Goal: Task Accomplishment & Management: Use online tool/utility

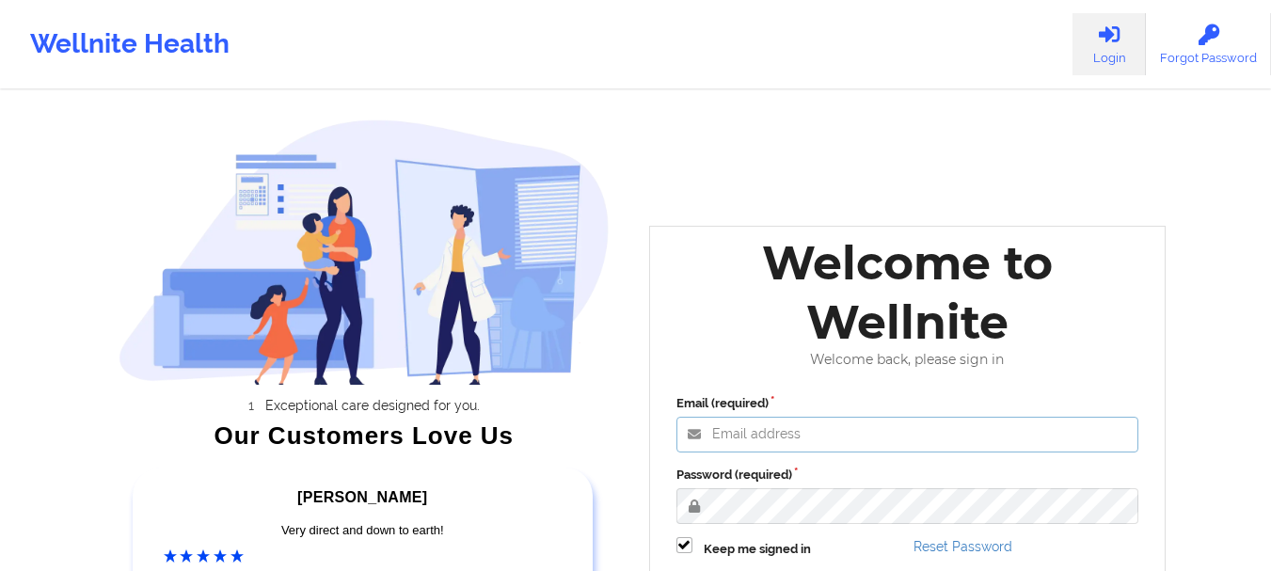
type input "[EMAIL_ADDRESS][DOMAIN_NAME]"
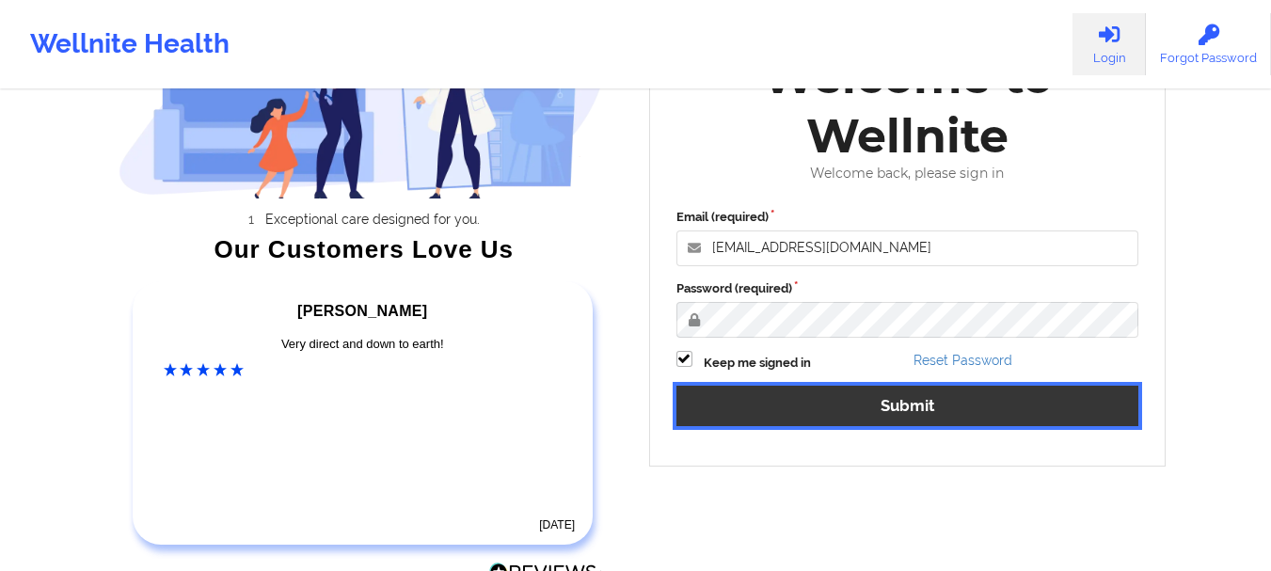
click at [906, 406] on button "Submit" at bounding box center [908, 406] width 463 height 40
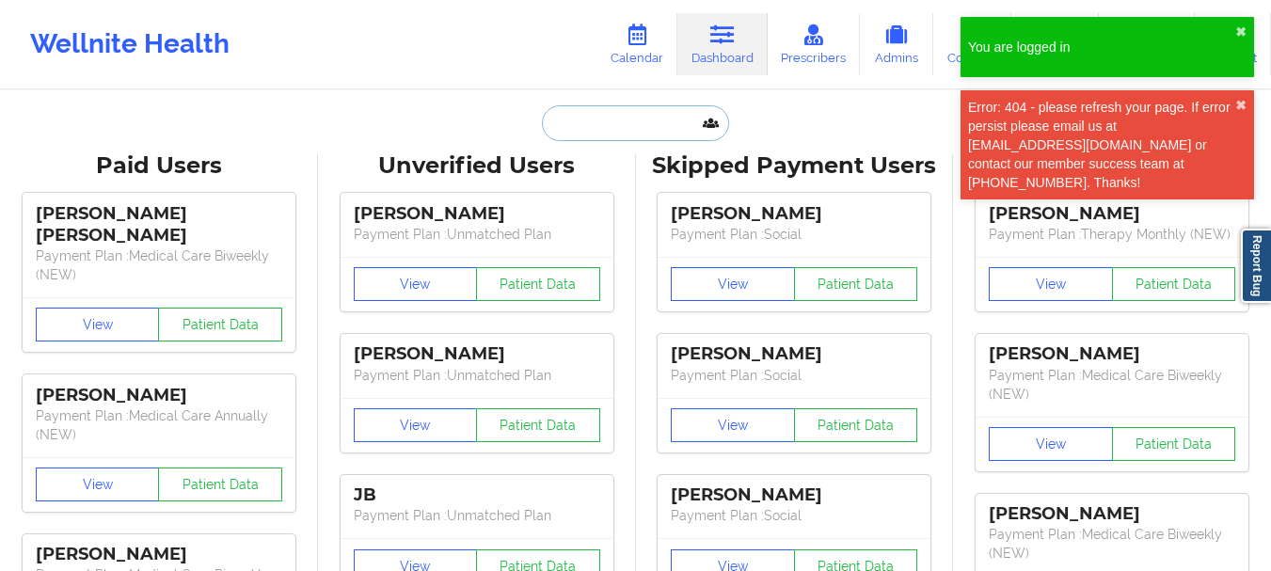
click at [573, 115] on input "text" at bounding box center [635, 123] width 186 height 36
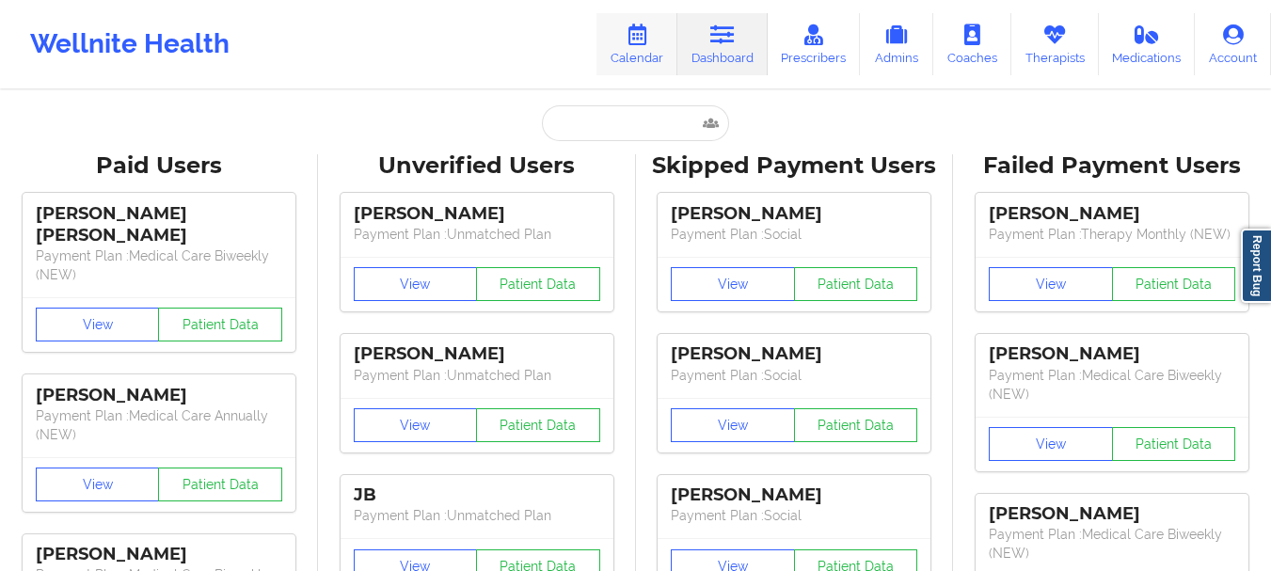
click at [648, 39] on icon at bounding box center [637, 34] width 24 height 21
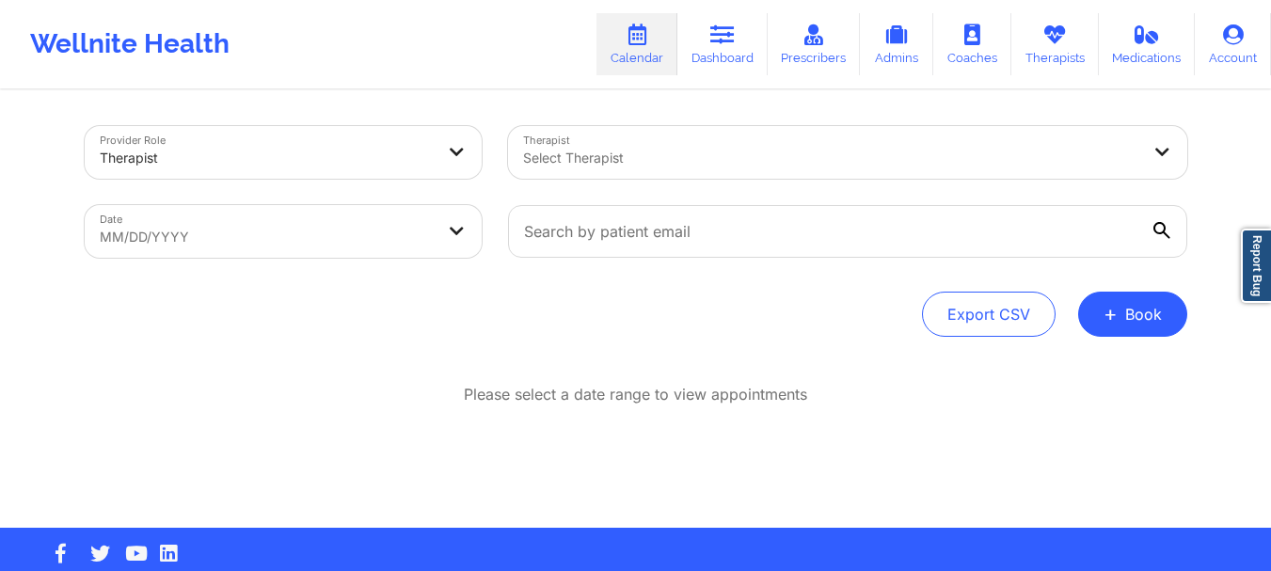
click at [765, 362] on div "Provider Role Therapist Therapist Select Therapist Date MM/DD/YYYY Export CSV +…" at bounding box center [636, 310] width 1129 height 436
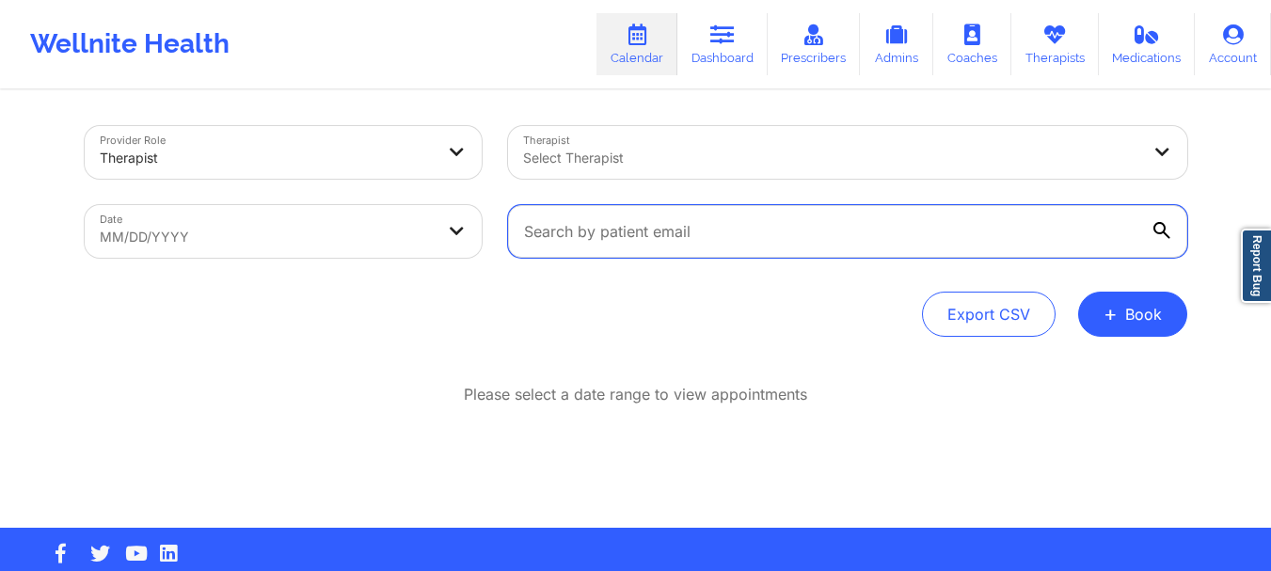
click at [640, 231] on input "text" at bounding box center [847, 231] width 679 height 53
paste input "elai44444@gmail.com"
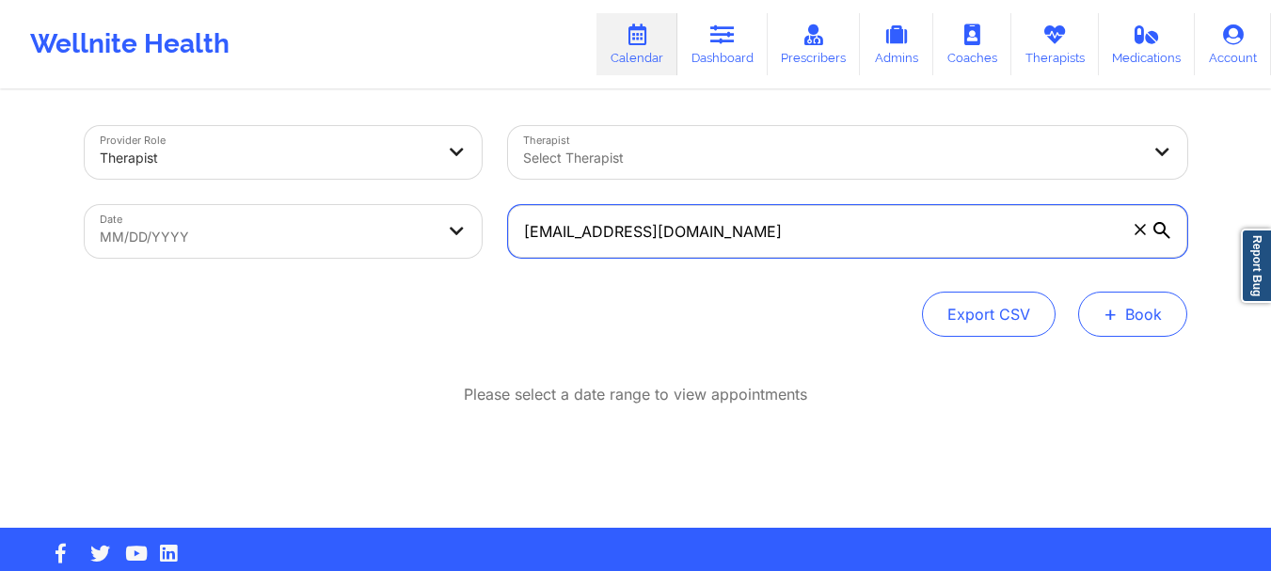
type input "elai44444@gmail.com"
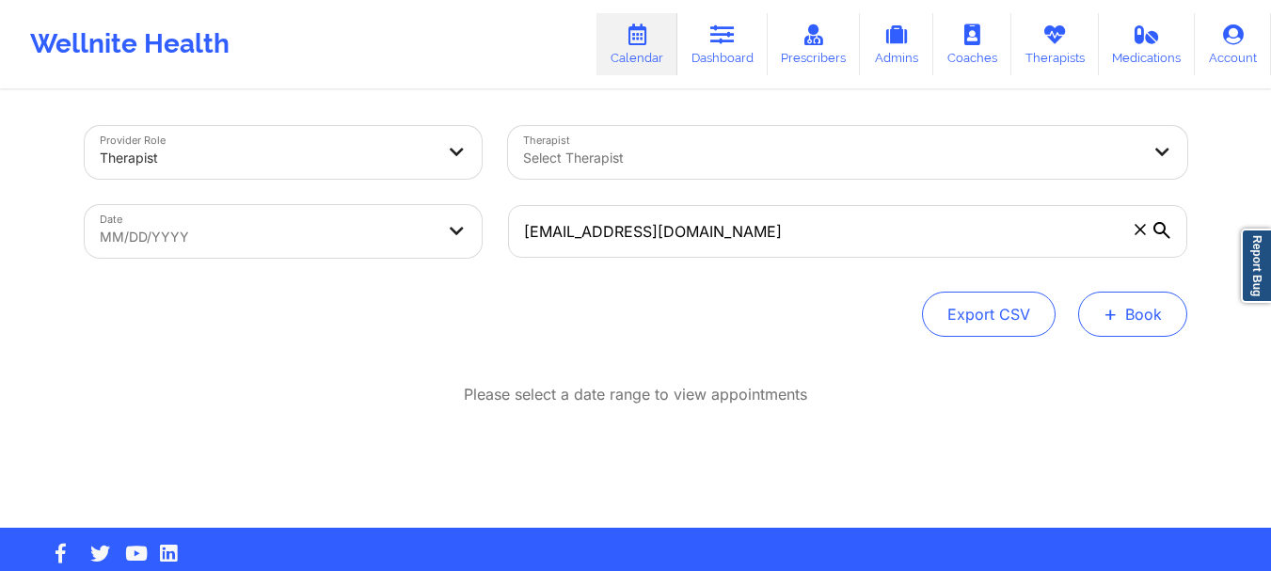
click at [1144, 313] on button "+ Book" at bounding box center [1132, 314] width 109 height 45
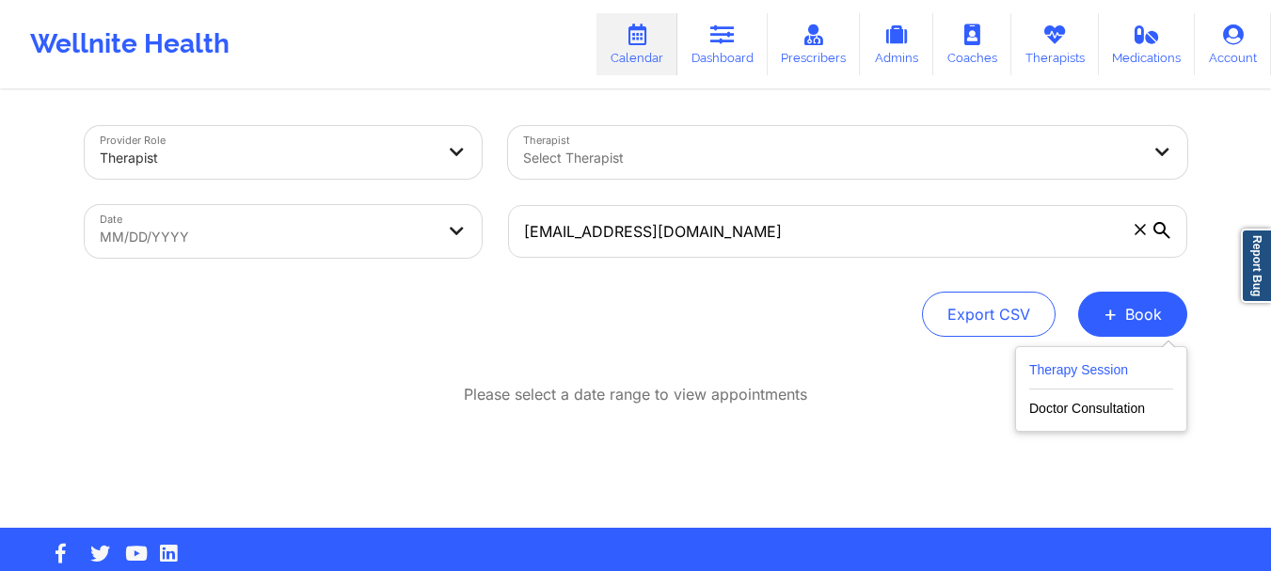
click at [1105, 359] on button "Therapy Session" at bounding box center [1101, 374] width 144 height 31
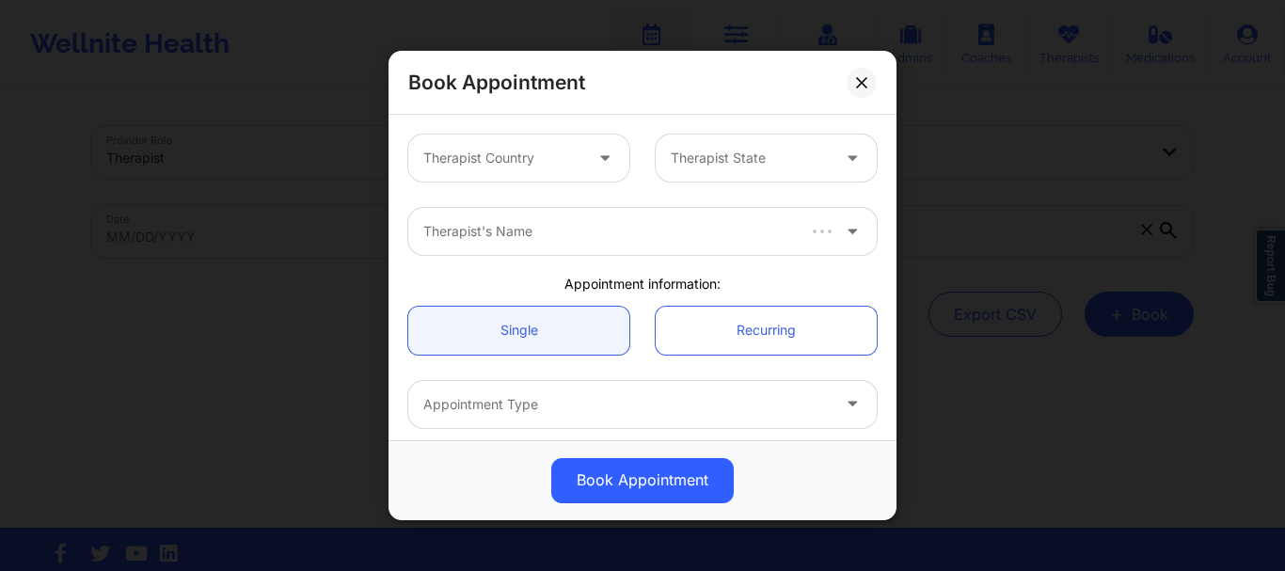
click at [584, 157] on div at bounding box center [606, 158] width 45 height 47
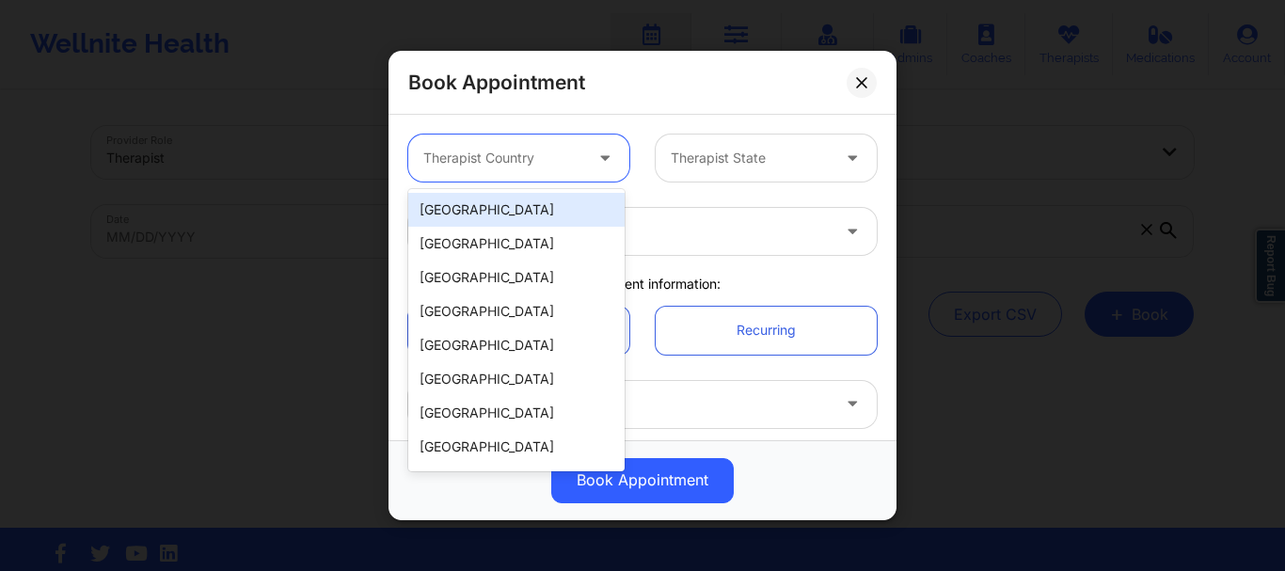
click at [564, 226] on div "[GEOGRAPHIC_DATA]" at bounding box center [516, 210] width 216 height 34
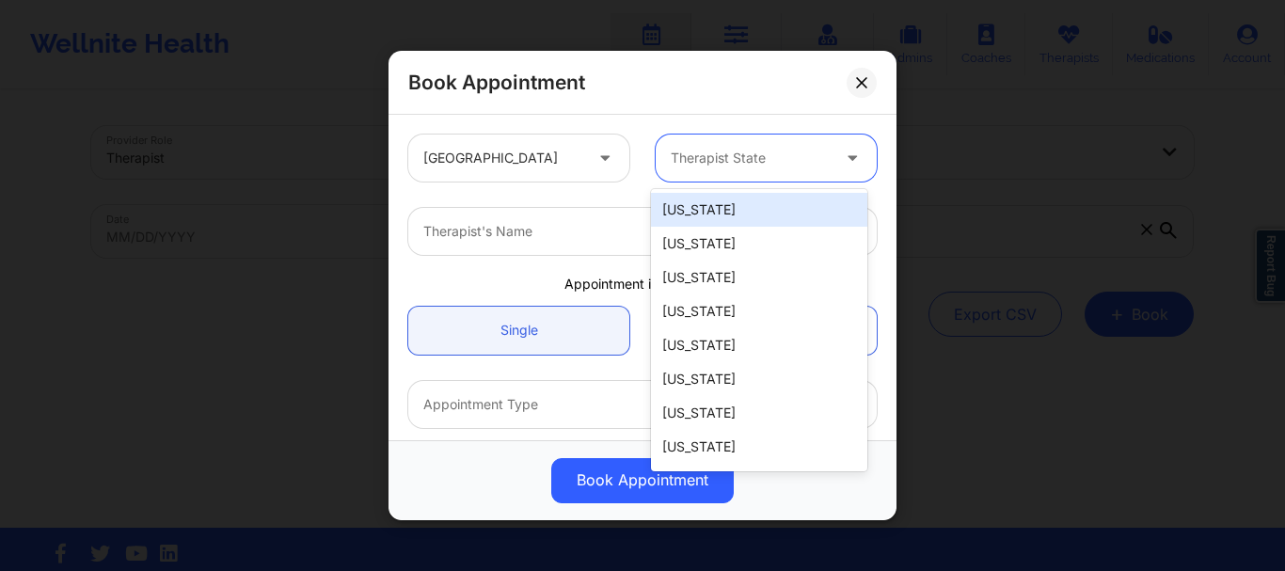
click at [715, 167] on div at bounding box center [750, 158] width 159 height 23
type input "new"
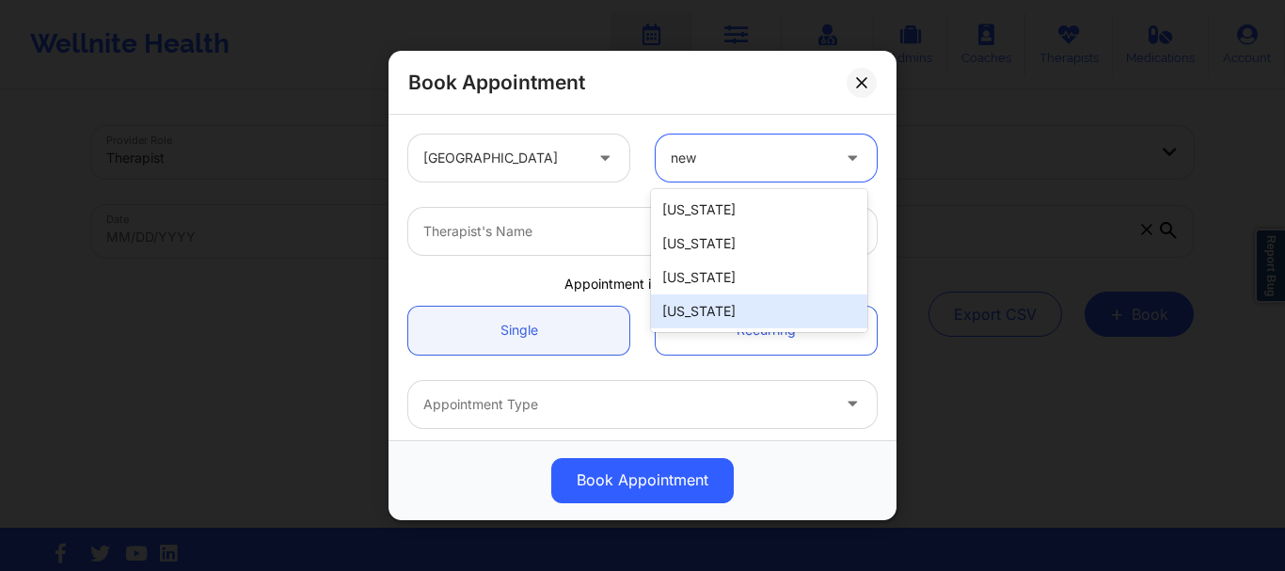
click at [701, 309] on div "[US_STATE]" at bounding box center [759, 312] width 216 height 34
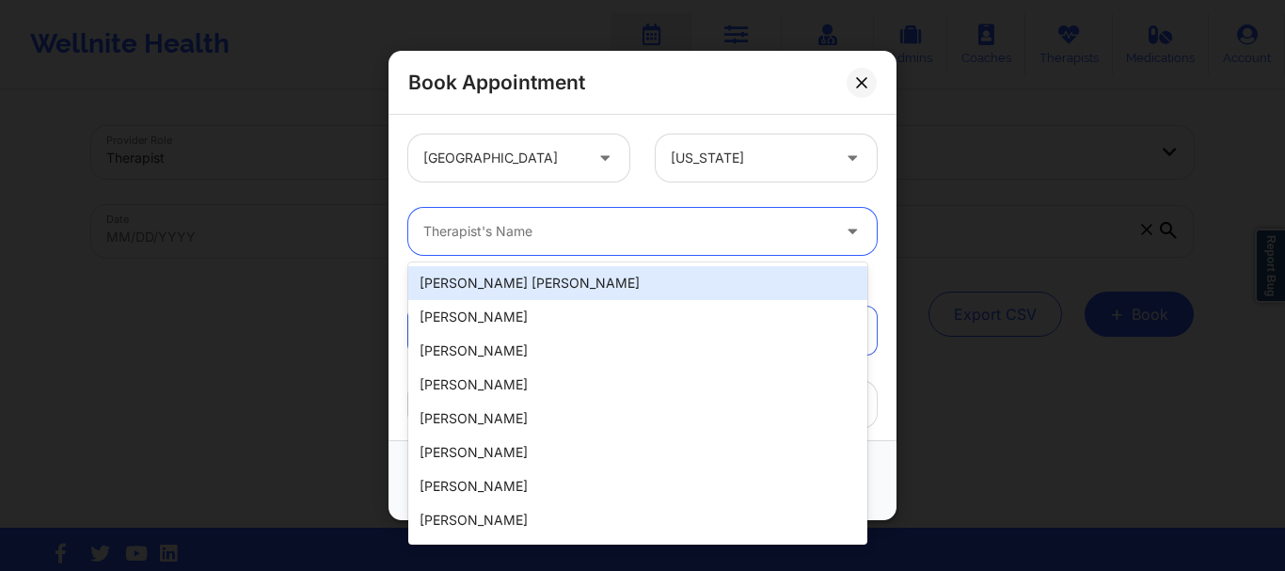
click at [450, 217] on div "Therapist's Name" at bounding box center [619, 231] width 423 height 47
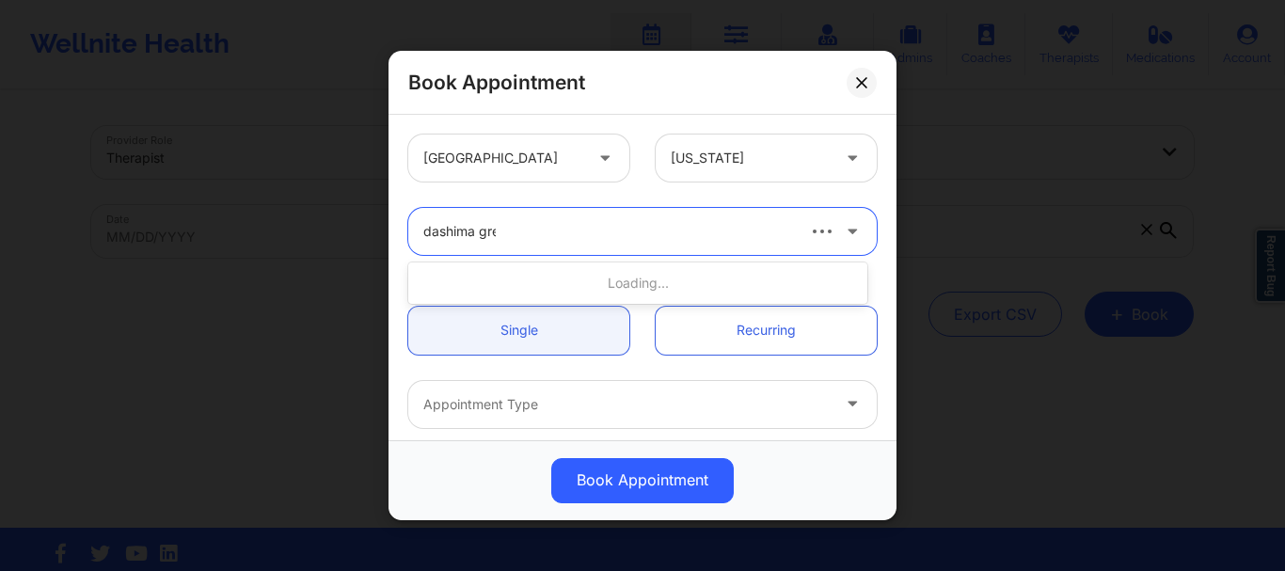
type input "dashima gree"
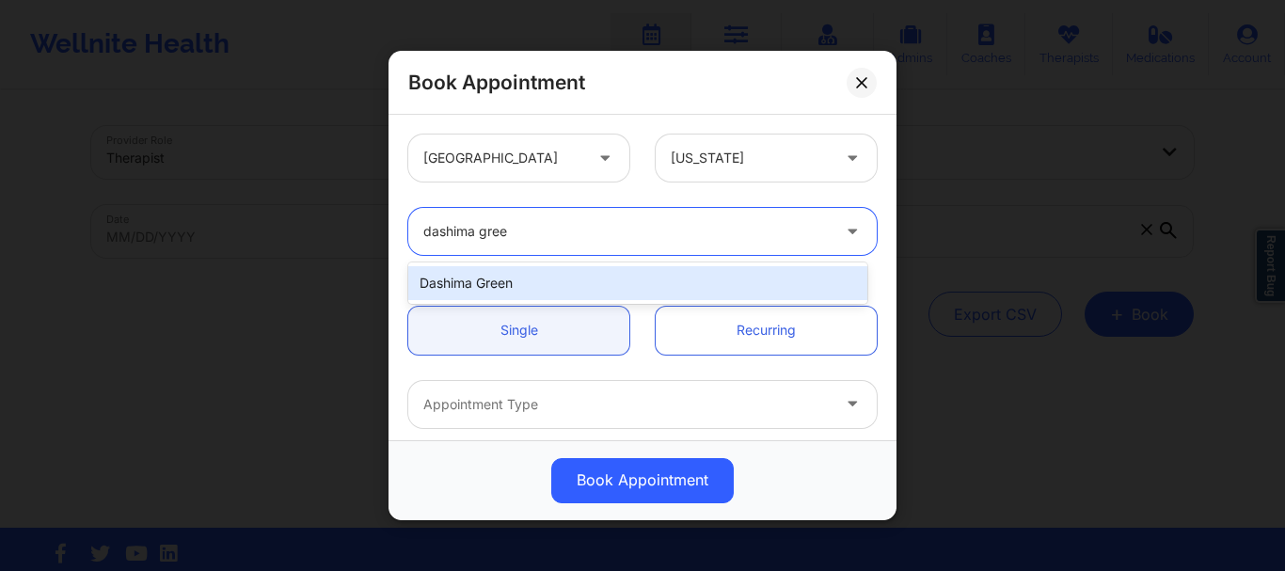
click at [506, 284] on div "Dashima Green" at bounding box center [637, 283] width 459 height 34
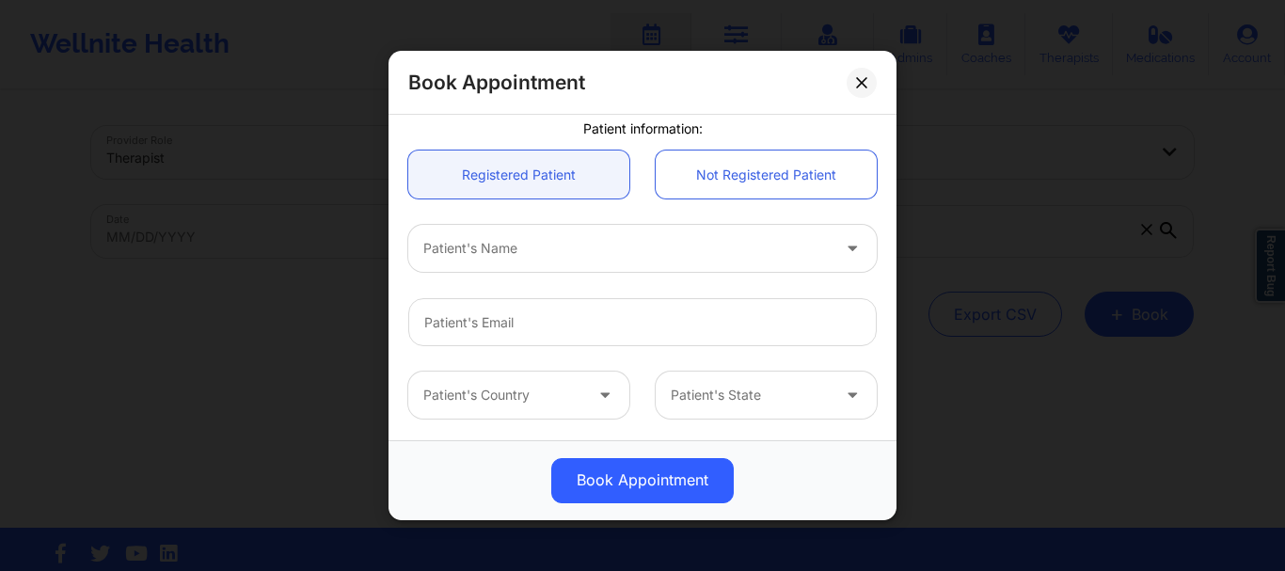
scroll to position [407, 0]
click at [490, 251] on div at bounding box center [626, 244] width 407 height 23
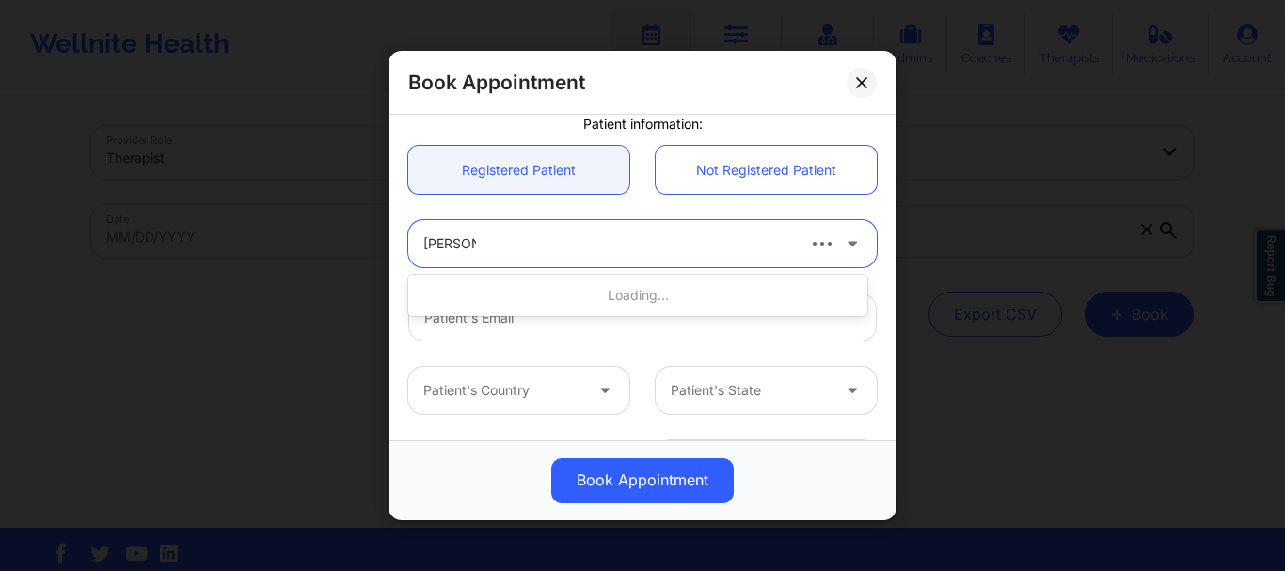
type input "Ernie Lai"
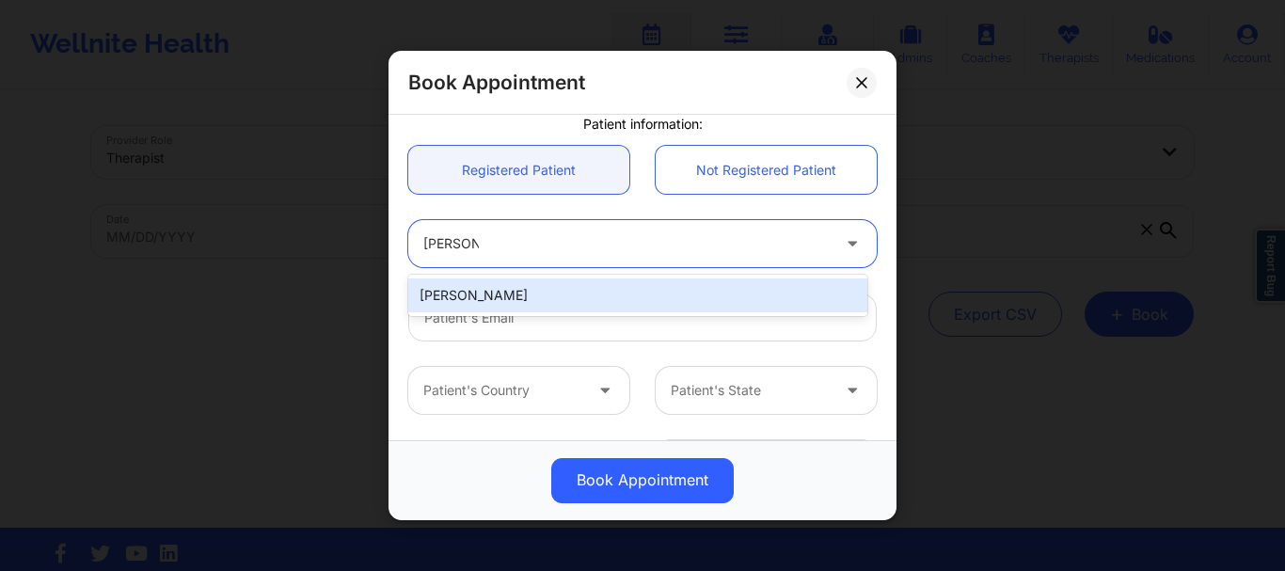
click at [483, 298] on div "Ernie Lai" at bounding box center [637, 296] width 459 height 34
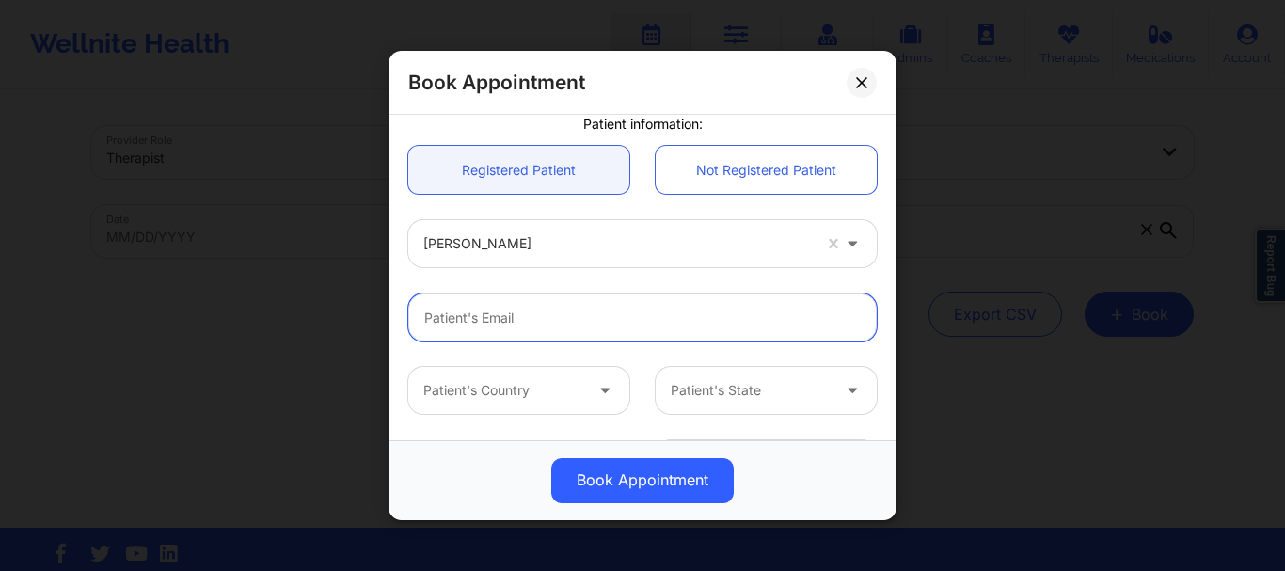
click at [556, 327] on input "email" at bounding box center [642, 318] width 469 height 48
paste input "elai44444@gmail.com"
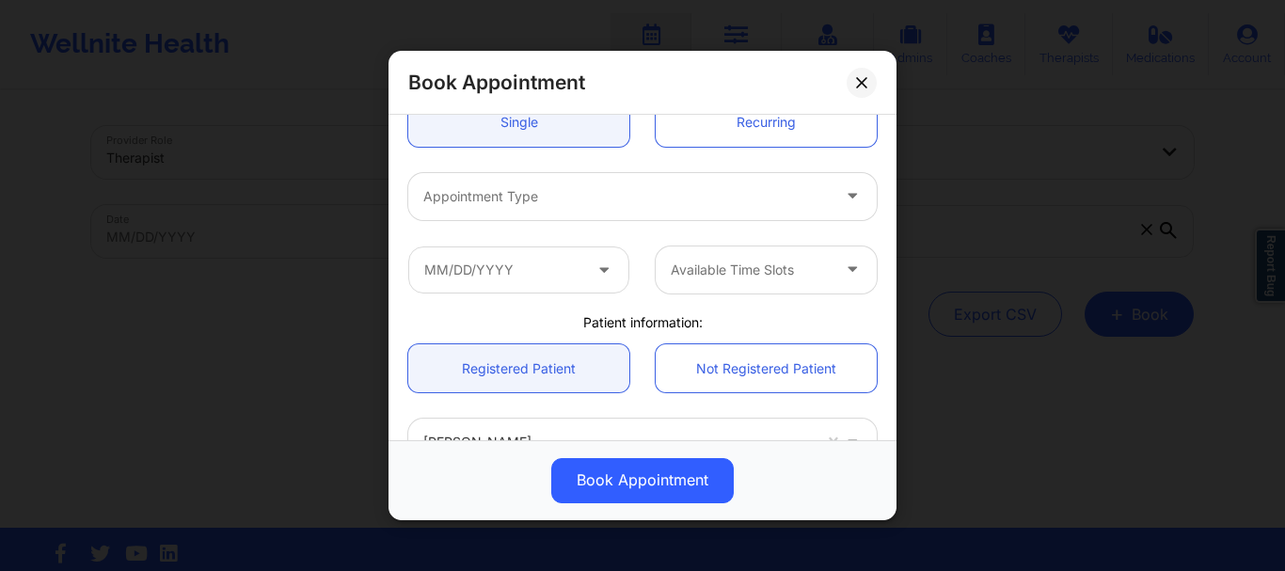
scroll to position [203, 0]
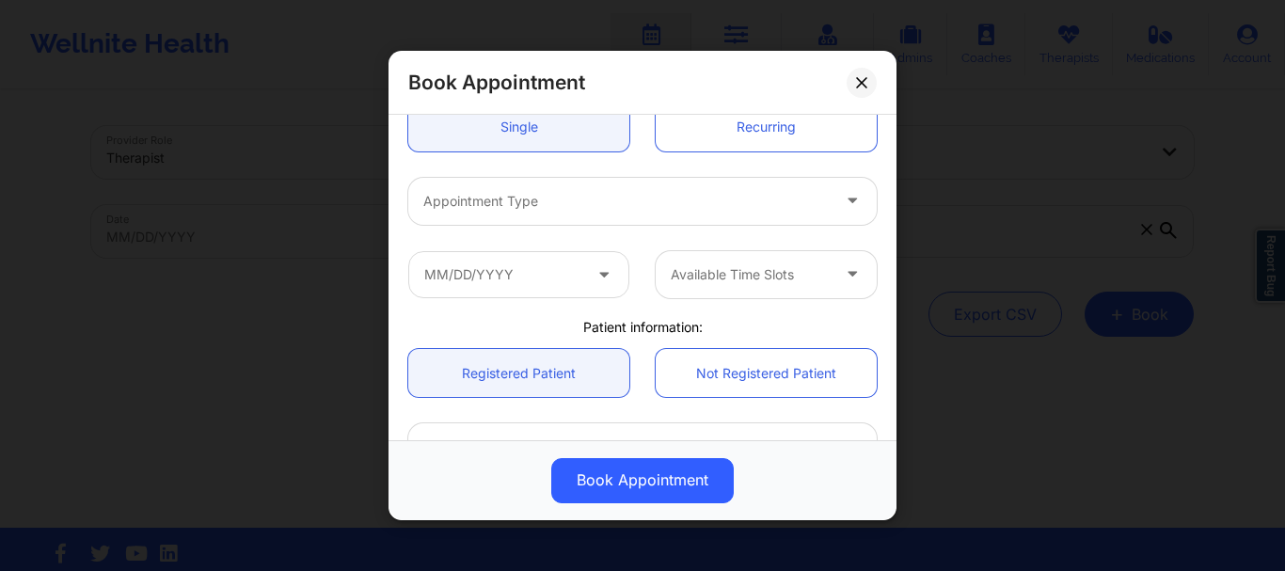
type input "elai44444@gmail.com"
click at [606, 199] on div at bounding box center [626, 201] width 407 height 23
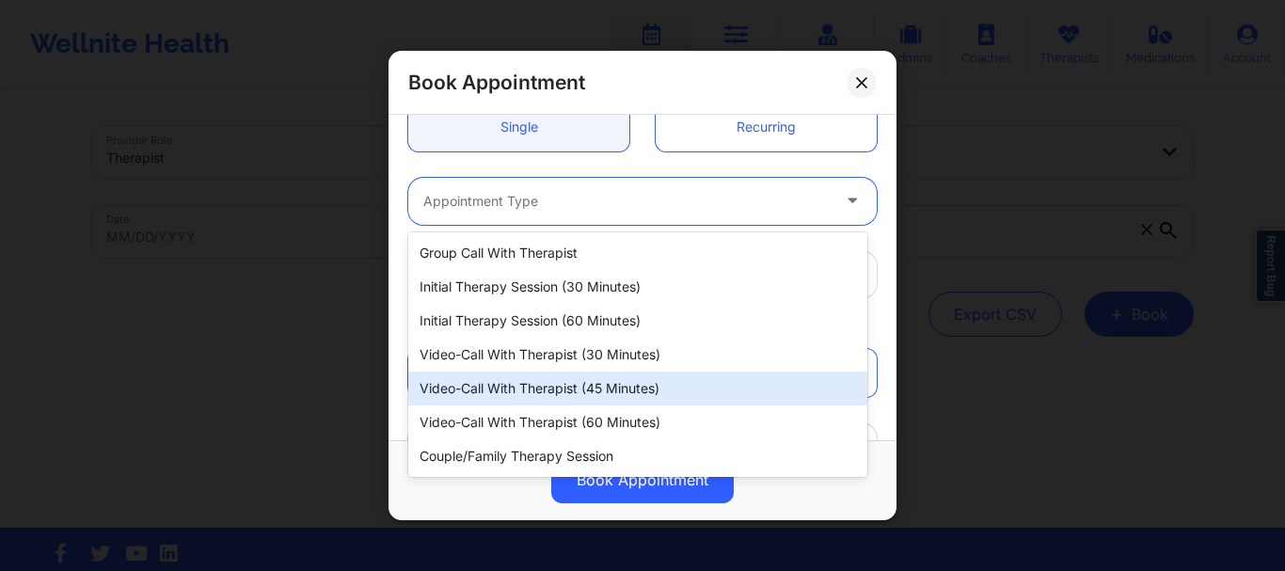
click at [584, 382] on div "Video-Call with Therapist (45 minutes)" at bounding box center [637, 389] width 459 height 34
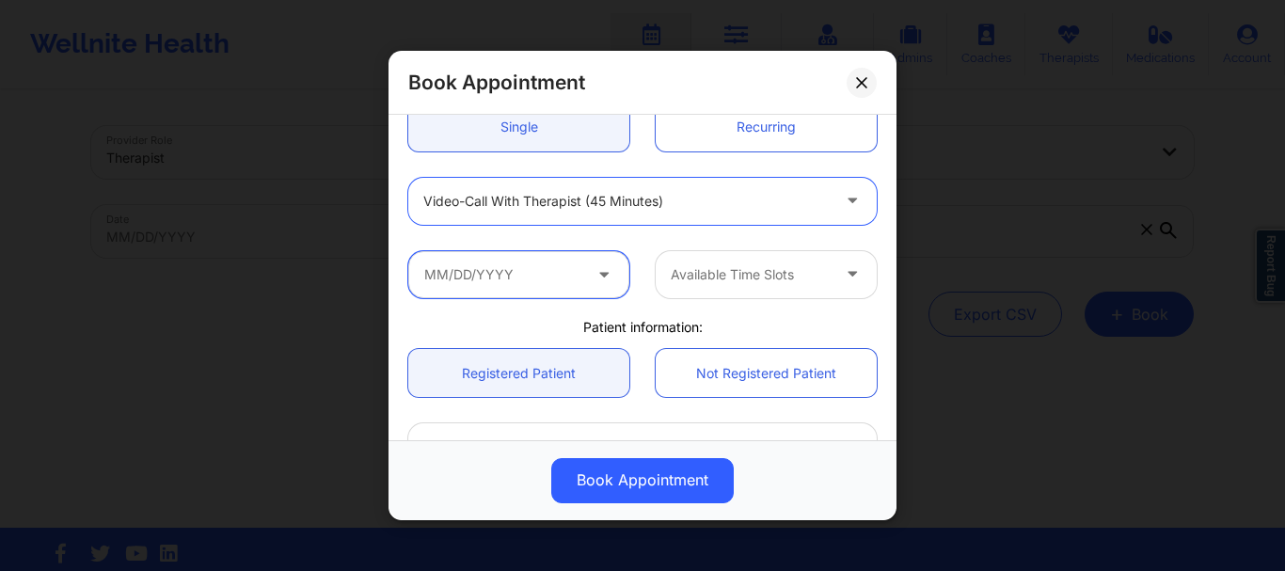
click at [556, 285] on input "text" at bounding box center [518, 274] width 221 height 47
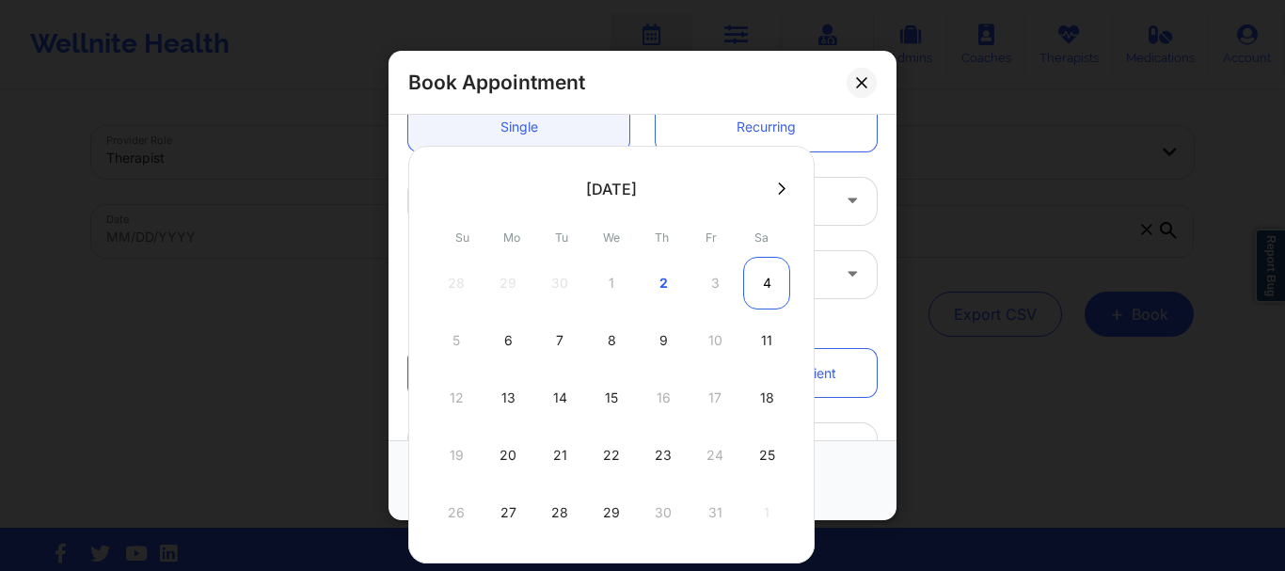
click at [760, 289] on div "4" at bounding box center [766, 283] width 47 height 53
type input "10/04/2025"
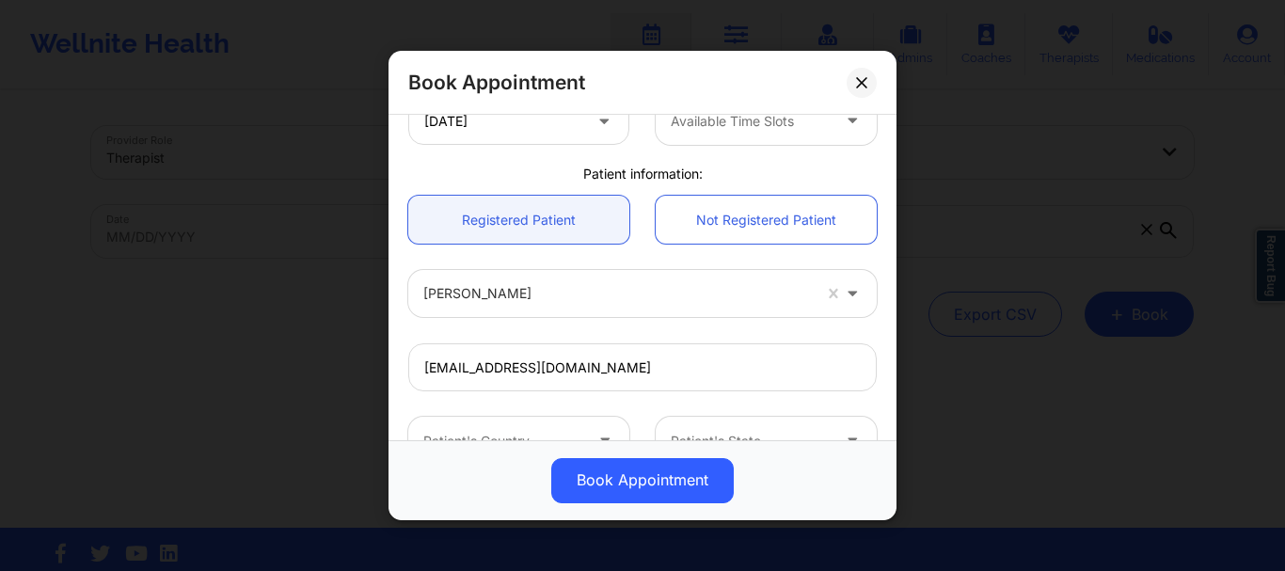
scroll to position [377, 0]
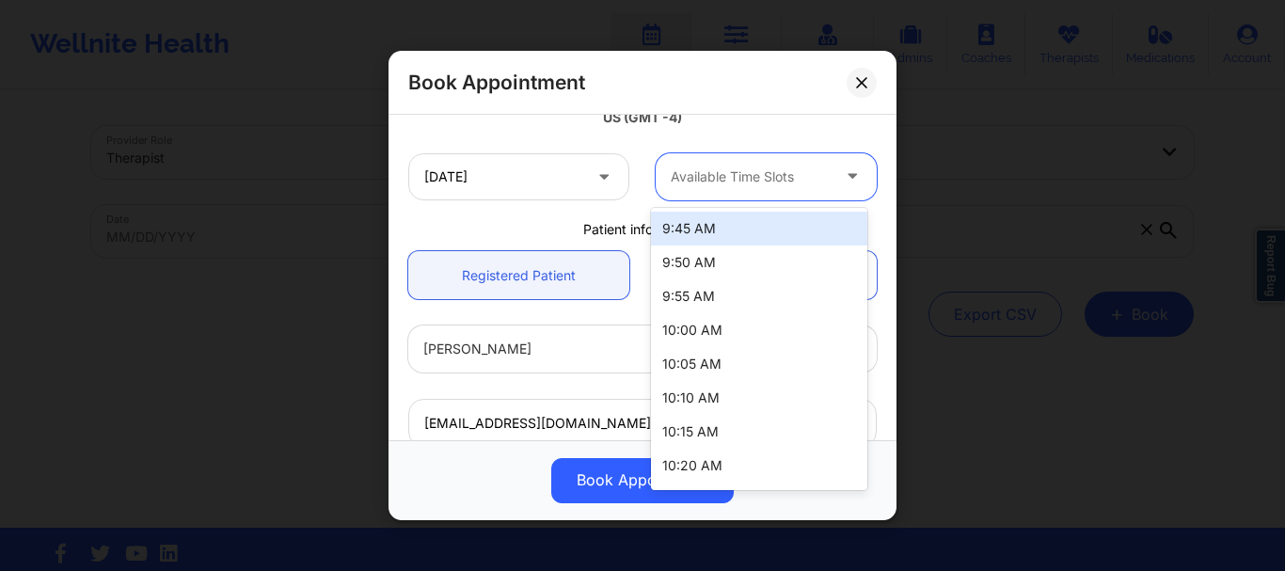
click at [708, 181] on div at bounding box center [750, 177] width 159 height 23
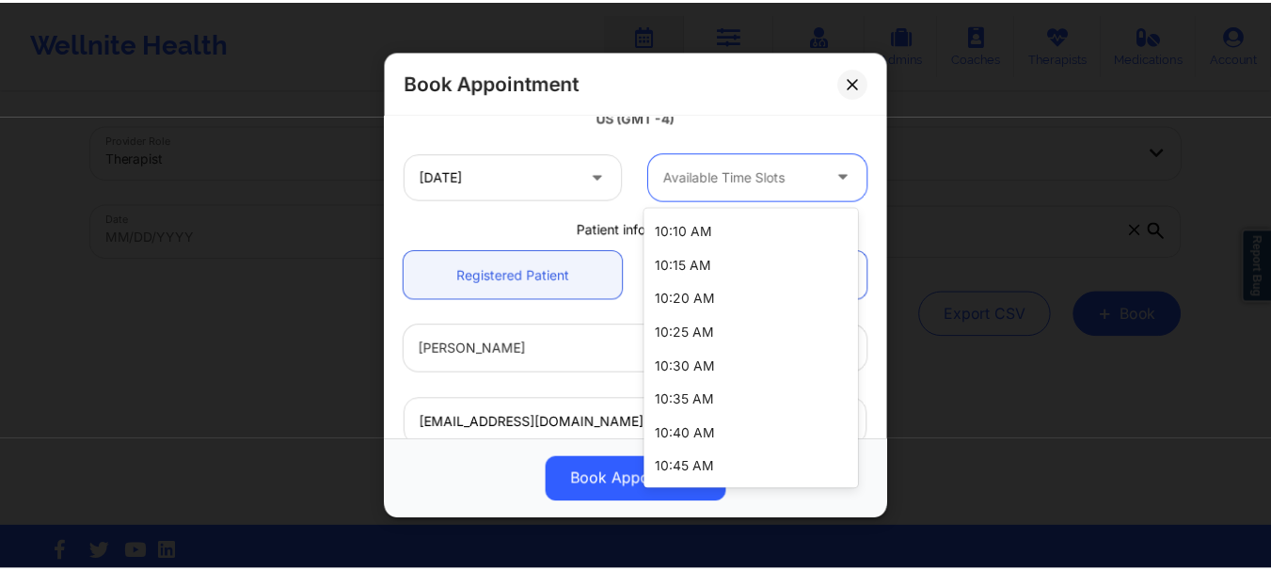
scroll to position [0, 0]
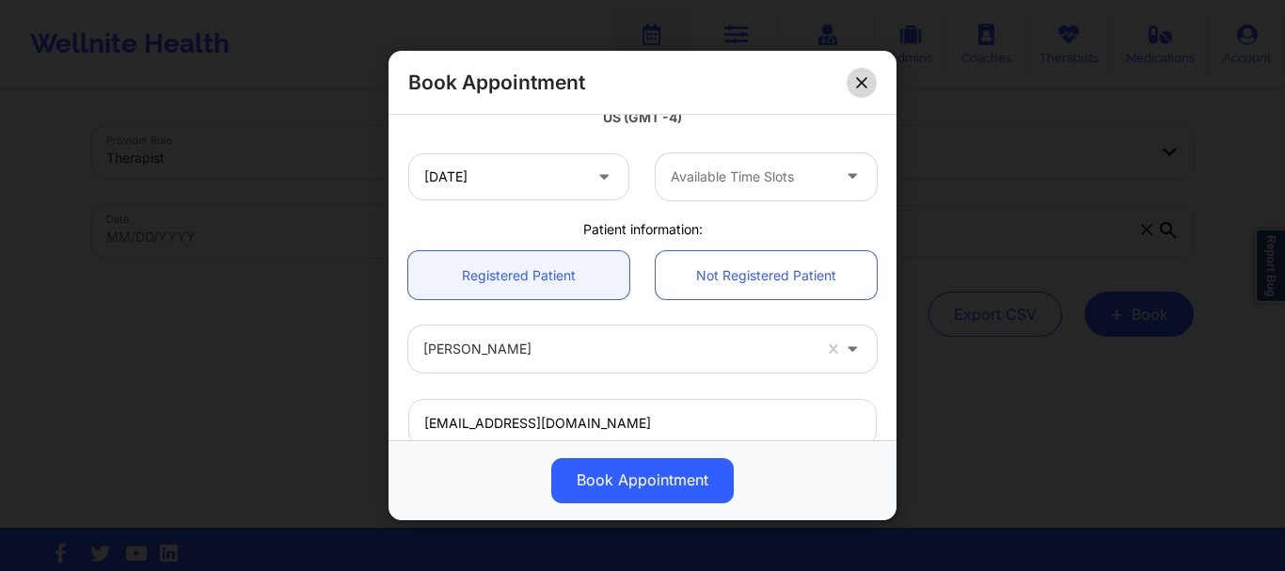
click at [861, 90] on button at bounding box center [862, 83] width 30 height 30
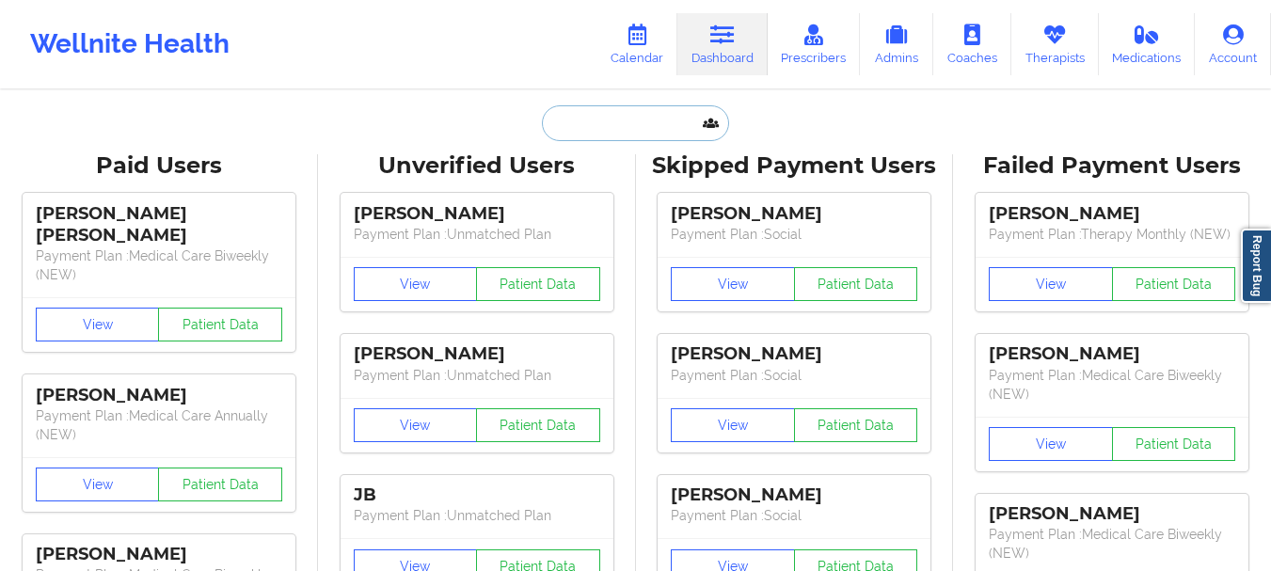
click at [567, 136] on input "text" at bounding box center [635, 123] width 186 height 36
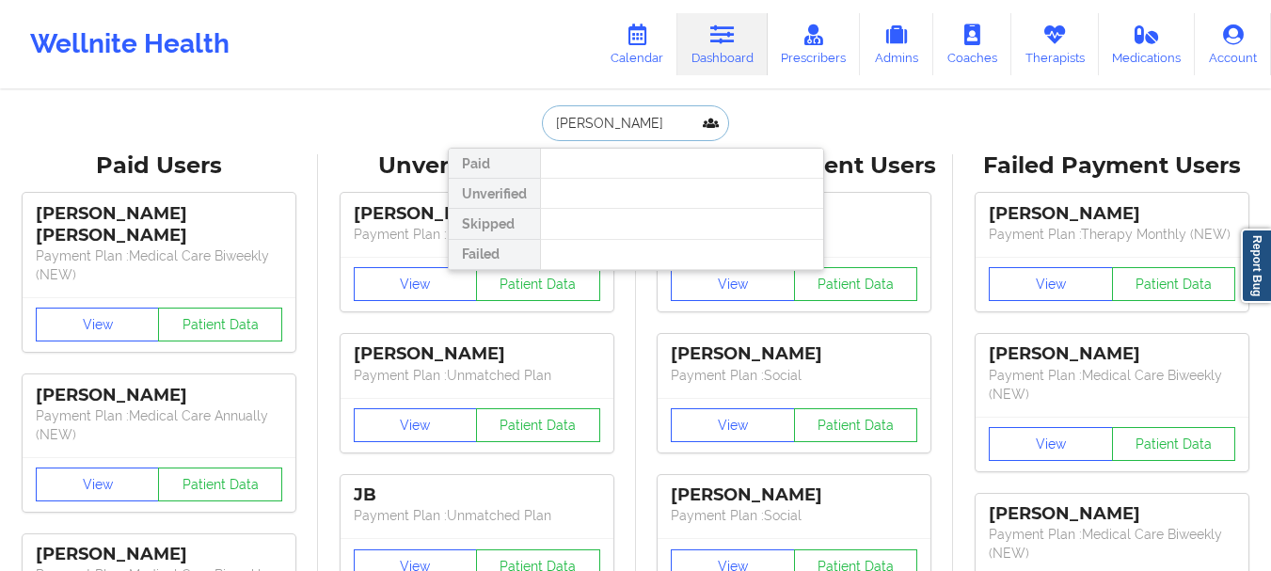
type input "[PERSON_NAME]"
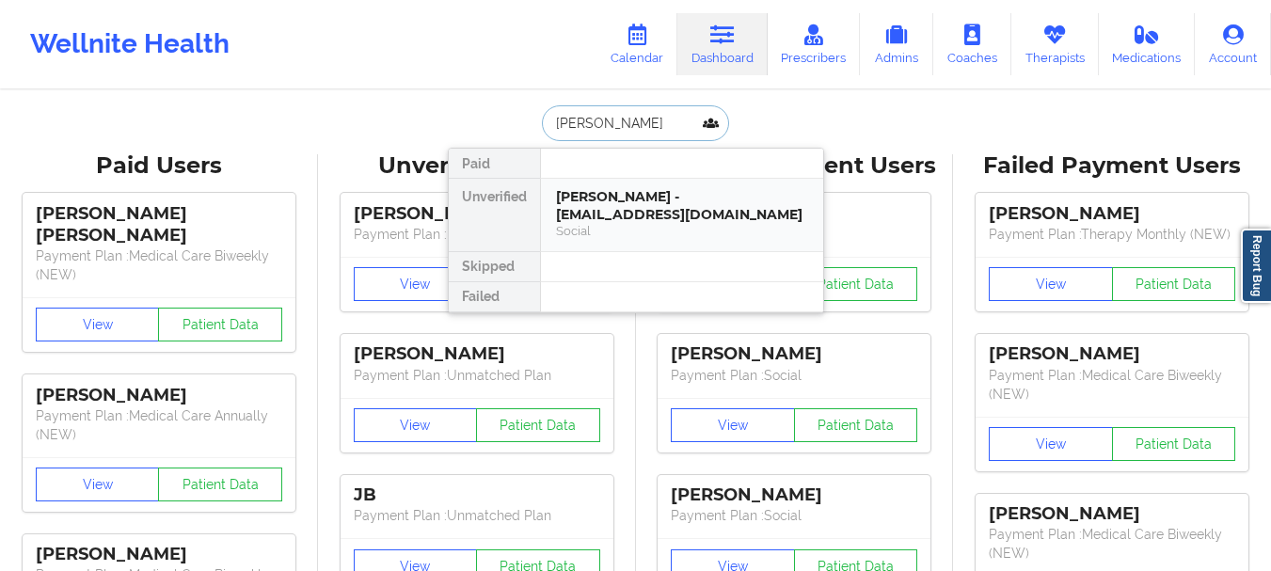
click at [601, 185] on div "[PERSON_NAME] - [EMAIL_ADDRESS][DOMAIN_NAME] Social" at bounding box center [682, 215] width 282 height 72
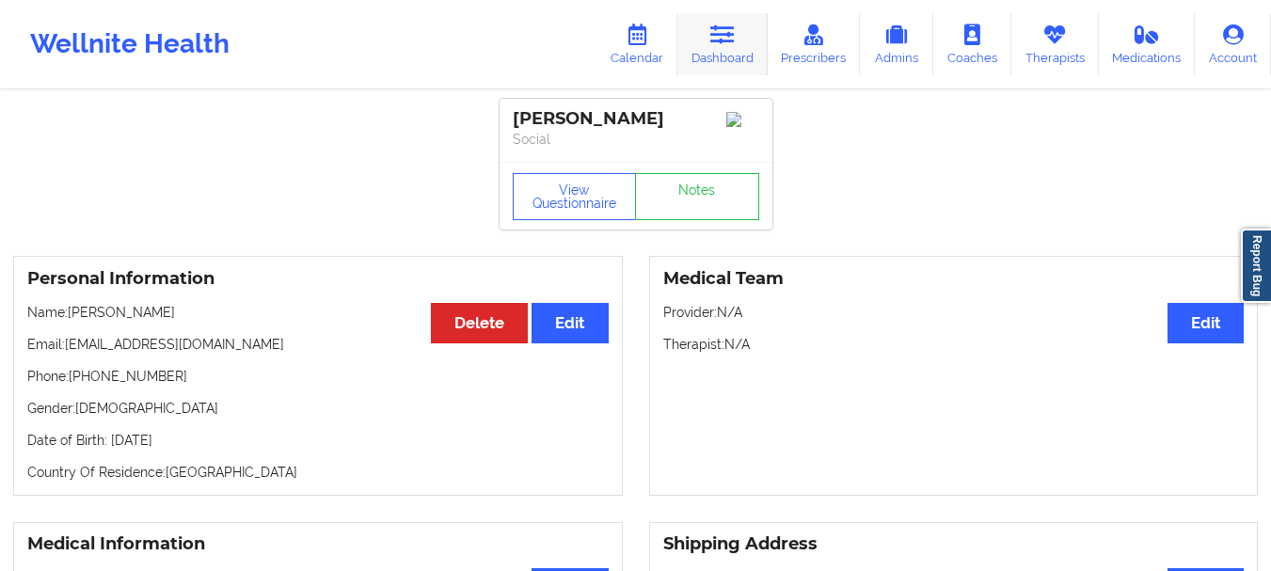
click at [734, 24] on icon at bounding box center [722, 34] width 24 height 21
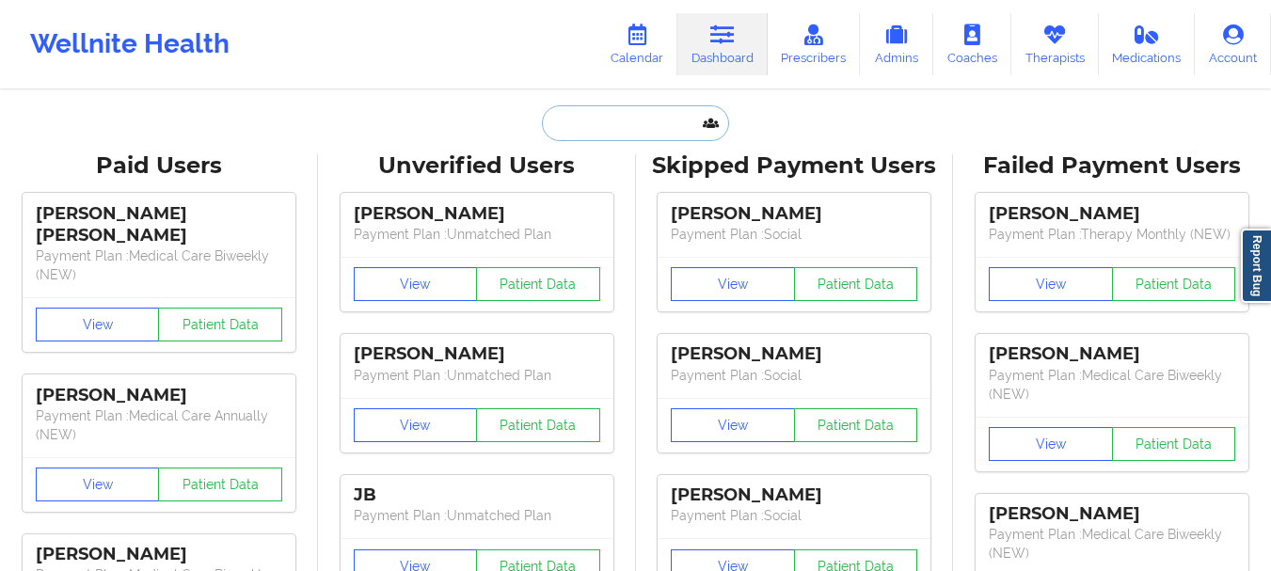
click at [602, 131] on input "text" at bounding box center [635, 123] width 186 height 36
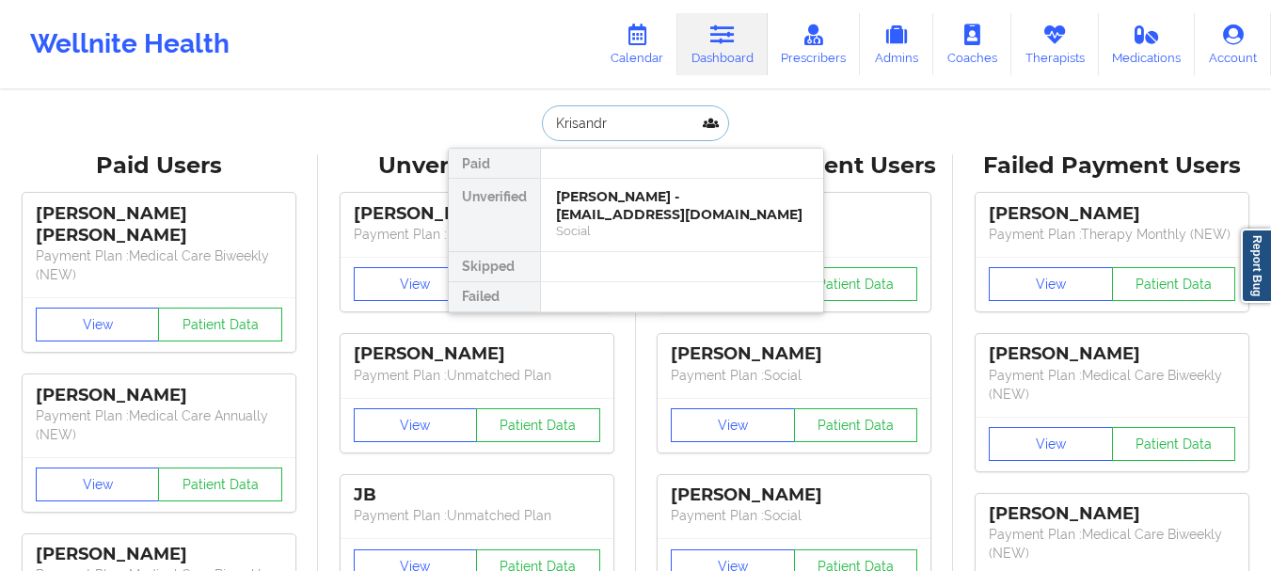
type input "Krisandra"
click at [611, 215] on div "Krisandra Washington - krisandrawashington@gmail.com" at bounding box center [682, 205] width 252 height 35
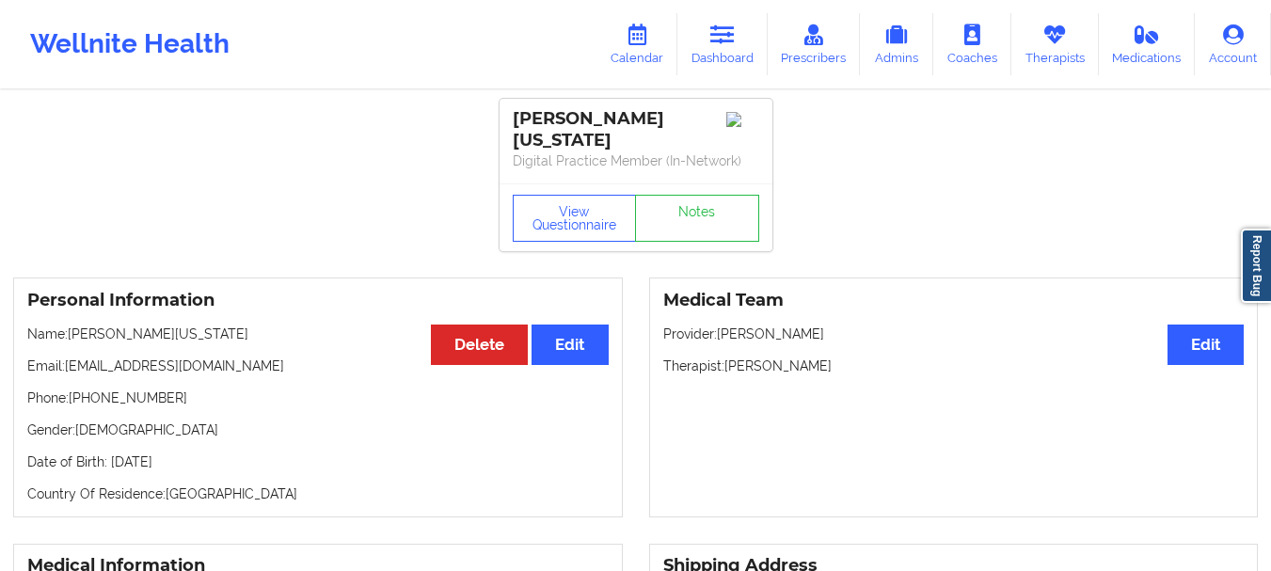
click at [271, 364] on p "Email: krisandrawashington@gmail.com" at bounding box center [318, 366] width 582 height 19
click at [267, 365] on p "Email: krisandrawashington@gmail.com" at bounding box center [318, 366] width 582 height 19
drag, startPoint x: 167, startPoint y: 395, endPoint x: 70, endPoint y: 398, distance: 97.9
click at [70, 398] on p "Phone: +19049554875" at bounding box center [318, 398] width 582 height 19
copy p "+19049554875"
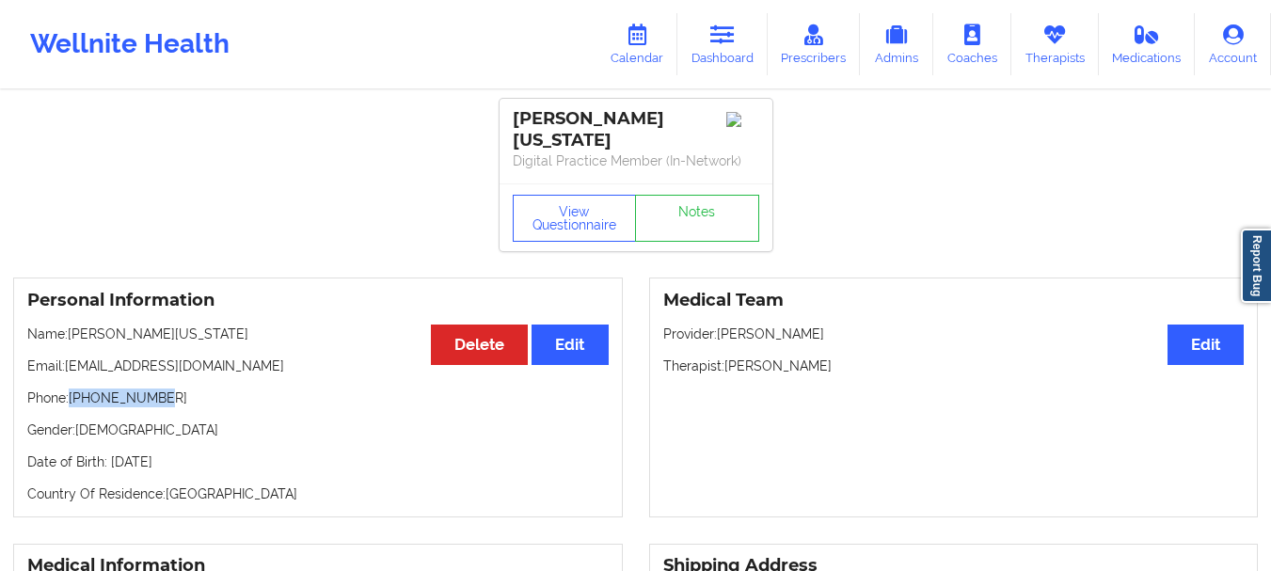
click at [85, 395] on p "Phone: +19049554875" at bounding box center [318, 398] width 582 height 19
drag, startPoint x: 85, startPoint y: 395, endPoint x: 138, endPoint y: 395, distance: 53.6
click at [138, 395] on p "Phone: +19049554875" at bounding box center [318, 398] width 582 height 19
click at [733, 51] on link "Dashboard" at bounding box center [723, 44] width 90 height 62
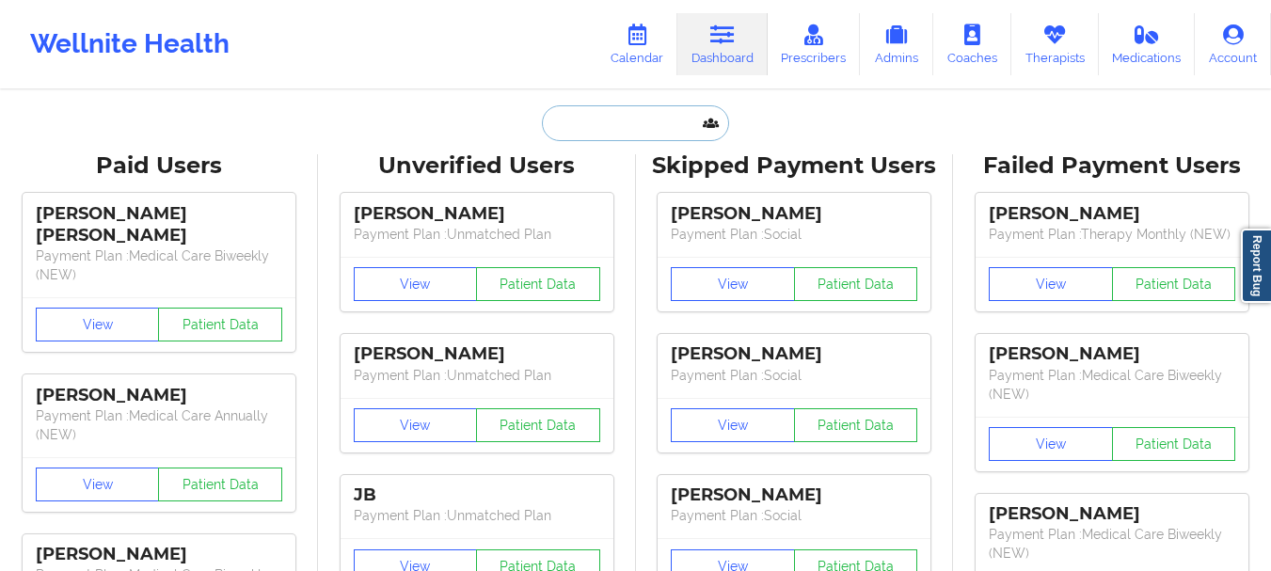
click at [620, 121] on input "text" at bounding box center [635, 123] width 186 height 36
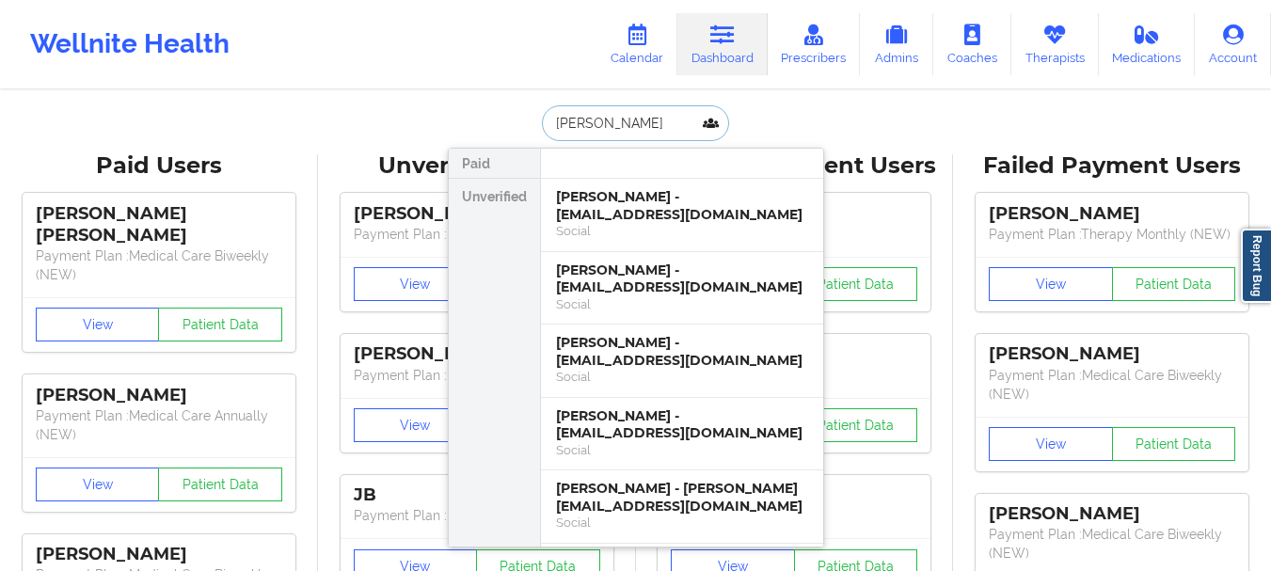
type input "betty"
click at [650, 488] on div "BETTY PURDES - betty@purdesfamily.com" at bounding box center [682, 497] width 252 height 35
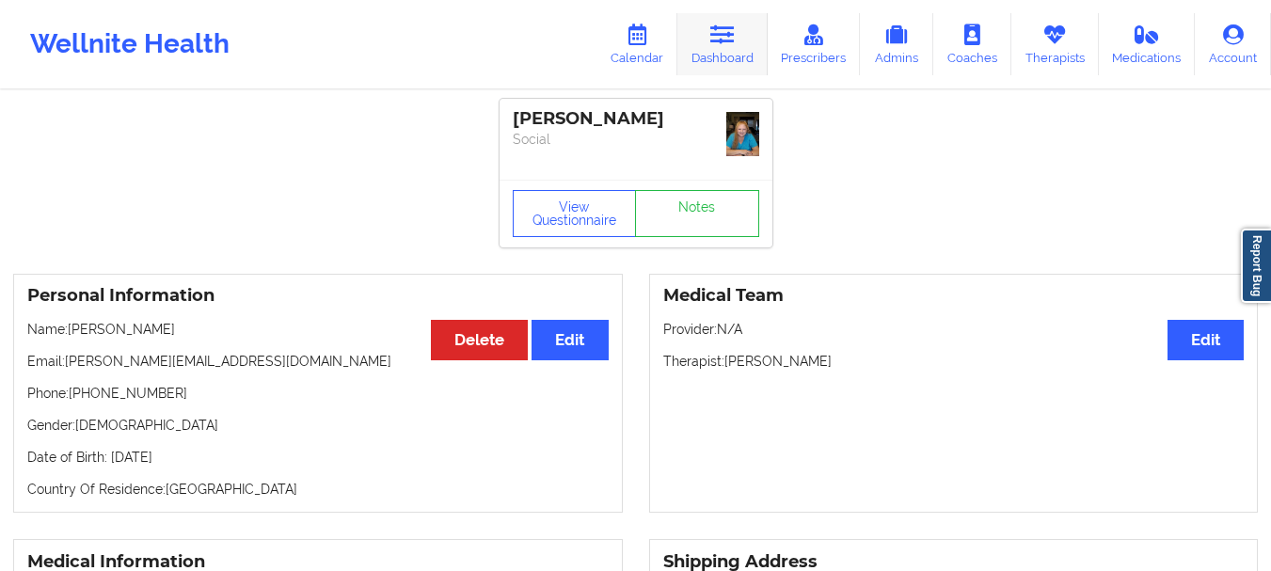
click at [706, 36] on link "Dashboard" at bounding box center [723, 44] width 90 height 62
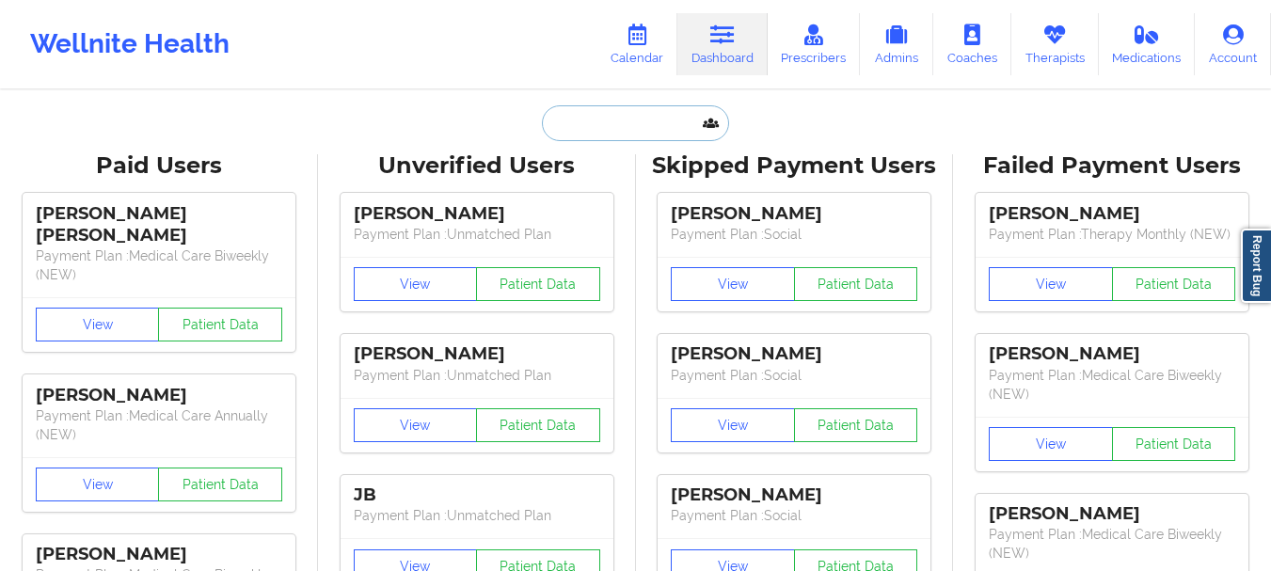
click at [605, 116] on input "text" at bounding box center [635, 123] width 186 height 36
paste input "spl5095@gmail.com"
type input "spl5095@gmail.com"
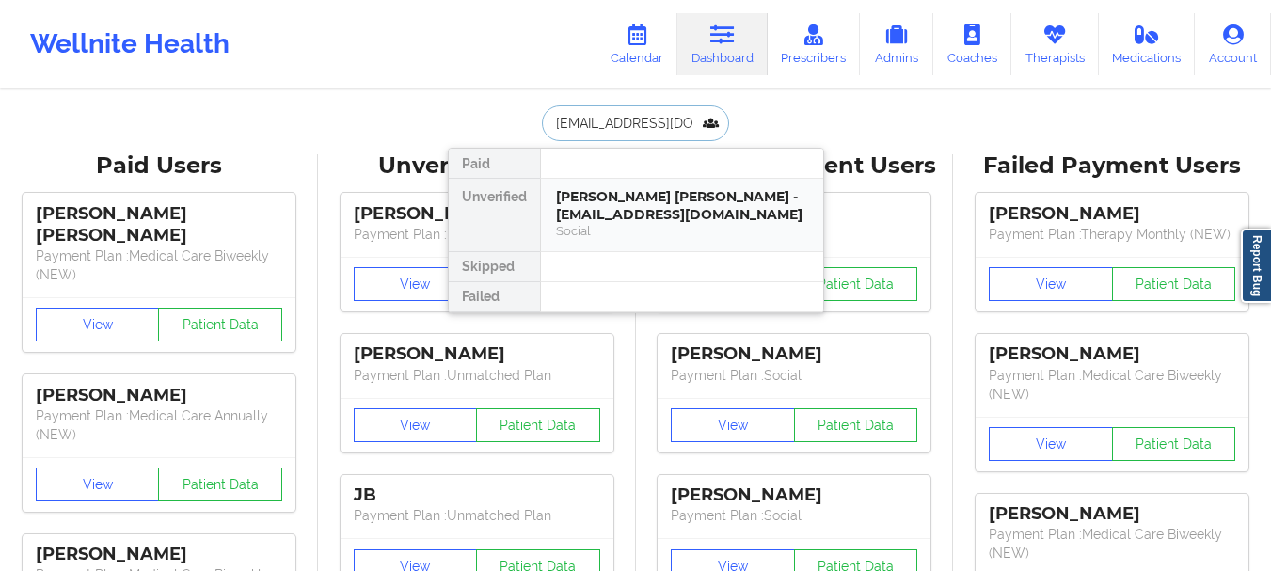
click at [618, 199] on div "Steven Patrick Lynch - spl5095@gmail.com" at bounding box center [682, 205] width 252 height 35
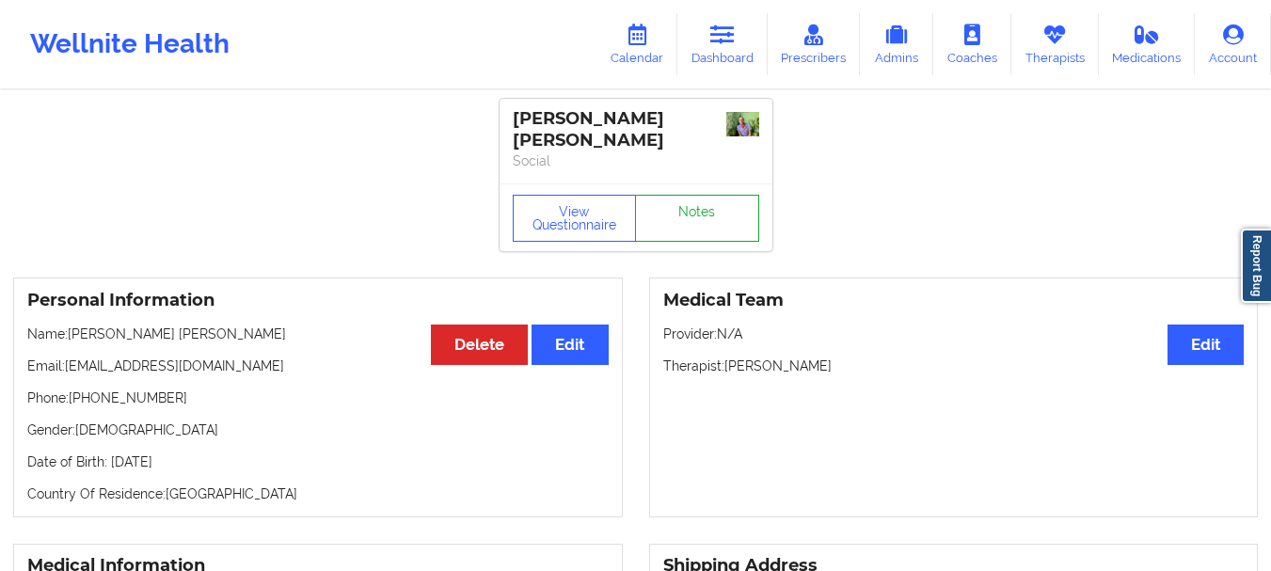
click at [713, 195] on link "Notes" at bounding box center [697, 218] width 124 height 47
click at [696, 16] on link "Dashboard" at bounding box center [723, 44] width 90 height 62
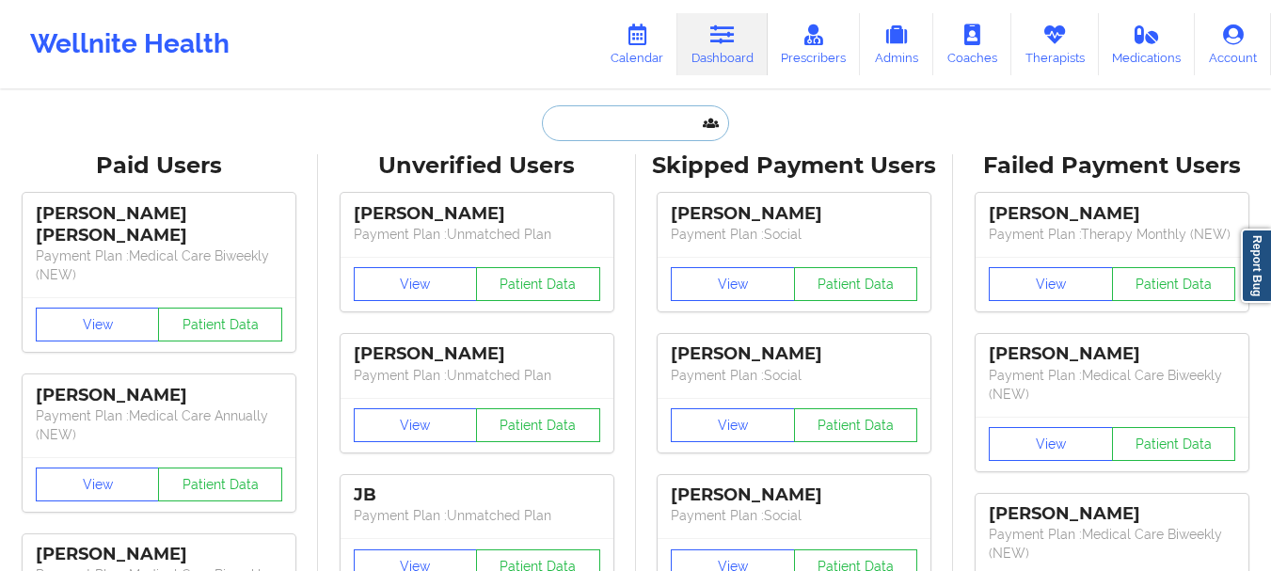
click at [597, 133] on input "text" at bounding box center [635, 123] width 186 height 36
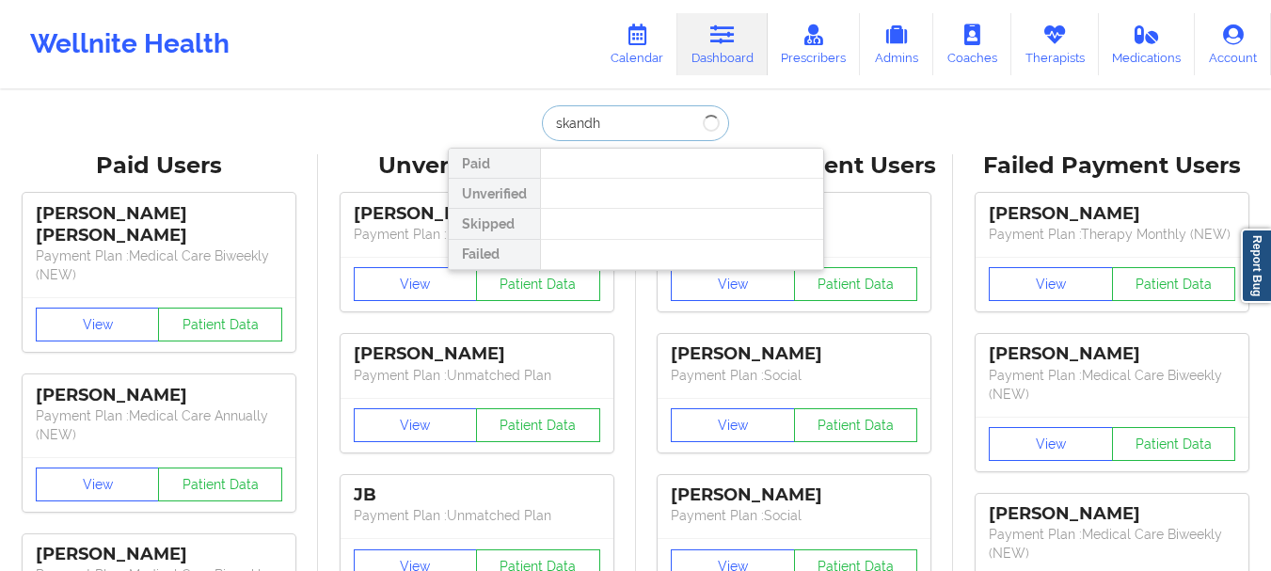
type input "skandha"
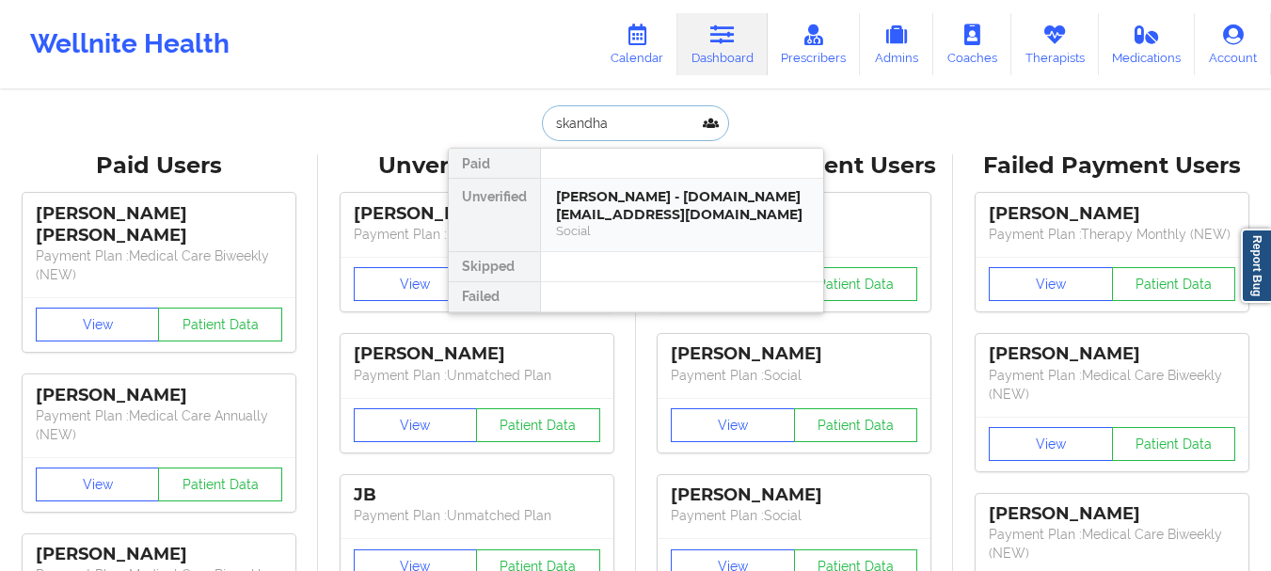
click at [618, 229] on div "Social" at bounding box center [682, 231] width 252 height 16
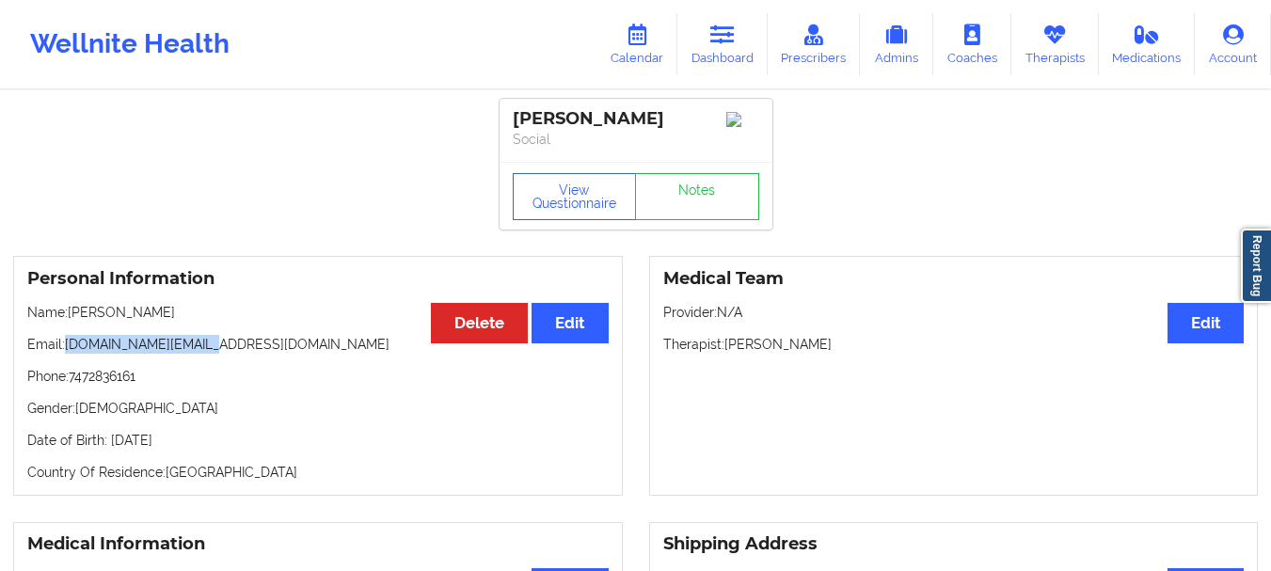
drag, startPoint x: 217, startPoint y: 353, endPoint x: 68, endPoint y: 355, distance: 149.6
click at [68, 354] on p "Email: skandha.ch@gmail.com" at bounding box center [318, 344] width 582 height 19
copy p "skandha.ch@gmail.com"
click at [732, 40] on icon at bounding box center [722, 34] width 24 height 21
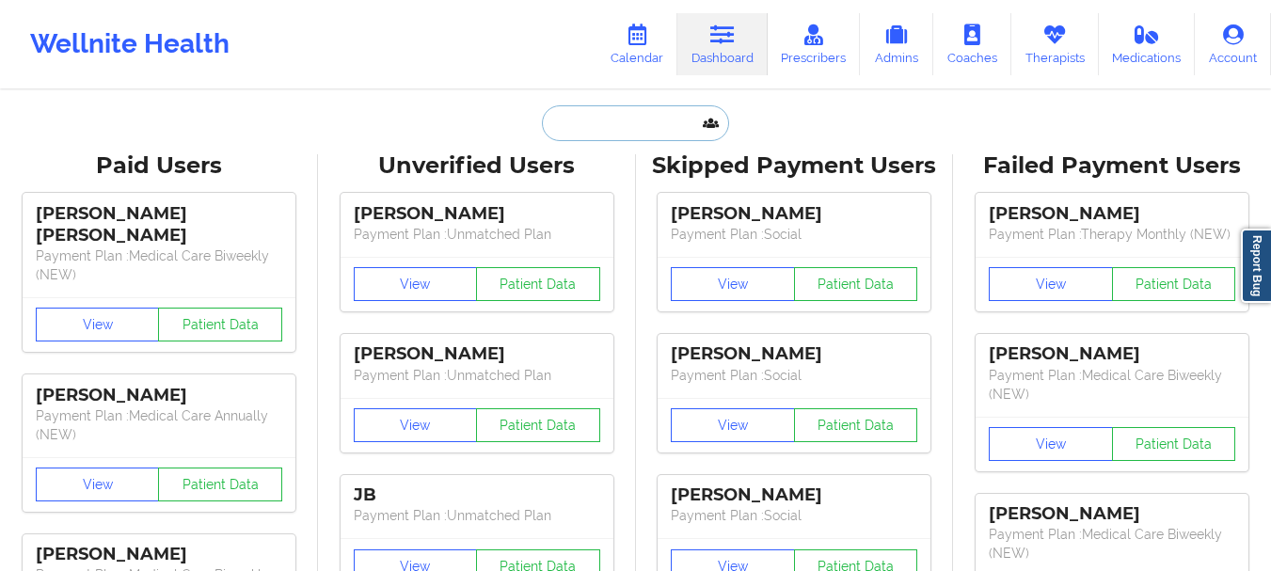
click at [574, 130] on input "text" at bounding box center [635, 123] width 186 height 36
paste input "giozepeda@aol.com"
type input "giozepeda@aol.com"
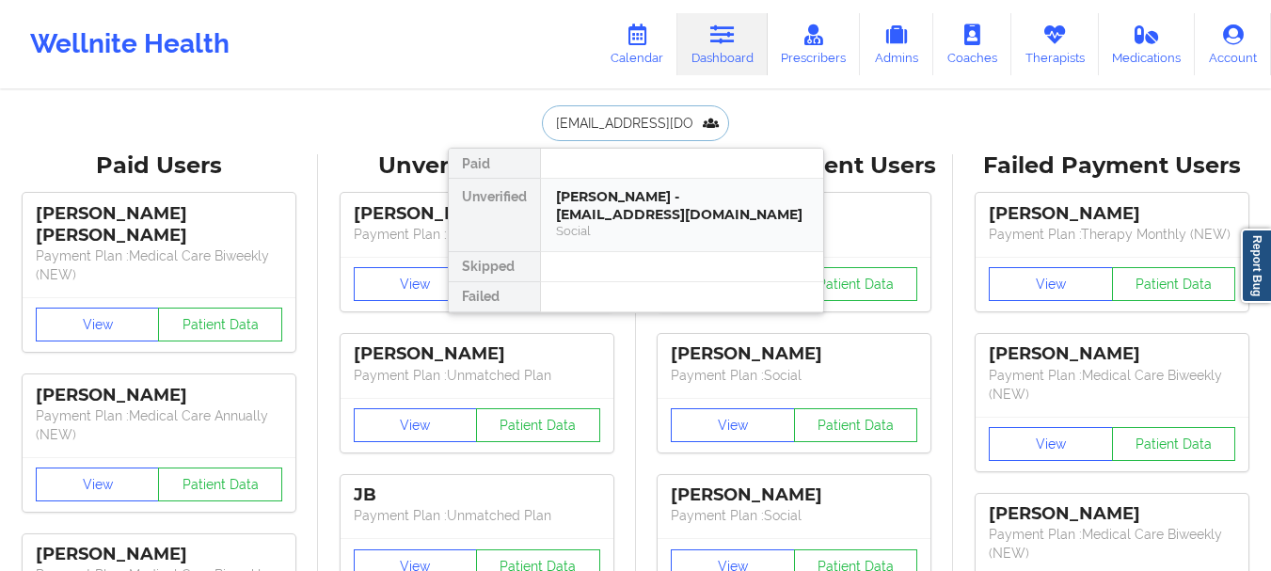
click at [620, 235] on div "Social" at bounding box center [682, 231] width 252 height 16
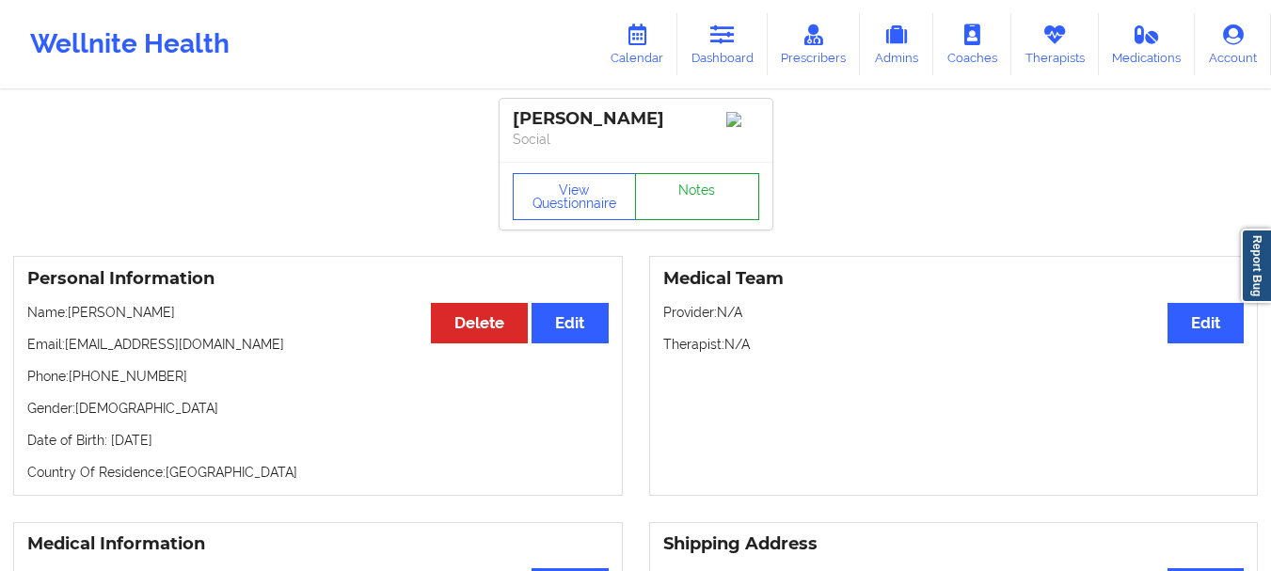
click at [721, 215] on link "Notes" at bounding box center [697, 196] width 124 height 47
drag, startPoint x: 153, startPoint y: 387, endPoint x: 78, endPoint y: 391, distance: 75.4
click at [78, 386] on p "Phone: +19545135311" at bounding box center [318, 376] width 582 height 19
copy p "19545135311"
drag, startPoint x: 204, startPoint y: 344, endPoint x: 68, endPoint y: 358, distance: 137.1
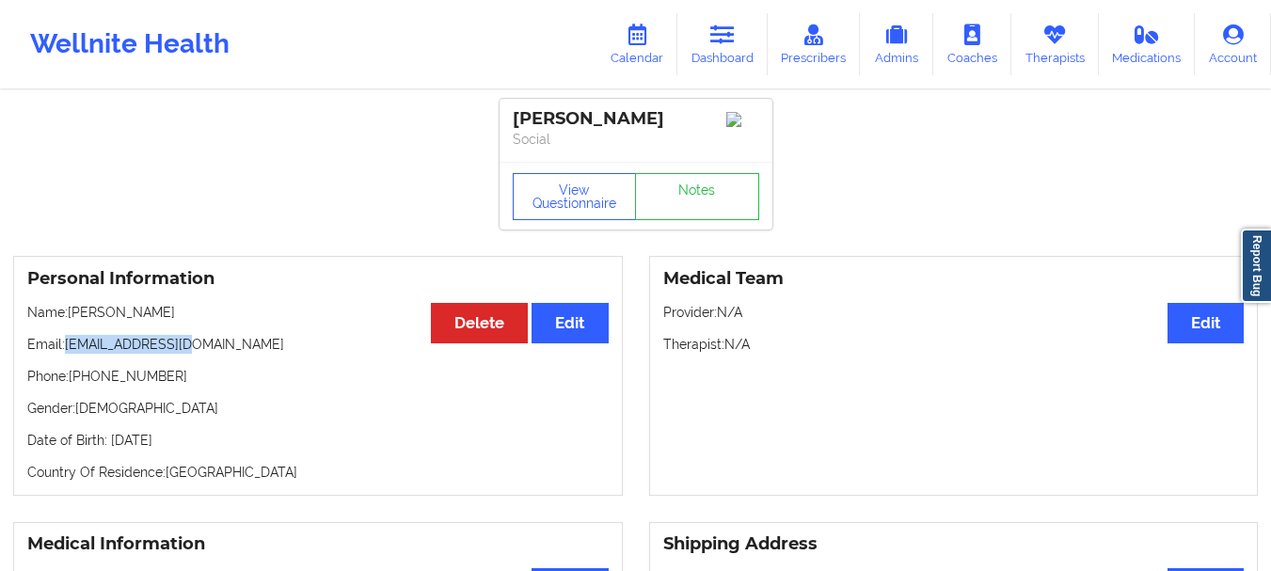
click at [68, 354] on p "Email: giozepeda@aol.com" at bounding box center [318, 344] width 582 height 19
copy p "giozepeda@aol.com"
click at [723, 52] on link "Dashboard" at bounding box center [723, 44] width 90 height 62
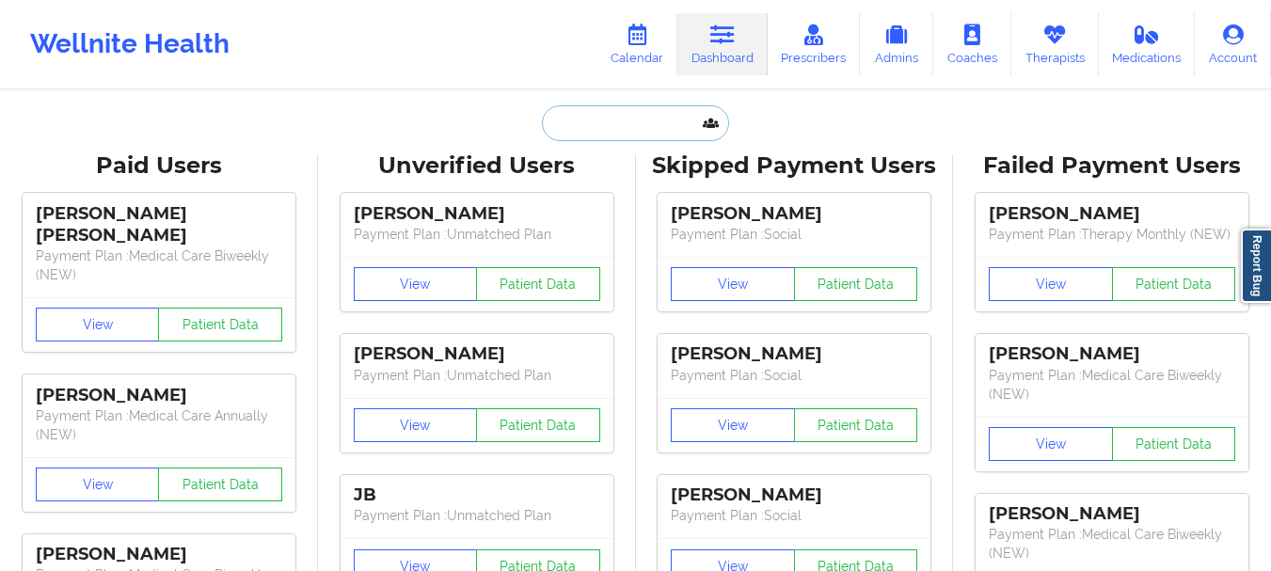
click at [570, 133] on input "text" at bounding box center [635, 123] width 186 height 36
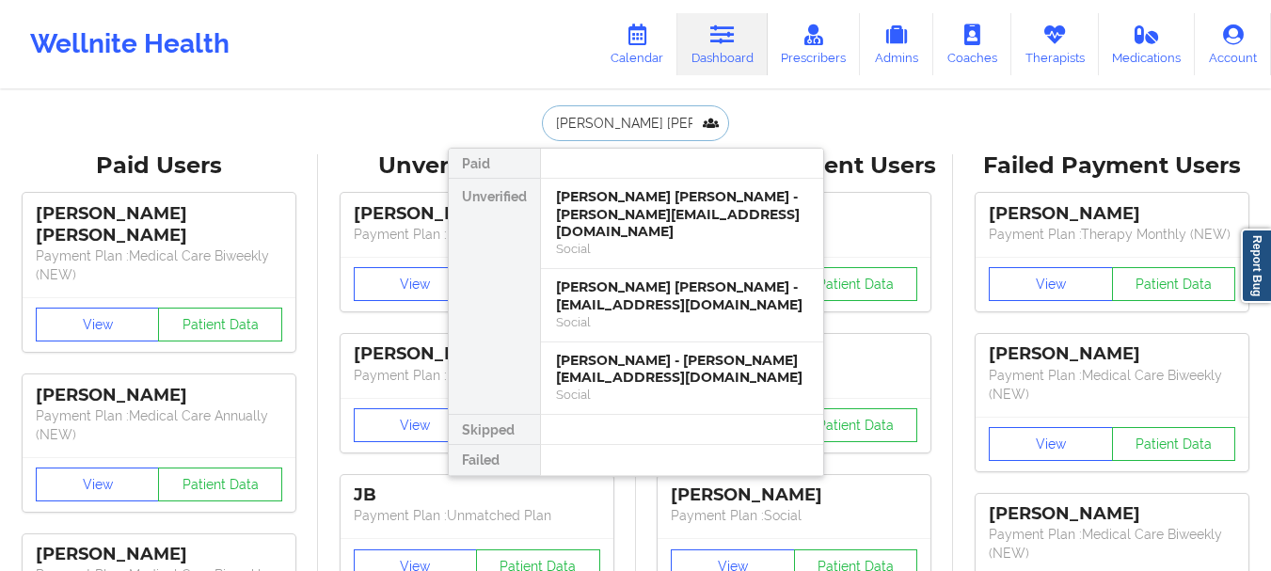
type input "Maria Emili"
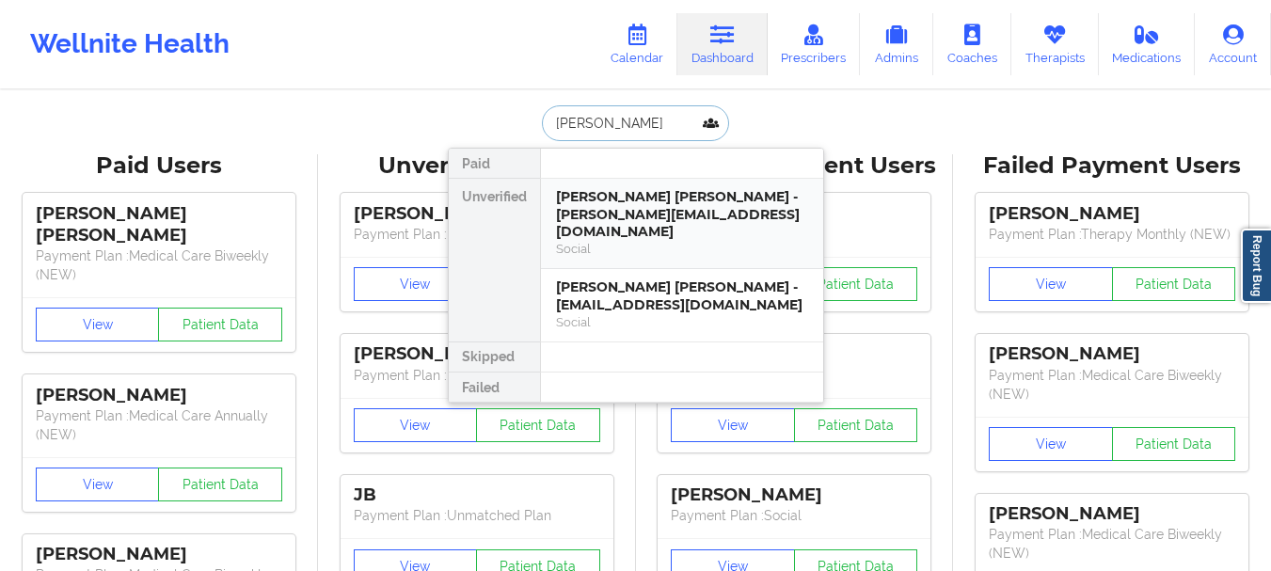
click at [570, 214] on div "Maria Emilia Diaz Luengo - emilidia@cisco.com" at bounding box center [682, 214] width 252 height 53
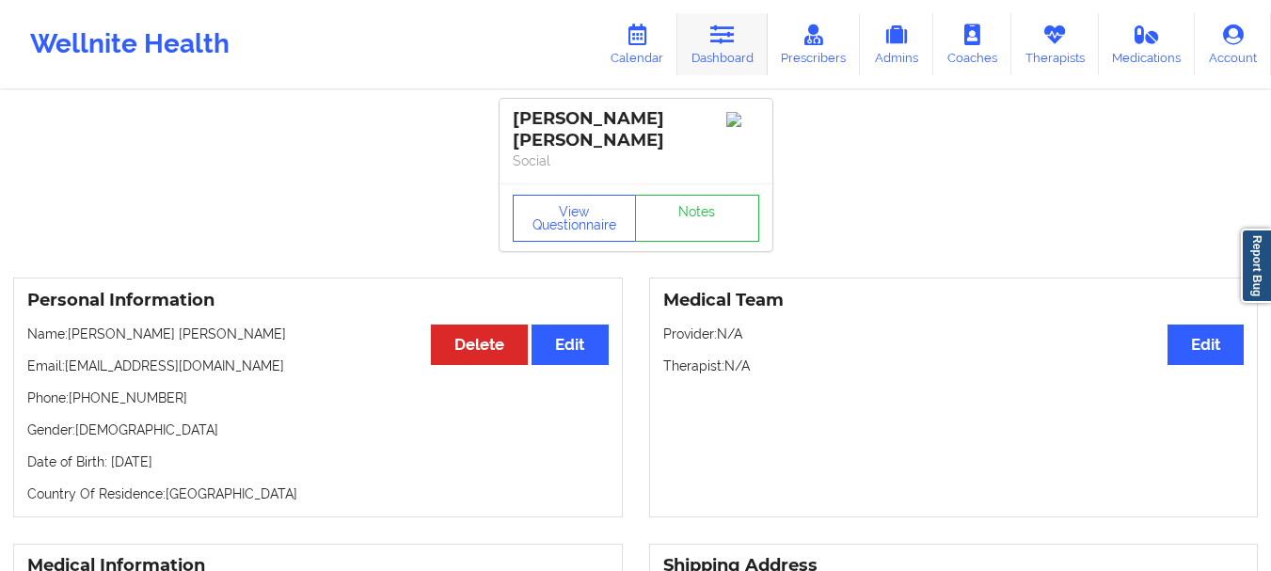
click at [725, 47] on link "Dashboard" at bounding box center [723, 44] width 90 height 62
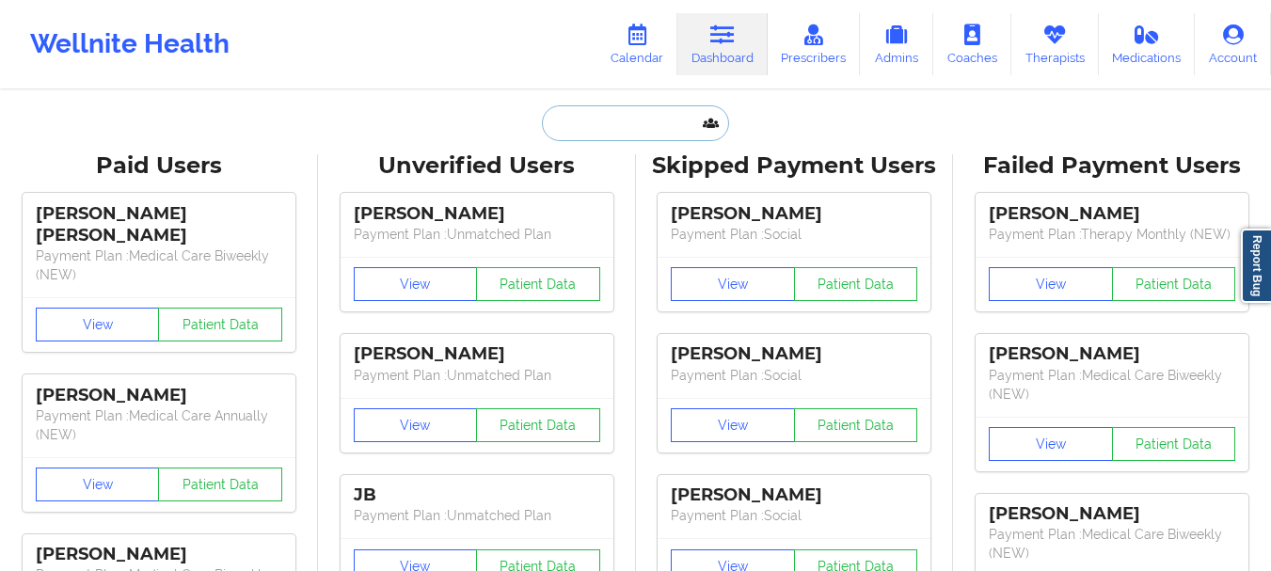
click at [641, 136] on input "text" at bounding box center [635, 123] width 186 height 36
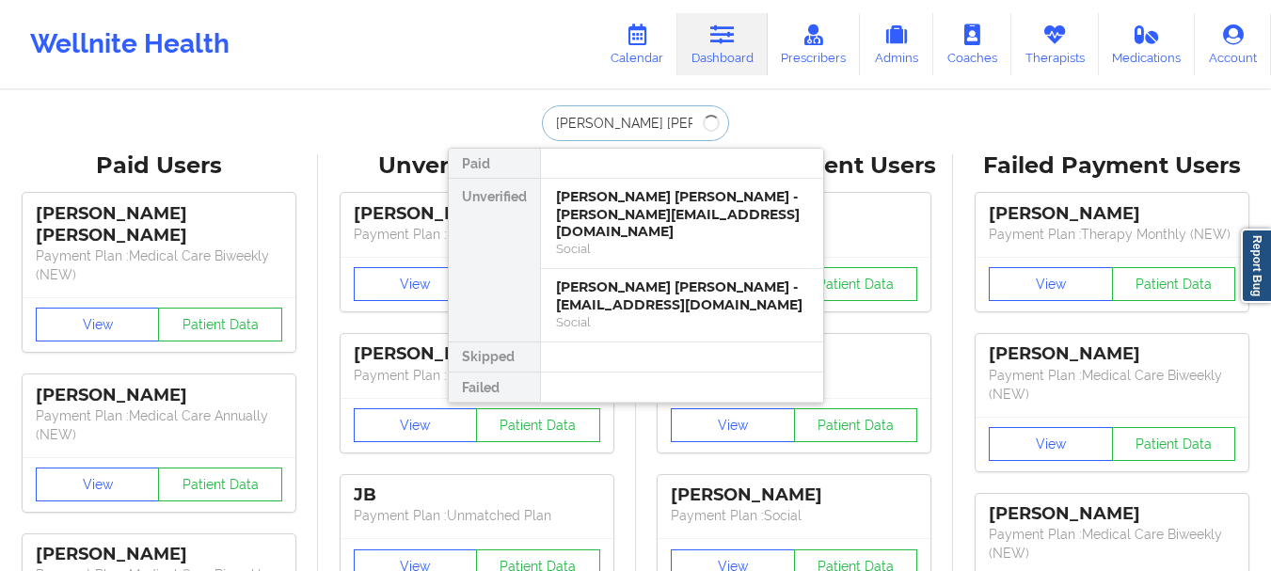
type input "maria emilia"
click at [619, 134] on input "maria emilia" at bounding box center [635, 123] width 186 height 36
click at [599, 128] on input "maria emilia" at bounding box center [635, 123] width 186 height 36
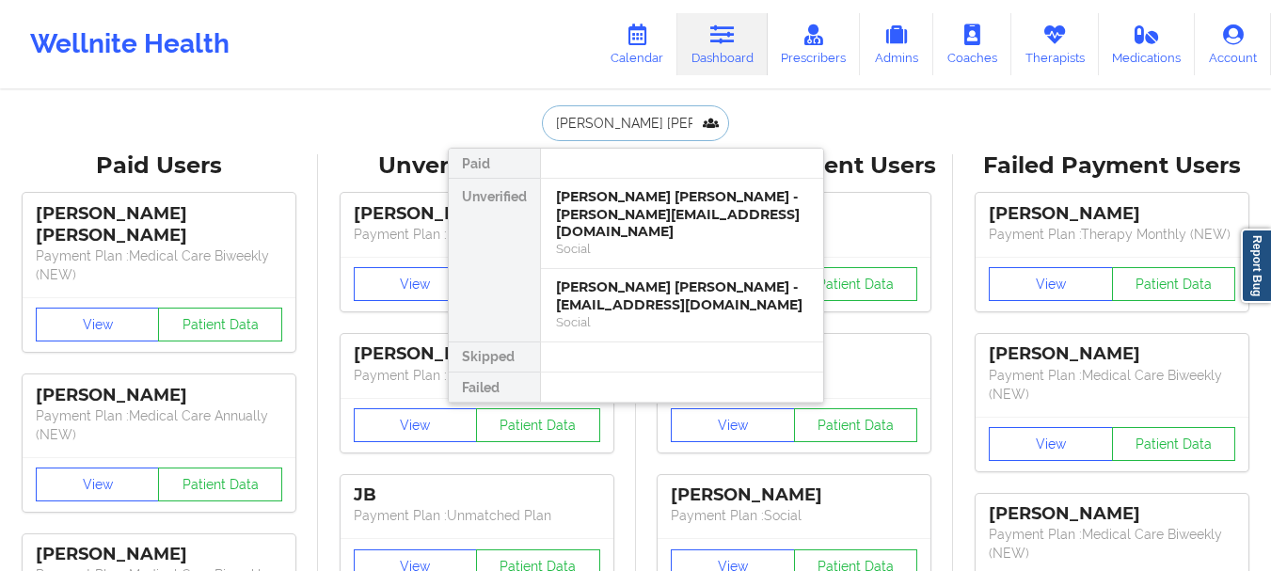
click at [599, 128] on input "maria emilia" at bounding box center [635, 123] width 186 height 36
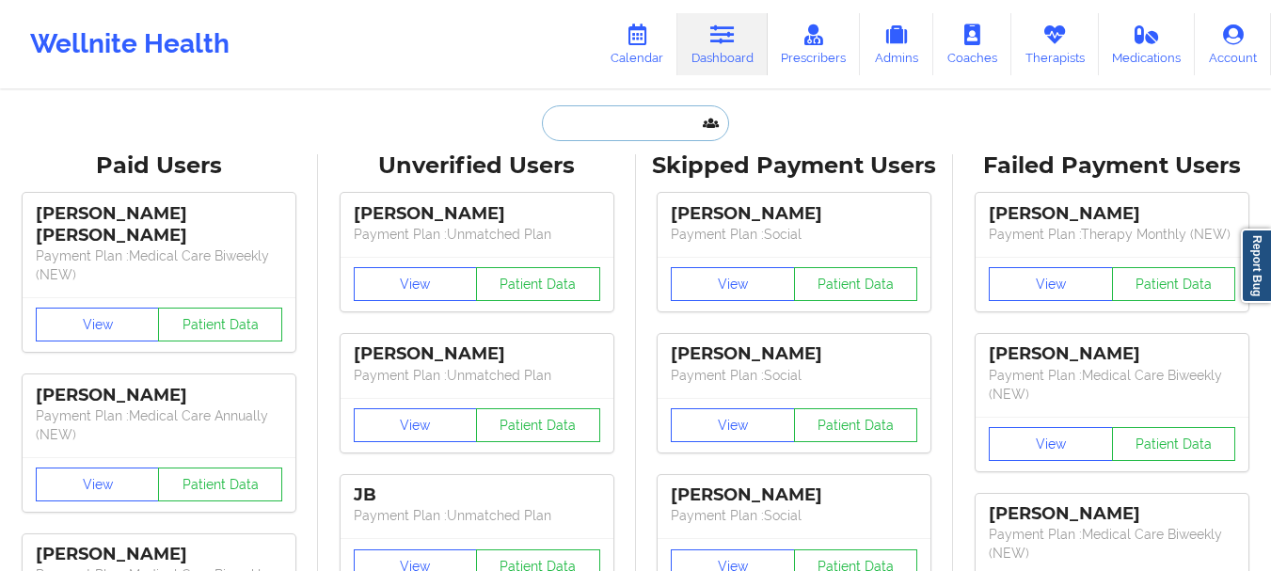
paste input "emilidia@cisco.com"
type input "emilidia@cisco.com"
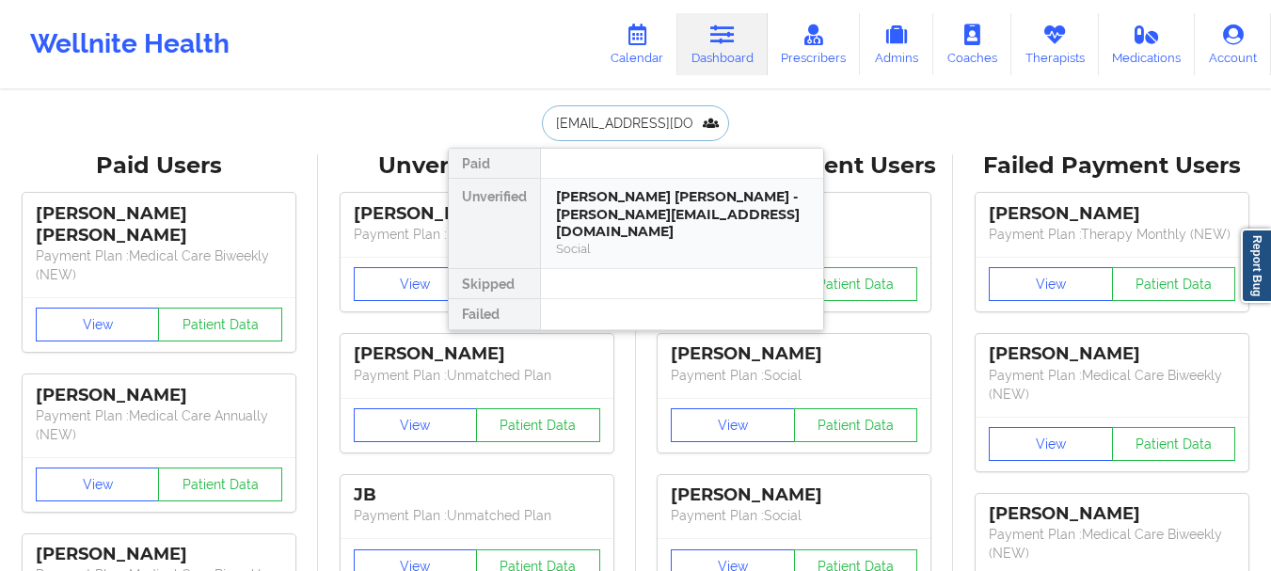
click at [636, 196] on div "Maria Emilia Diaz Luengo - emilidia@cisco.com" at bounding box center [682, 214] width 252 height 53
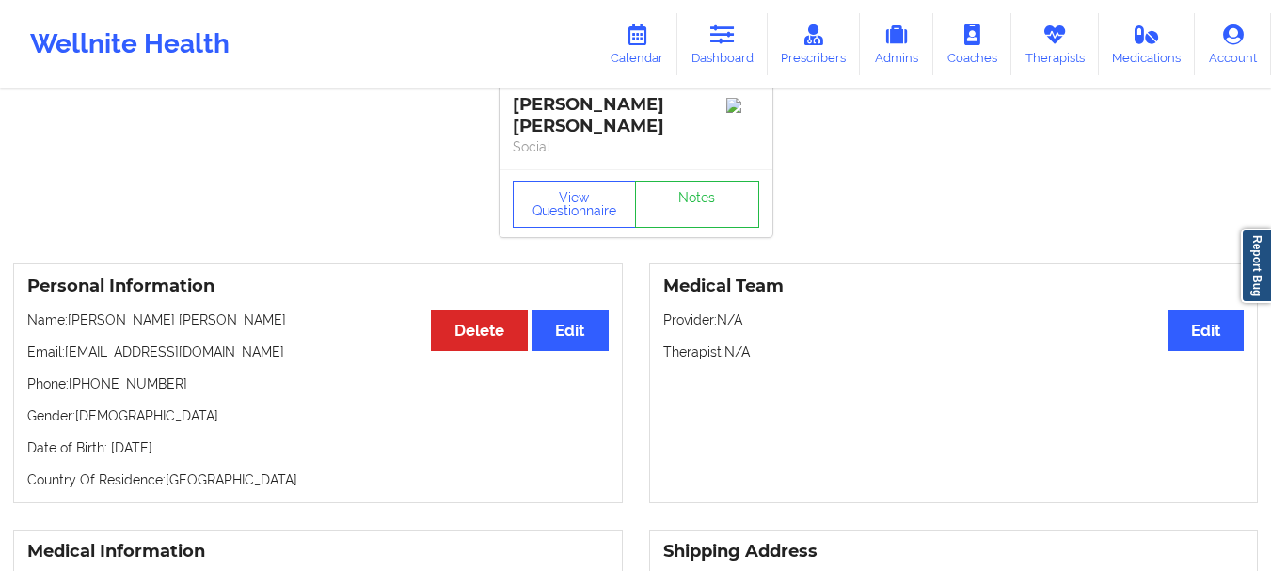
scroll to position [27, 0]
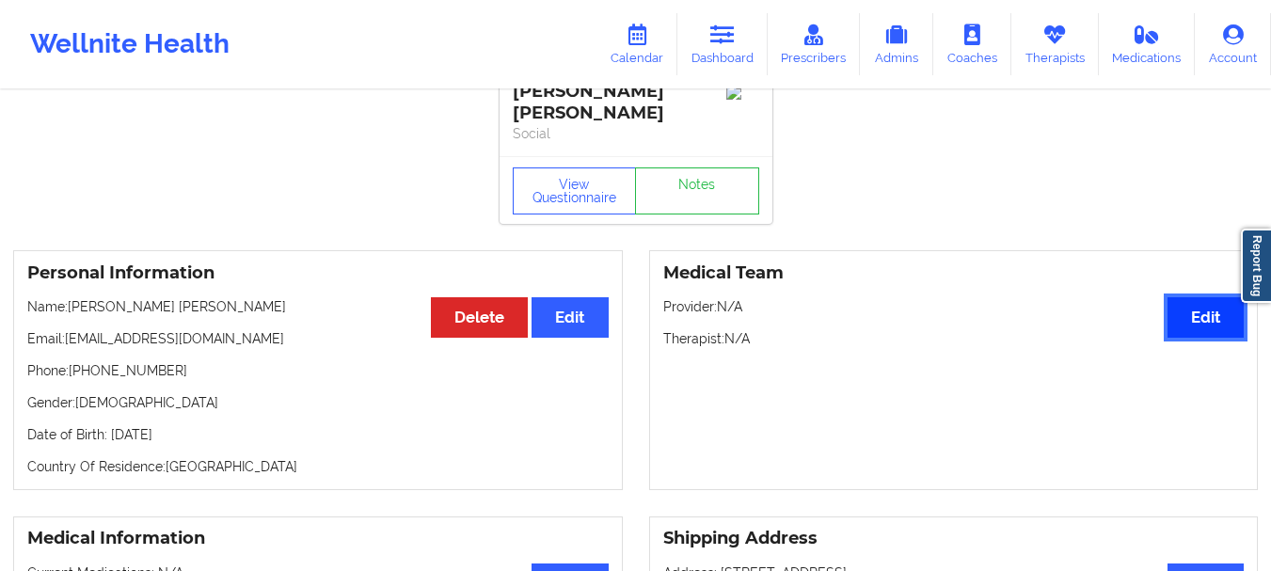
click at [1177, 330] on button "Edit" at bounding box center [1206, 317] width 76 height 40
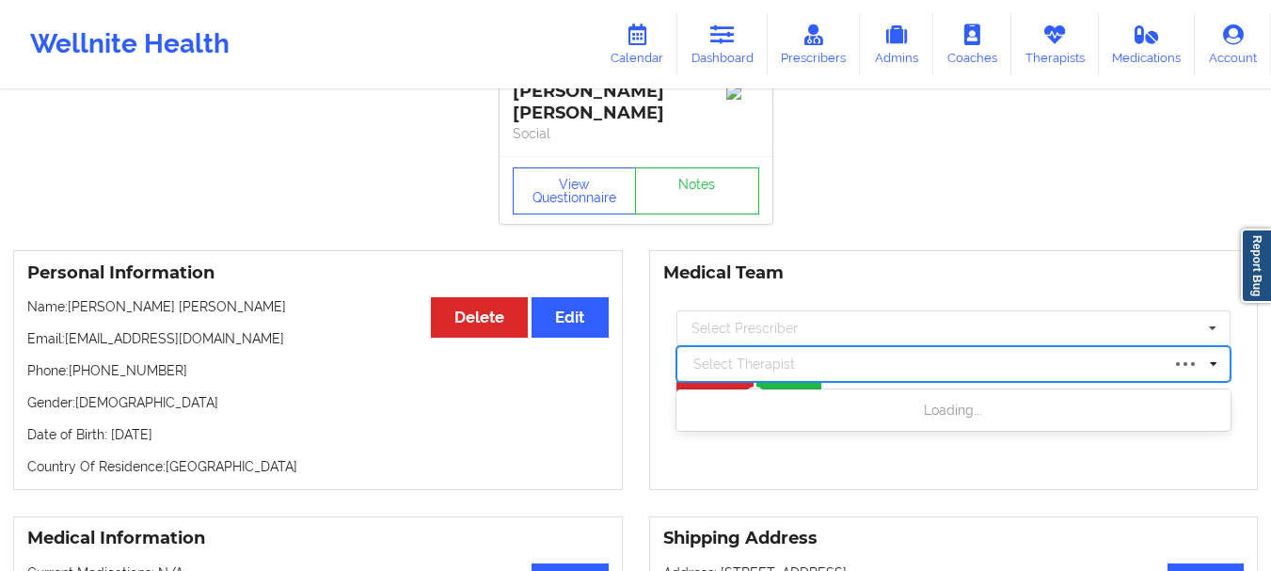
click at [760, 352] on div "Select Therapist" at bounding box center [927, 364] width 486 height 30
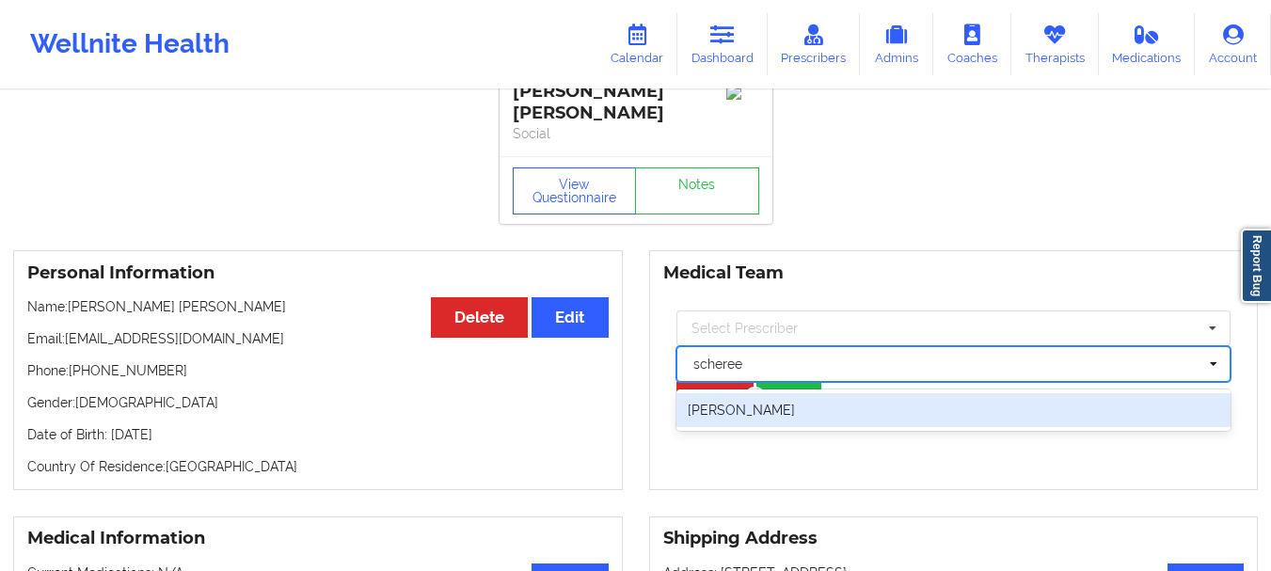
click at [741, 404] on div "Scheree Lau" at bounding box center [954, 410] width 555 height 34
type input "scheree"
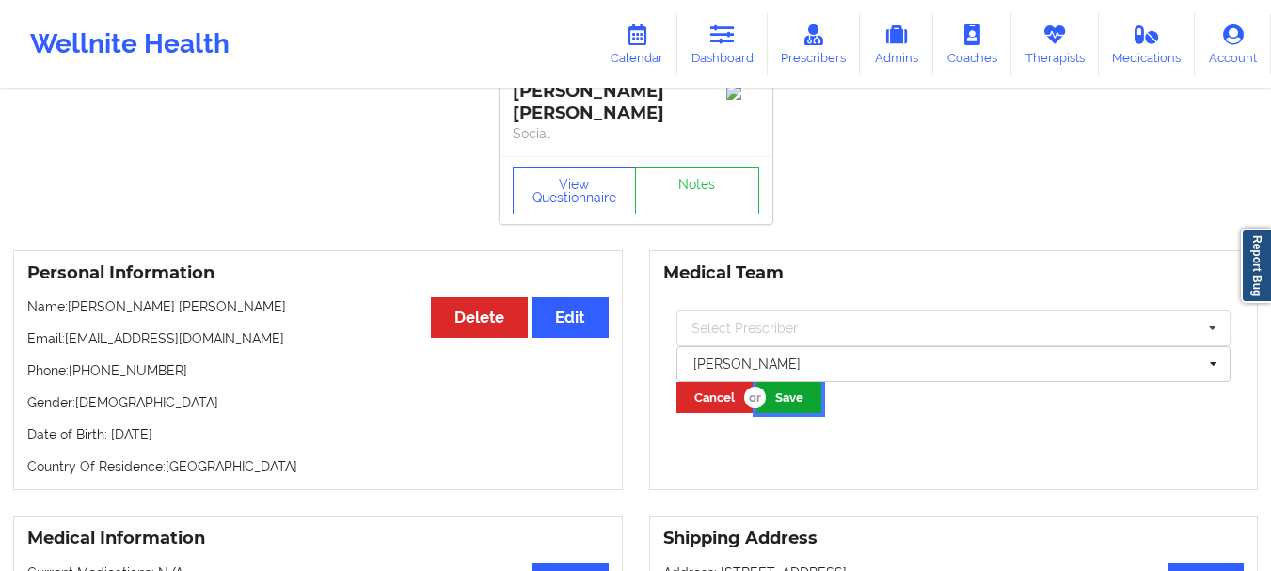
click at [778, 398] on button "Save" at bounding box center [789, 397] width 65 height 31
click at [727, 40] on icon at bounding box center [722, 34] width 24 height 21
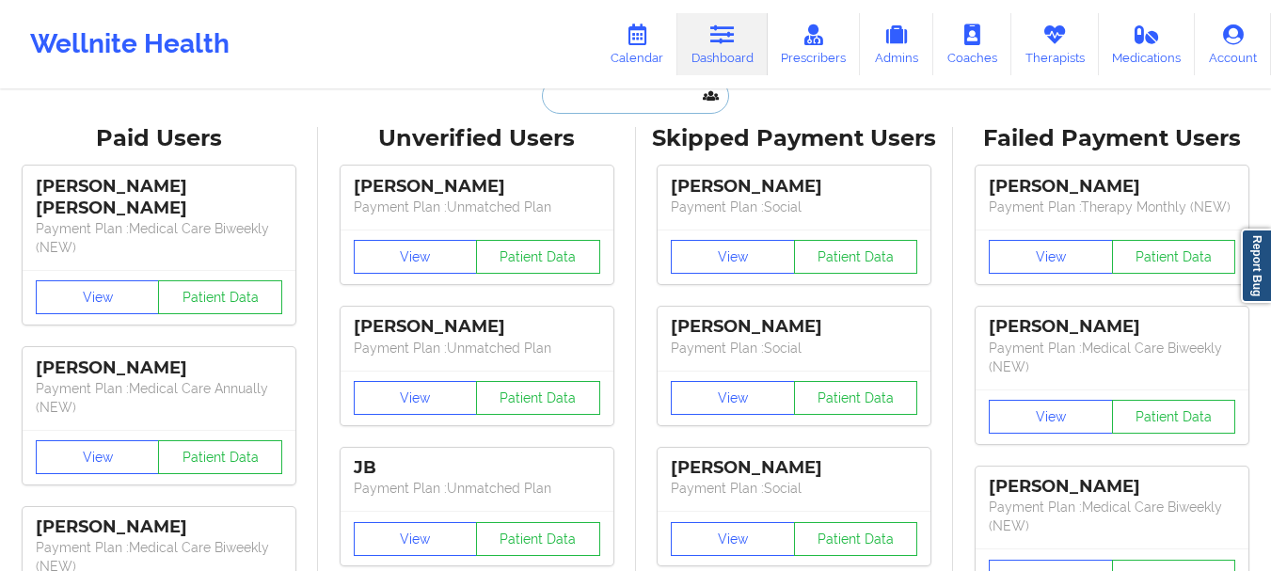
click at [670, 91] on input "text" at bounding box center [635, 96] width 186 height 36
paste input "samlewis1618@gmail.com>"
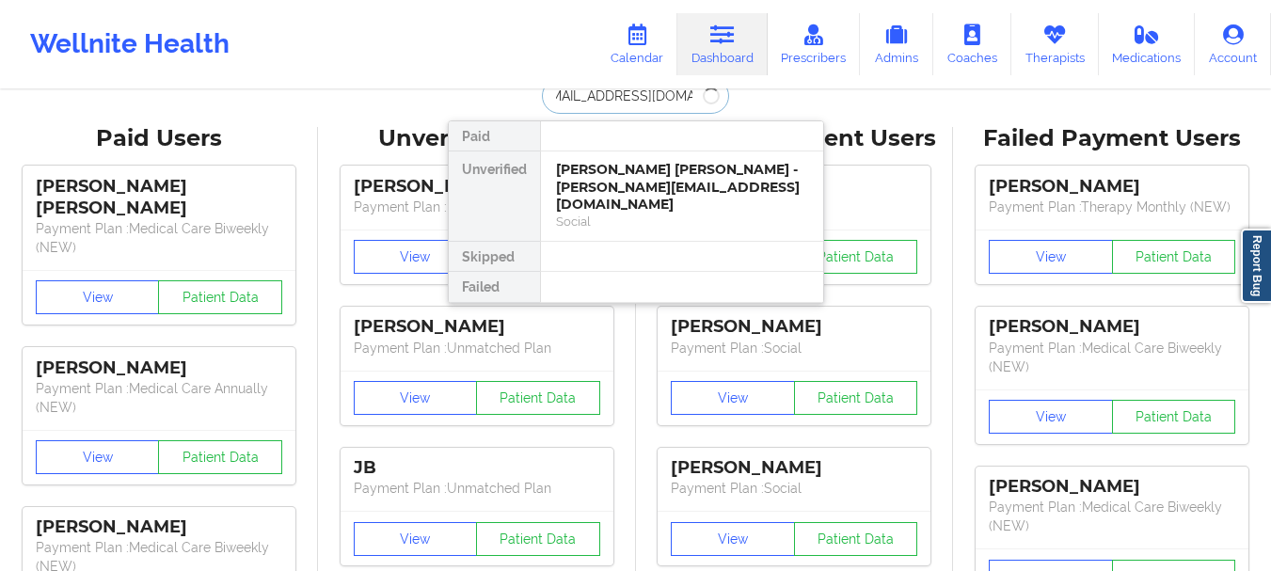
type input "samlewis1618@gmail.com"
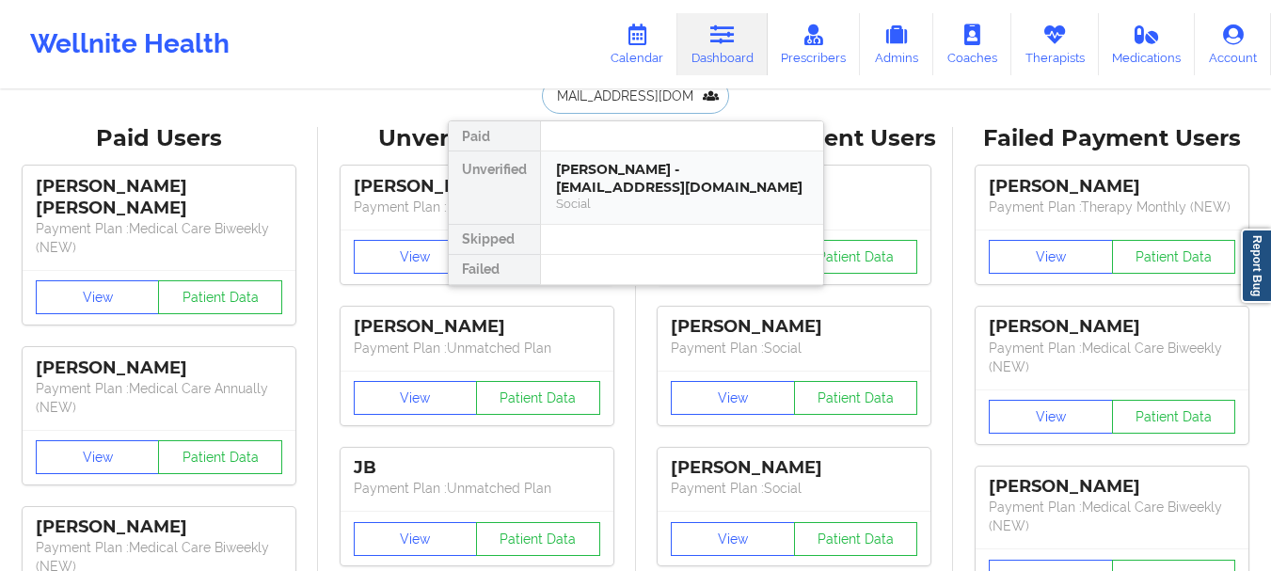
click at [624, 168] on div "Samantha Lewis - samlewis1618@gmail.com" at bounding box center [682, 178] width 252 height 35
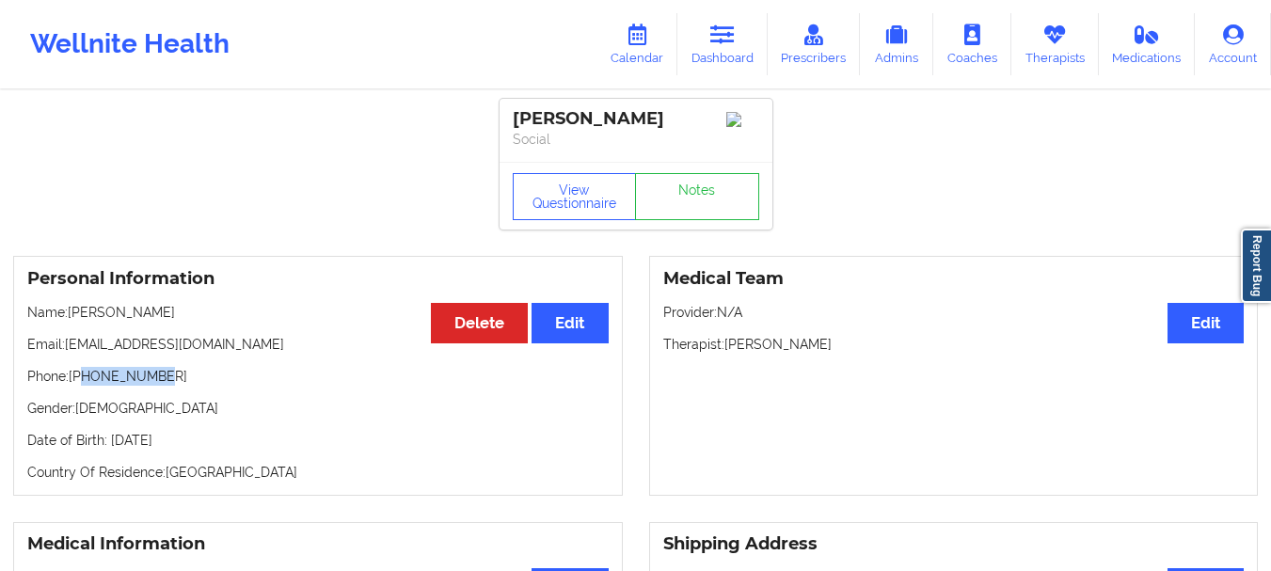
drag, startPoint x: 160, startPoint y: 383, endPoint x: 83, endPoint y: 388, distance: 77.3
click at [83, 386] on p "Phone: +15169658175" at bounding box center [318, 376] width 582 height 19
copy p "5169658175"
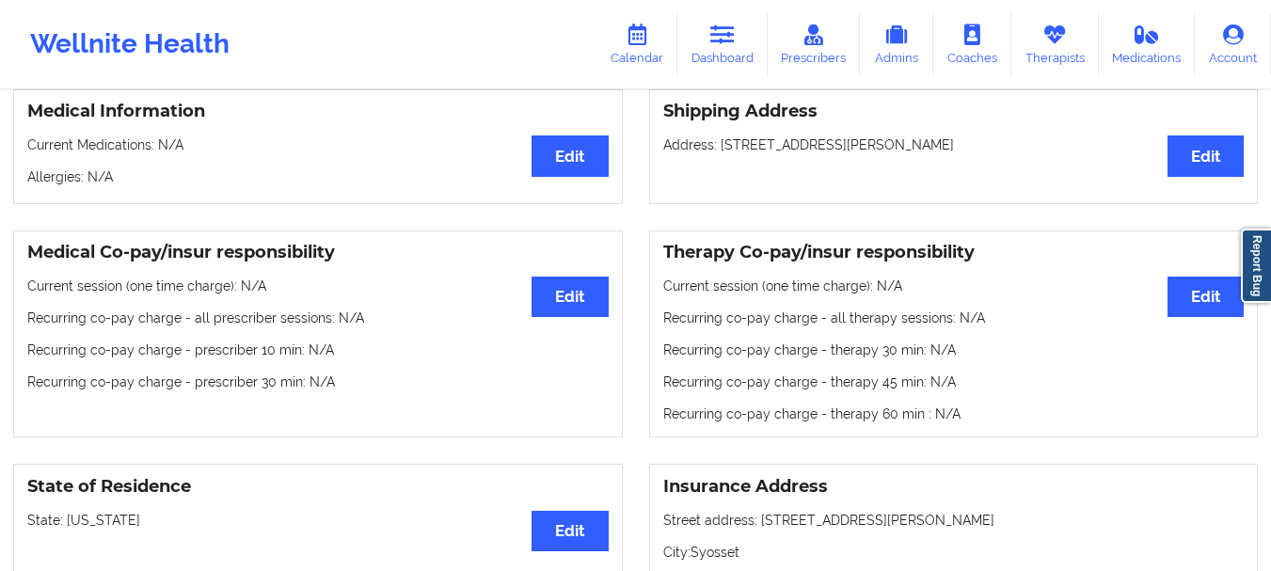
scroll to position [437, 0]
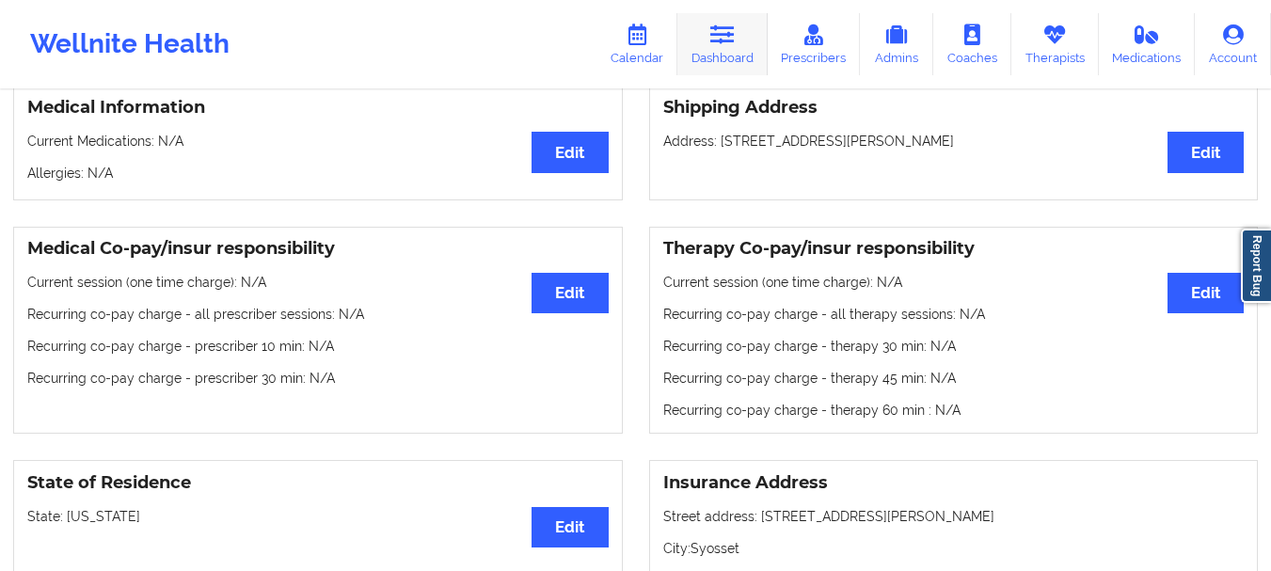
click at [742, 42] on link "Dashboard" at bounding box center [723, 44] width 90 height 62
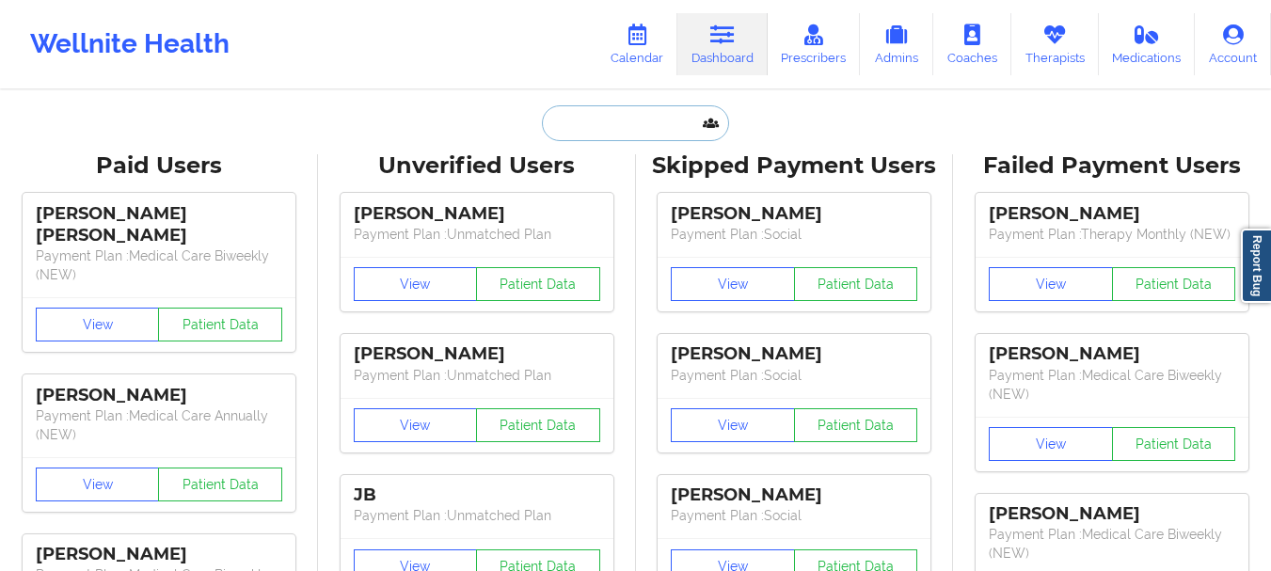
click at [624, 110] on input "text" at bounding box center [635, 123] width 186 height 36
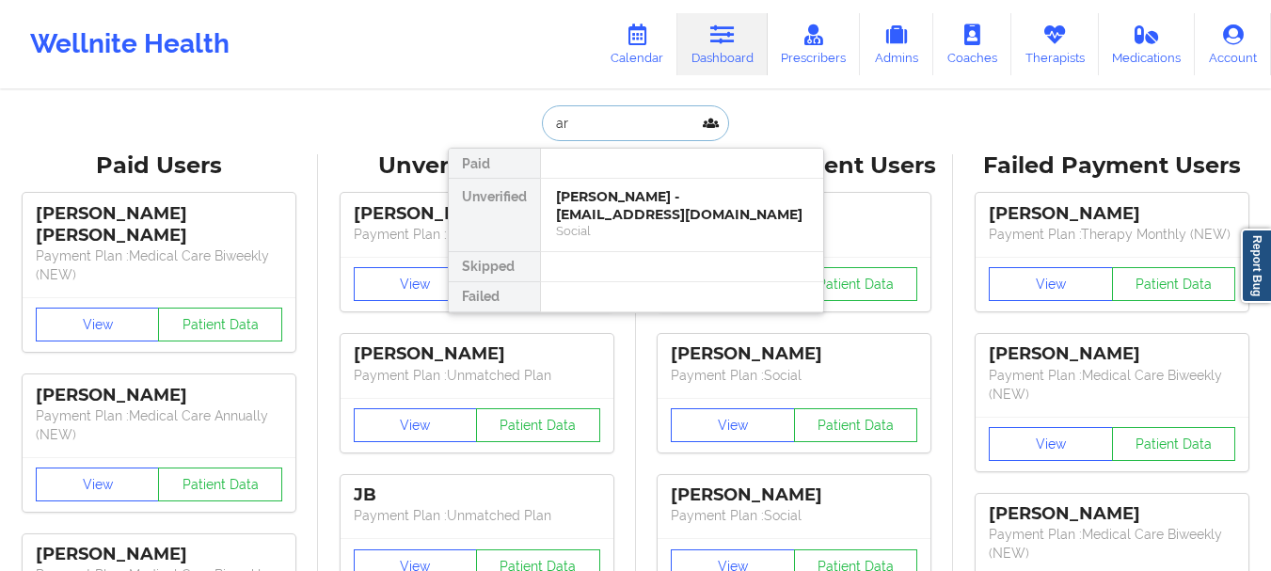
type input "a"
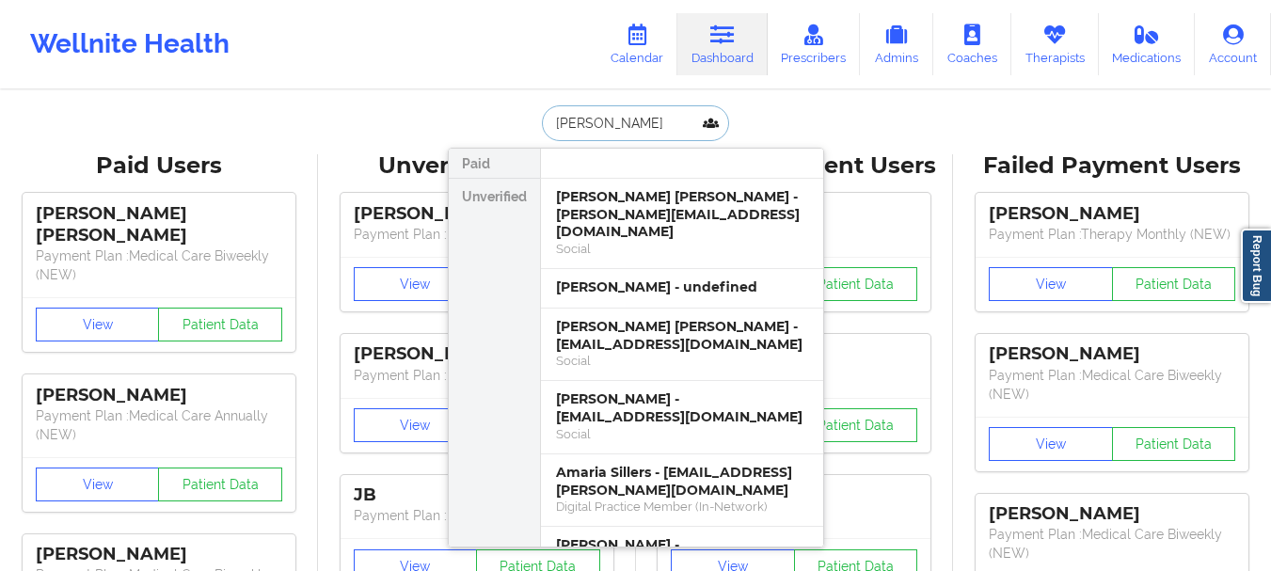
type input "maria emil"
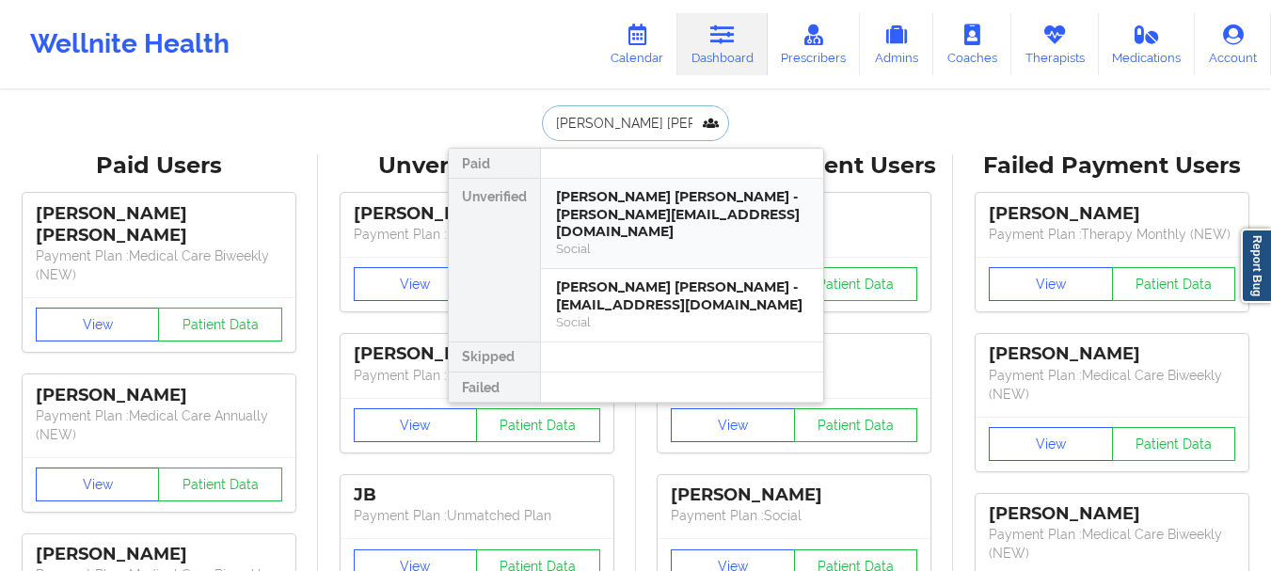
click at [646, 241] on div "Social" at bounding box center [682, 249] width 252 height 16
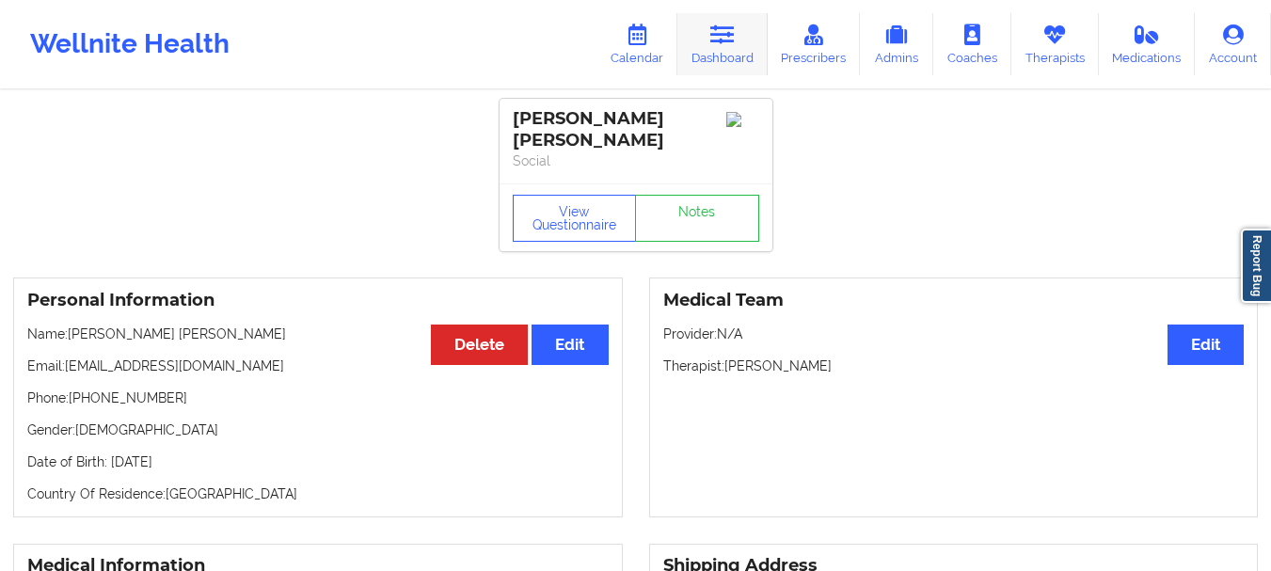
click at [720, 61] on link "Dashboard" at bounding box center [723, 44] width 90 height 62
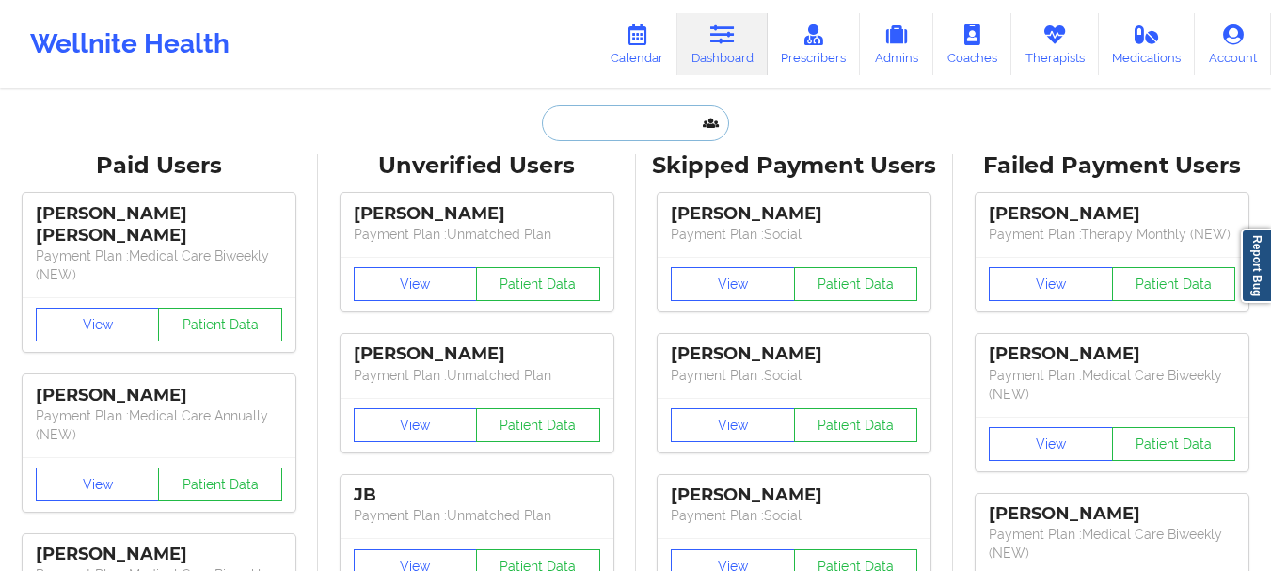
click at [612, 110] on input "text" at bounding box center [635, 123] width 186 height 36
paste input "asimbenjamin@yahoo.com"
type input "asimbenjamin@yahoo.com"
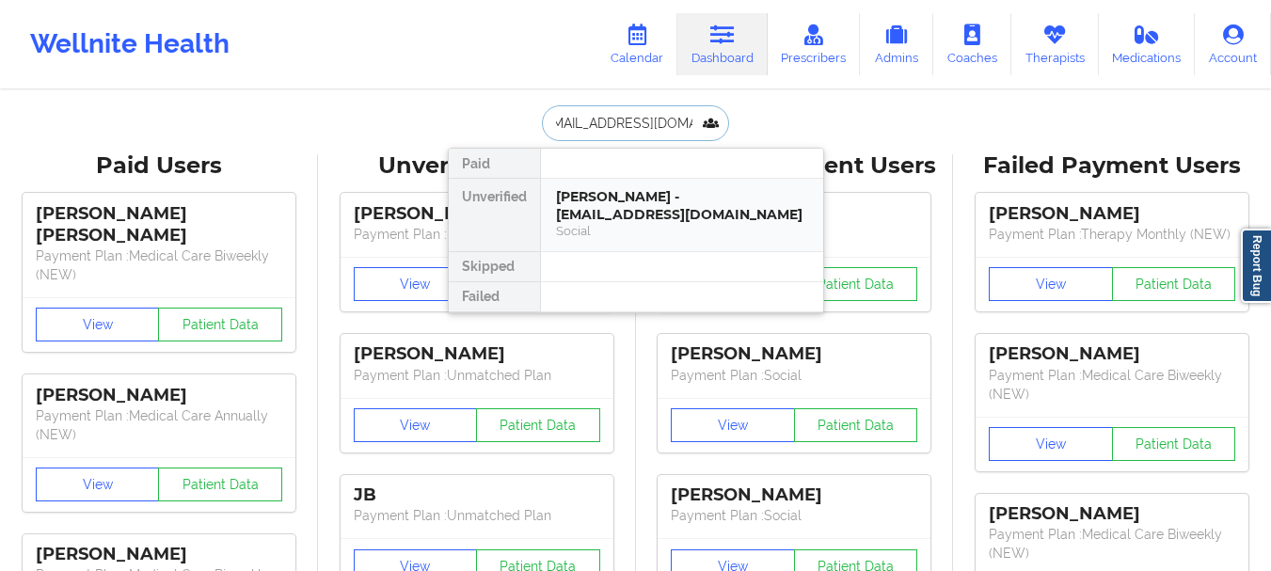
click at [694, 247] on div "Amare Benjamin - asimbenjamin@yahoo.com Social" at bounding box center [682, 215] width 282 height 72
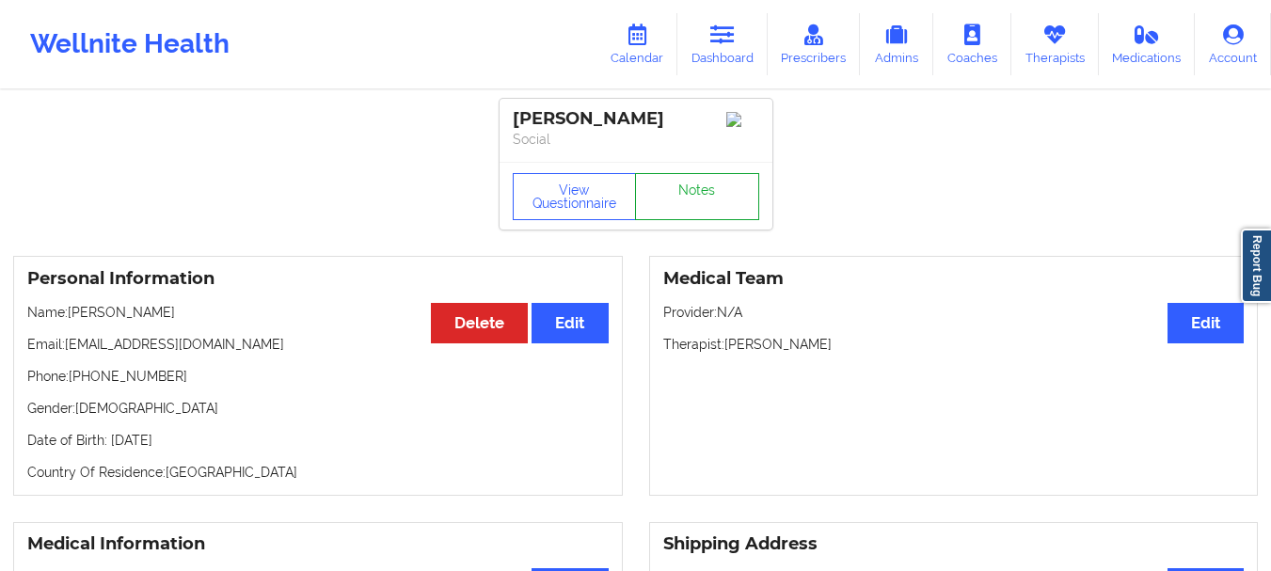
click at [688, 219] on link "Notes" at bounding box center [697, 196] width 124 height 47
click at [710, 54] on link "Dashboard" at bounding box center [723, 44] width 90 height 62
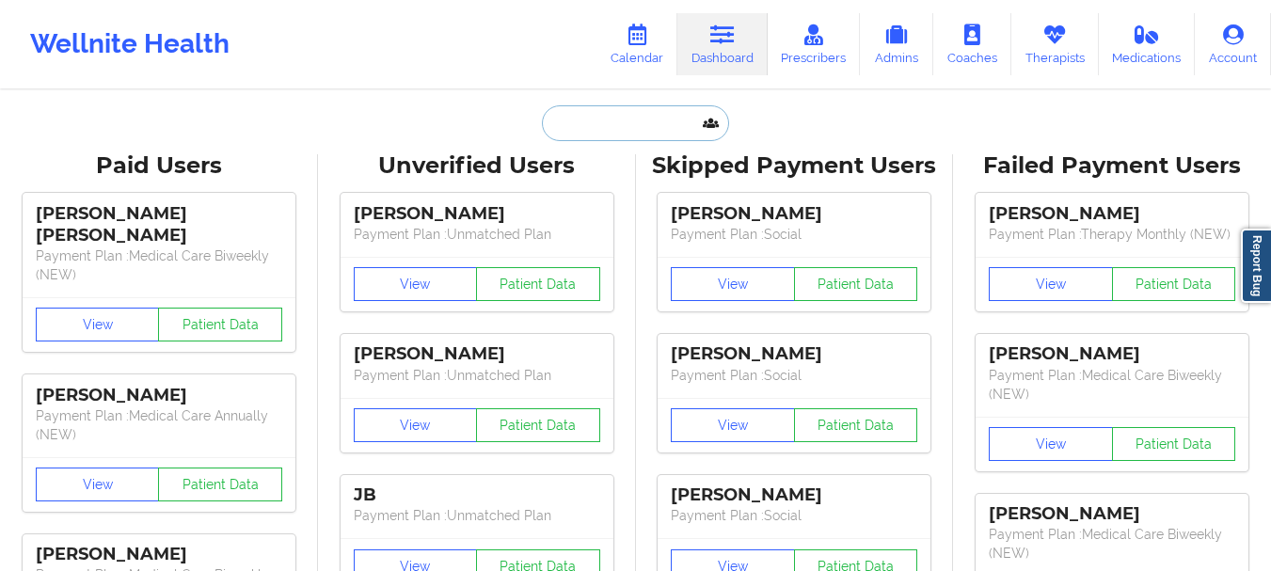
click at [613, 120] on input "text" at bounding box center [635, 123] width 186 height 36
paste input "cartershaniece217@gmail.com"
type input "cartershaniece217@gmail.com"
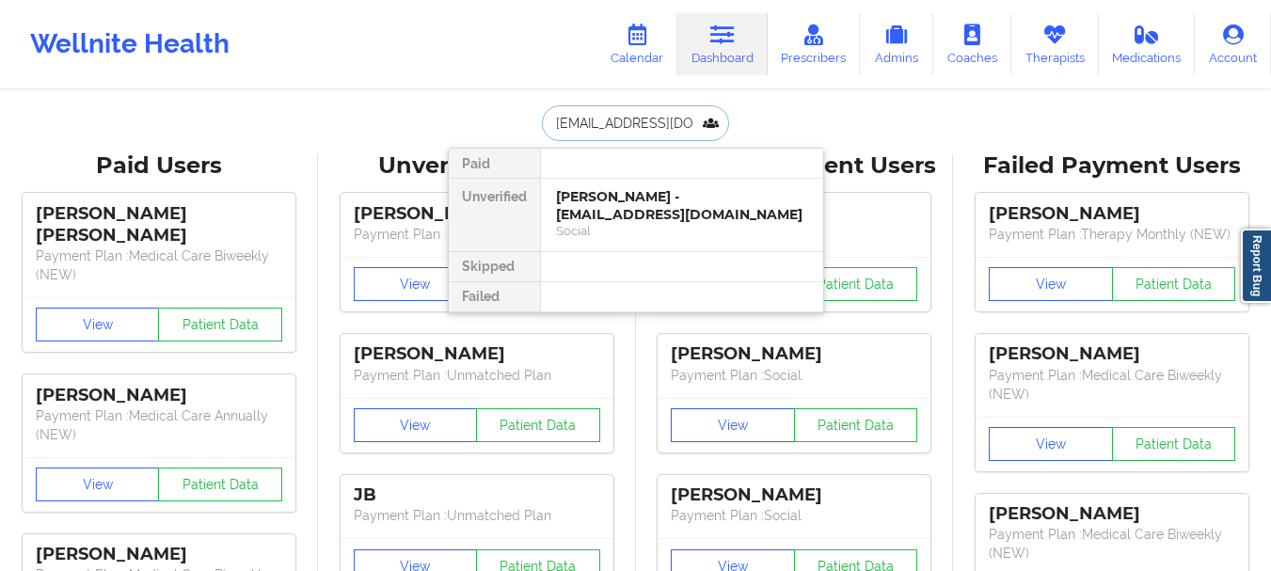
scroll to position [0, 37]
click at [596, 193] on div "Shaniece Carter - cartershaniece217@gmail.com" at bounding box center [682, 205] width 252 height 35
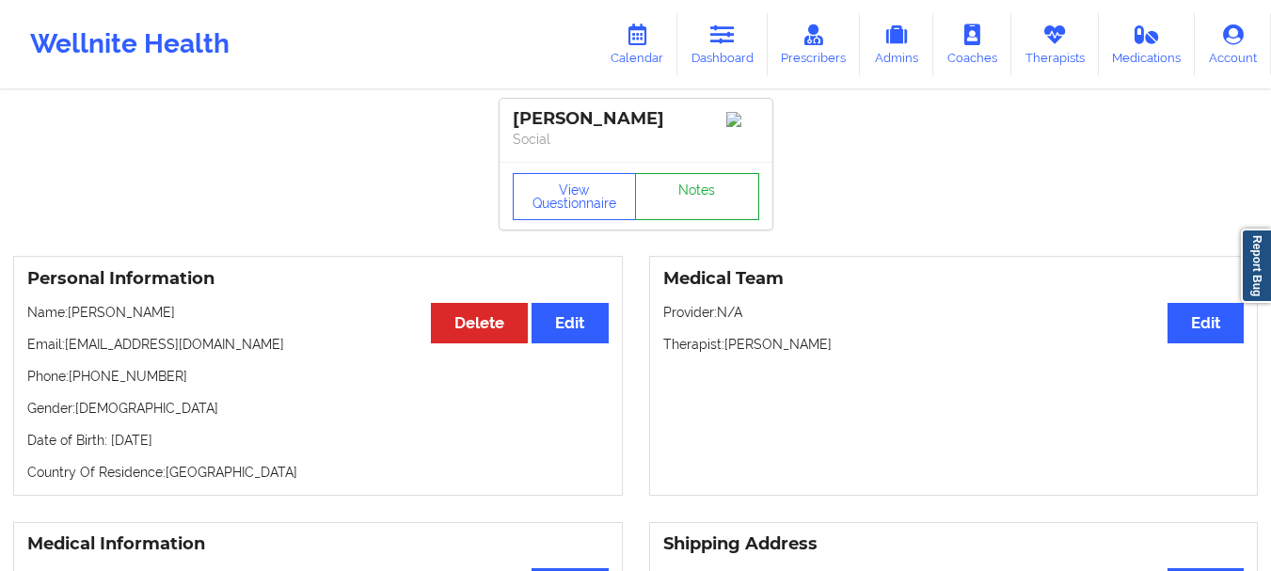
click at [695, 202] on link "Notes" at bounding box center [697, 196] width 124 height 47
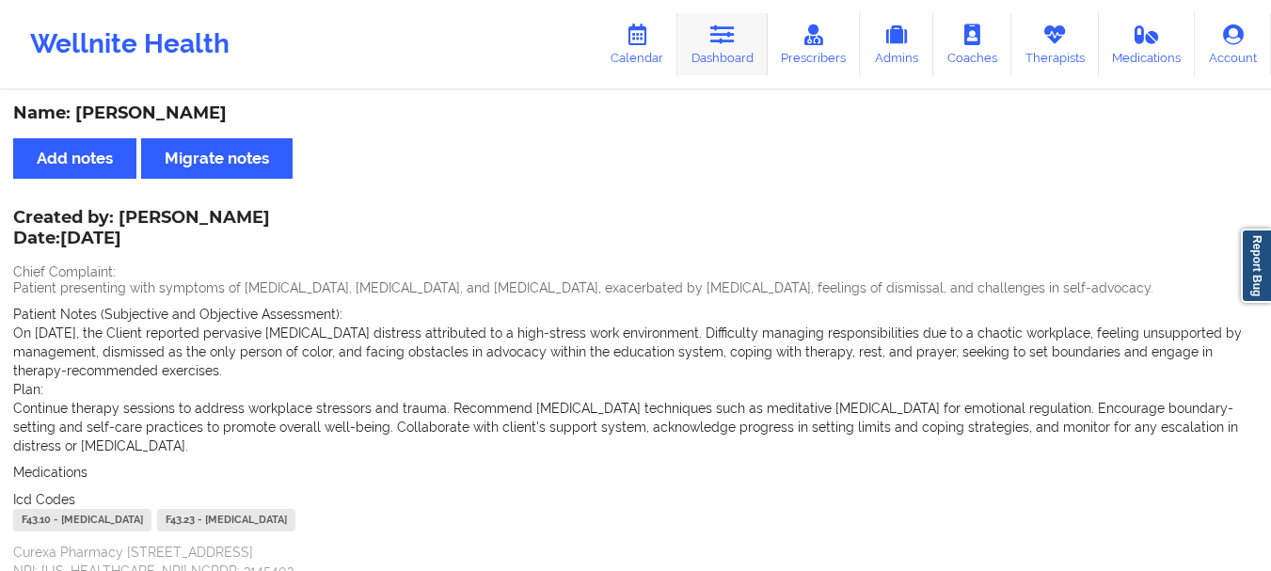
click at [731, 37] on icon at bounding box center [722, 34] width 24 height 21
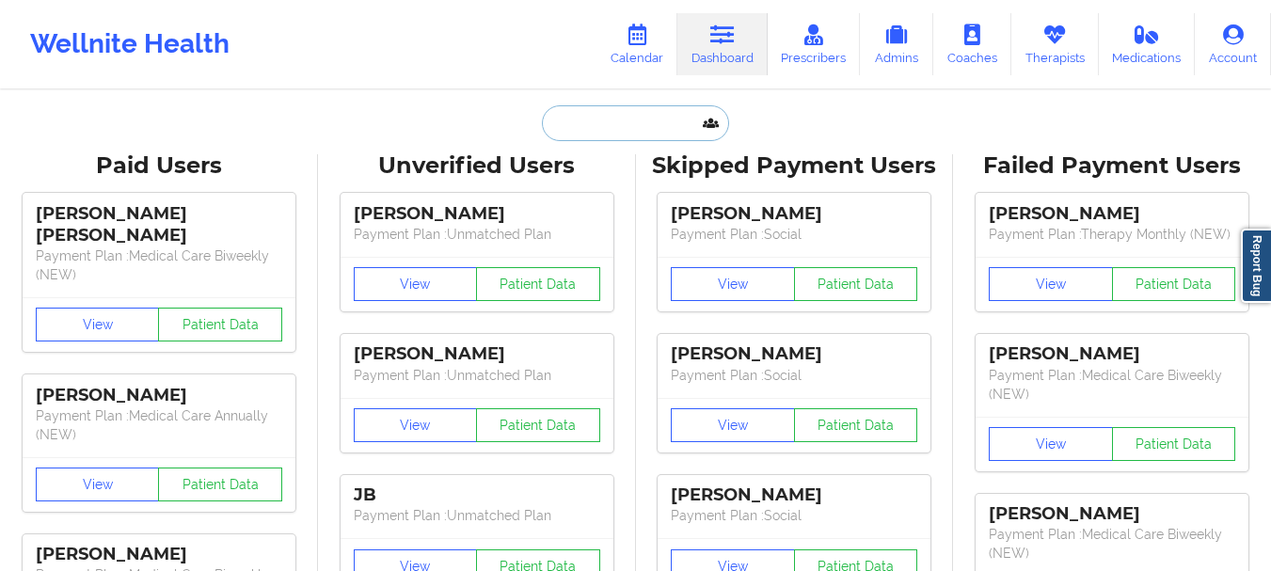
click at [630, 120] on input "text" at bounding box center [635, 123] width 186 height 36
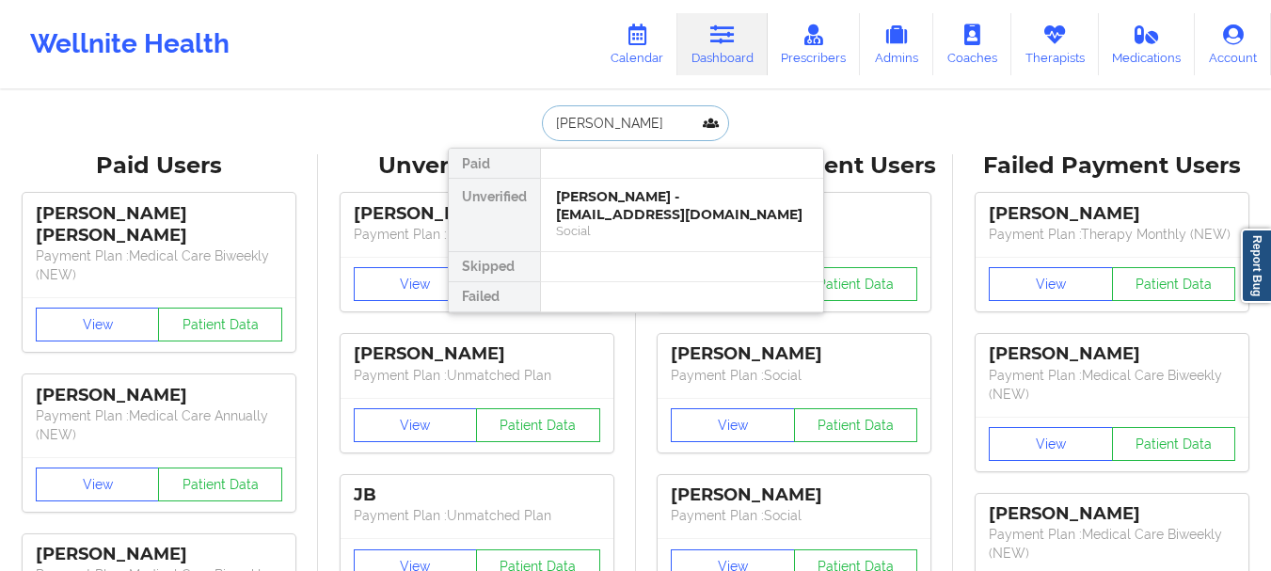
type input "Ashley ferguson"
click at [645, 212] on div "Ashley Ferguson - ameadows12b@gmail.com" at bounding box center [682, 205] width 252 height 35
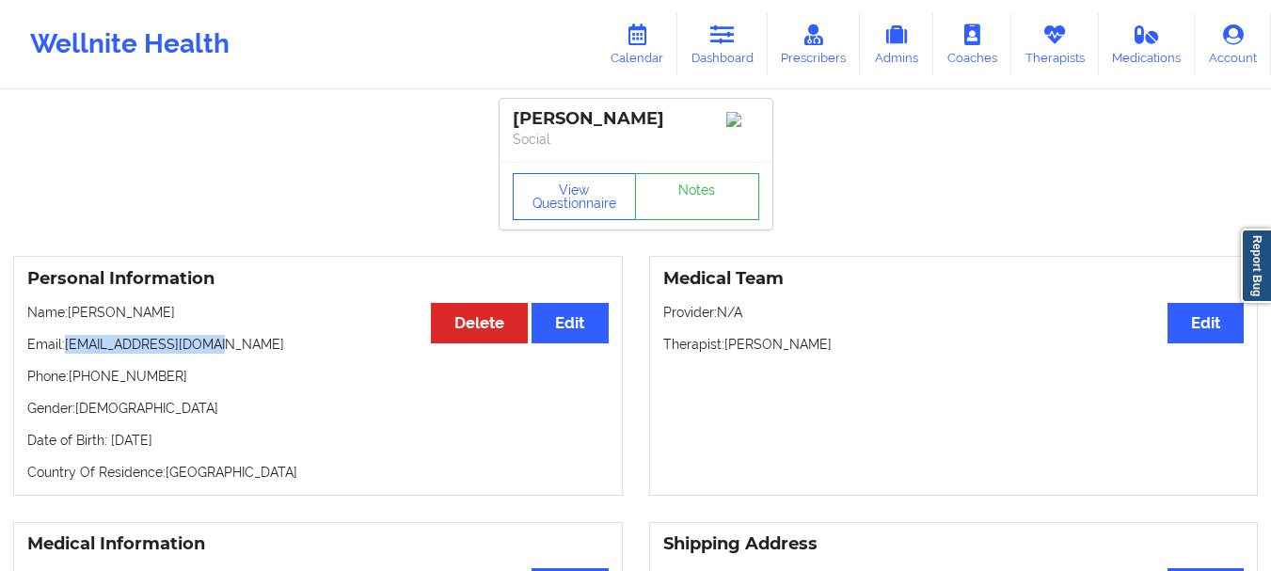
drag, startPoint x: 232, startPoint y: 352, endPoint x: 68, endPoint y: 358, distance: 164.8
click at [68, 354] on p "Email: ameadows12b@gmail.com" at bounding box center [318, 344] width 582 height 19
copy p "ameadows12b@gmail.com"
click at [708, 204] on link "Notes" at bounding box center [697, 196] width 124 height 47
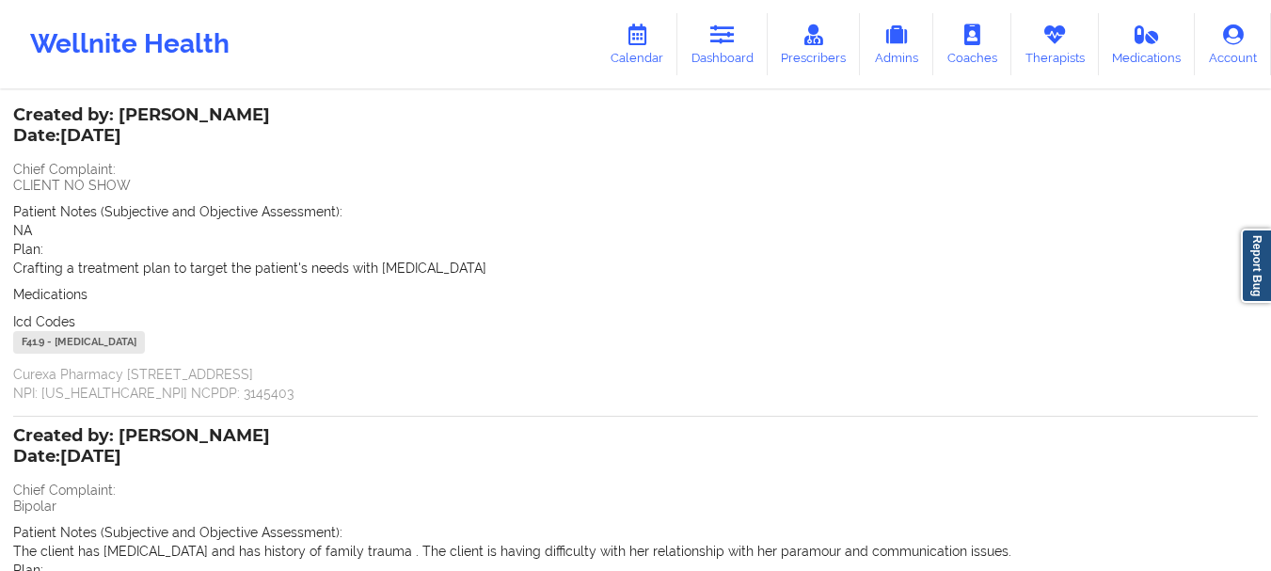
scroll to position [98, 0]
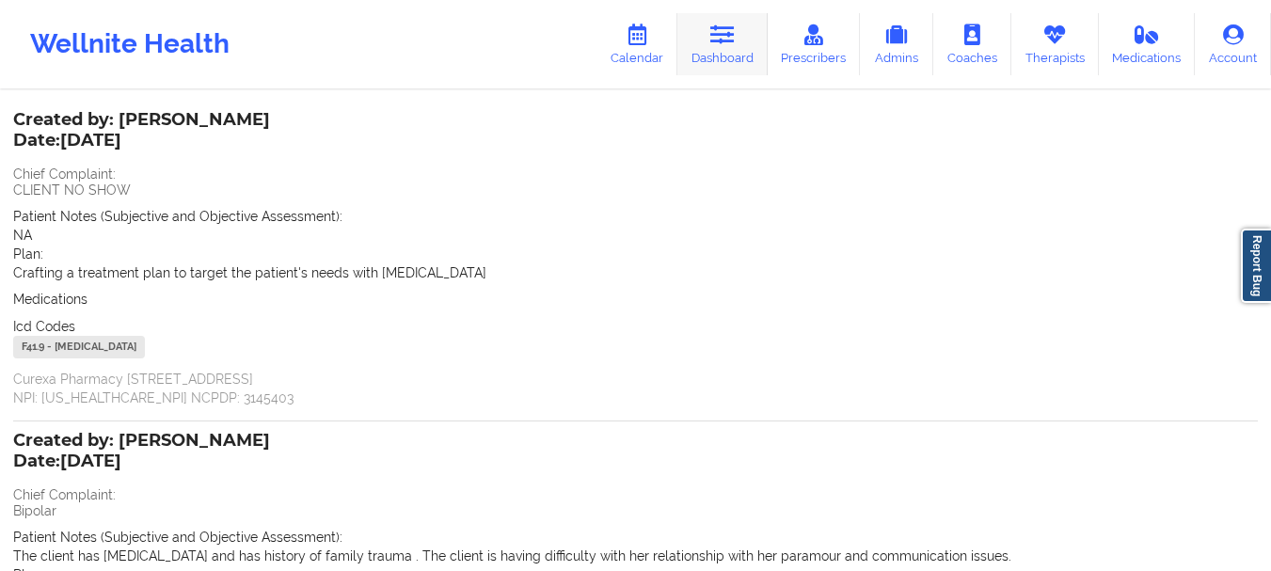
click at [727, 20] on link "Dashboard" at bounding box center [723, 44] width 90 height 62
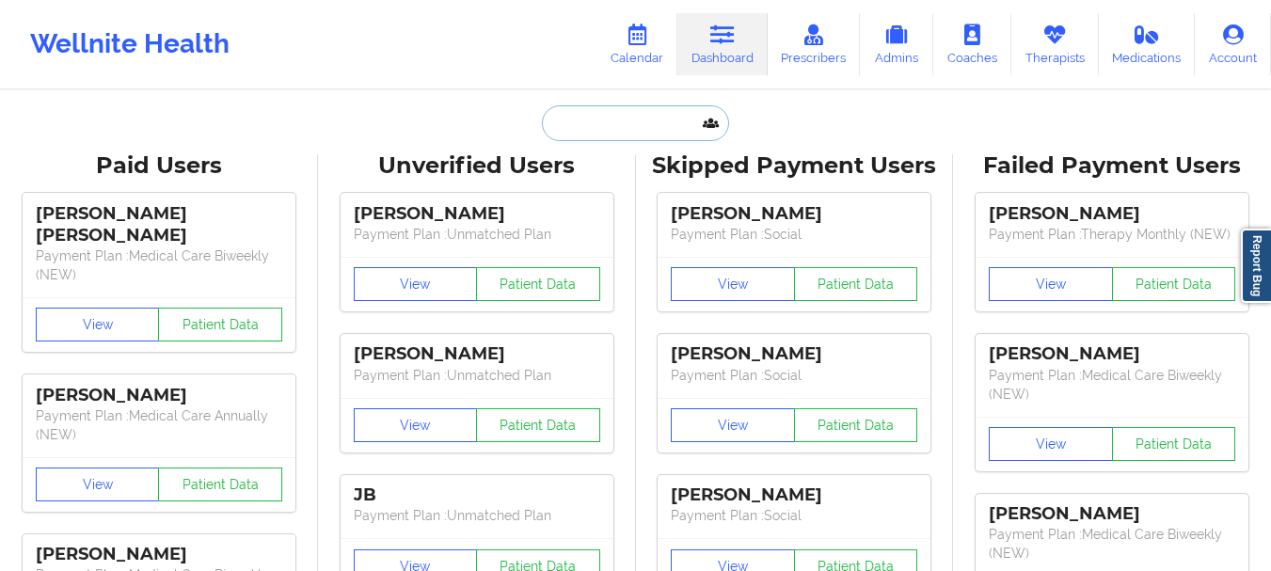
click at [651, 127] on input "text" at bounding box center [635, 123] width 186 height 36
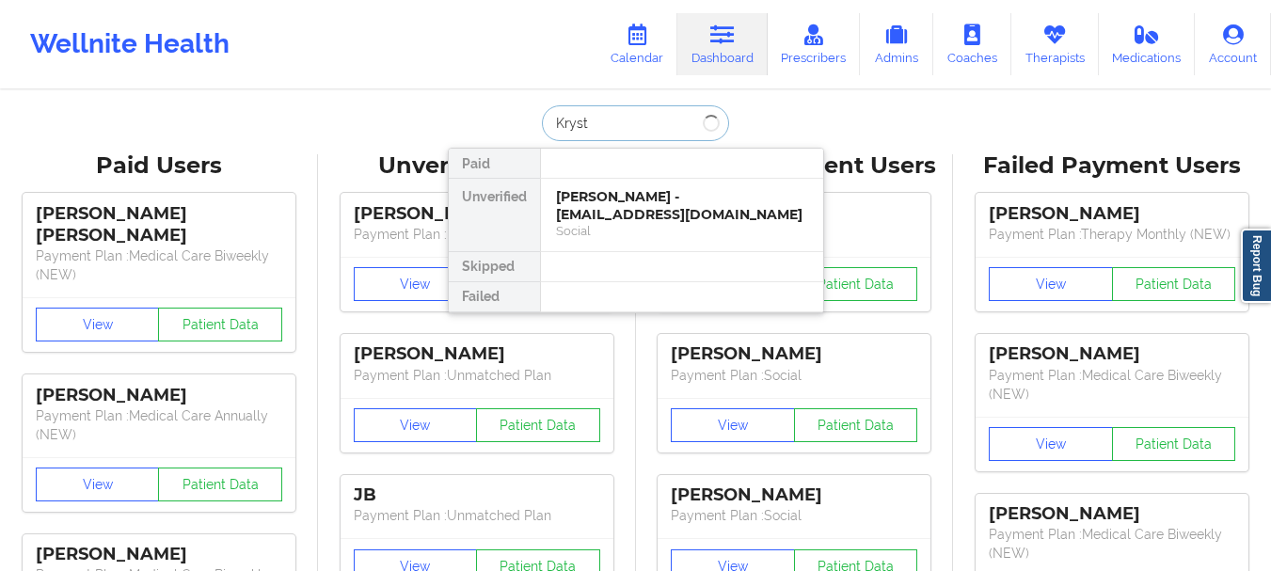
type input "Krystl"
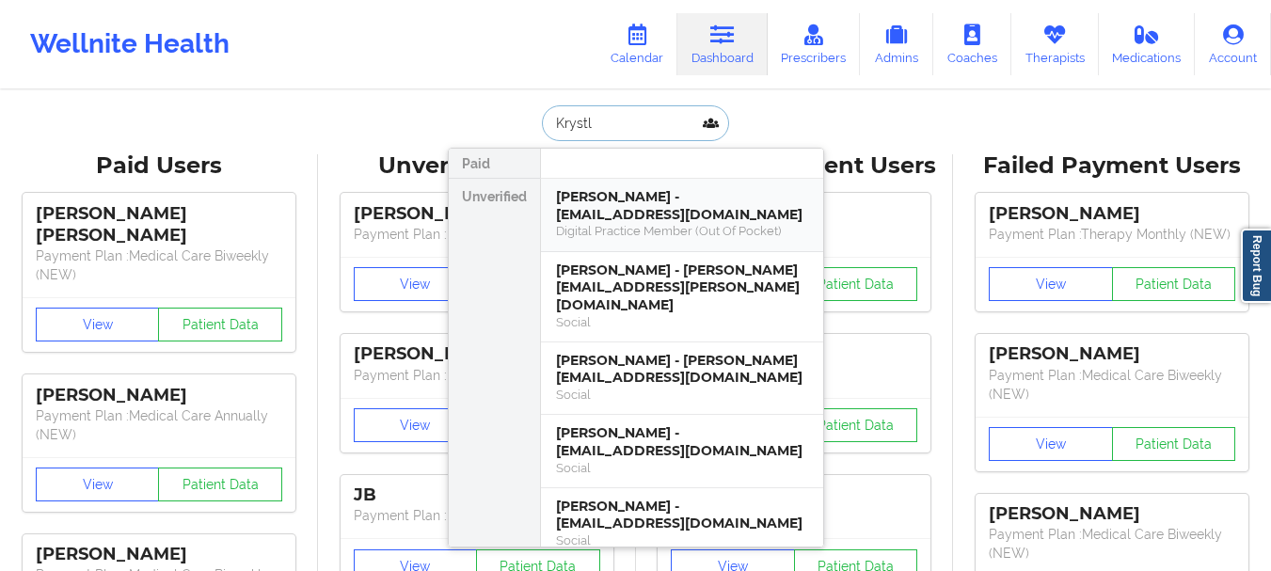
click at [651, 214] on div "Krystle De Sousa - desousakb@gmail.com" at bounding box center [682, 205] width 252 height 35
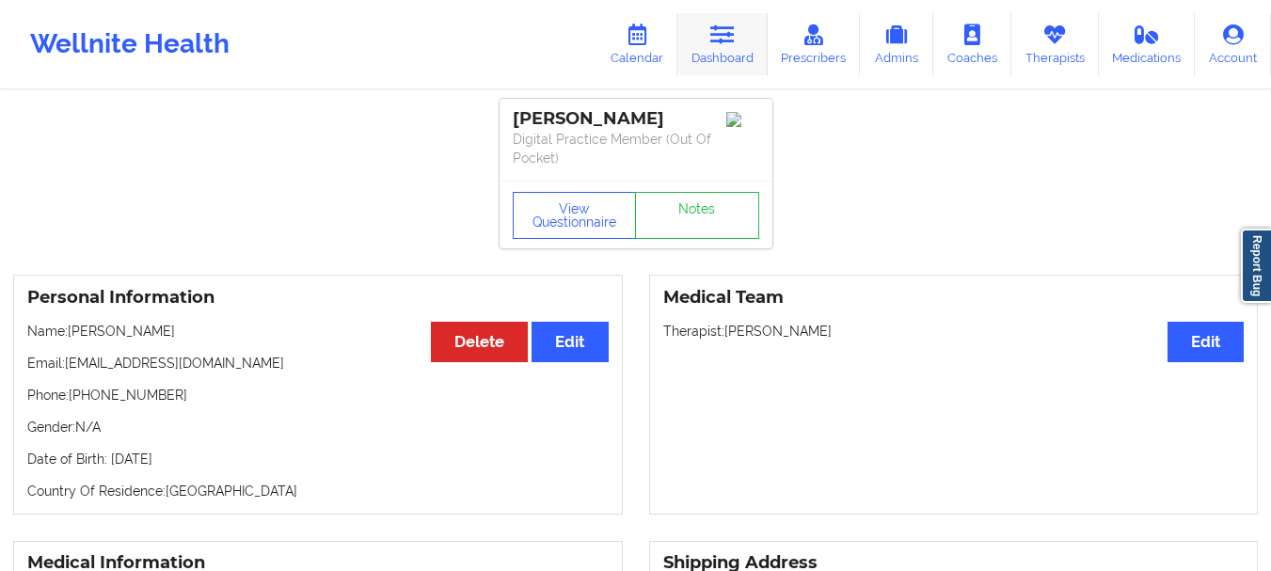
click at [750, 21] on link "Dashboard" at bounding box center [723, 44] width 90 height 62
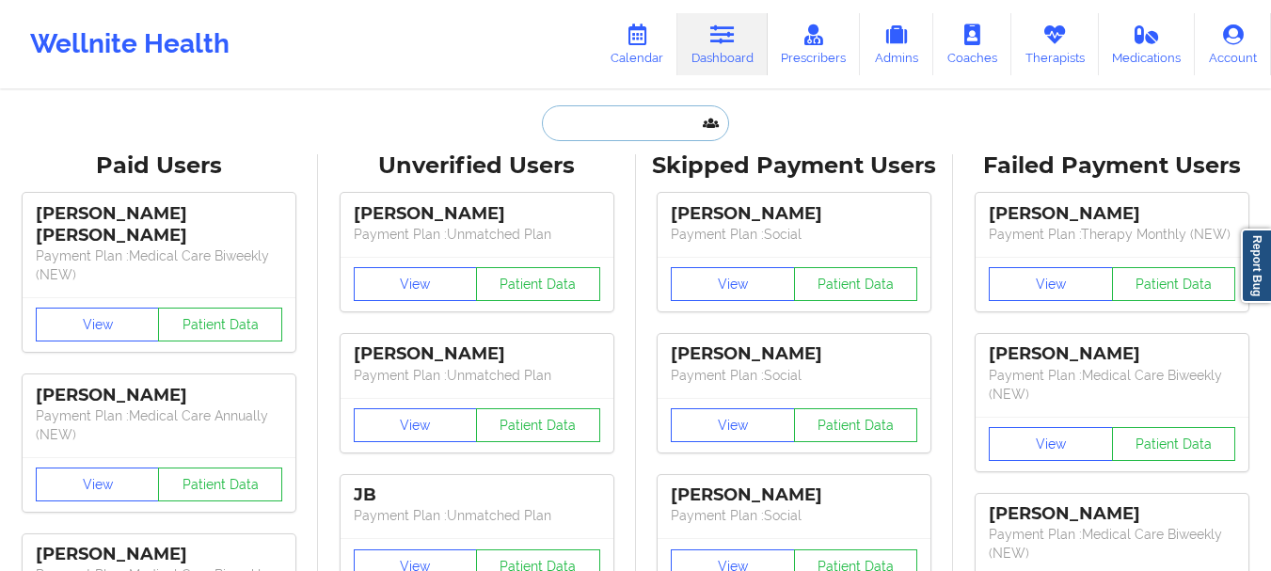
click at [600, 132] on input "text" at bounding box center [635, 123] width 186 height 36
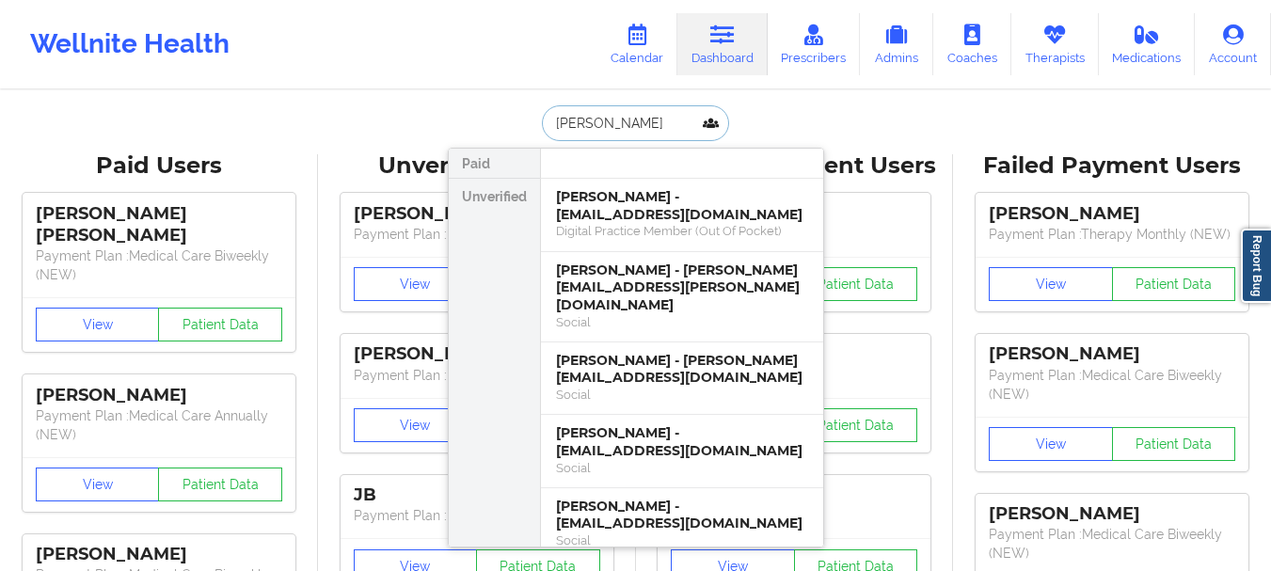
type input "Kristin Ann"
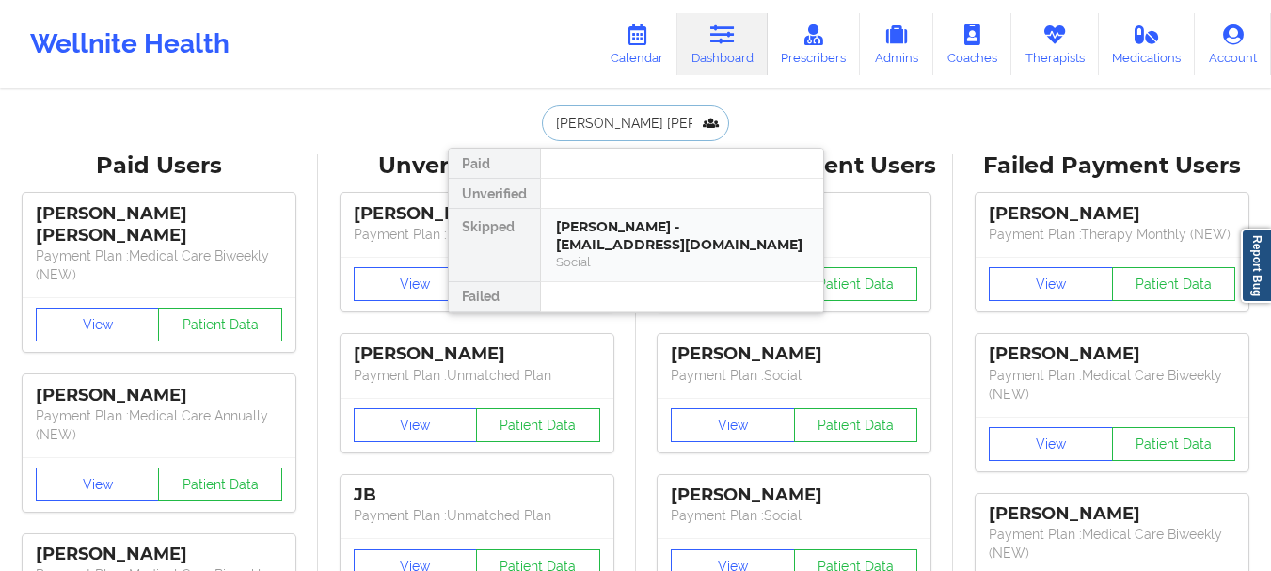
click at [635, 222] on div "Kristin Ann Ukstins - kristinkincaid17@gmail.com" at bounding box center [682, 235] width 252 height 35
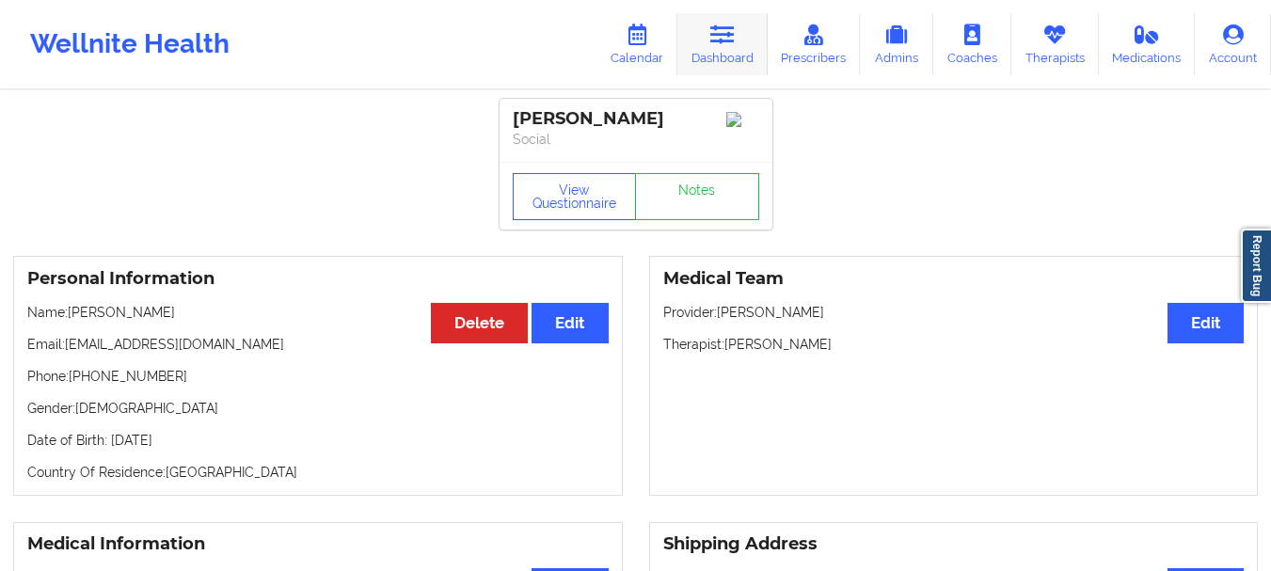
click at [715, 39] on icon at bounding box center [722, 34] width 24 height 21
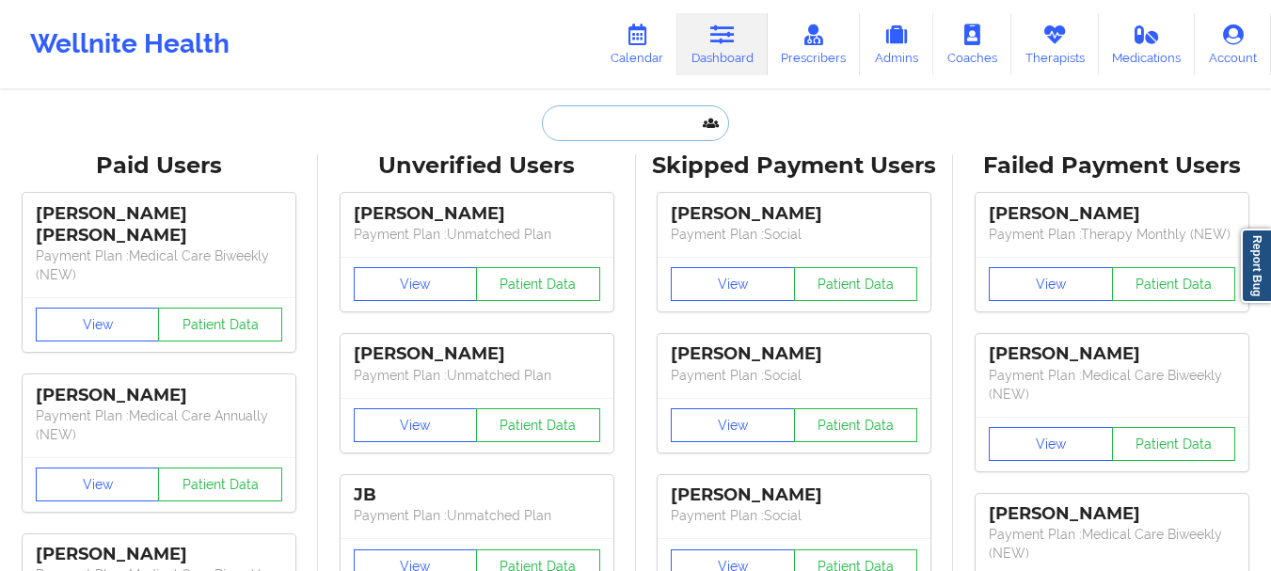
click at [577, 121] on input "text" at bounding box center [635, 123] width 186 height 36
paste input "cartershaniece217@gmail.com"
type input "cartershaniece217@gmail.com"
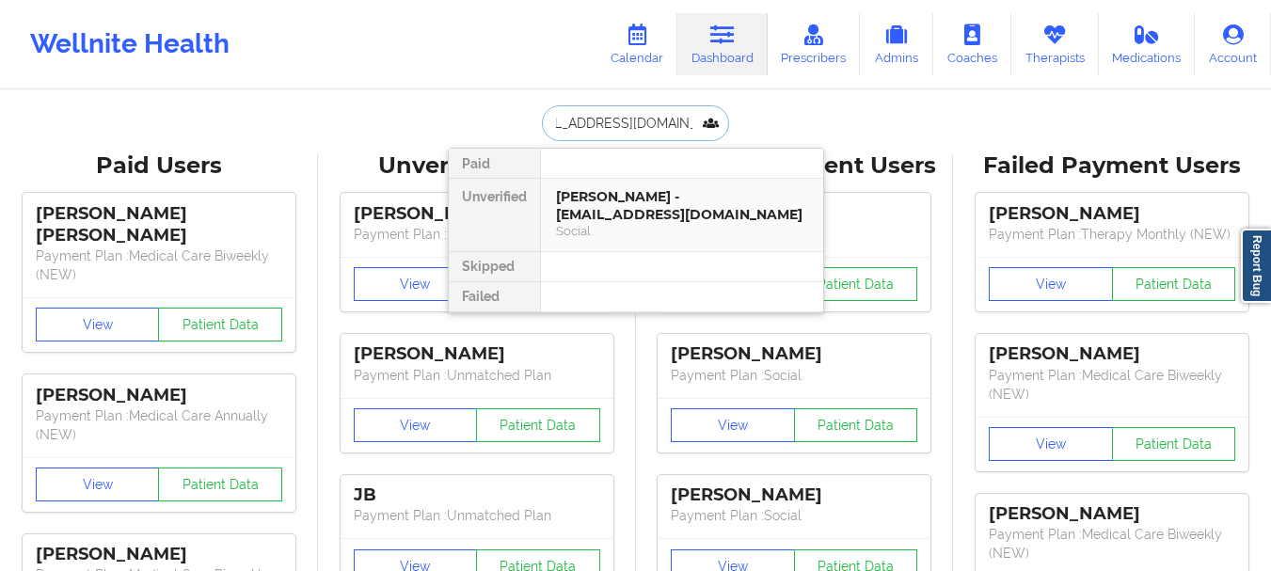
click at [689, 202] on div "Shaniece Carter - cartershaniece217@gmail.com" at bounding box center [682, 205] width 252 height 35
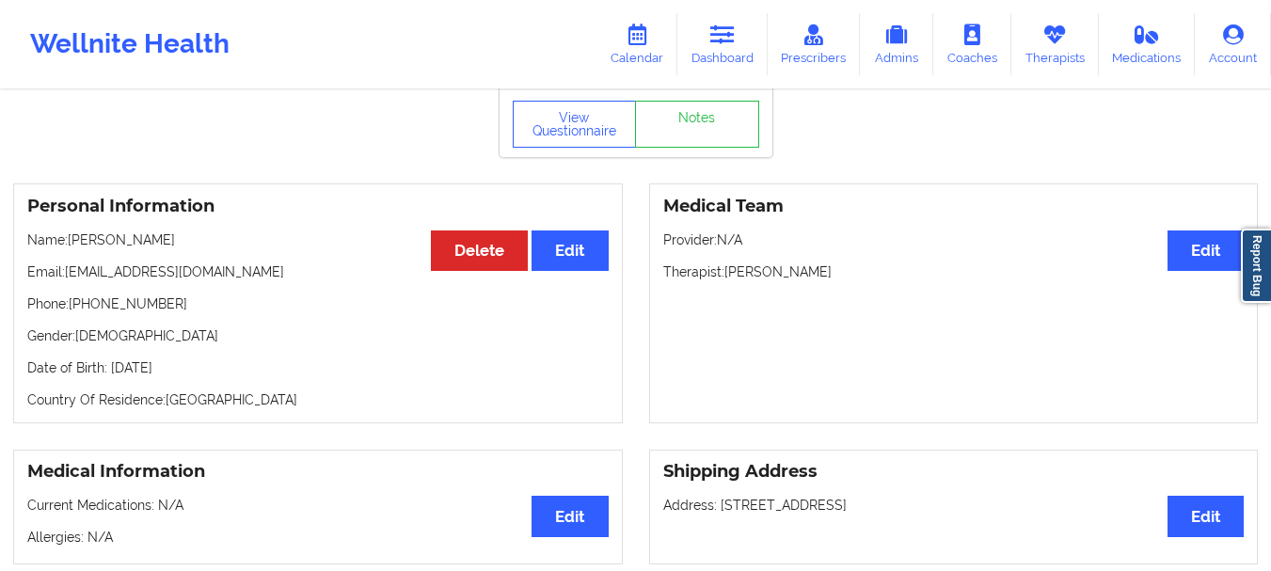
scroll to position [115, 0]
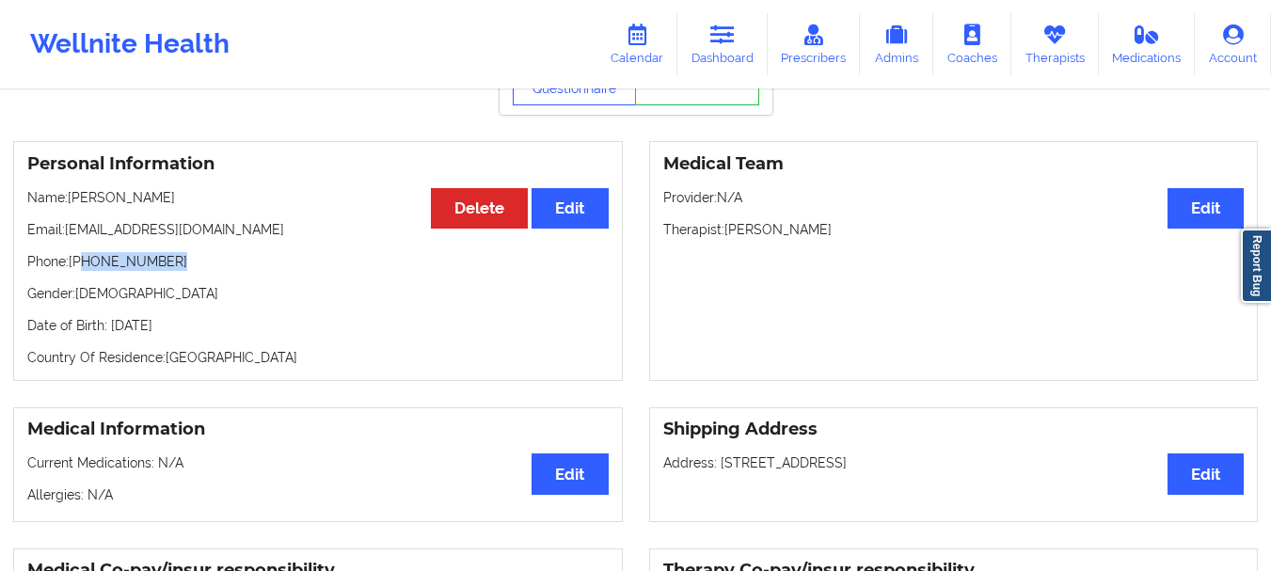
drag, startPoint x: 175, startPoint y: 268, endPoint x: 84, endPoint y: 273, distance: 91.4
click at [84, 271] on p "Phone: +1203-830-9840" at bounding box center [318, 261] width 582 height 19
copy p "203-830-9840"
click at [750, 40] on link "Dashboard" at bounding box center [723, 44] width 90 height 62
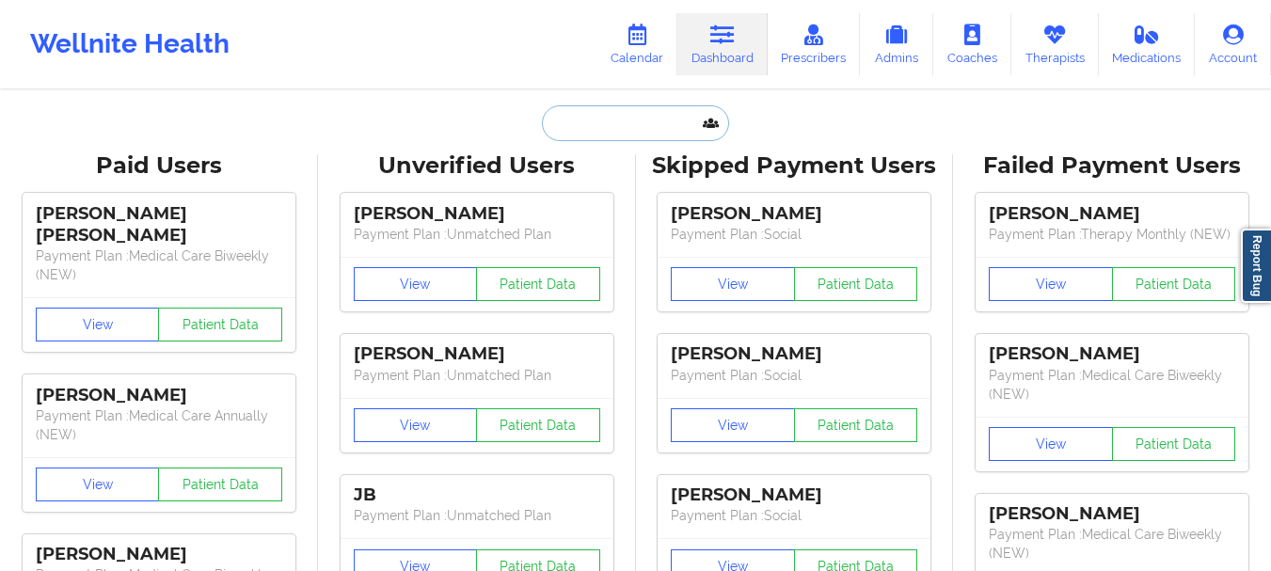
click at [633, 111] on input "text" at bounding box center [635, 123] width 186 height 36
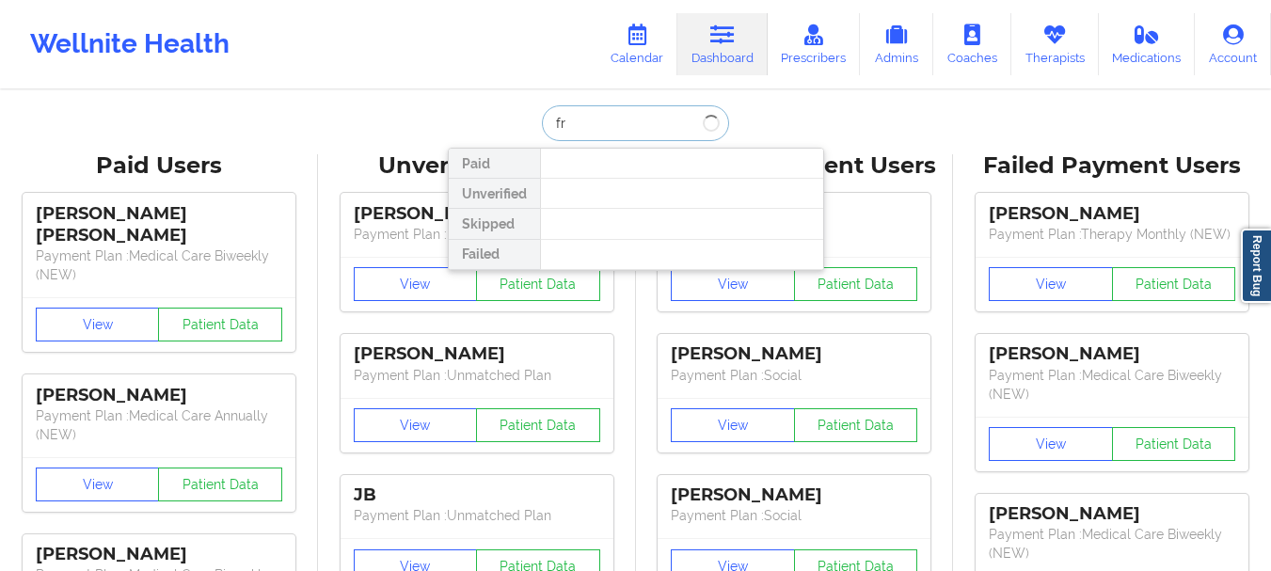
type input "f"
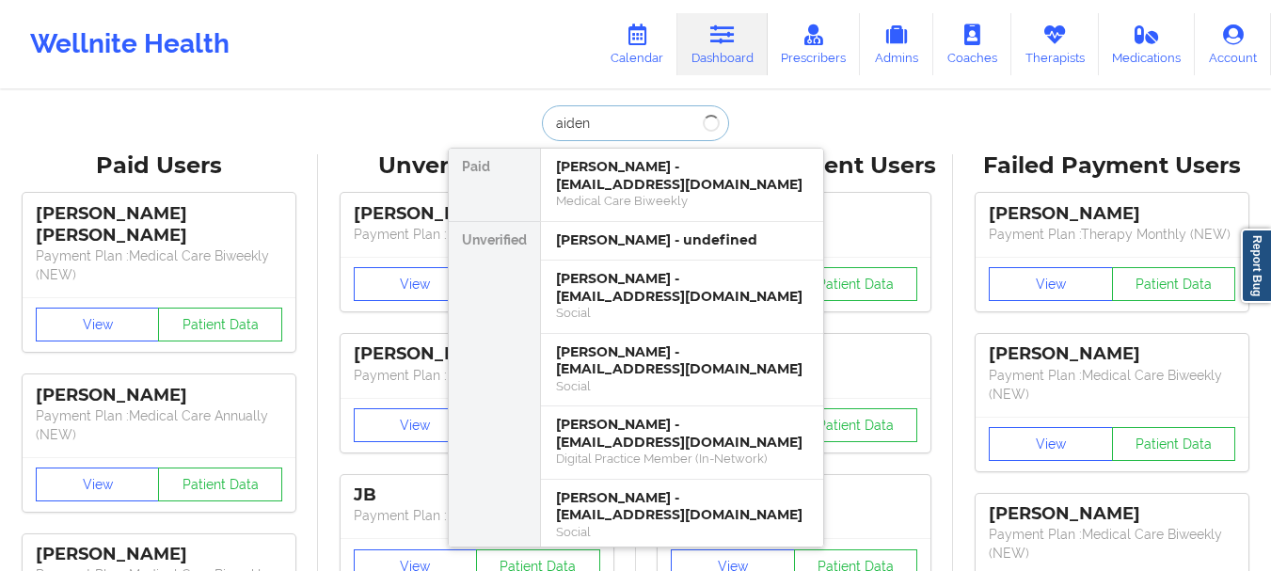
type input "aiden"
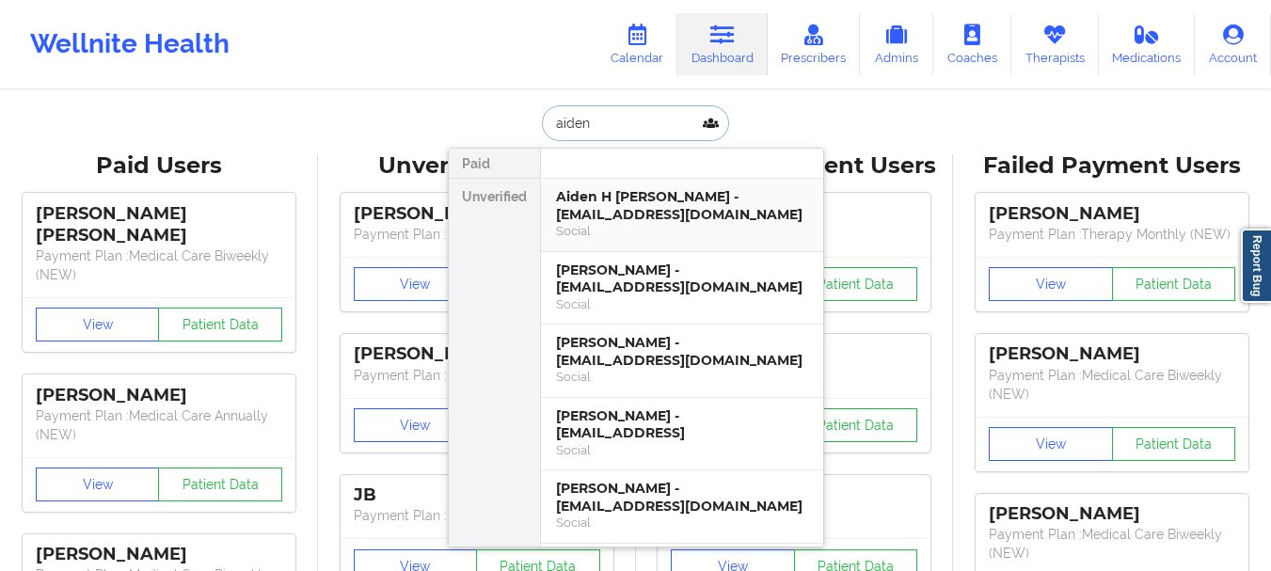
click at [623, 201] on div "Aiden H Welz Frank - elizabethwelz30485@gmail.com" at bounding box center [682, 205] width 252 height 35
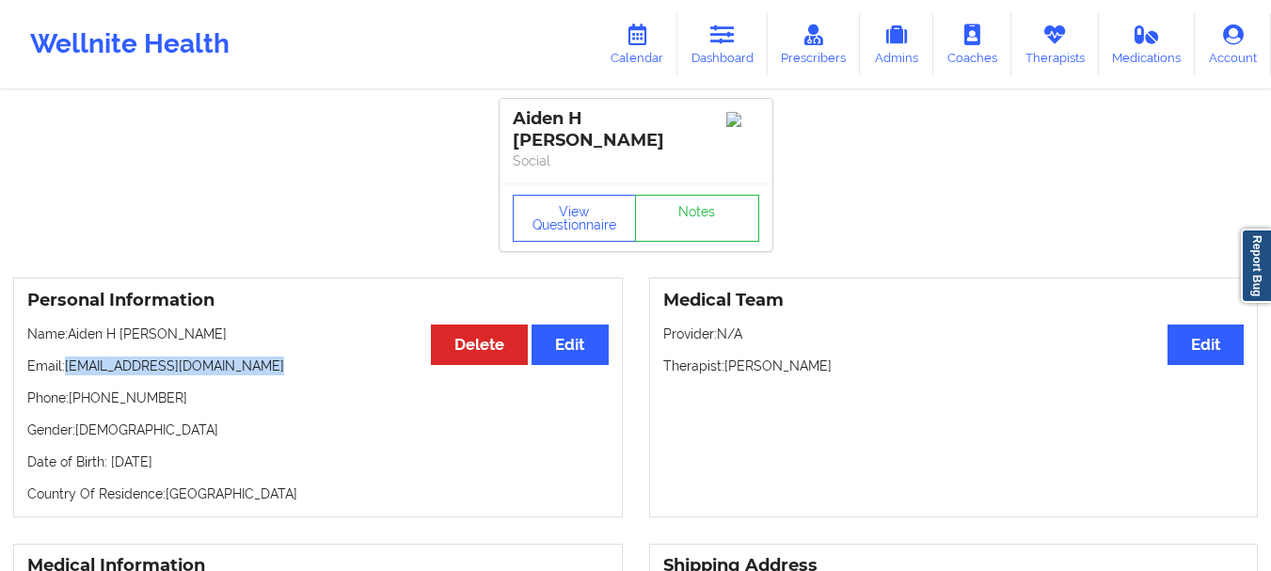
drag, startPoint x: 266, startPoint y: 354, endPoint x: 67, endPoint y: 356, distance: 199.5
click at [67, 357] on p "Email: elizabethwelz30485@gmail.com" at bounding box center [318, 366] width 582 height 19
copy p "elizabethwelz30485@gmail.com"
click at [620, 195] on button "View Questionnaire" at bounding box center [575, 218] width 124 height 47
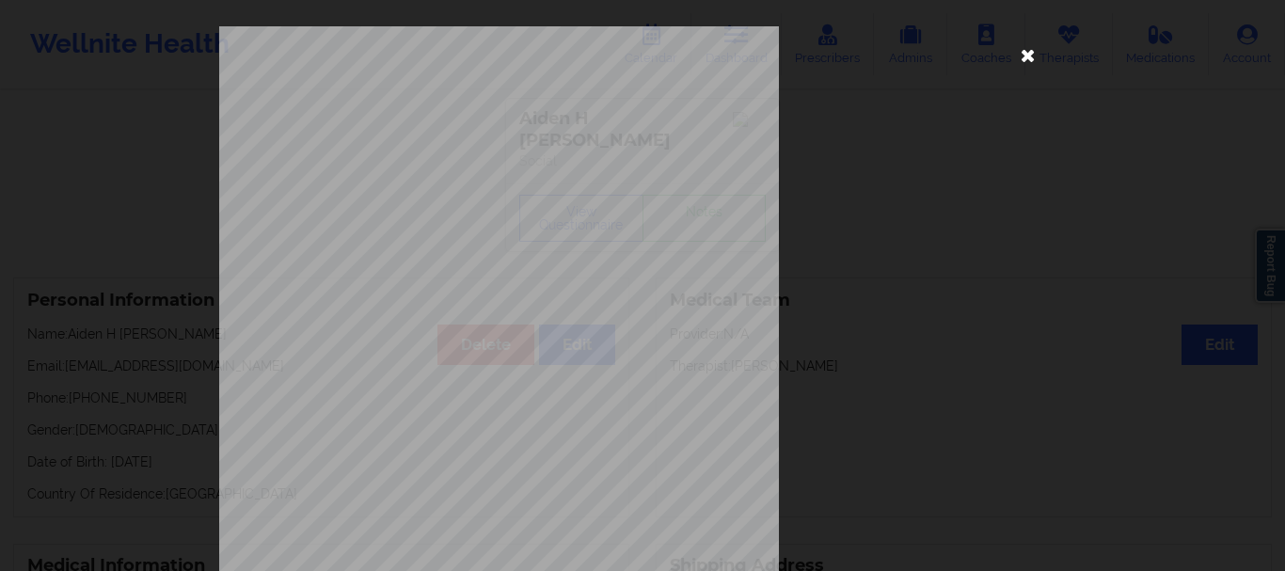
click at [1022, 49] on icon at bounding box center [1028, 55] width 30 height 30
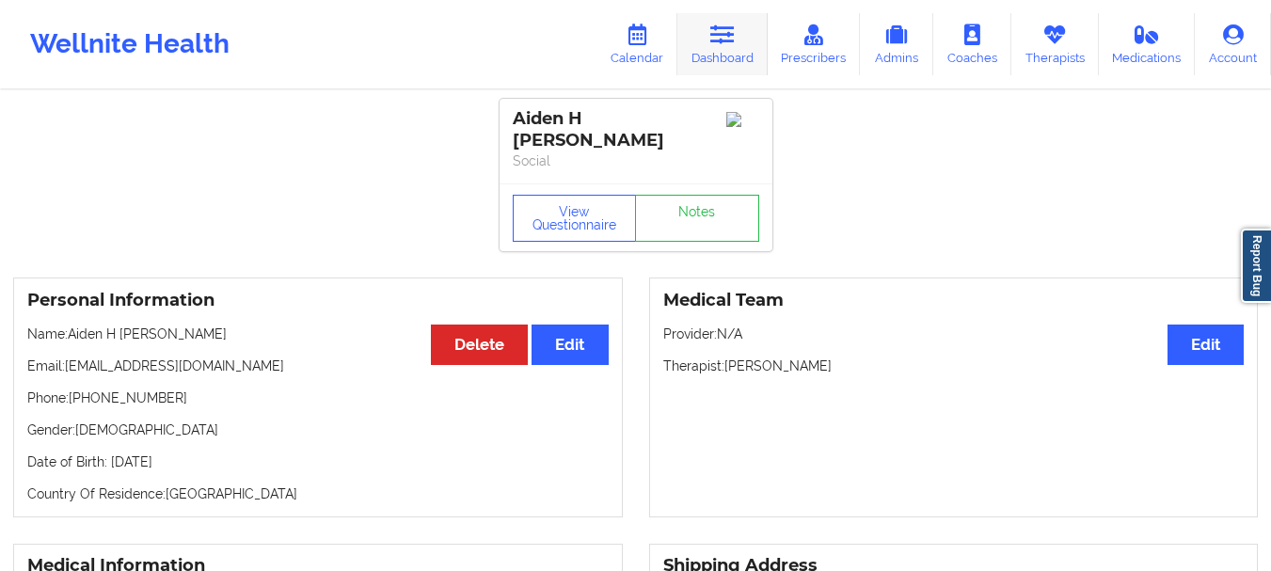
click at [731, 49] on link "Dashboard" at bounding box center [723, 44] width 90 height 62
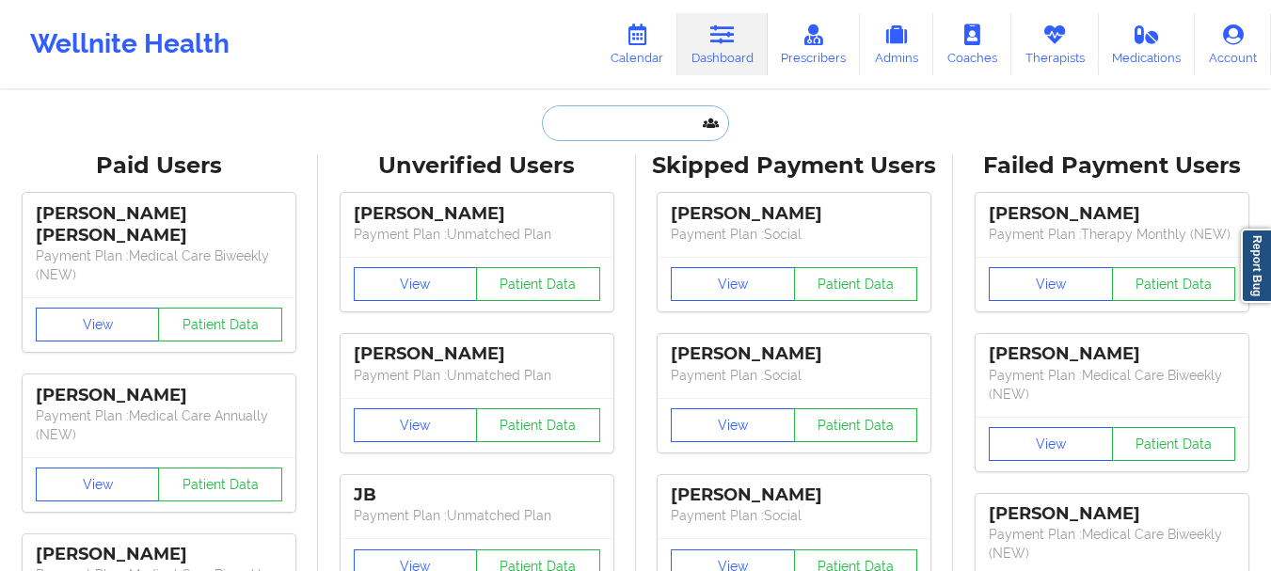
click at [621, 134] on input "text" at bounding box center [635, 123] width 186 height 36
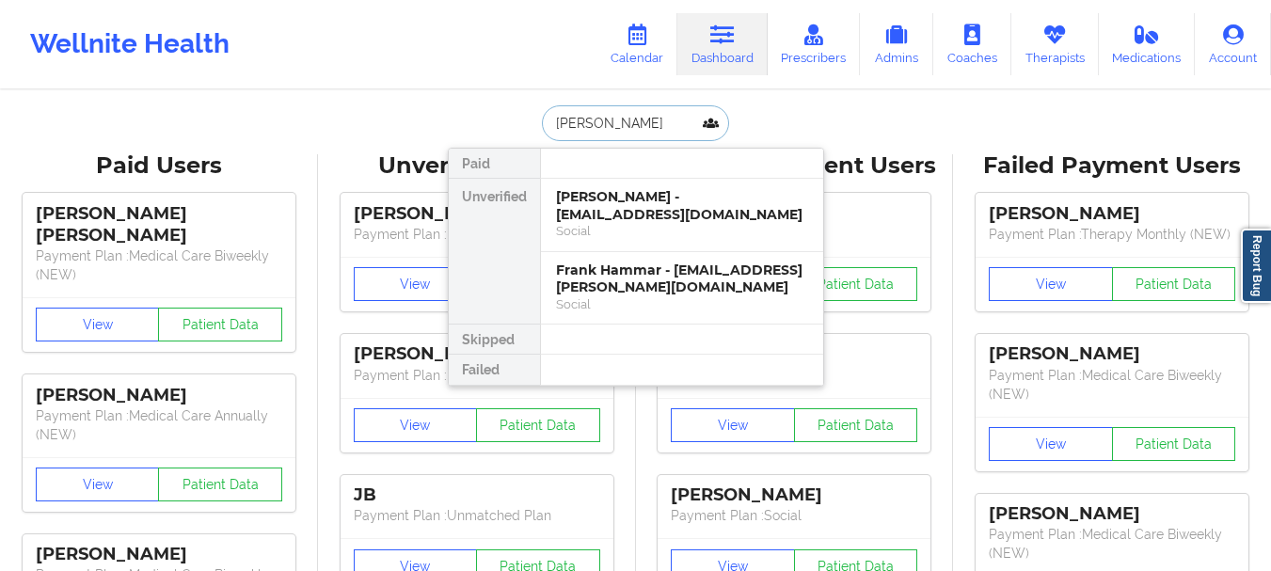
type input "Frank H"
click at [594, 123] on input "Frank H" at bounding box center [635, 123] width 186 height 36
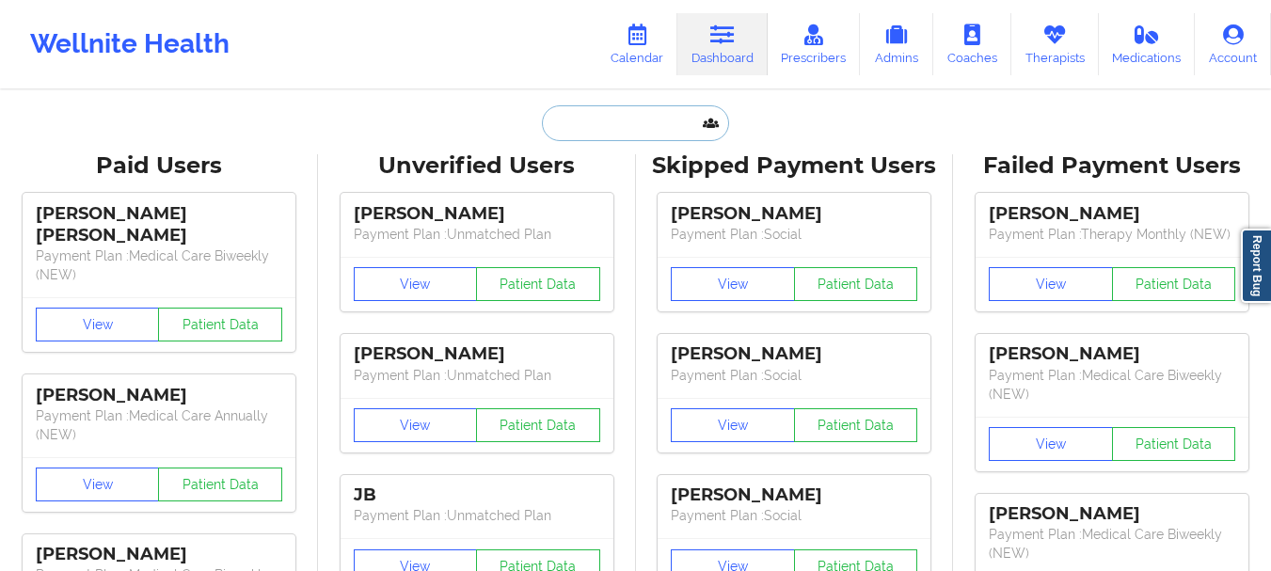
click at [598, 126] on input "text" at bounding box center [635, 123] width 186 height 36
paste input "sand9512@gmail.com"
type input "sand9512@gmail.com"
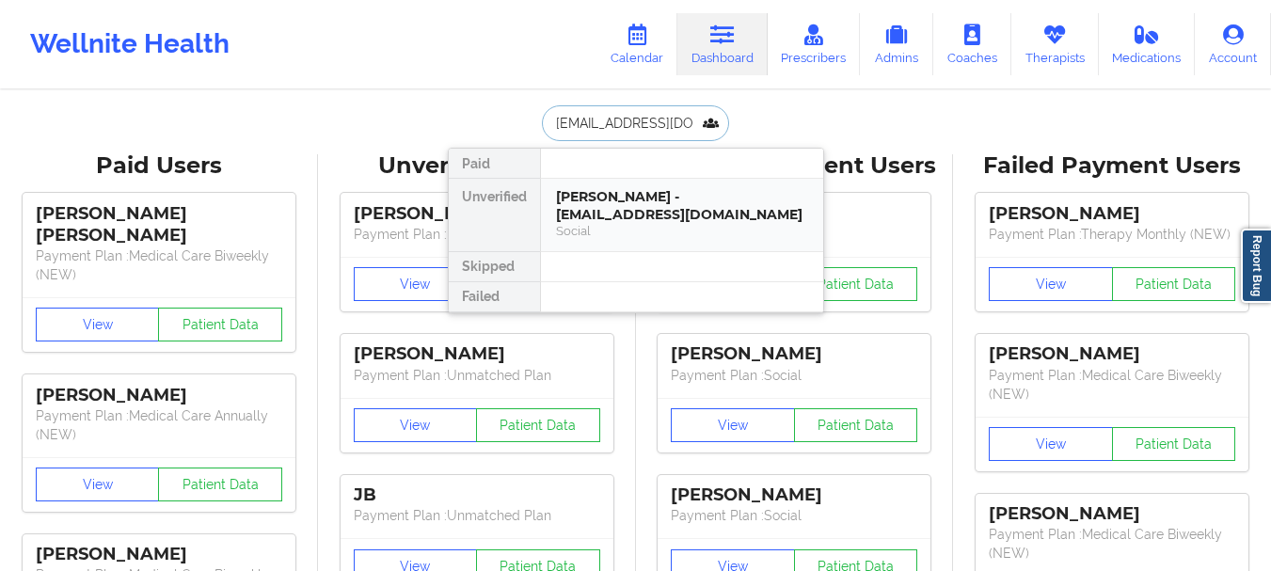
click at [636, 228] on div "Social" at bounding box center [682, 231] width 252 height 16
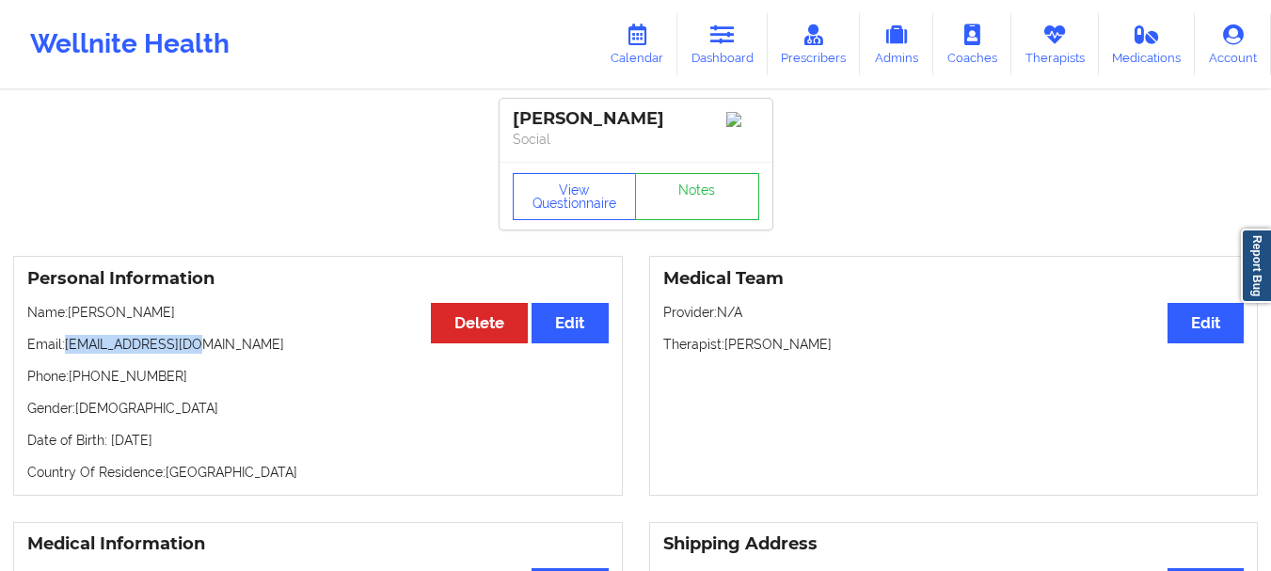
drag, startPoint x: 203, startPoint y: 350, endPoint x: 67, endPoint y: 358, distance: 136.7
click at [67, 354] on p "Email: sand9512@gmail.com" at bounding box center [318, 344] width 582 height 19
copy p "sand9512@gmail.com"
drag, startPoint x: 160, startPoint y: 385, endPoint x: 97, endPoint y: 385, distance: 63.0
click at [97, 385] on p "Phone: +1813-817-5930" at bounding box center [318, 376] width 582 height 19
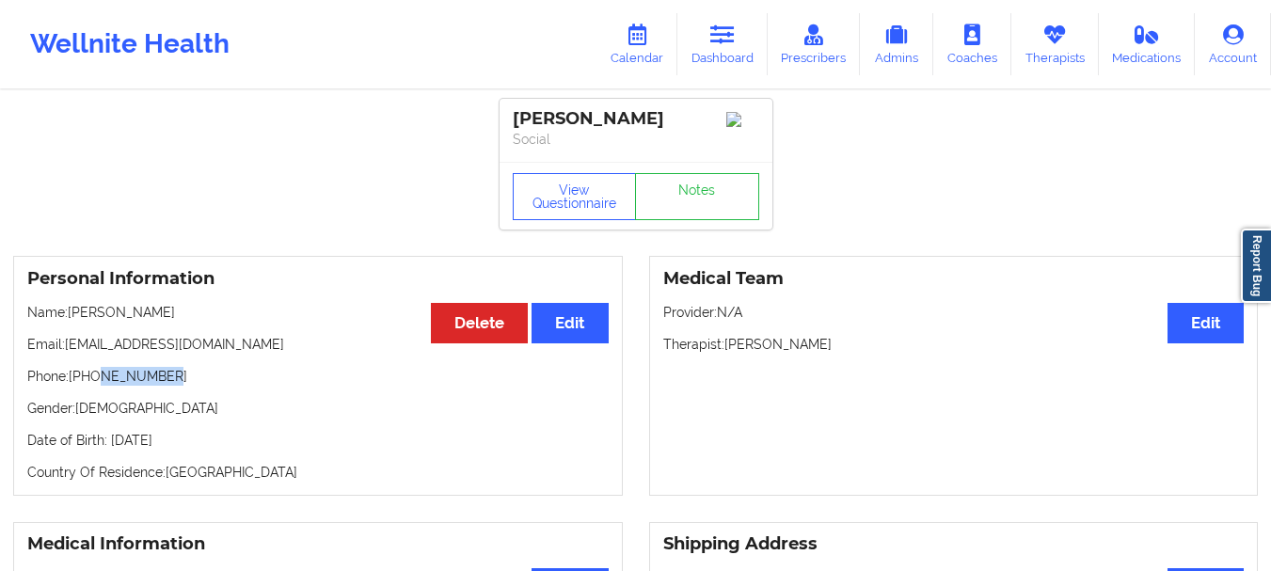
click at [97, 385] on p "Phone: +1813-817-5930" at bounding box center [318, 376] width 582 height 19
drag, startPoint x: 165, startPoint y: 380, endPoint x: 84, endPoint y: 387, distance: 81.2
click at [84, 386] on p "Phone: +1813-817-5930" at bounding box center [318, 376] width 582 height 19
copy p "813-817-5930"
click at [699, 23] on link "Dashboard" at bounding box center [723, 44] width 90 height 62
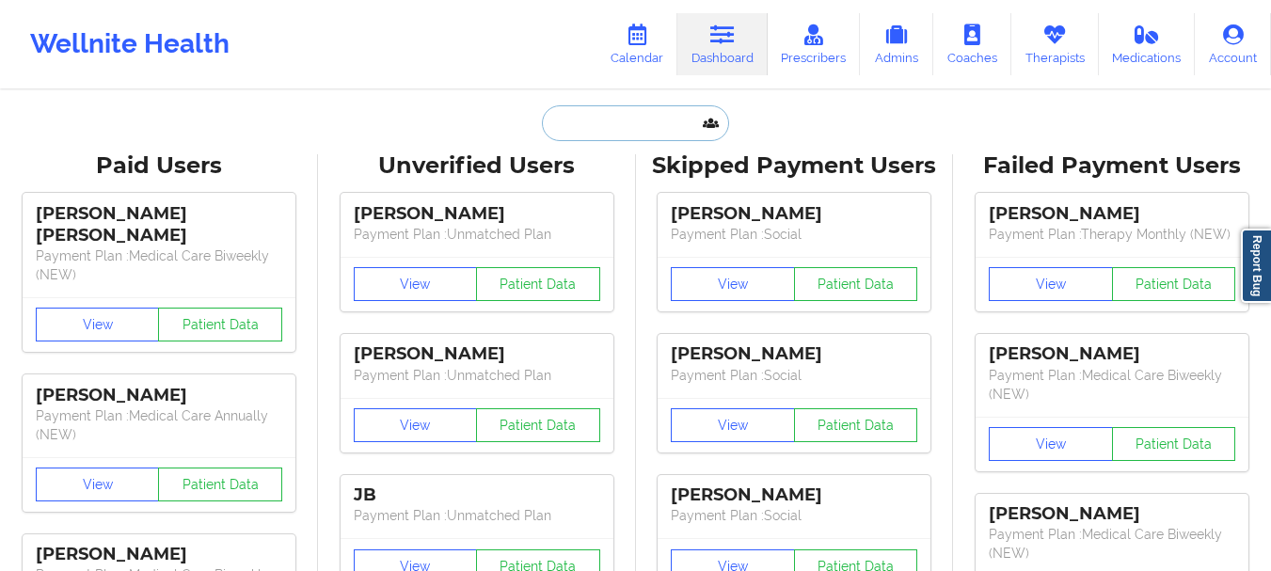
click at [604, 109] on input "text" at bounding box center [635, 123] width 186 height 36
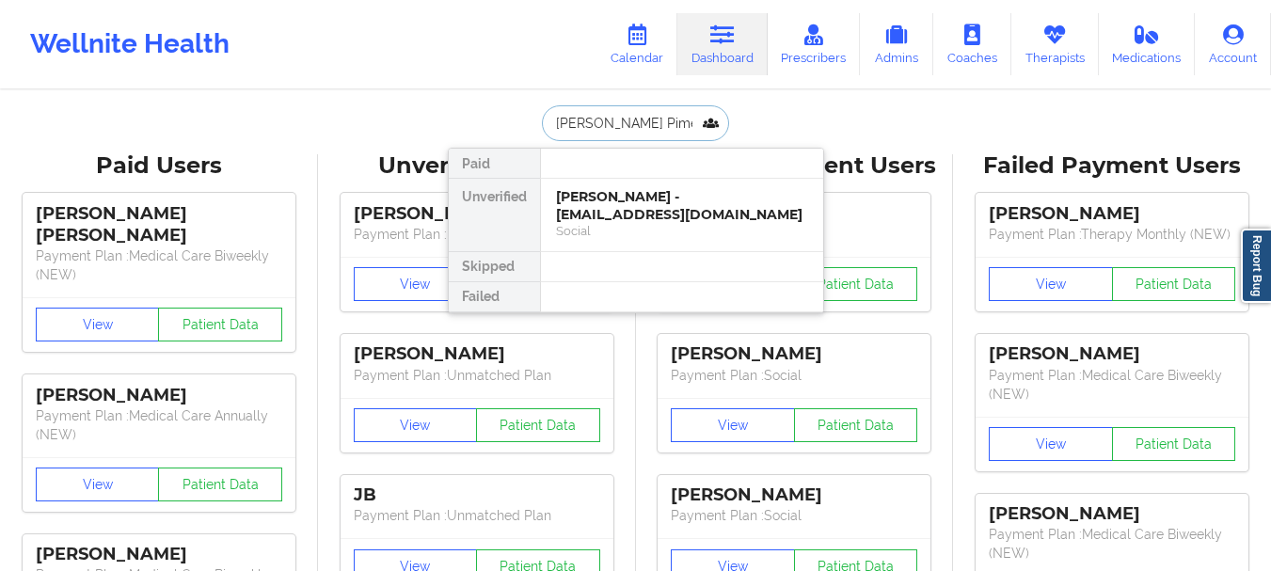
type input "[PERSON_NAME] [PERSON_NAME]"
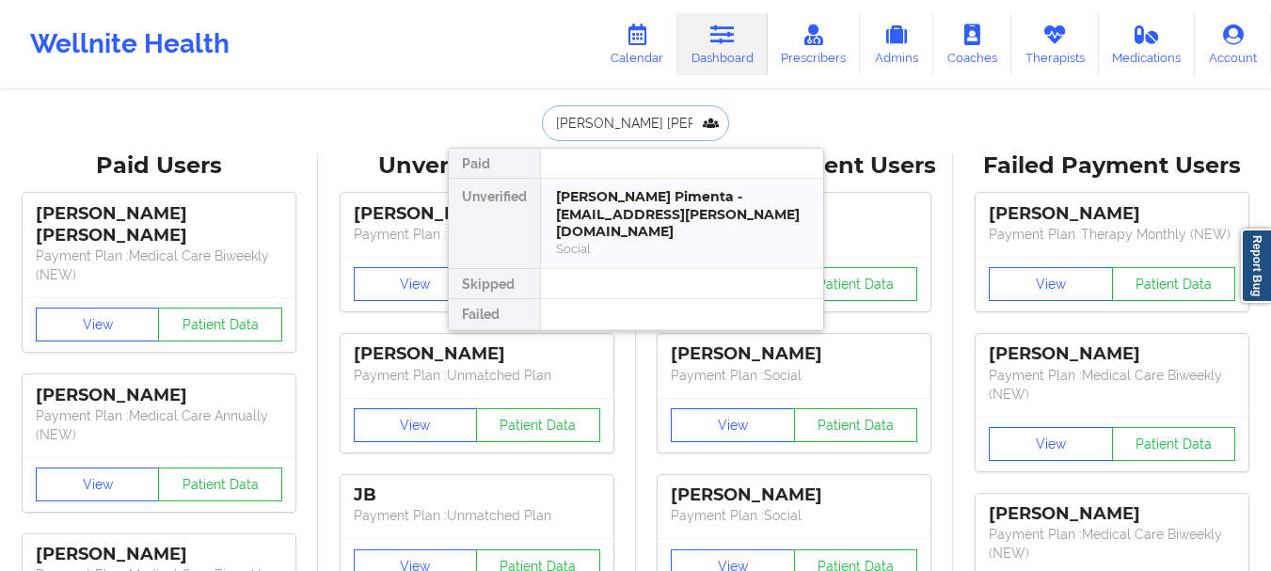
click at [614, 211] on div "Rogers Pimenta - rogers.pimenta@gmail.com" at bounding box center [682, 214] width 252 height 53
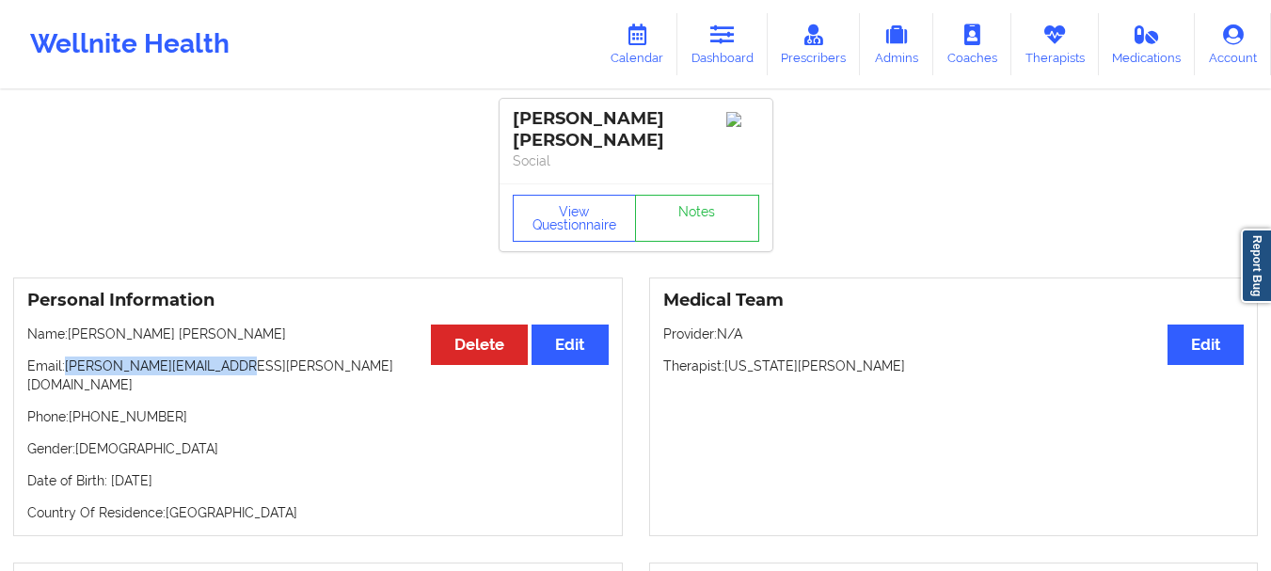
drag, startPoint x: 239, startPoint y: 355, endPoint x: 68, endPoint y: 357, distance: 171.3
click at [68, 357] on p "Email: rogers.pimenta@gmail.com" at bounding box center [318, 376] width 582 height 38
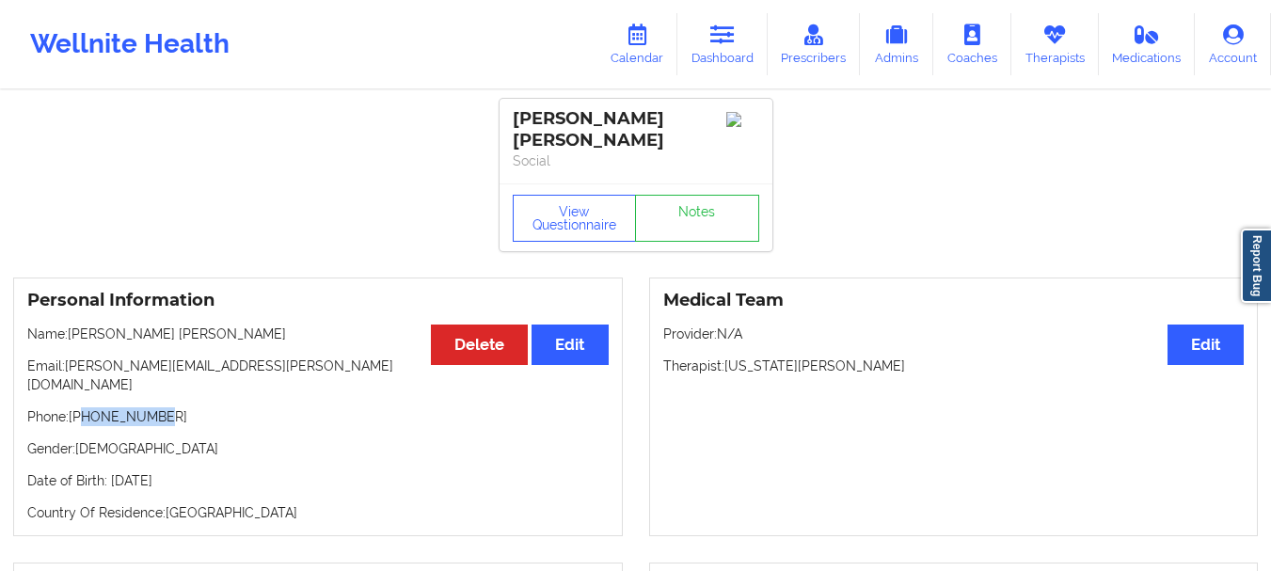
drag, startPoint x: 165, startPoint y: 384, endPoint x: 83, endPoint y: 378, distance: 82.1
click at [83, 407] on p "Phone: +16463349553" at bounding box center [318, 416] width 582 height 19
click at [235, 357] on p "Email: rogers.pimenta@gmail.com" at bounding box center [318, 376] width 582 height 38
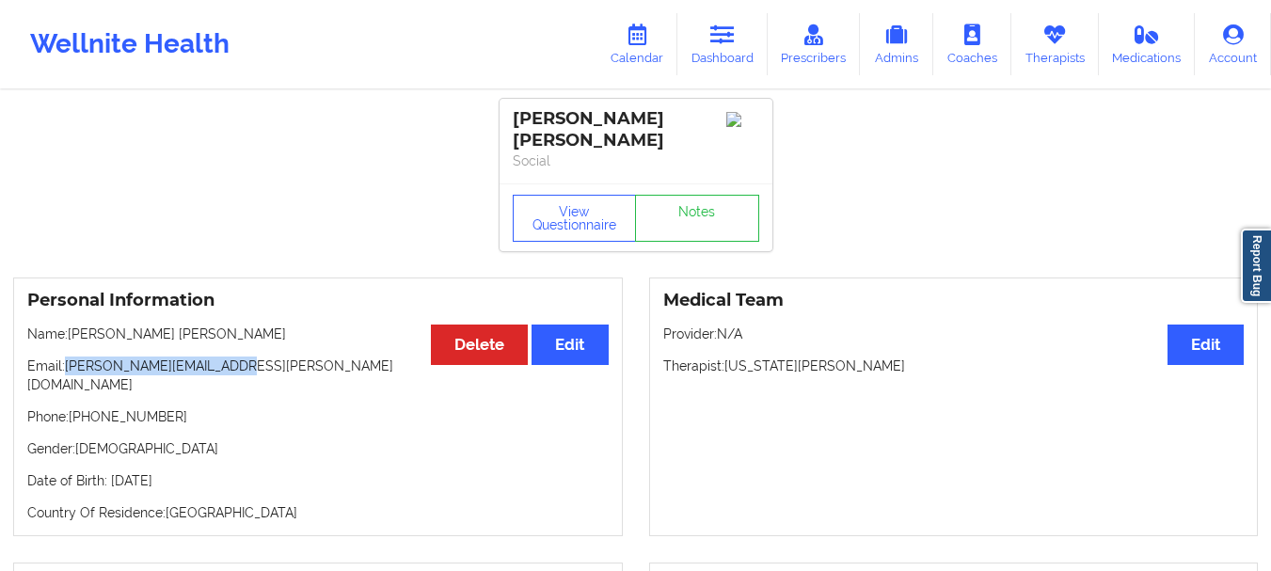
drag, startPoint x: 235, startPoint y: 347, endPoint x: 68, endPoint y: 355, distance: 167.7
click at [68, 357] on p "Email: rogers.pimenta@gmail.com" at bounding box center [318, 376] width 582 height 38
click at [730, 51] on link "Dashboard" at bounding box center [723, 44] width 90 height 62
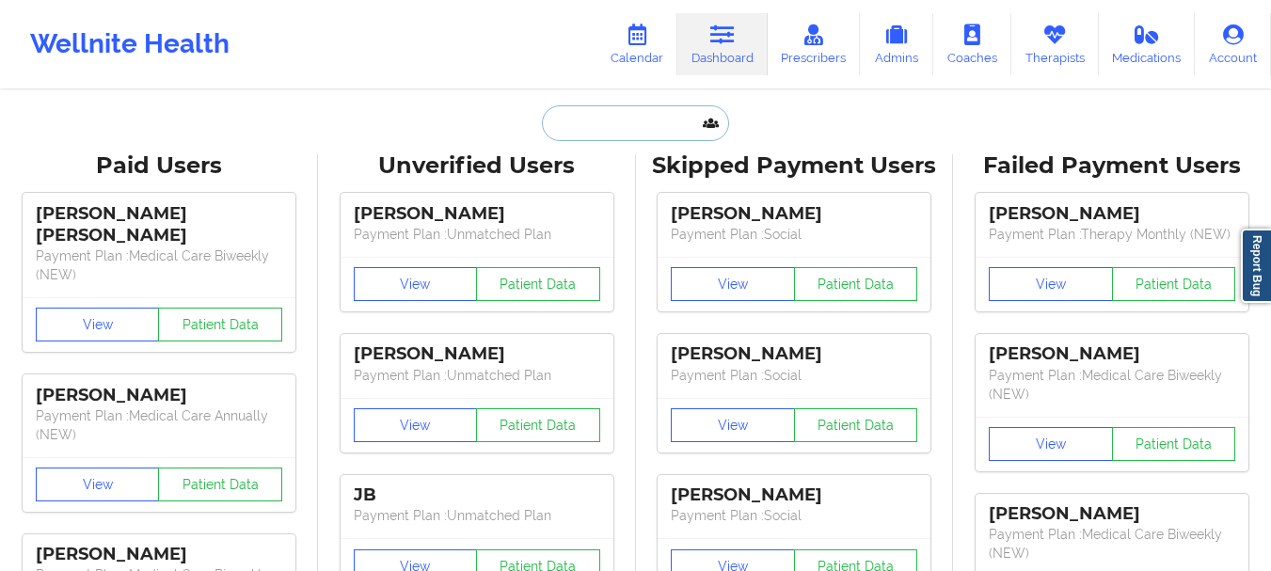
click at [644, 110] on input "text" at bounding box center [635, 123] width 186 height 36
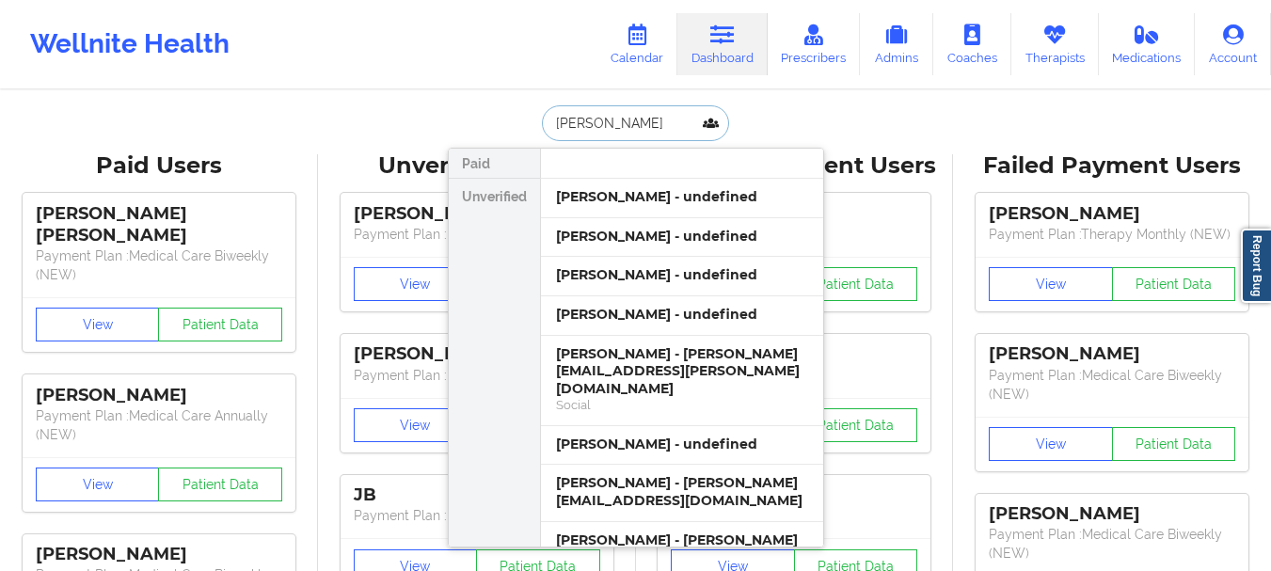
type input "Lindsay averill"
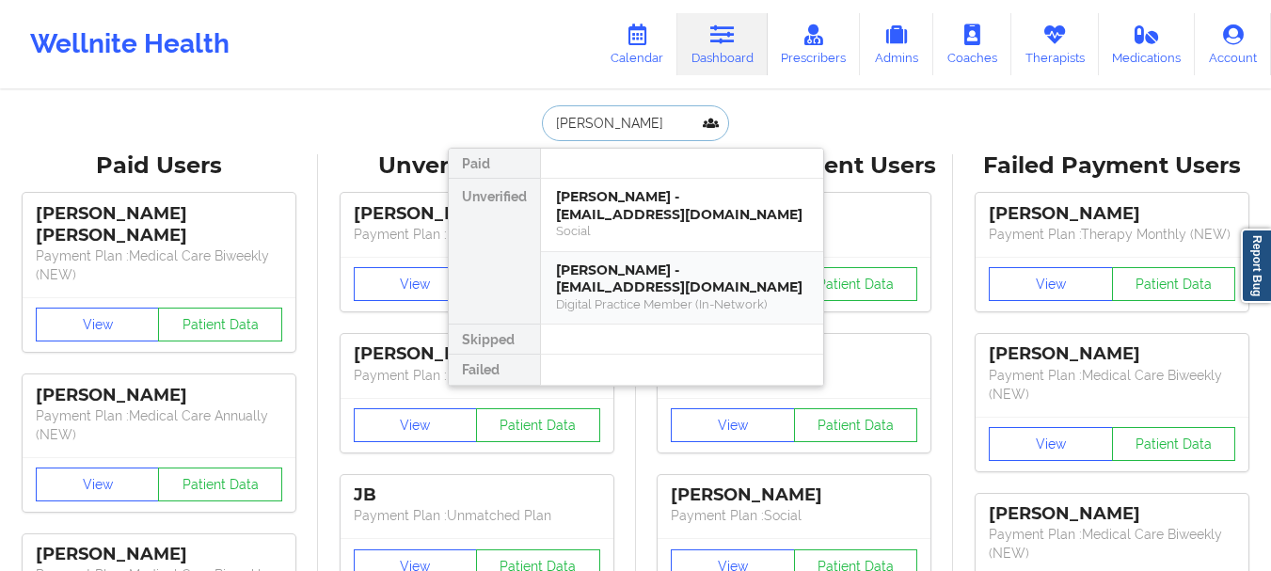
click at [606, 279] on div "Lindsay Averill - lindsayaverill1992@gmail.com" at bounding box center [682, 279] width 252 height 35
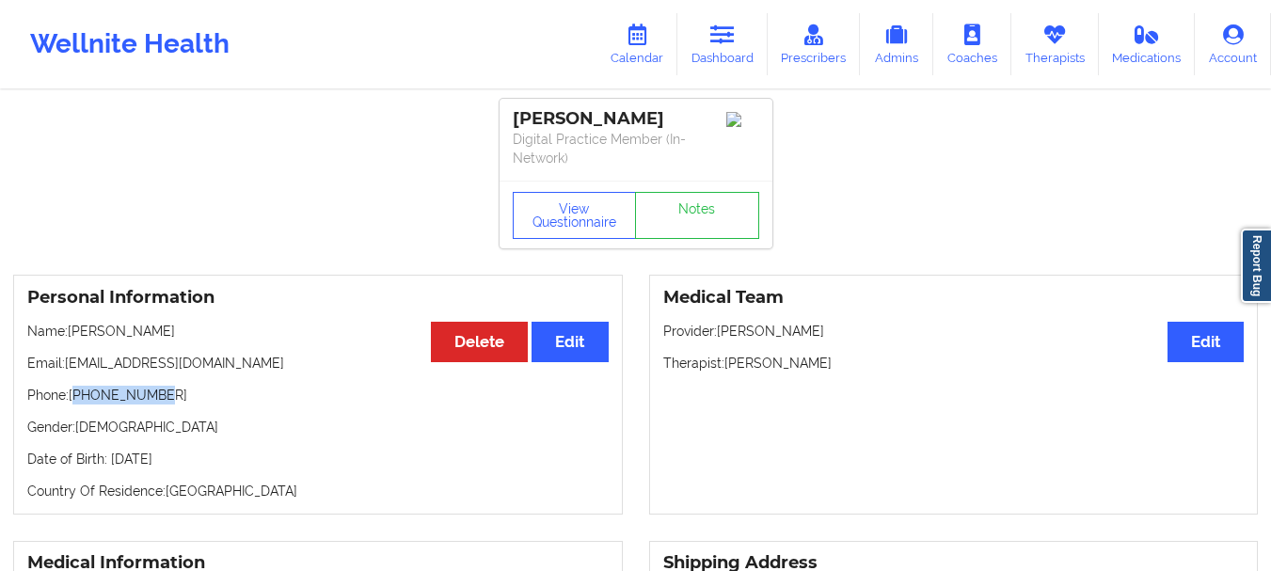
drag, startPoint x: 161, startPoint y: 395, endPoint x: 75, endPoint y: 400, distance: 85.8
click at [75, 400] on p "Phone: +18455222643" at bounding box center [318, 395] width 582 height 19
drag, startPoint x: 72, startPoint y: 401, endPoint x: 164, endPoint y: 396, distance: 92.3
click at [164, 396] on p "Phone: +18455222643" at bounding box center [318, 395] width 582 height 19
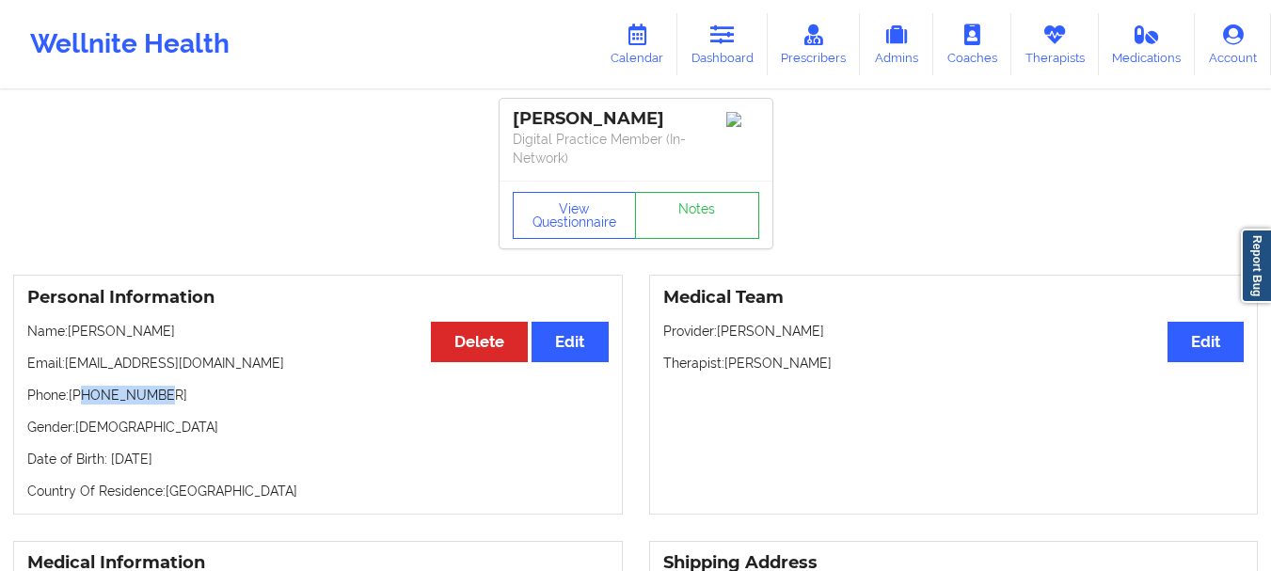
drag, startPoint x: 154, startPoint y: 395, endPoint x: 81, endPoint y: 399, distance: 73.5
click at [81, 399] on p "Phone: +18455222643" at bounding box center [318, 395] width 582 height 19
drag, startPoint x: 253, startPoint y: 364, endPoint x: 66, endPoint y: 363, distance: 187.3
click at [66, 363] on p "Email: lindsayaverill1992@gmail.com" at bounding box center [318, 363] width 582 height 19
click at [737, 57] on link "Dashboard" at bounding box center [723, 44] width 90 height 62
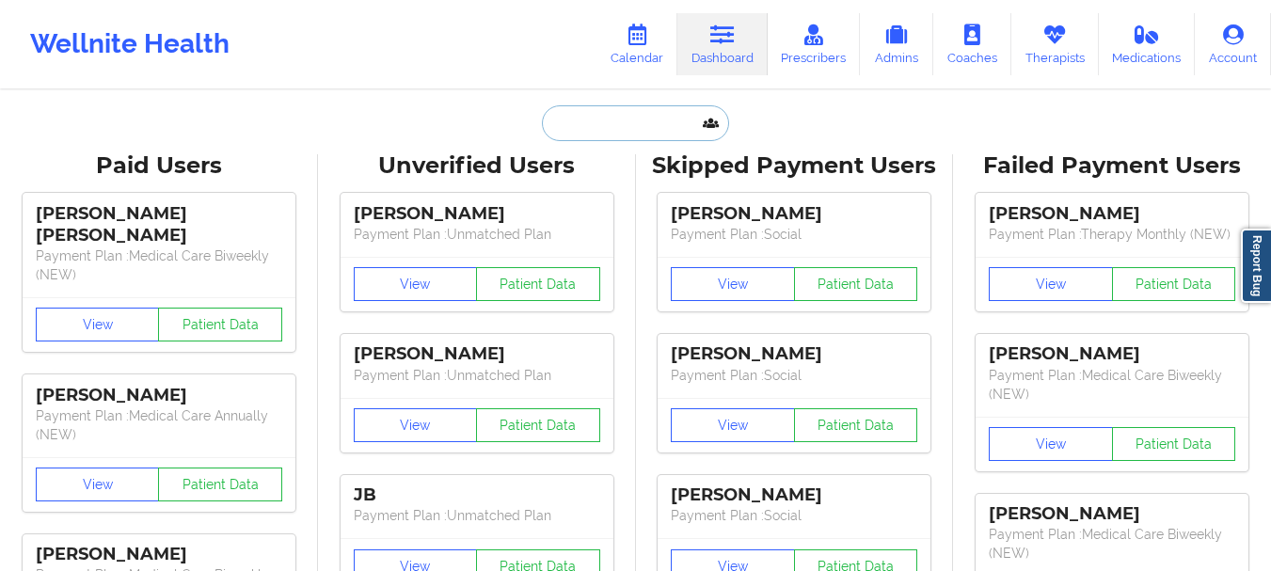
click at [607, 129] on input "text" at bounding box center [635, 123] width 186 height 36
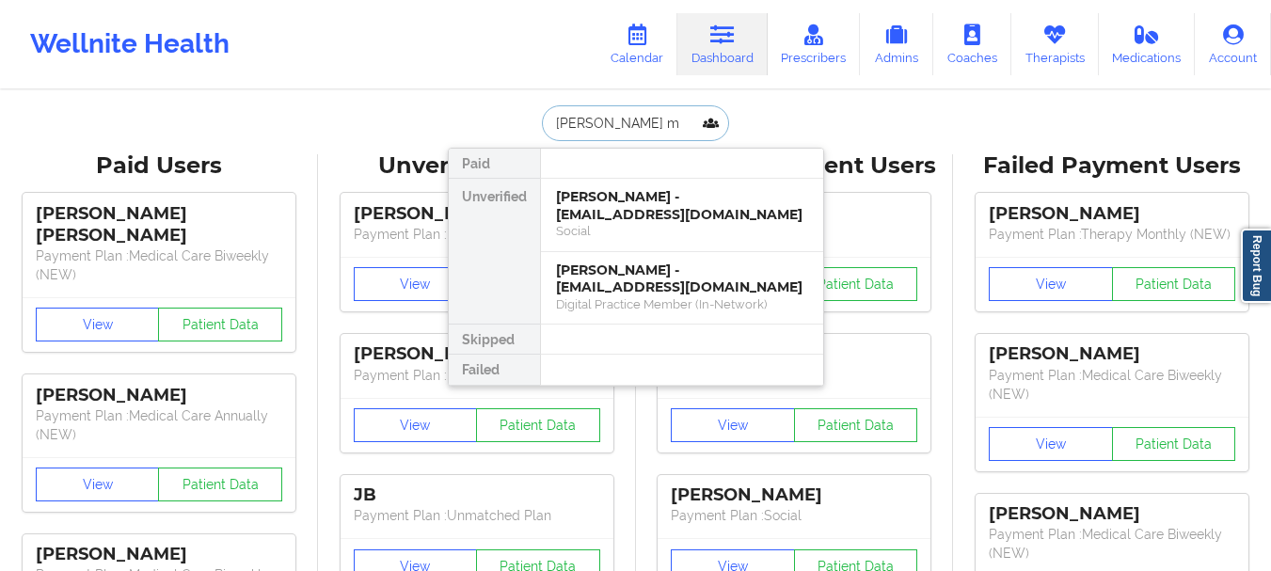
type input "Holli me"
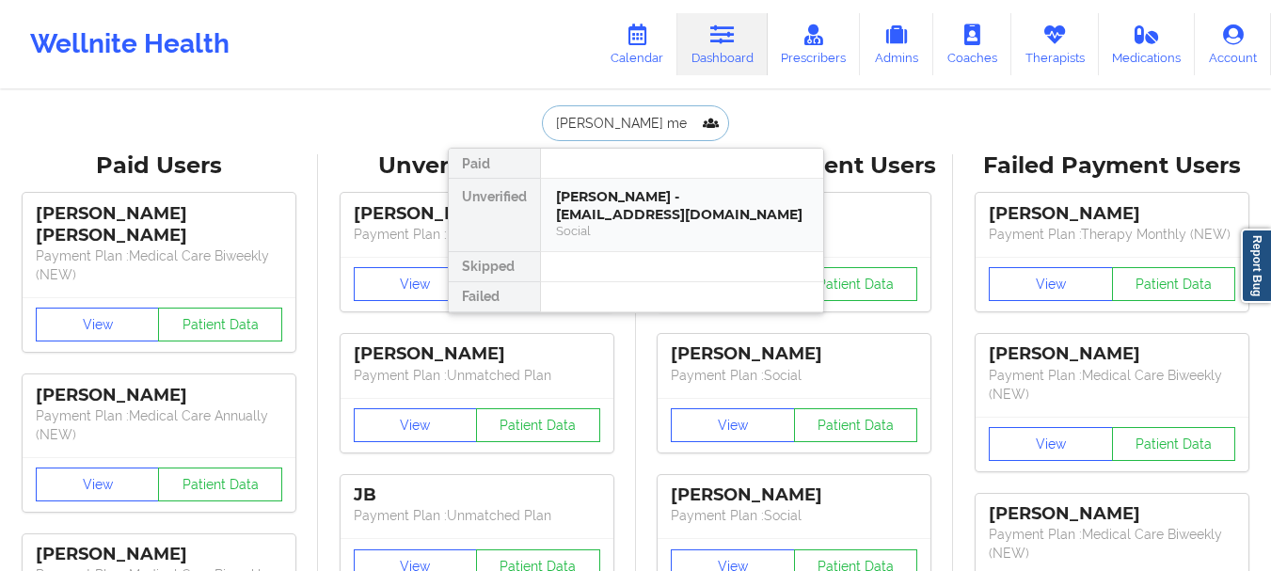
click at [622, 223] on div "Social" at bounding box center [682, 231] width 252 height 16
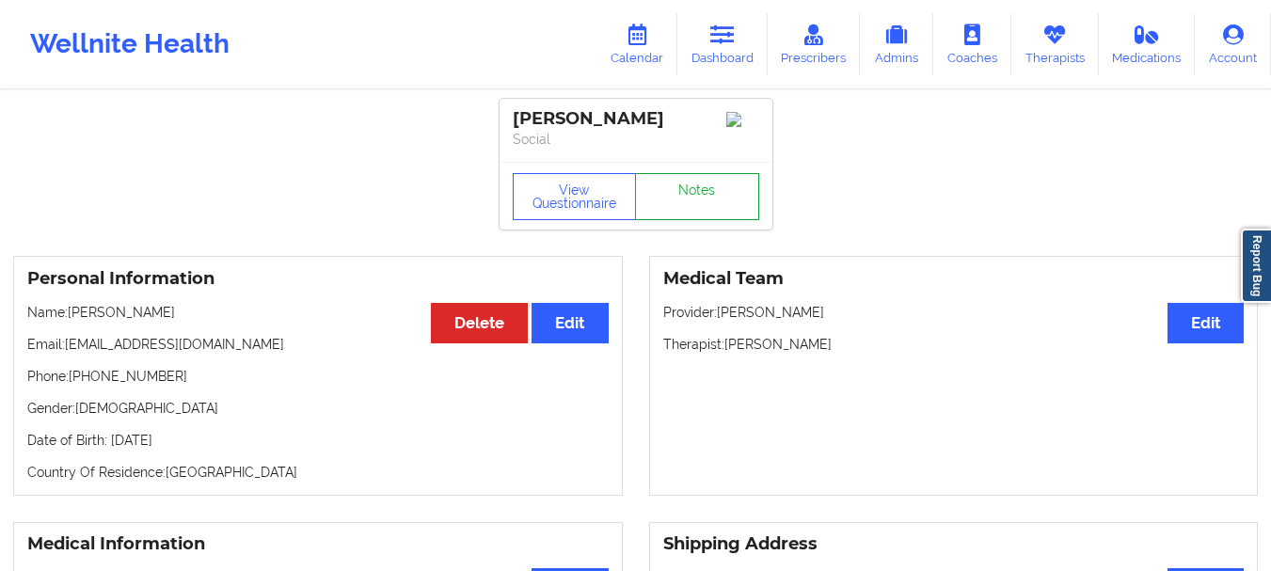
click at [704, 214] on link "Notes" at bounding box center [697, 196] width 124 height 47
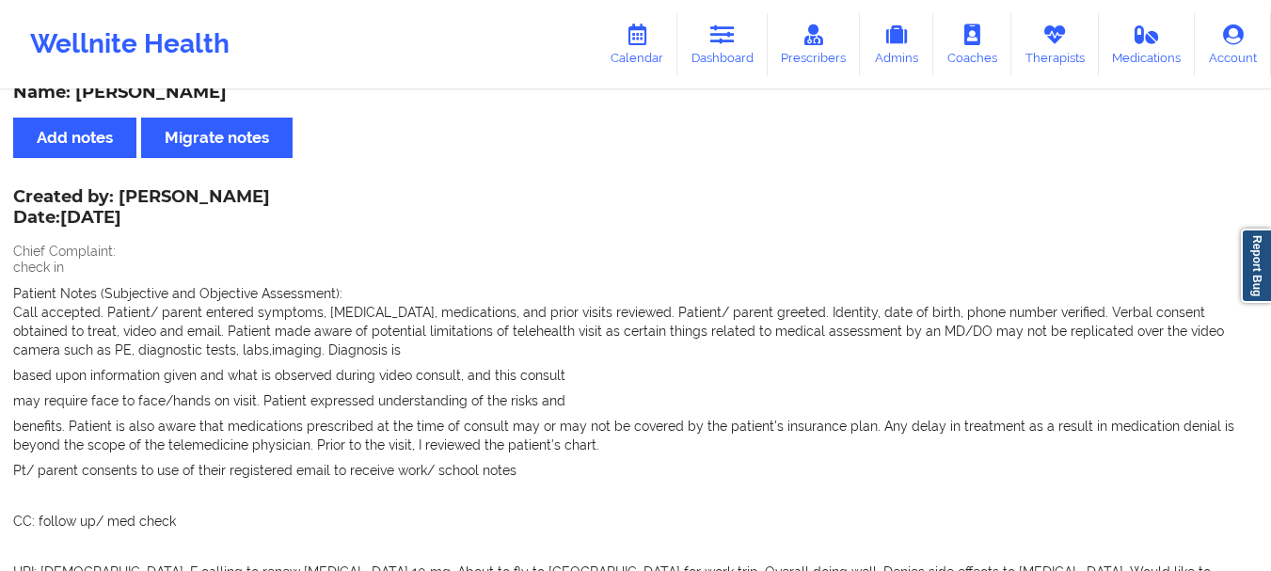
scroll to position [17, 0]
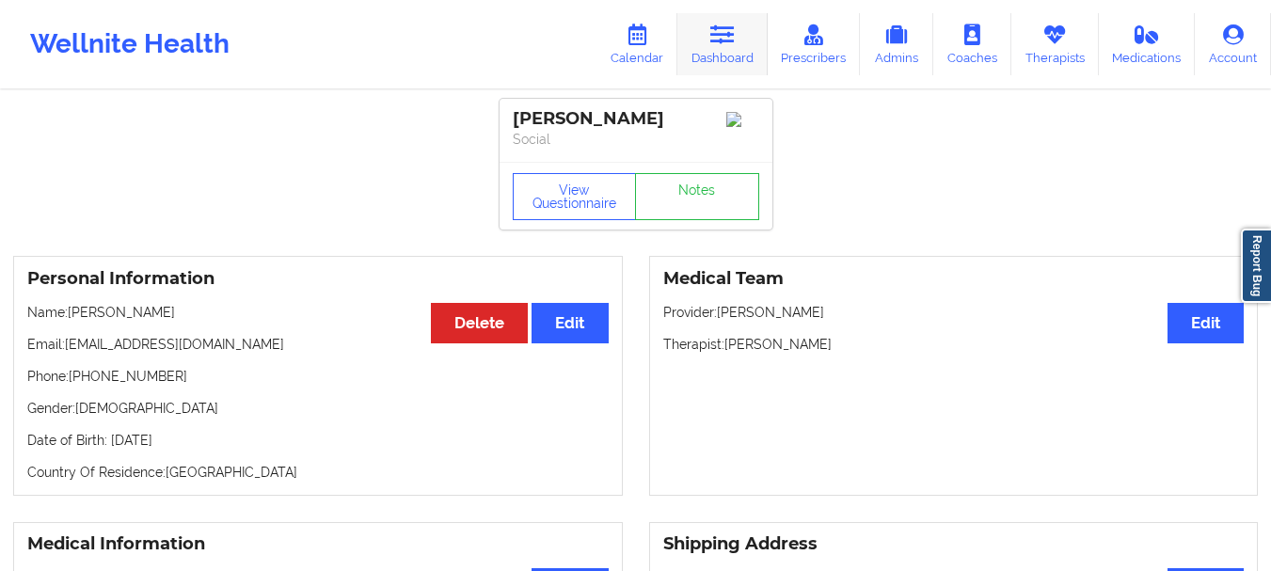
click at [730, 73] on link "Dashboard" at bounding box center [723, 44] width 90 height 62
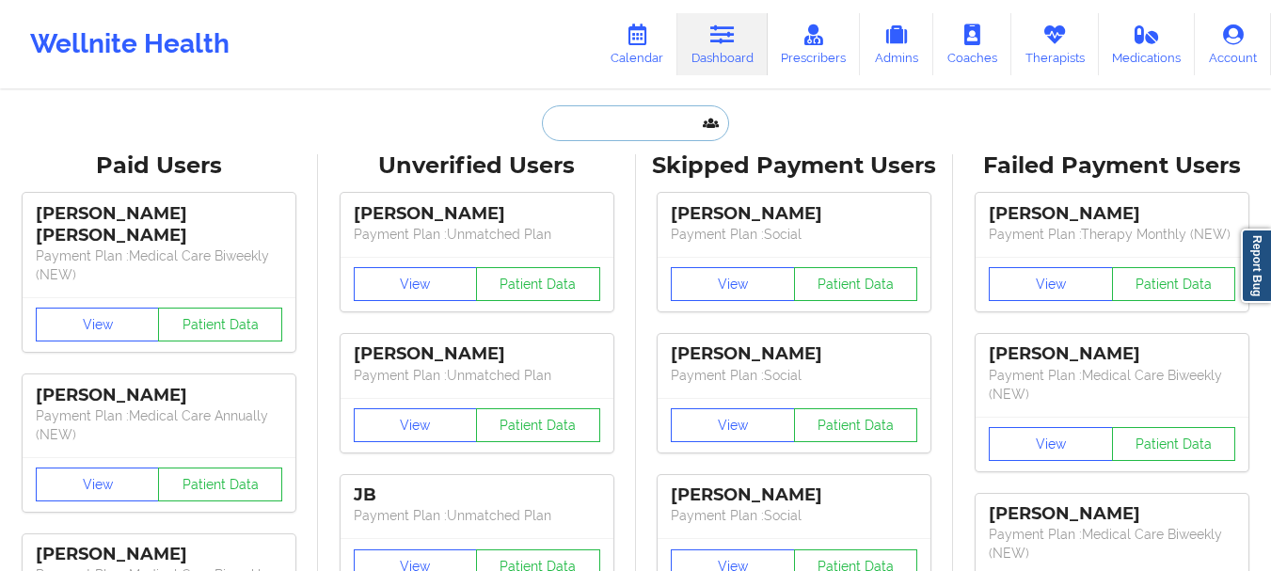
click at [660, 113] on input "text" at bounding box center [635, 123] width 186 height 36
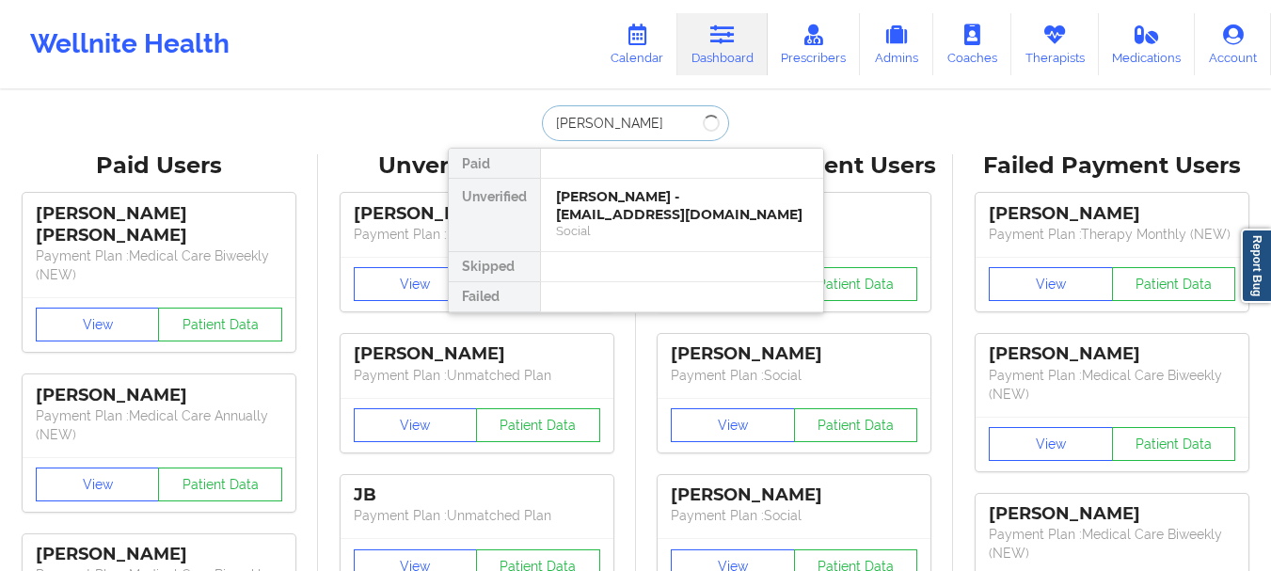
type input "brandon"
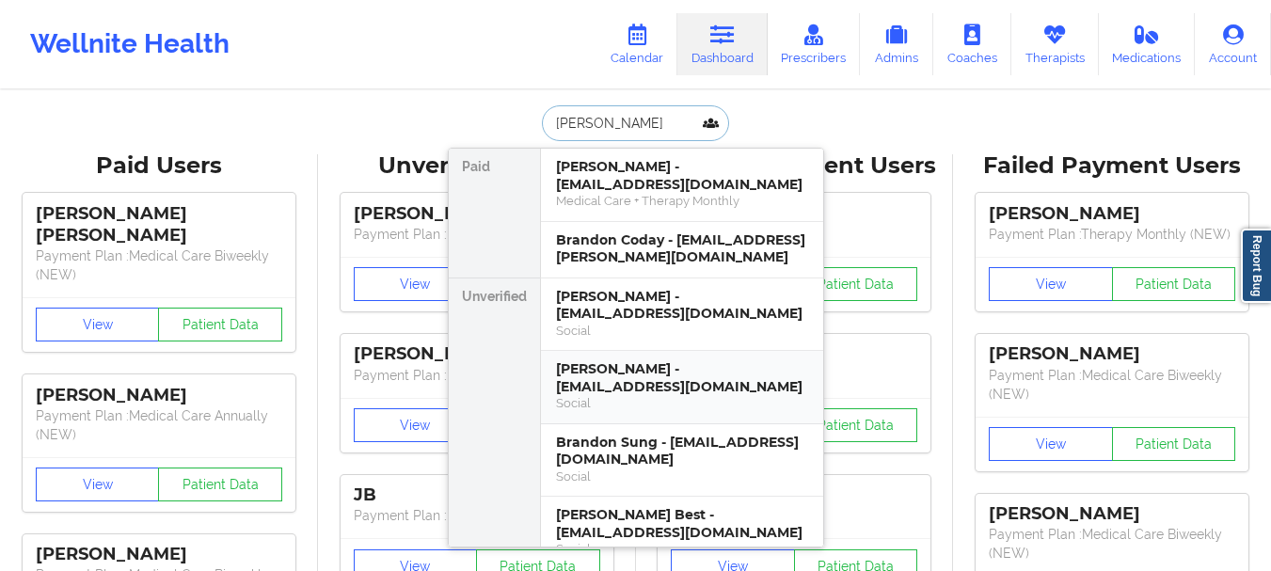
click at [643, 386] on div "Brandon Aragon - mr.aragonb@gmail.com" at bounding box center [682, 377] width 252 height 35
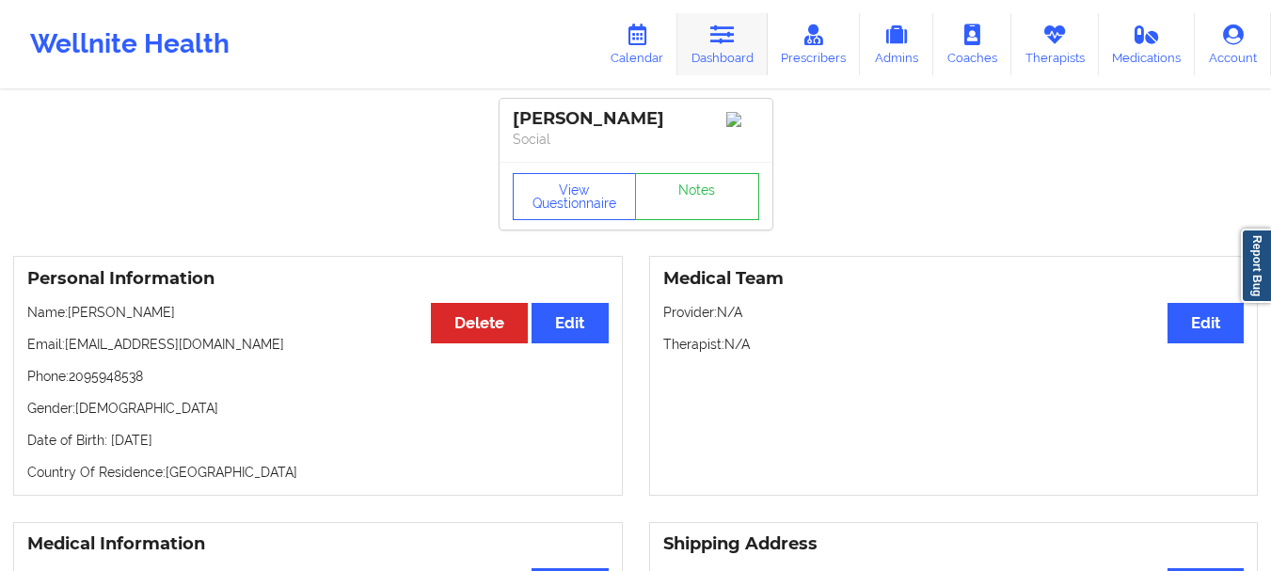
click at [724, 46] on link "Dashboard" at bounding box center [723, 44] width 90 height 62
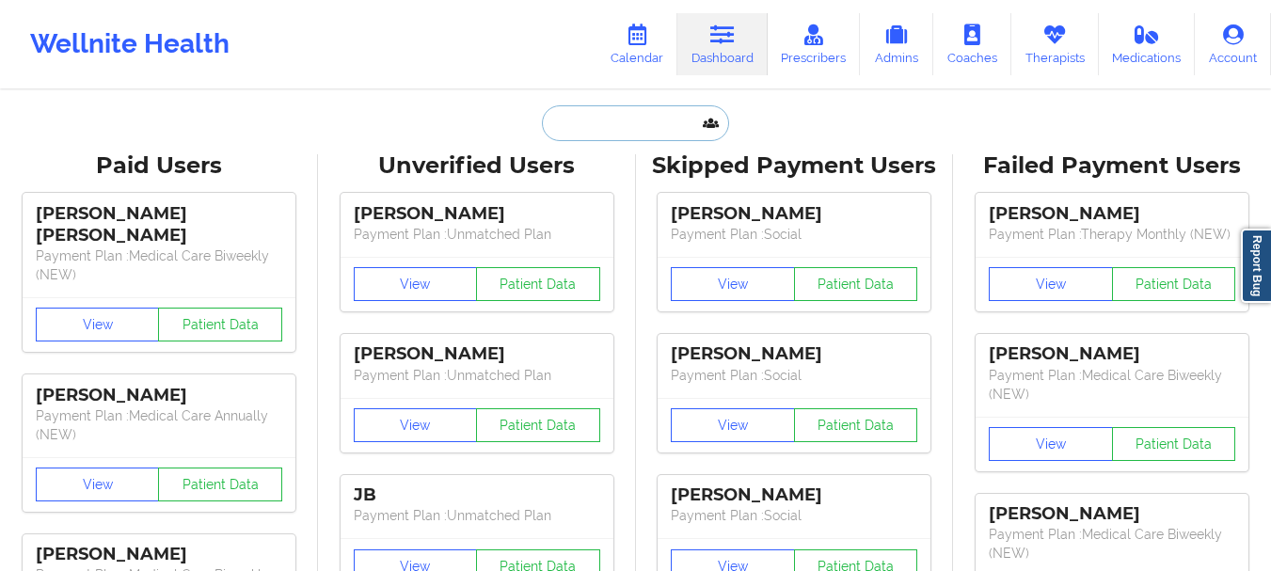
click at [605, 136] on input "text" at bounding box center [635, 123] width 186 height 36
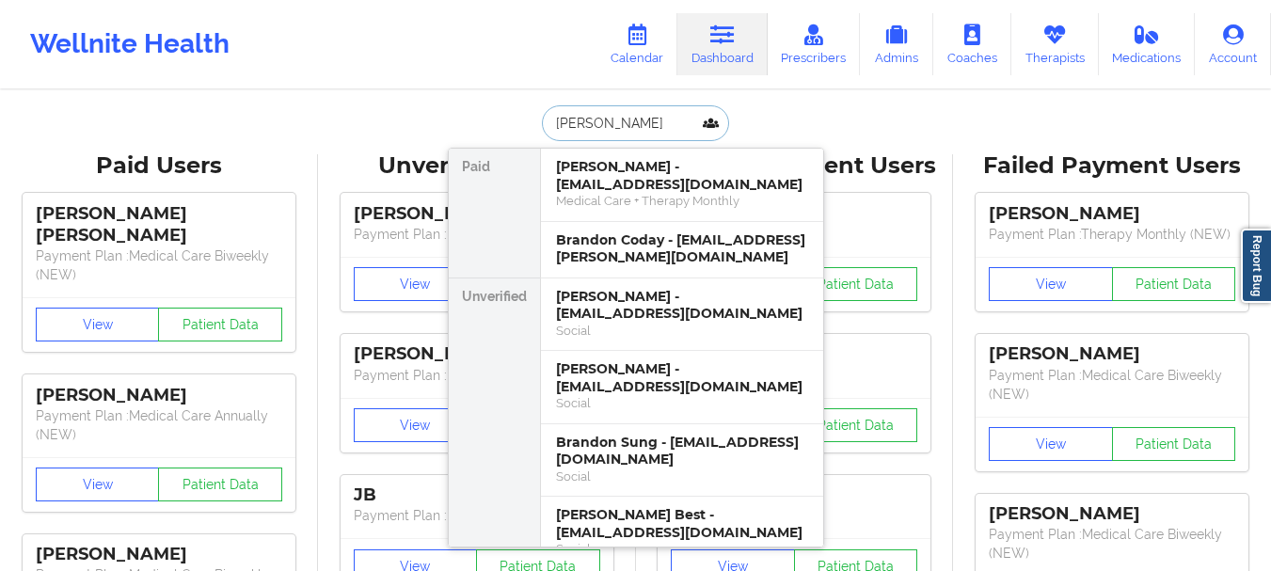
type input "marc halili"
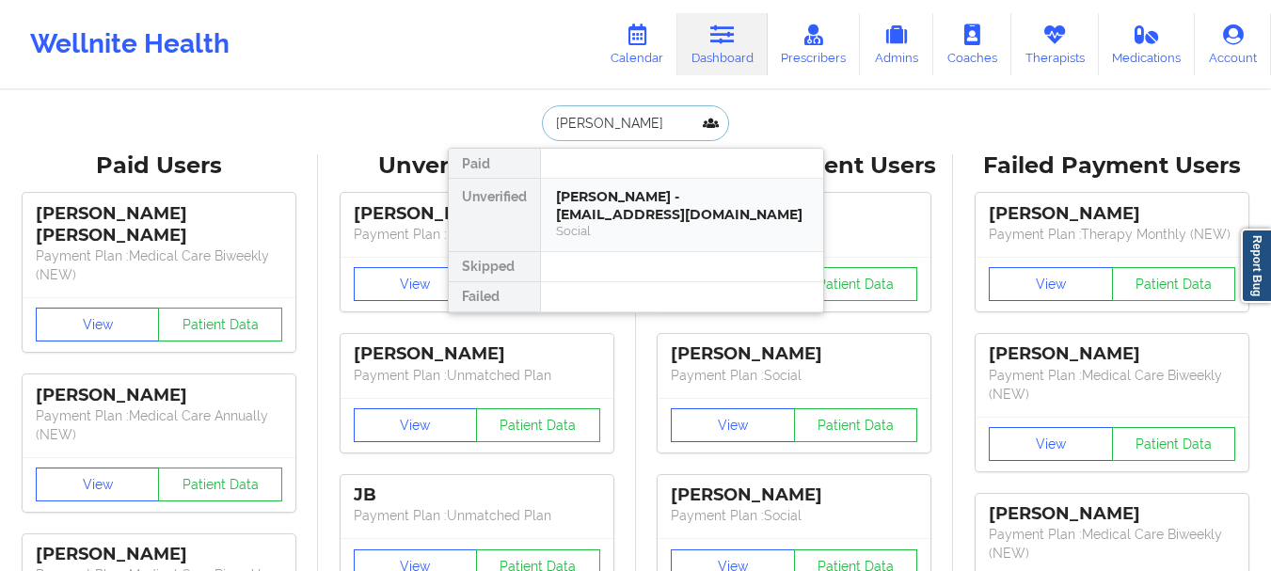
click at [618, 193] on div "Marc Halili - marchalili1025@gmail.com" at bounding box center [682, 205] width 252 height 35
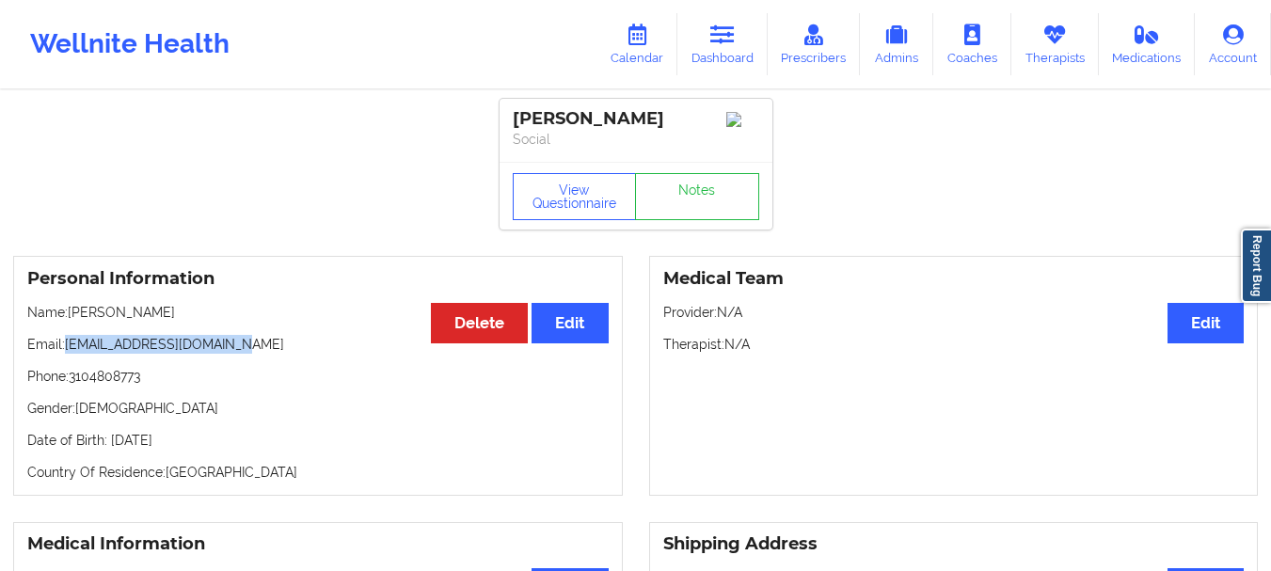
drag, startPoint x: 231, startPoint y: 351, endPoint x: 69, endPoint y: 343, distance: 162.0
click at [69, 343] on p "Email: marchalili1025@gmail.com" at bounding box center [318, 344] width 582 height 19
click at [672, 195] on link "Notes" at bounding box center [697, 196] width 124 height 47
click at [720, 28] on icon at bounding box center [722, 34] width 24 height 21
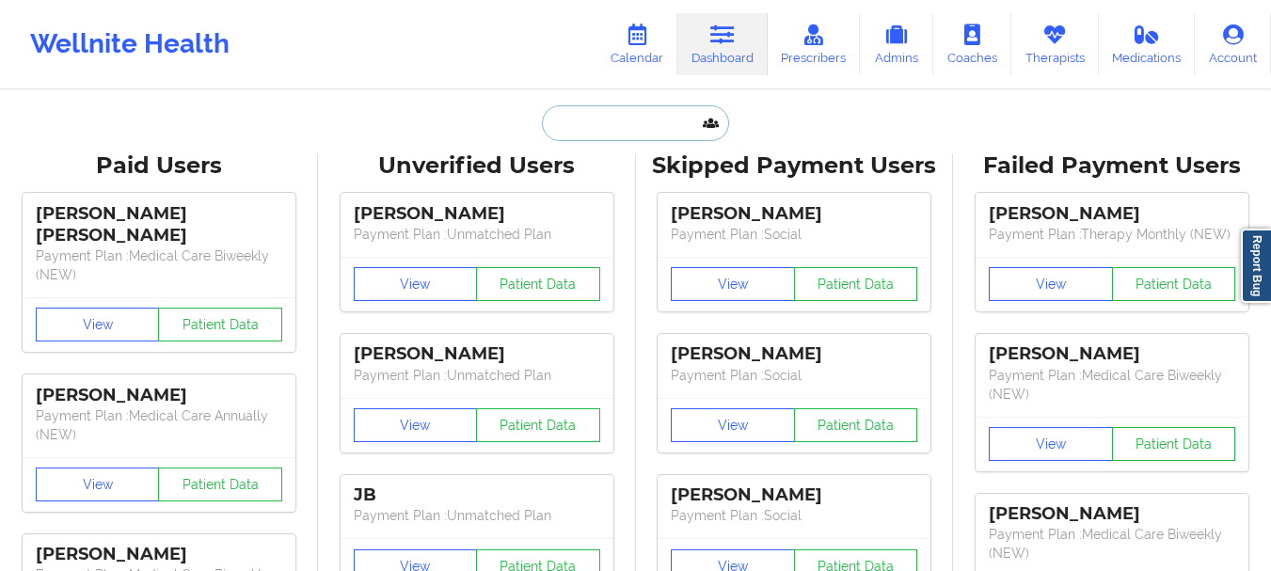
click at [619, 118] on input "text" at bounding box center [635, 123] width 186 height 36
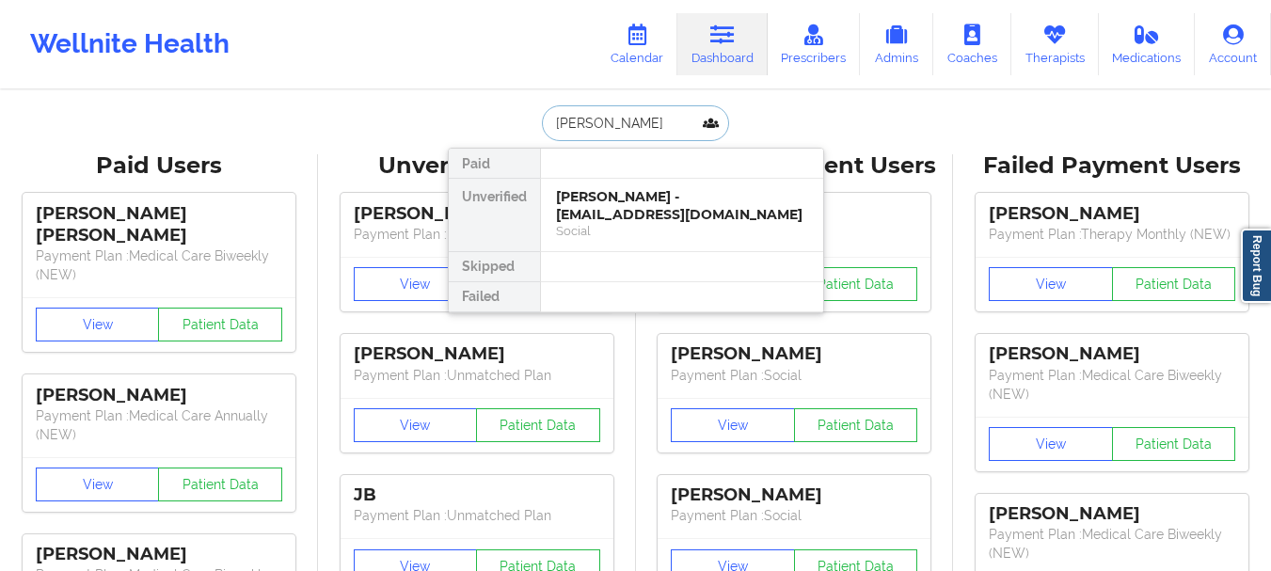
type input "louis all"
click at [619, 227] on div "Social" at bounding box center [682, 231] width 252 height 16
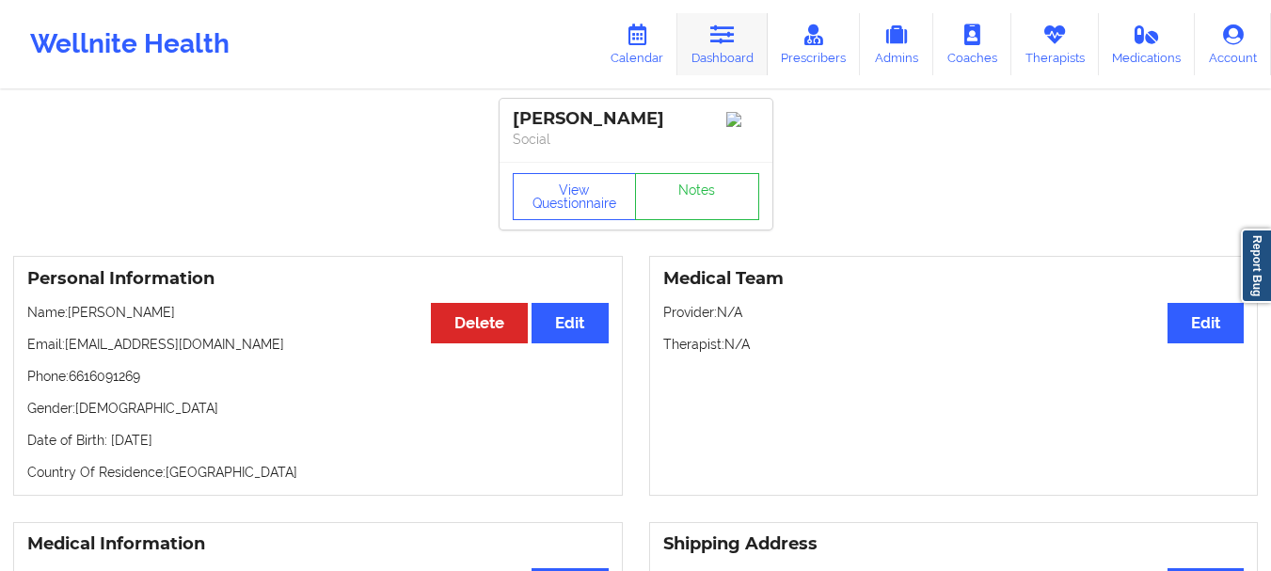
click at [740, 63] on link "Dashboard" at bounding box center [723, 44] width 90 height 62
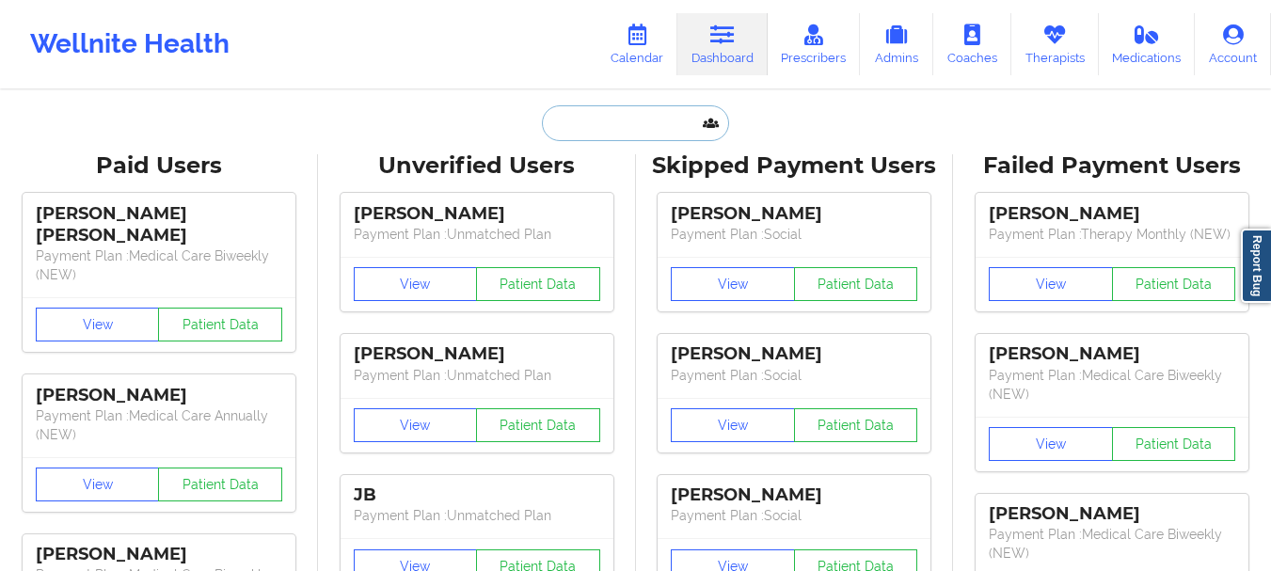
click at [608, 119] on input "text" at bounding box center [635, 123] width 186 height 36
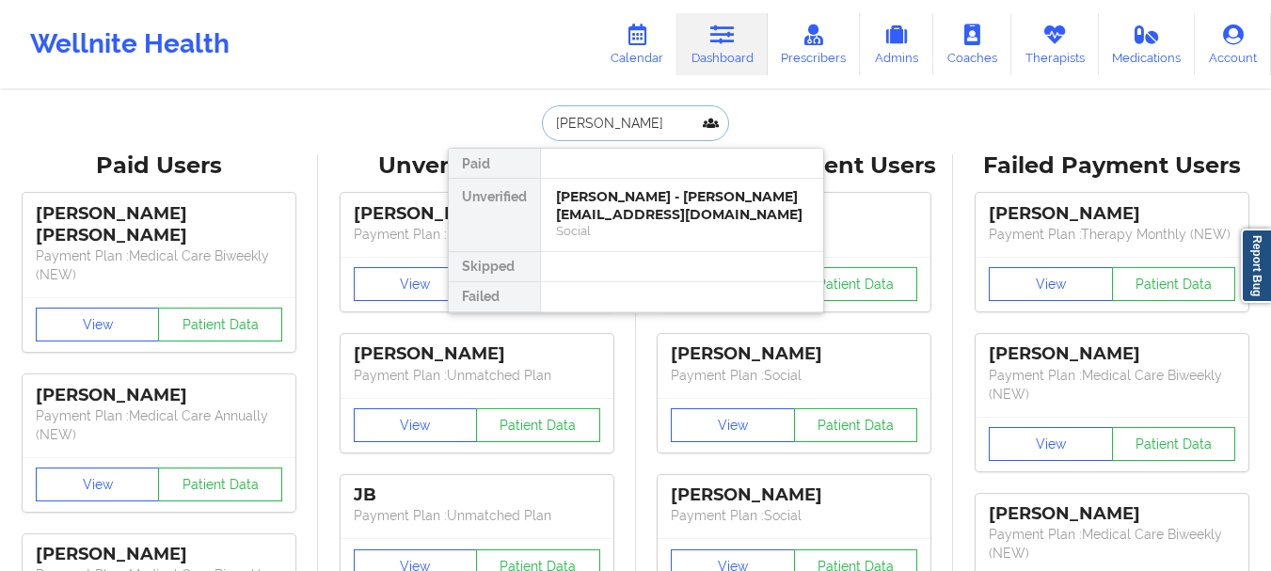
type input "Yenina Quintero"
click at [629, 216] on div "Yenina quintero - soleq7@gmail.com" at bounding box center [682, 205] width 252 height 35
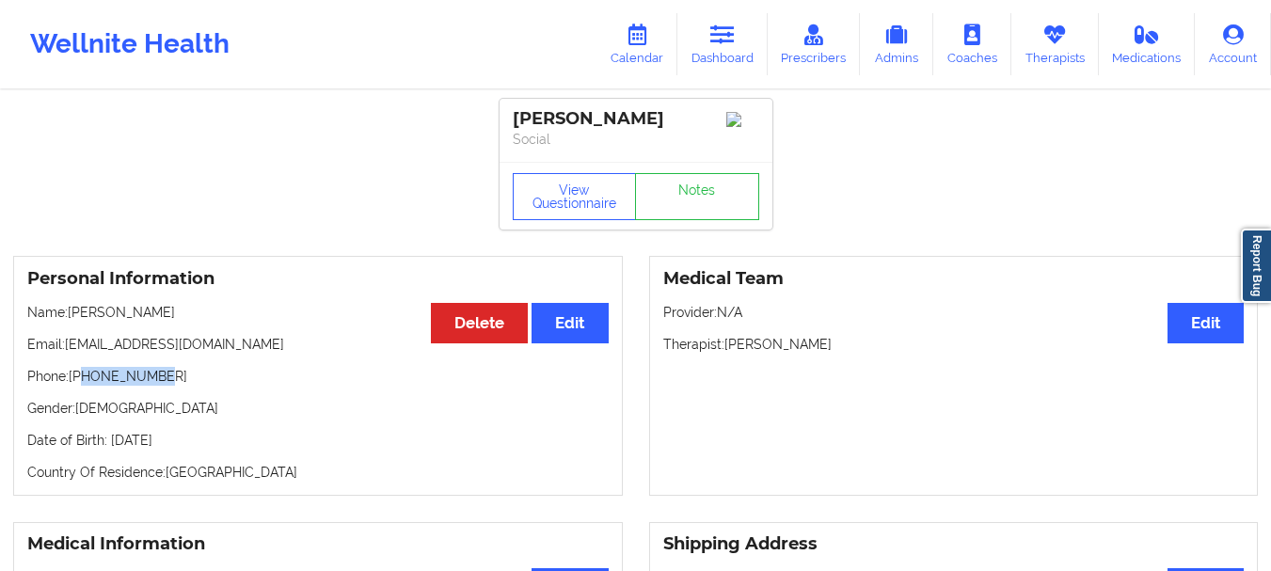
drag, startPoint x: 156, startPoint y: 382, endPoint x: 81, endPoint y: 388, distance: 75.5
click at [81, 386] on p "Phone: +17865641704" at bounding box center [318, 376] width 582 height 19
click at [190, 351] on p "Email: soleq7@gmail.com" at bounding box center [318, 344] width 582 height 19
drag, startPoint x: 190, startPoint y: 351, endPoint x: 76, endPoint y: 355, distance: 113.9
click at [76, 354] on p "Email: soleq7@gmail.com" at bounding box center [318, 344] width 582 height 19
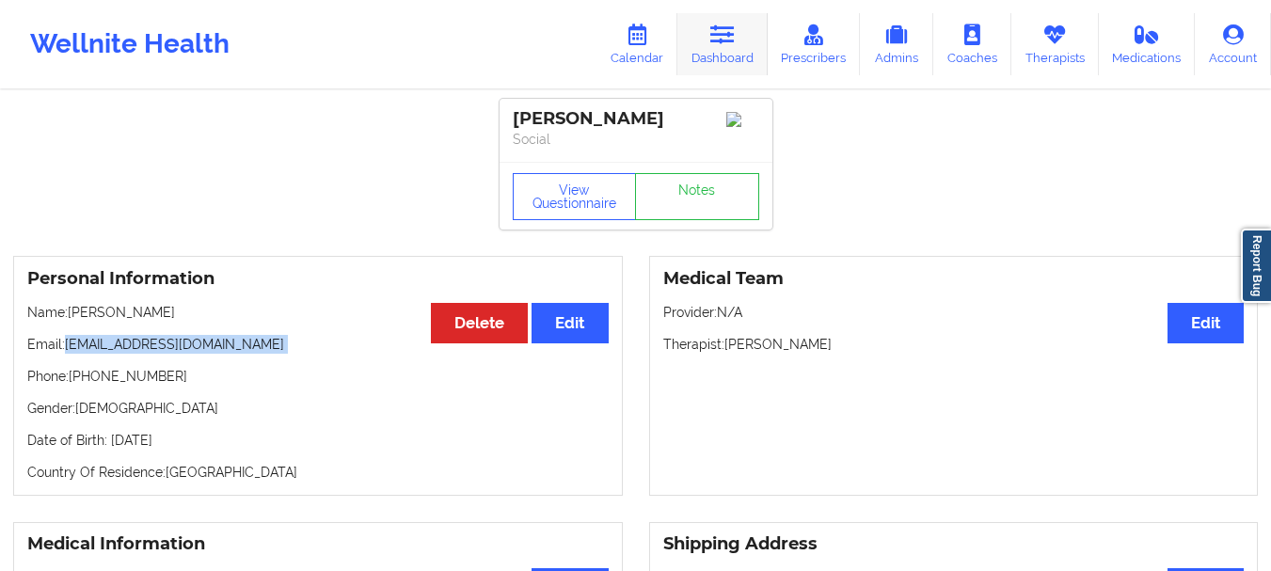
click at [715, 51] on link "Dashboard" at bounding box center [723, 44] width 90 height 62
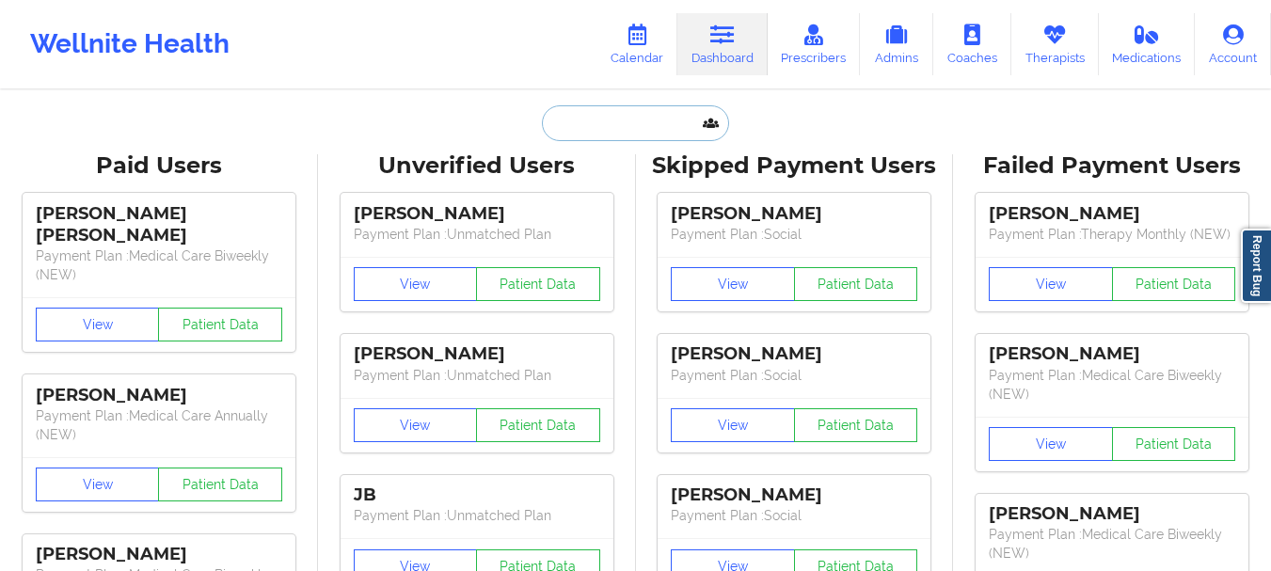
click at [598, 131] on input "text" at bounding box center [635, 123] width 186 height 36
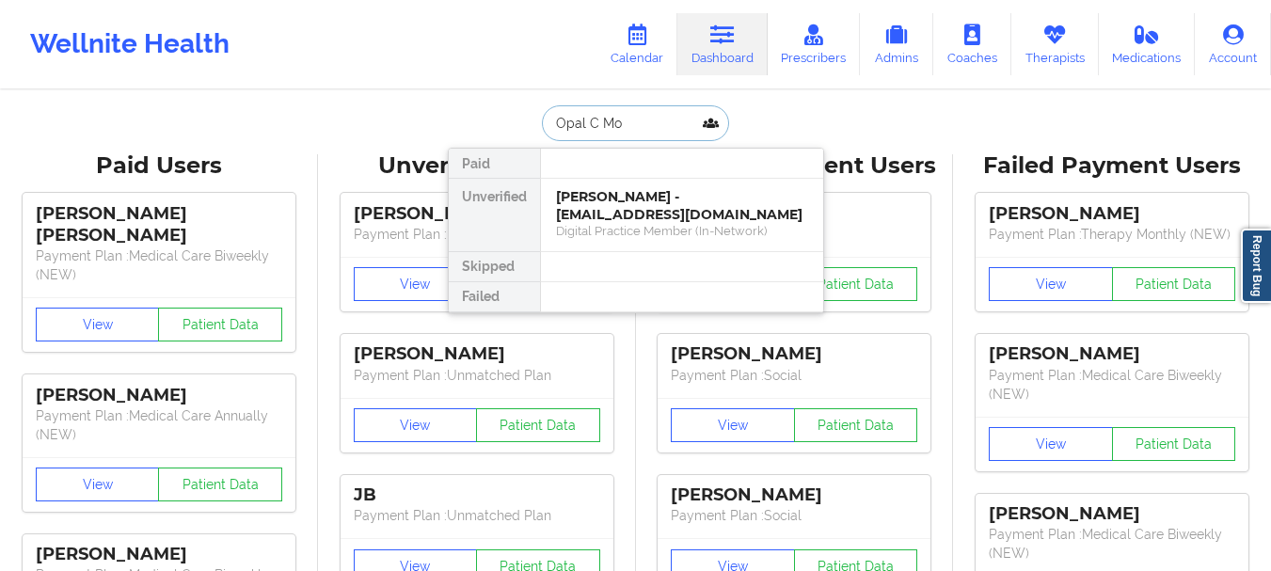
type input "Opal C Mo"
click at [615, 171] on div at bounding box center [681, 164] width 283 height 30
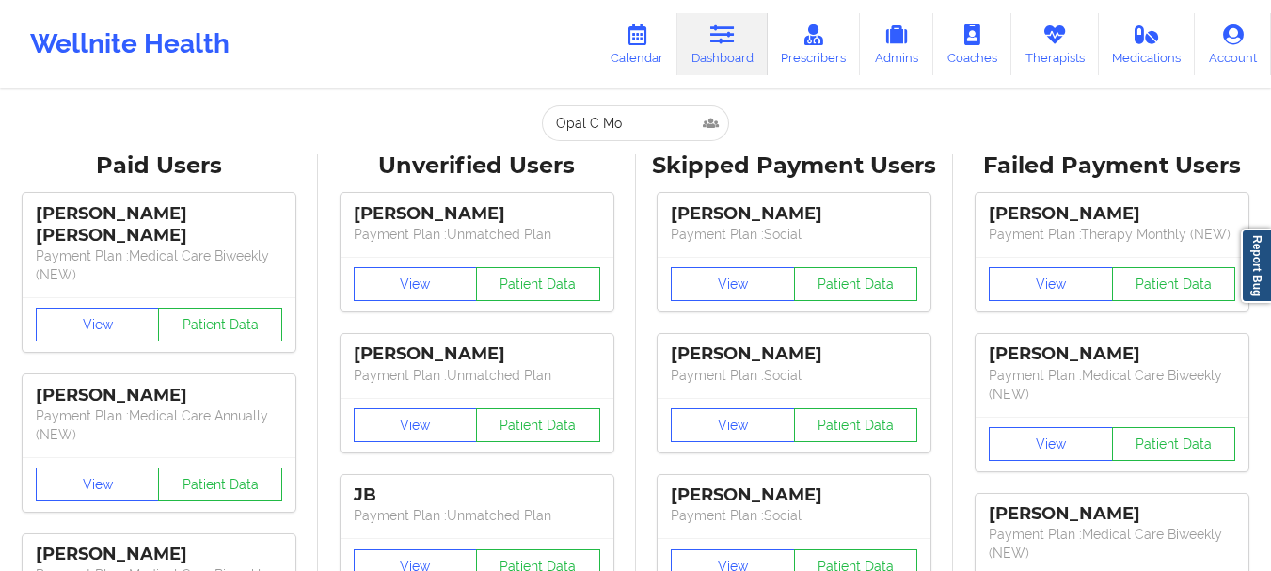
click at [627, 119] on input "Opal C Mo" at bounding box center [635, 123] width 186 height 36
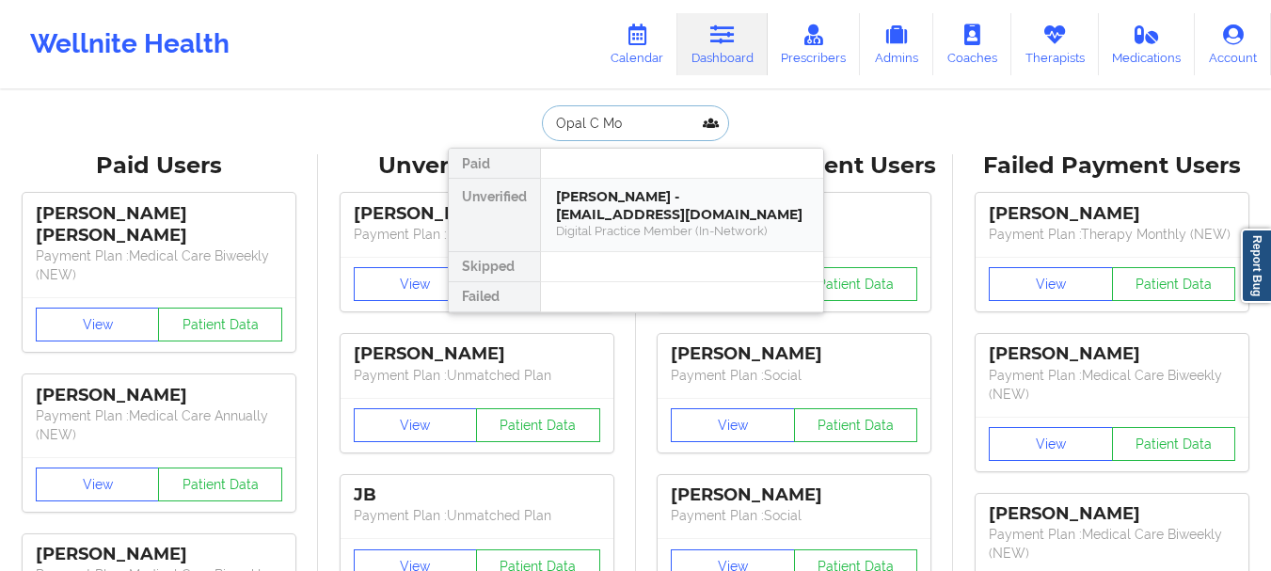
click at [615, 193] on div "Opal C Morrison - opalcmorrison@gmail.com" at bounding box center [682, 205] width 252 height 35
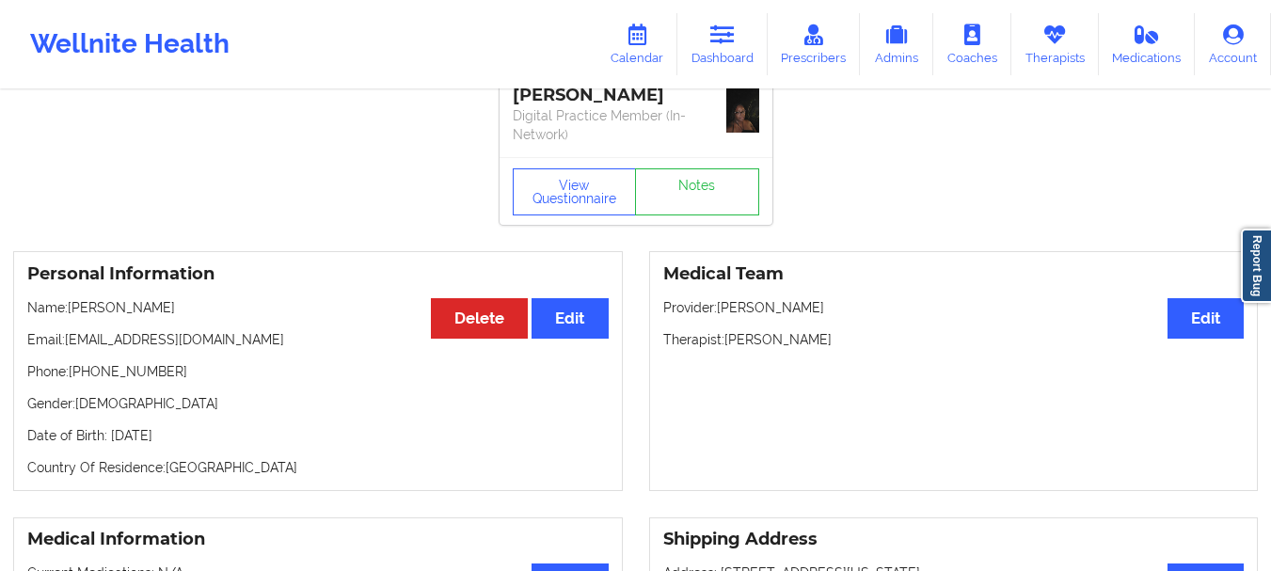
scroll to position [35, 0]
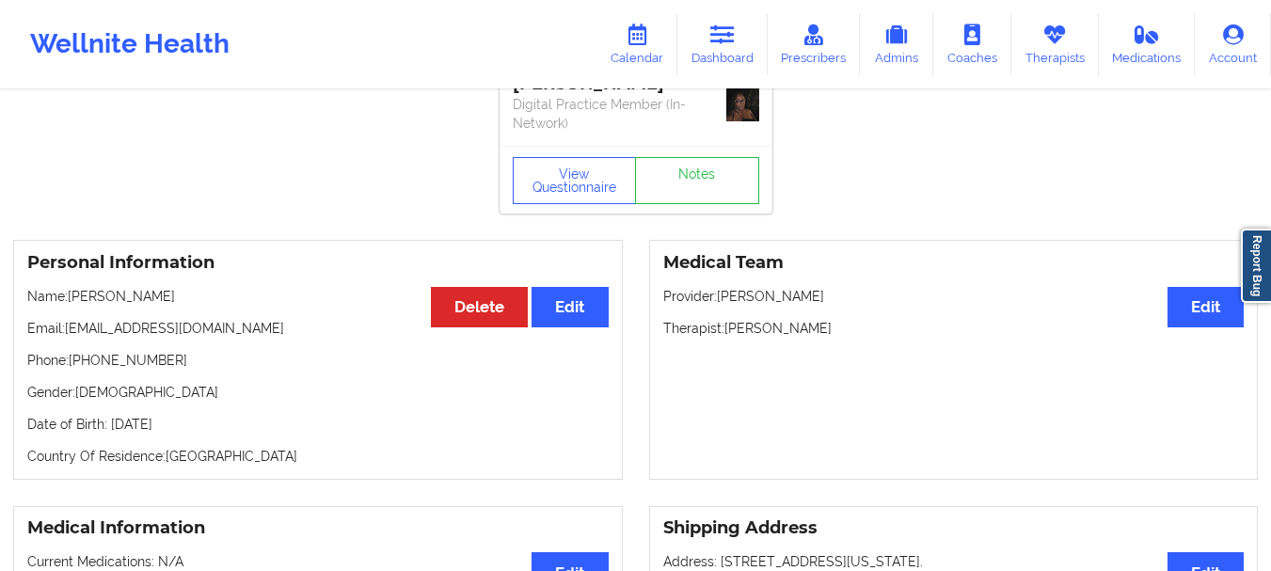
drag, startPoint x: 837, startPoint y: 312, endPoint x: 724, endPoint y: 323, distance: 114.3
click at [724, 323] on p "Therapist: Kasie Tess Okeya" at bounding box center [954, 328] width 582 height 19
click at [713, 29] on icon at bounding box center [722, 34] width 24 height 21
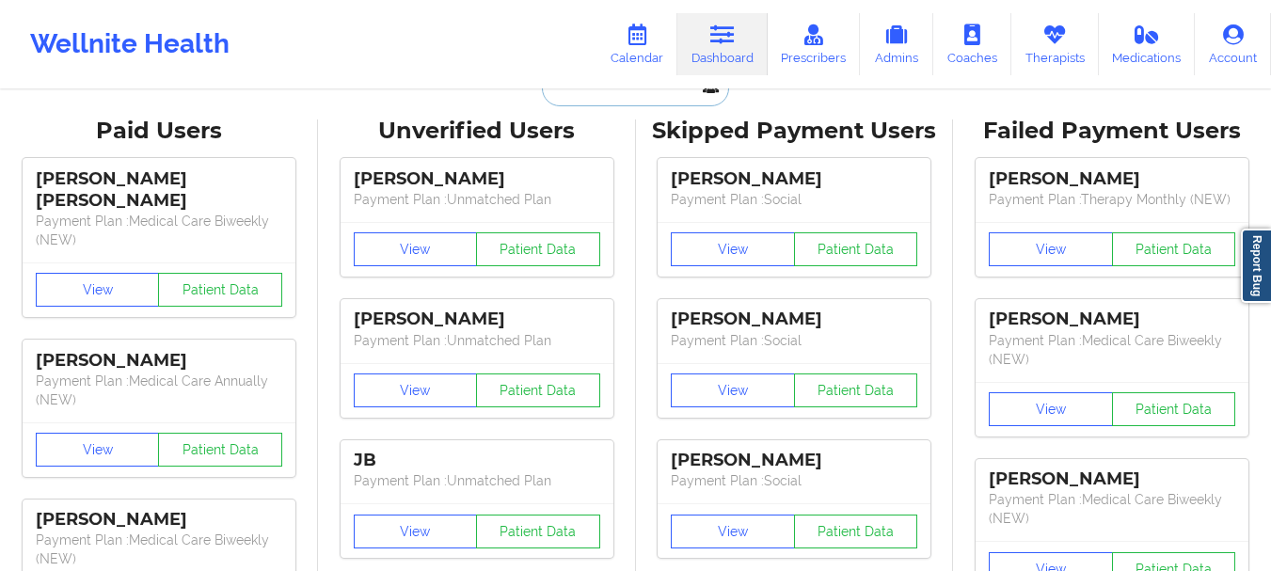
click at [650, 103] on input "text" at bounding box center [635, 89] width 186 height 36
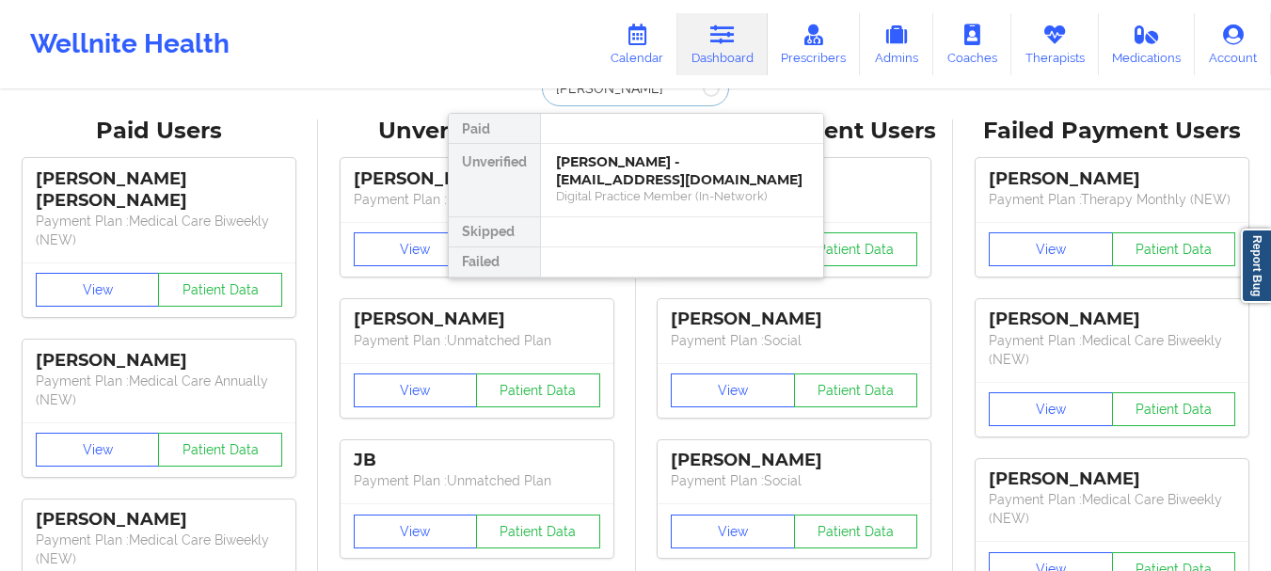
type input "louis allred"
click at [659, 160] on div "LOUIS ALLRED - enriqueztwb@gmail.com" at bounding box center [682, 170] width 252 height 35
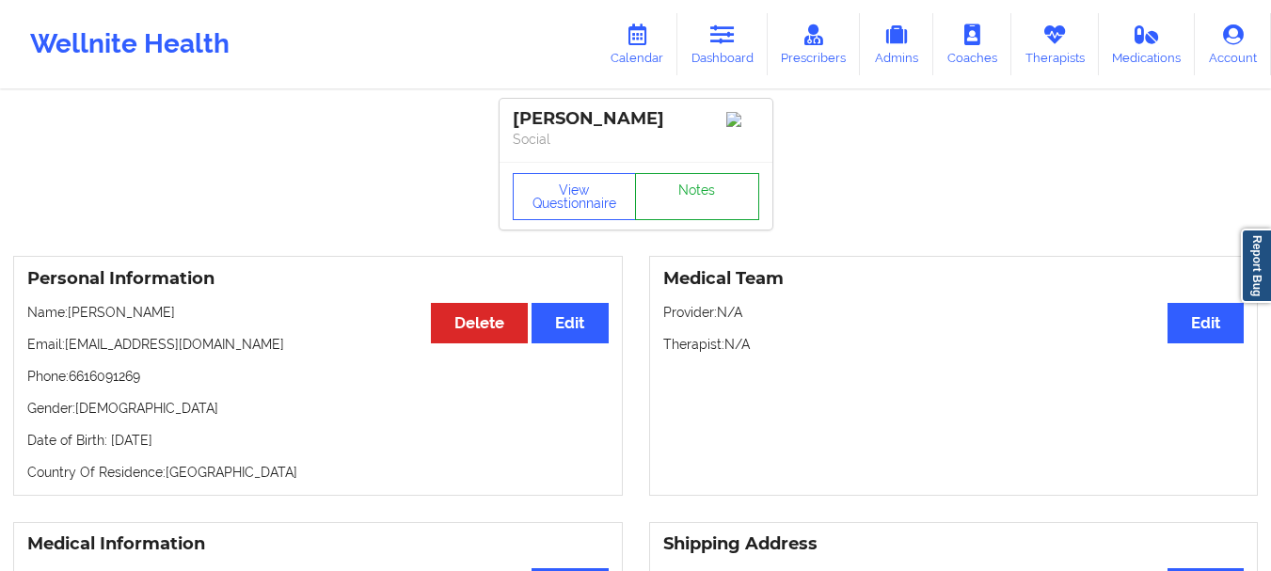
click at [720, 211] on link "Notes" at bounding box center [697, 196] width 124 height 47
click at [733, 33] on icon at bounding box center [722, 34] width 24 height 21
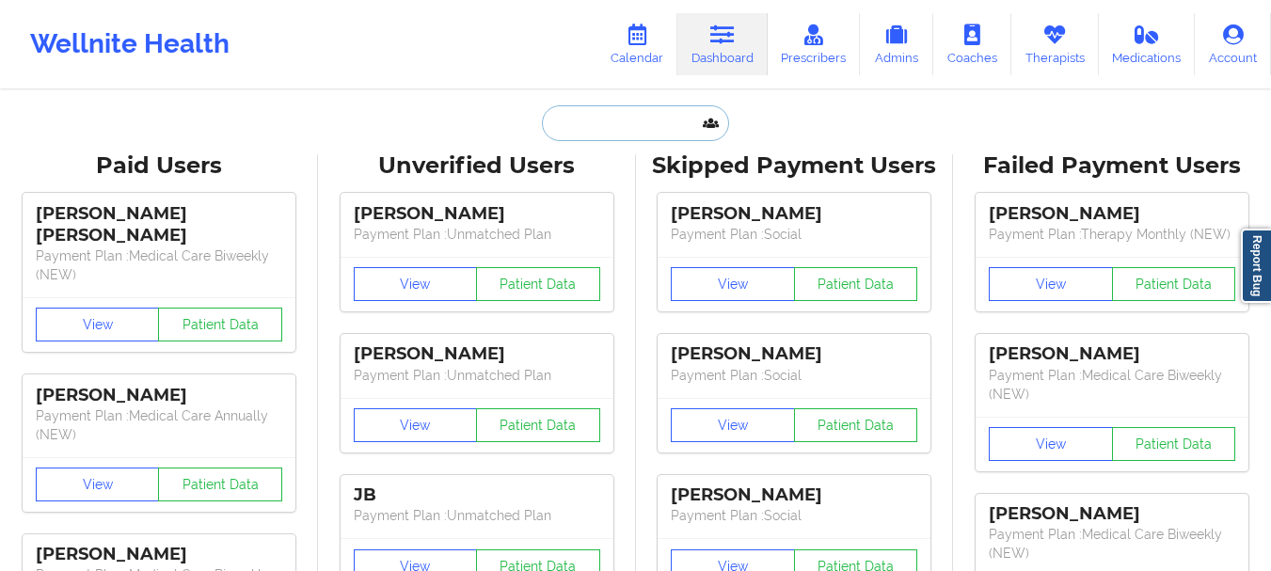
click at [636, 132] on input "text" at bounding box center [635, 123] width 186 height 36
type input "a"
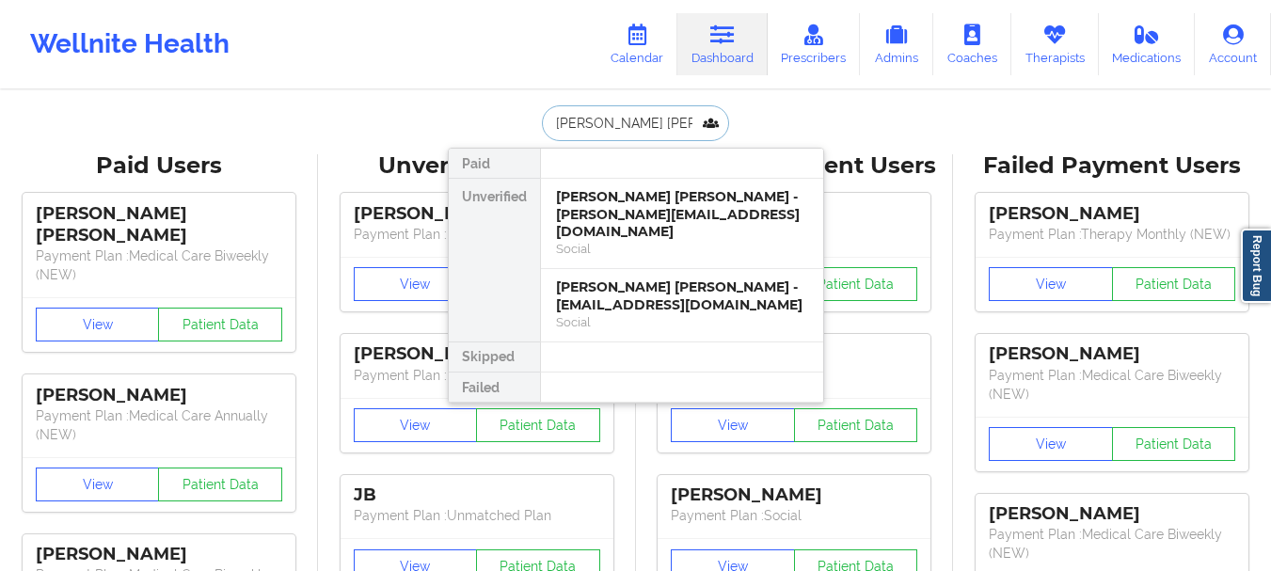
click at [625, 111] on input "maria emil" at bounding box center [635, 123] width 186 height 36
type input "m"
type input "emma chi"
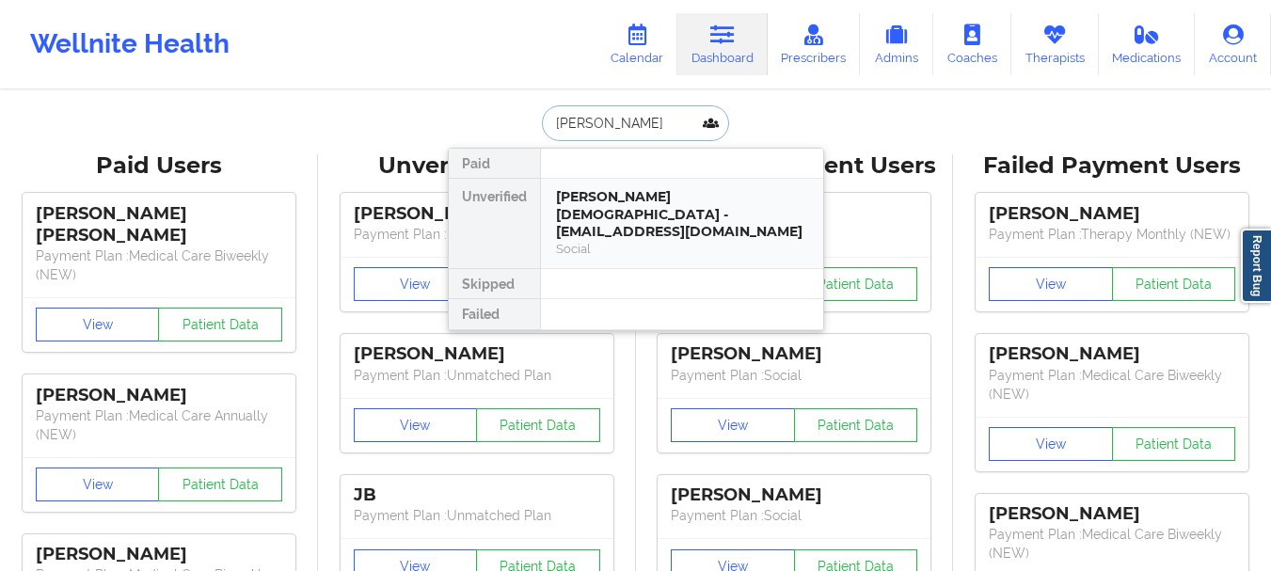
click at [624, 191] on div "Emma Chiesa - emmachiesa77@gmail.com" at bounding box center [682, 214] width 252 height 53
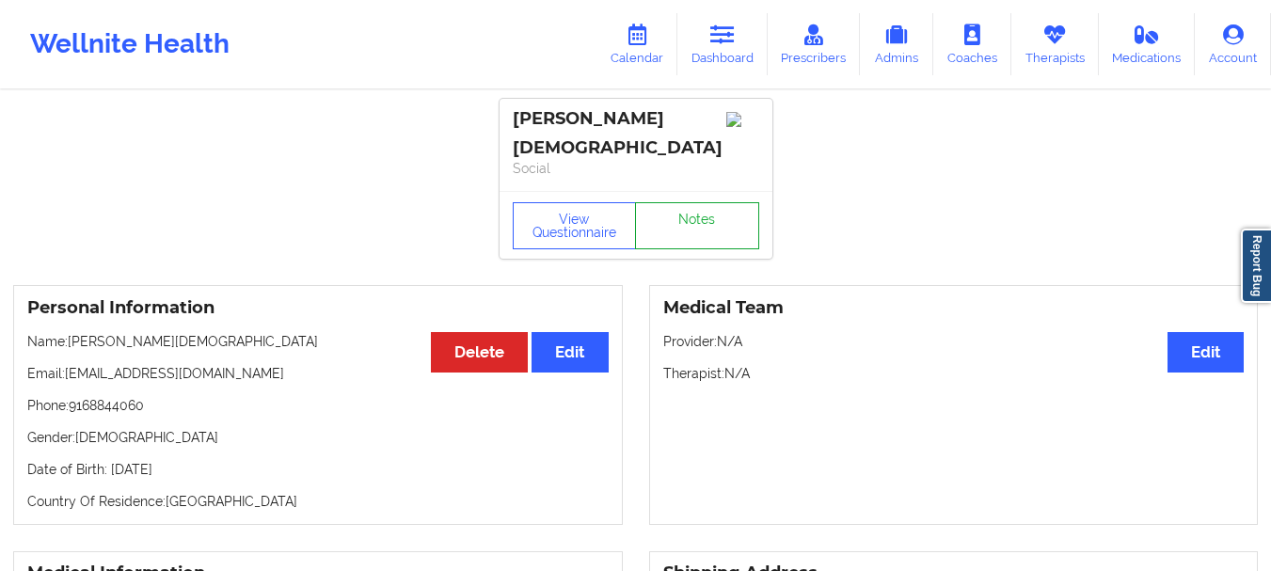
click at [699, 214] on link "Notes" at bounding box center [697, 225] width 124 height 47
click at [710, 32] on link "Dashboard" at bounding box center [723, 44] width 90 height 62
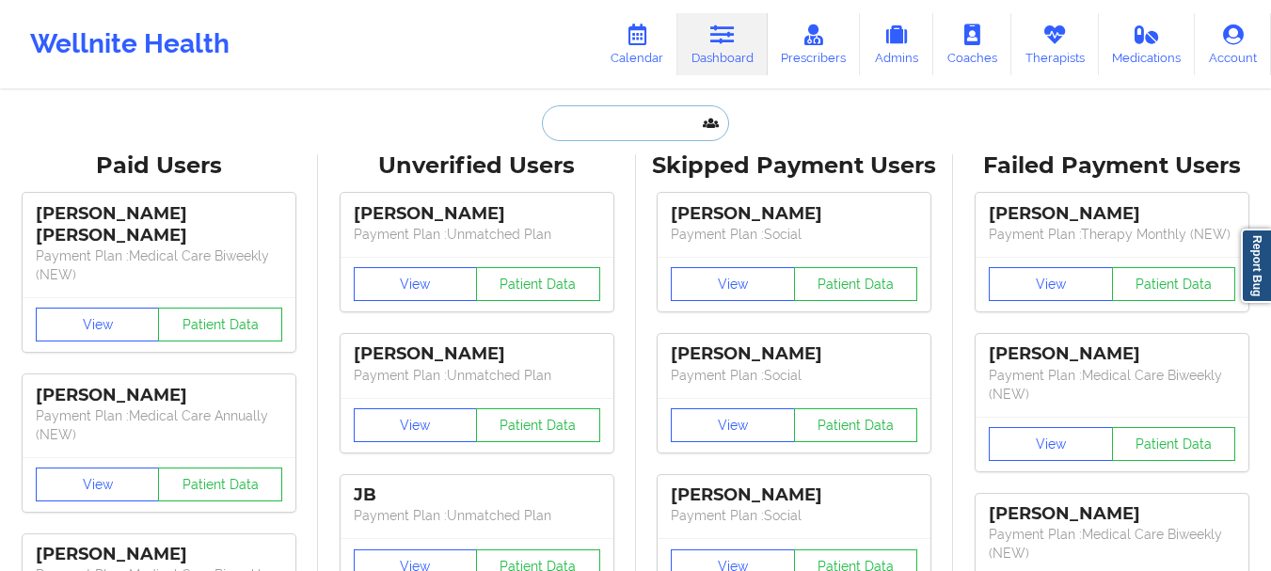
click at [625, 117] on input "text" at bounding box center [635, 123] width 186 height 36
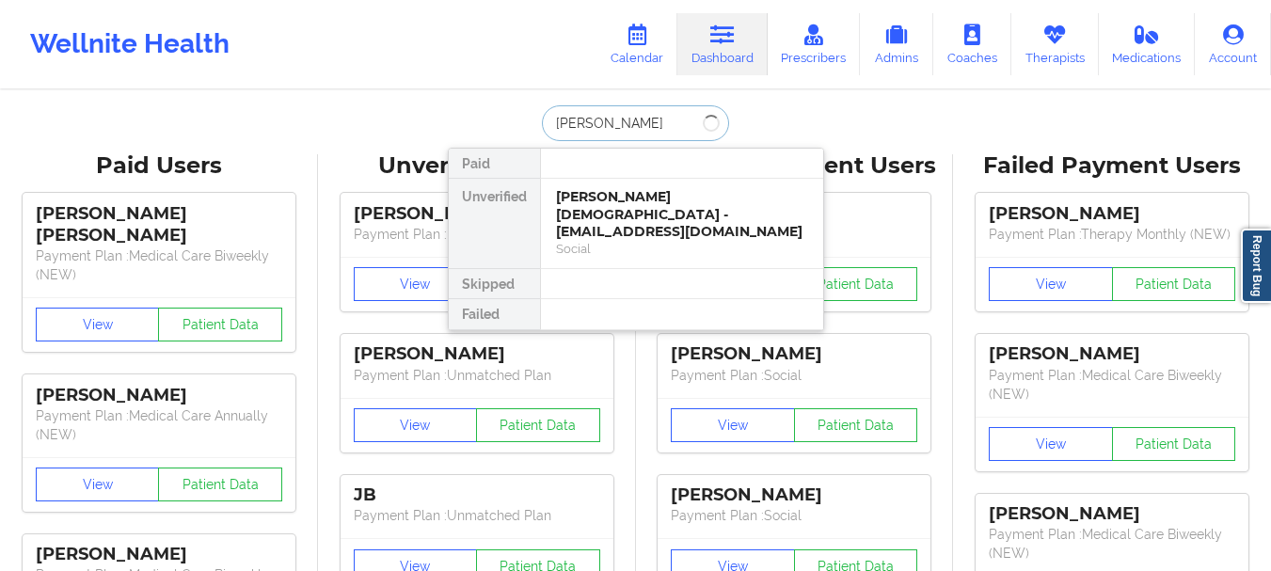
type input "Brandon arag"
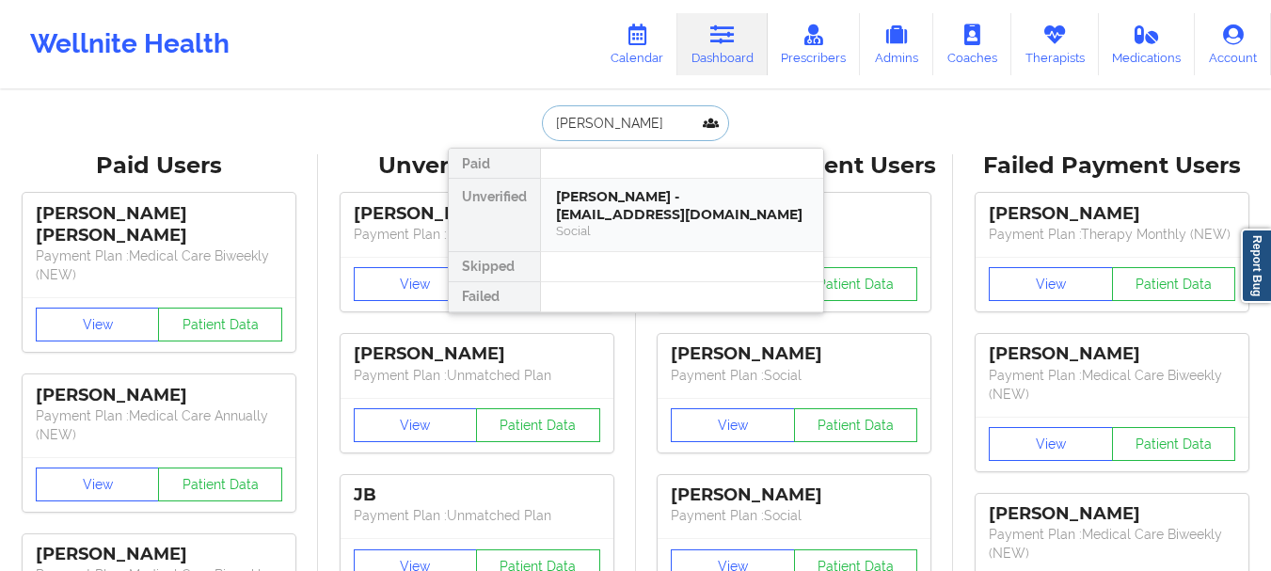
click at [638, 200] on div "Brandon Aragon - mr.aragonb@gmail.com" at bounding box center [682, 205] width 252 height 35
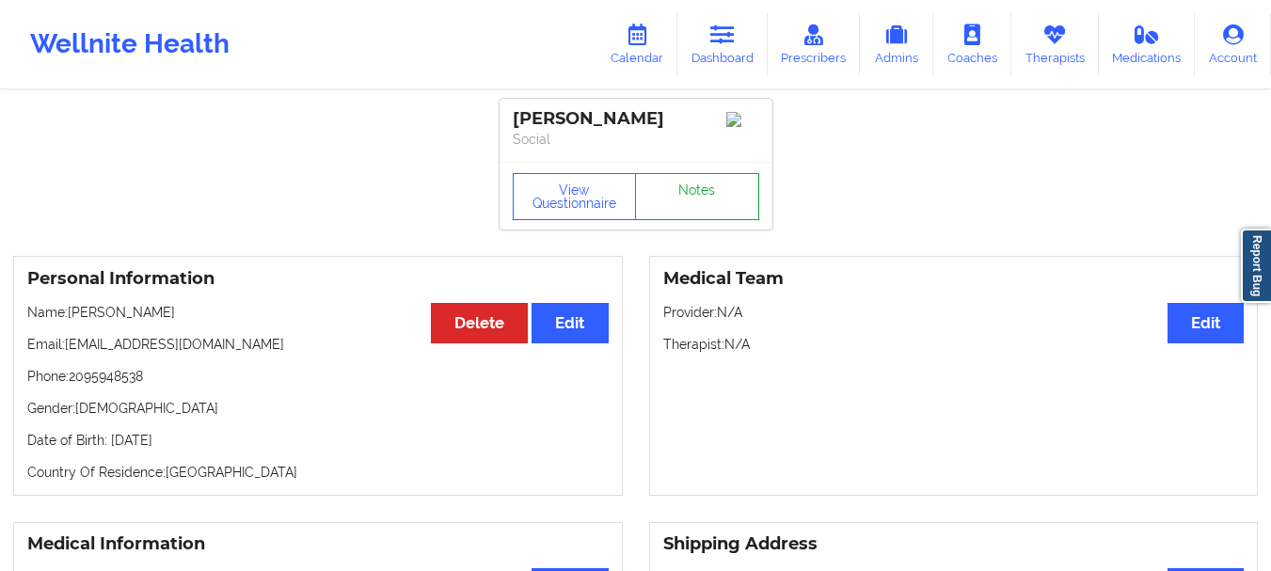
click at [683, 205] on link "Notes" at bounding box center [697, 196] width 124 height 47
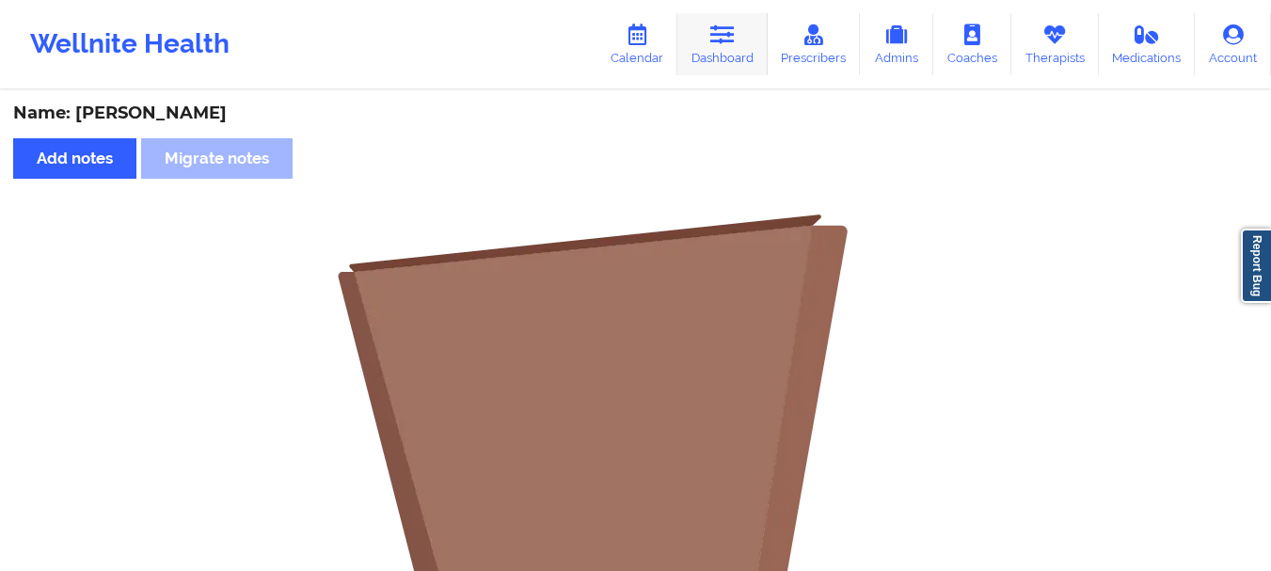
click at [757, 54] on link "Dashboard" at bounding box center [723, 44] width 90 height 62
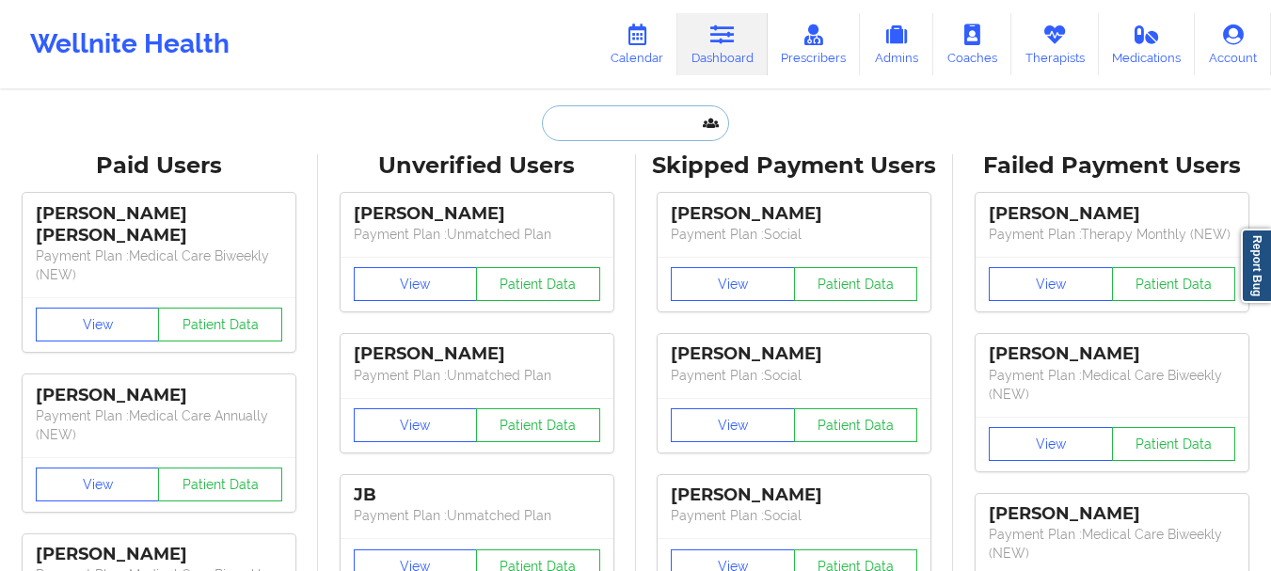
click at [642, 127] on input "text" at bounding box center [635, 123] width 186 height 36
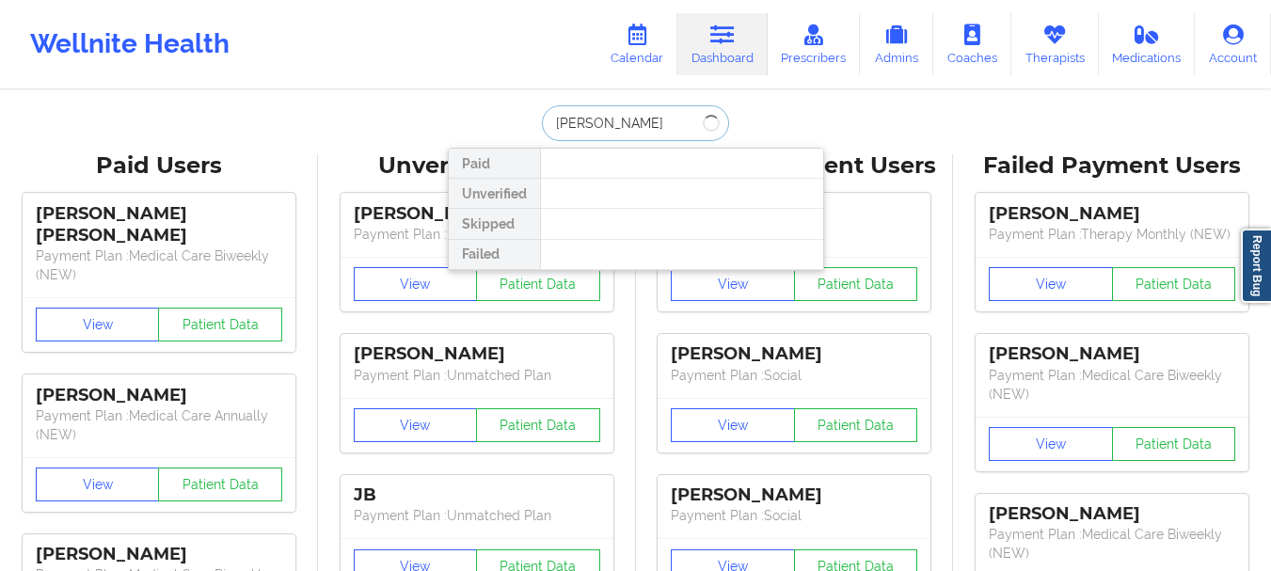
type input "jennifer codd"
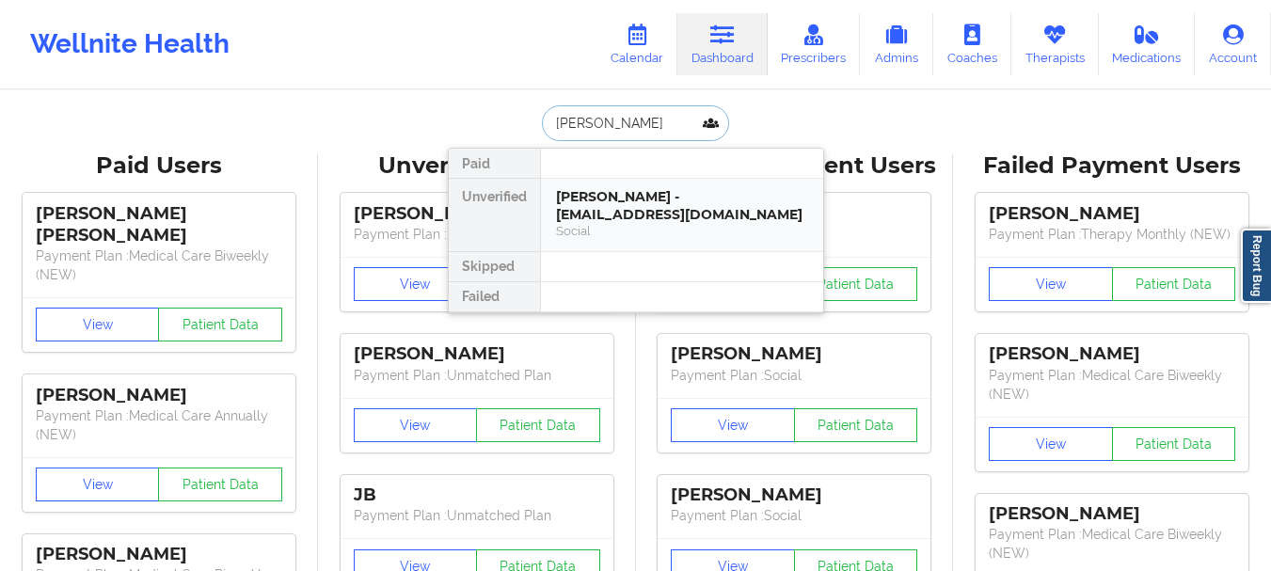
click at [657, 191] on div "JENNIFER CODDINGTON - jrc031123@gmail.com" at bounding box center [682, 205] width 252 height 35
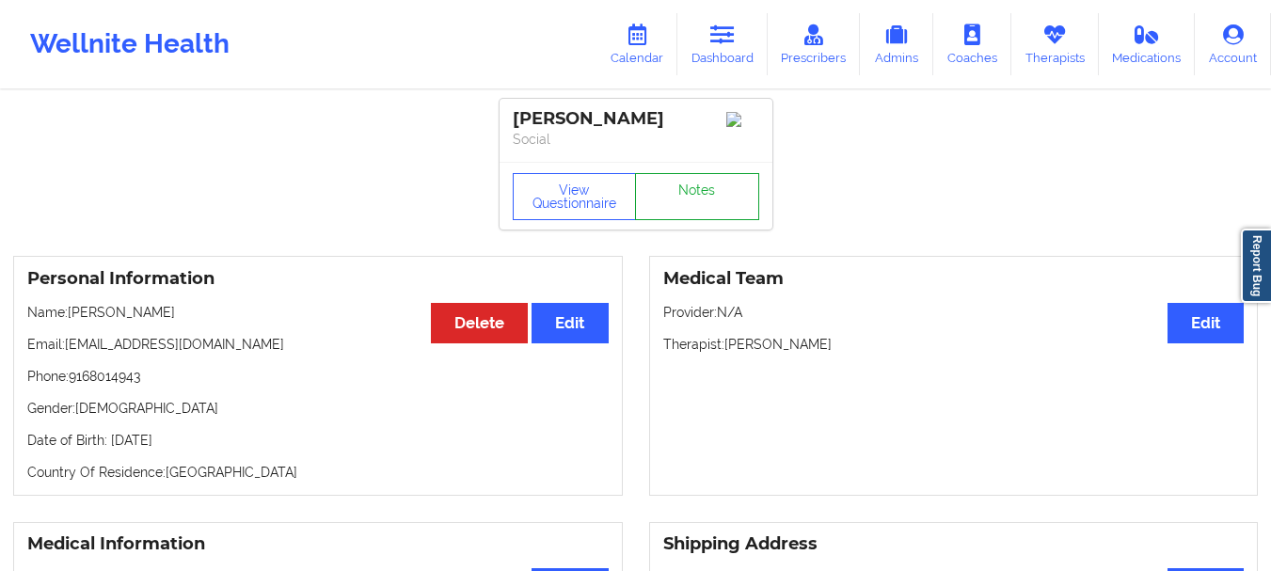
click at [727, 220] on link "Notes" at bounding box center [697, 196] width 124 height 47
drag, startPoint x: 708, startPoint y: 52, endPoint x: 694, endPoint y: 51, distance: 14.1
click at [708, 52] on link "Dashboard" at bounding box center [723, 44] width 90 height 62
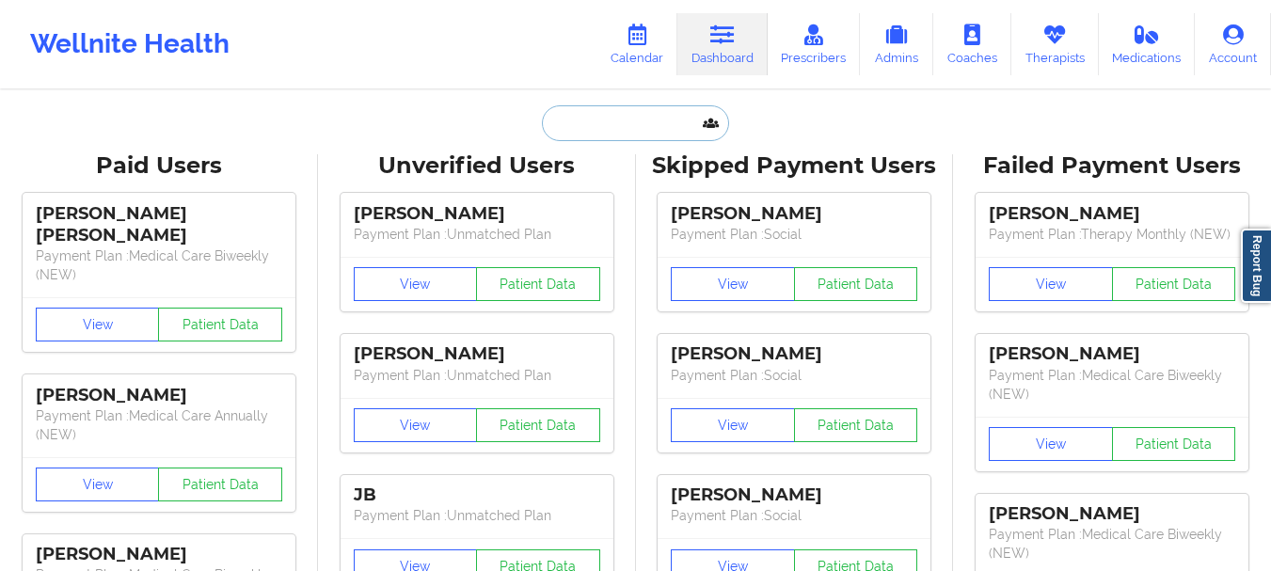
click at [618, 109] on input "text" at bounding box center [635, 123] width 186 height 36
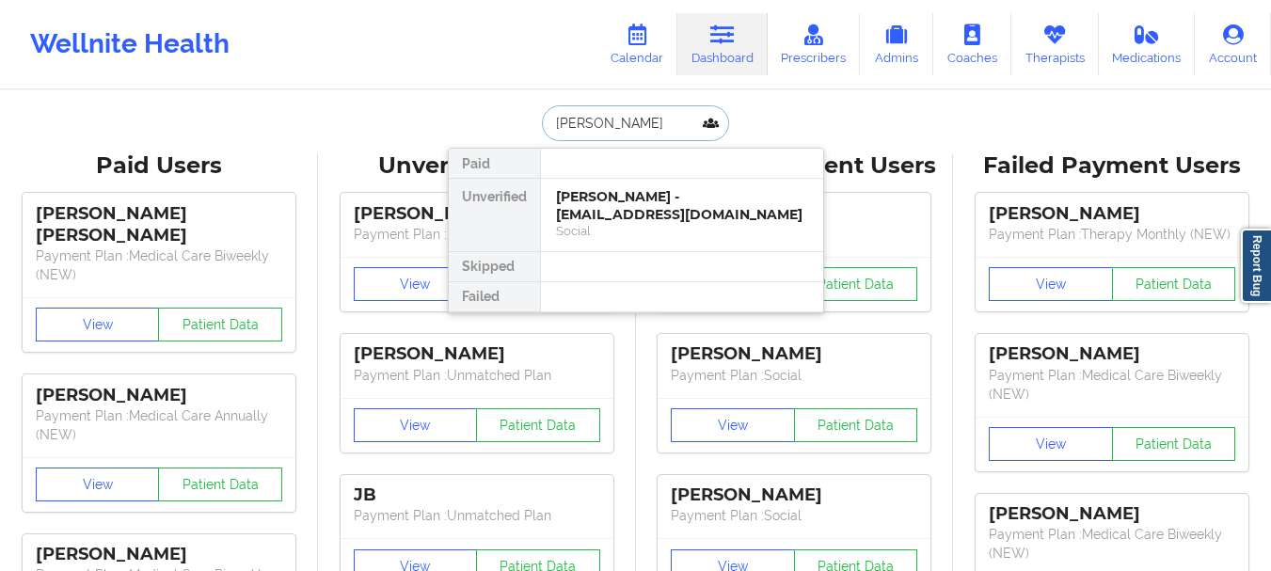
type input "Allison ross"
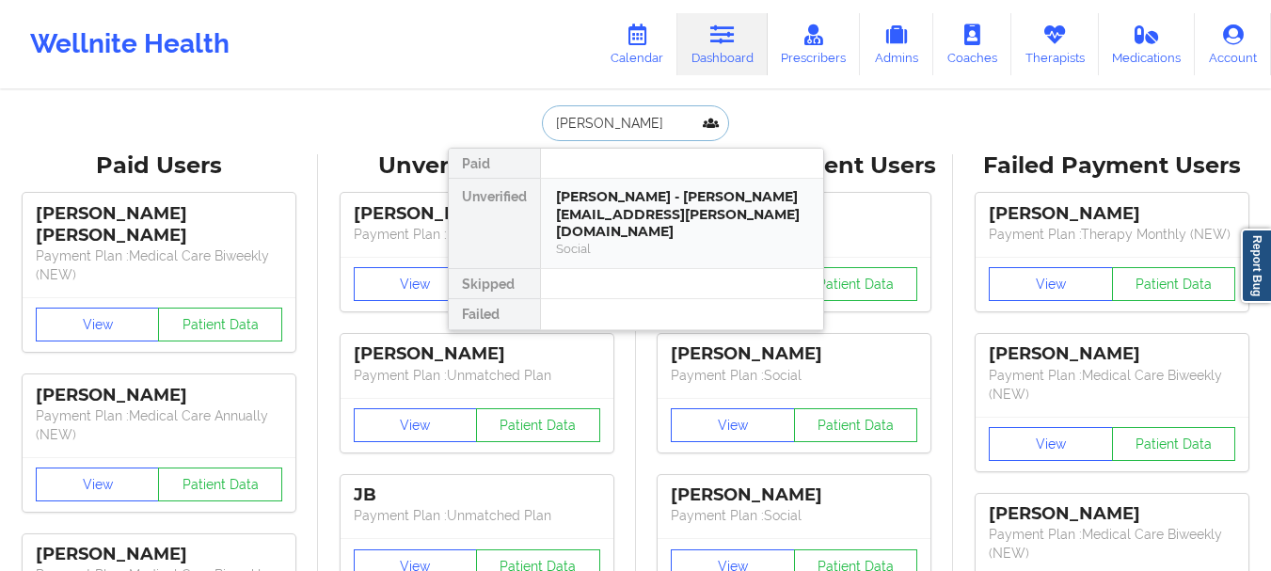
click at [640, 231] on div "Allison Ross - allison.ross@nxp.com Social" at bounding box center [682, 223] width 282 height 89
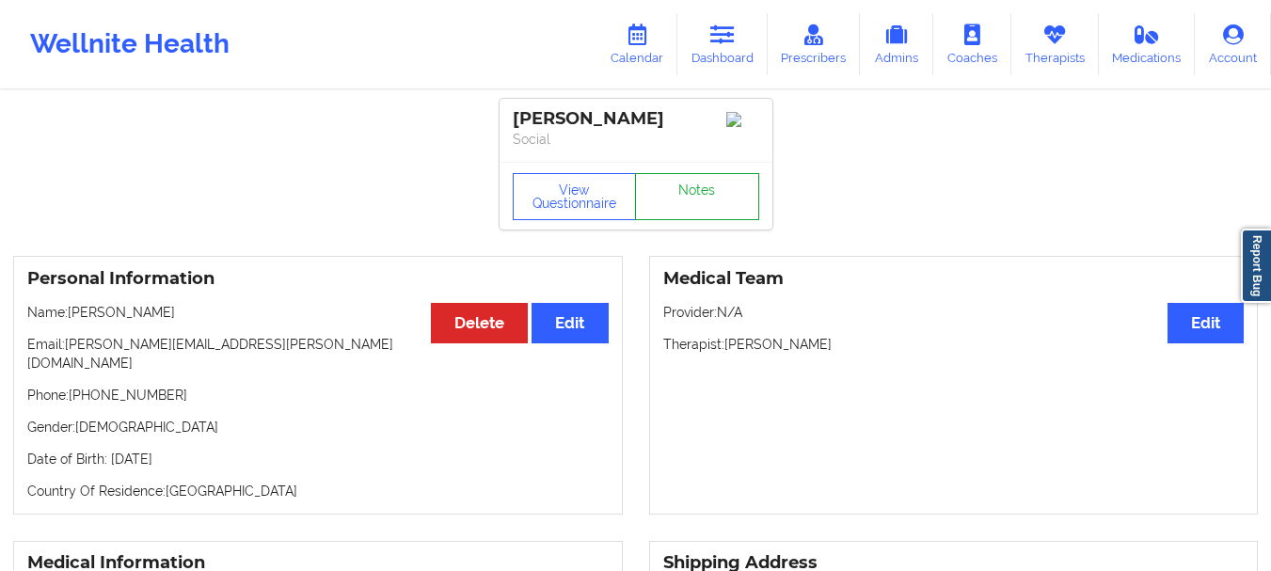
click at [724, 213] on link "Notes" at bounding box center [697, 196] width 124 height 47
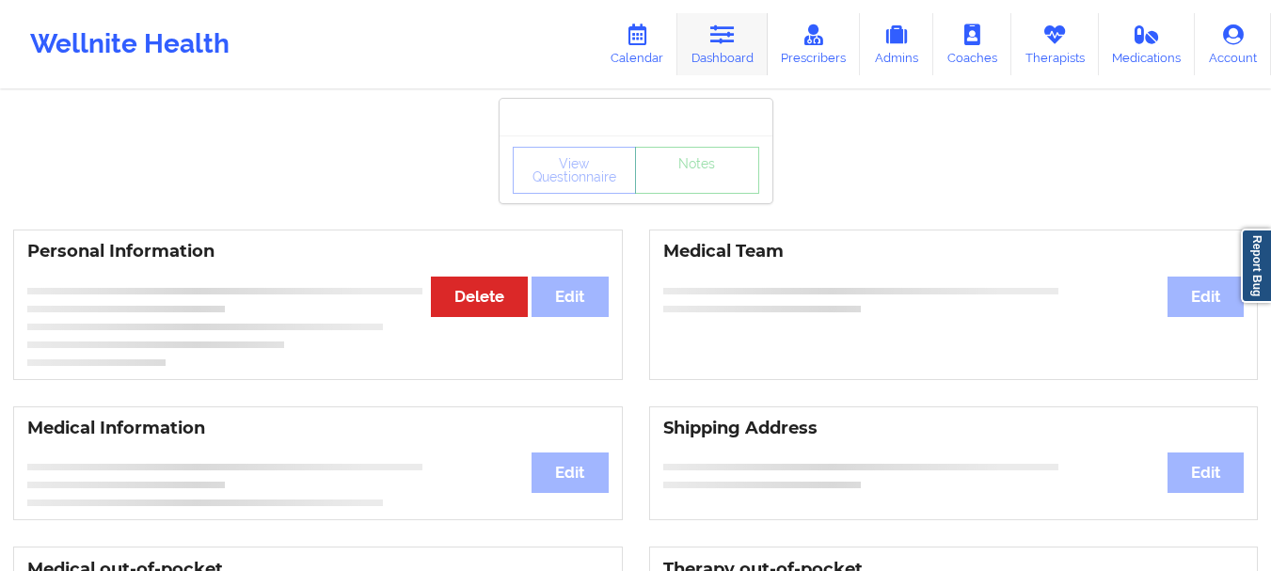
click at [719, 51] on link "Dashboard" at bounding box center [723, 44] width 90 height 62
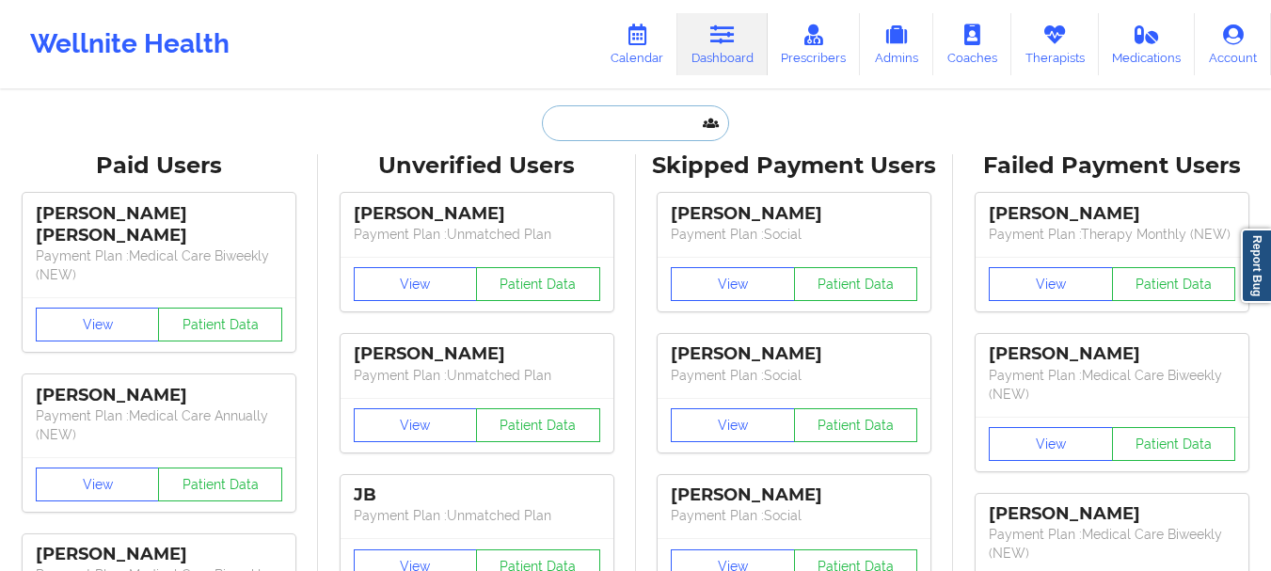
click at [637, 112] on input "text" at bounding box center [635, 123] width 186 height 36
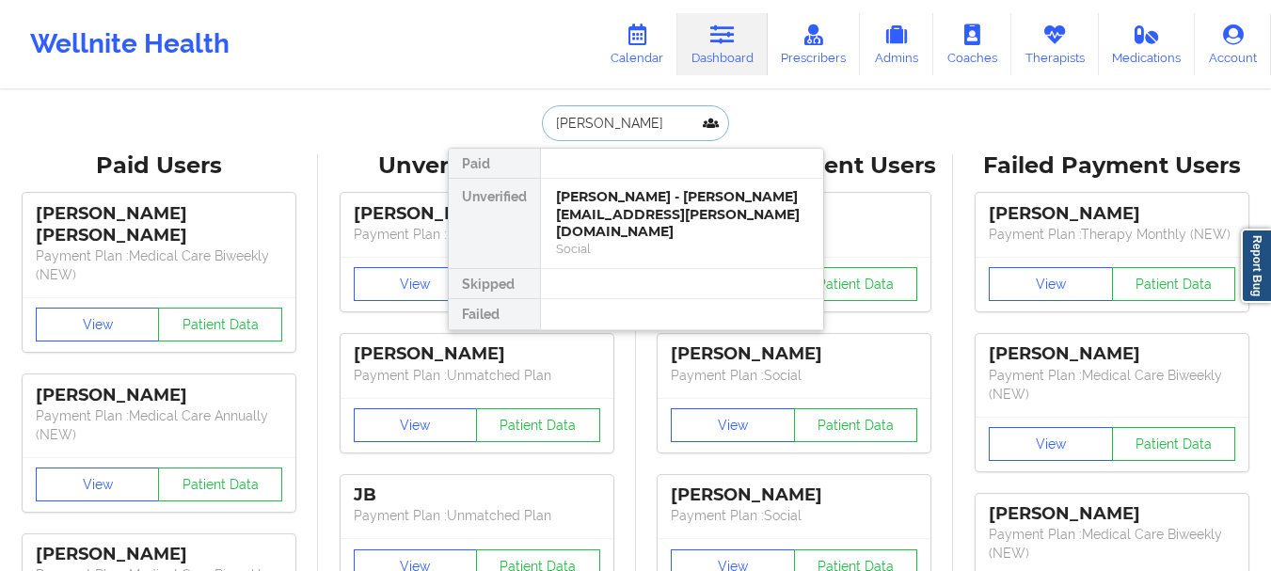
type input "Danielle koromp"
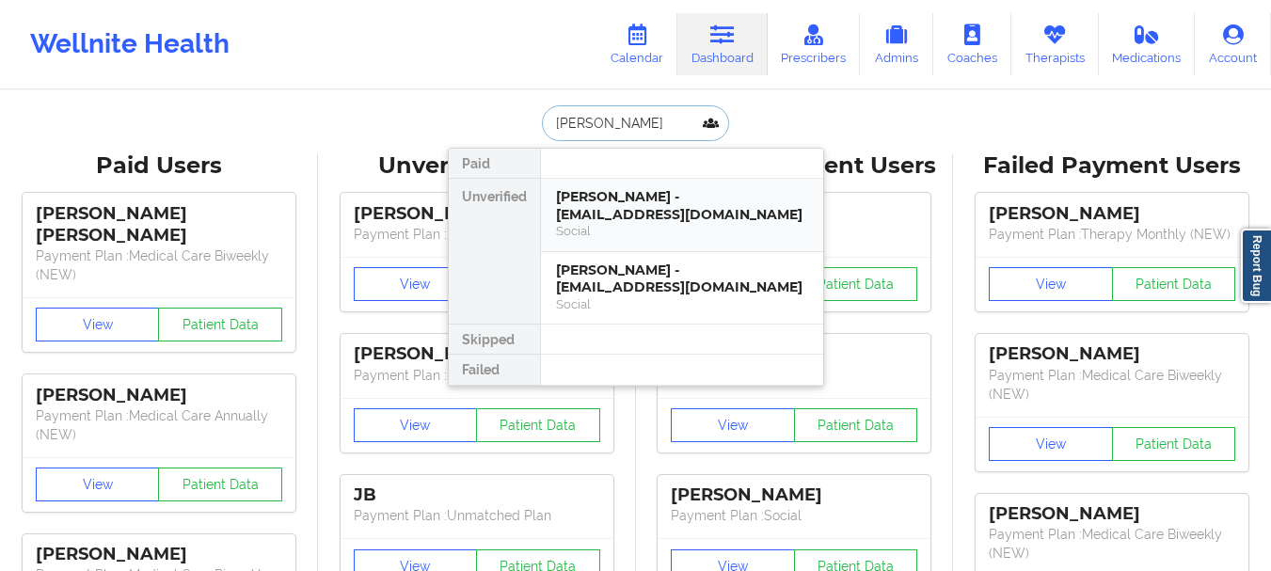
click at [659, 240] on div "Danielle Korompilas - danielleatsculptures@gmail.com Social" at bounding box center [682, 215] width 282 height 73
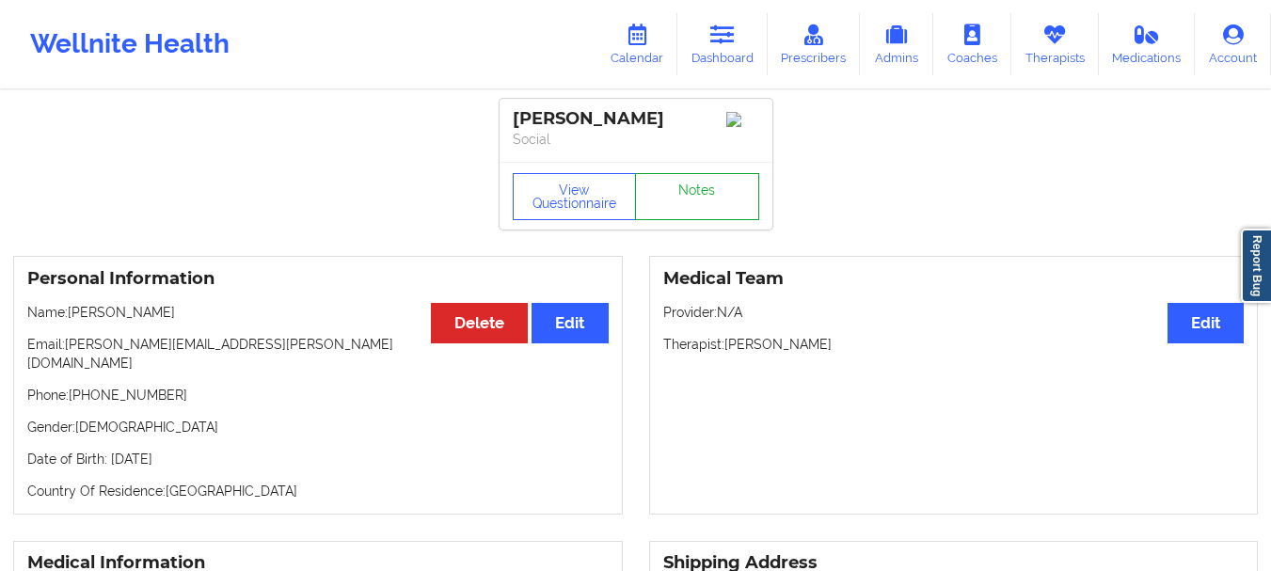
click at [682, 219] on link "Notes" at bounding box center [697, 196] width 124 height 47
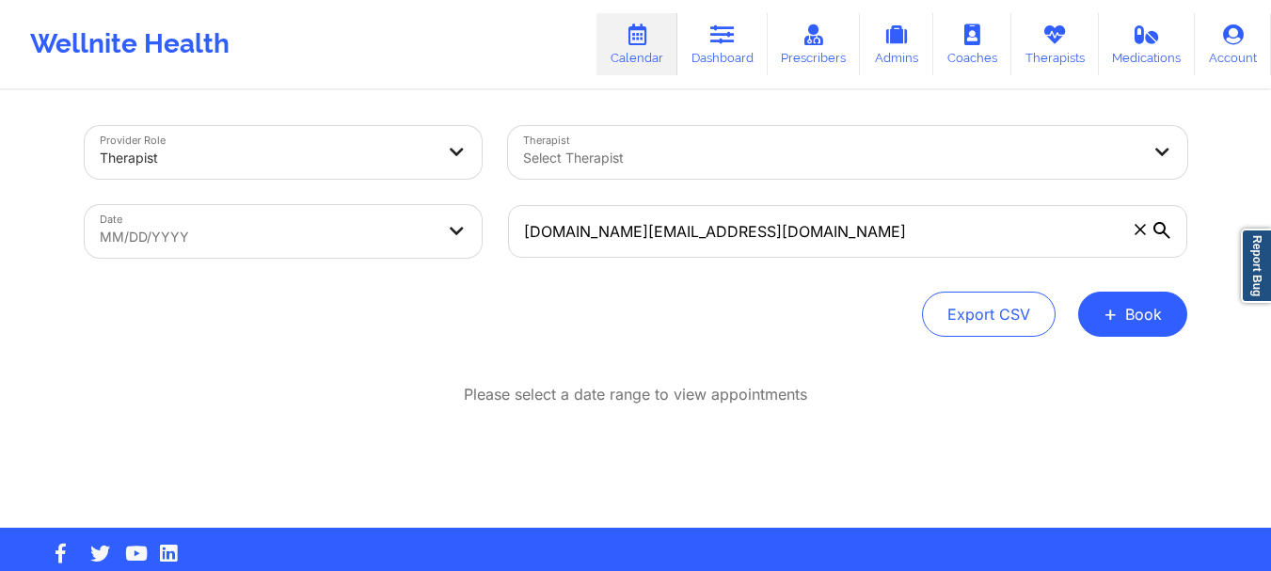
type input "skandha.ch@gmail.com"
click at [360, 226] on body "Wellnite Health Calendar Dashboard Prescribers Admins Coaches Therapists Medica…" at bounding box center [635, 285] width 1271 height 571
select select "2025-8"
select select "2025-9"
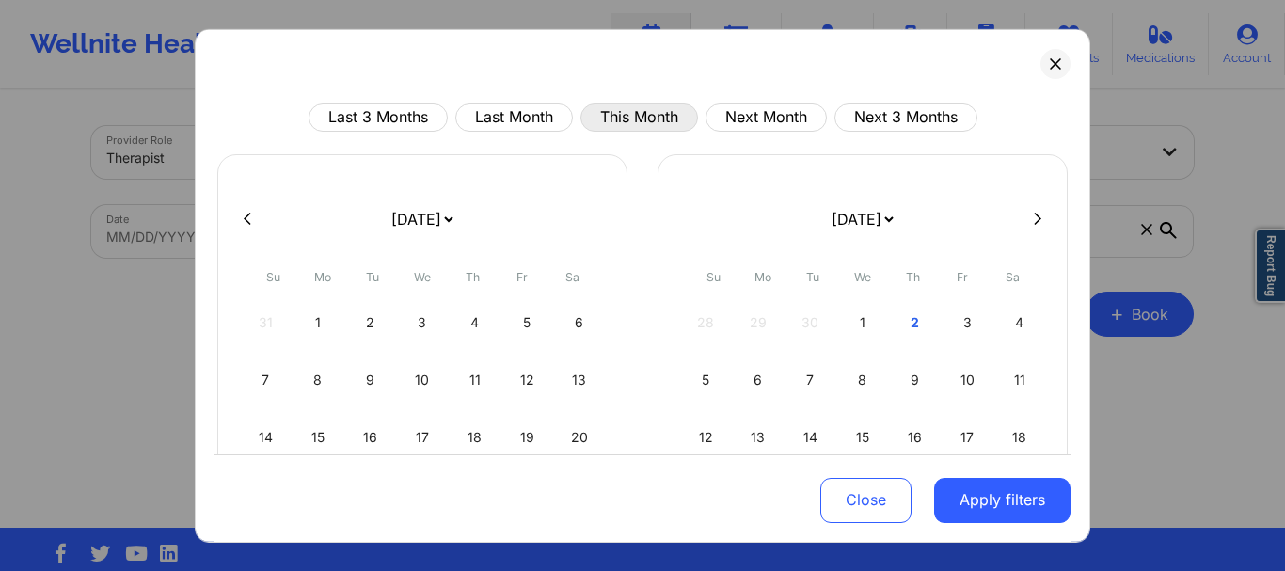
click at [639, 120] on button "This Month" at bounding box center [640, 117] width 118 height 28
select select "2025-9"
select select "2025-10"
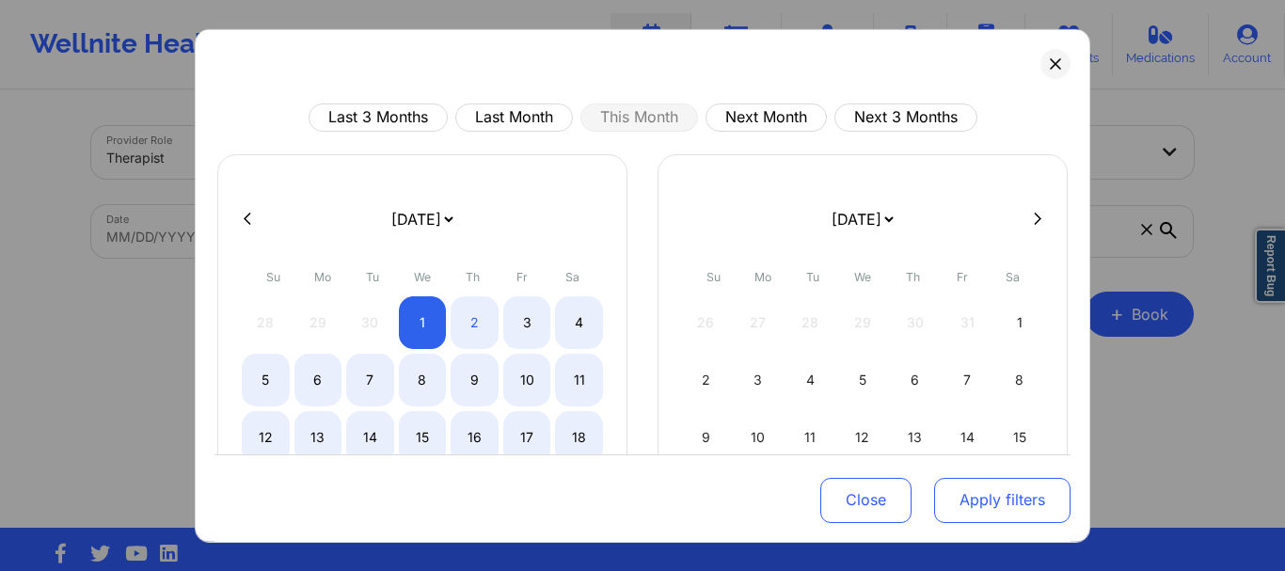
click at [1021, 499] on button "Apply filters" at bounding box center [1002, 500] width 136 height 45
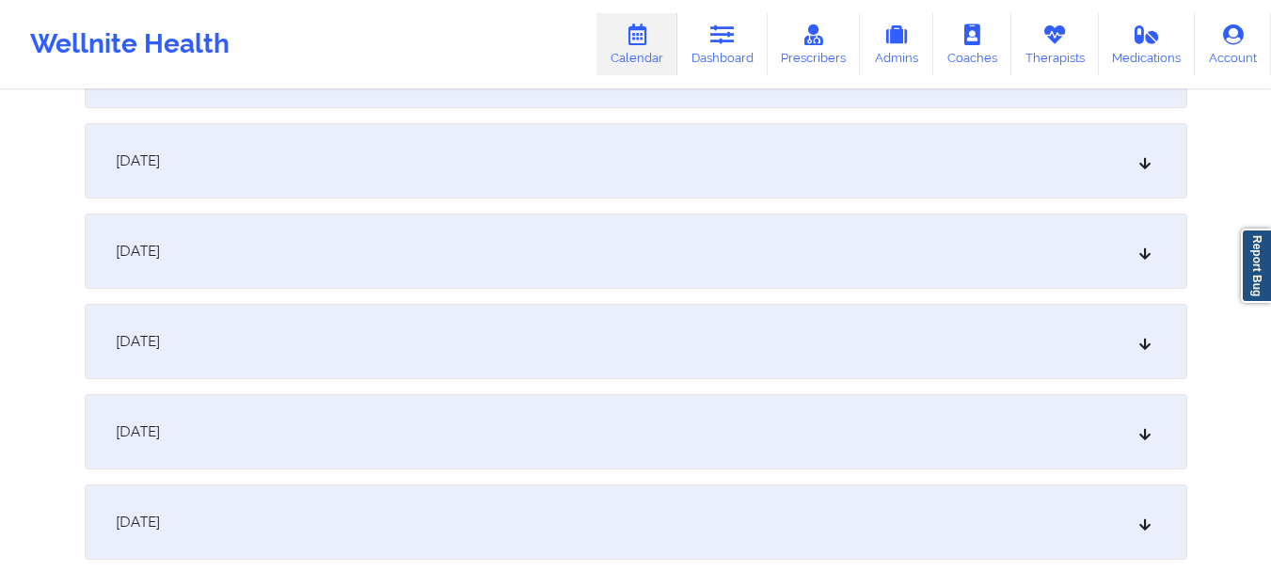
scroll to position [371, 0]
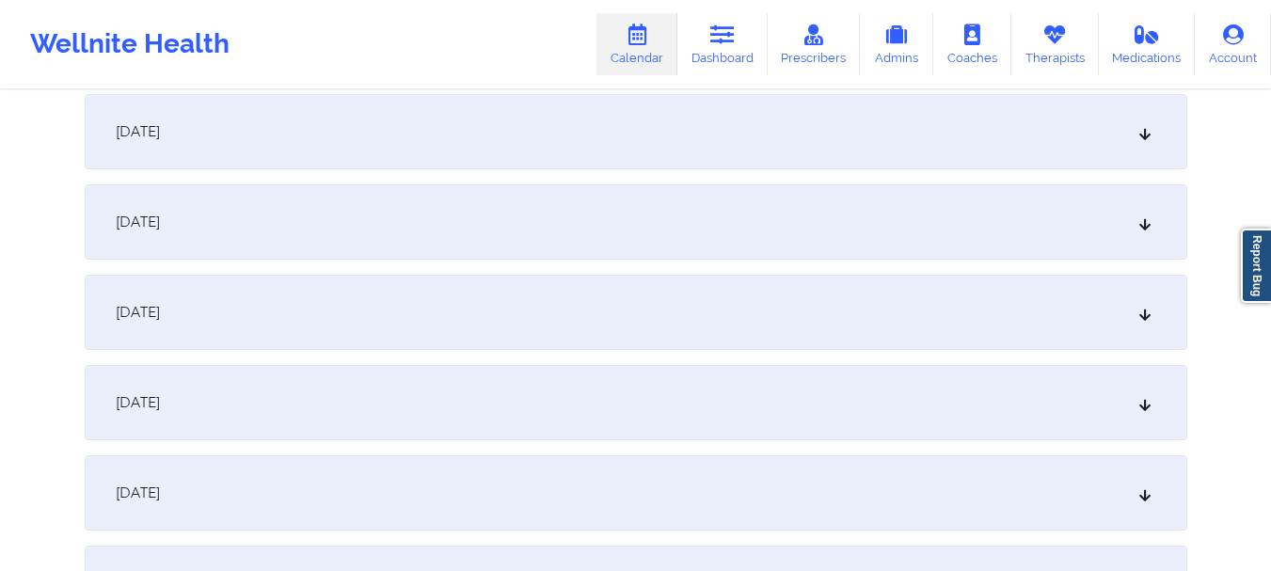
click at [1139, 147] on div "October 2, 2025" at bounding box center [636, 131] width 1103 height 75
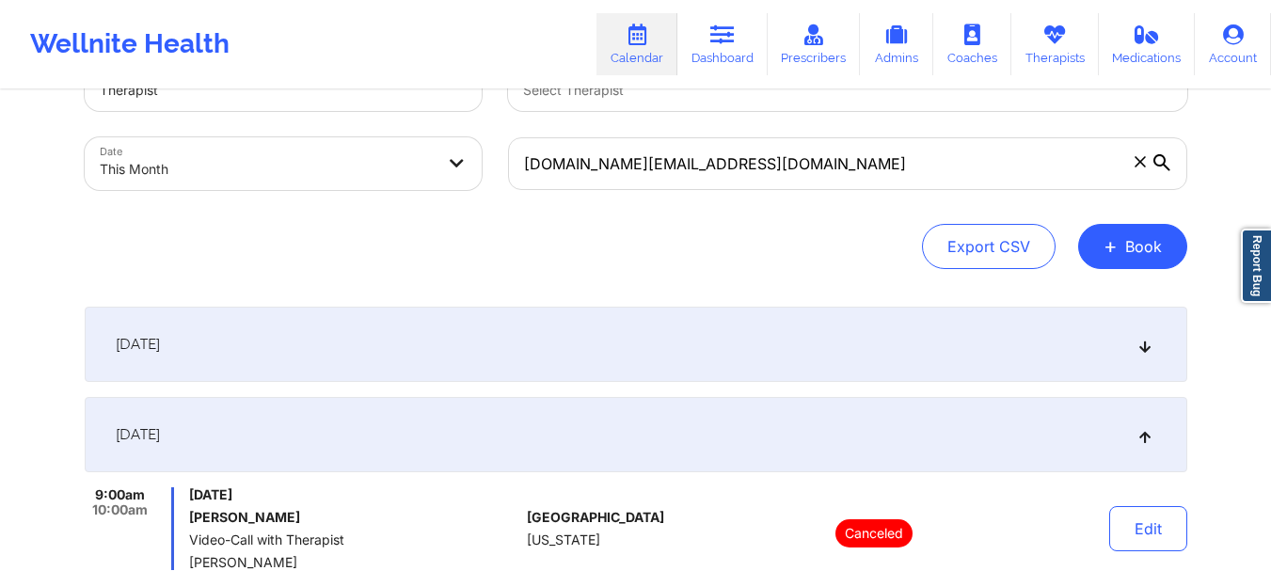
scroll to position [0, 0]
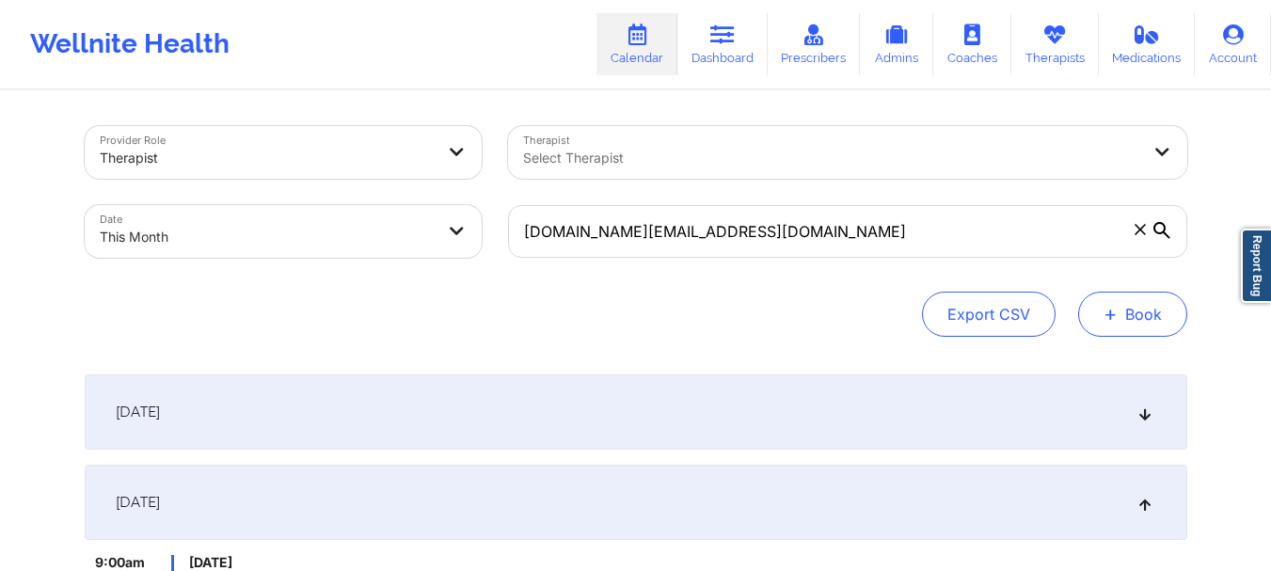
click at [1110, 319] on span "+" at bounding box center [1111, 314] width 14 height 10
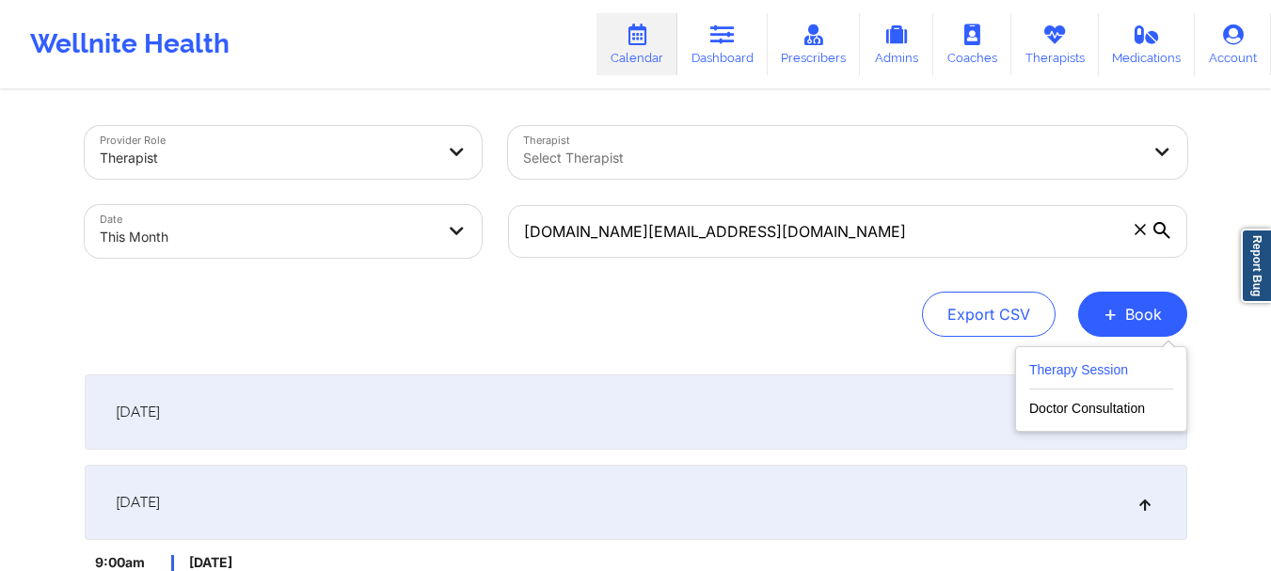
click at [1086, 387] on button "Therapy Session" at bounding box center [1101, 374] width 144 height 31
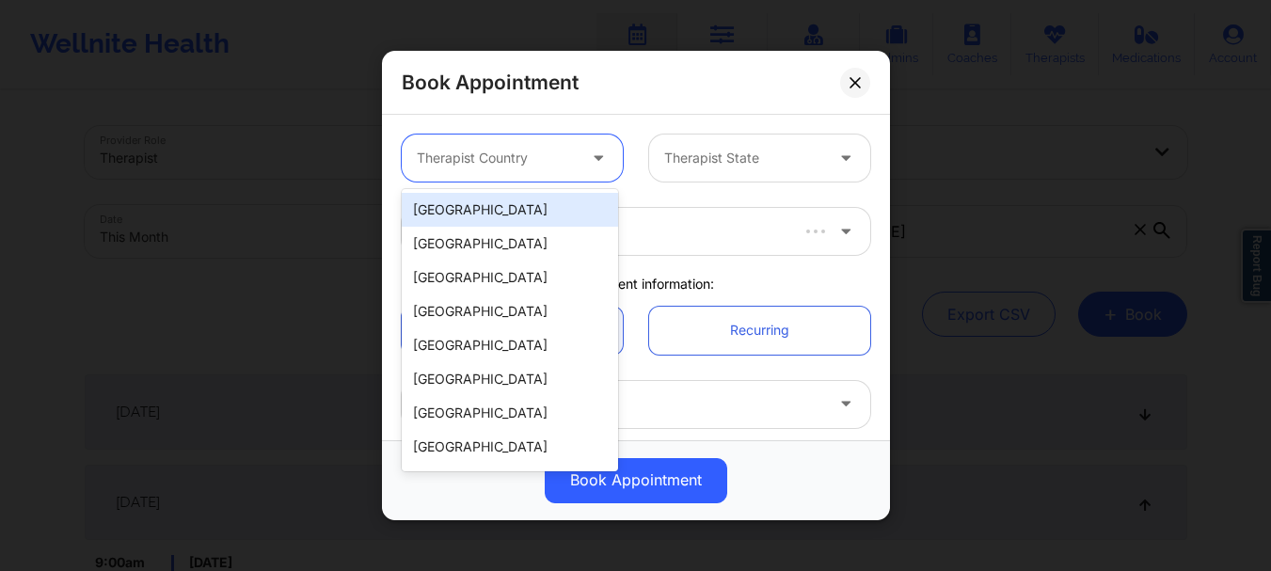
click at [535, 169] on div "Therapist Country" at bounding box center [490, 158] width 176 height 47
click at [518, 226] on div "[GEOGRAPHIC_DATA]" at bounding box center [510, 210] width 216 height 34
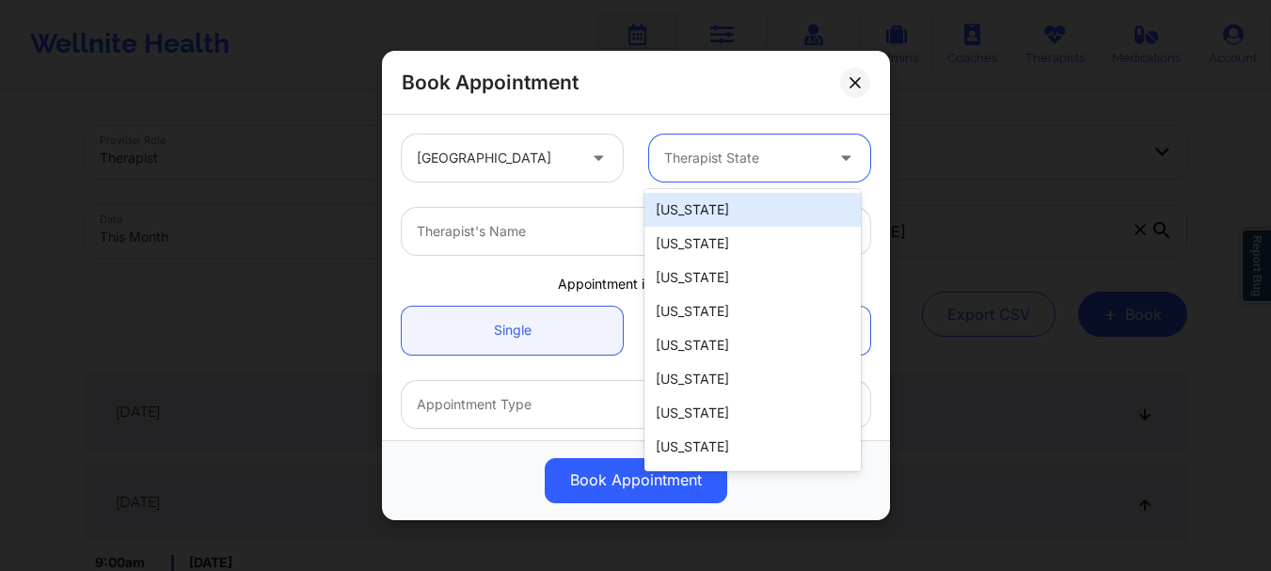
click at [705, 152] on div at bounding box center [743, 158] width 159 height 23
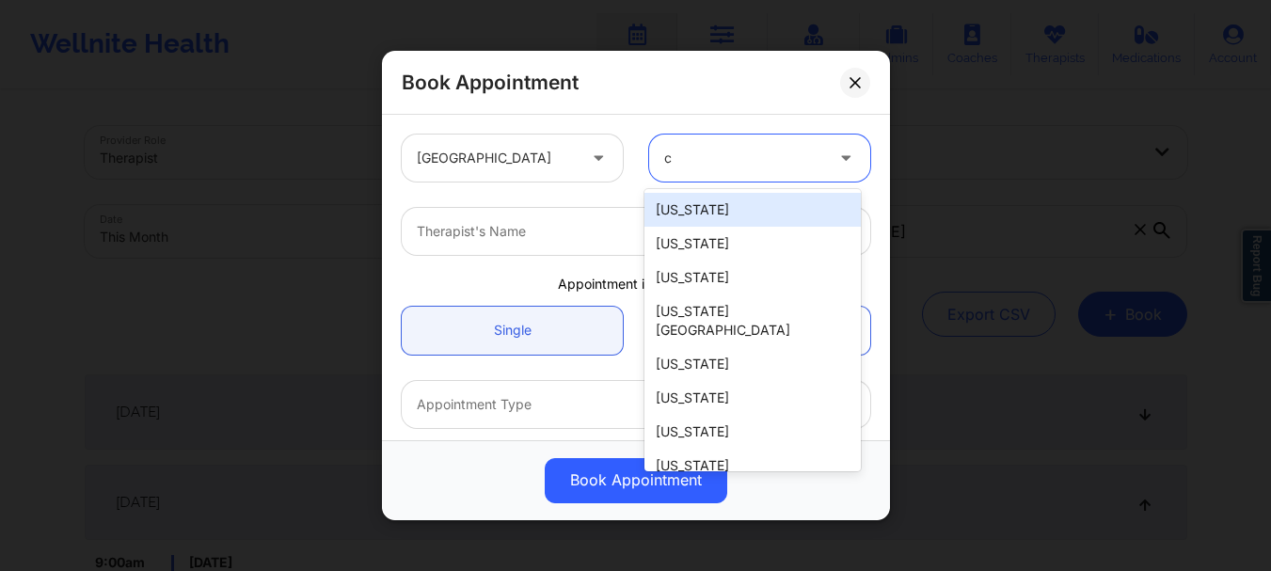
type input "ca"
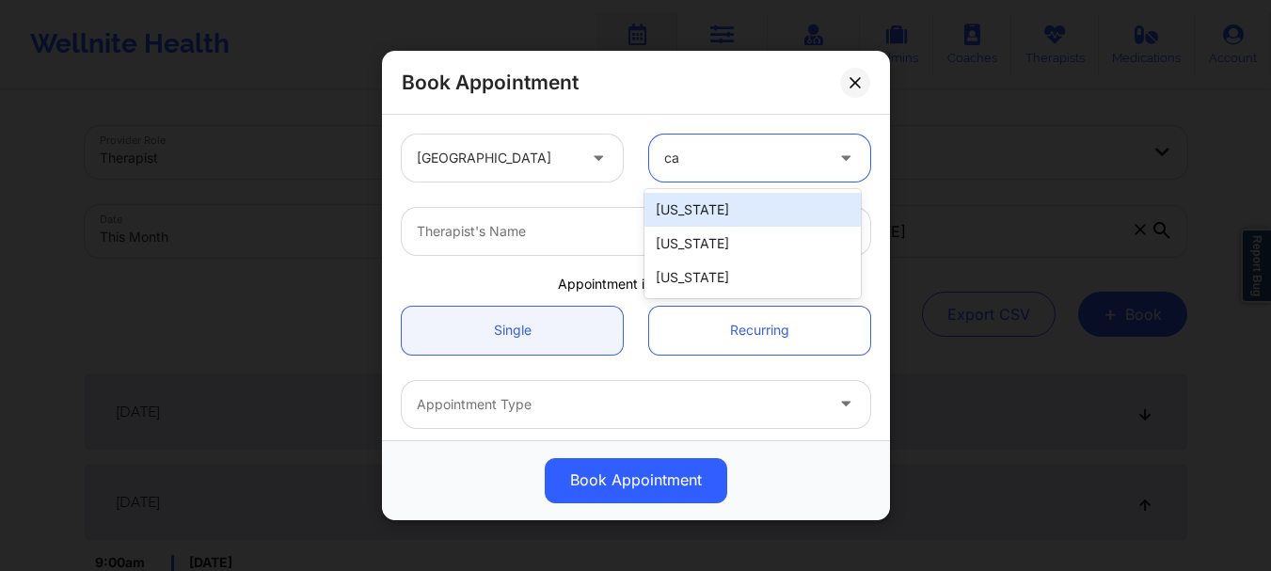
click at [694, 212] on div "[US_STATE]" at bounding box center [753, 210] width 216 height 34
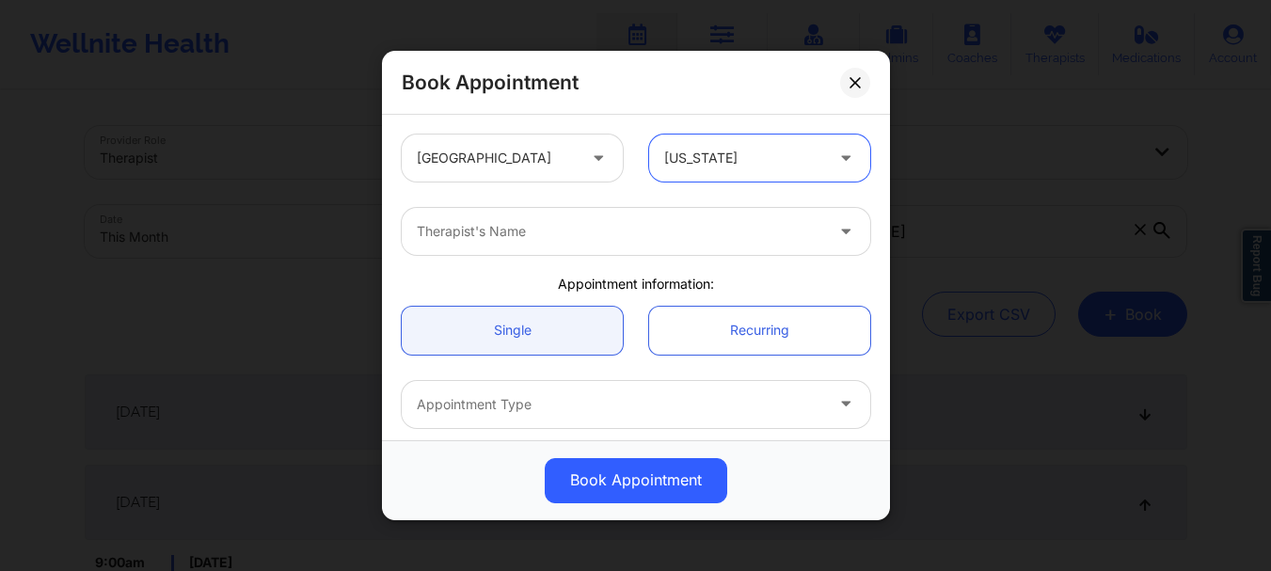
click at [639, 222] on div at bounding box center [620, 231] width 407 height 23
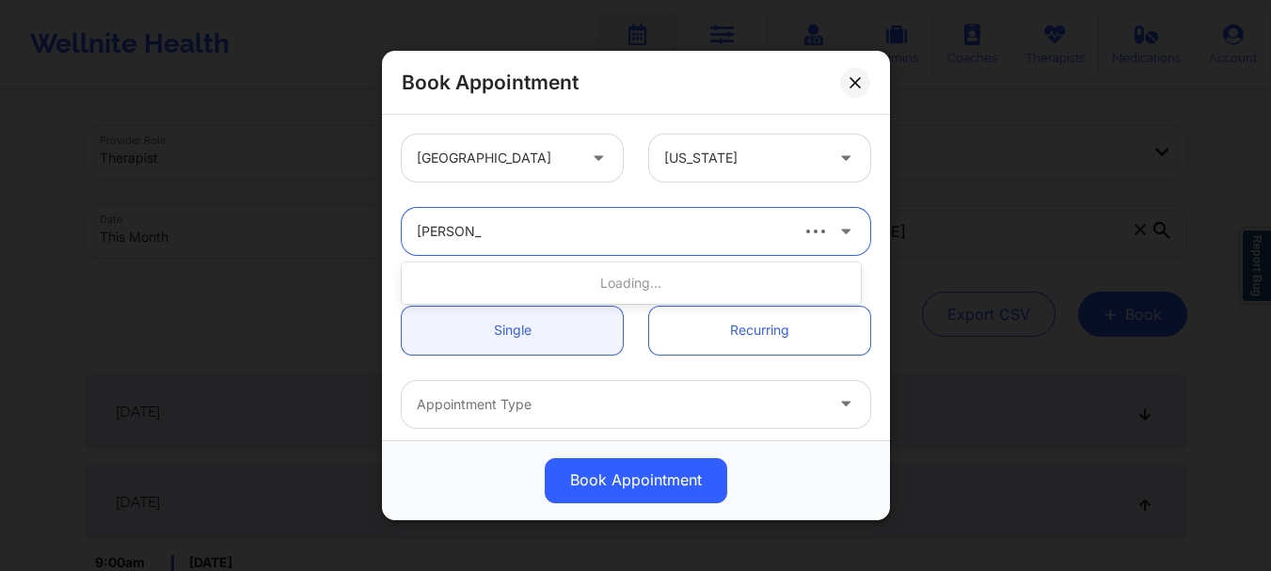
type input "ellen case"
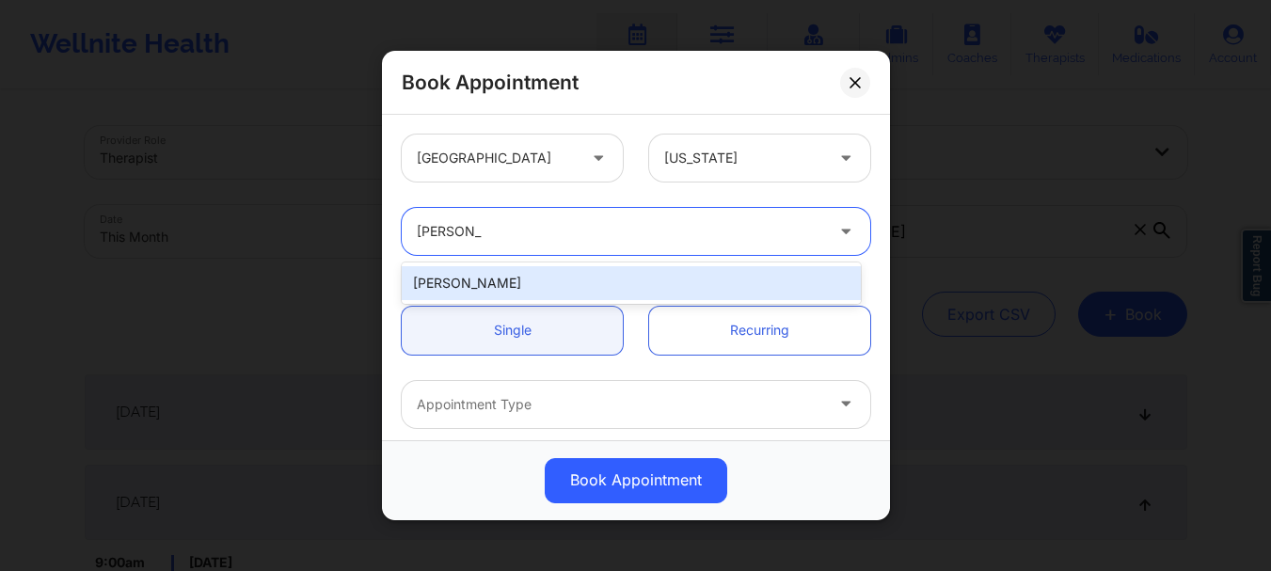
click at [612, 273] on div "Ellen Case" at bounding box center [631, 283] width 459 height 34
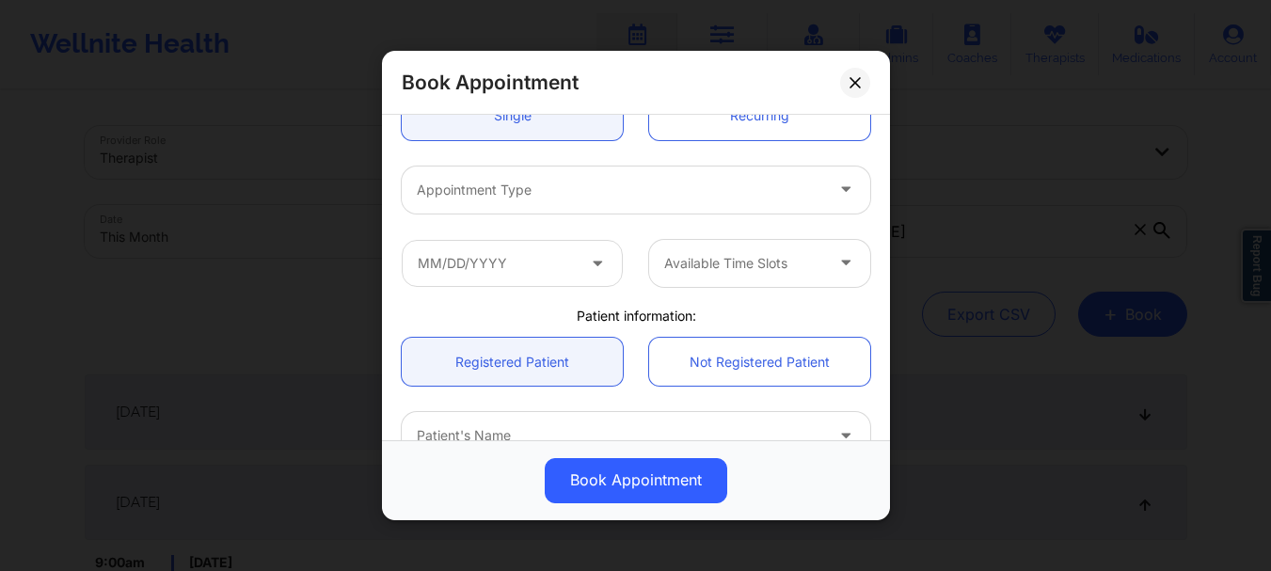
scroll to position [231, 0]
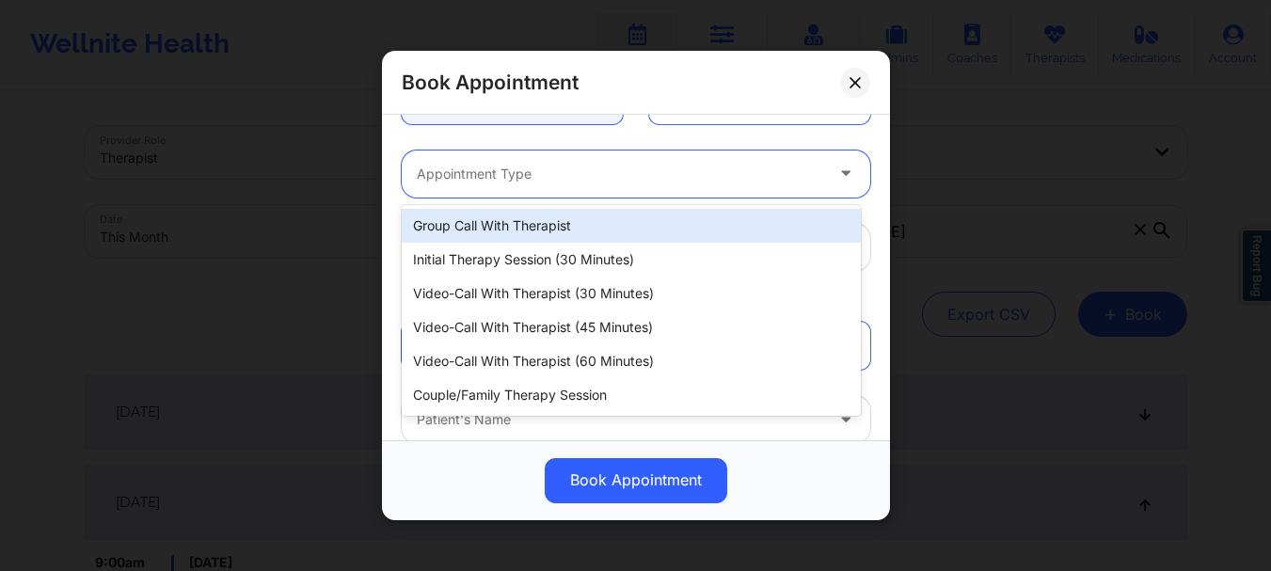
click at [488, 170] on div at bounding box center [620, 174] width 407 height 23
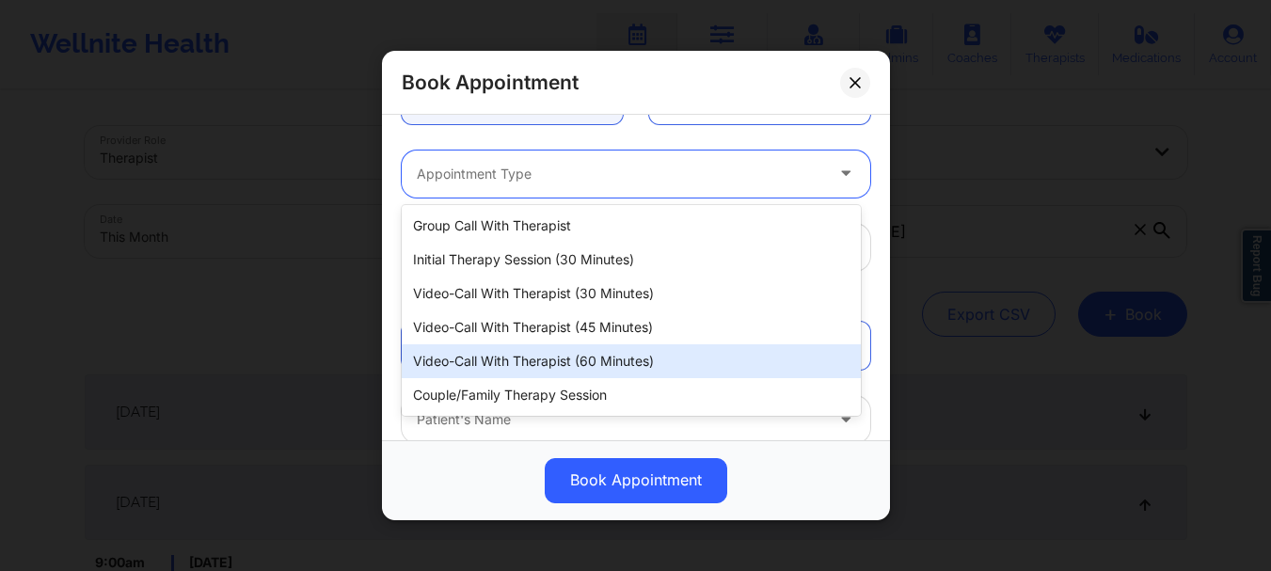
click at [573, 360] on div "Video-Call with Therapist (60 minutes)" at bounding box center [631, 361] width 459 height 34
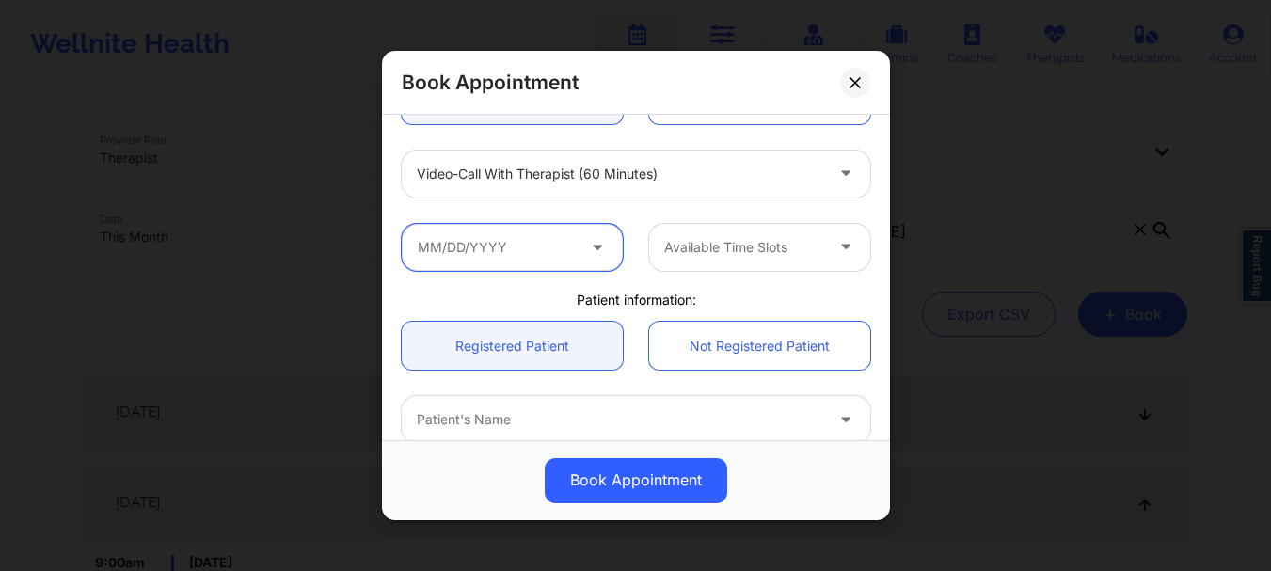
click at [518, 251] on input "text" at bounding box center [512, 247] width 221 height 47
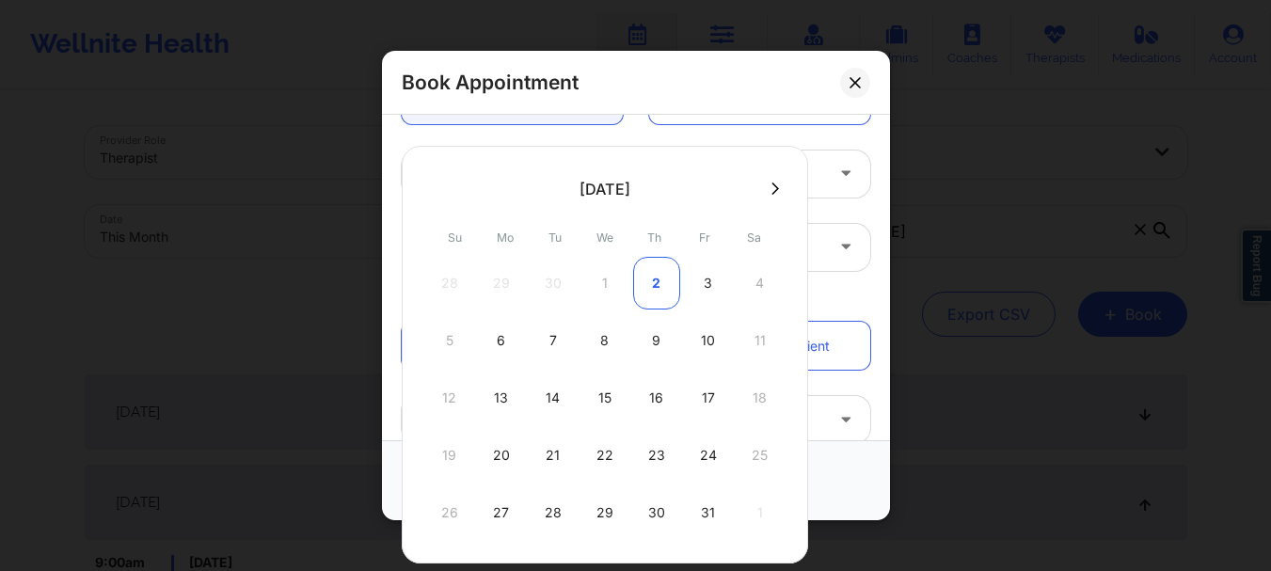
click at [661, 284] on div "2" at bounding box center [656, 283] width 47 height 53
type input "10/02/2025"
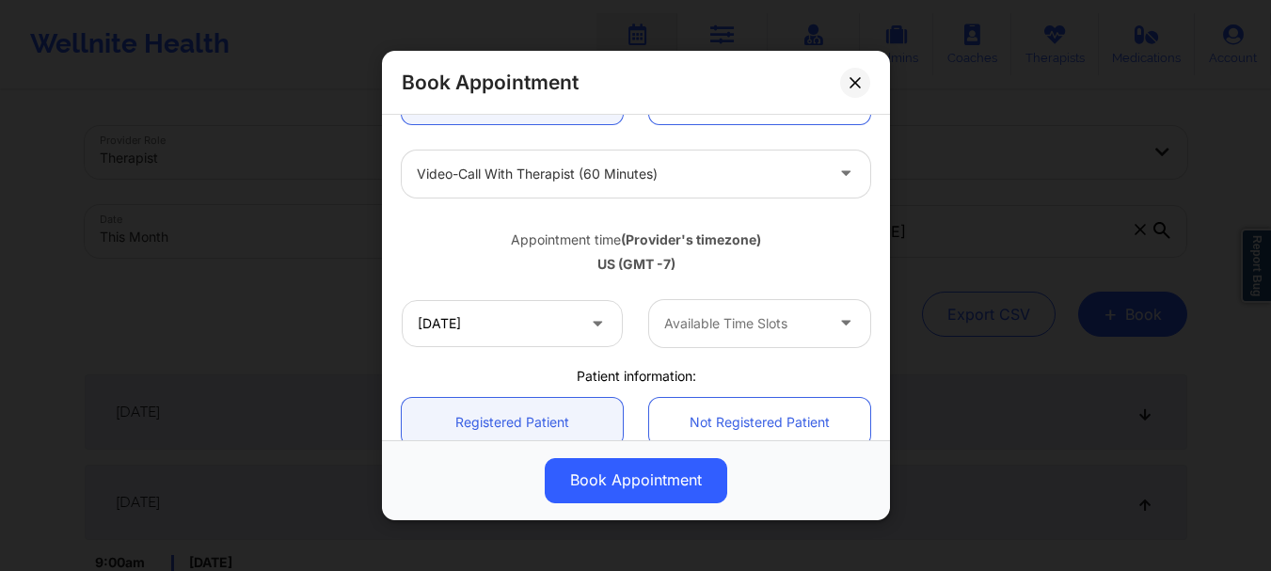
click at [714, 335] on div "Available Time Slots" at bounding box center [737, 323] width 176 height 47
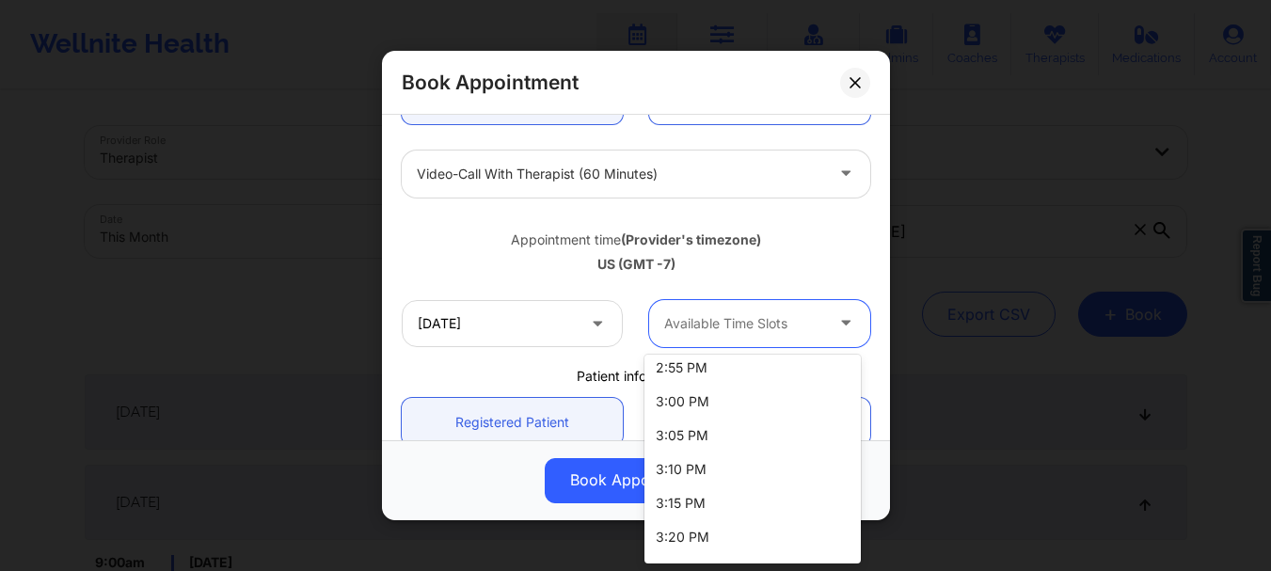
scroll to position [1899, 0]
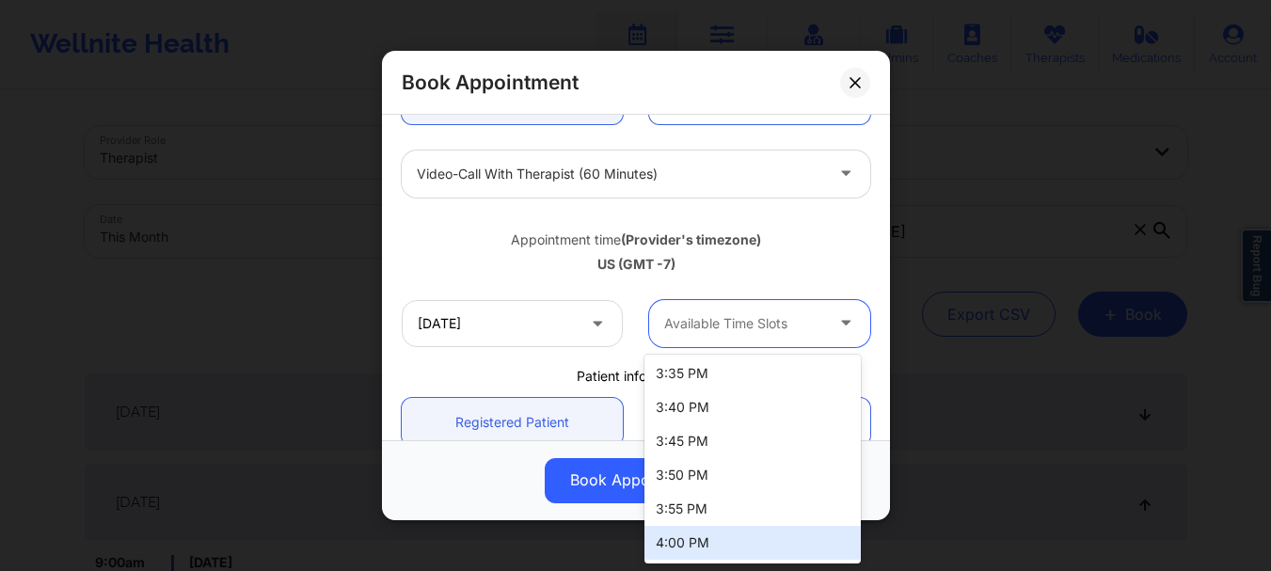
click at [778, 539] on div "4:00 PM" at bounding box center [753, 543] width 216 height 34
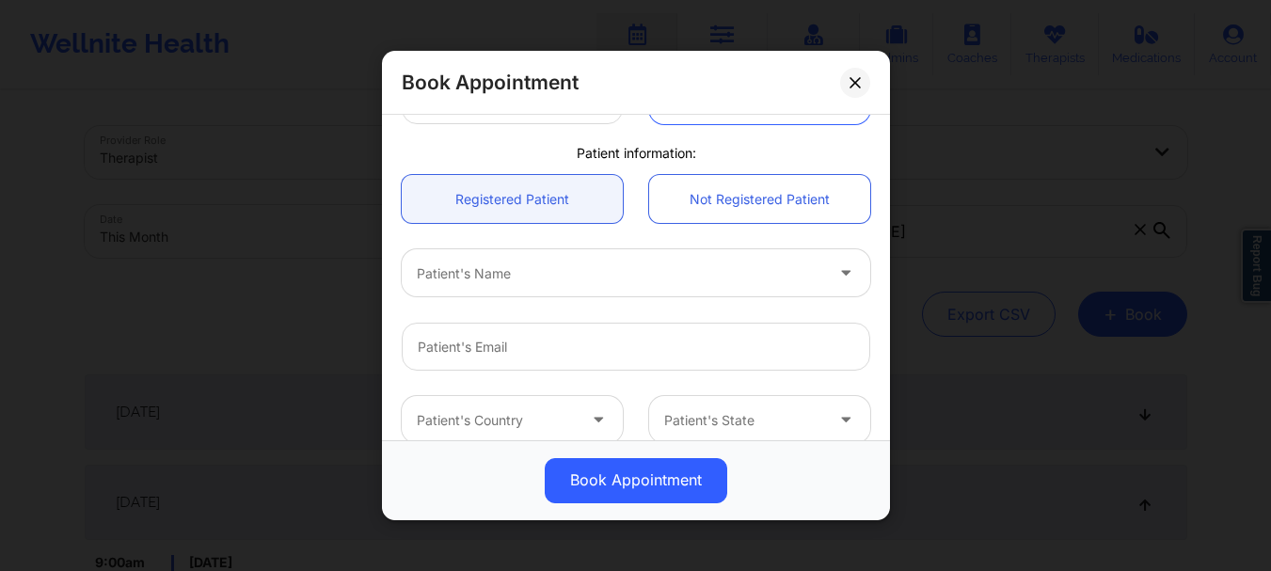
scroll to position [465, 0]
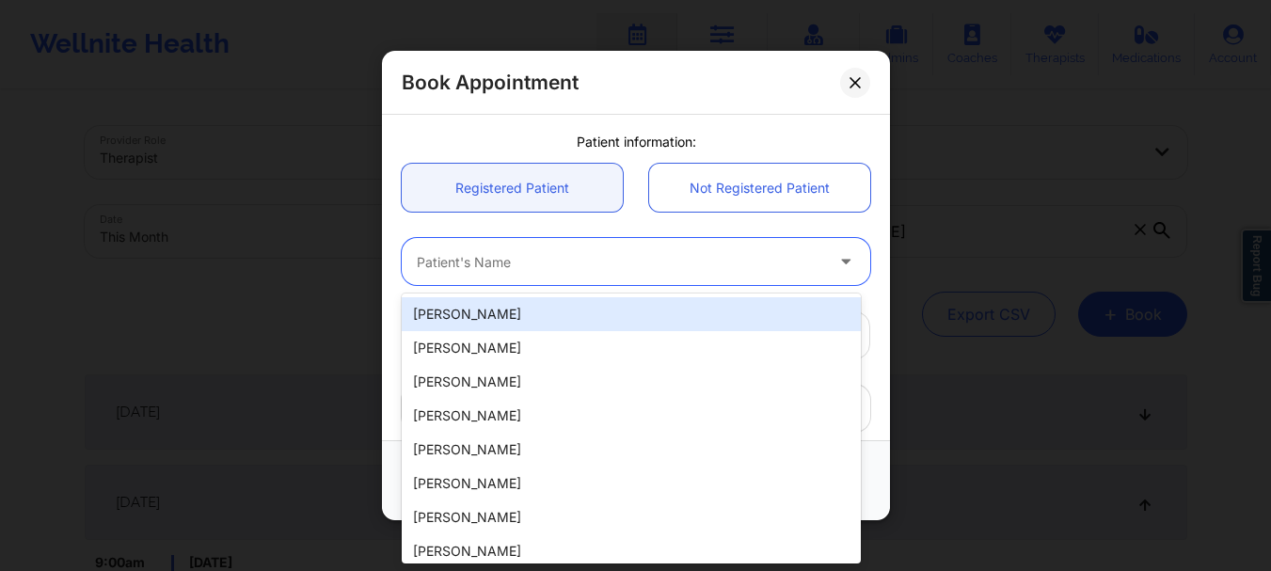
click at [522, 246] on div "Patient's Name" at bounding box center [613, 262] width 423 height 47
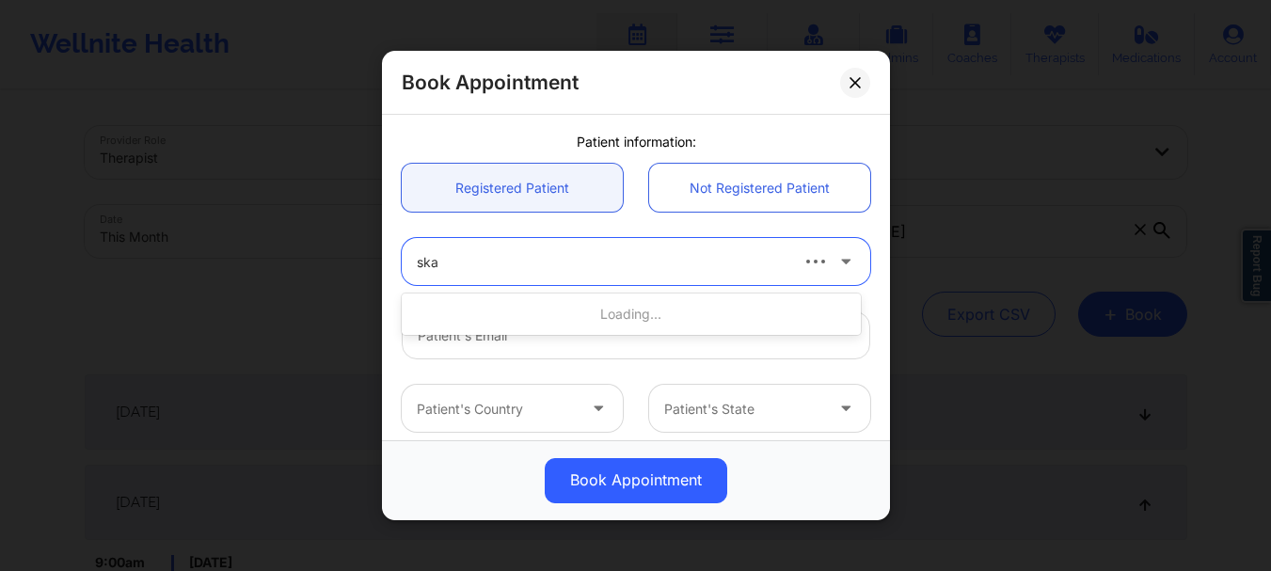
type input "skan"
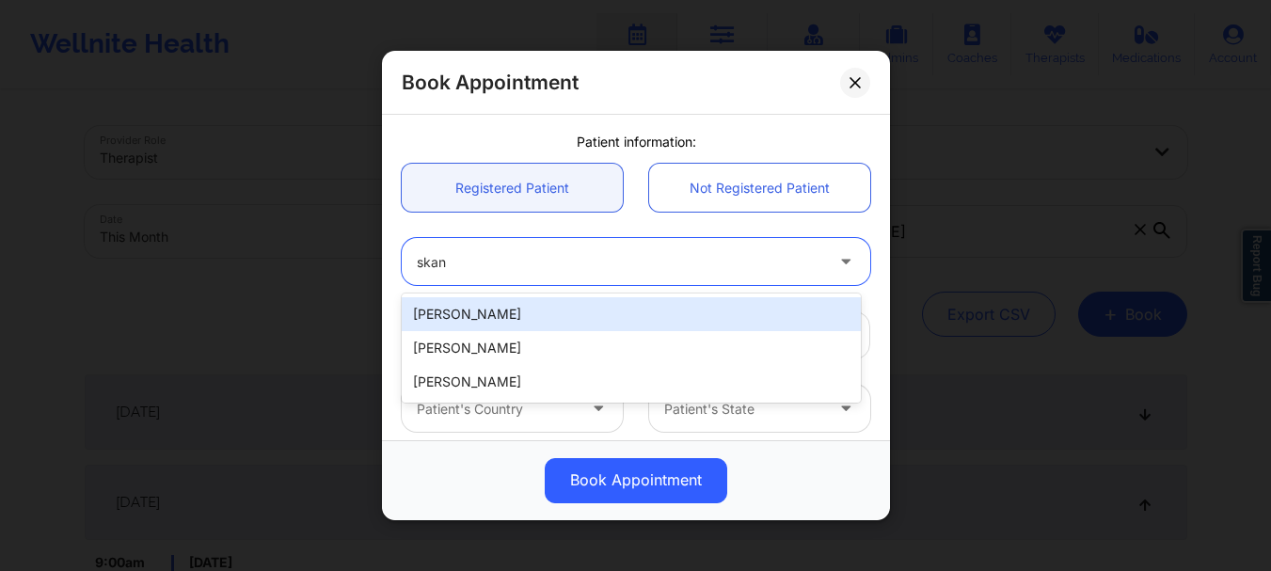
click at [504, 310] on div "Skandha Chinta" at bounding box center [631, 314] width 459 height 34
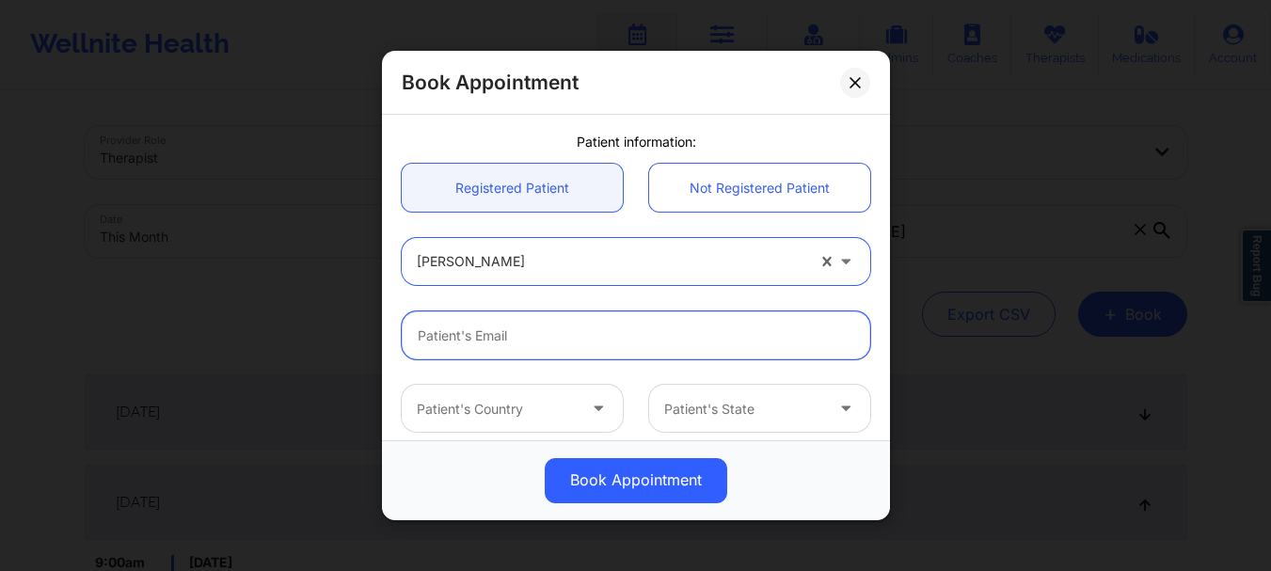
click at [760, 331] on input "email" at bounding box center [636, 336] width 469 height 48
click at [731, 346] on input "email" at bounding box center [636, 336] width 469 height 48
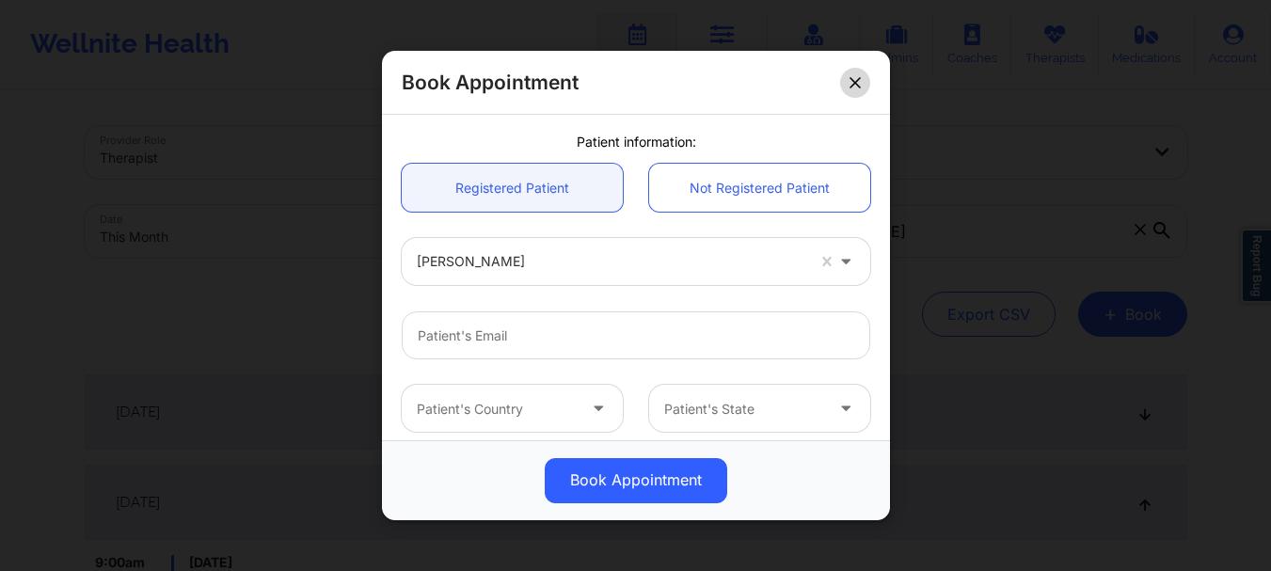
click at [855, 90] on button at bounding box center [855, 83] width 30 height 30
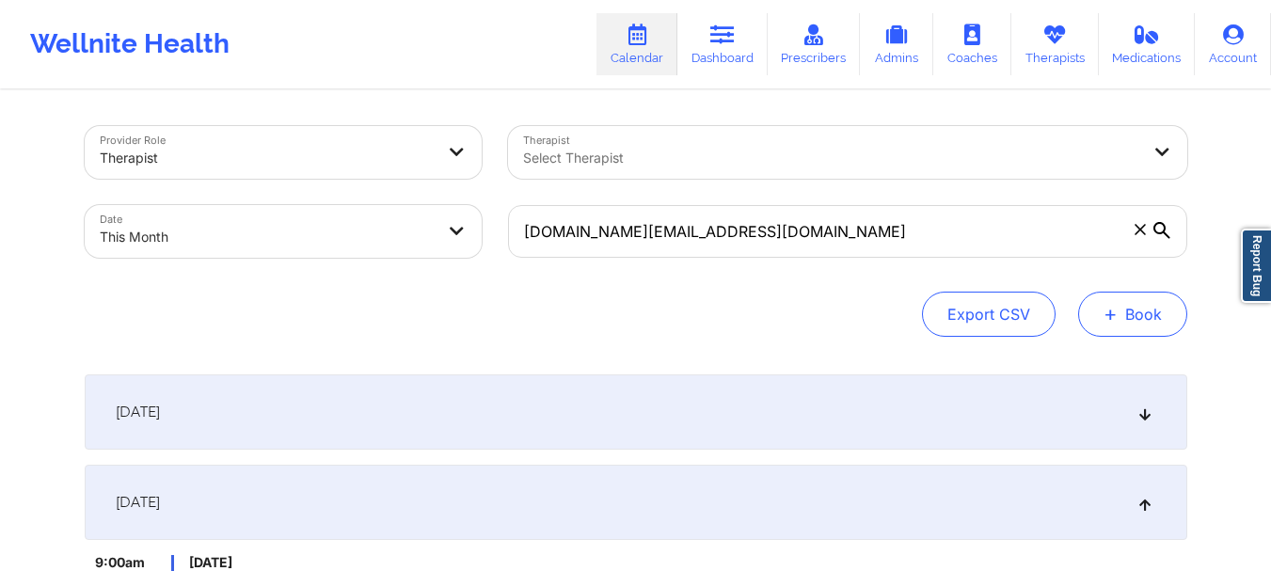
click at [1120, 315] on button "+ Book" at bounding box center [1132, 314] width 109 height 45
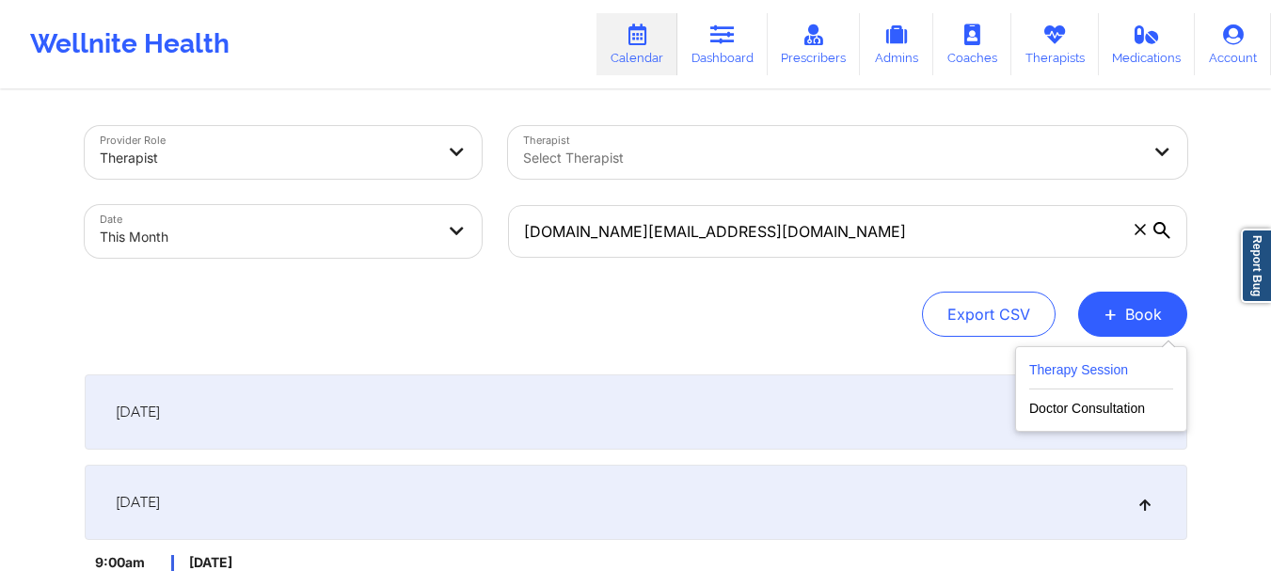
click at [1089, 370] on button "Therapy Session" at bounding box center [1101, 374] width 144 height 31
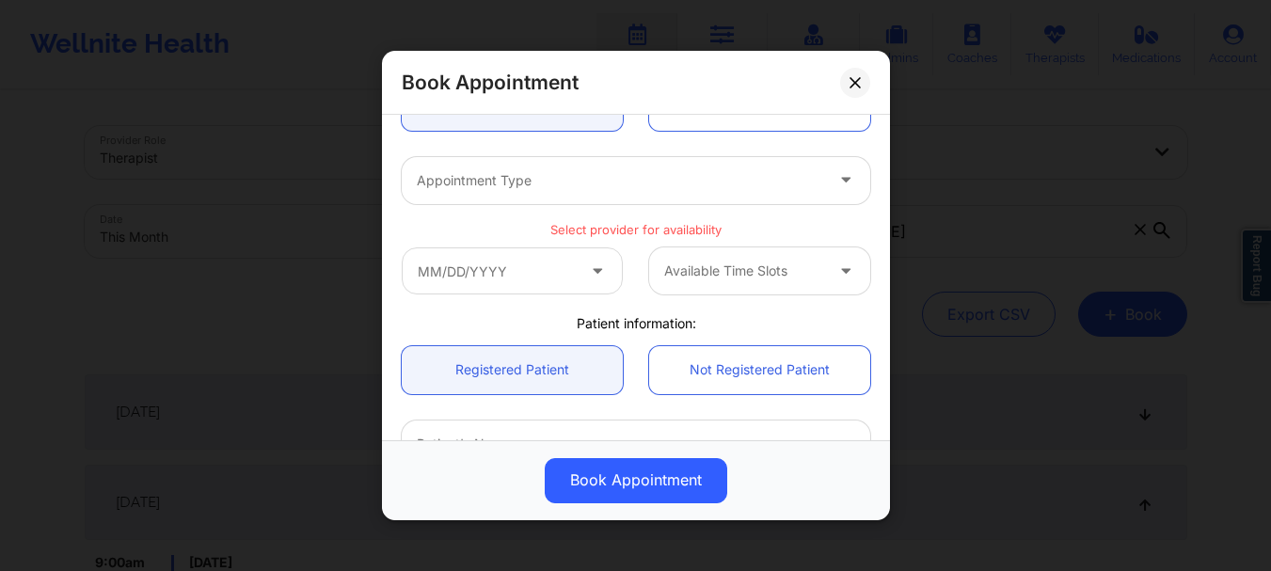
scroll to position [361, 0]
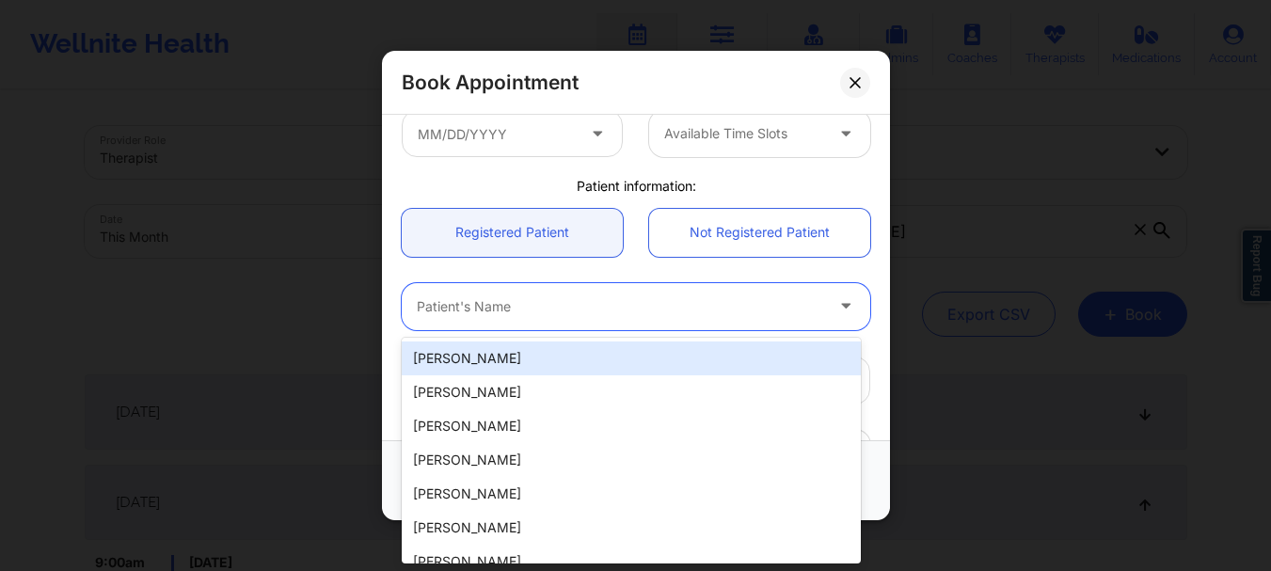
click at [531, 318] on div "Patient's Name" at bounding box center [613, 306] width 423 height 47
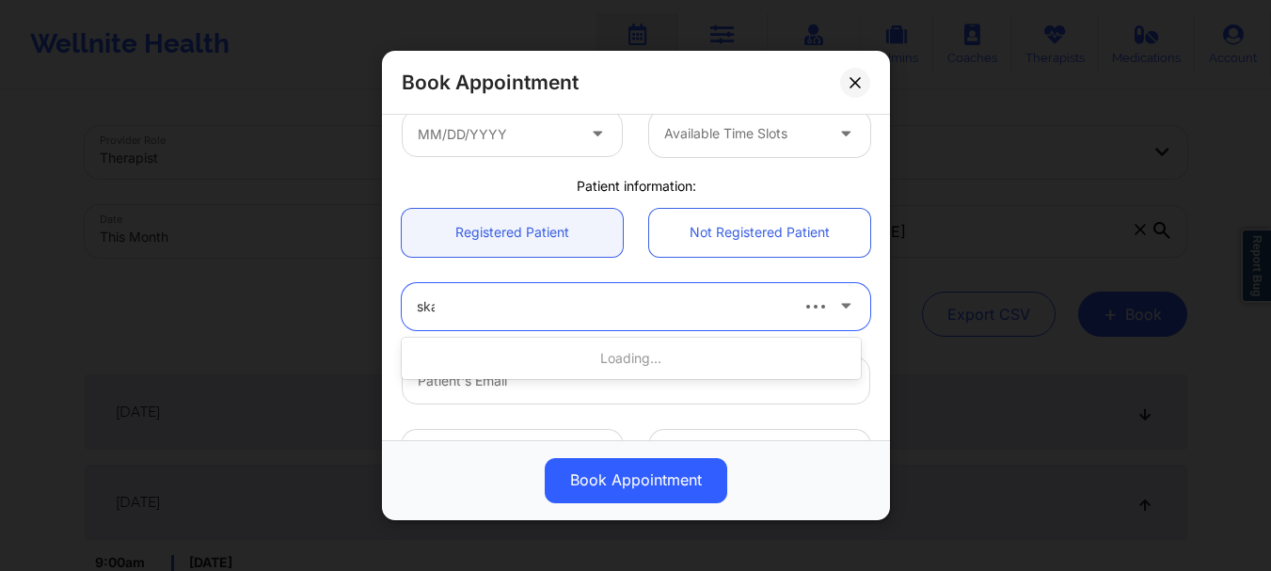
type input "skan"
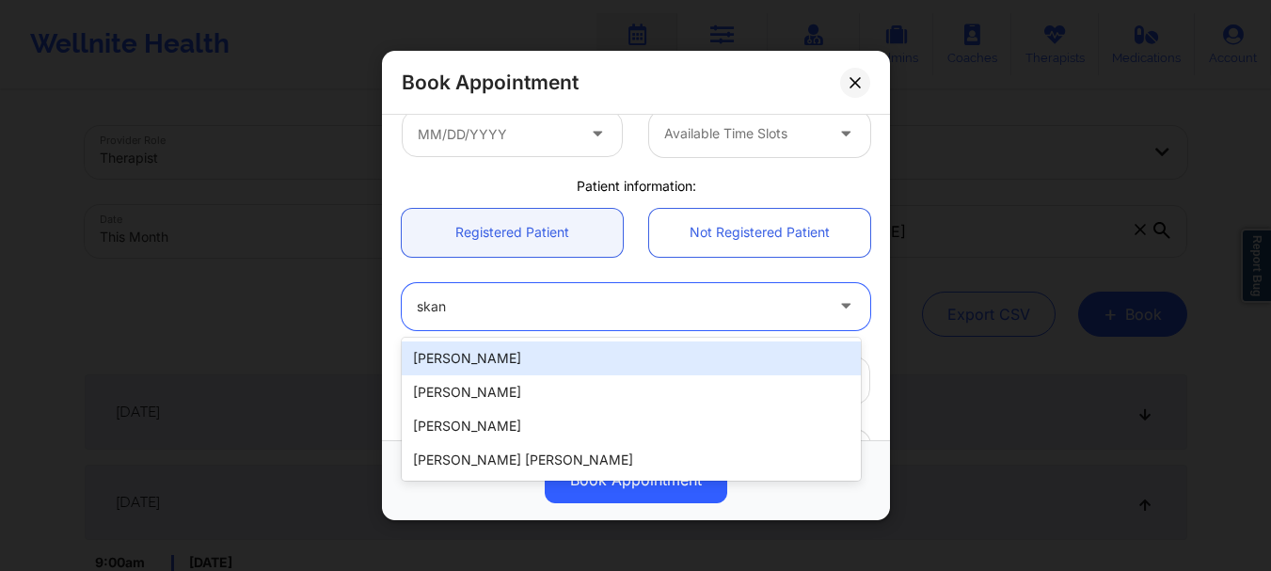
click at [515, 348] on div "Skandha Chinta" at bounding box center [631, 359] width 459 height 34
type input "skandha.ch@gmail.com"
type input "7472836161"
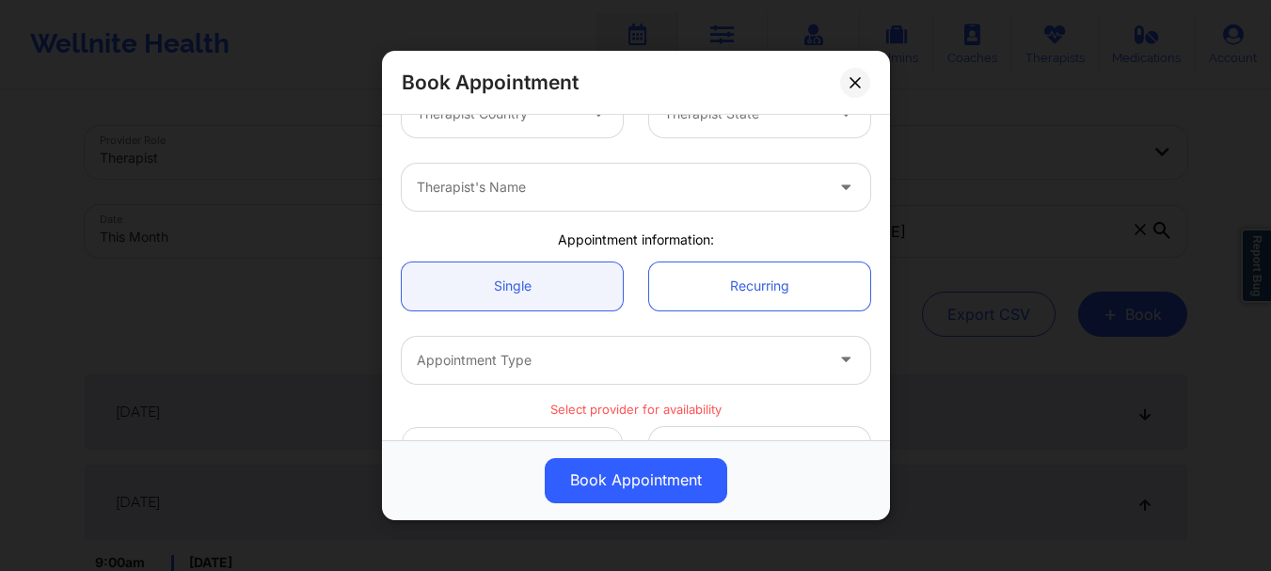
scroll to position [34, 0]
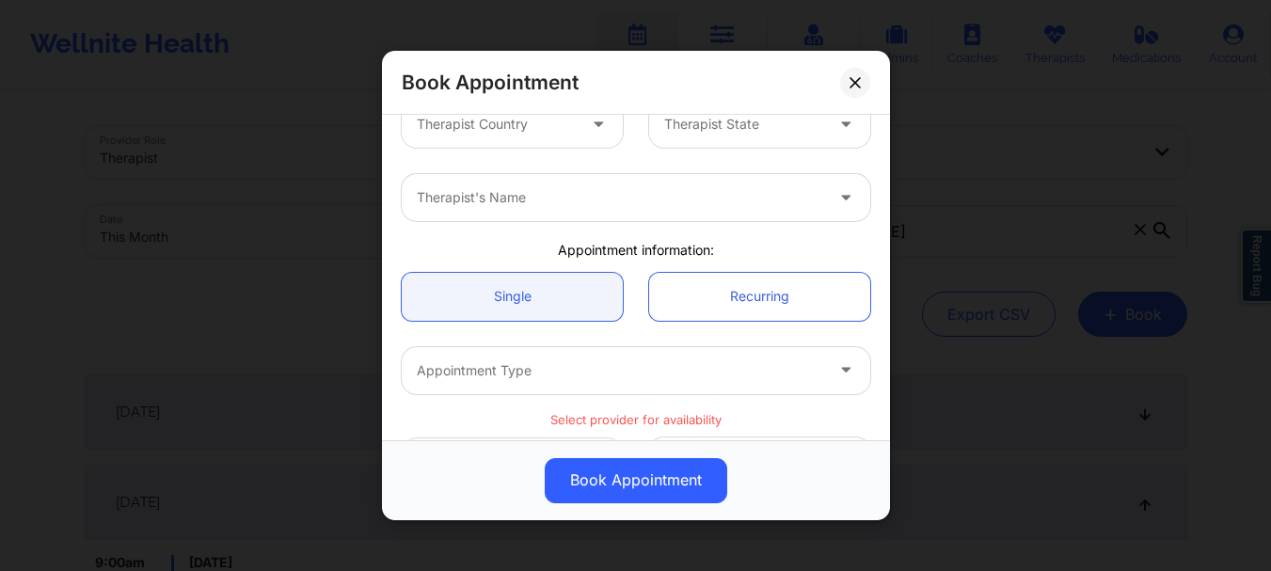
click at [569, 128] on div "Therapist Country" at bounding box center [490, 124] width 176 height 47
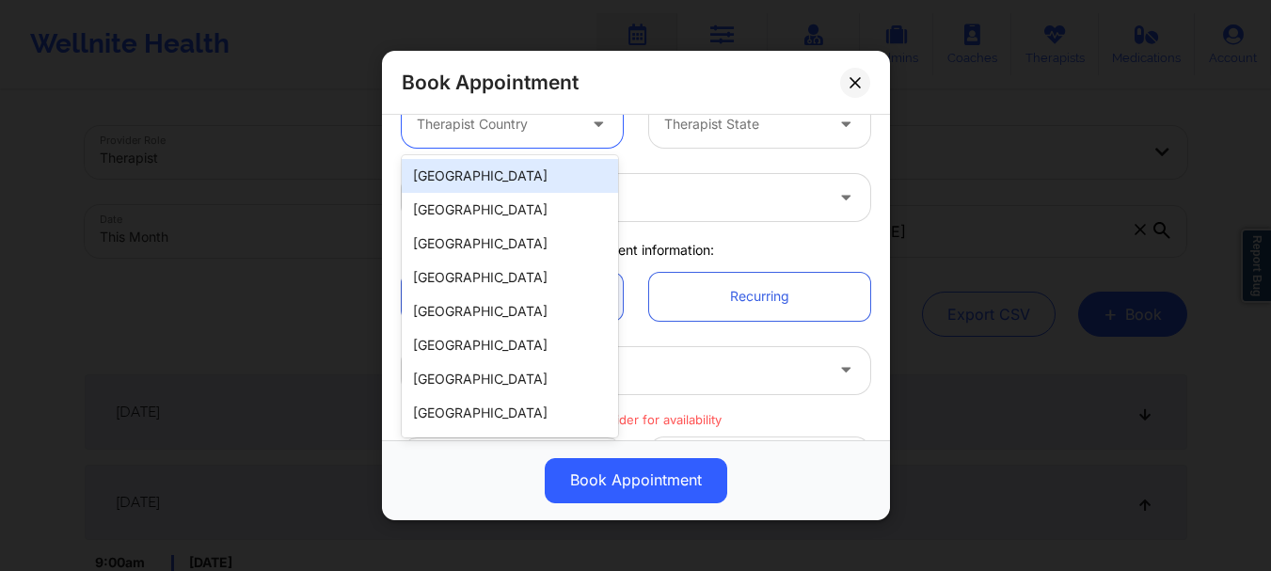
click at [547, 179] on div "[GEOGRAPHIC_DATA]" at bounding box center [510, 176] width 216 height 34
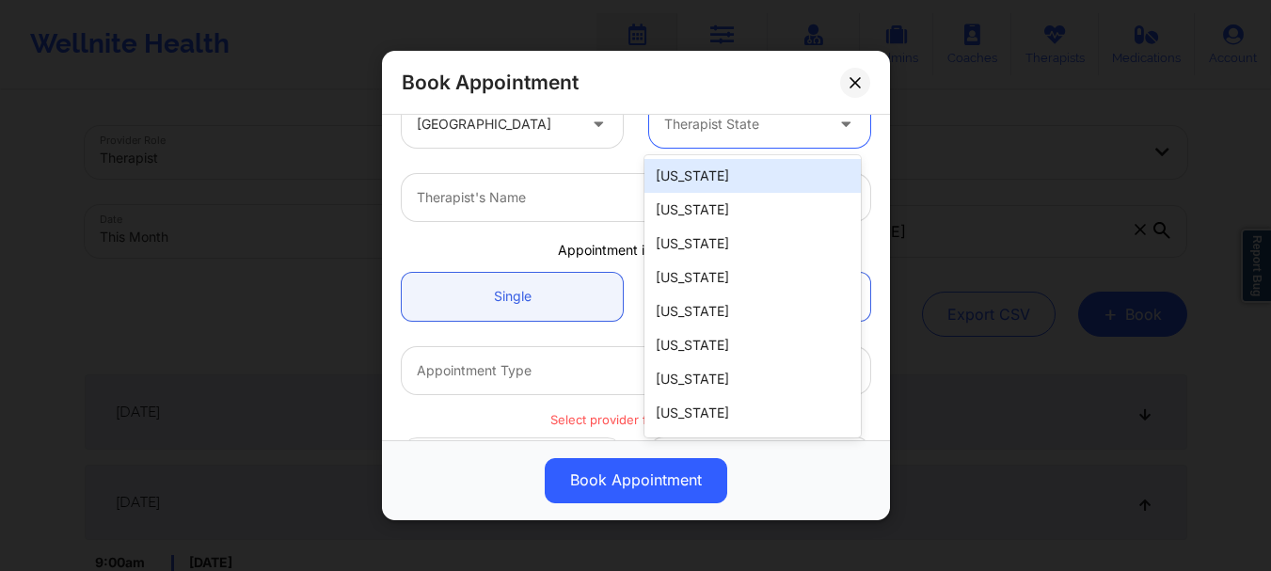
click at [741, 122] on div at bounding box center [743, 124] width 159 height 23
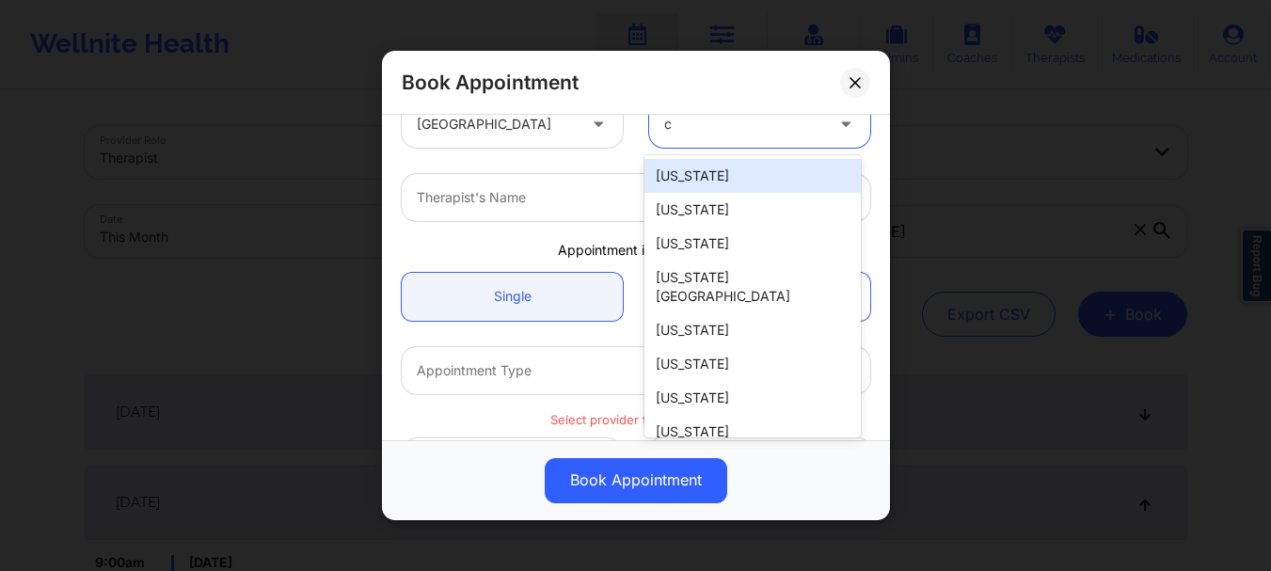
type input "ca"
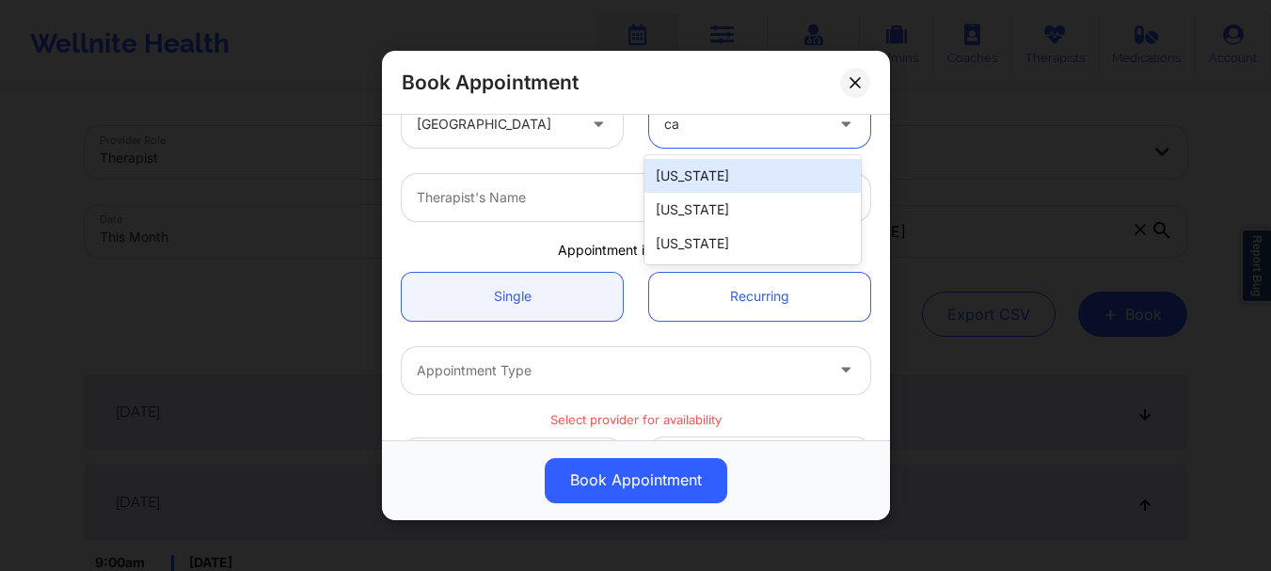
click at [710, 182] on div "[US_STATE]" at bounding box center [753, 176] width 216 height 34
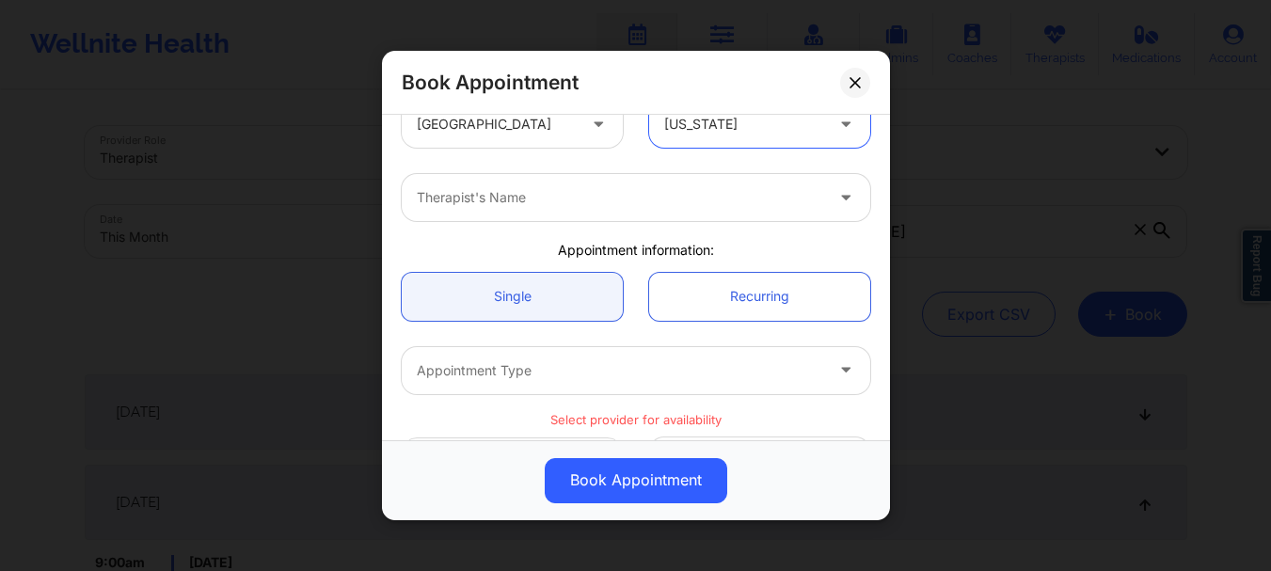
click at [534, 213] on div "Therapist's Name" at bounding box center [613, 197] width 423 height 47
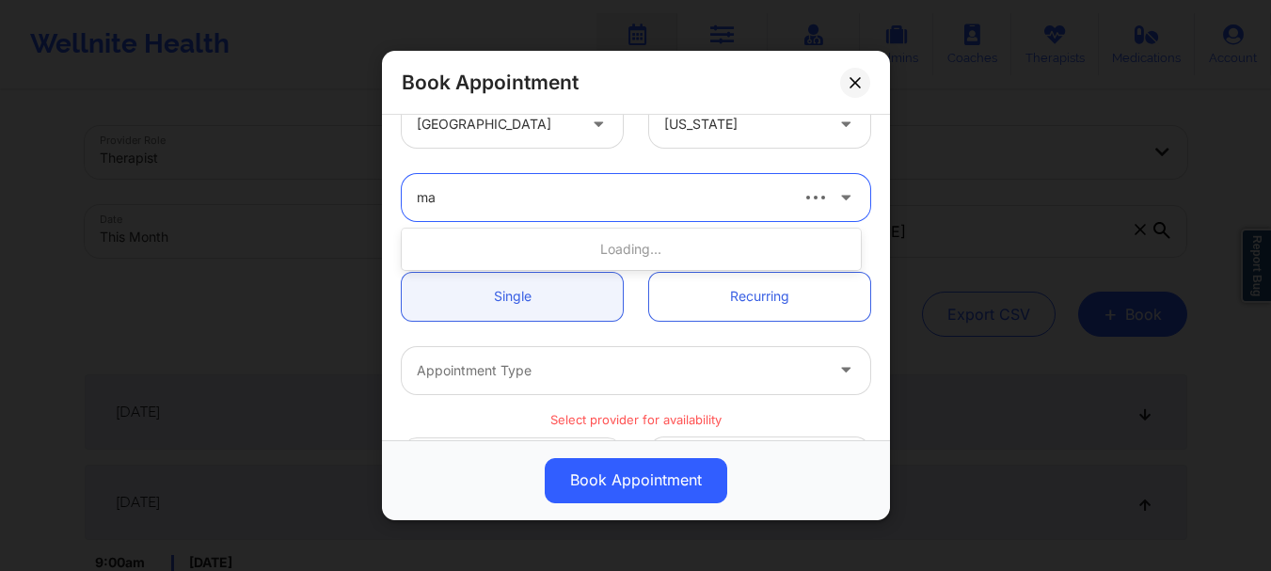
type input "m"
type input "ellen case"
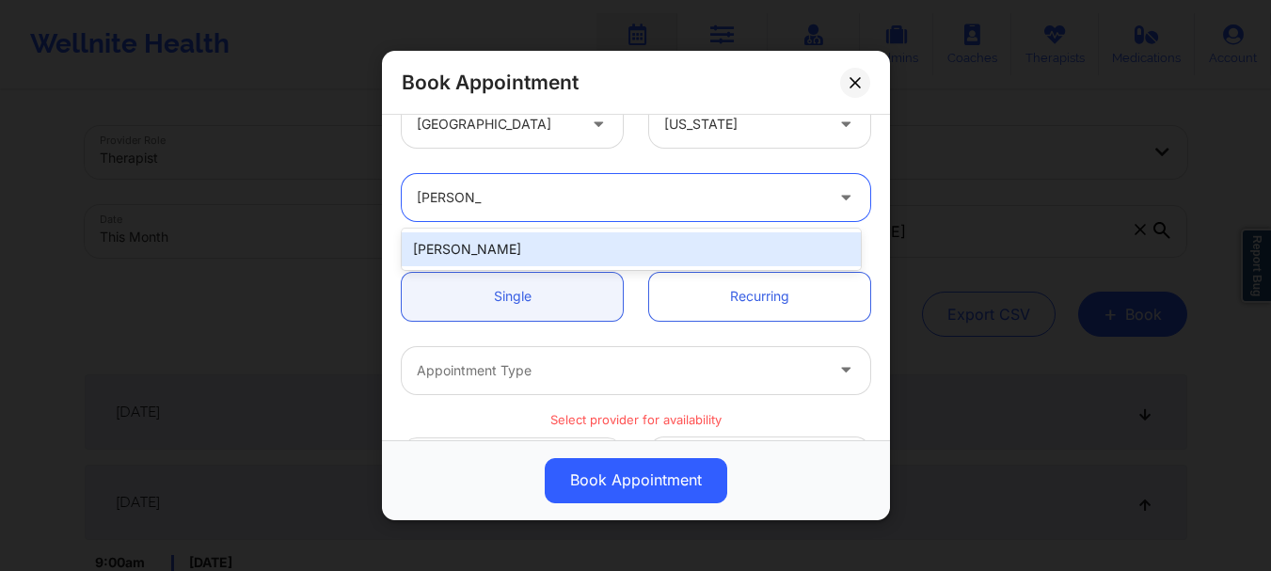
click at [486, 248] on div "Ellen Case" at bounding box center [631, 249] width 459 height 34
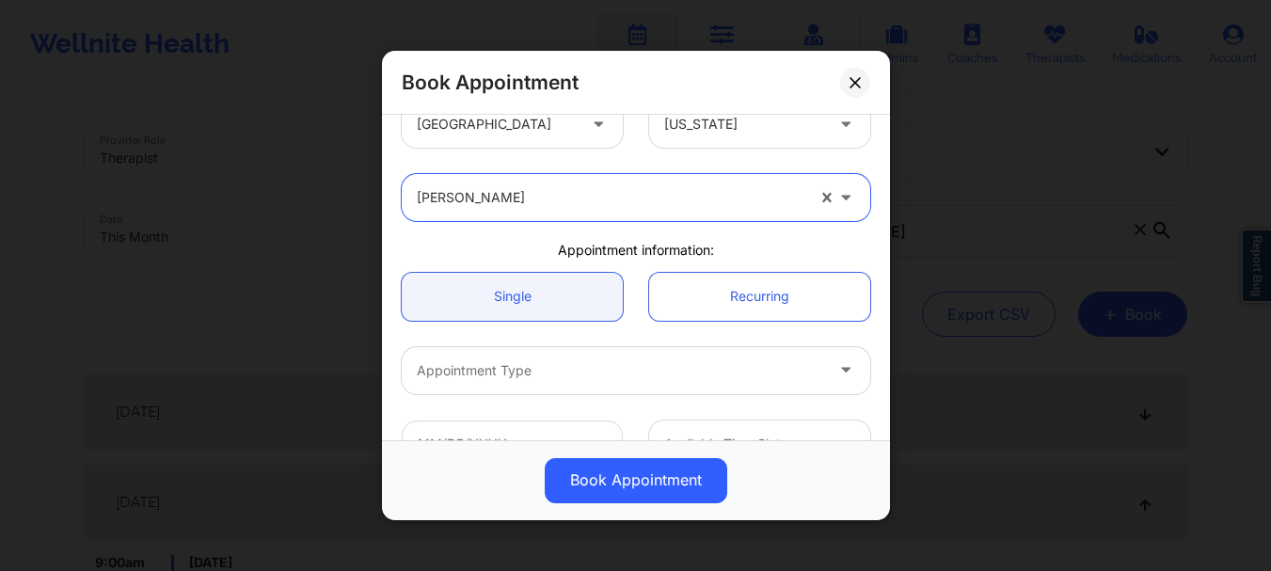
click at [471, 391] on div "Appointment Type" at bounding box center [613, 370] width 423 height 47
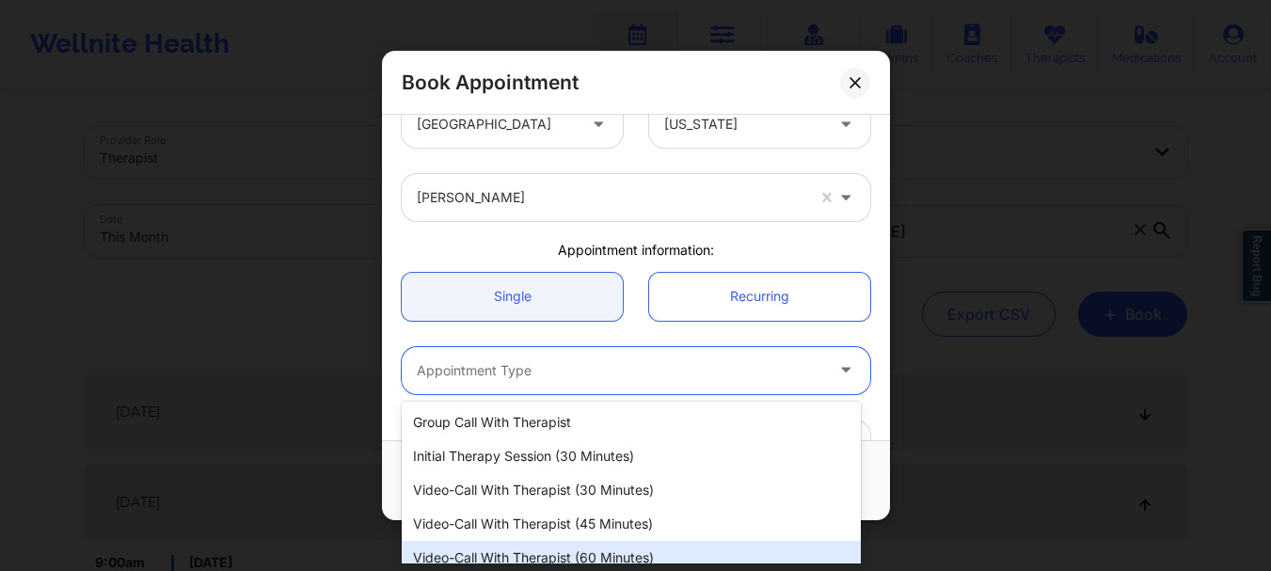
click at [554, 547] on div "Video-Call with Therapist (60 minutes)" at bounding box center [631, 558] width 459 height 34
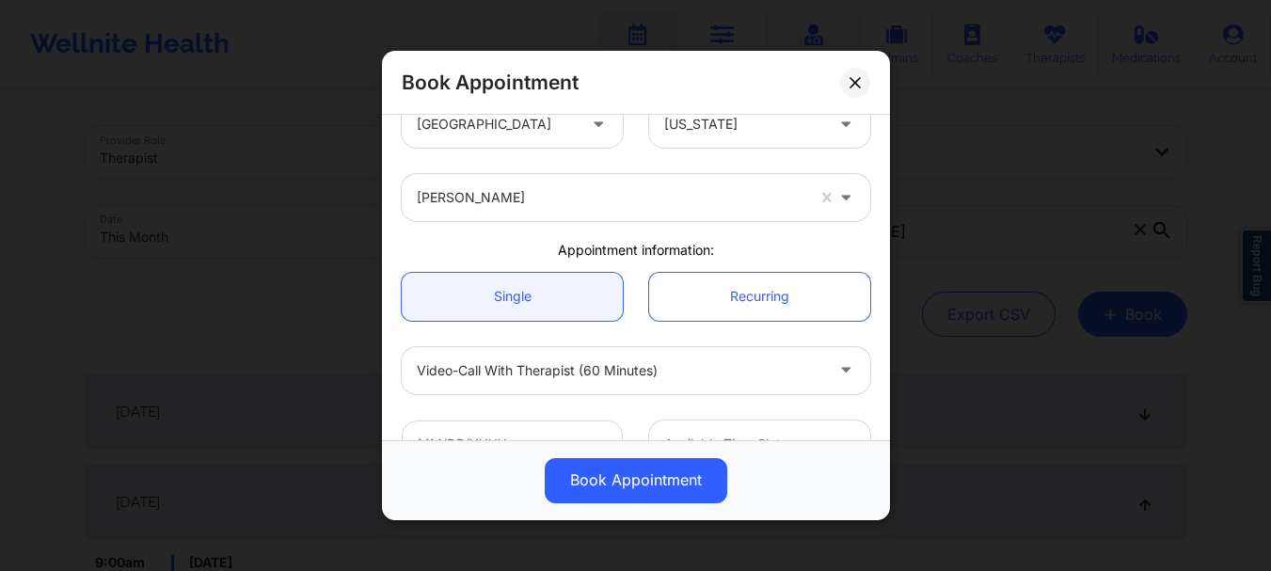
click at [886, 187] on div "Book Appointment United States California Ellen Case Appointment information: S…" at bounding box center [635, 285] width 1271 height 571
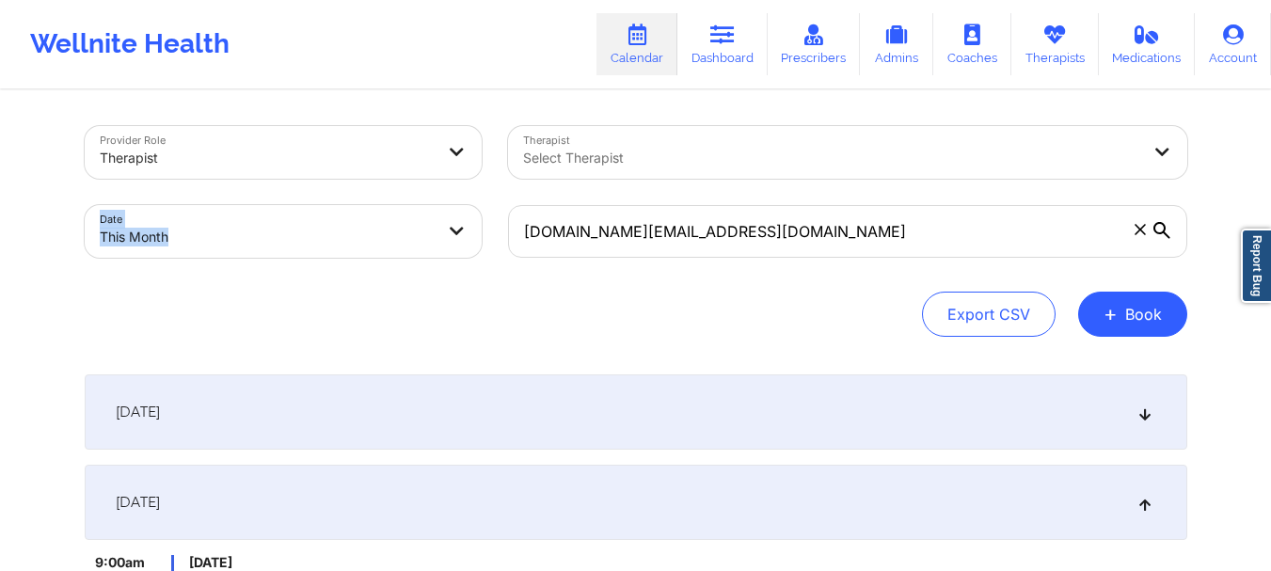
drag, startPoint x: 886, startPoint y: 187, endPoint x: 886, endPoint y: 198, distance: 10.4
click at [886, 198] on div "Provider Role Therapist Therapist Select Therapist Date This Month skandha.ch@g…" at bounding box center [636, 192] width 1129 height 158
click at [1169, 309] on button "+ Book" at bounding box center [1132, 314] width 109 height 45
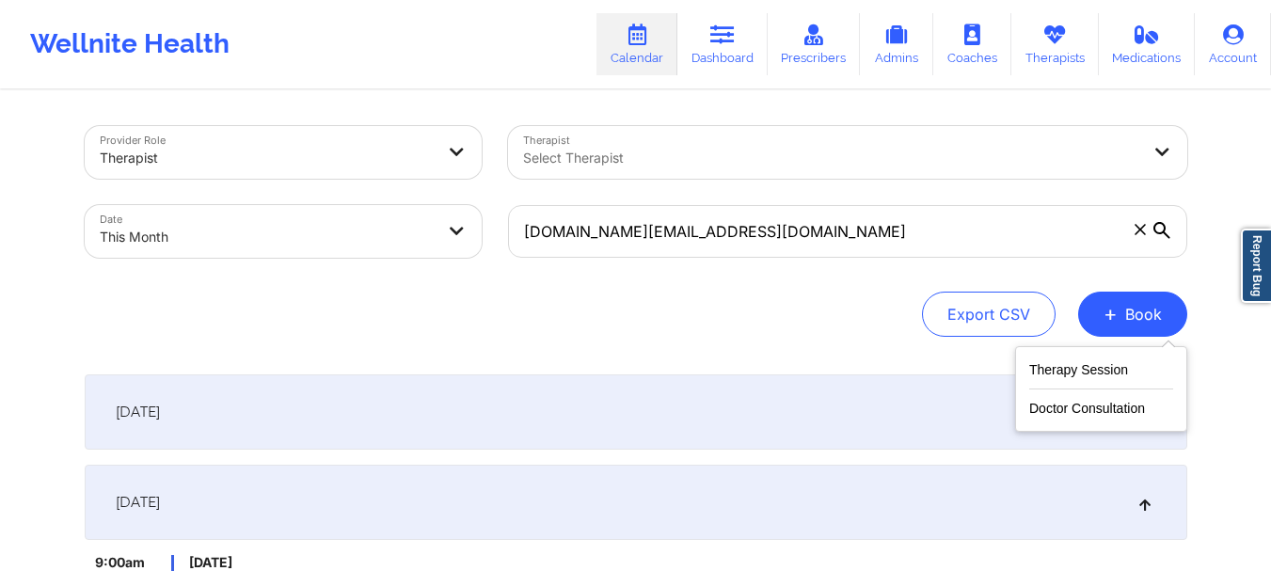
click at [1027, 376] on div "Therapy Session Doctor Consultation" at bounding box center [1101, 389] width 172 height 86
click at [1036, 372] on button "Therapy Session" at bounding box center [1101, 374] width 144 height 31
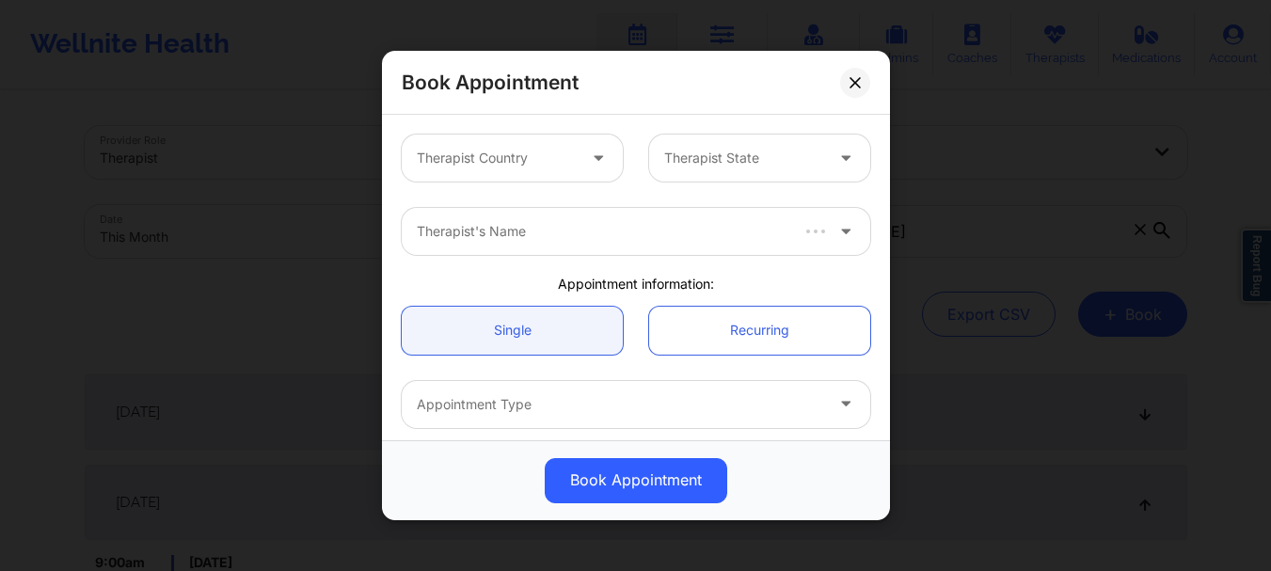
click at [1036, 372] on div "Book Appointment Therapist Country Therapist State Therapist's Name Appointment…" at bounding box center [635, 285] width 1271 height 571
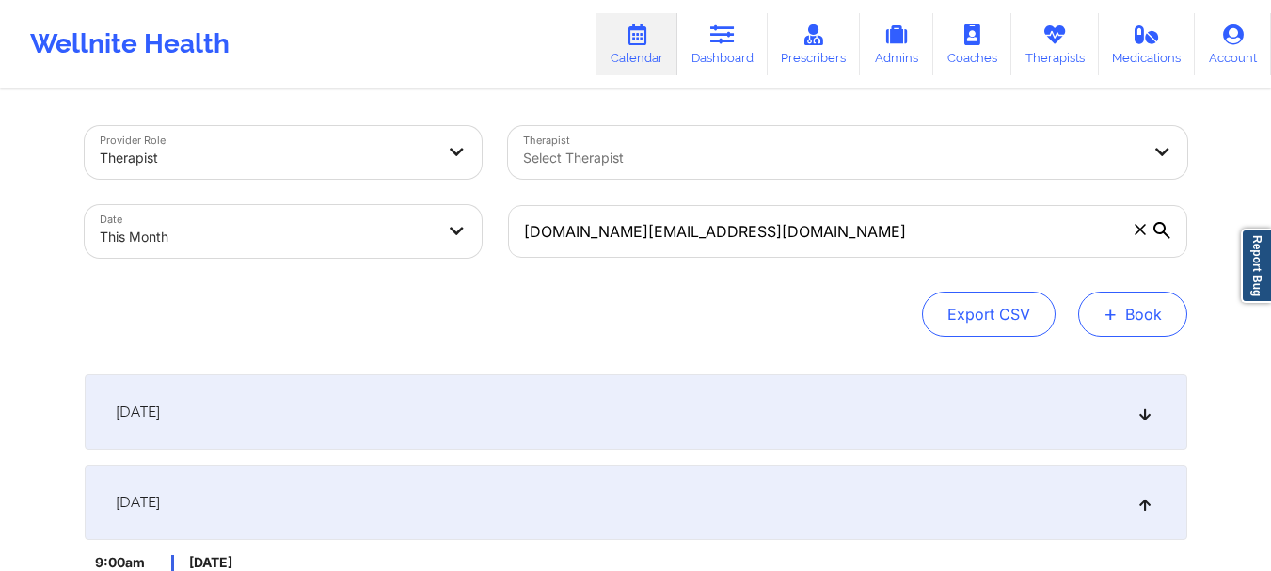
click at [1140, 323] on button "+ Book" at bounding box center [1132, 314] width 109 height 45
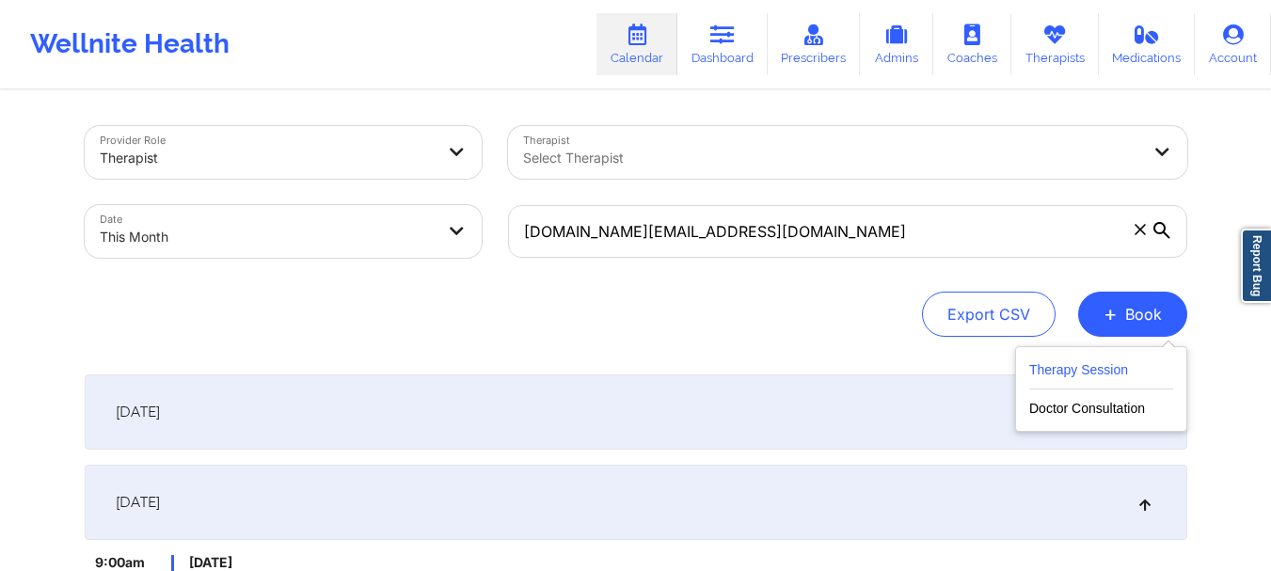
click at [1089, 377] on button "Therapy Session" at bounding box center [1101, 374] width 144 height 31
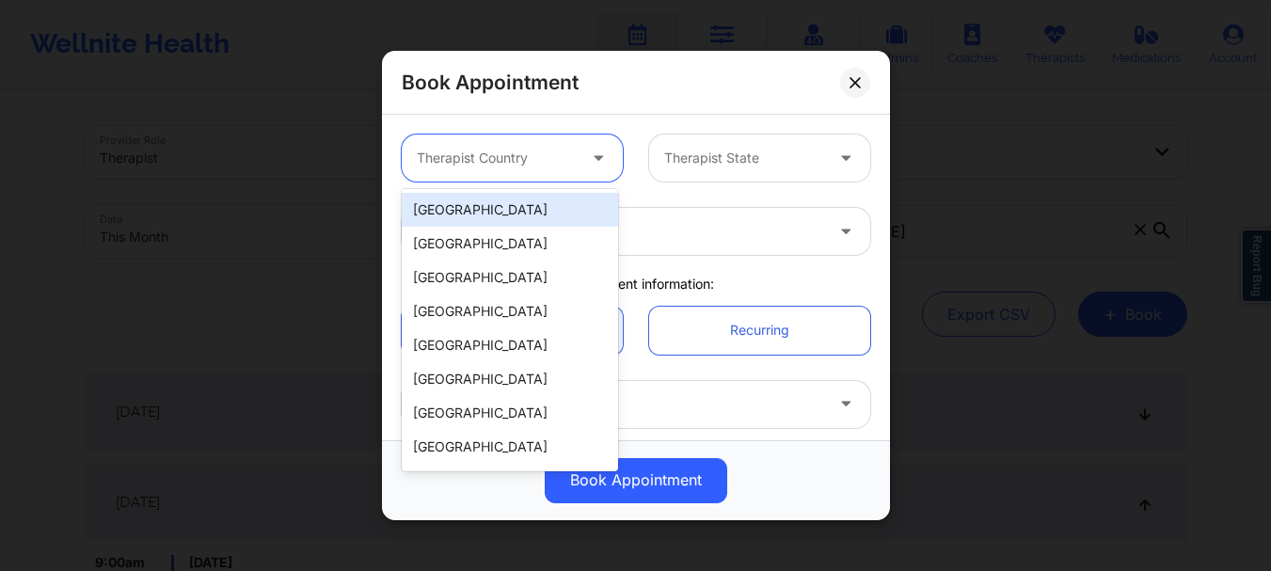
click at [578, 180] on div at bounding box center [600, 158] width 45 height 47
click at [554, 215] on div "[GEOGRAPHIC_DATA]" at bounding box center [510, 210] width 216 height 34
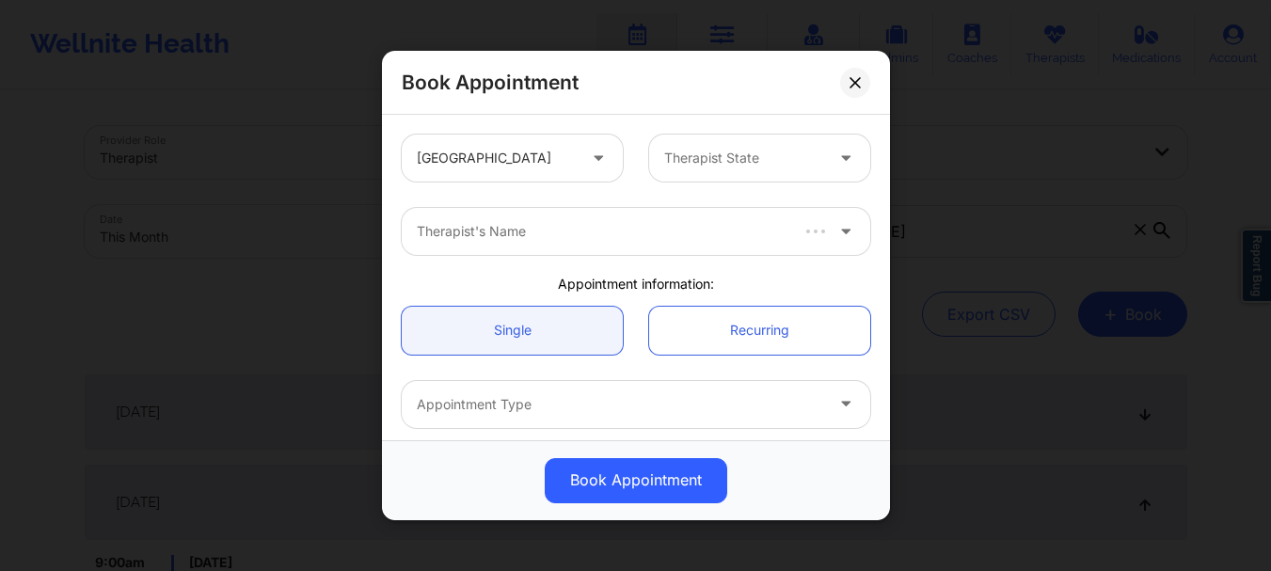
click at [763, 126] on div "United States Therapist State" at bounding box center [636, 157] width 495 height 73
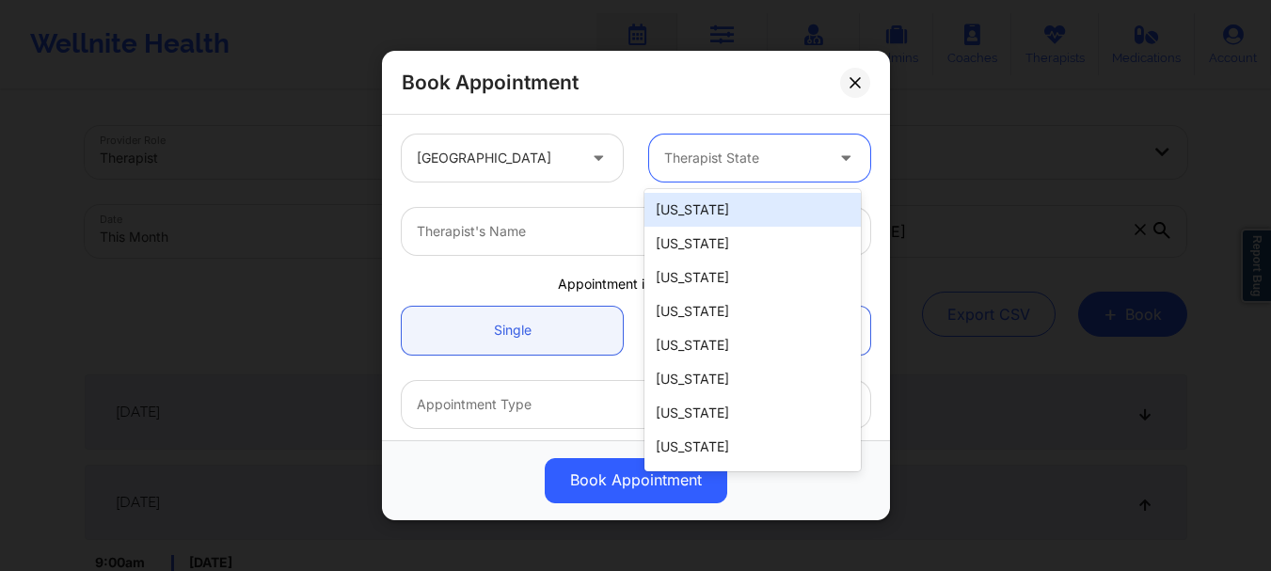
click at [749, 156] on div at bounding box center [743, 158] width 159 height 23
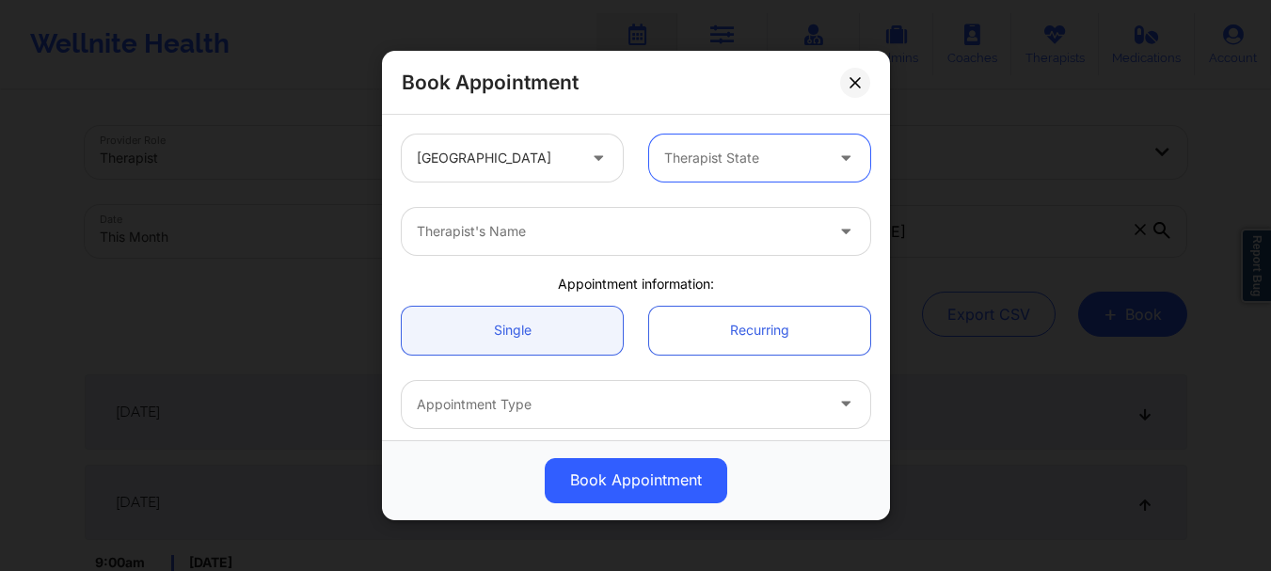
click at [749, 159] on div at bounding box center [743, 158] width 159 height 23
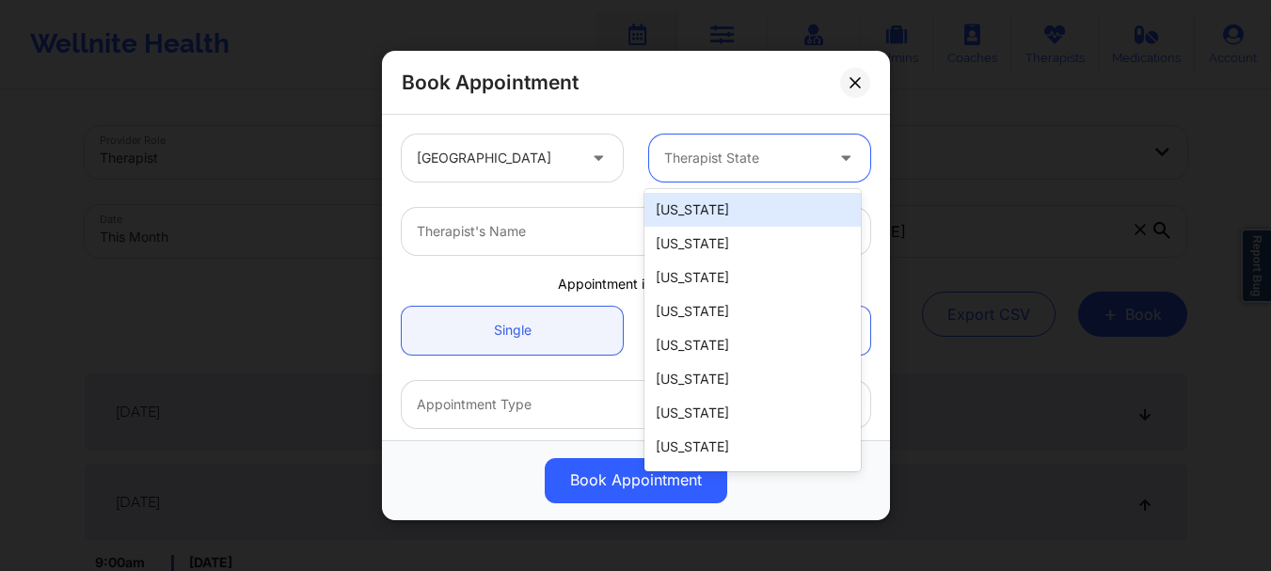
click at [746, 160] on div at bounding box center [743, 158] width 159 height 23
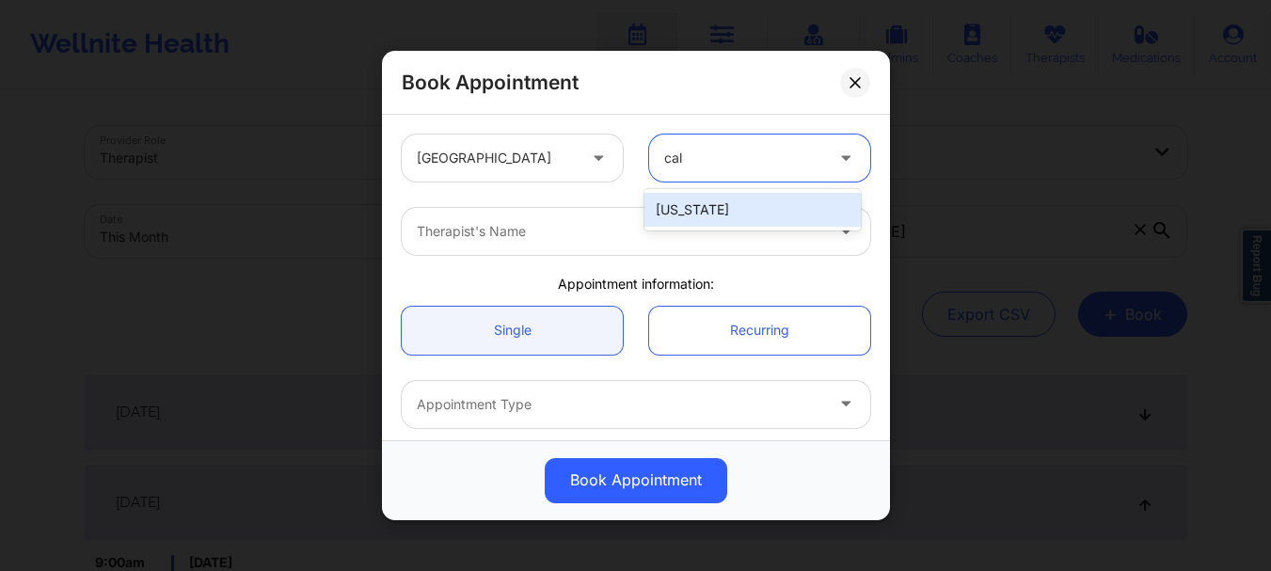
type input "cali"
click at [698, 204] on div "[US_STATE]" at bounding box center [753, 210] width 216 height 34
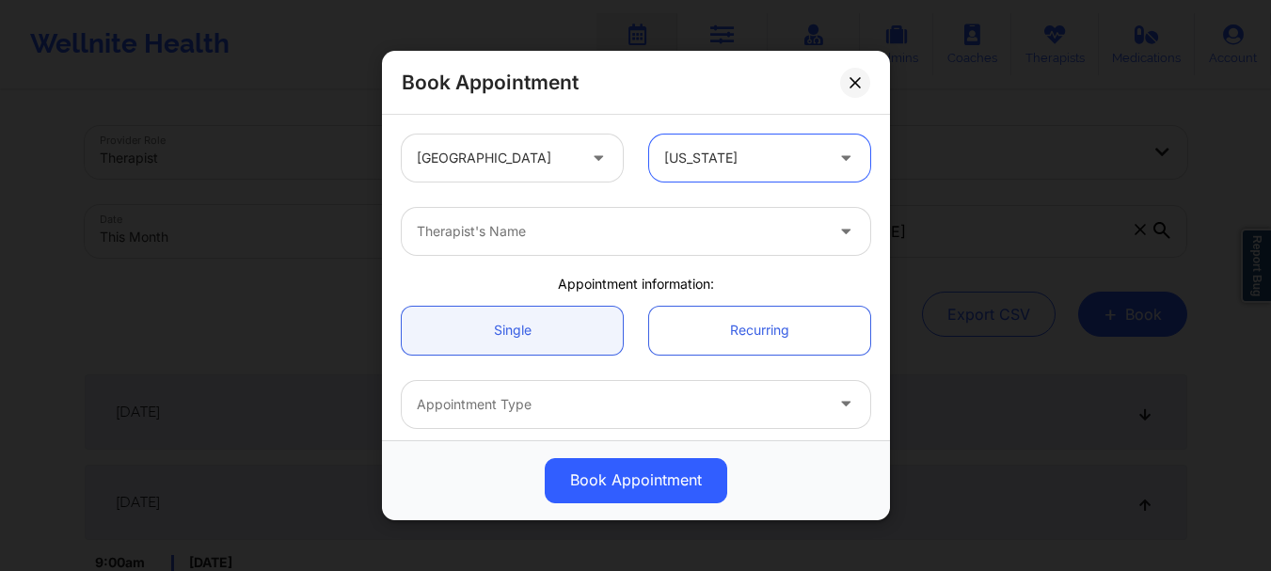
click at [648, 233] on div at bounding box center [620, 231] width 407 height 23
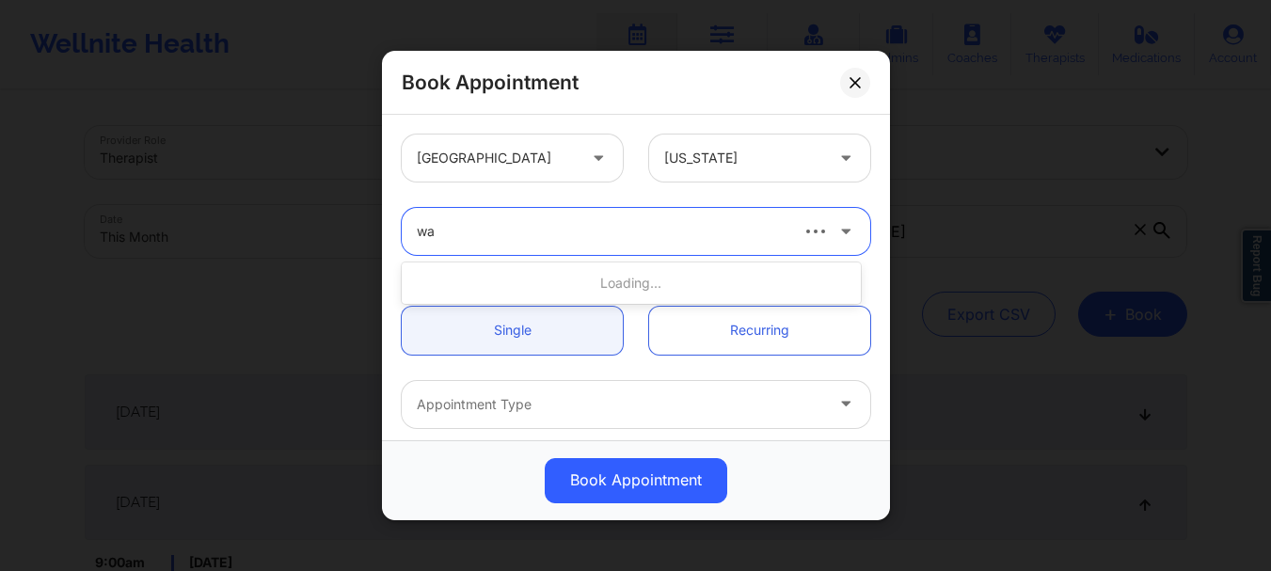
type input "w"
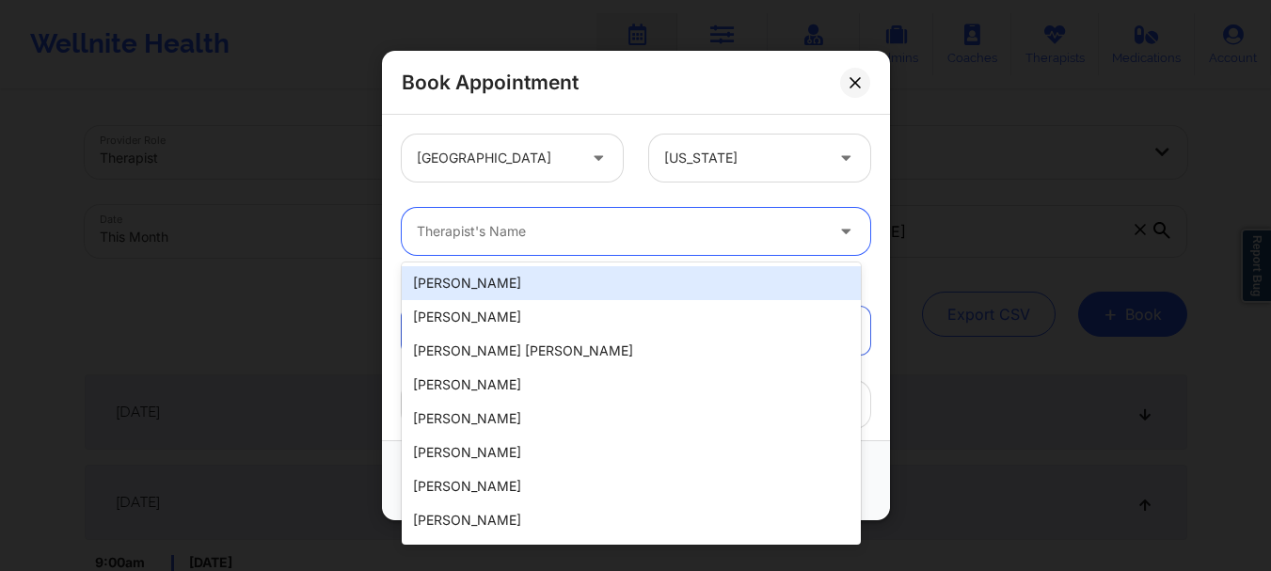
type input "c"
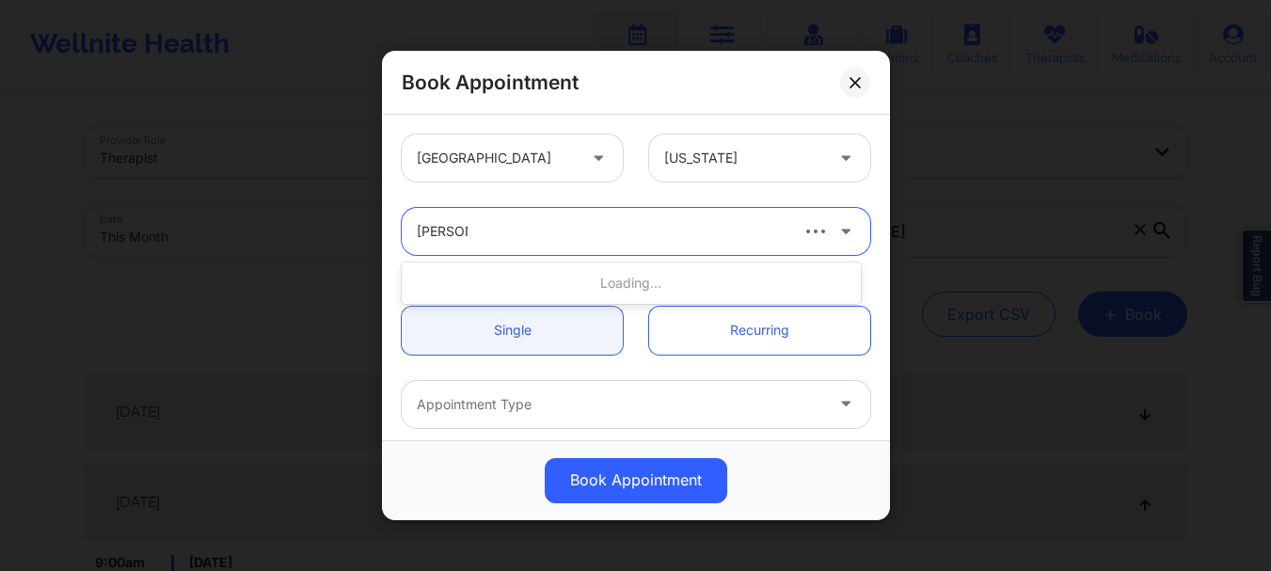
type input "ellen case"
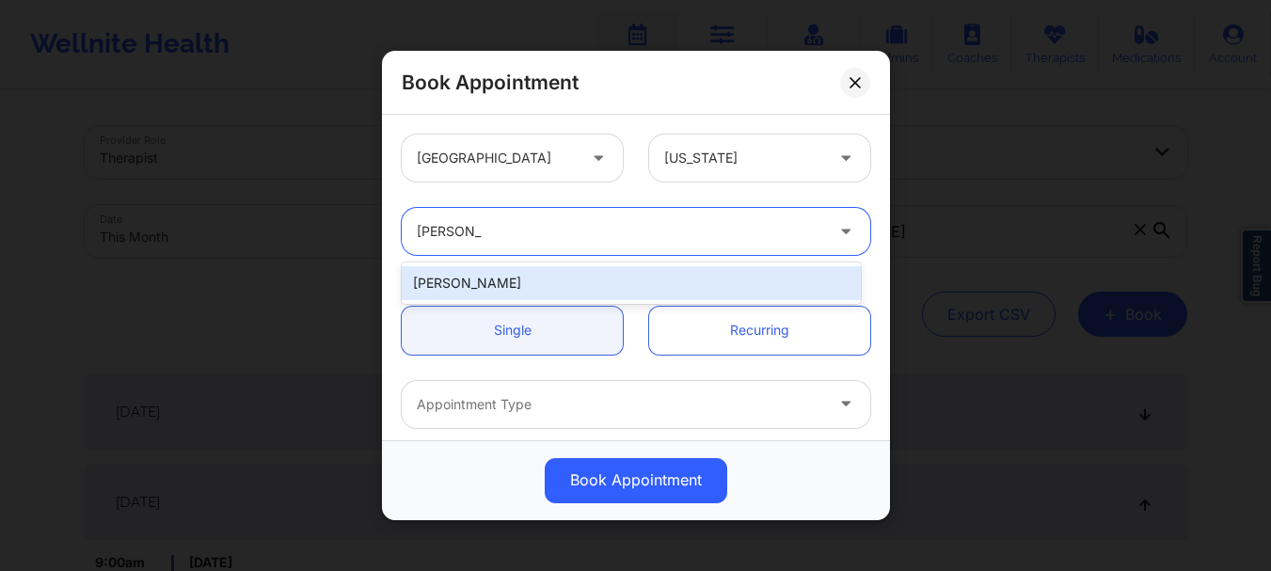
click at [532, 270] on div "Ellen Case" at bounding box center [631, 283] width 459 height 34
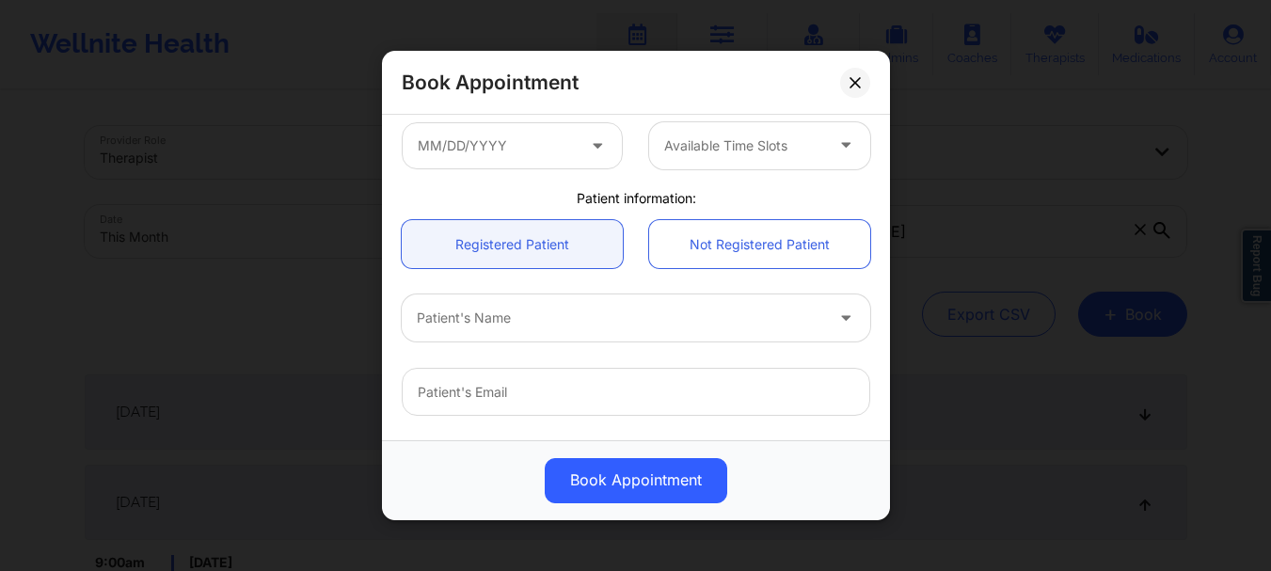
scroll to position [407, 0]
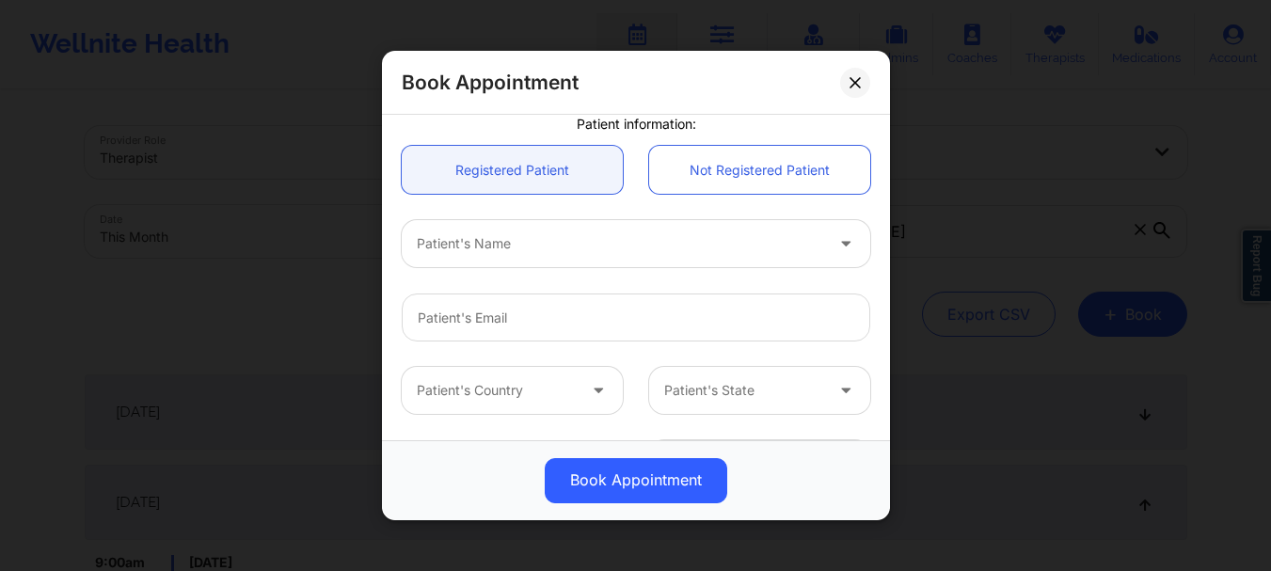
click at [591, 268] on div "Patient's Name" at bounding box center [636, 243] width 495 height 73
click at [579, 255] on div "Patient's Name" at bounding box center [613, 243] width 423 height 47
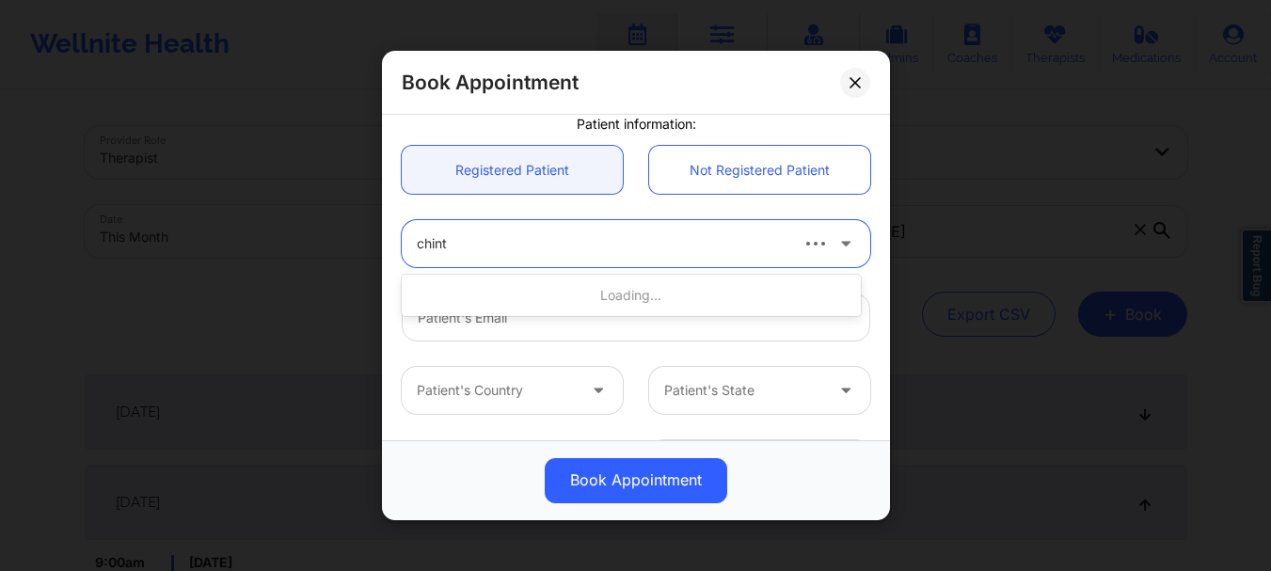
type input "chinta"
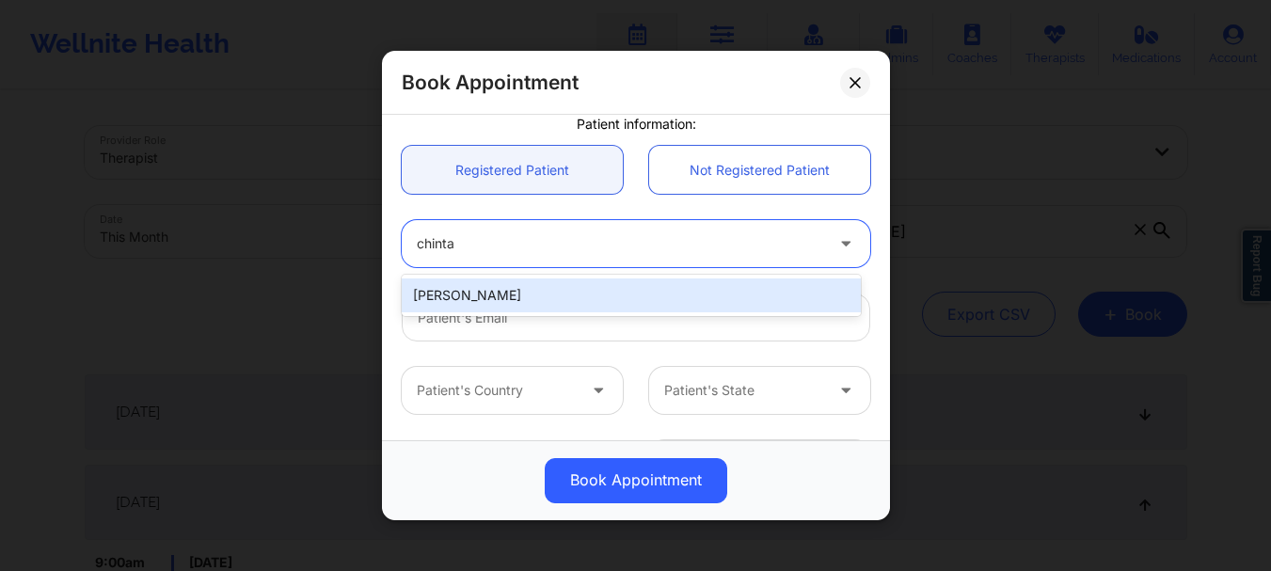
click at [558, 293] on div "Skandha Chinta" at bounding box center [631, 296] width 459 height 34
type input "skandha.ch@gmail.com"
type input "7472836161"
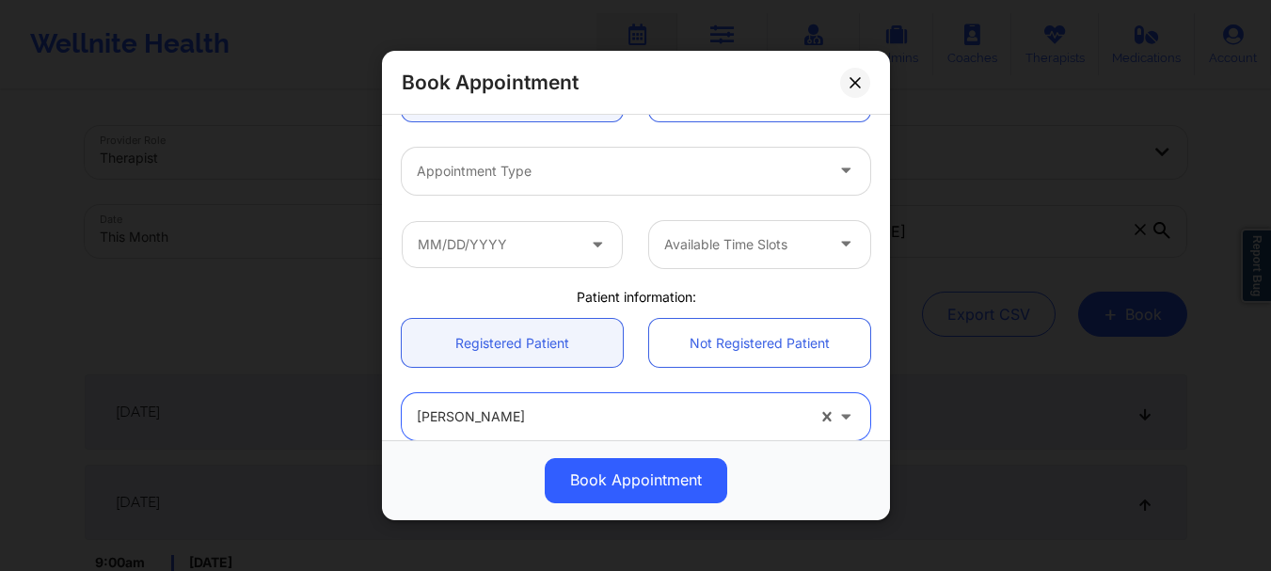
scroll to position [224, 0]
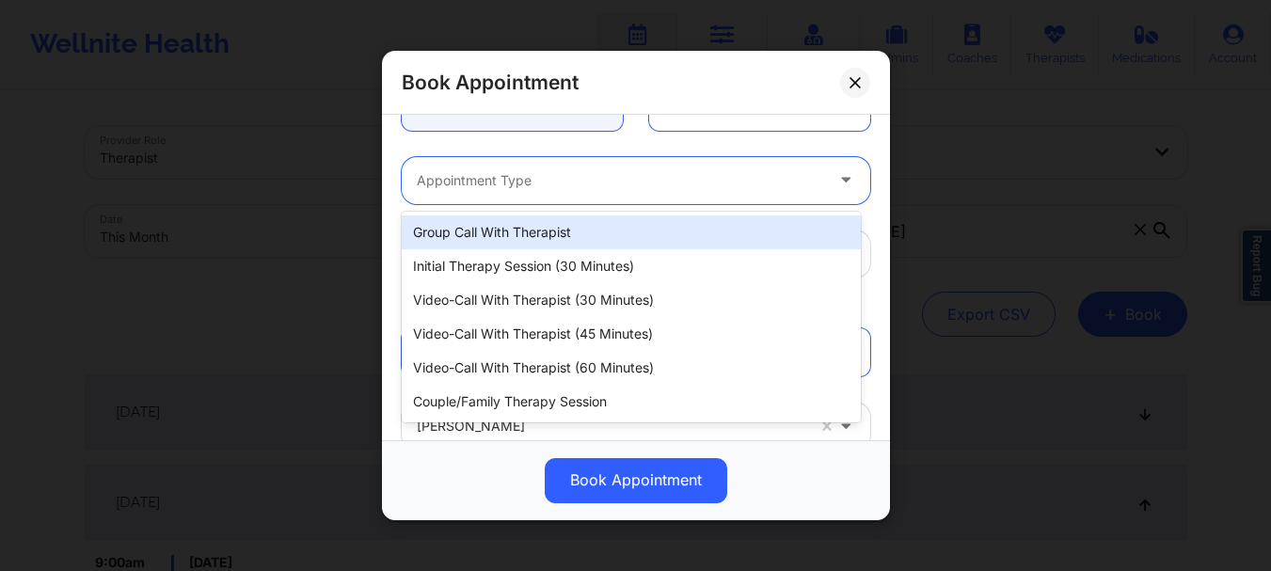
click at [455, 175] on div at bounding box center [620, 180] width 407 height 23
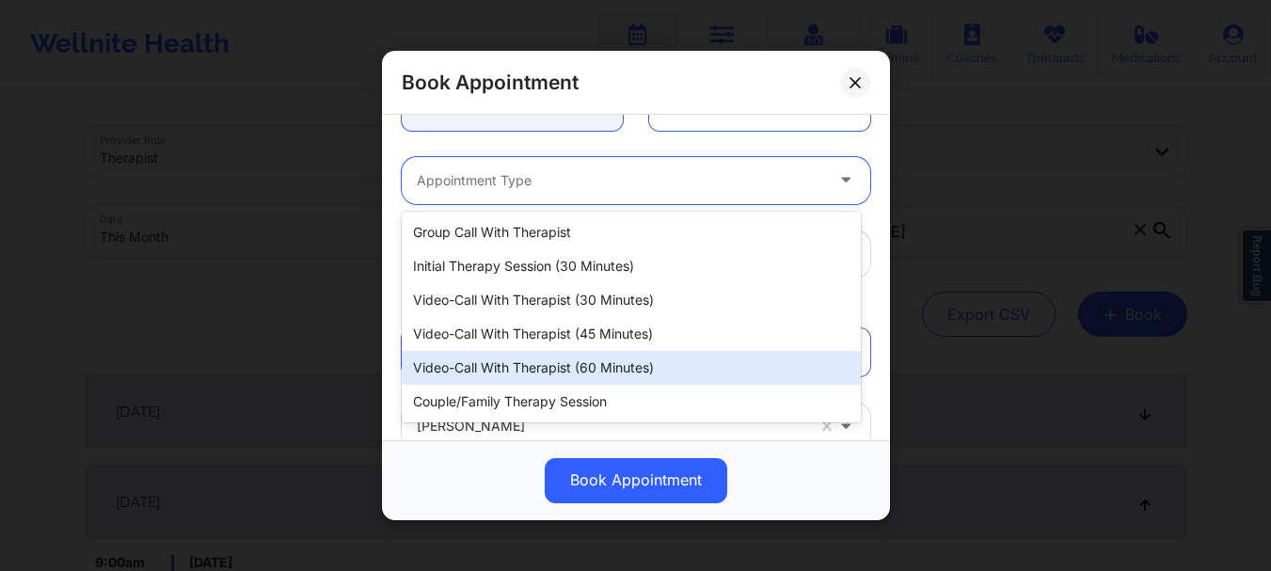
click at [538, 376] on div "Video-Call with Therapist (60 minutes)" at bounding box center [631, 368] width 459 height 34
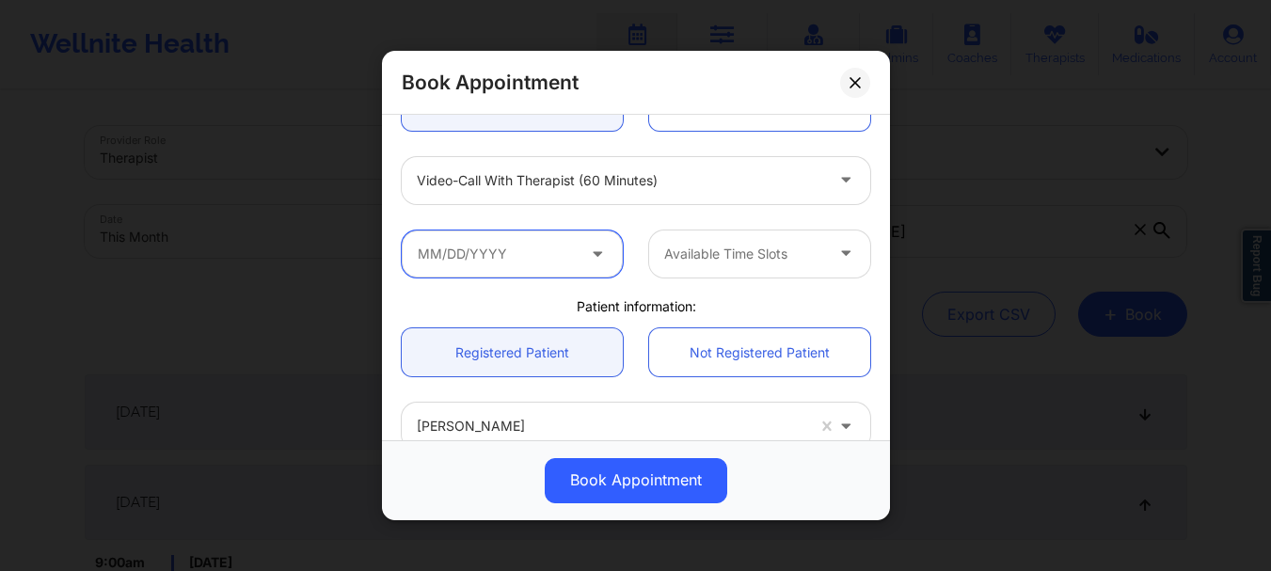
click at [478, 235] on input "text" at bounding box center [512, 254] width 221 height 47
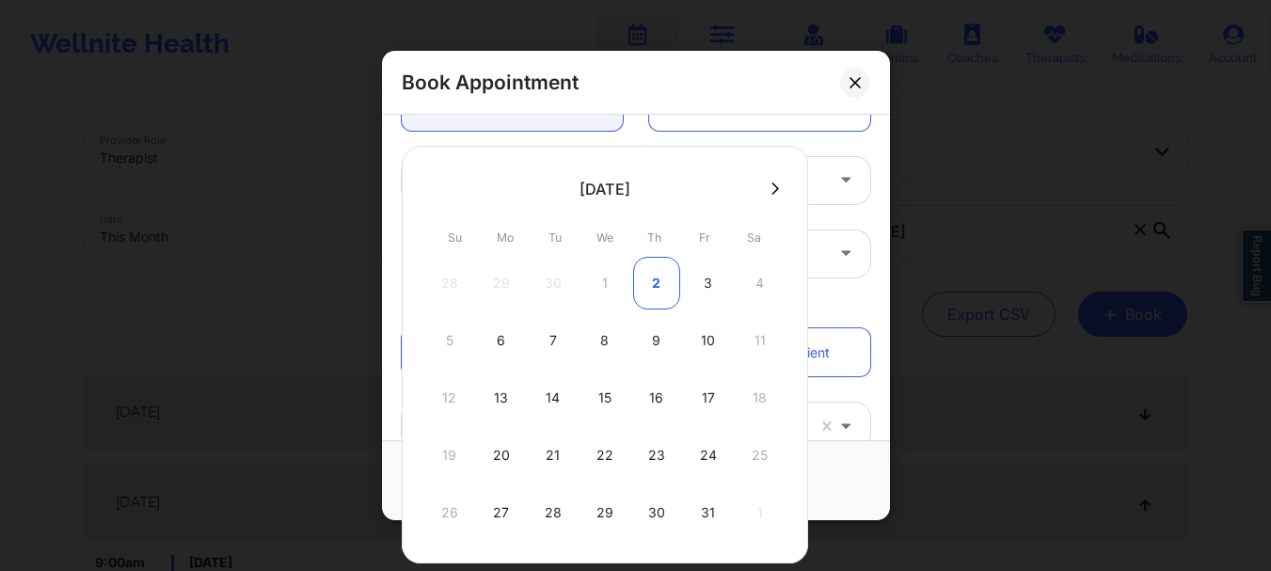
click at [658, 297] on div "2" at bounding box center [656, 283] width 47 height 53
type input "10/02/2025"
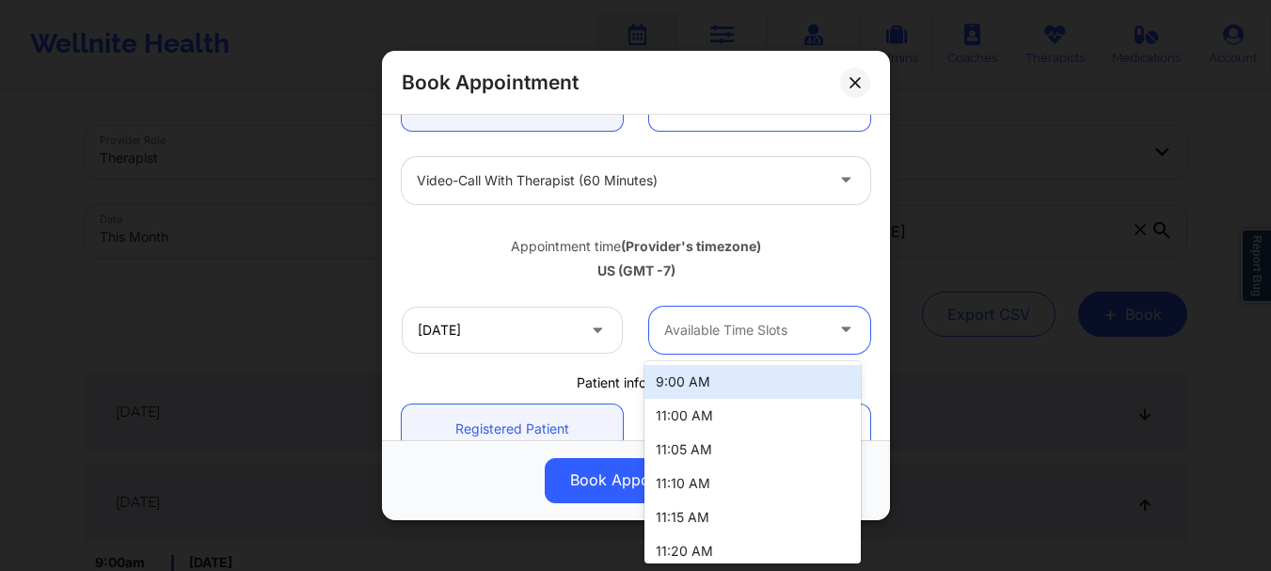
click at [690, 312] on div "Available Time Slots" at bounding box center [737, 330] width 176 height 47
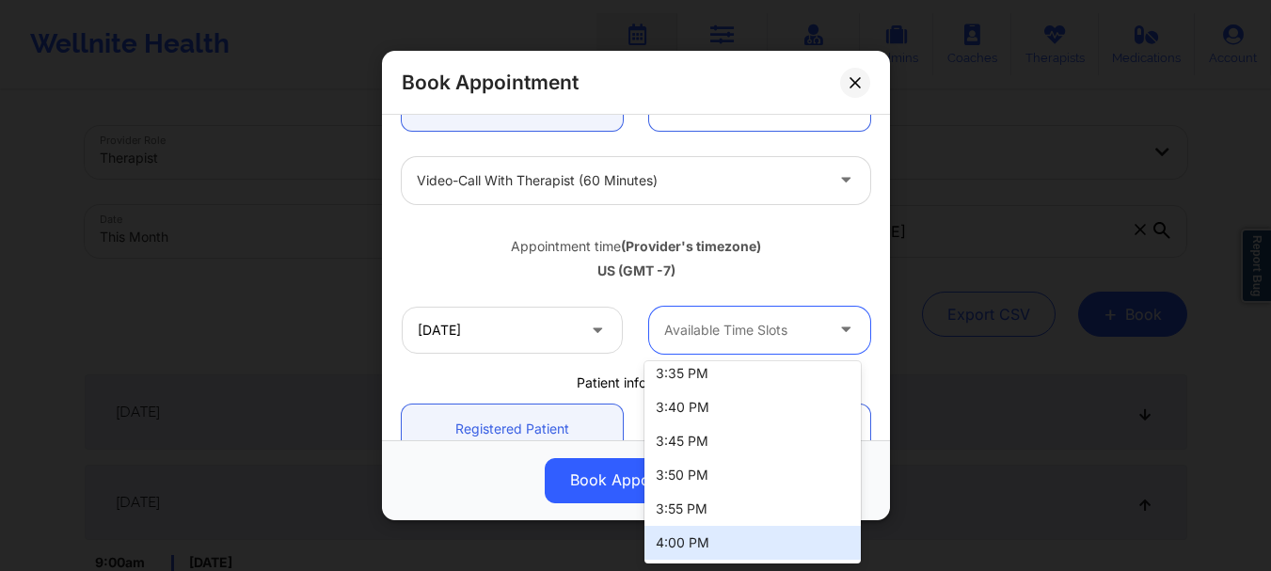
click at [739, 533] on div "4:00 PM" at bounding box center [753, 543] width 216 height 34
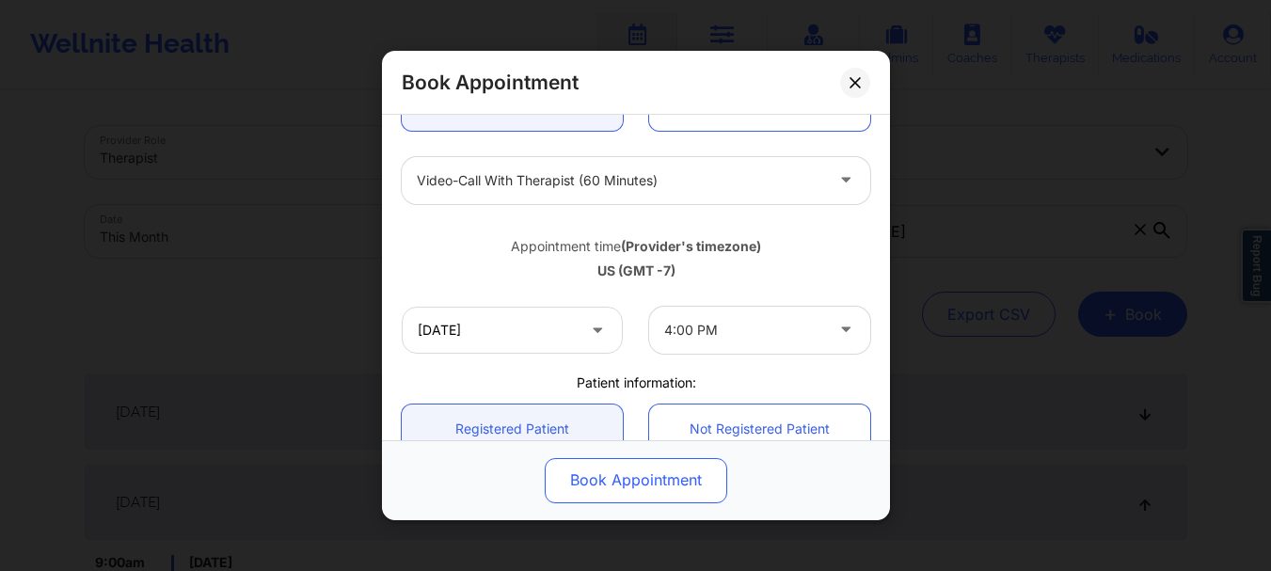
click at [656, 477] on button "Book Appointment" at bounding box center [636, 480] width 183 height 45
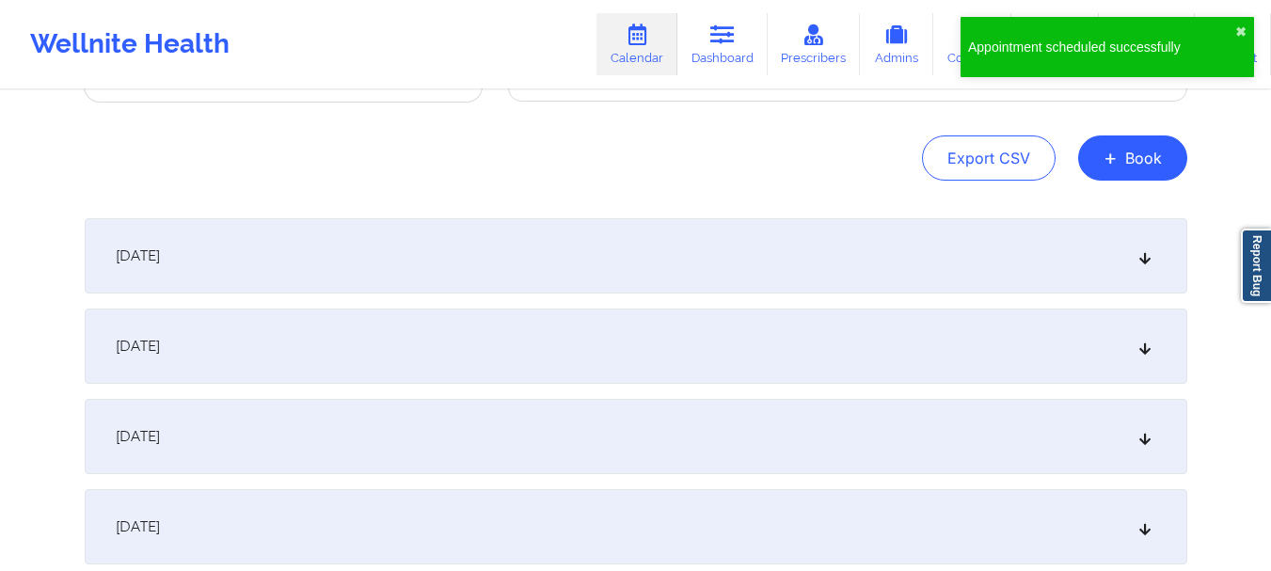
scroll to position [255, 0]
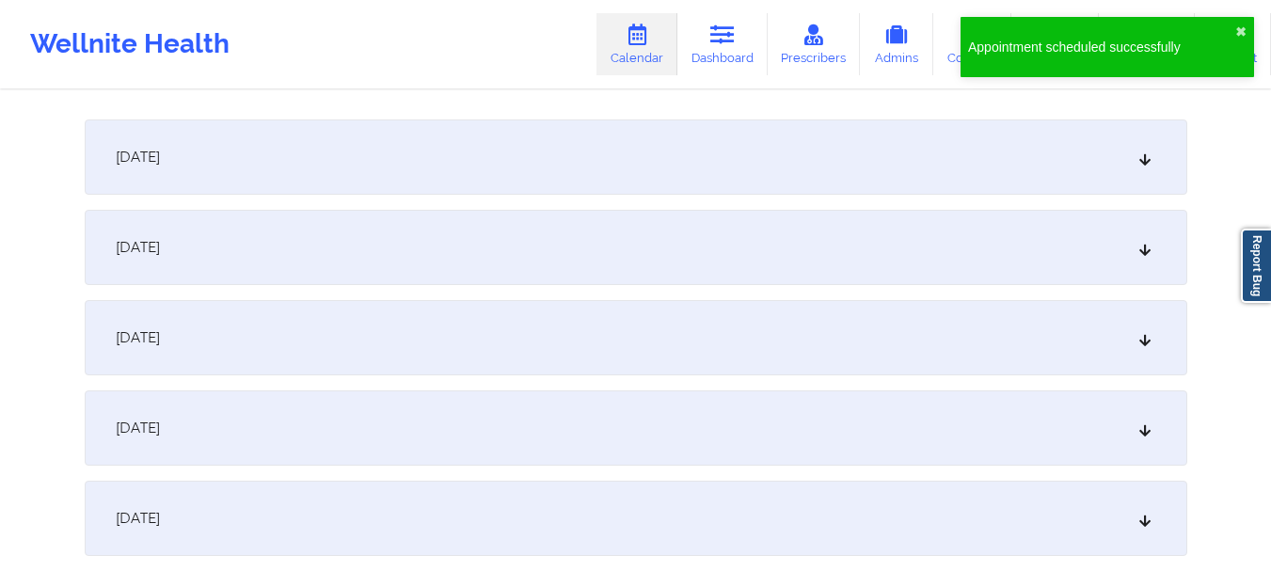
click at [1158, 237] on div "October 2, 2025" at bounding box center [636, 247] width 1103 height 75
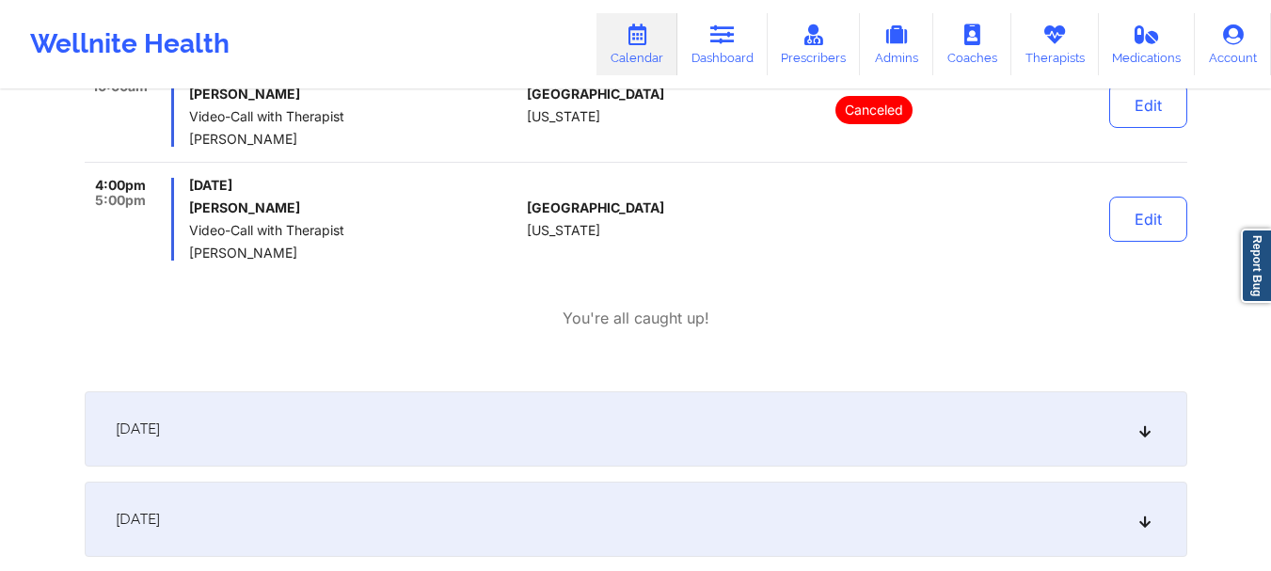
scroll to position [0, 0]
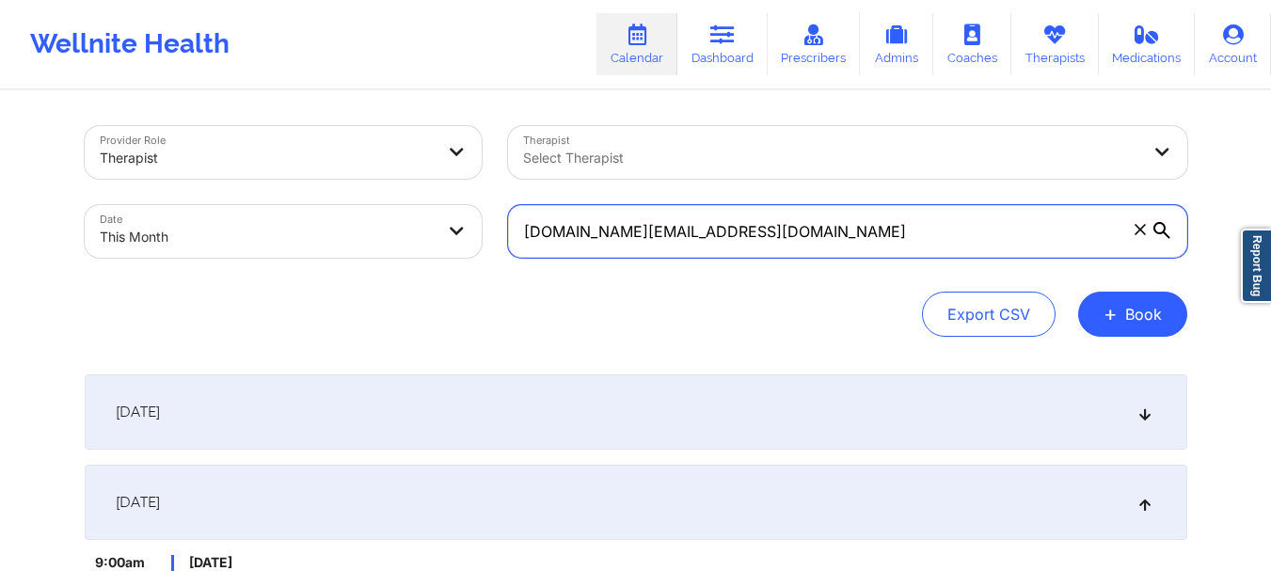
click at [817, 236] on input "skandha.ch@gmail.com" at bounding box center [847, 231] width 679 height 53
click at [817, 237] on input "skandha.ch@gmail.com" at bounding box center [847, 231] width 679 height 53
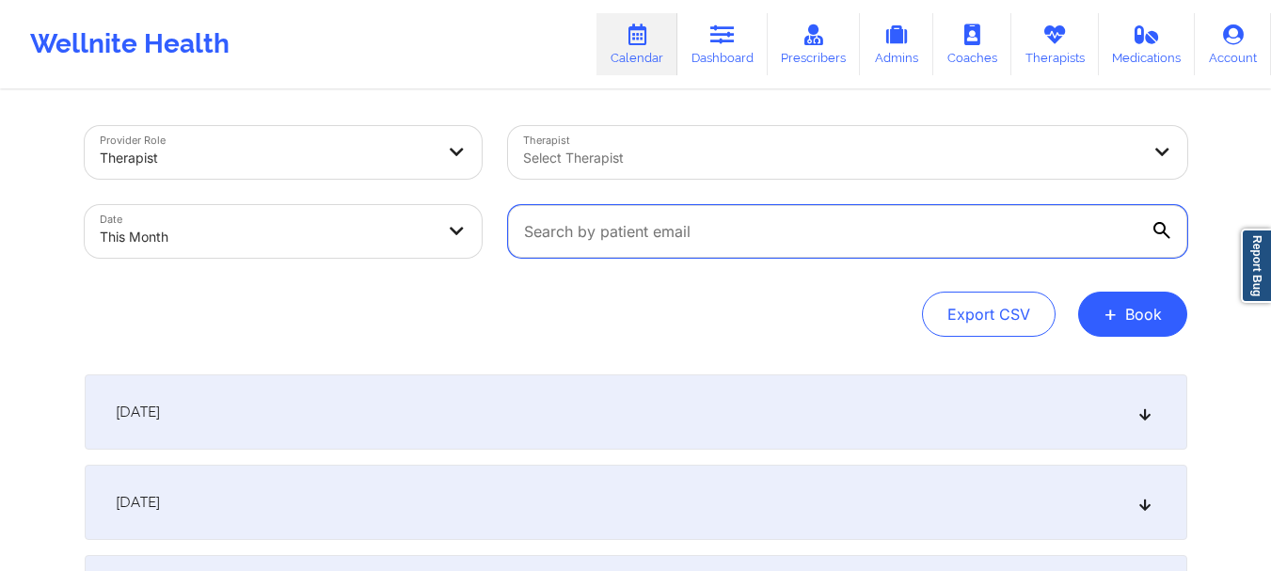
paste input "giozepeda@aol.com"
type input "giozepeda@aol.com"
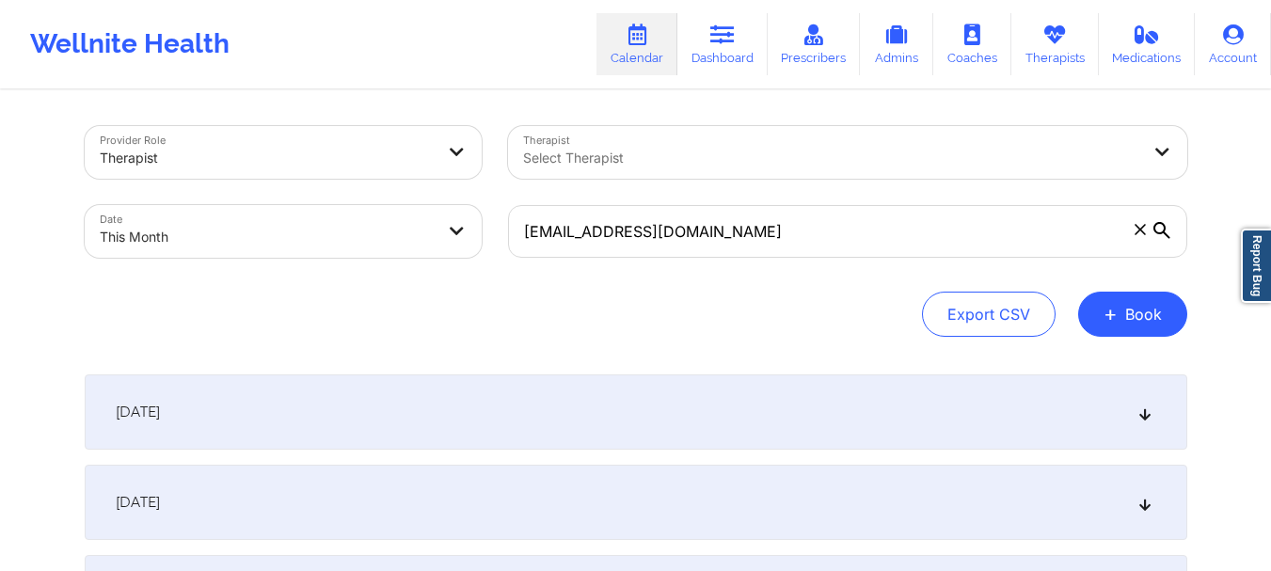
click at [1141, 506] on icon at bounding box center [1145, 502] width 16 height 13
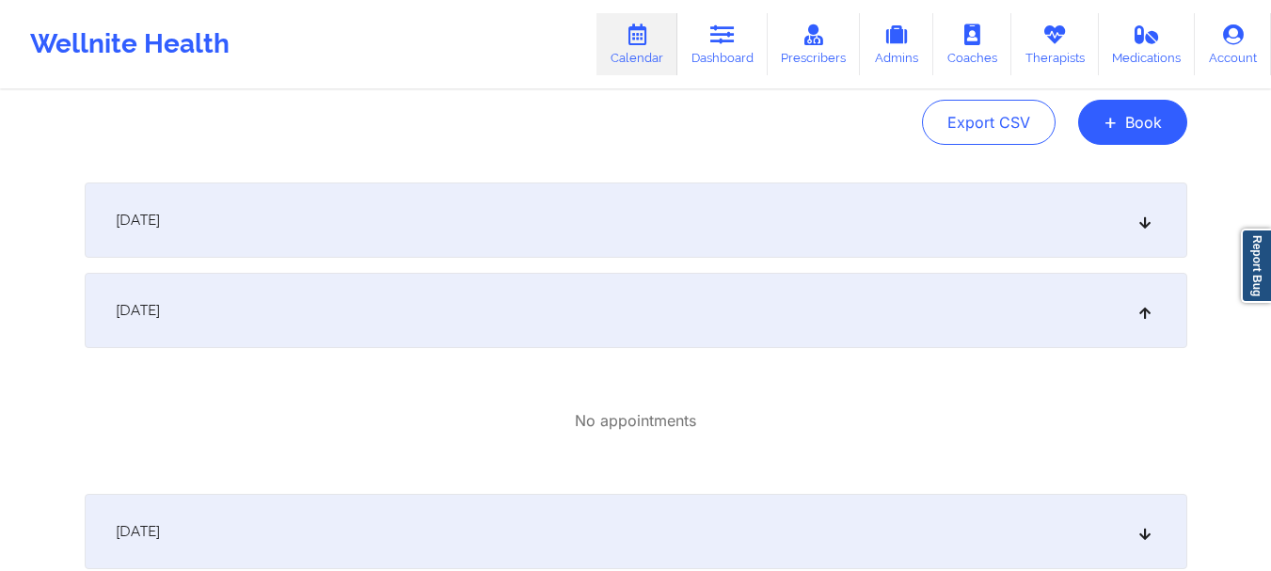
scroll to position [29, 0]
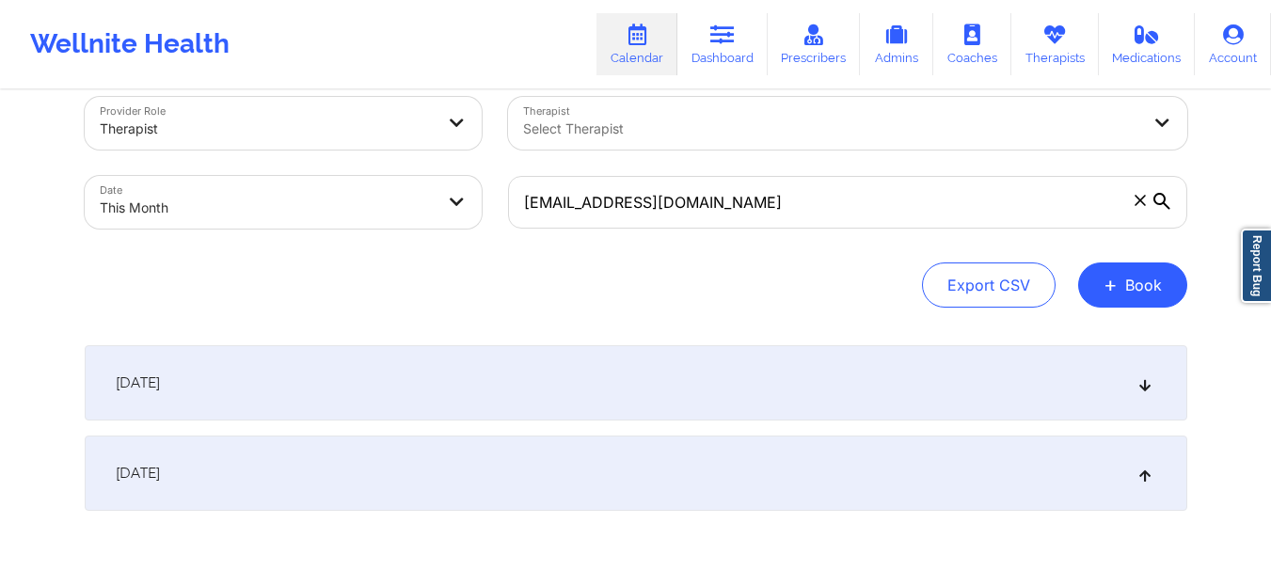
click at [1145, 383] on icon at bounding box center [1145, 382] width 16 height 13
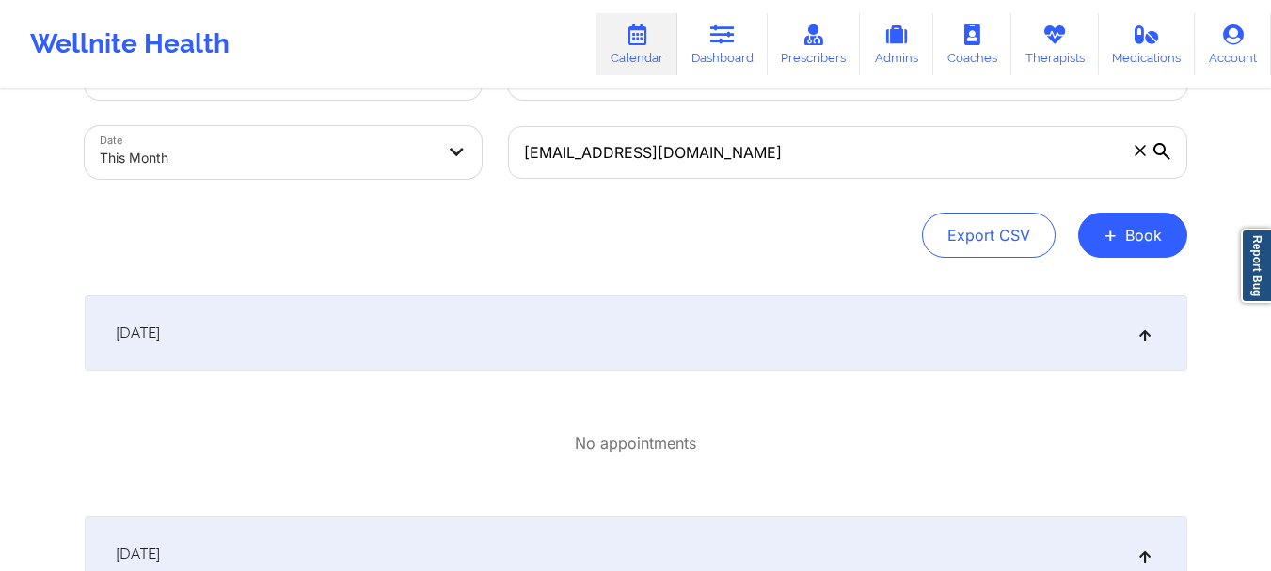
scroll to position [73, 0]
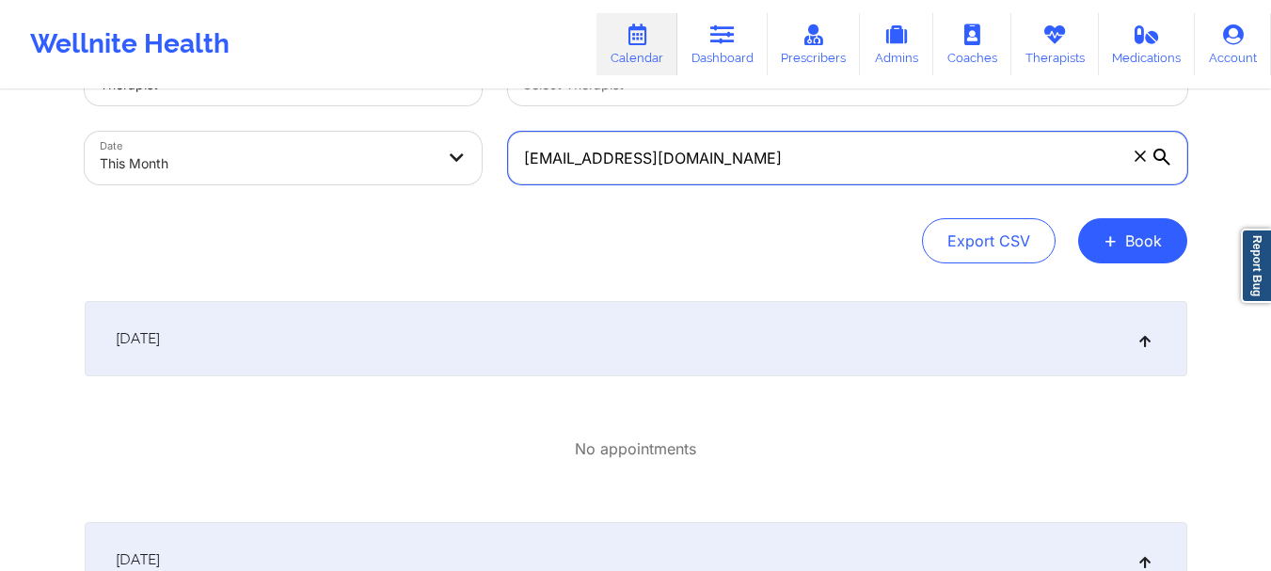
click at [687, 168] on input "giozepeda@aol.com" at bounding box center [847, 158] width 679 height 53
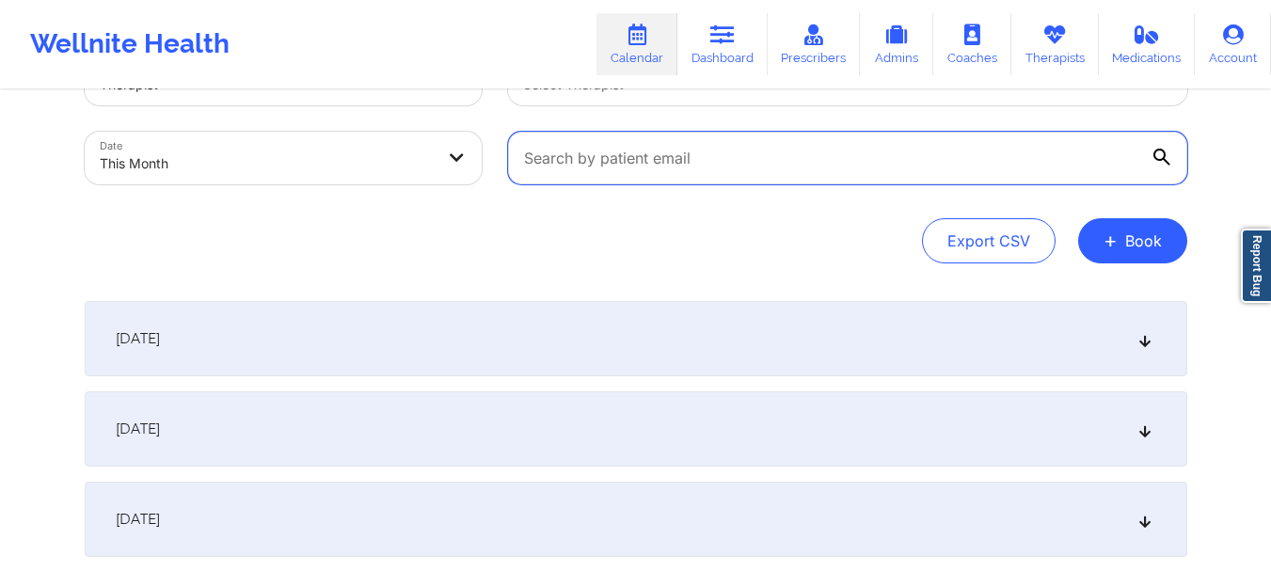
paste input "emilidia@cisco.com"
type input "emilidia@cisco.com"
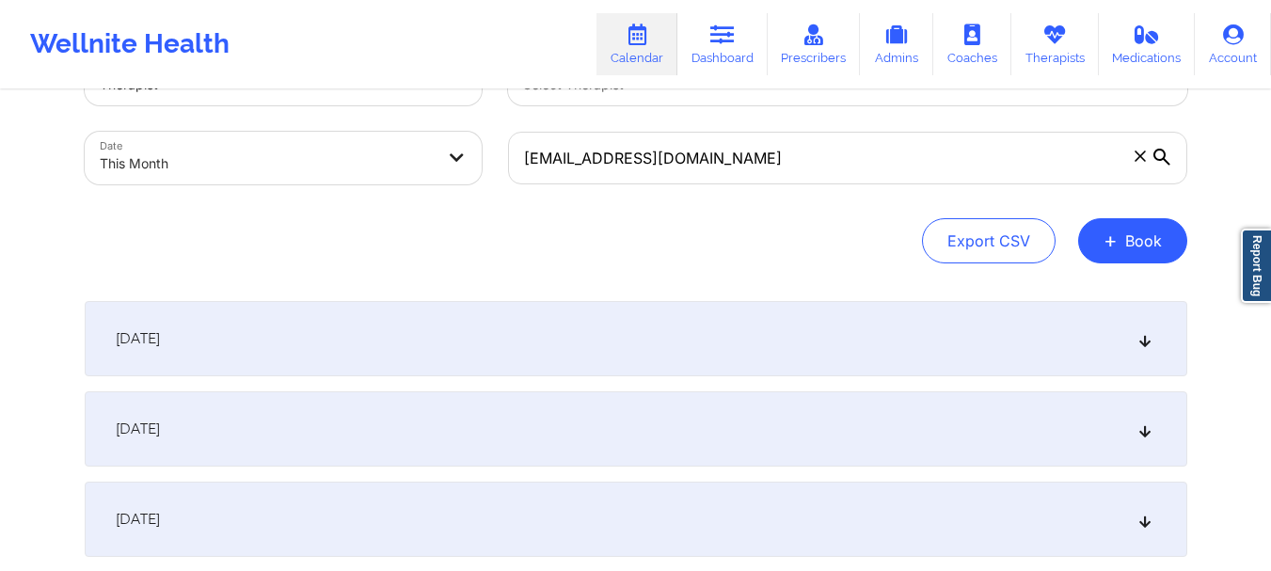
click at [1169, 156] on icon at bounding box center [1162, 157] width 17 height 17
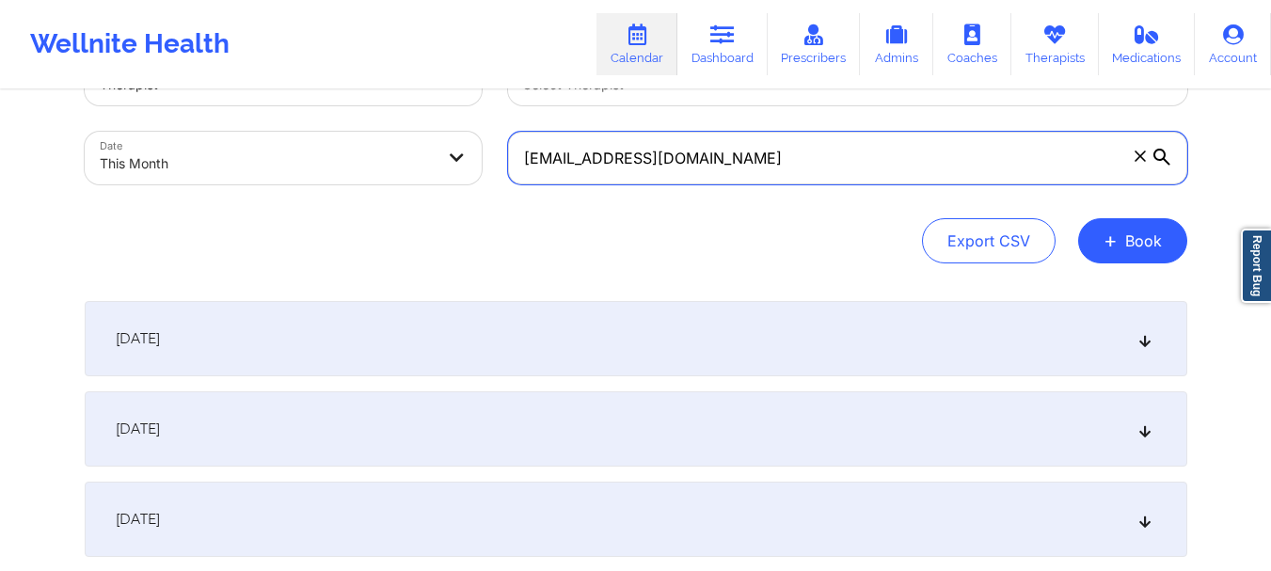
click at [1169, 156] on input "emilidia@cisco.com" at bounding box center [847, 158] width 679 height 53
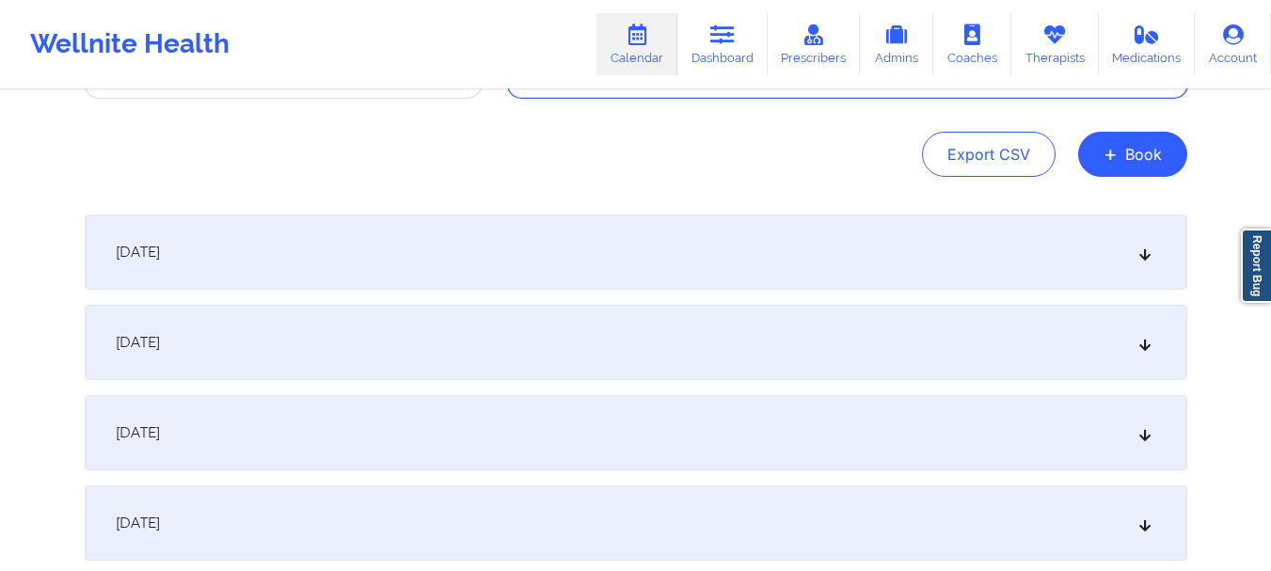
scroll to position [235, 0]
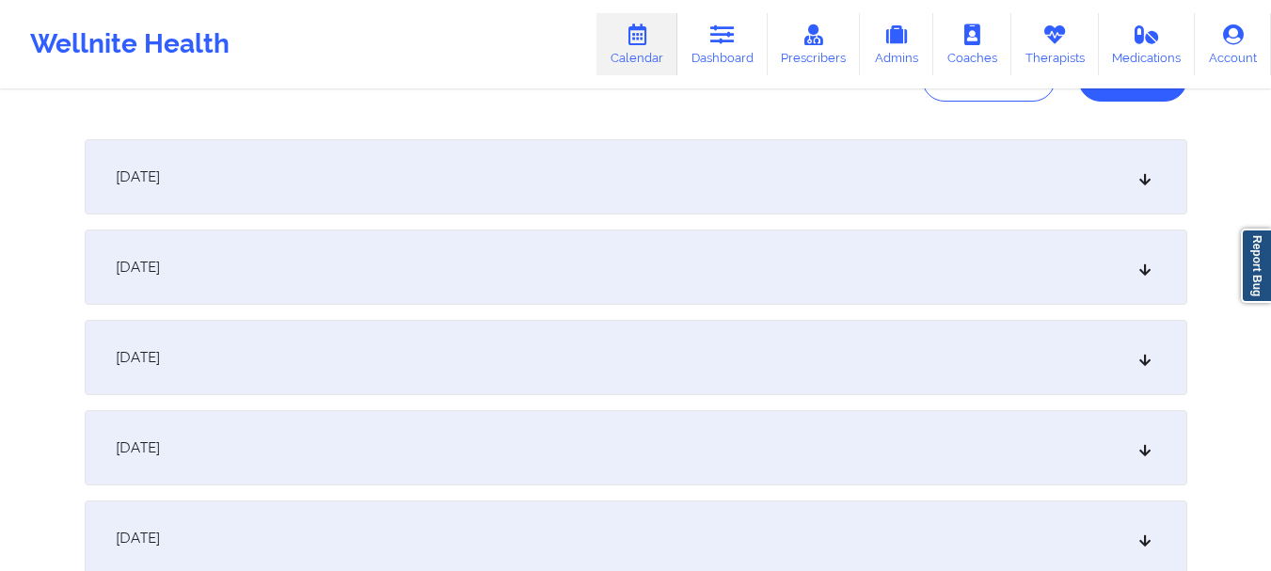
click at [824, 370] on div "October 3, 2025" at bounding box center [636, 357] width 1103 height 75
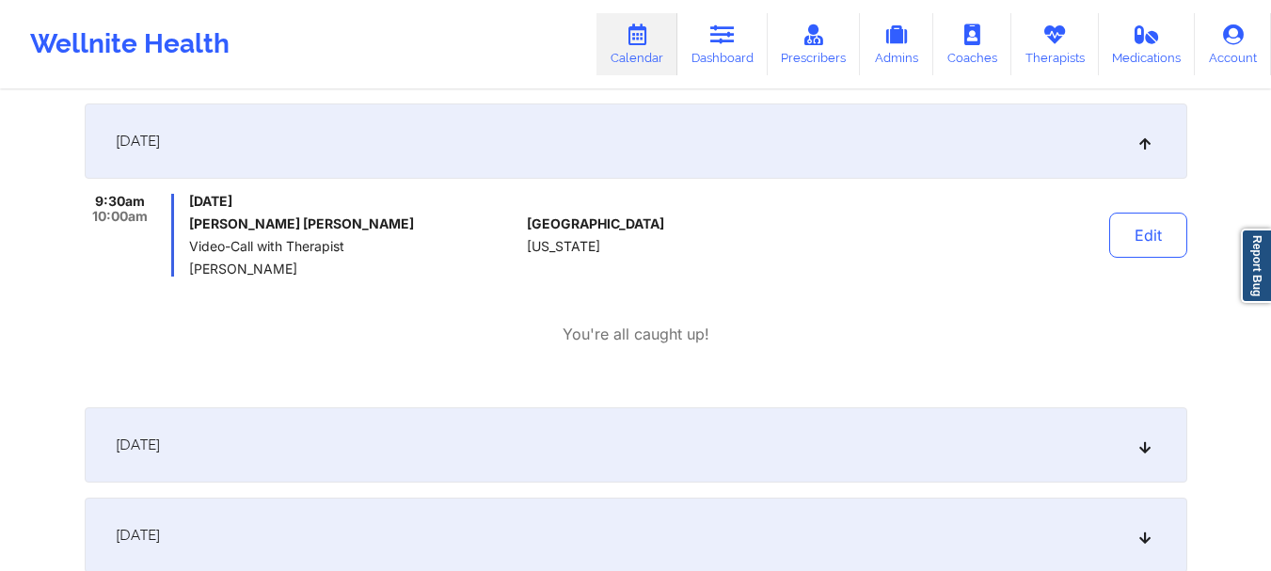
scroll to position [0, 0]
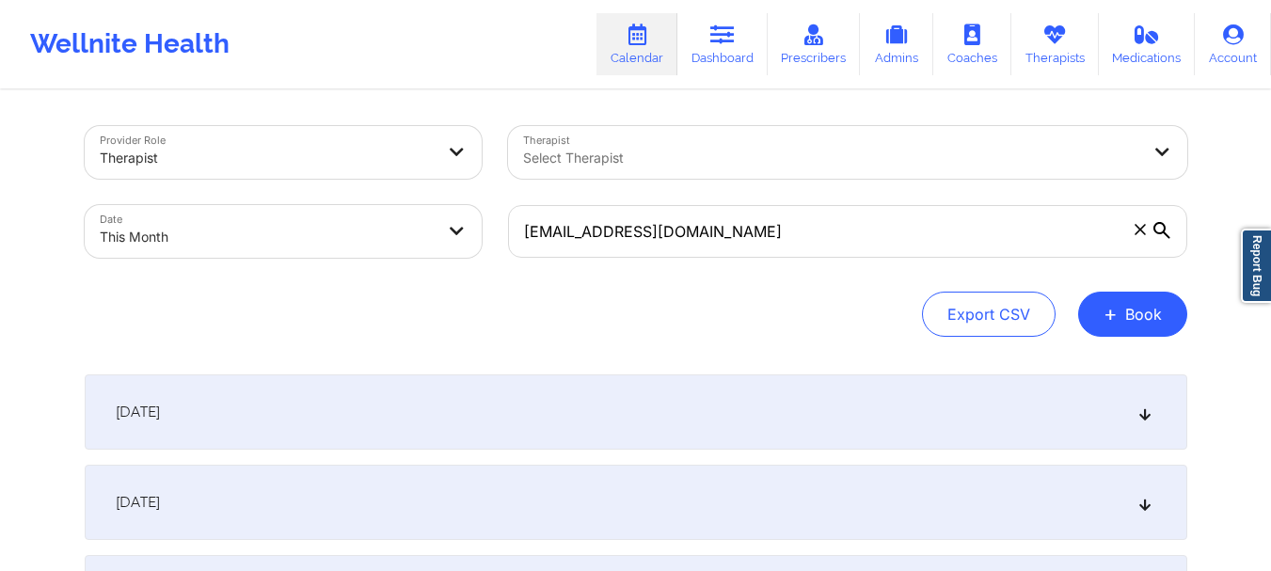
click at [1138, 228] on icon at bounding box center [1140, 229] width 10 height 10
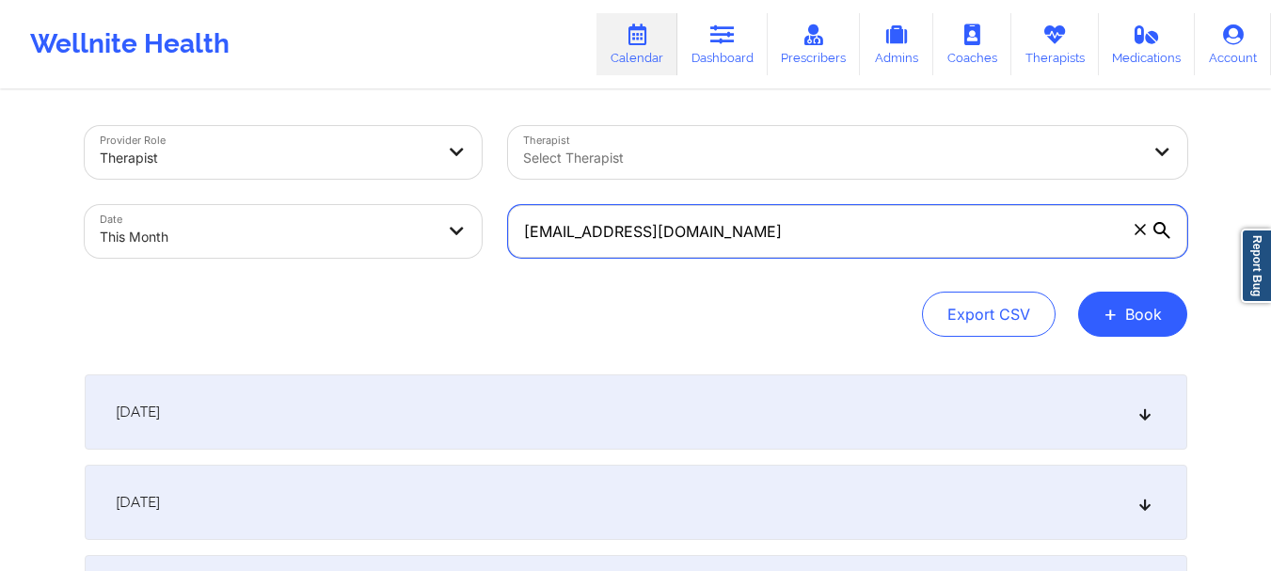
click at [1138, 228] on input "emilidia@cisco.com" at bounding box center [847, 231] width 679 height 53
paste input "5169658175"
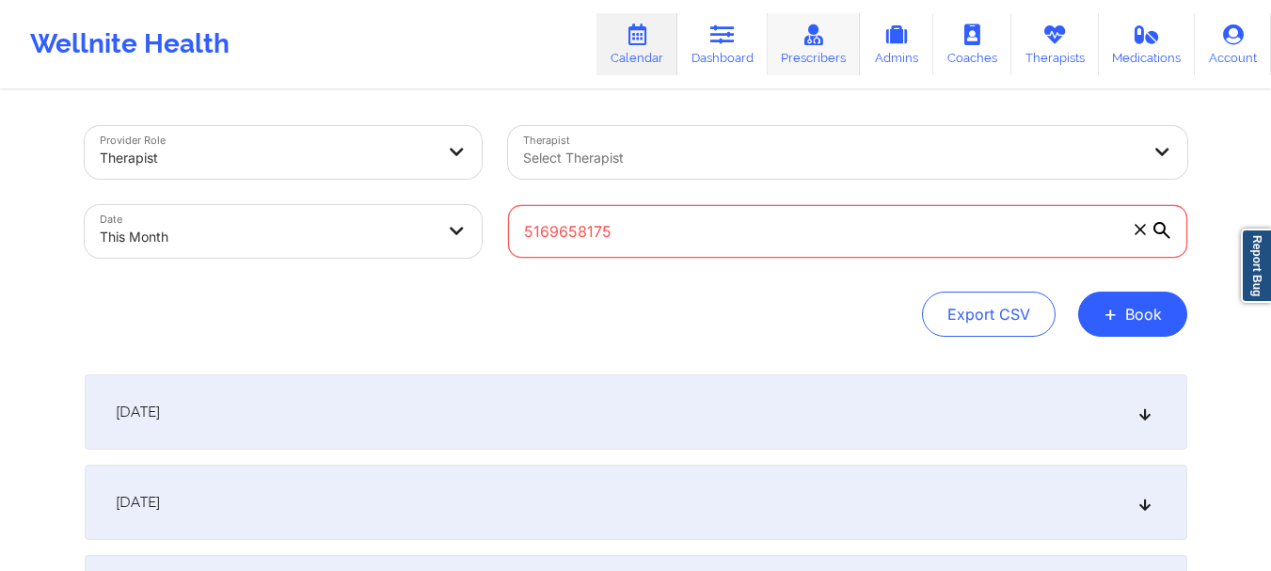
type input "5169658175"
click at [626, 248] on input "5169658175" at bounding box center [847, 231] width 679 height 53
click at [627, 248] on input "5169658175" at bounding box center [847, 231] width 679 height 53
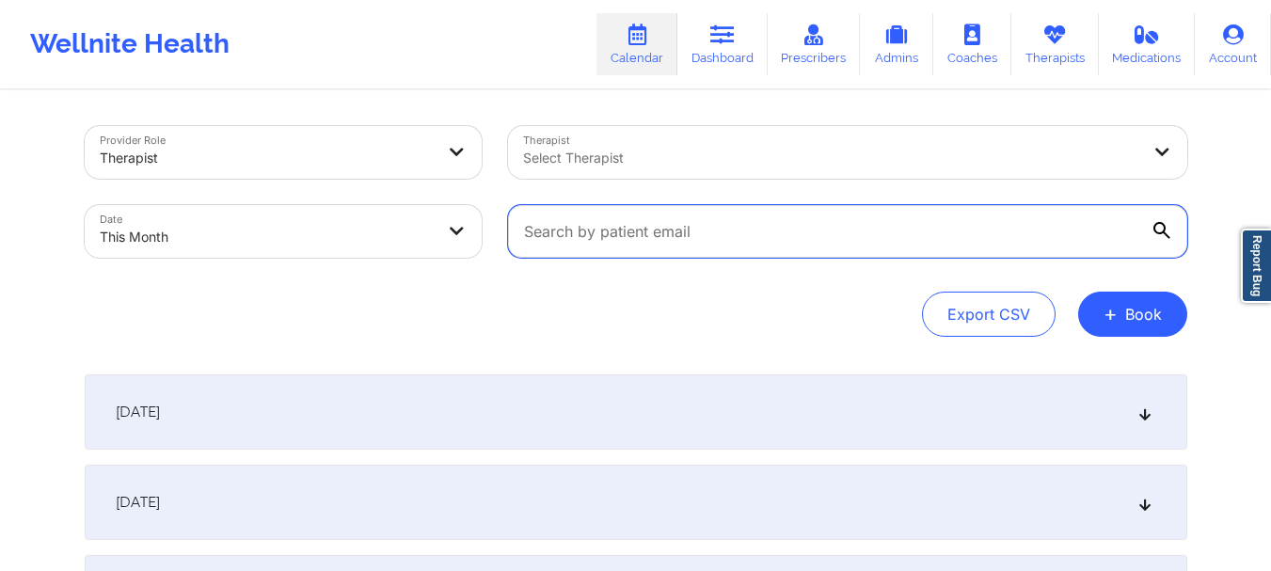
paste input "asimbenjamin@yahoo.com"
type input "asimbenjamin@yahoo.com"
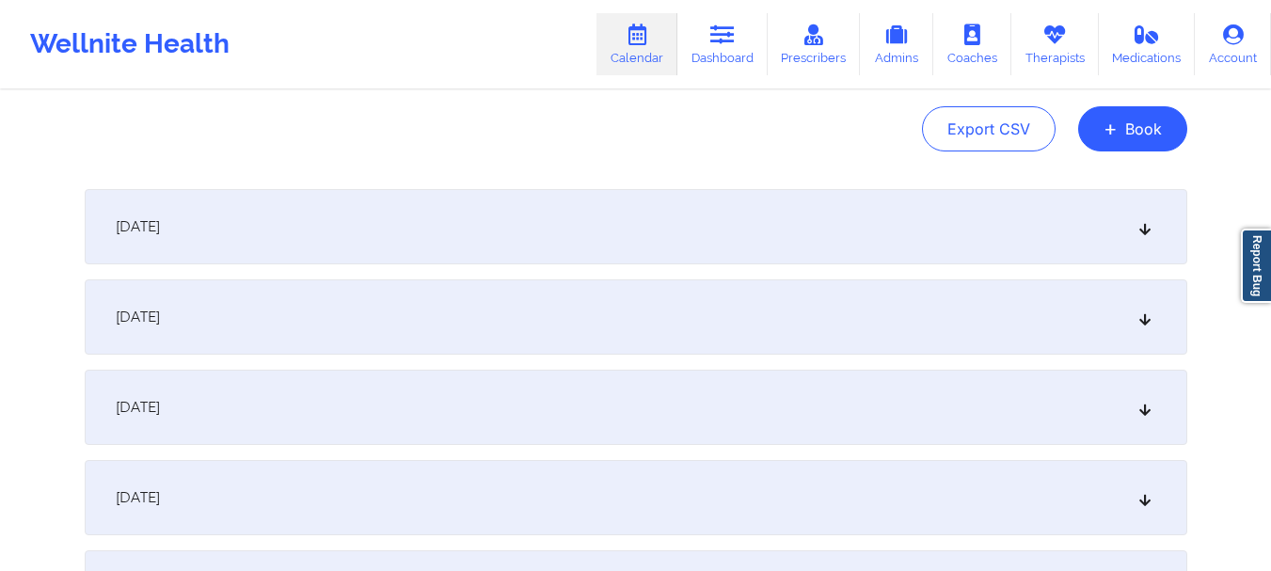
scroll to position [238, 0]
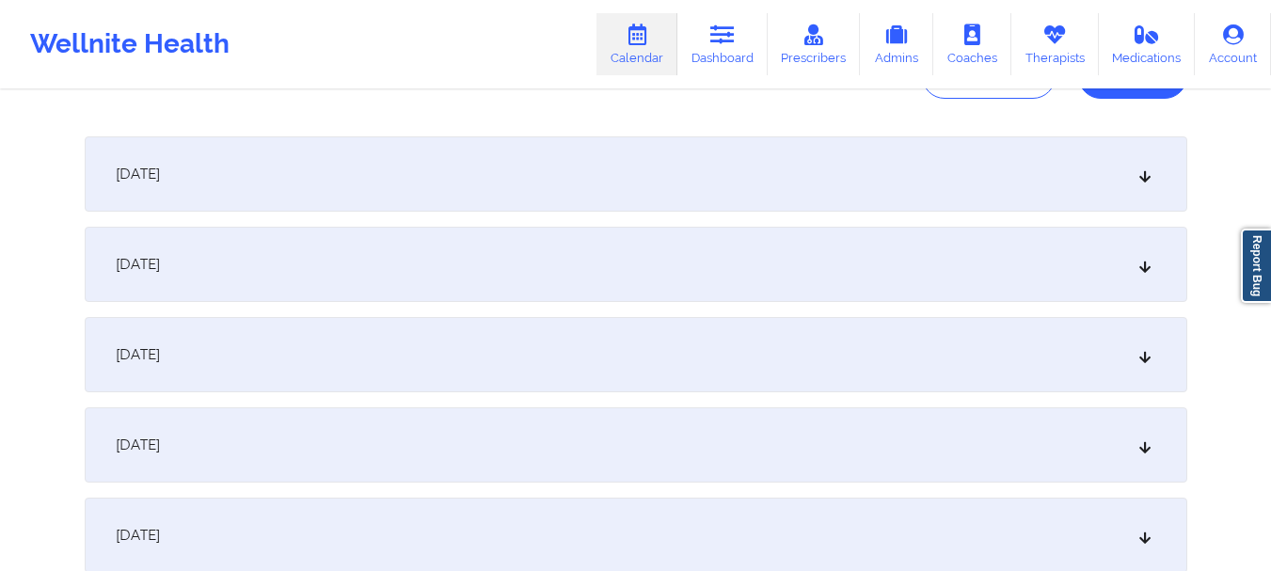
click at [1142, 271] on icon at bounding box center [1145, 264] width 16 height 13
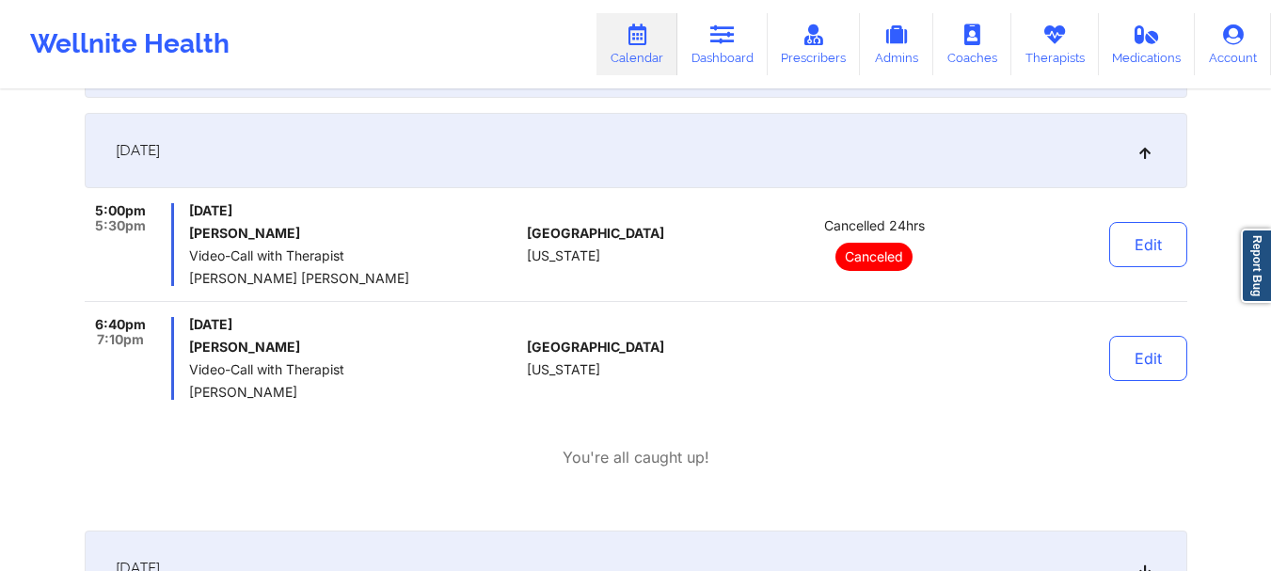
scroll to position [0, 0]
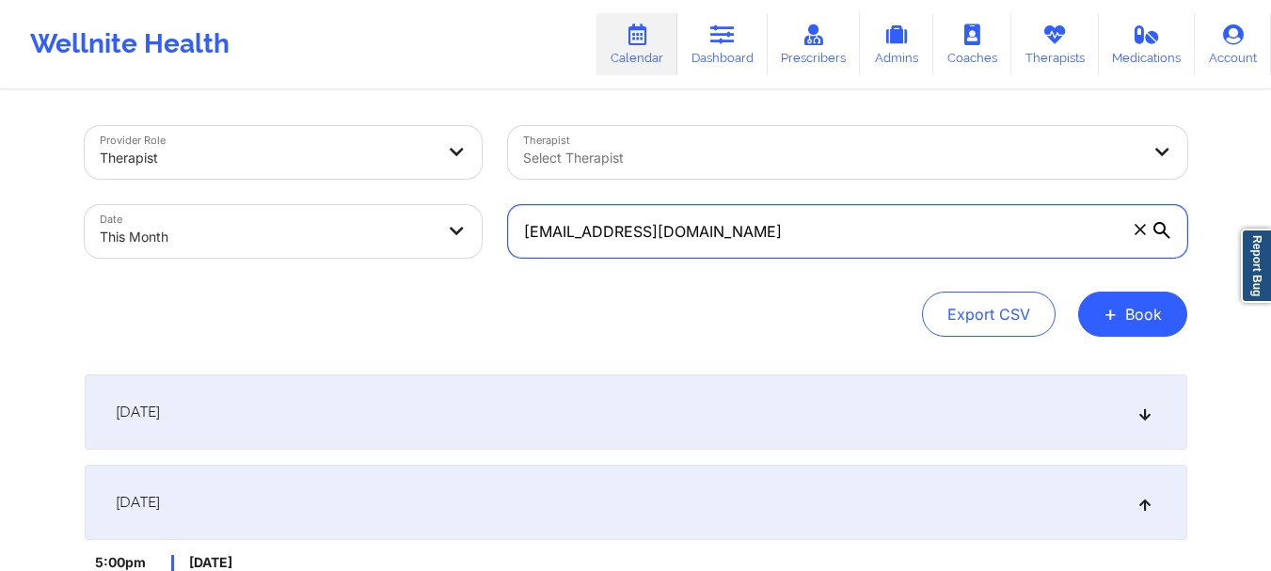
click at [752, 244] on input "asimbenjamin@yahoo.com" at bounding box center [847, 231] width 679 height 53
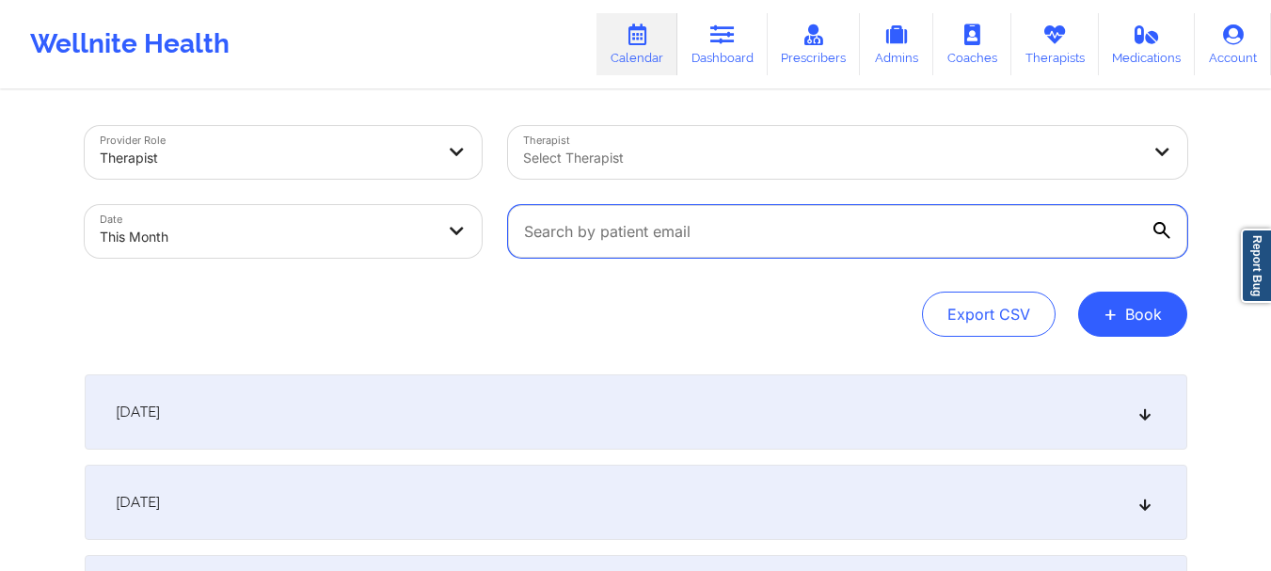
paste input "ameadows12b@gmail.com"
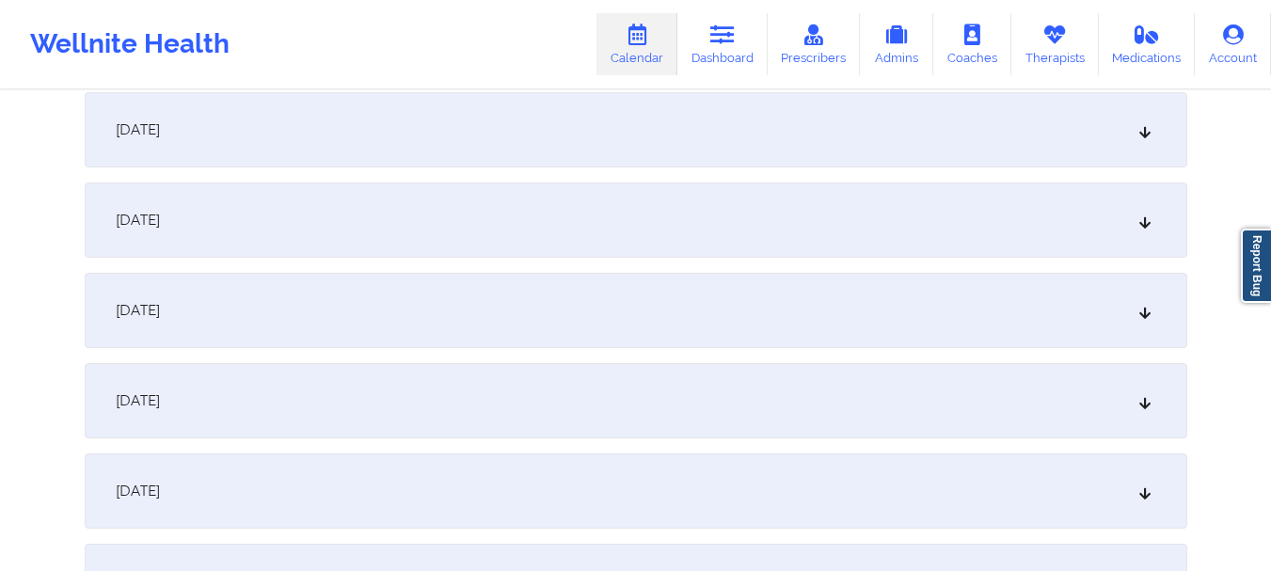
scroll to position [655, 0]
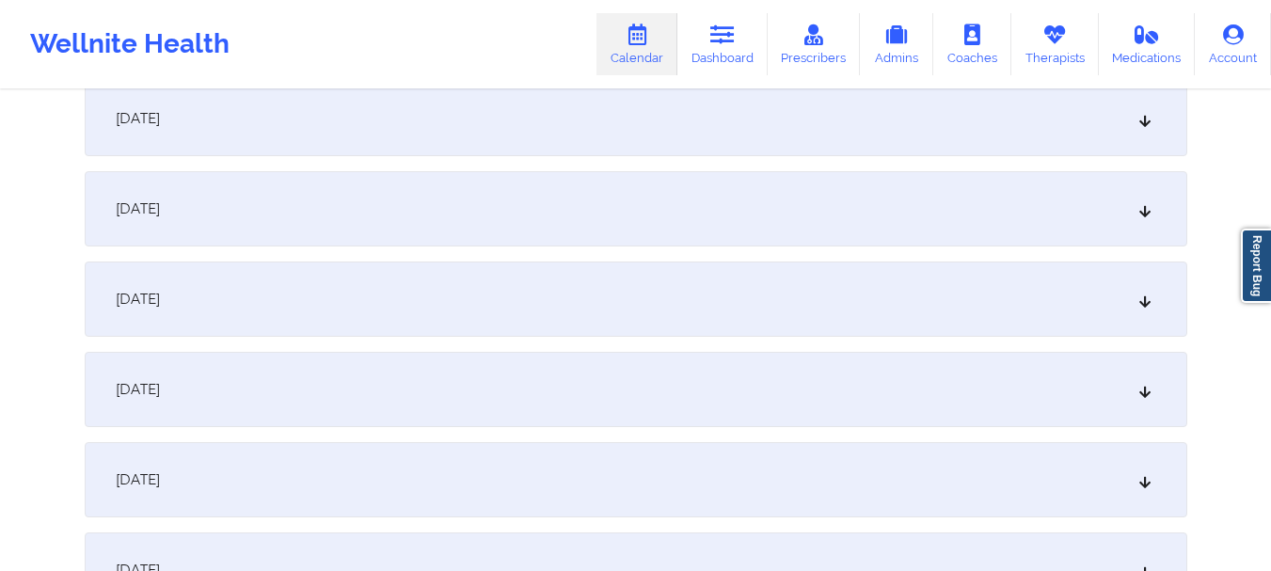
type input "ameadows12b@gmail.com"
click at [1148, 389] on icon at bounding box center [1145, 389] width 16 height 13
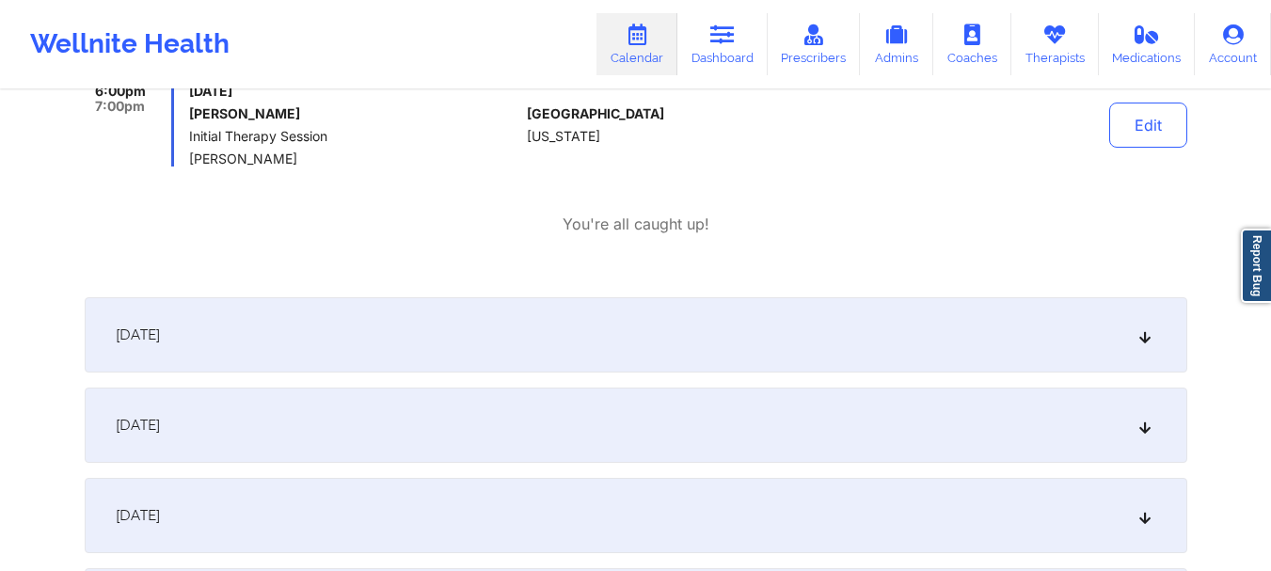
scroll to position [920, 0]
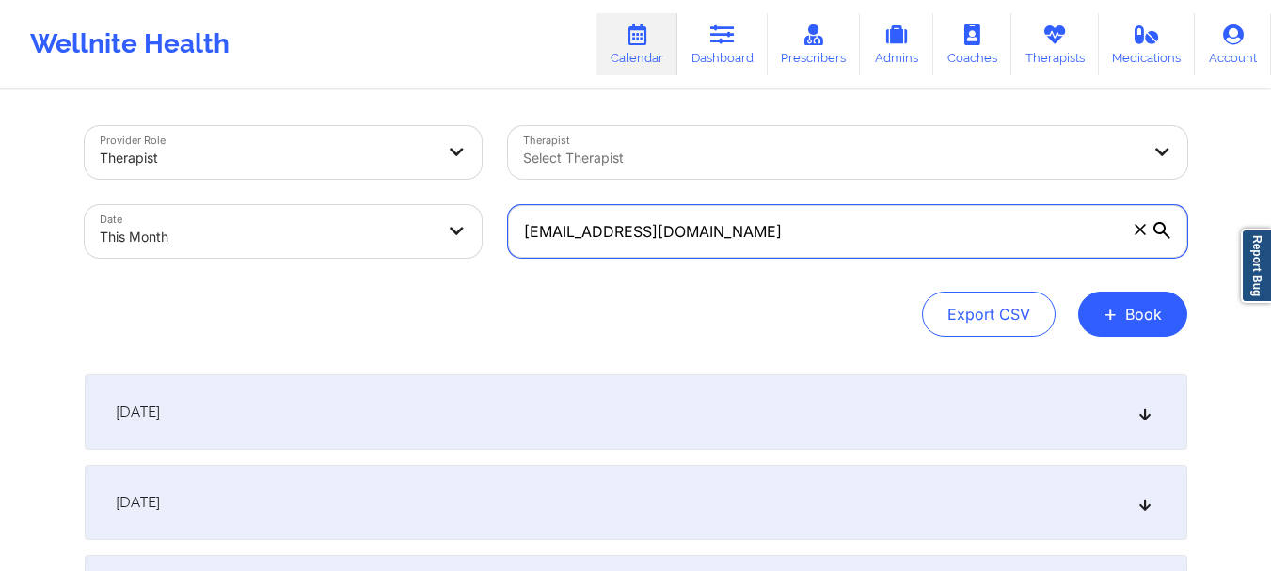
click at [771, 240] on input "[EMAIL_ADDRESS][DOMAIN_NAME]" at bounding box center [847, 231] width 679 height 53
click at [682, 235] on input "[EMAIL_ADDRESS][DOMAIN_NAME]" at bounding box center [847, 231] width 679 height 53
click at [682, 233] on input "[EMAIL_ADDRESS][DOMAIN_NAME]" at bounding box center [847, 231] width 679 height 53
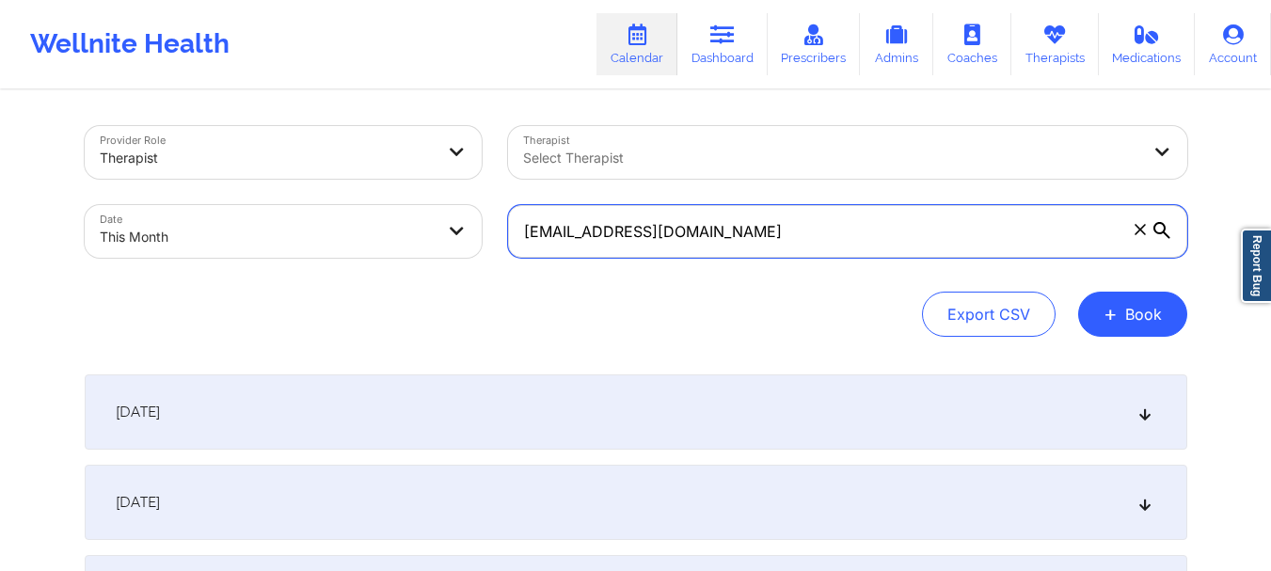
click at [681, 231] on input "ameadows12b@gmail.com" at bounding box center [847, 231] width 679 height 53
type input "ameadows12b@gmailcom"
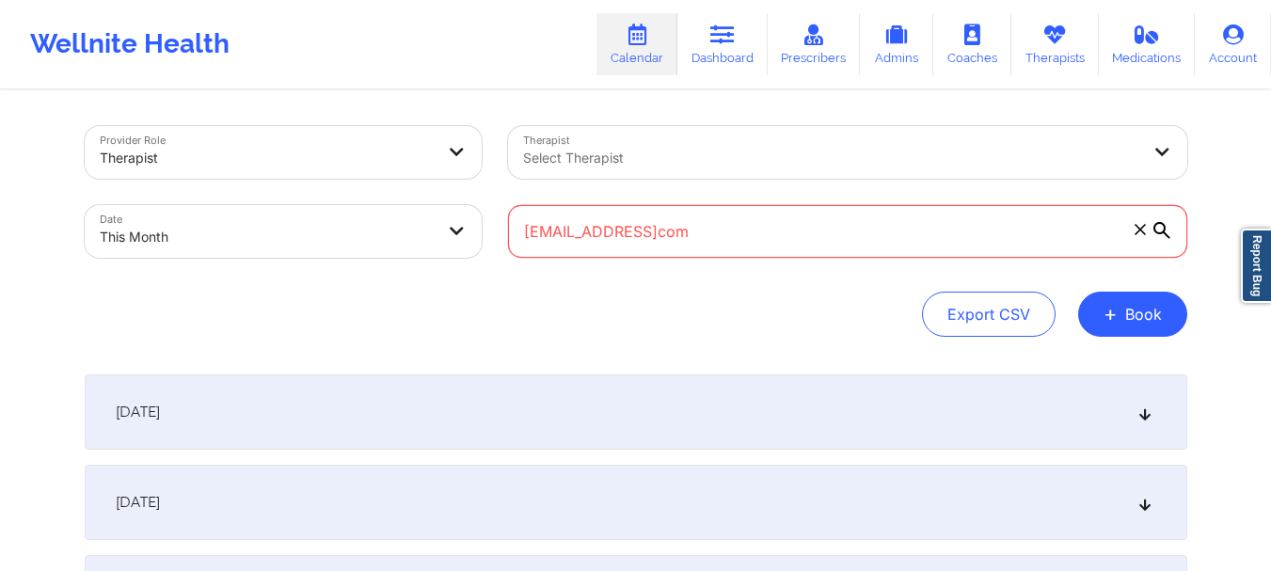
click at [680, 231] on input "ameadows12b@gmailcom" at bounding box center [847, 231] width 679 height 53
click at [679, 231] on input "ameadows12b@gmailcom" at bounding box center [847, 231] width 679 height 53
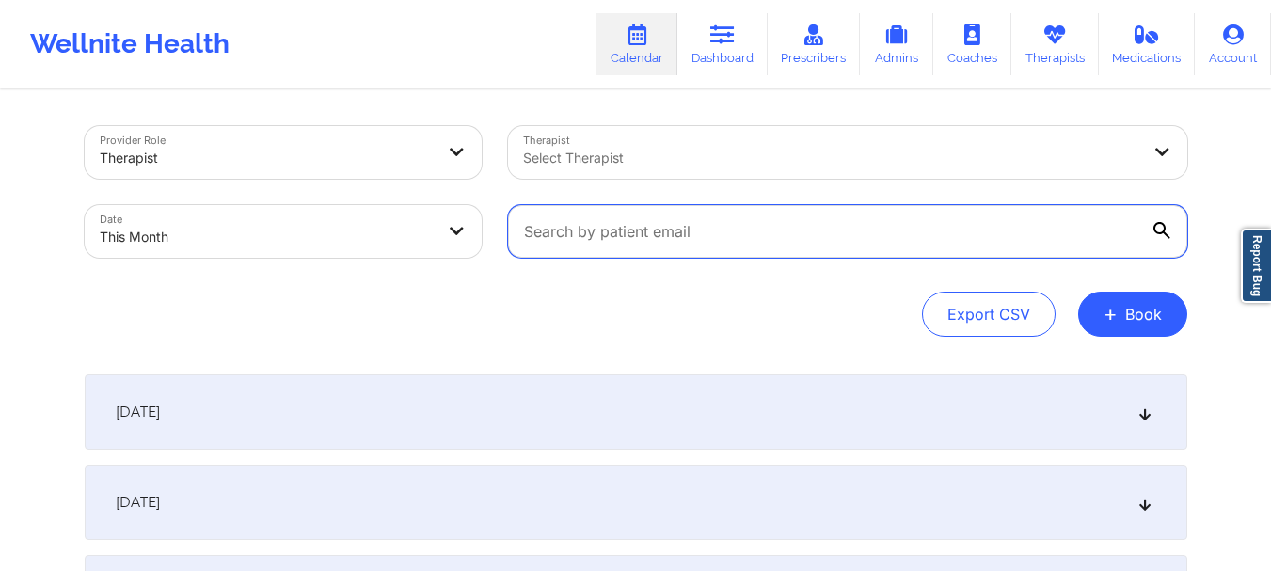
paste input "elizabethwelz30485@gmail.com"
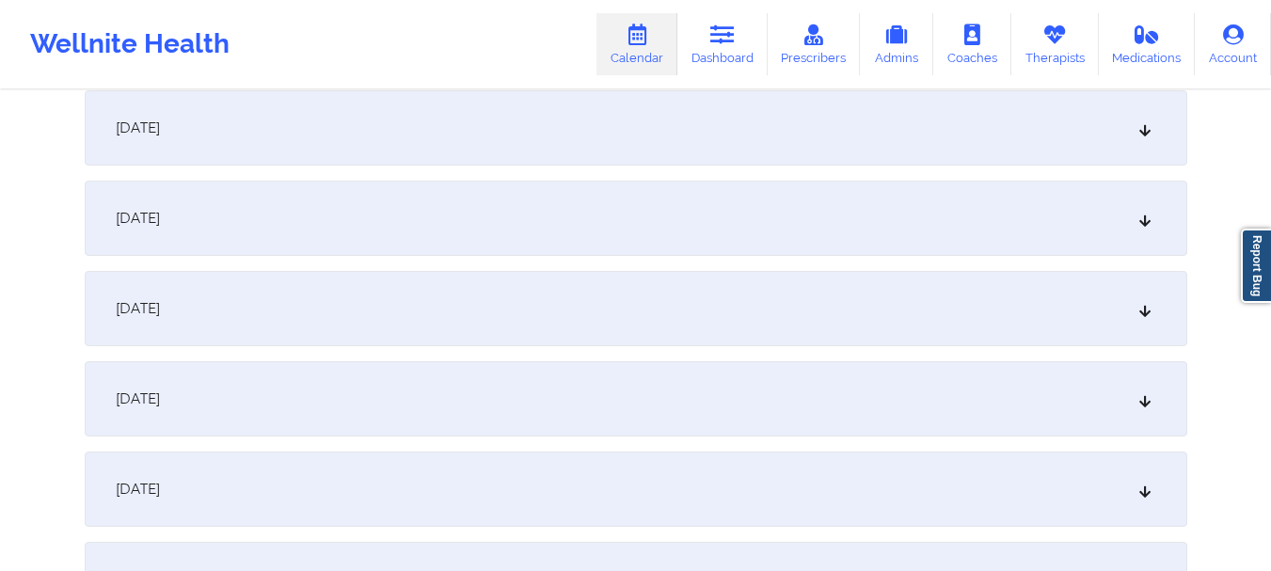
scroll to position [295, 0]
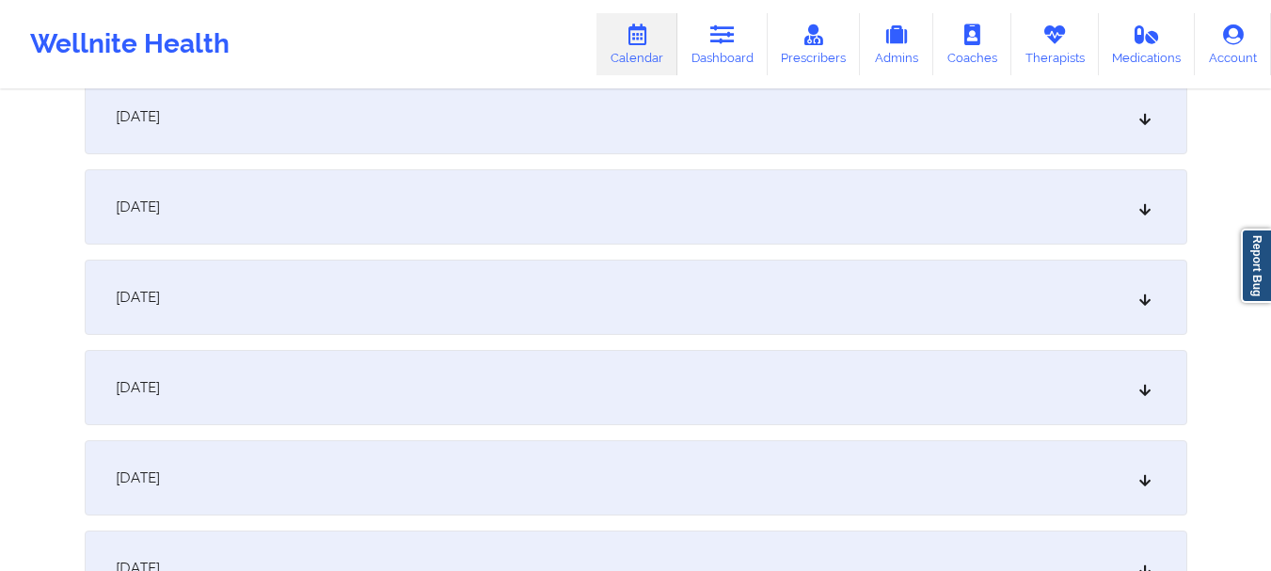
type input "elizabethwelz30485@gmail.com"
click at [1147, 211] on icon at bounding box center [1145, 206] width 16 height 13
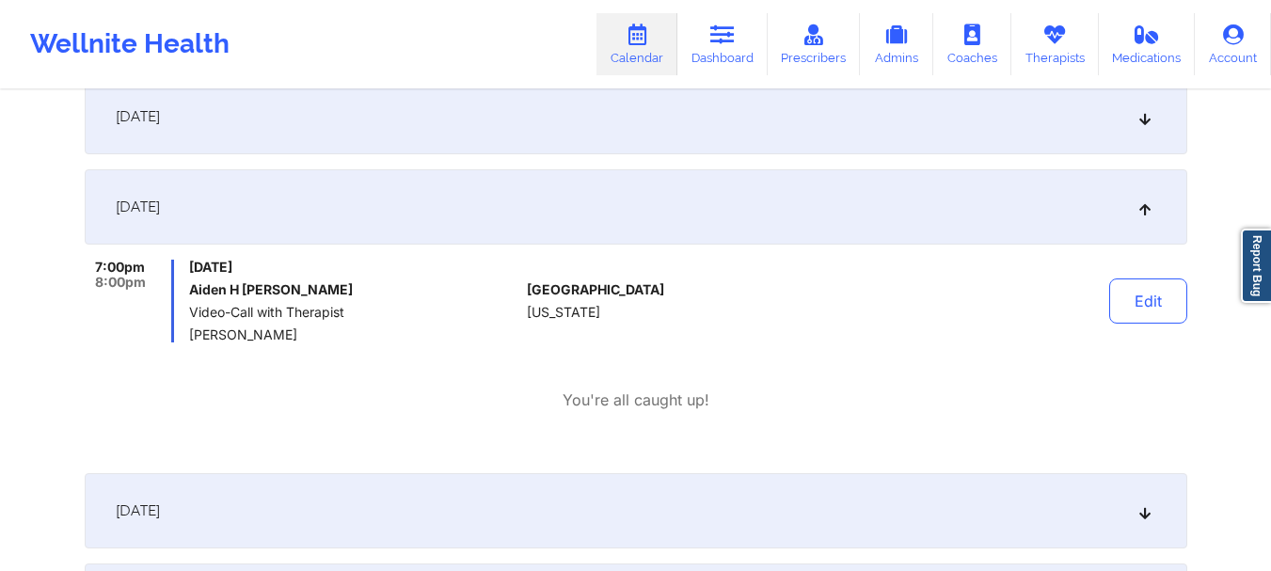
scroll to position [0, 0]
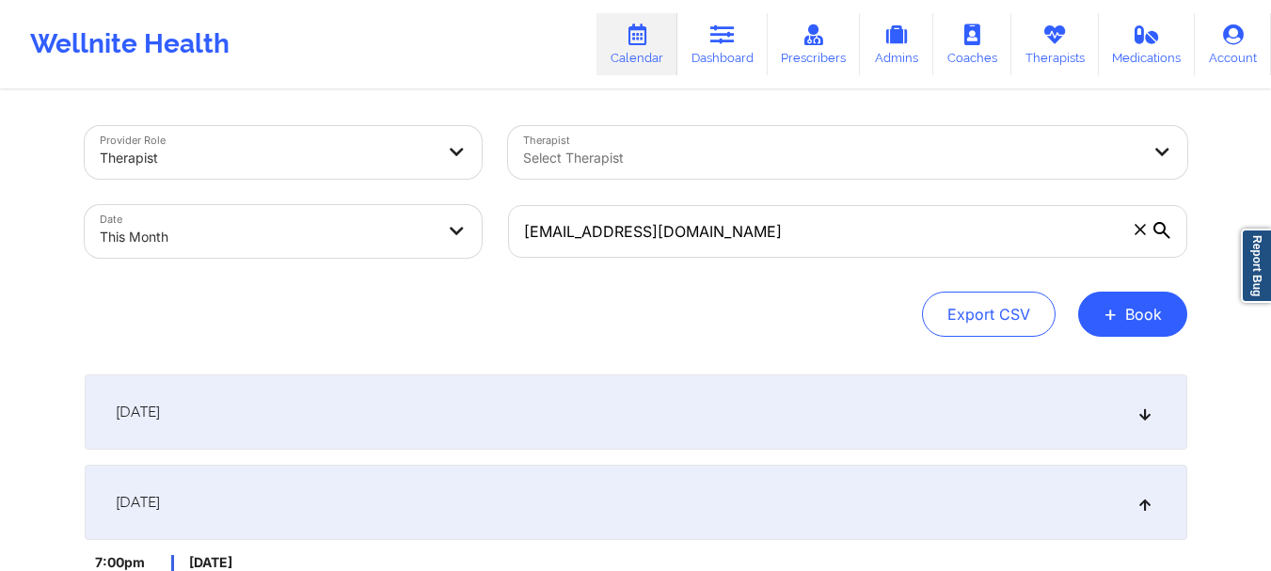
click at [1138, 235] on span at bounding box center [1140, 229] width 19 height 19
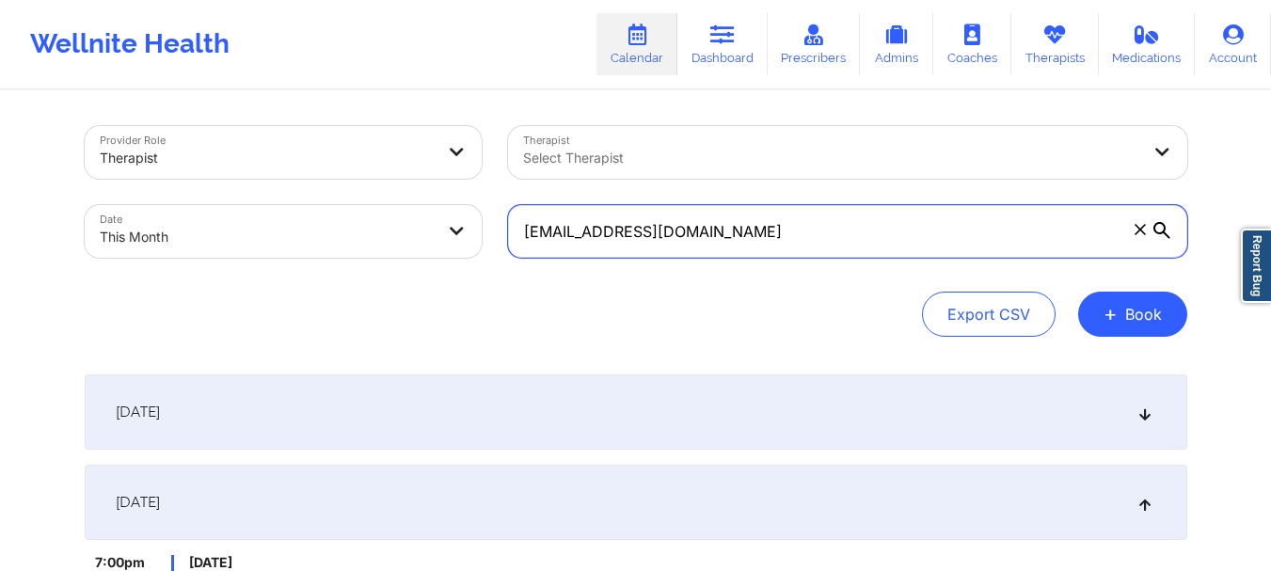
click at [1138, 235] on input "elizabethwelz30485@gmail.com" at bounding box center [847, 231] width 679 height 53
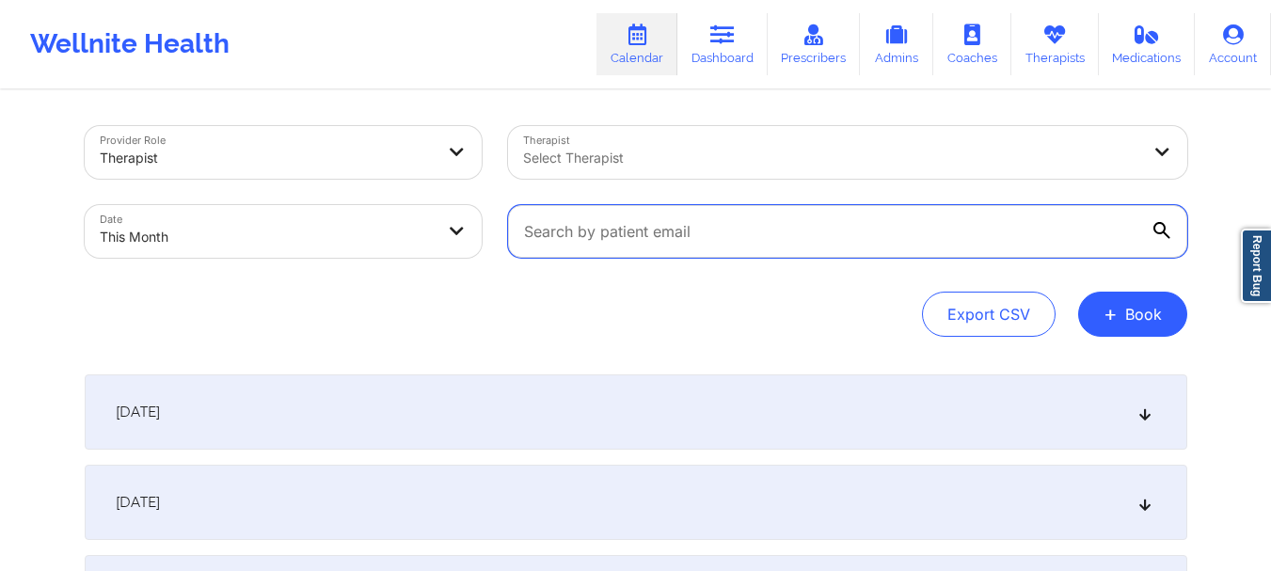
paste input "cartershaniece217@gmail.com"
type input "cartershaniece217@gmail.com"
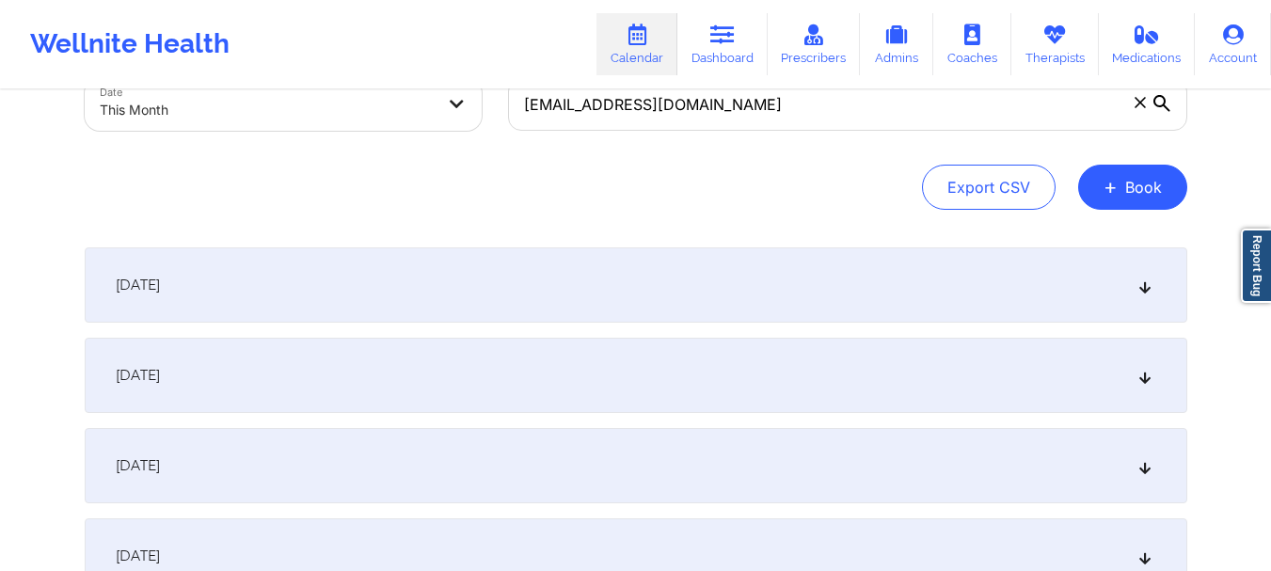
scroll to position [185, 0]
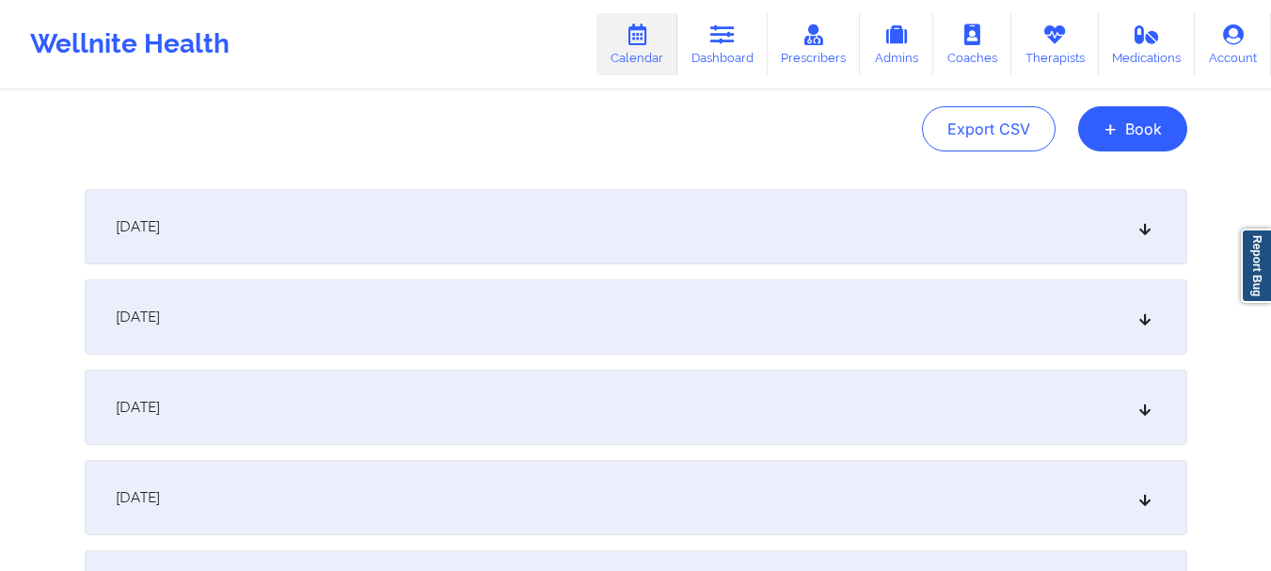
click at [1141, 322] on icon at bounding box center [1145, 317] width 16 height 13
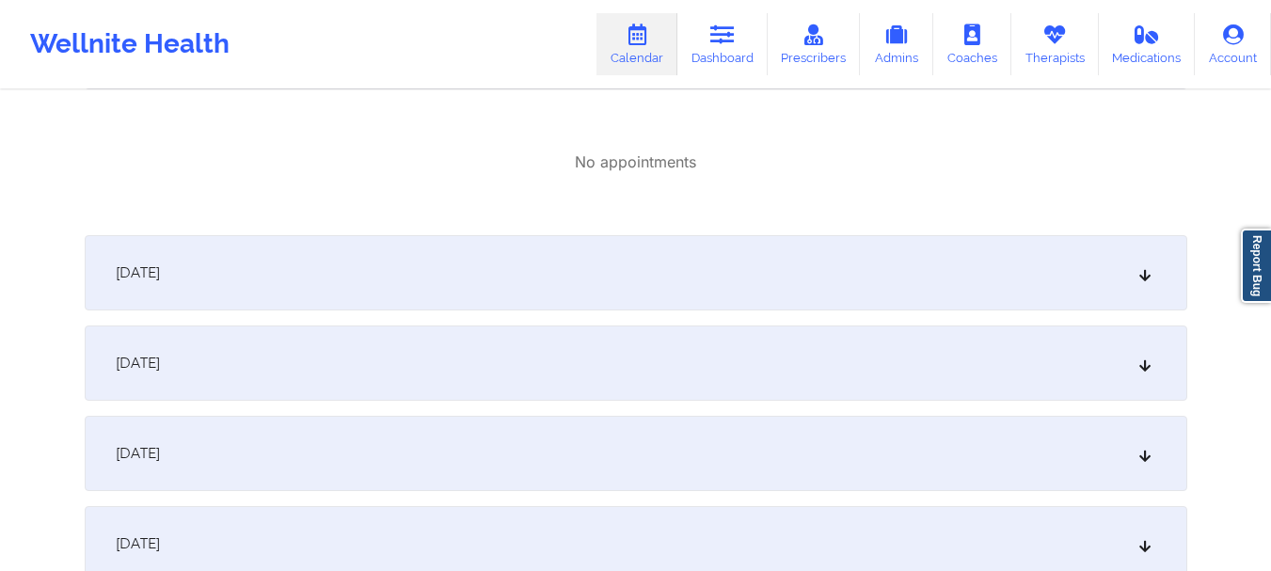
scroll to position [493, 0]
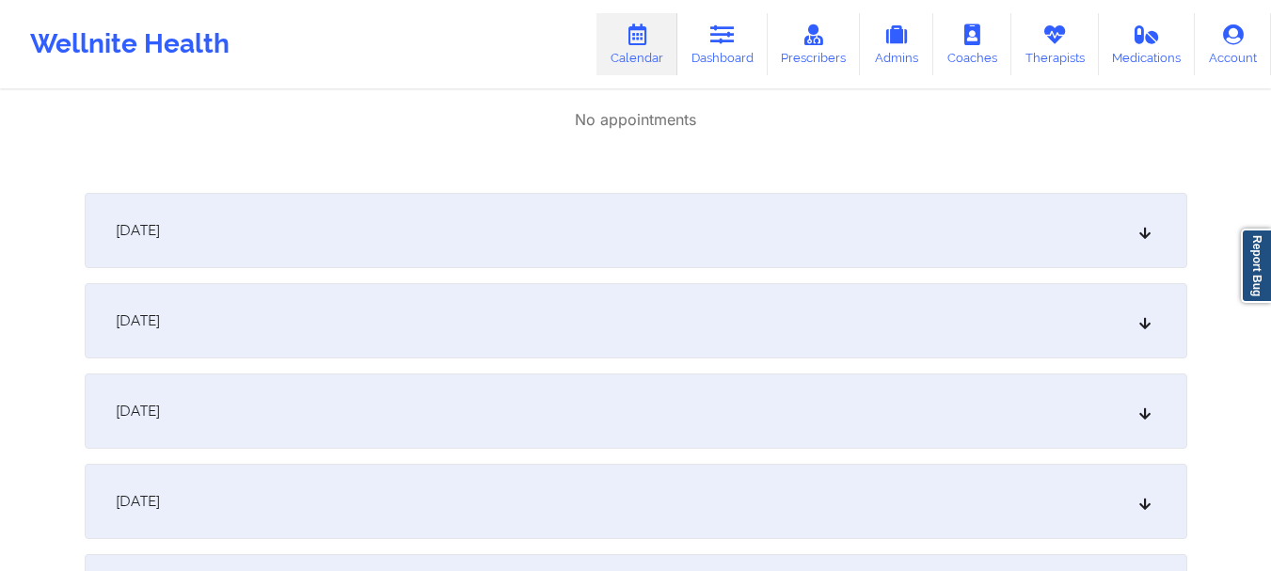
click at [1136, 242] on div "October 3, 2025" at bounding box center [636, 230] width 1103 height 75
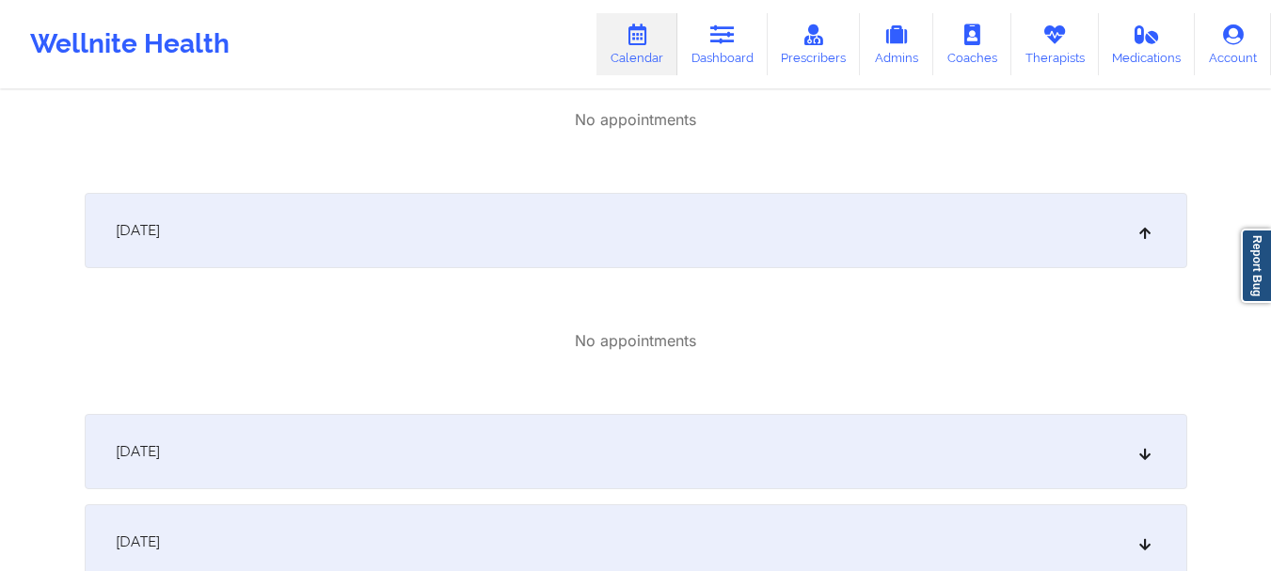
click at [1136, 242] on div "October 3, 2025" at bounding box center [636, 230] width 1103 height 75
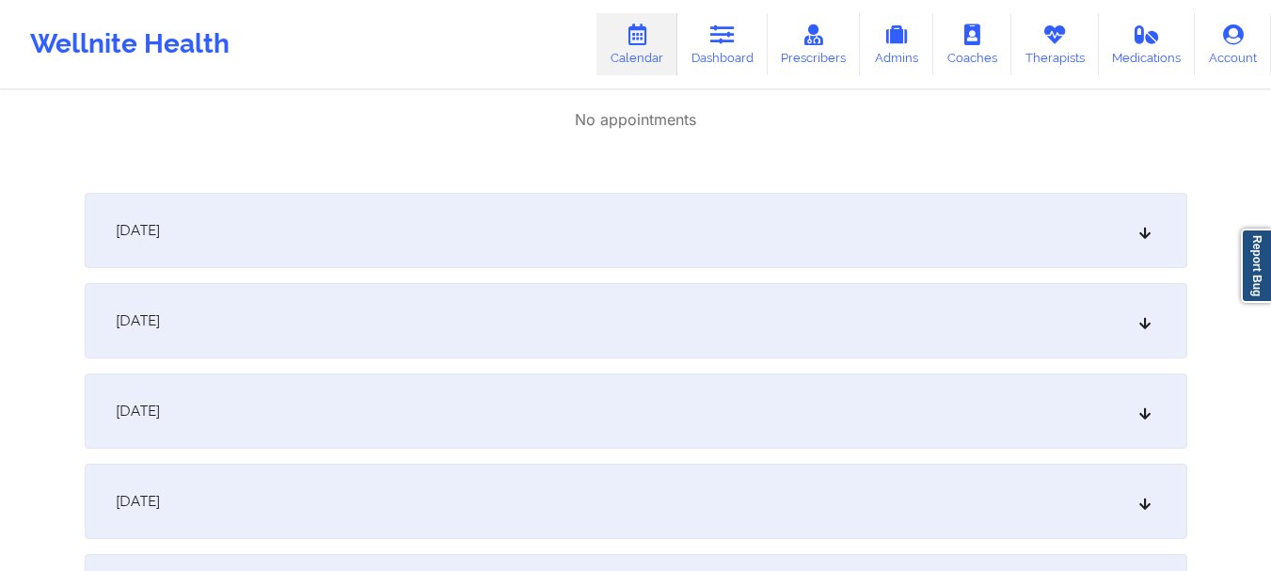
scroll to position [263, 0]
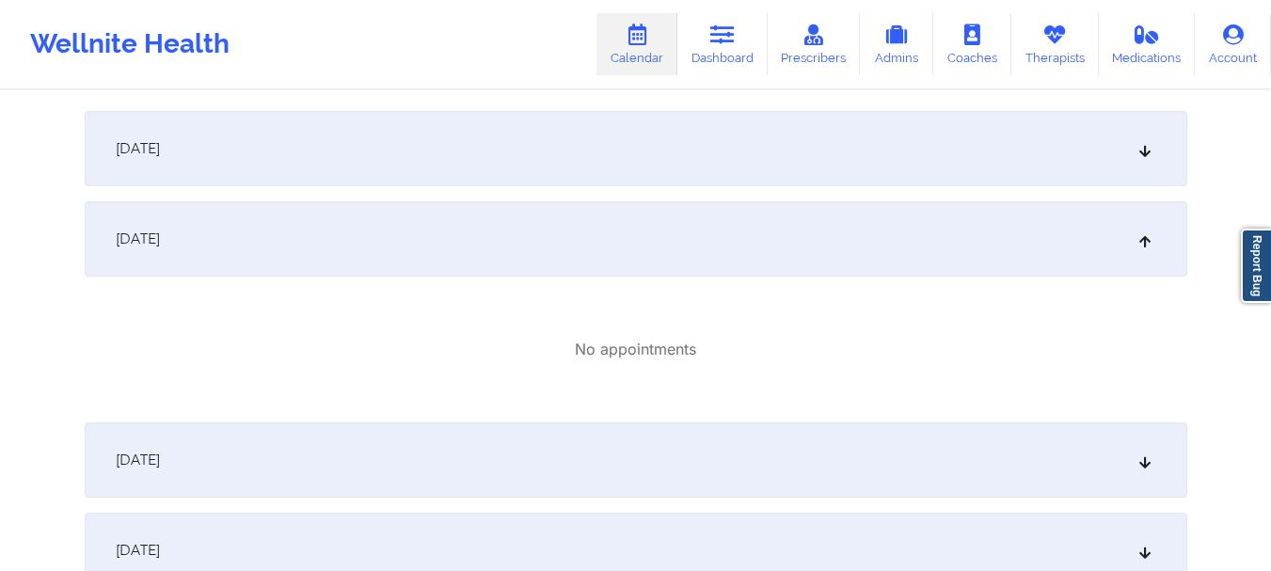
click at [1149, 246] on icon at bounding box center [1145, 238] width 16 height 13
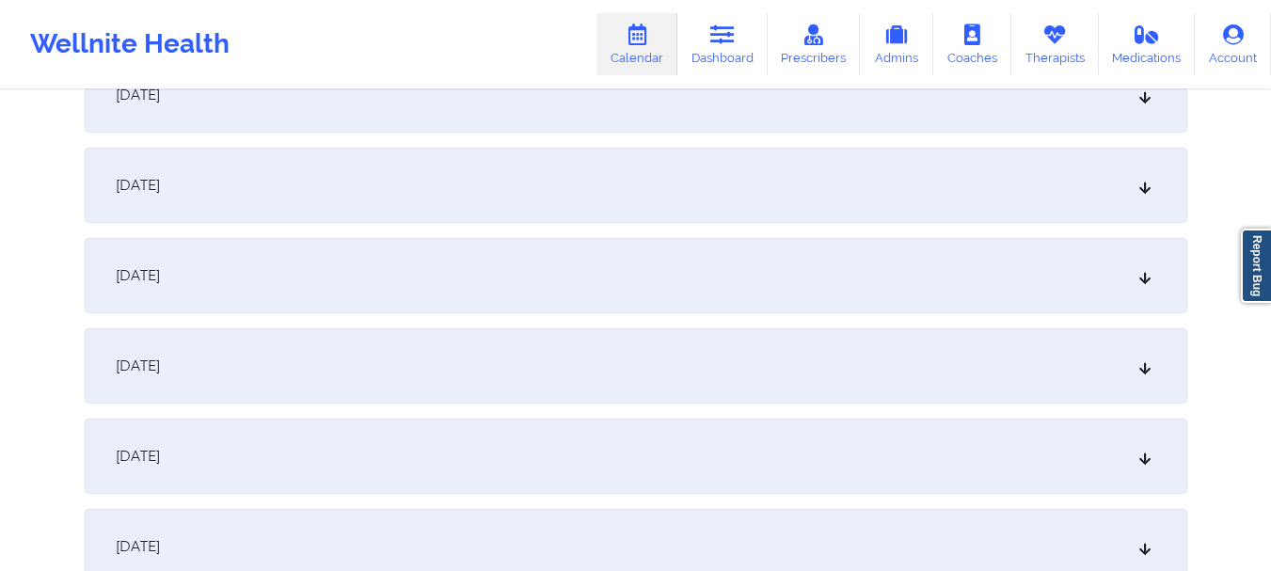
scroll to position [658, 0]
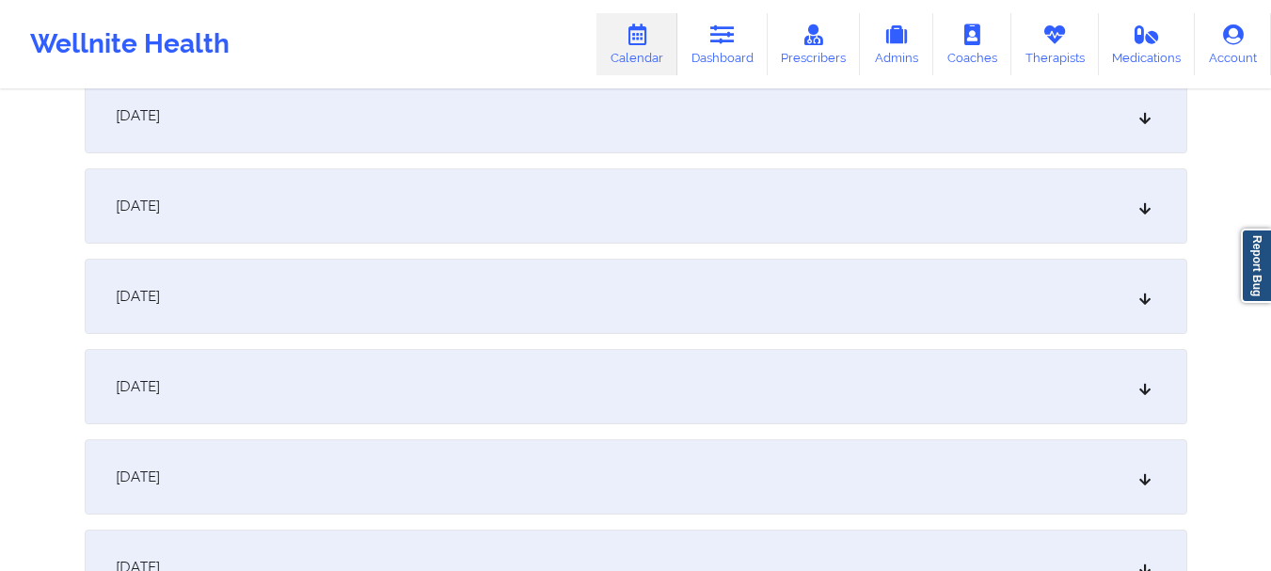
click at [1137, 109] on icon at bounding box center [1145, 115] width 16 height 13
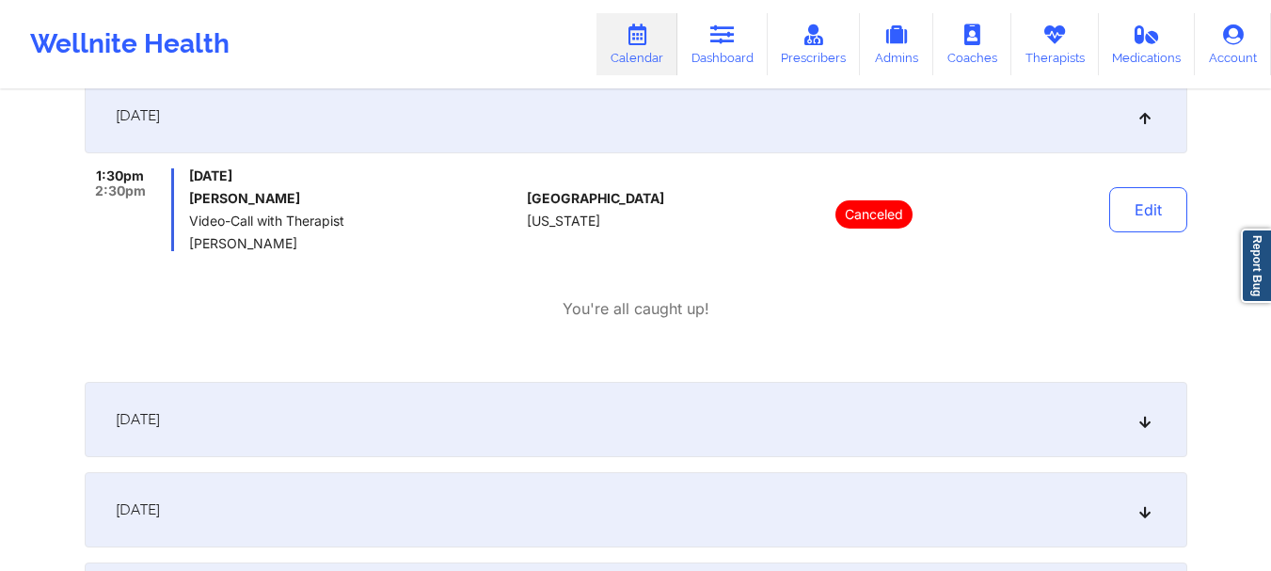
click at [1144, 121] on icon at bounding box center [1145, 115] width 16 height 13
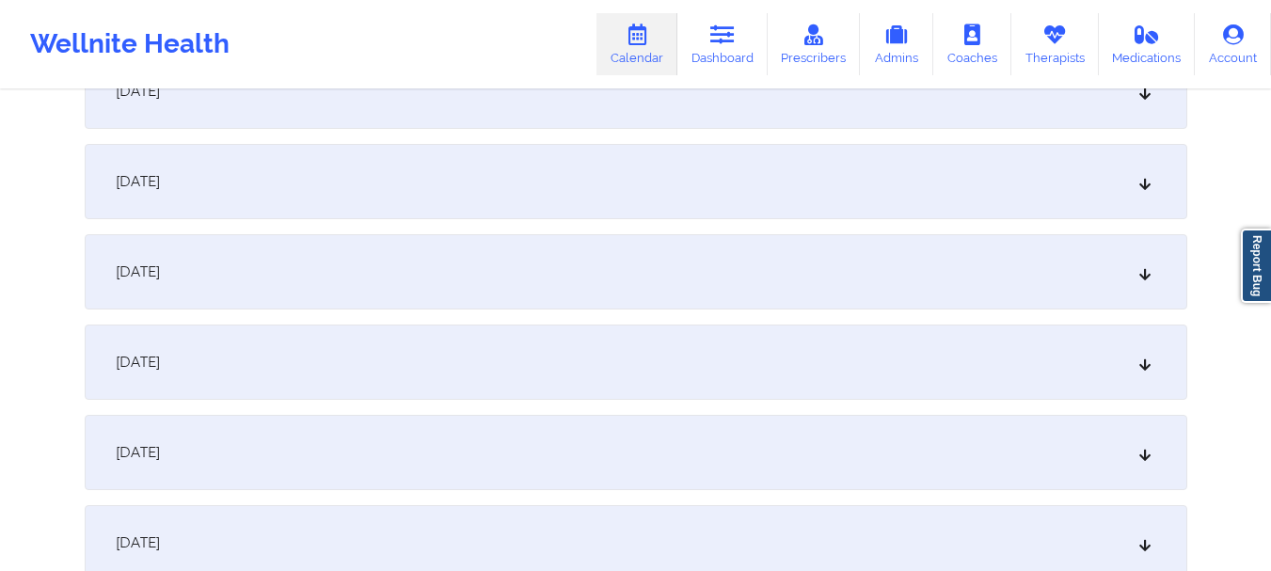
scroll to position [959, 0]
click at [1115, 455] on div "October 12, 2025" at bounding box center [636, 446] width 1103 height 75
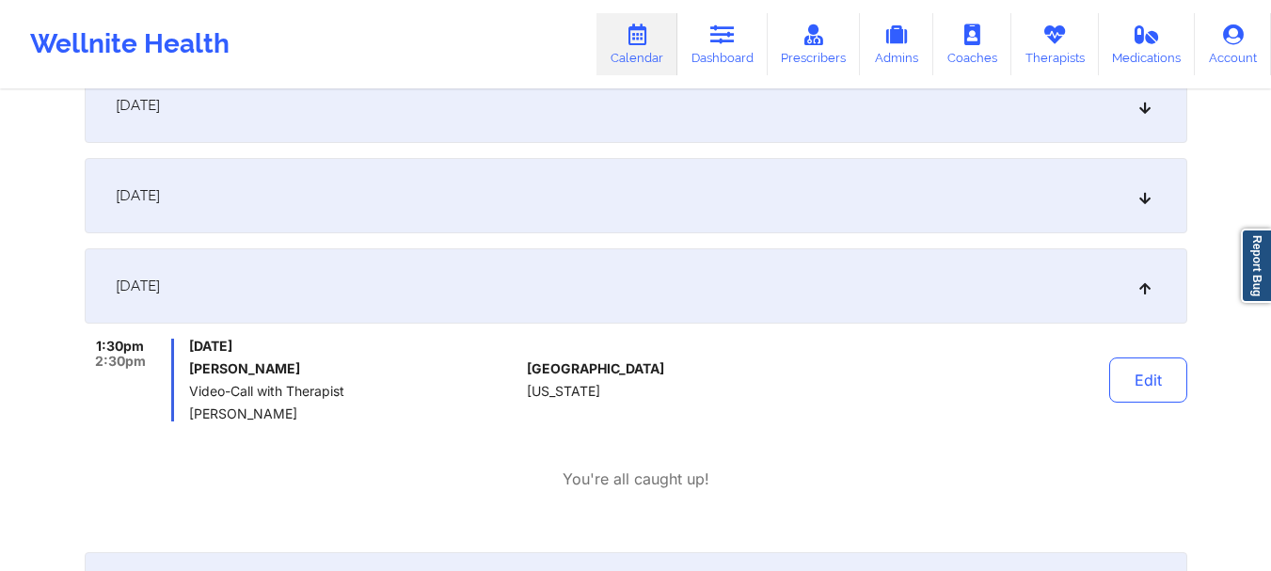
scroll to position [1139, 0]
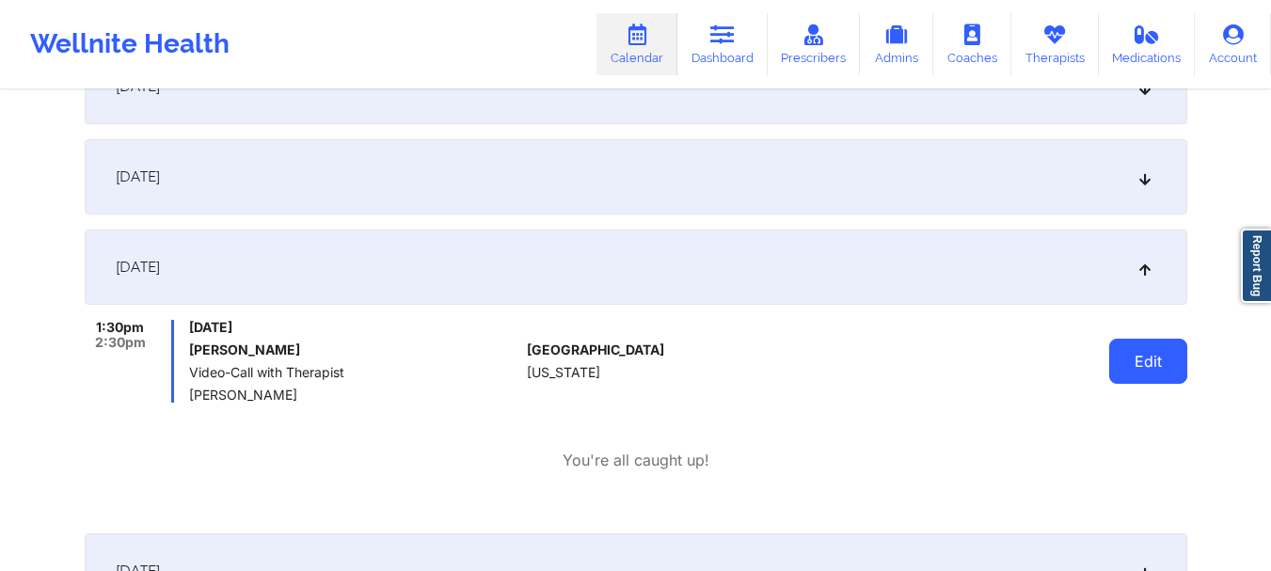
click at [1152, 364] on button "Edit" at bounding box center [1148, 361] width 78 height 45
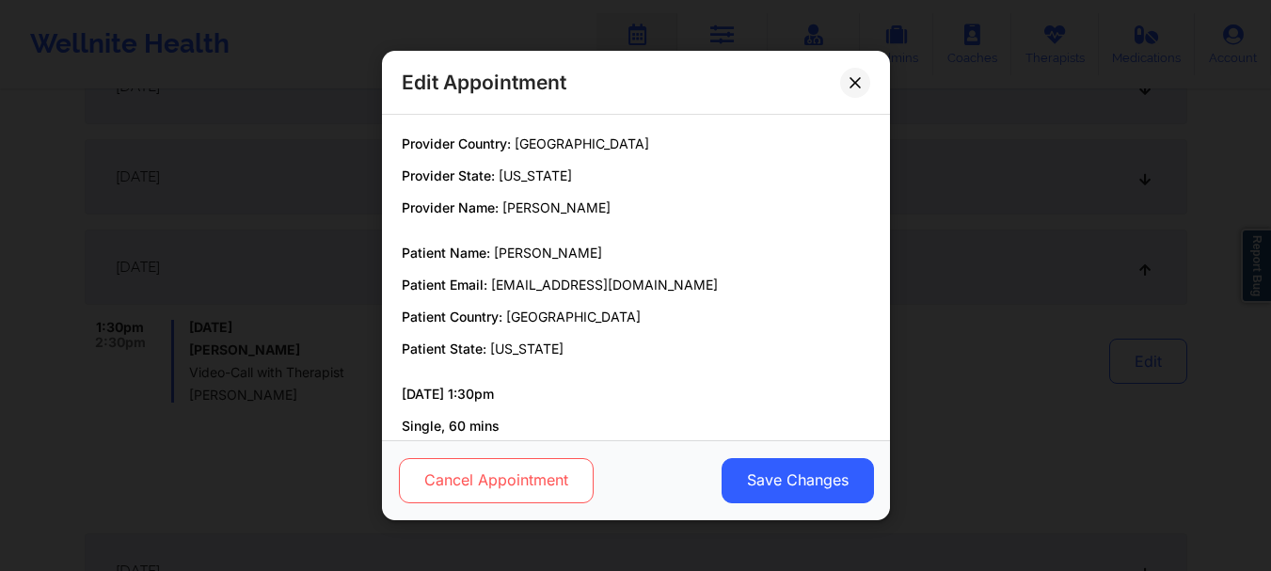
click at [490, 494] on button "Cancel Appointment" at bounding box center [495, 480] width 195 height 45
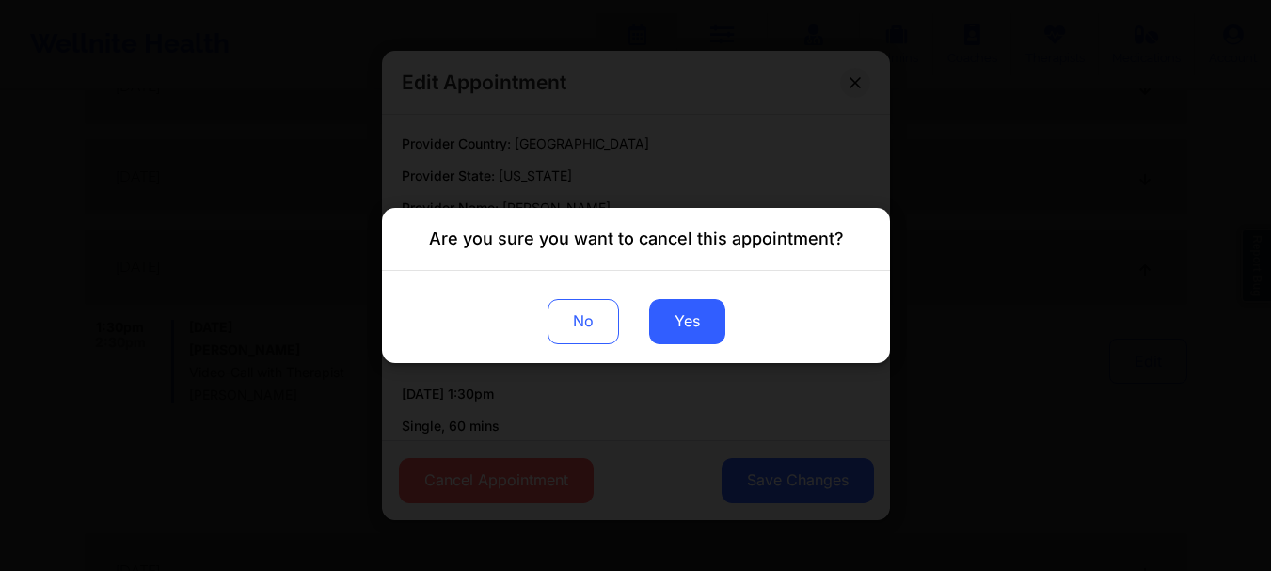
click at [690, 348] on div "No Yes" at bounding box center [636, 317] width 508 height 92
click at [689, 330] on button "Yes" at bounding box center [686, 321] width 76 height 45
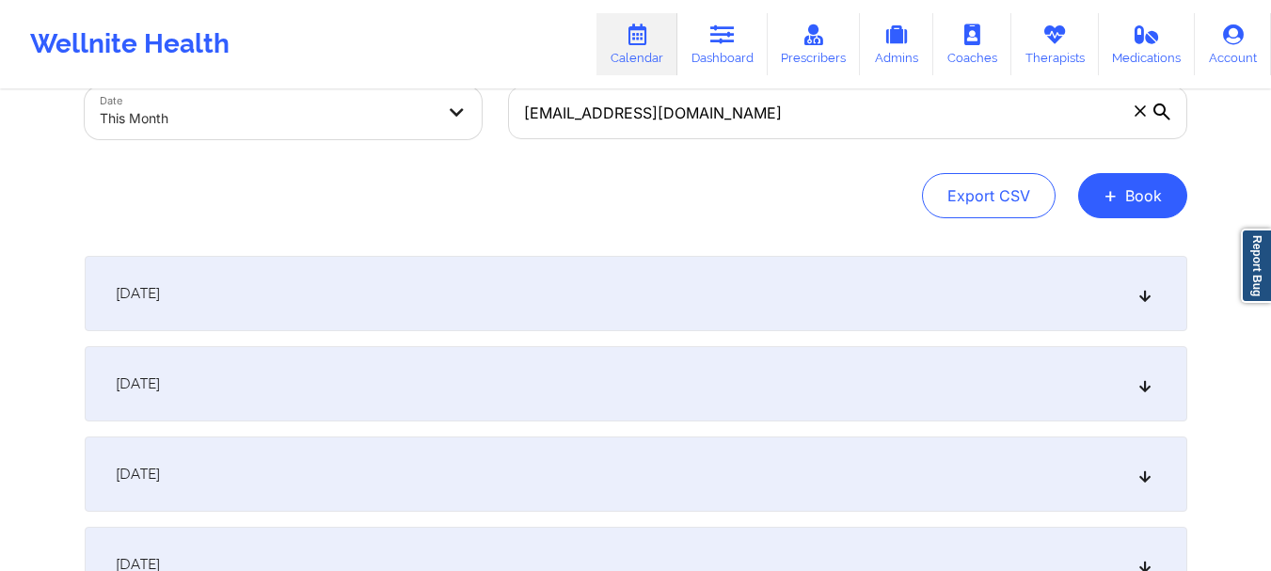
scroll to position [0, 0]
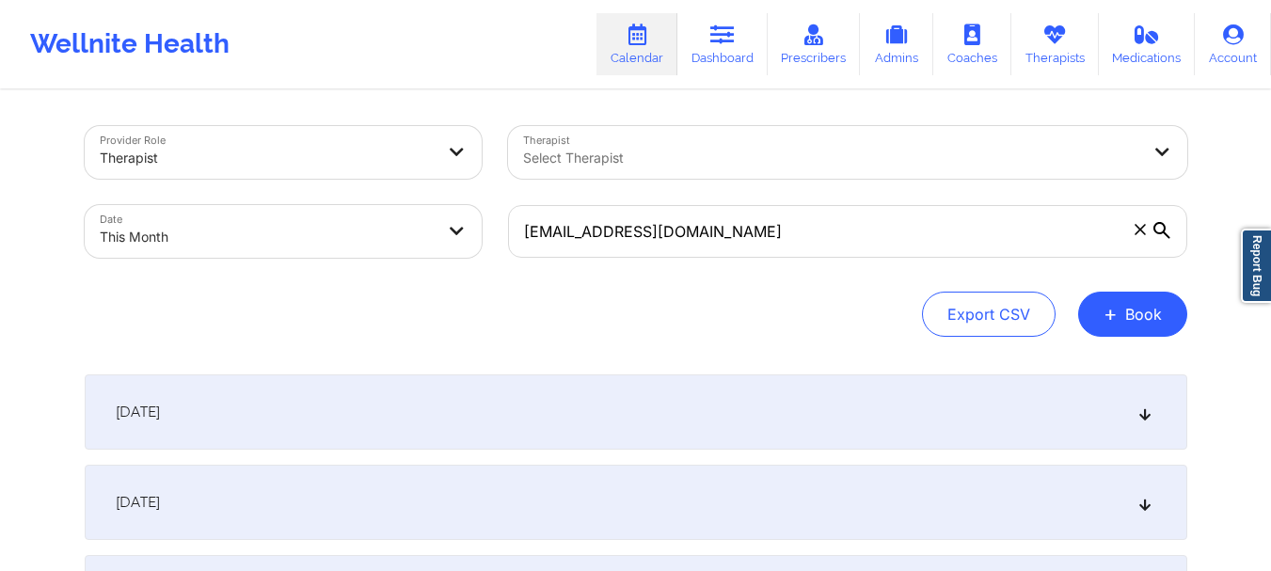
click at [1142, 235] on span at bounding box center [1140, 229] width 19 height 19
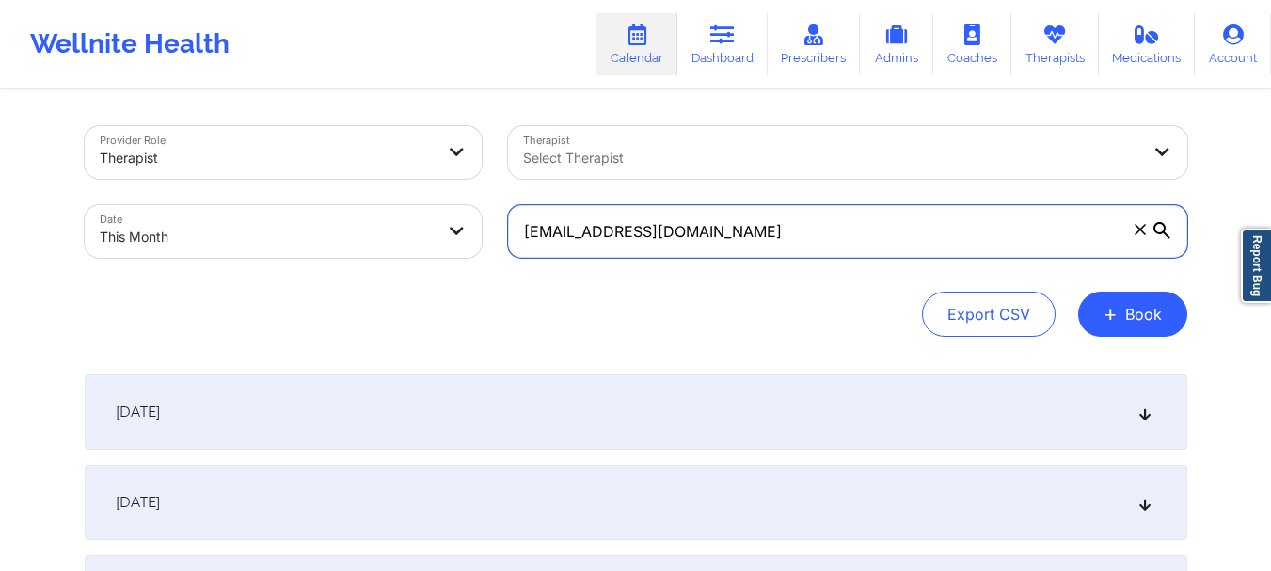
click at [1142, 235] on input "cartershaniece217@gmail.com" at bounding box center [847, 231] width 679 height 53
click at [568, 239] on input "text" at bounding box center [847, 231] width 679 height 53
paste input "sand9512@gmail.com"
type input "sand9512@gmail.com"
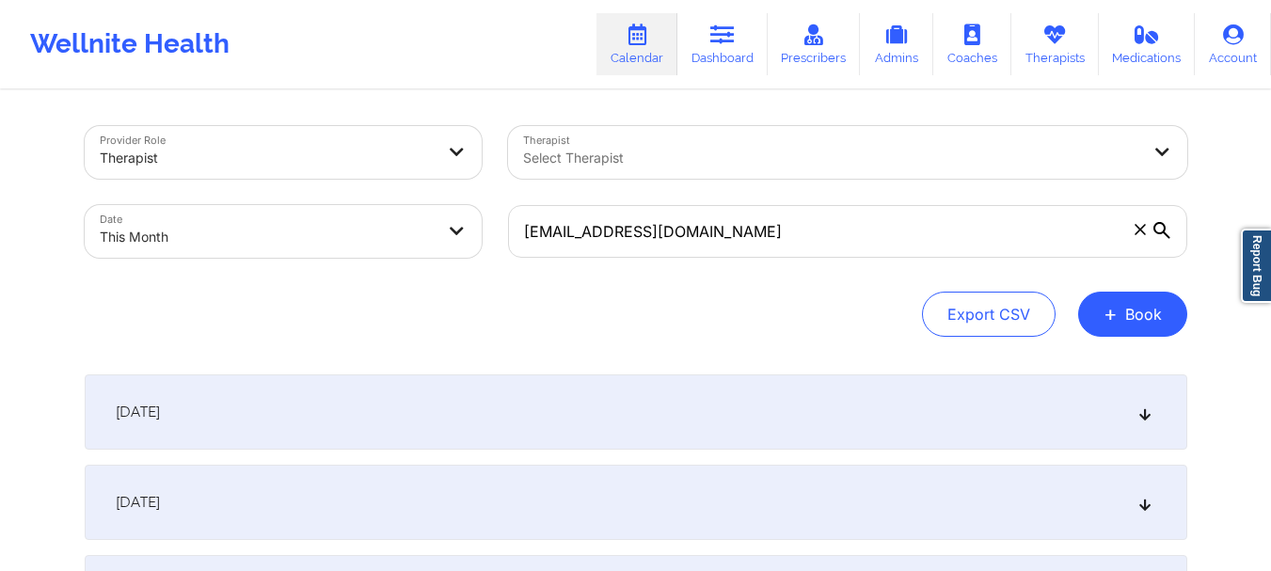
click at [768, 507] on div "October 2, 2025" at bounding box center [636, 502] width 1103 height 75
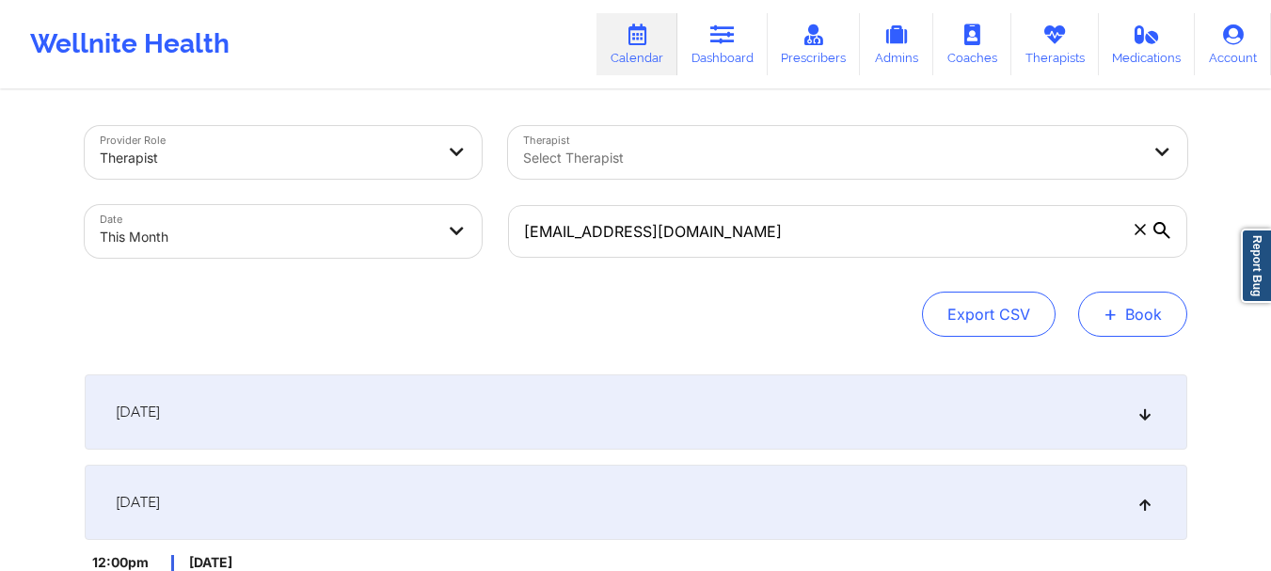
click at [1145, 309] on button "+ Book" at bounding box center [1132, 314] width 109 height 45
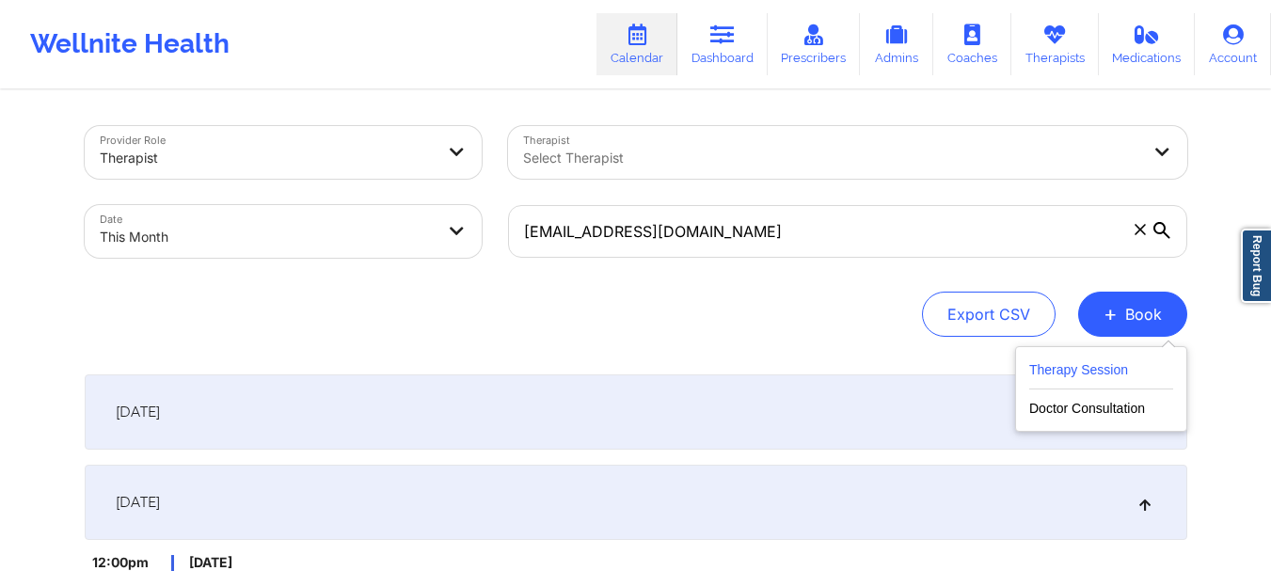
click at [1118, 377] on button "Therapy Session" at bounding box center [1101, 374] width 144 height 31
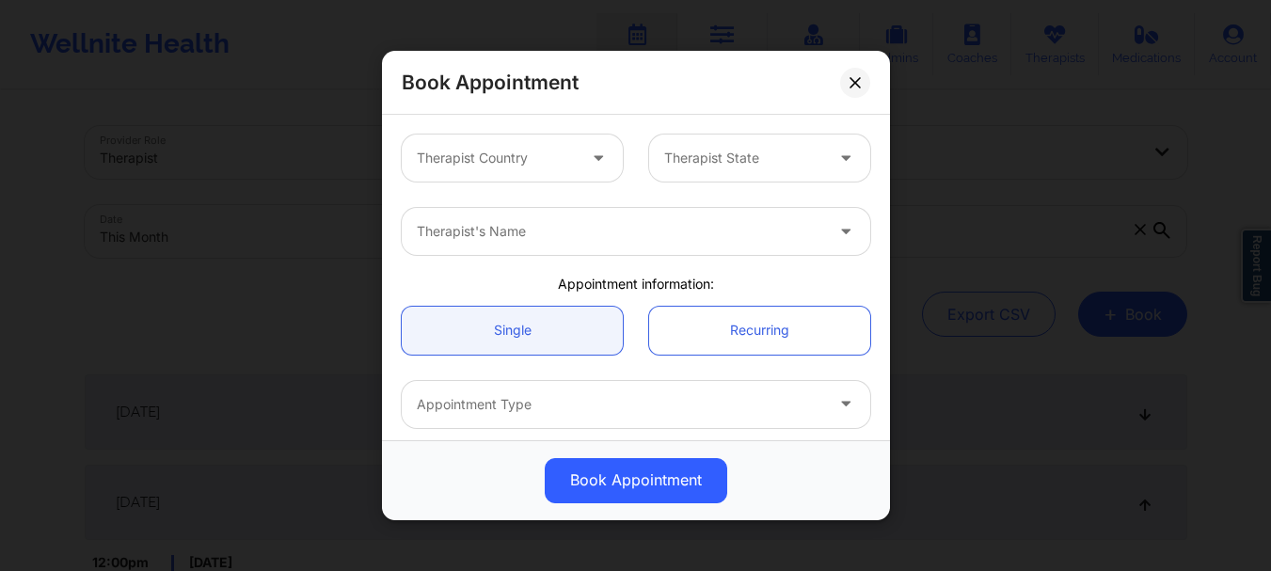
click at [582, 164] on div at bounding box center [600, 158] width 45 height 47
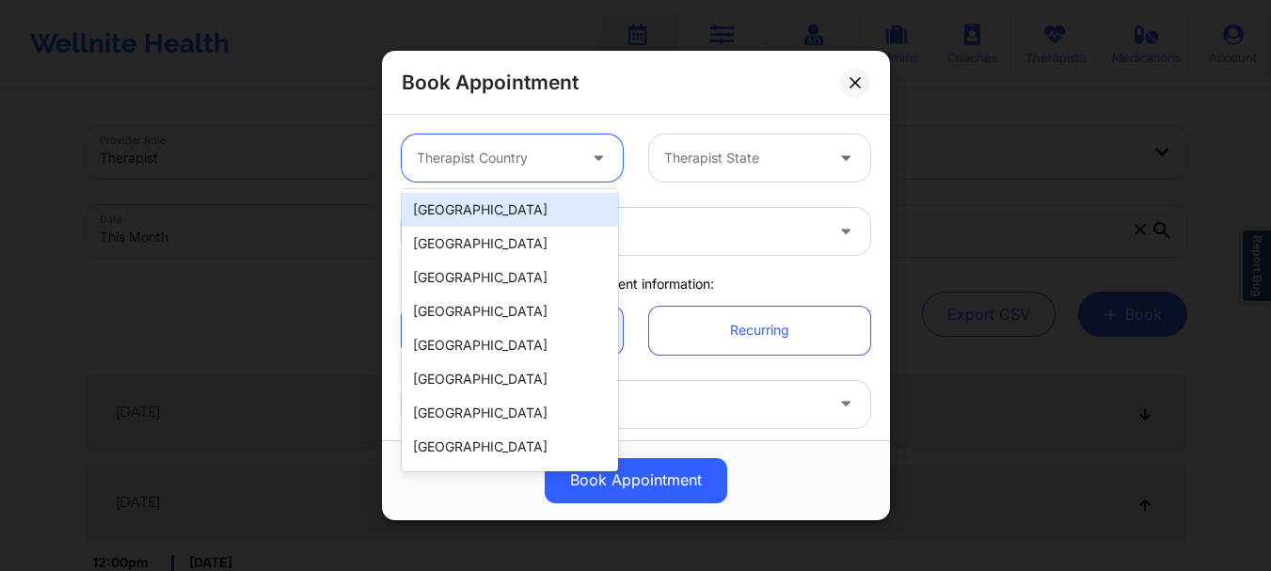
click at [549, 214] on div "[GEOGRAPHIC_DATA]" at bounding box center [510, 210] width 216 height 34
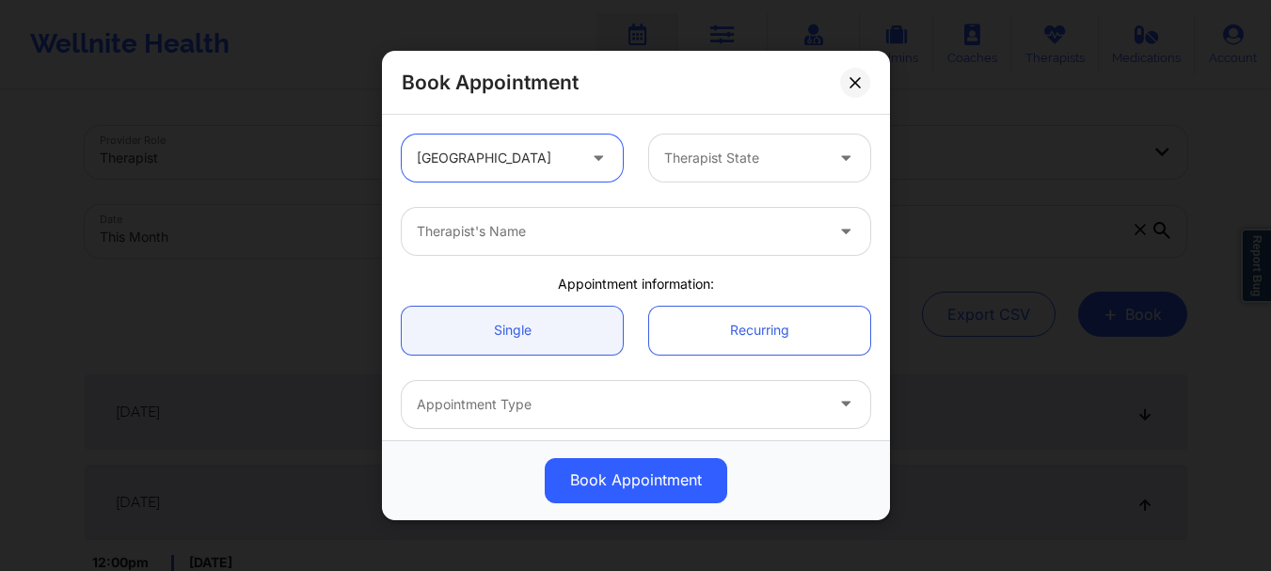
click at [704, 162] on div at bounding box center [743, 158] width 159 height 23
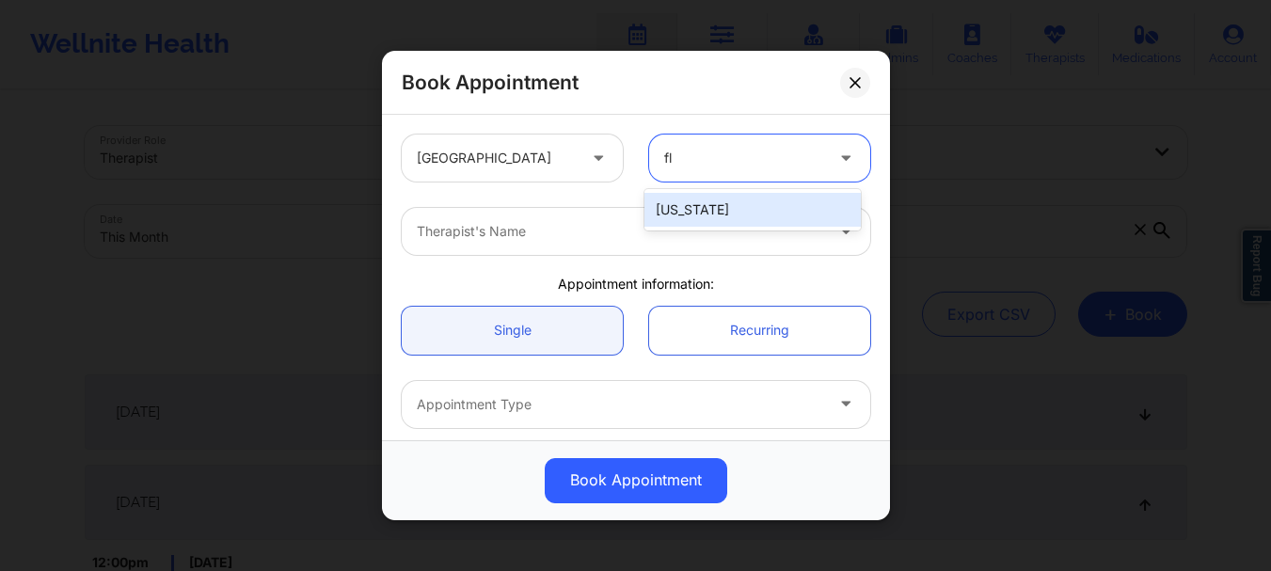
type input "flo"
click at [710, 215] on div "[US_STATE]" at bounding box center [753, 210] width 216 height 34
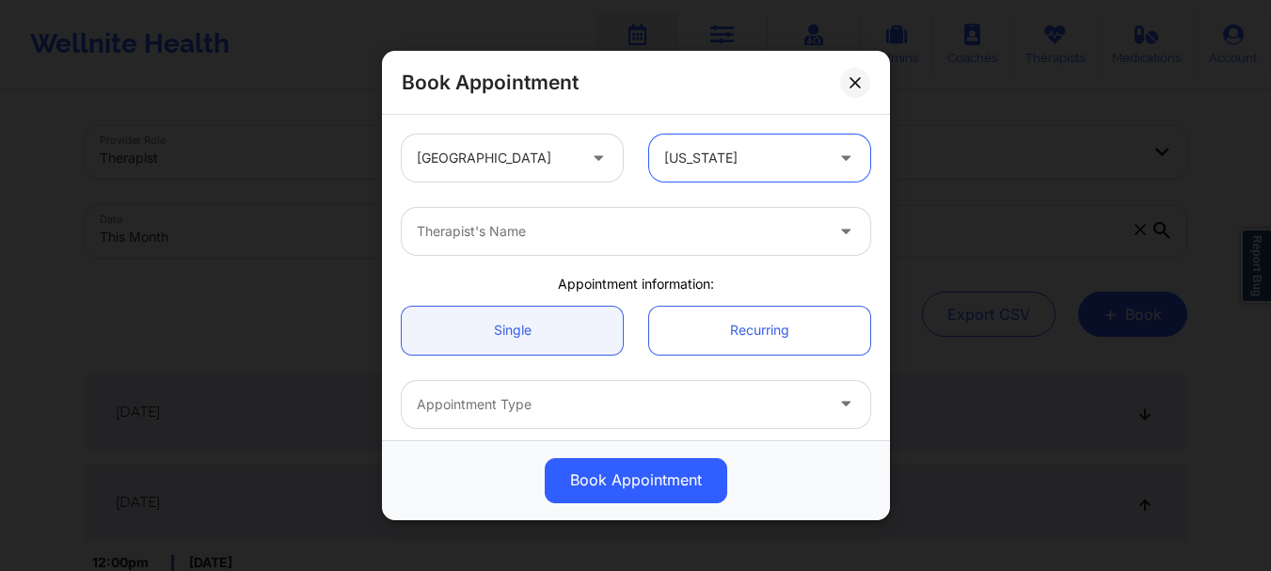
click at [587, 247] on div "Therapist's Name" at bounding box center [613, 231] width 423 height 47
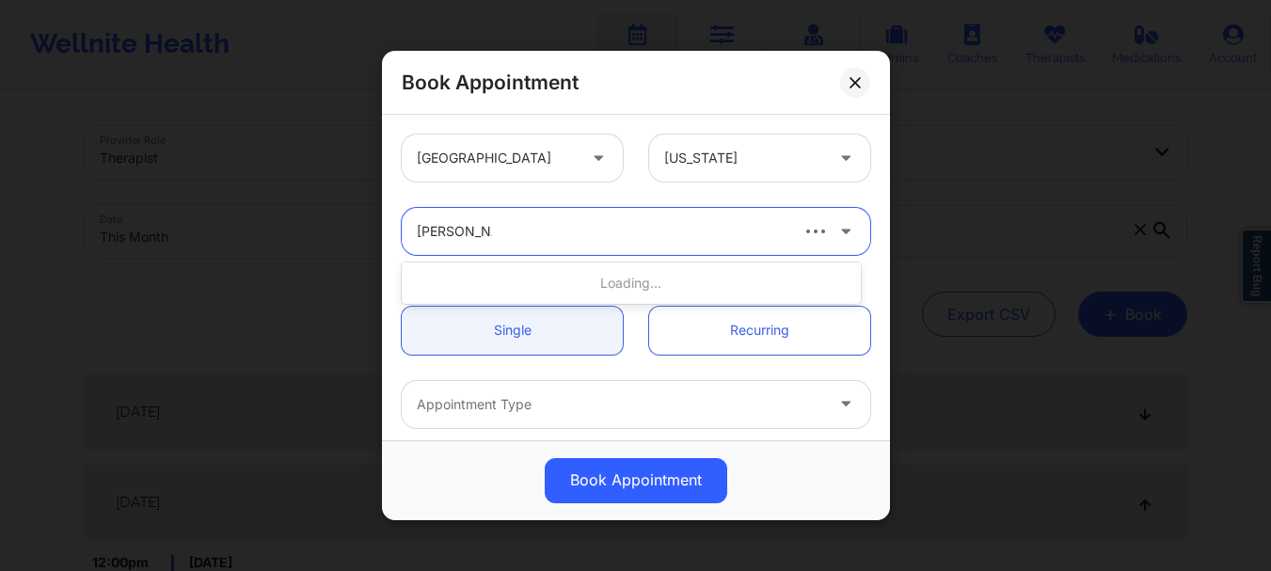
type input "brianna mcla"
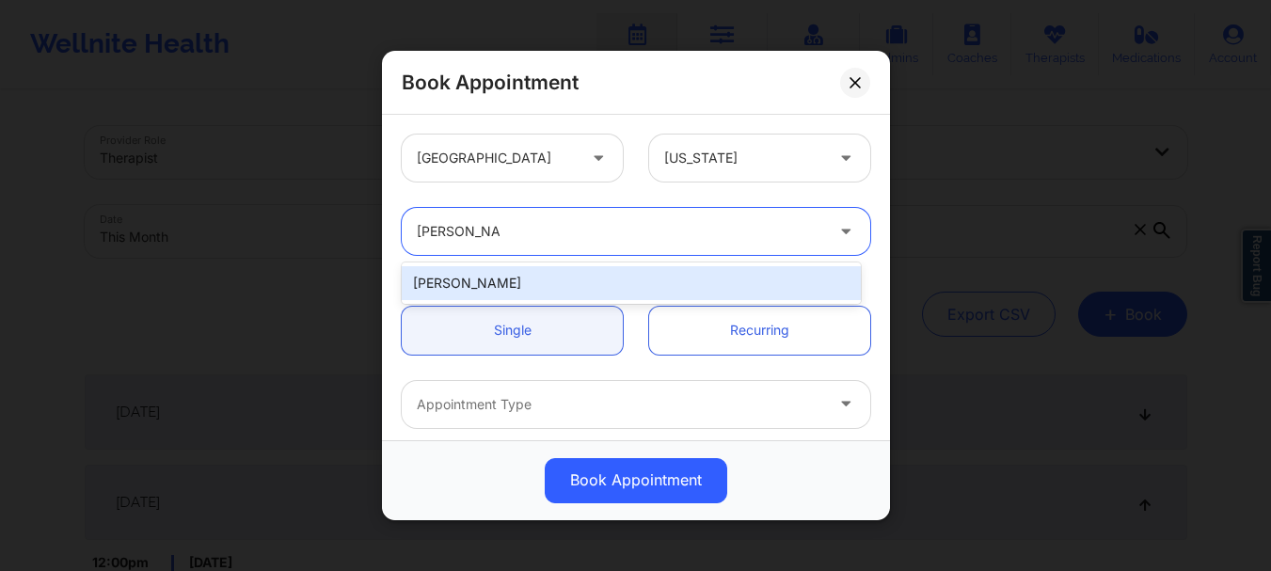
click at [570, 287] on div "Brianna Mclaughlin" at bounding box center [631, 283] width 459 height 34
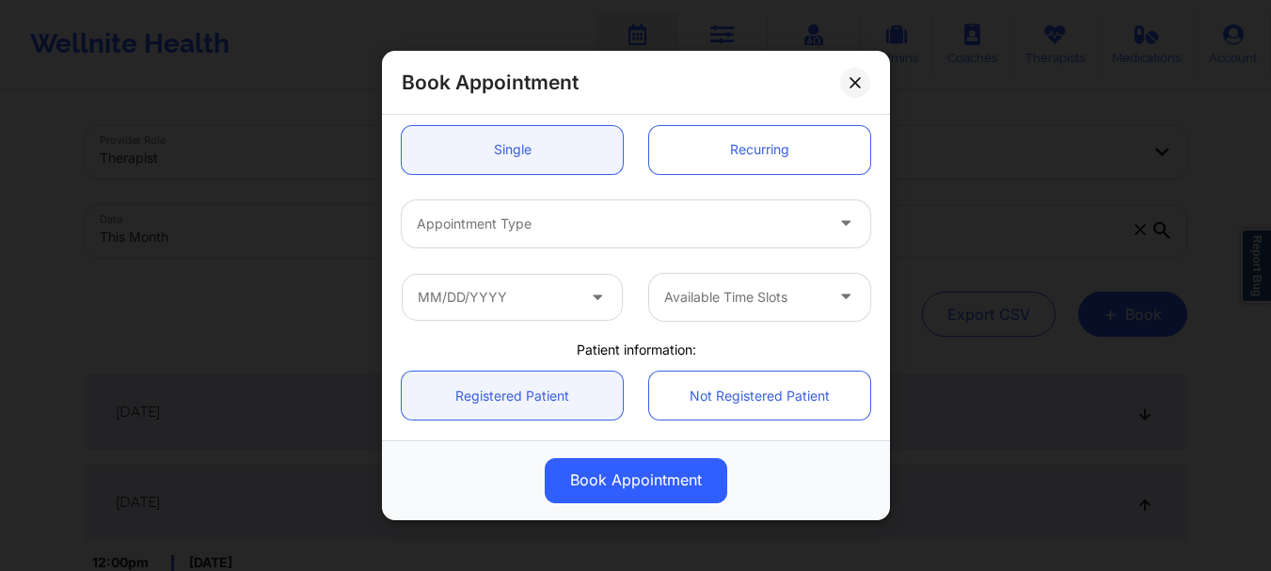
scroll to position [206, 0]
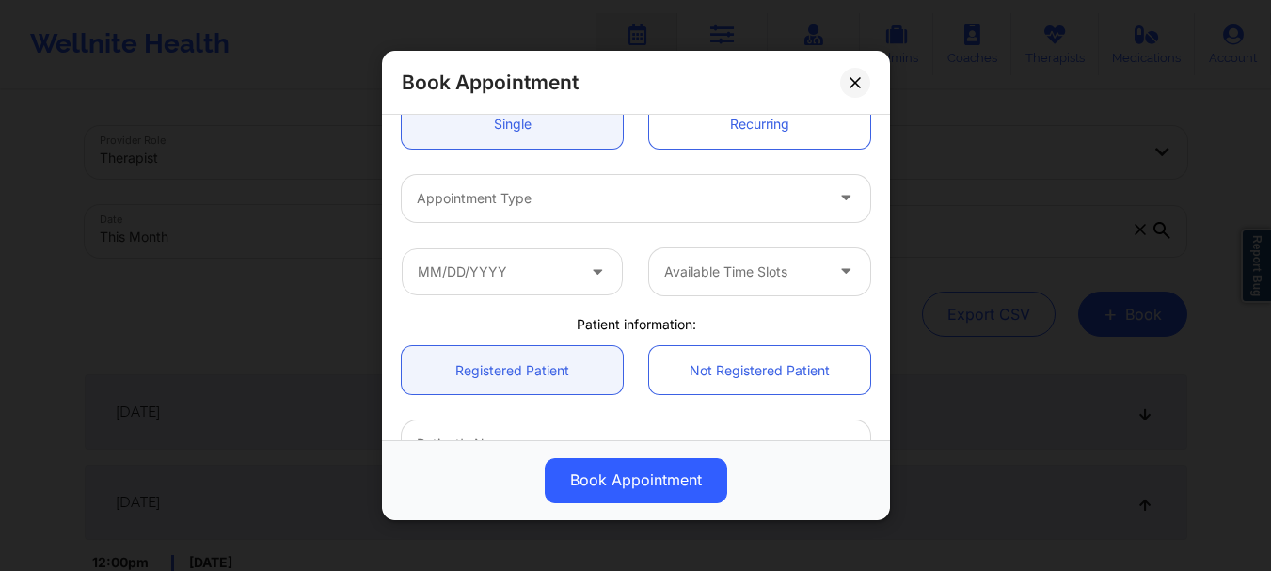
click at [623, 195] on div at bounding box center [620, 198] width 407 height 23
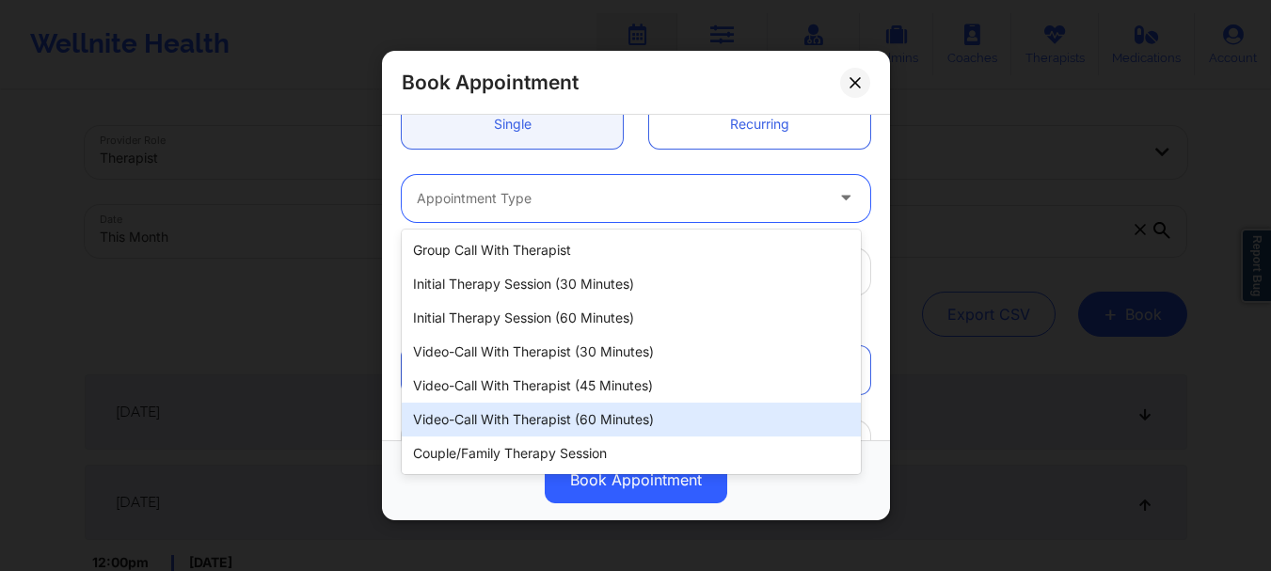
click at [581, 420] on div "Video-Call with Therapist (60 minutes)" at bounding box center [631, 420] width 459 height 34
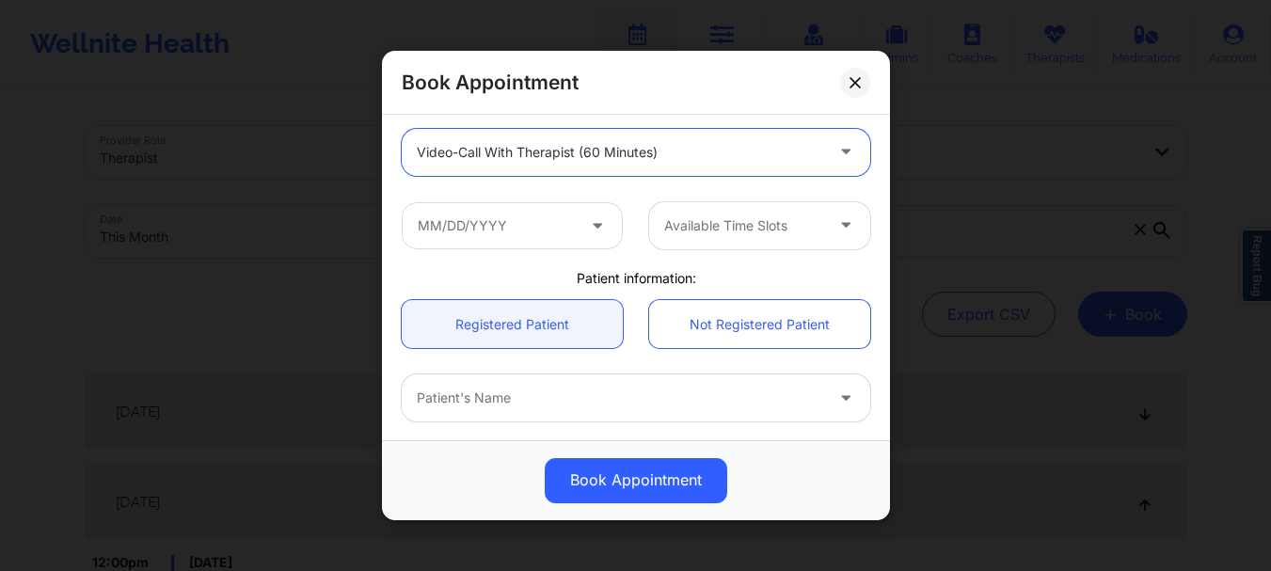
scroll to position [265, 0]
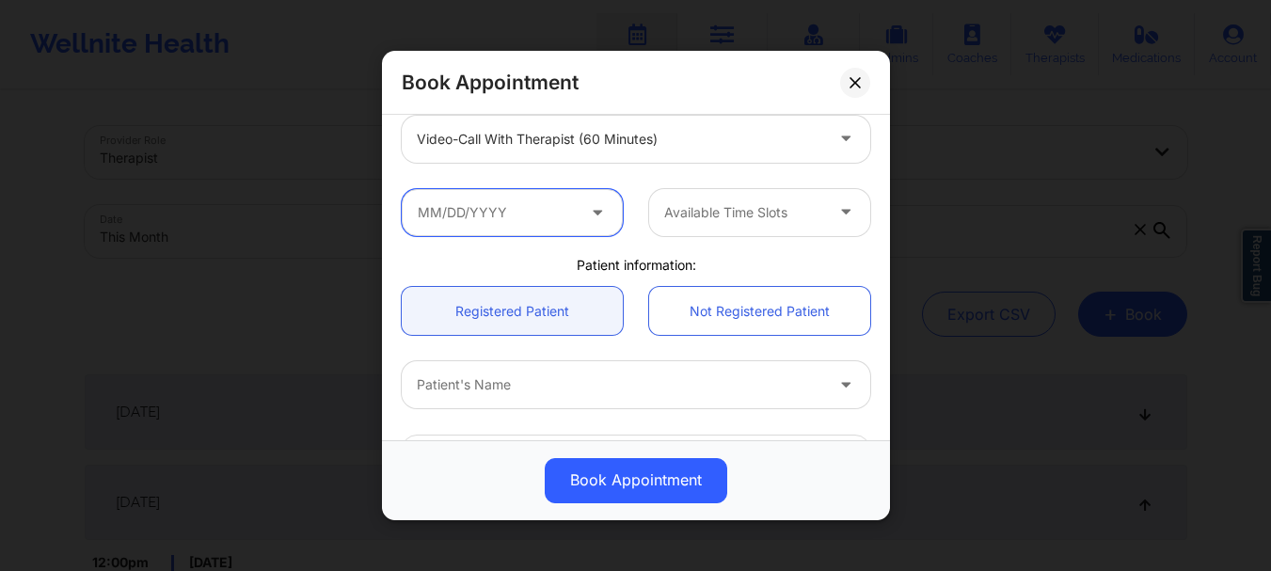
click at [422, 205] on input "text" at bounding box center [512, 212] width 221 height 47
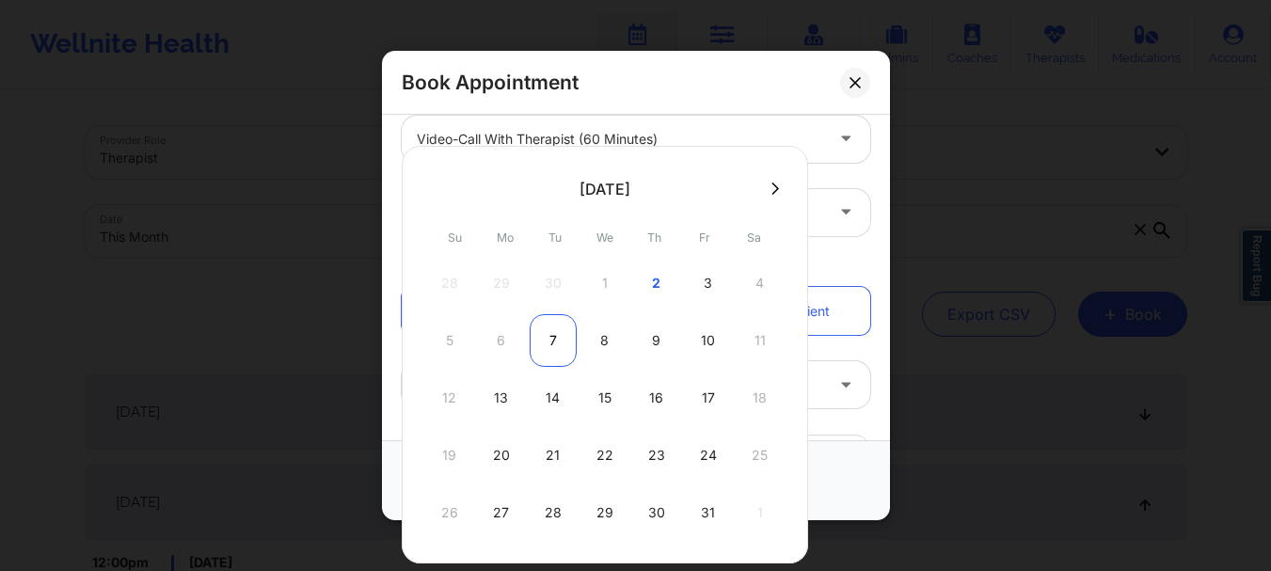
click at [552, 353] on div "7" at bounding box center [553, 340] width 47 height 53
type input "10/07/2025"
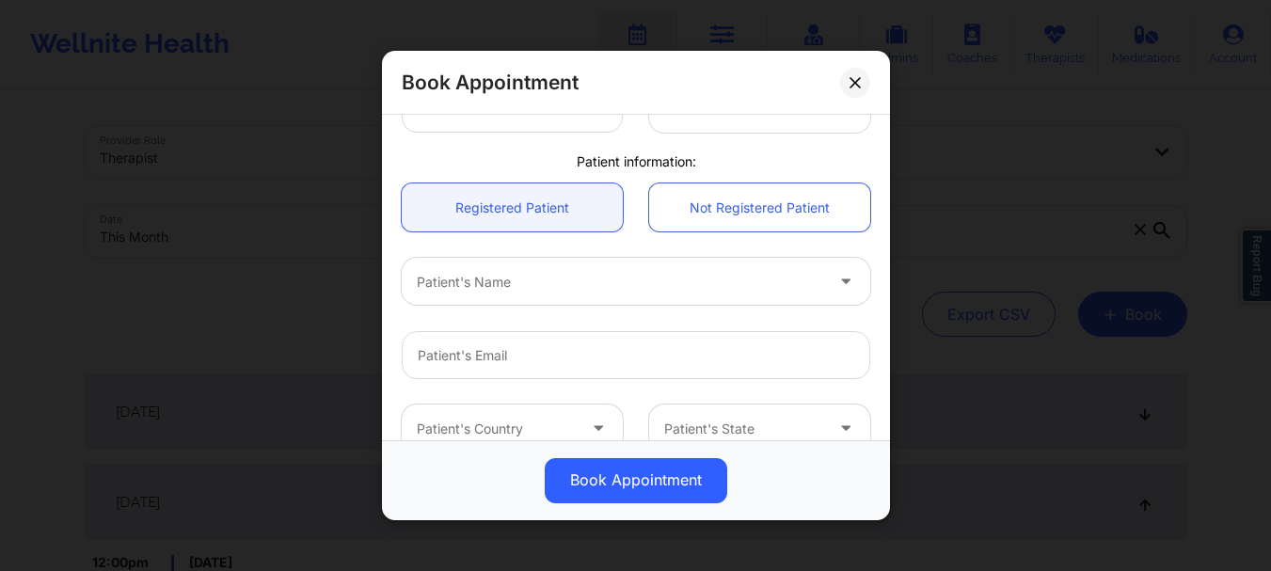
scroll to position [449, 0]
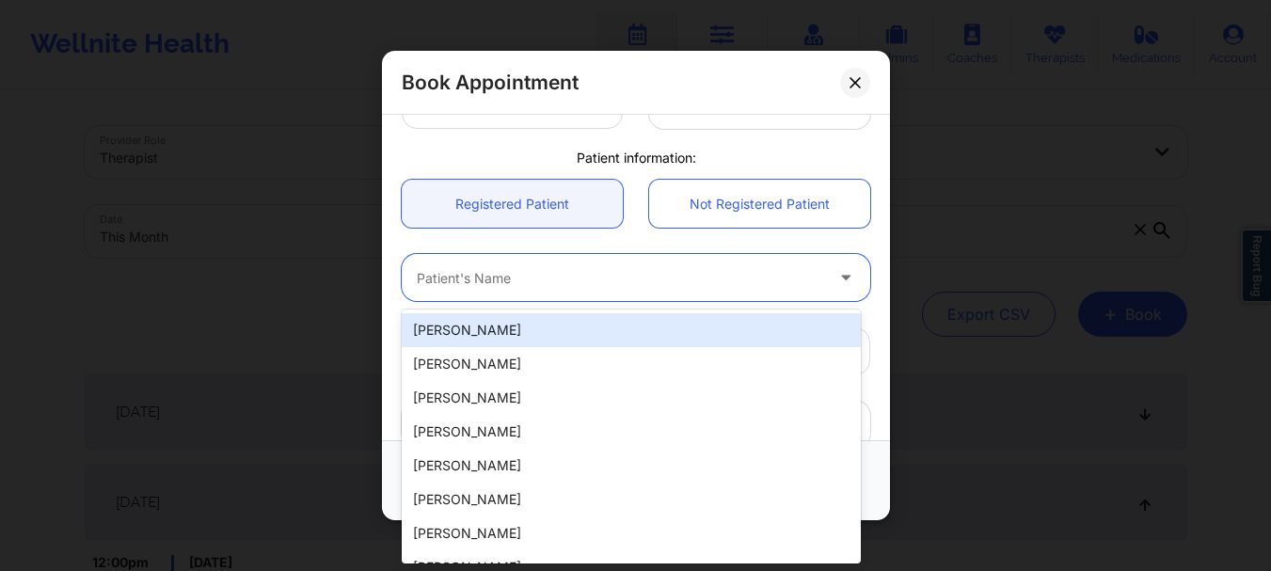
click at [457, 281] on div at bounding box center [620, 278] width 407 height 23
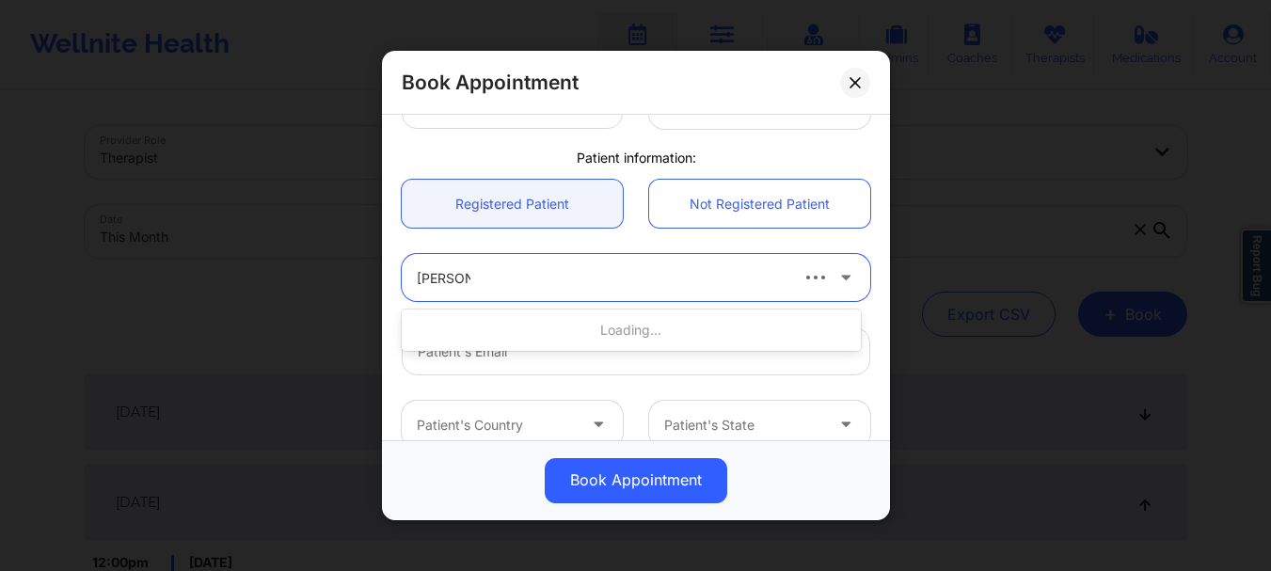
type input "sandra In"
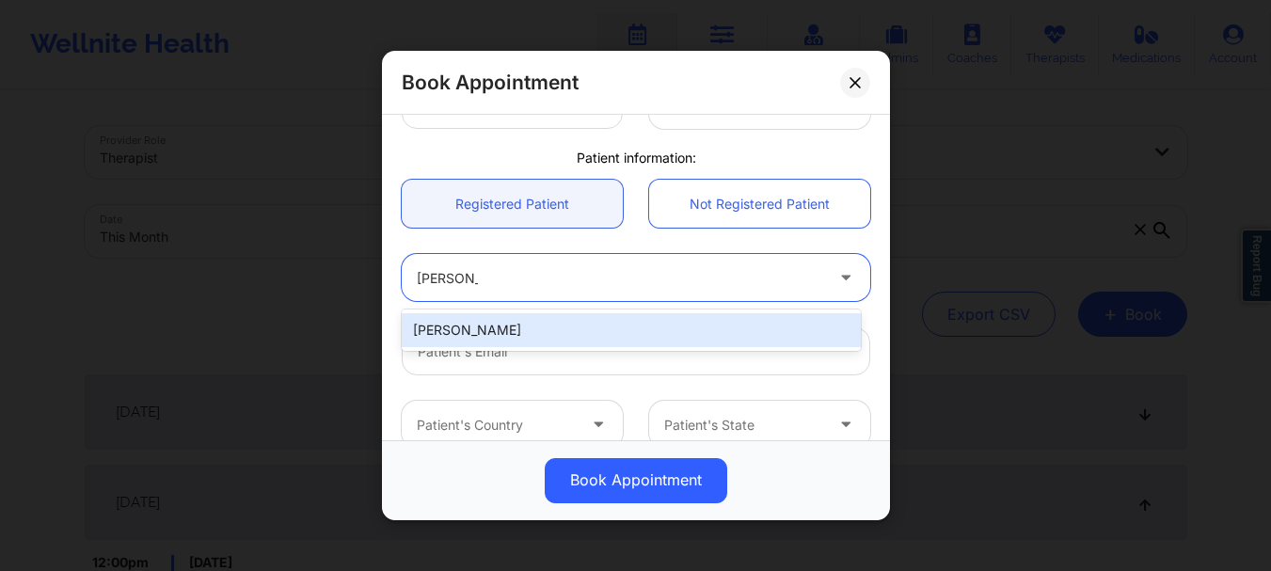
click at [458, 328] on div "Sandra Infante" at bounding box center [631, 330] width 459 height 34
type input "sand9512@gmail.com"
type input "+1813-817-5930"
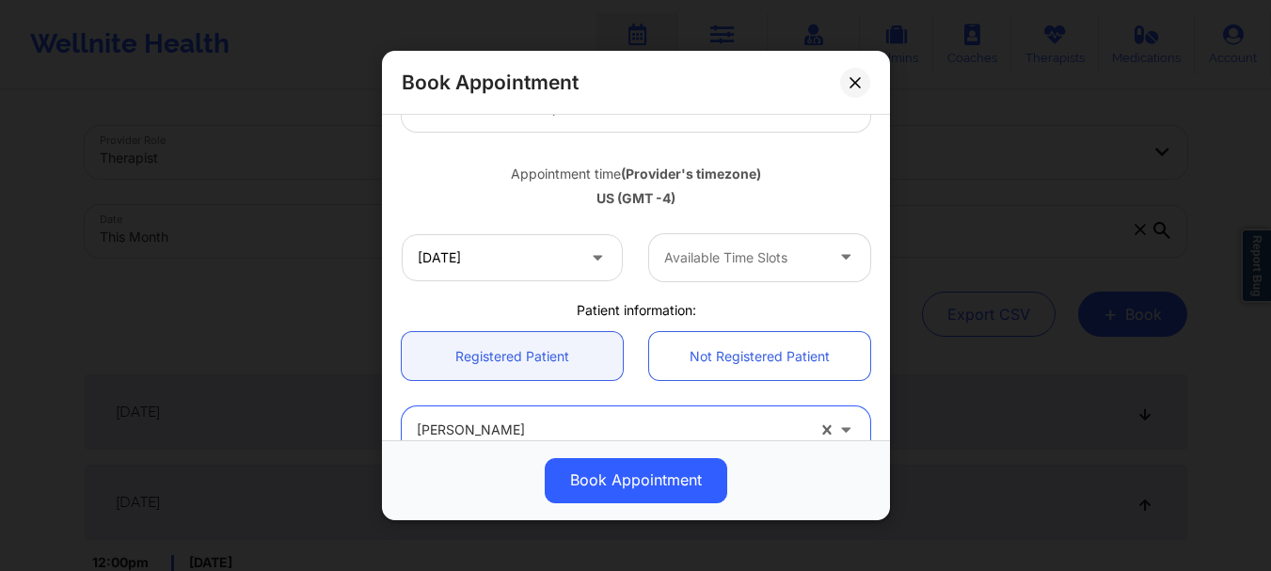
scroll to position [286, 0]
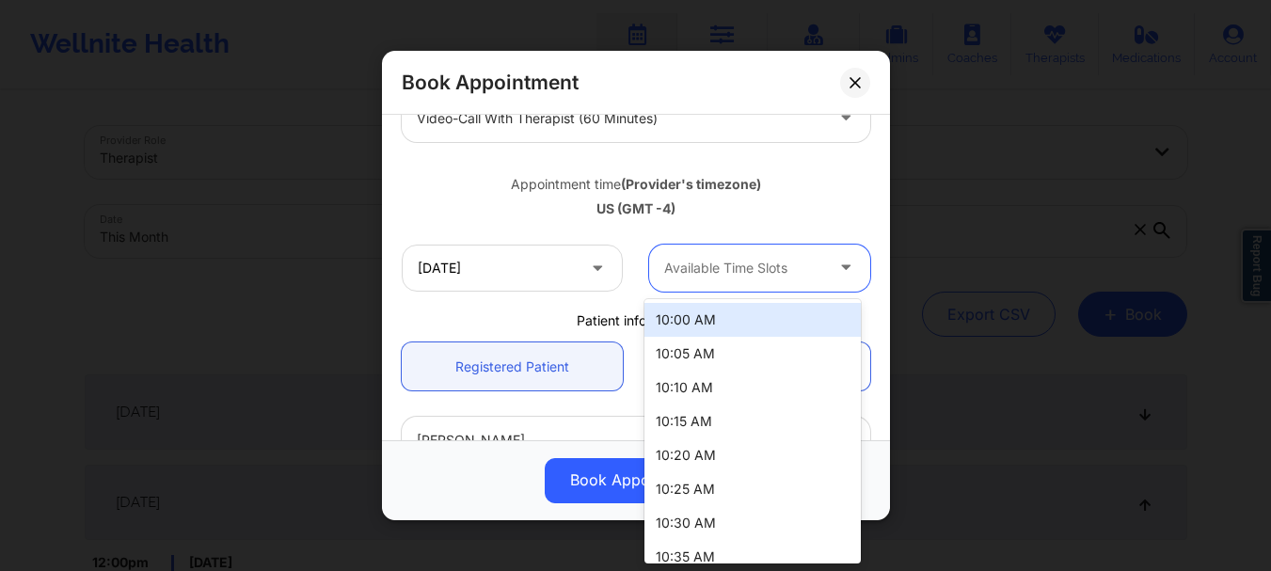
click at [810, 247] on div "Available Time Slots" at bounding box center [737, 268] width 176 height 47
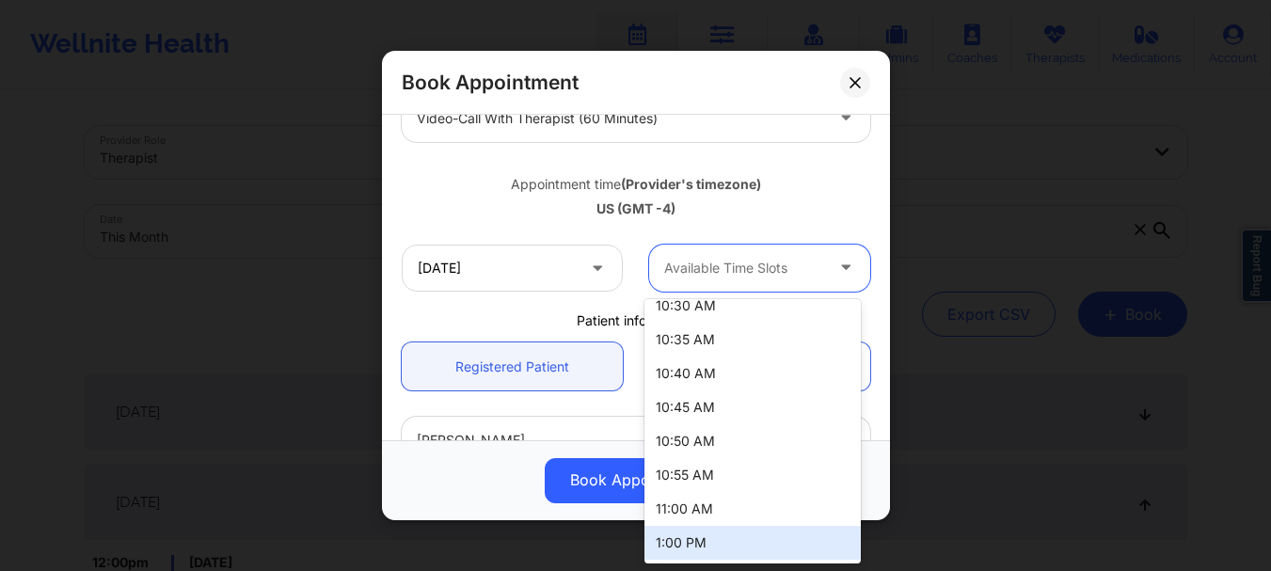
click at [775, 550] on div "1:00 PM" at bounding box center [753, 543] width 216 height 34
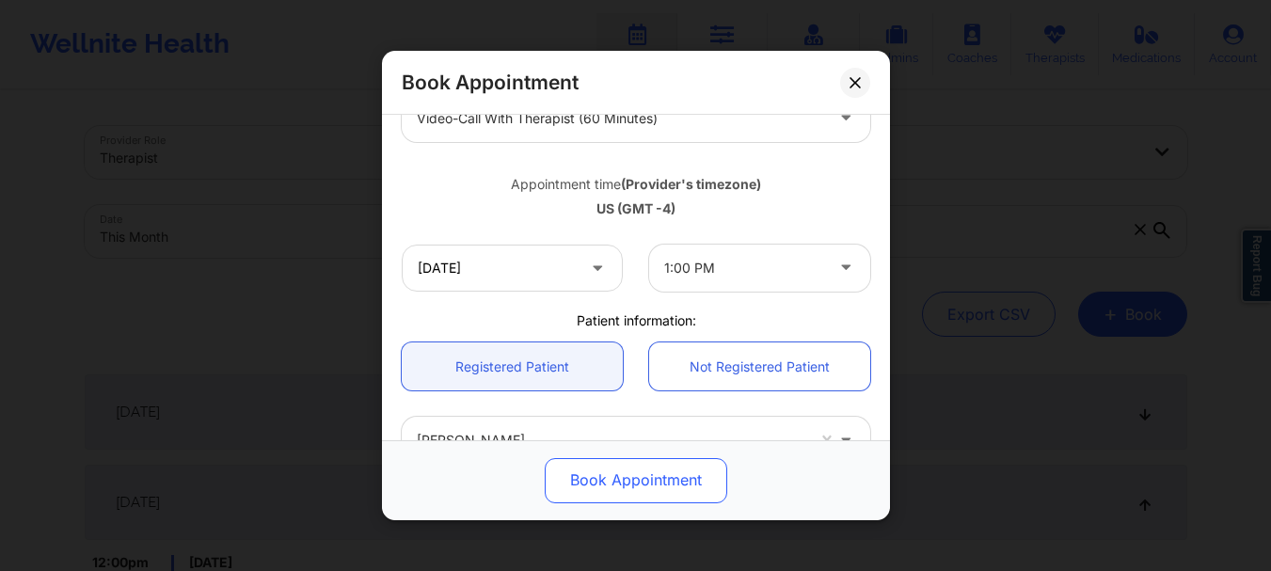
click at [613, 474] on button "Book Appointment" at bounding box center [636, 480] width 183 height 45
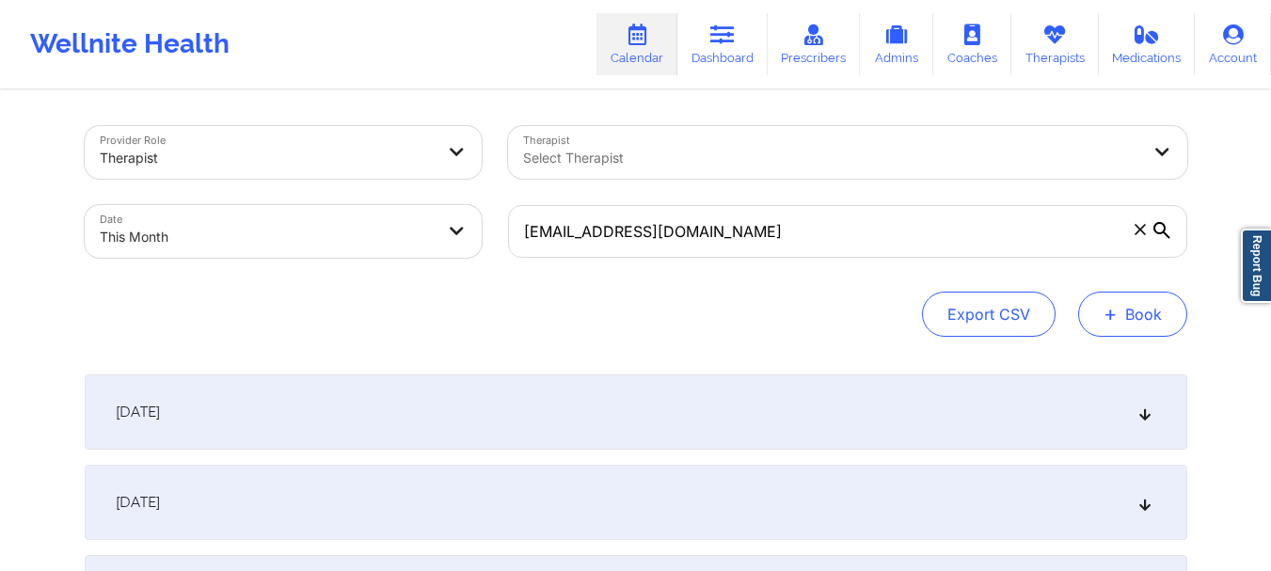
click at [1112, 319] on span "+" at bounding box center [1111, 314] width 14 height 10
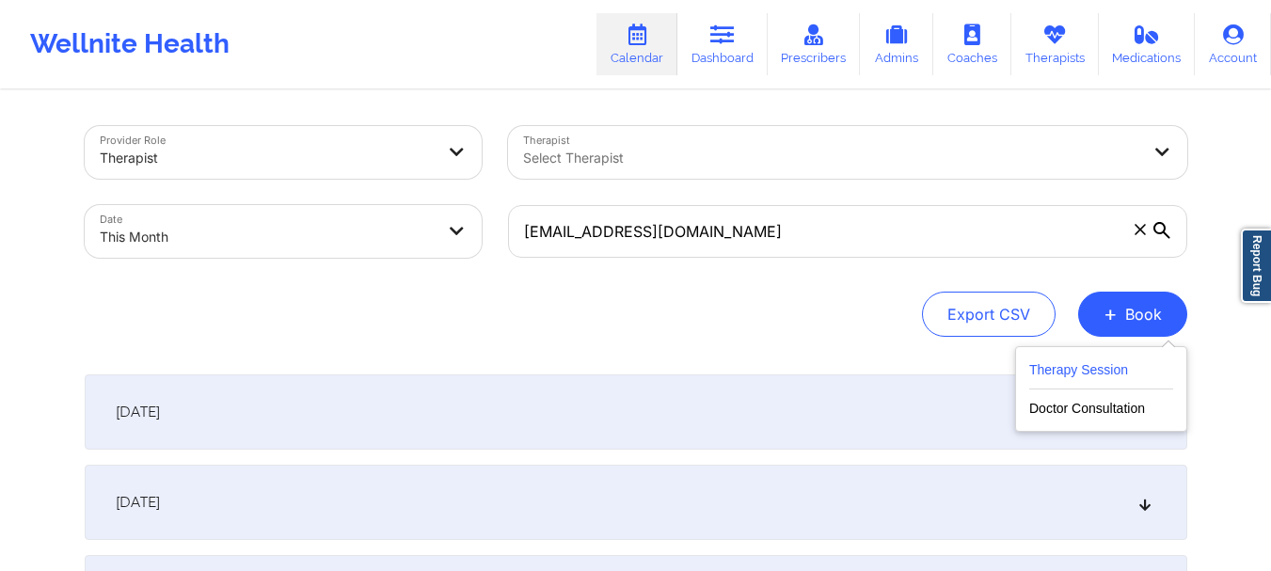
click at [1094, 378] on button "Therapy Session" at bounding box center [1101, 374] width 144 height 31
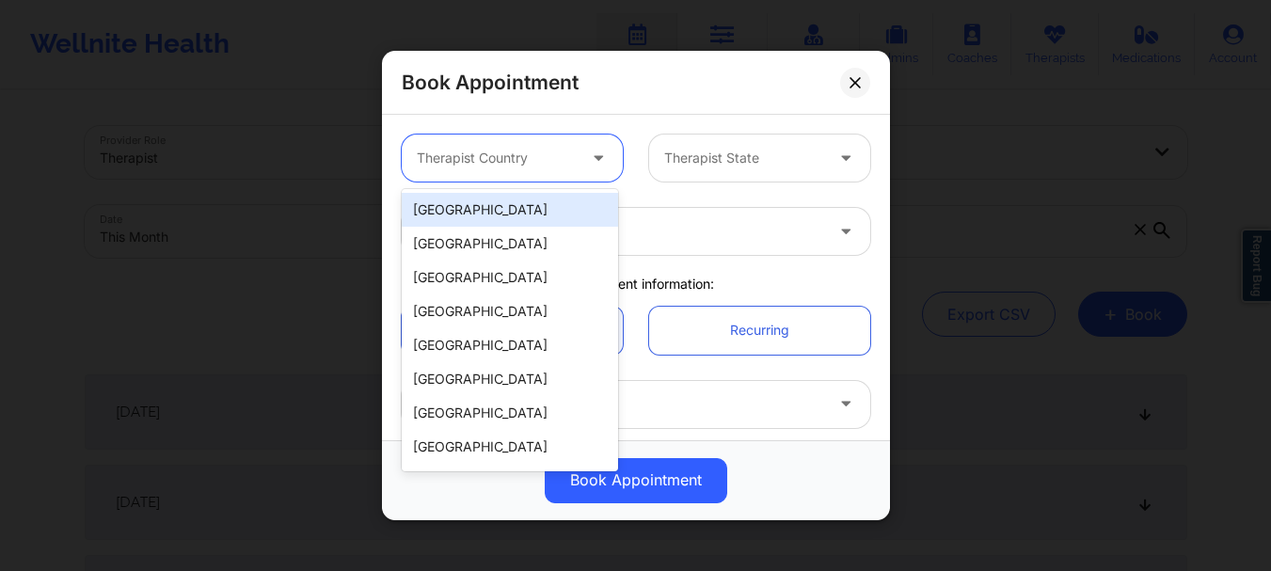
click at [535, 158] on div at bounding box center [496, 158] width 159 height 23
click at [509, 214] on div "[GEOGRAPHIC_DATA]" at bounding box center [510, 210] width 216 height 34
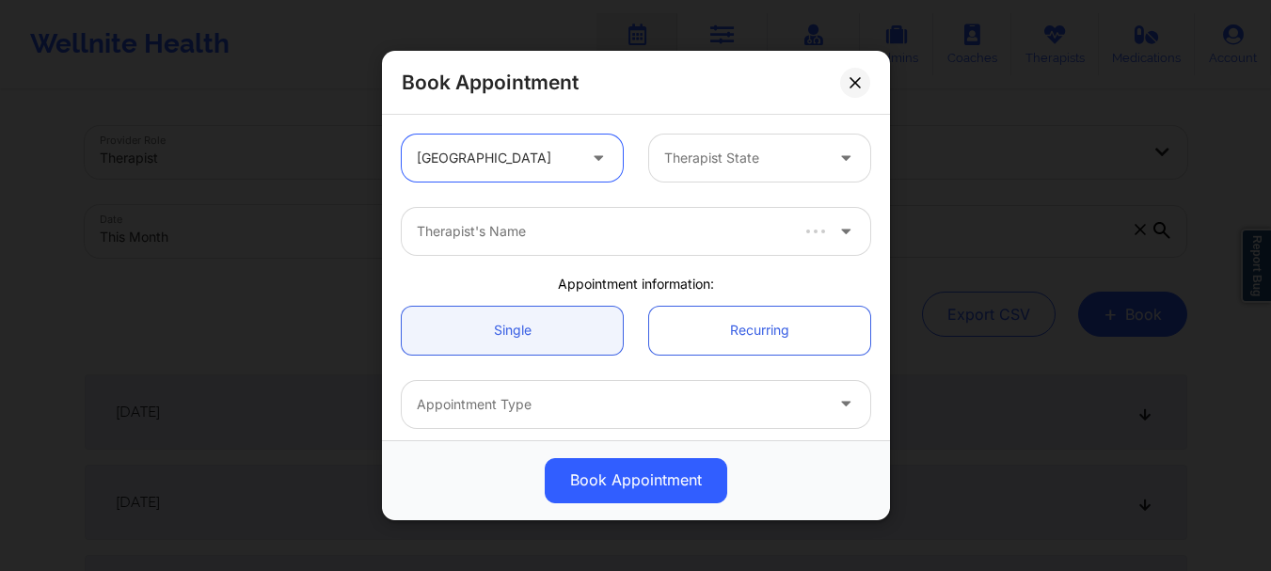
click at [764, 148] on div at bounding box center [743, 158] width 159 height 23
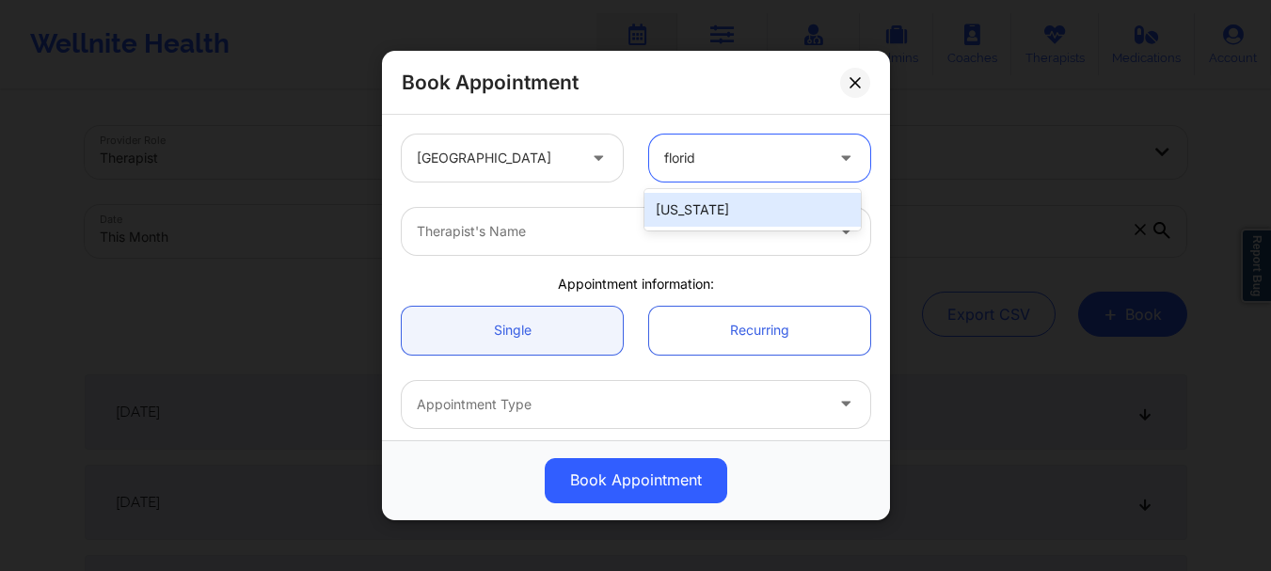
type input "florida"
click at [746, 210] on div "[US_STATE]" at bounding box center [753, 210] width 216 height 34
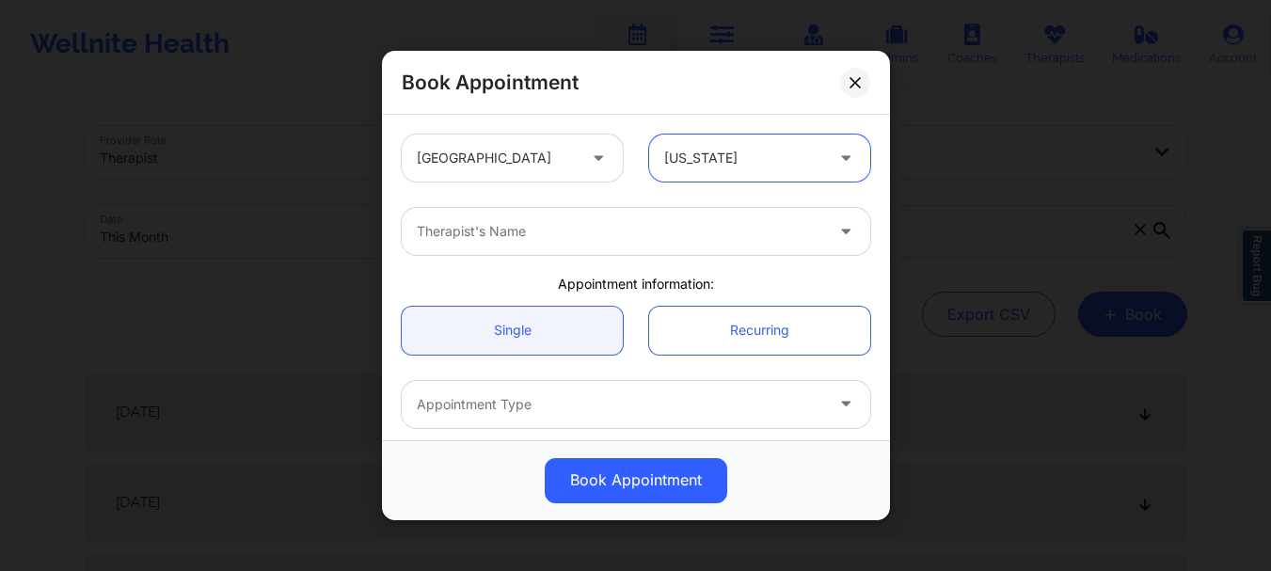
click at [717, 215] on div "Therapist's Name" at bounding box center [613, 231] width 423 height 47
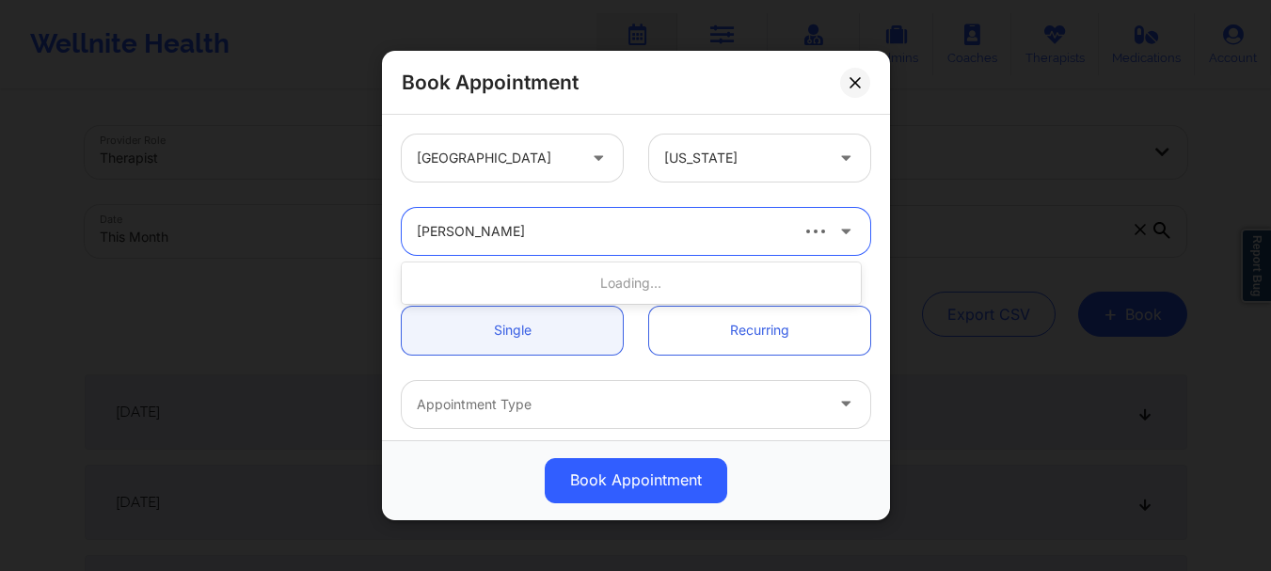
type input "[PERSON_NAME]"
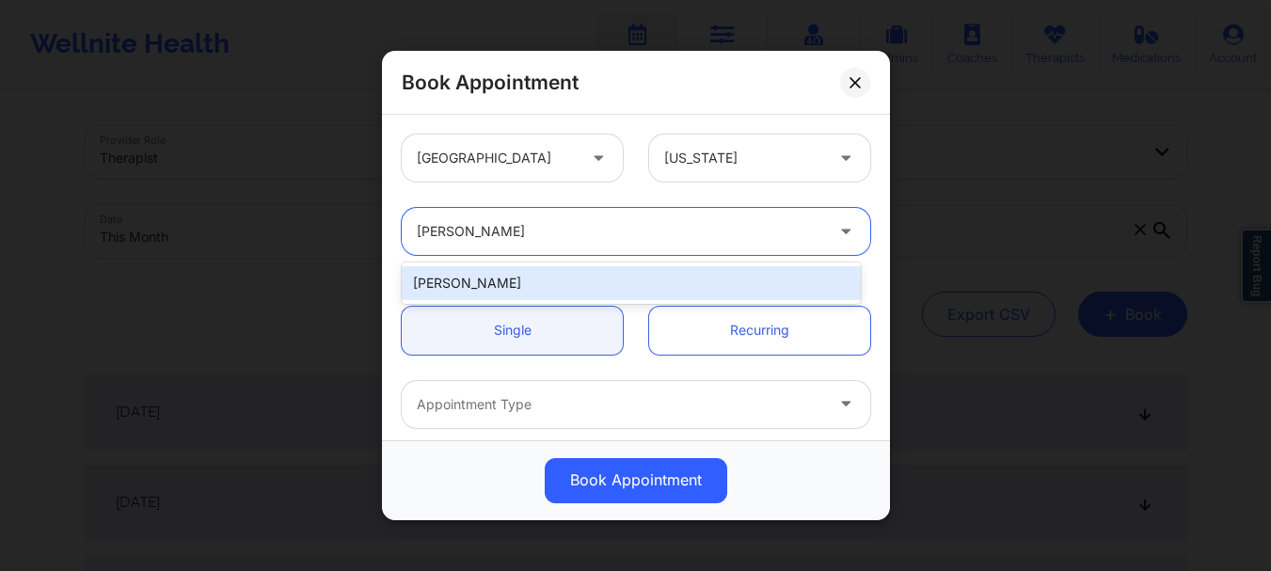
click at [551, 291] on div "[PERSON_NAME]" at bounding box center [631, 283] width 459 height 34
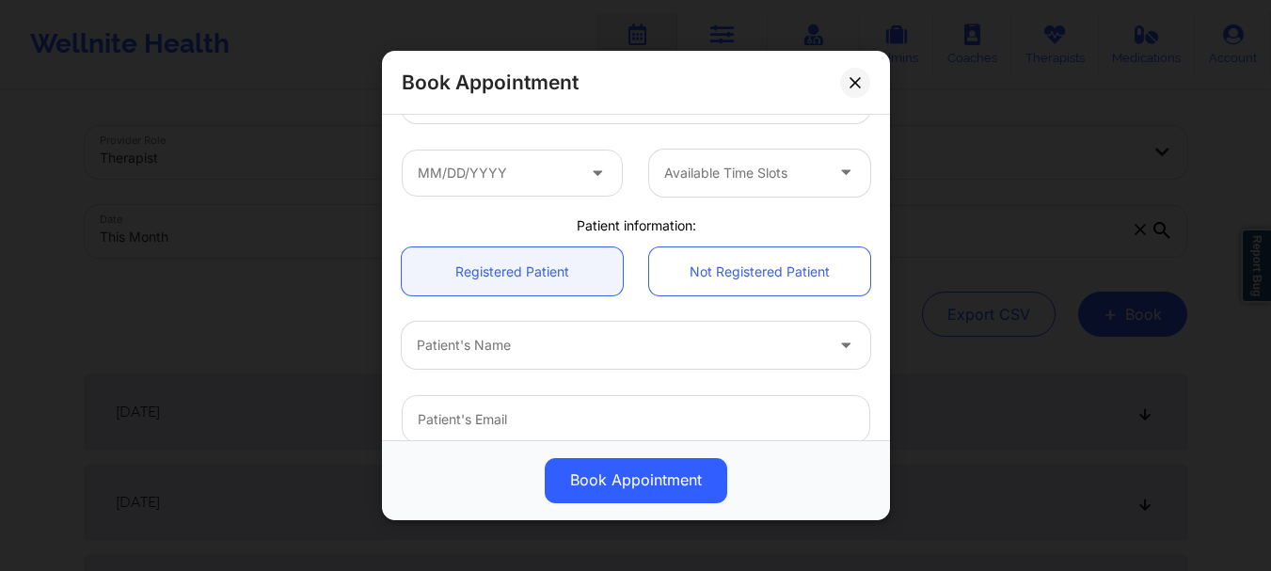
scroll to position [312, 0]
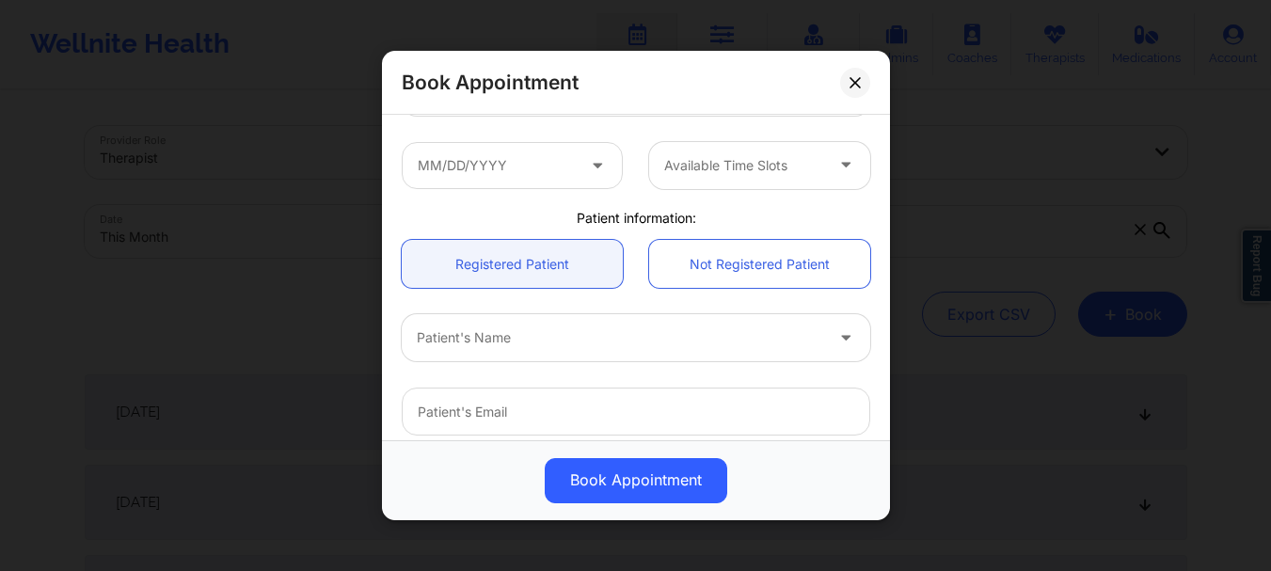
click at [871, 345] on div "Patient's Name" at bounding box center [636, 337] width 495 height 47
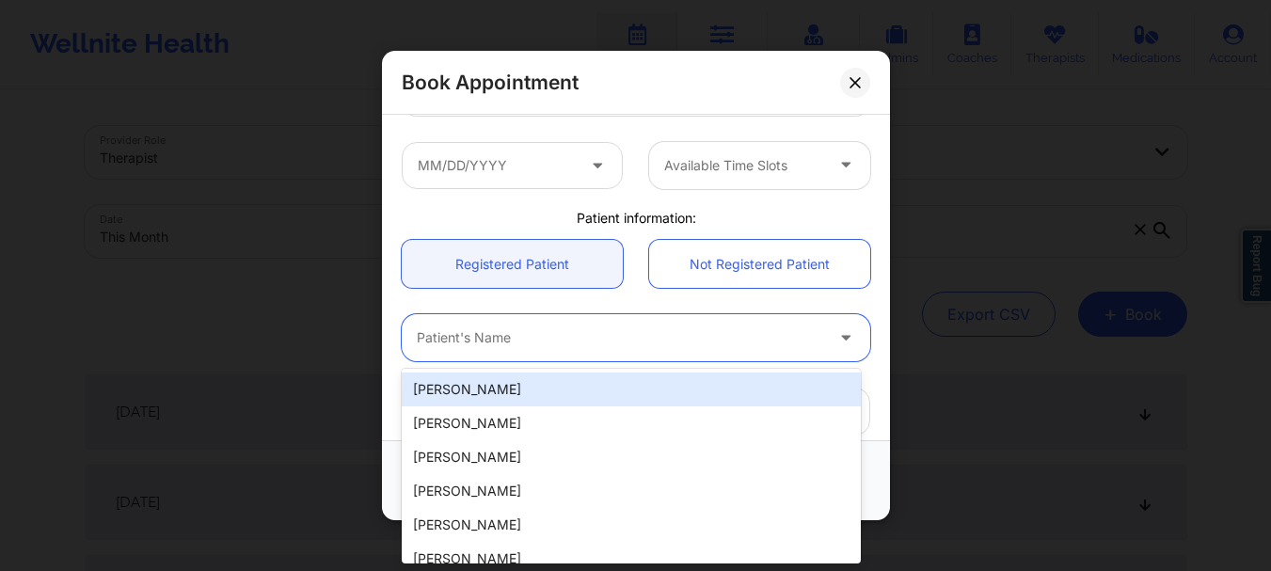
click at [617, 336] on div at bounding box center [620, 338] width 407 height 23
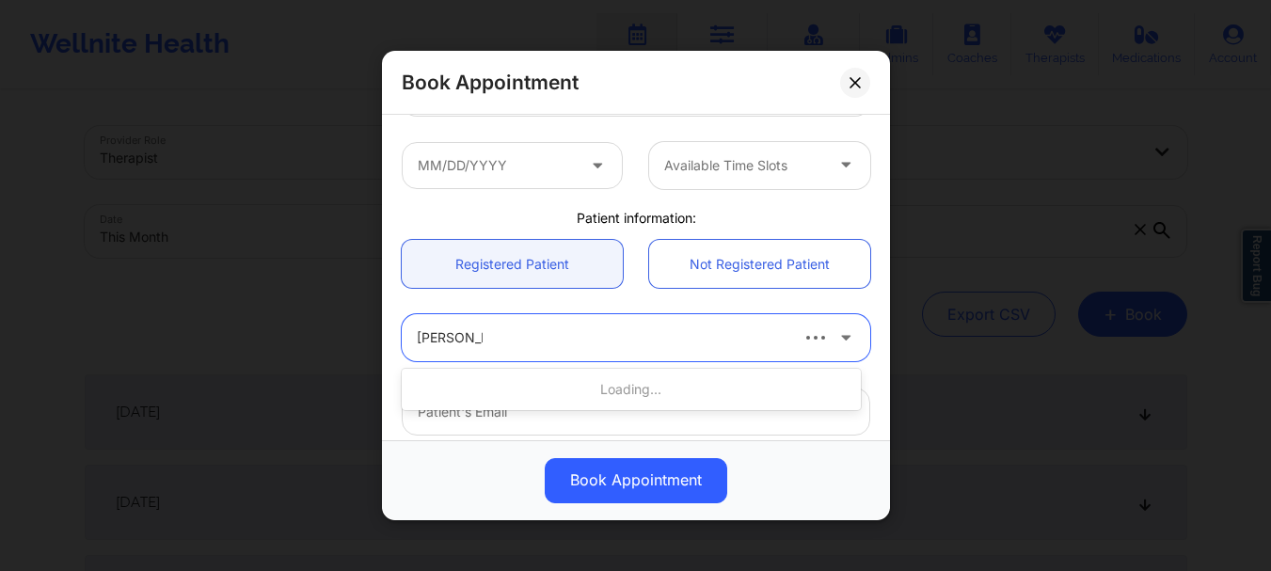
type input "sandra Infa"
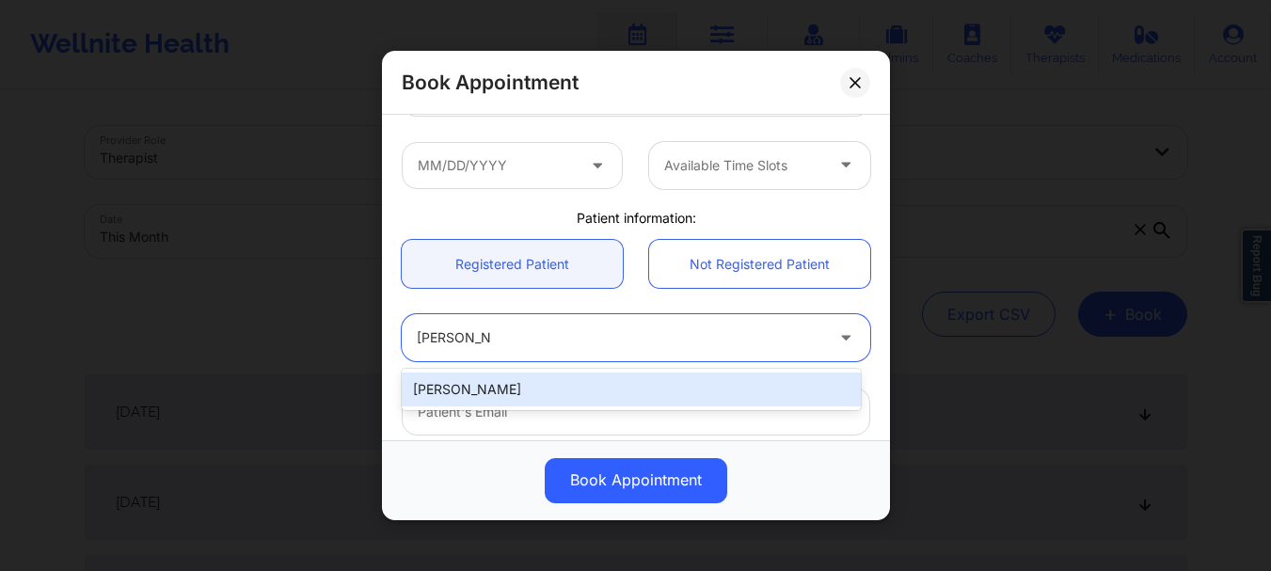
click at [575, 391] on div "[PERSON_NAME]" at bounding box center [631, 390] width 459 height 34
type input "[EMAIL_ADDRESS][DOMAIN_NAME]"
type input "[PHONE_NUMBER]"
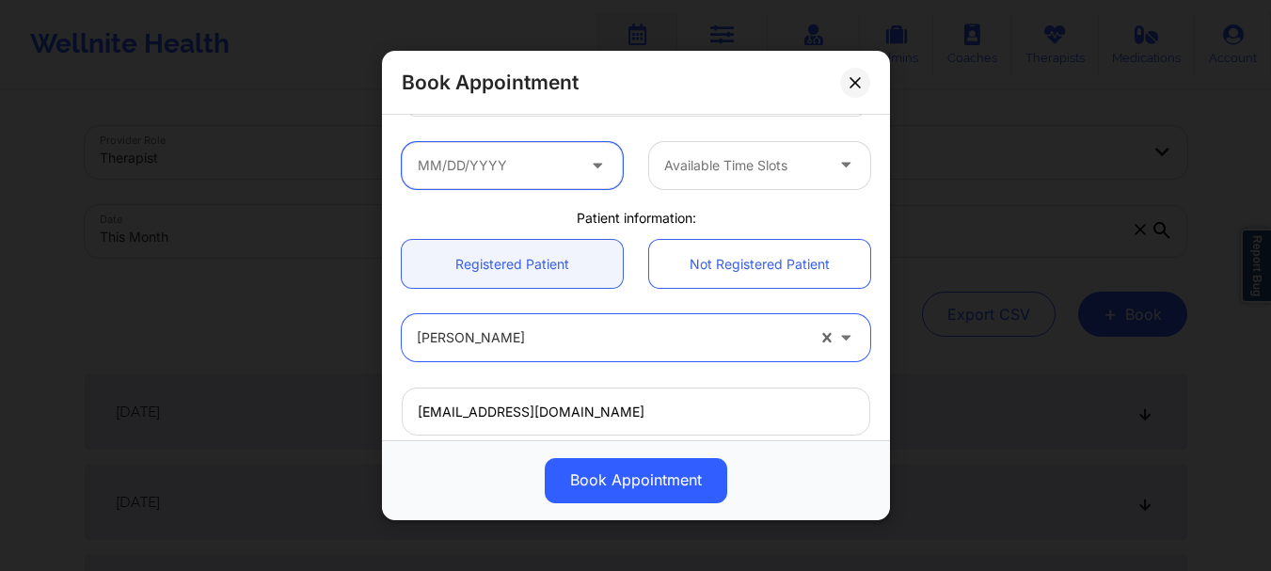
click at [502, 168] on input "text" at bounding box center [512, 165] width 221 height 47
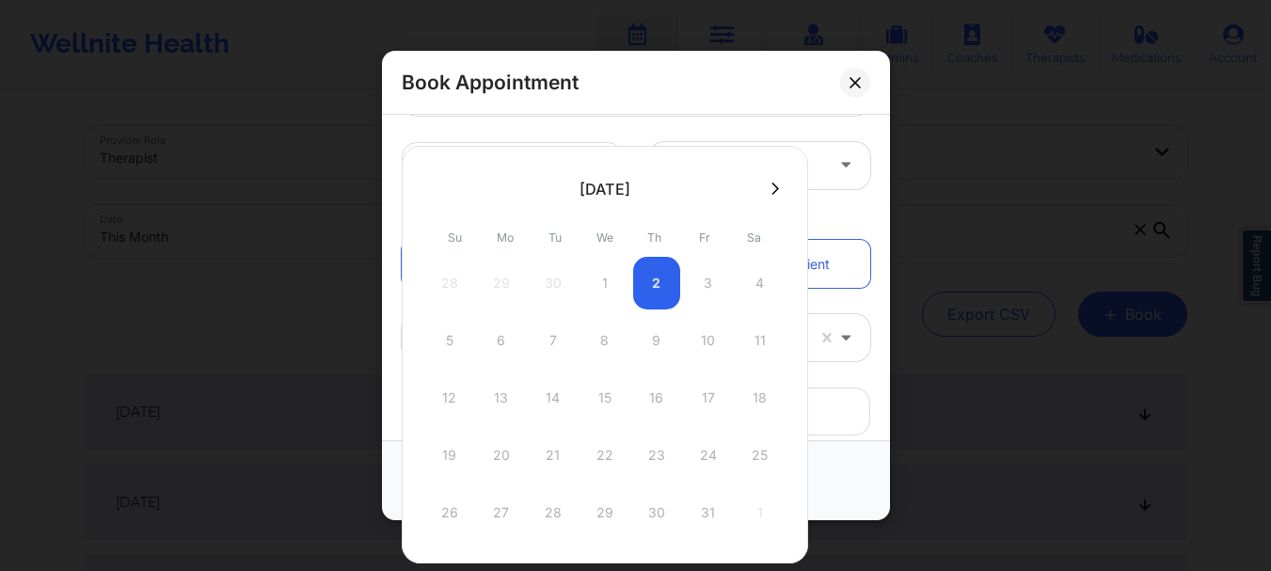
click at [773, 184] on icon at bounding box center [776, 189] width 8 height 14
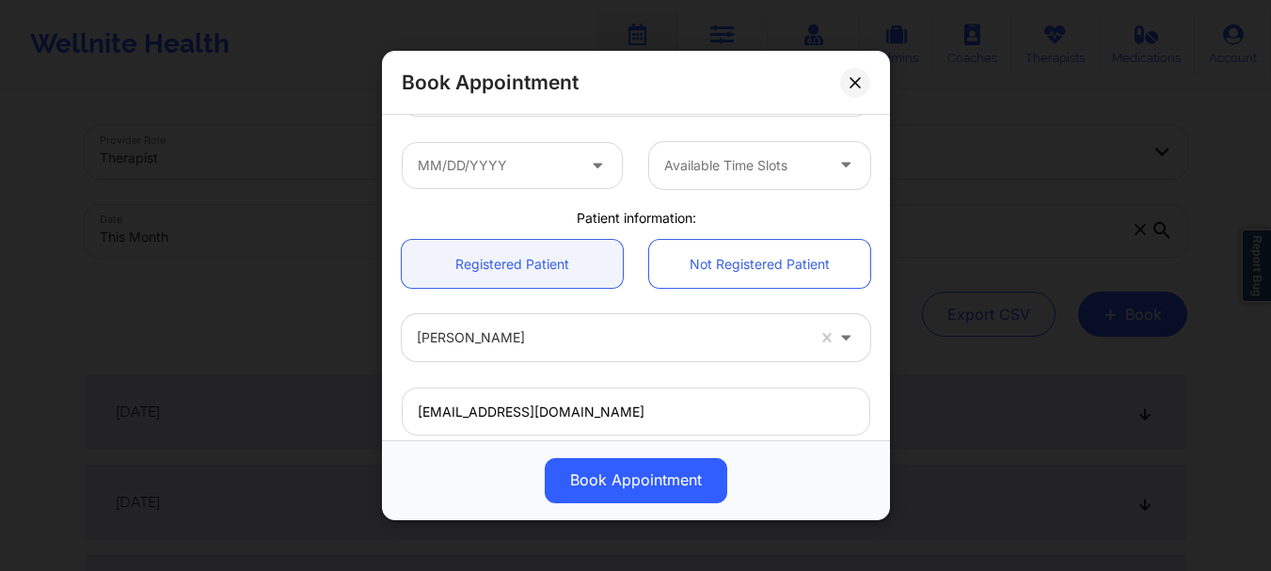
click at [625, 126] on div "Appointment Type" at bounding box center [636, 92] width 495 height 73
click at [554, 160] on input "text" at bounding box center [512, 165] width 221 height 47
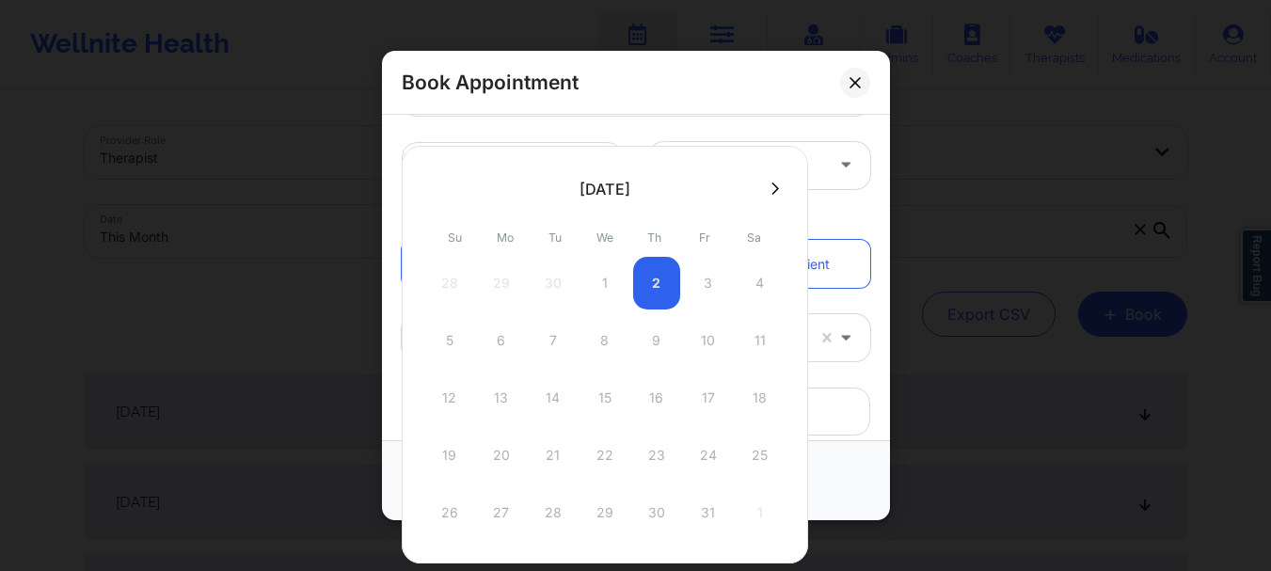
click at [716, 318] on div "5 6 7 8 9 10 11" at bounding box center [605, 340] width 358 height 53
drag, startPoint x: 716, startPoint y: 318, endPoint x: 906, endPoint y: 89, distance: 297.3
click at [906, 89] on body "Wellnite Health Calendar Dashboard Prescribers Admins Coaches Therapists Medica…" at bounding box center [635, 285] width 1271 height 571
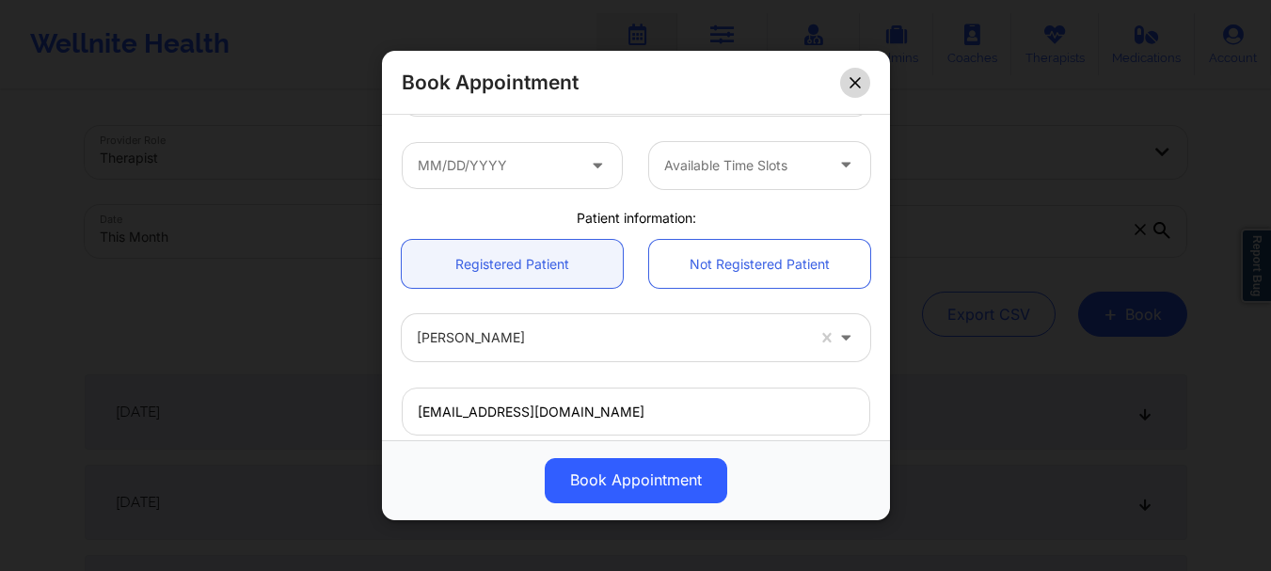
click at [853, 87] on icon at bounding box center [855, 82] width 11 height 11
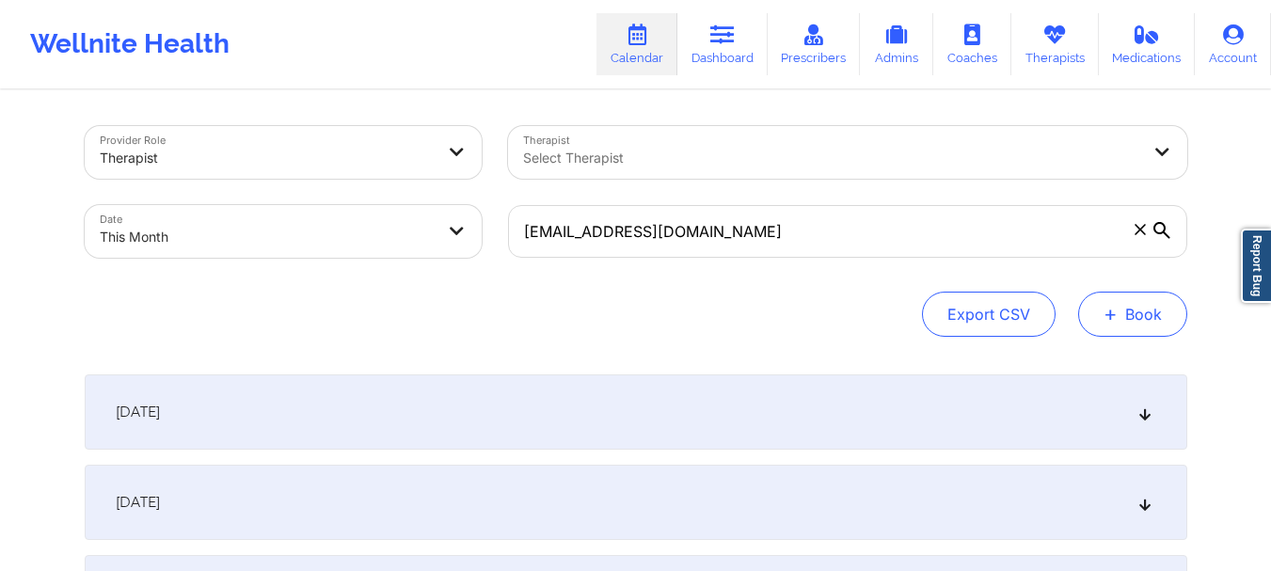
click at [1167, 306] on button "+ Book" at bounding box center [1132, 314] width 109 height 45
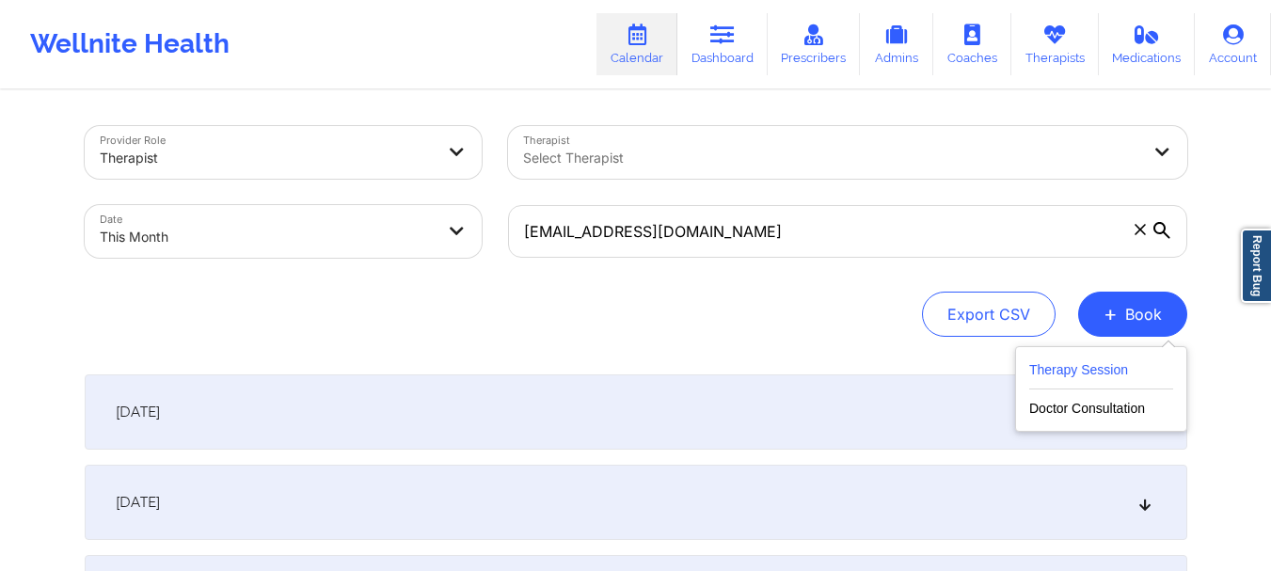
click at [1101, 376] on button "Therapy Session" at bounding box center [1101, 374] width 144 height 31
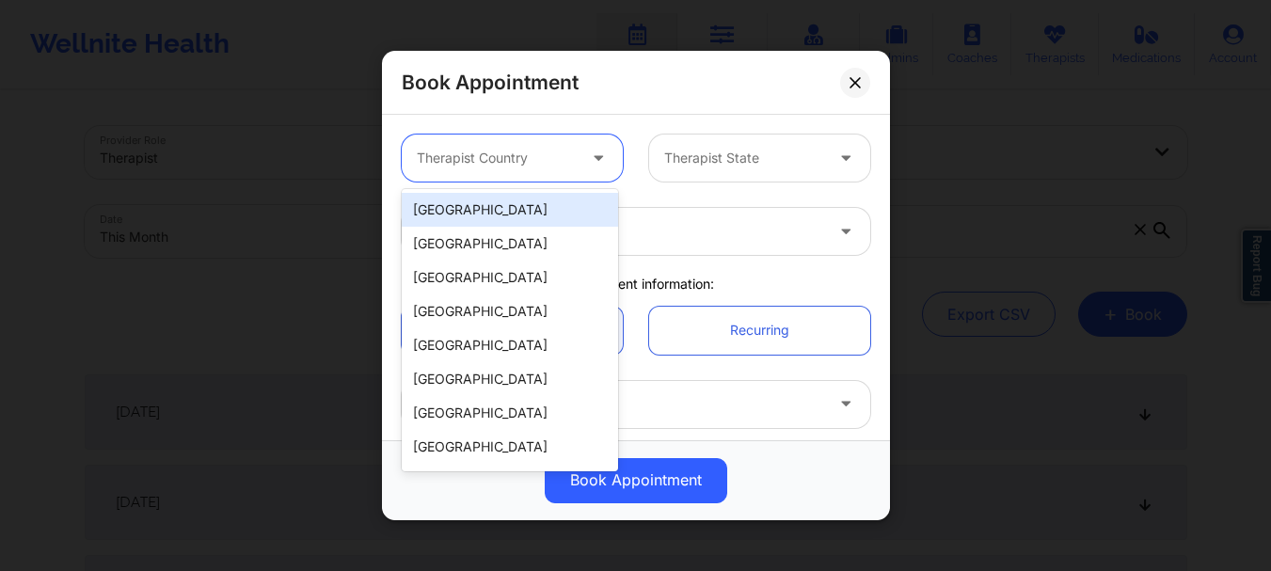
click at [538, 163] on div at bounding box center [496, 158] width 159 height 23
click at [534, 215] on div "[GEOGRAPHIC_DATA]" at bounding box center [510, 210] width 216 height 34
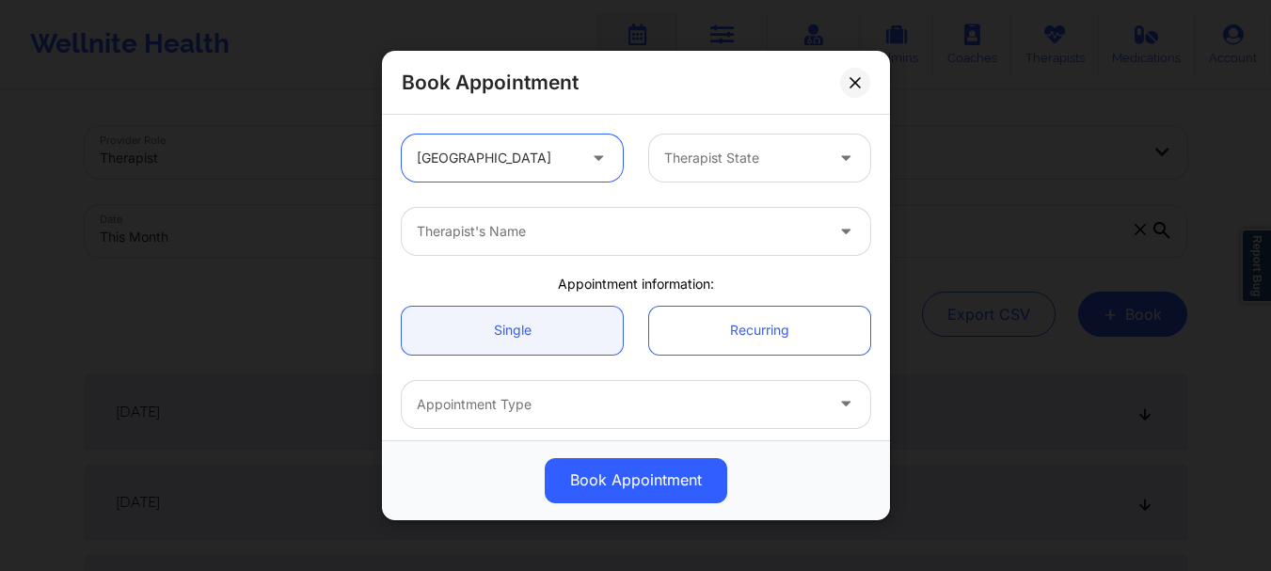
click at [656, 158] on div "Therapist State" at bounding box center [737, 158] width 176 height 47
type input "flor"
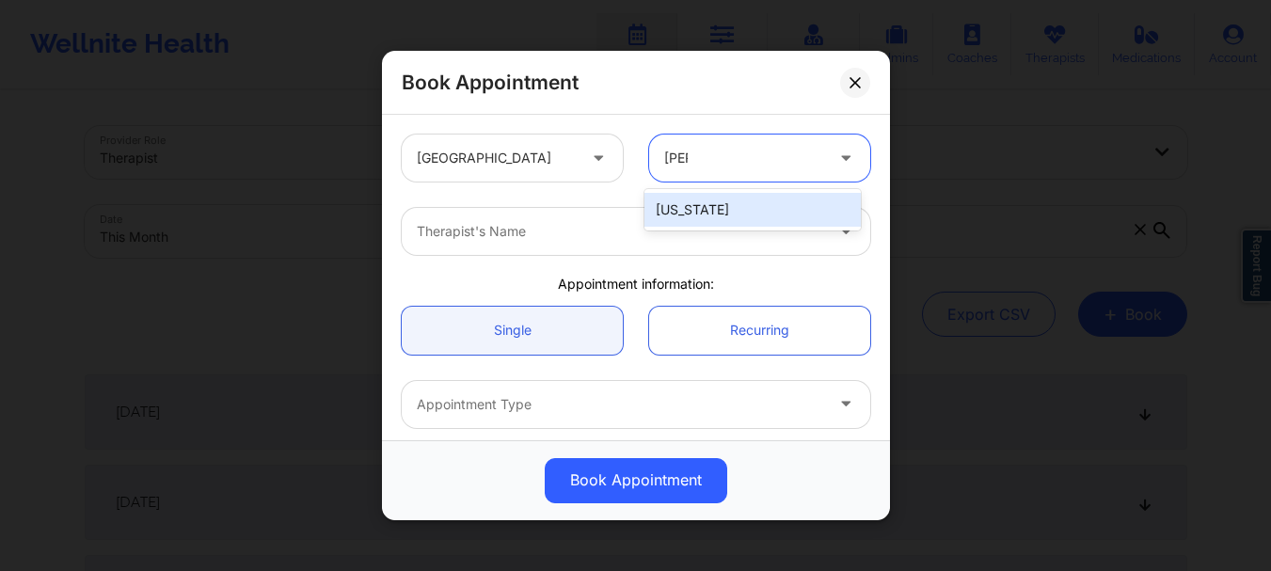
click at [674, 205] on div "[US_STATE]" at bounding box center [753, 210] width 216 height 34
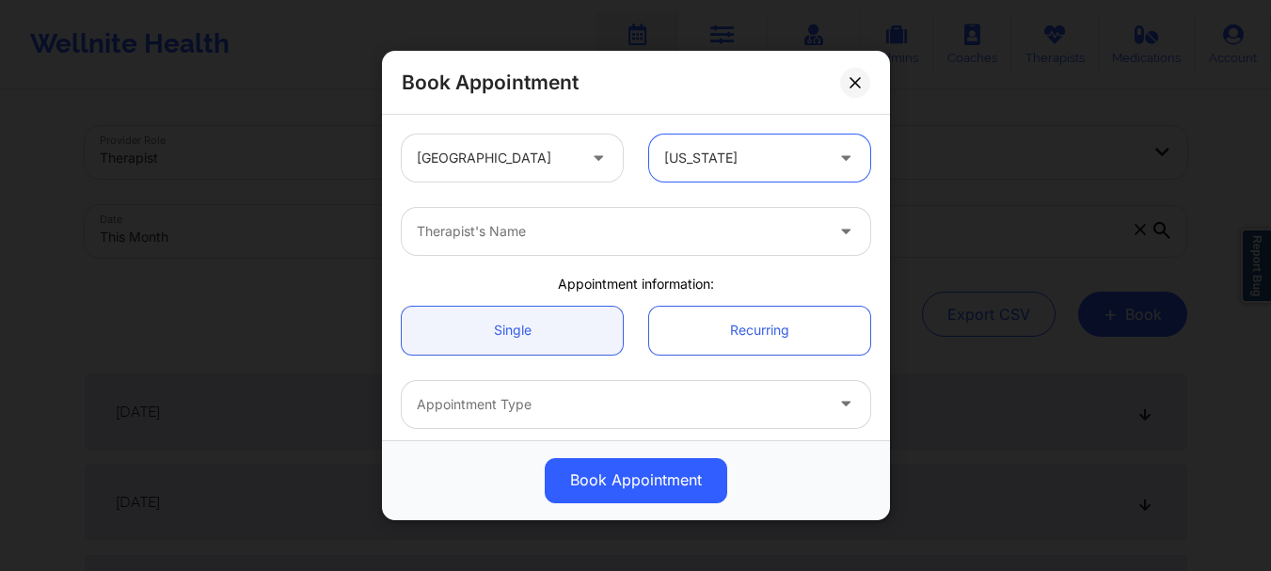
click at [652, 222] on div at bounding box center [620, 231] width 407 height 23
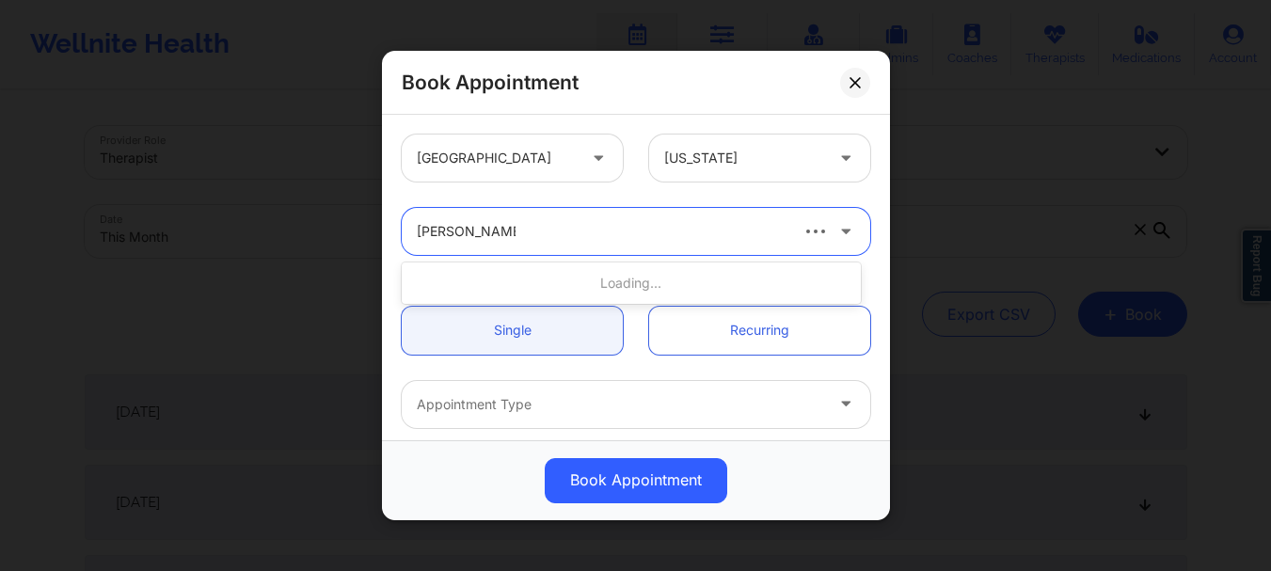
type input "[PERSON_NAME]"
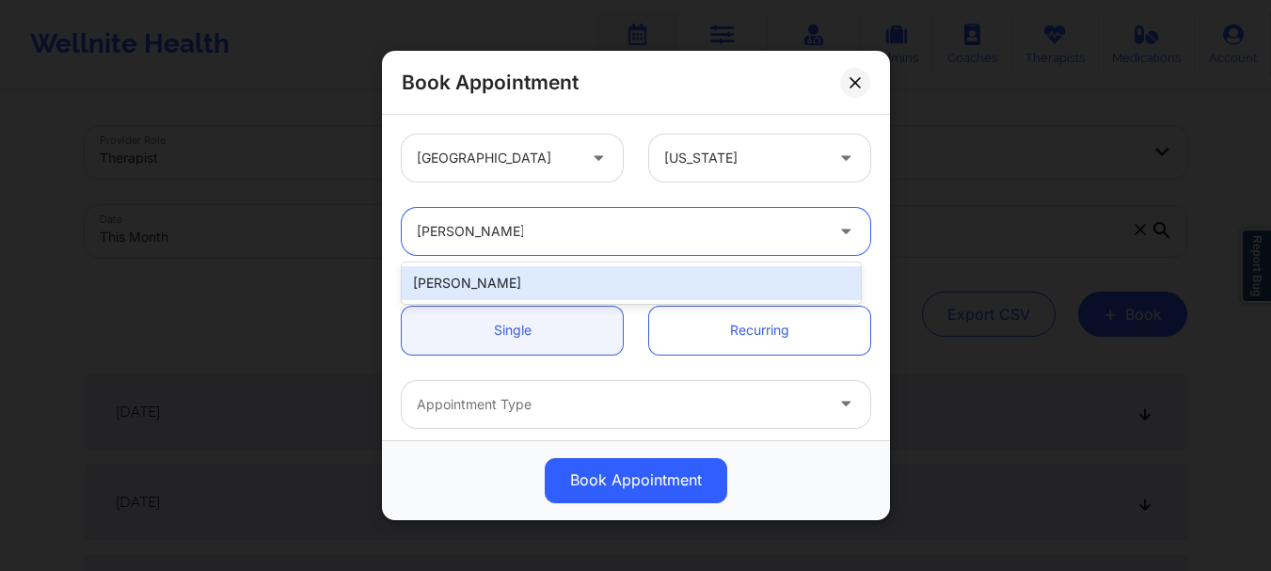
click at [559, 283] on div "[PERSON_NAME]" at bounding box center [631, 283] width 459 height 34
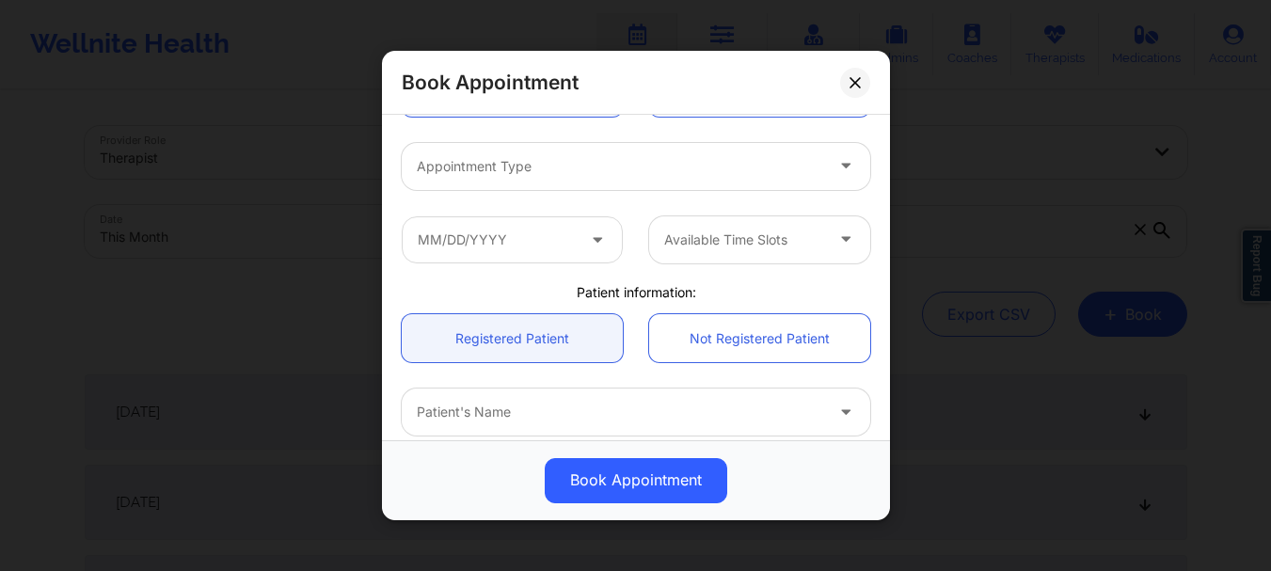
scroll to position [247, 0]
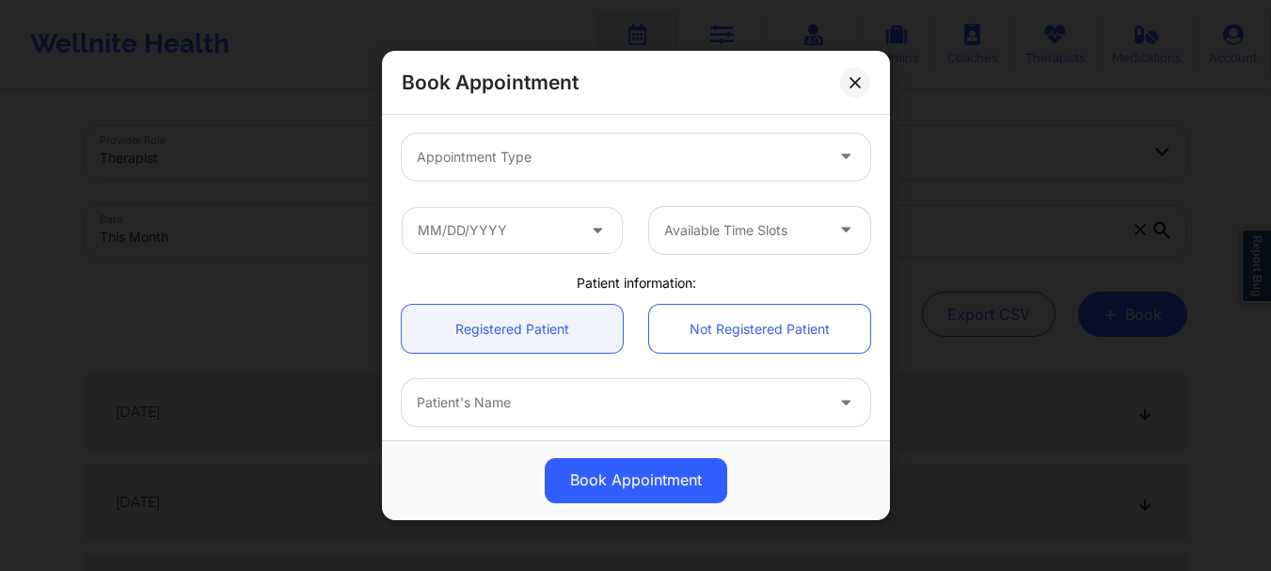
click at [570, 395] on div at bounding box center [620, 403] width 407 height 23
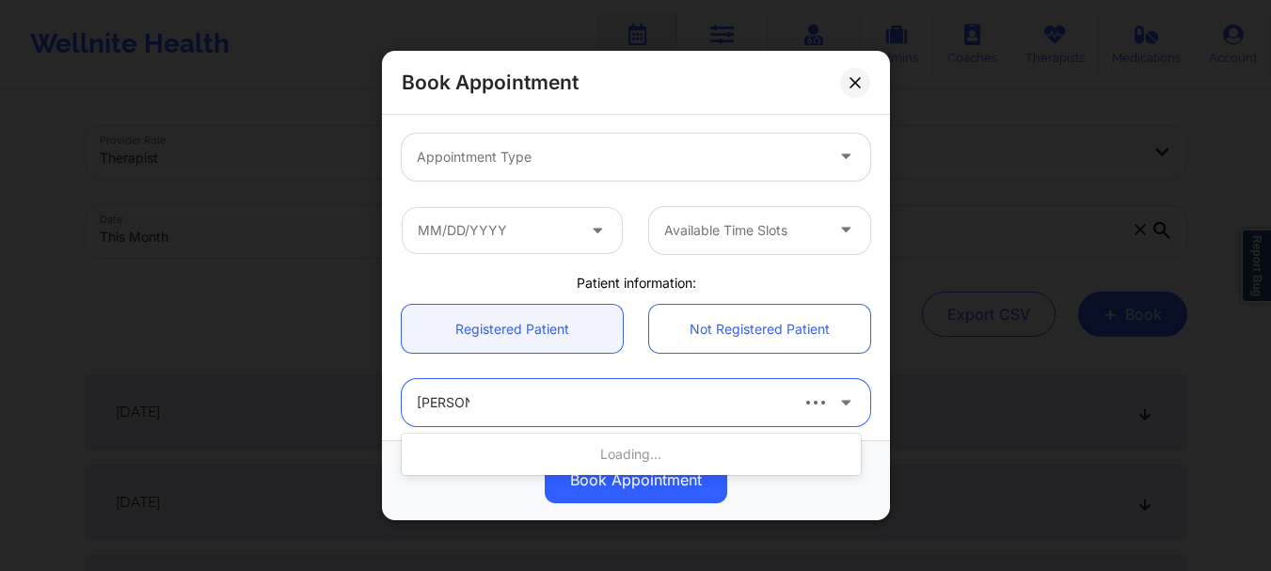
type input "[PERSON_NAME] in"
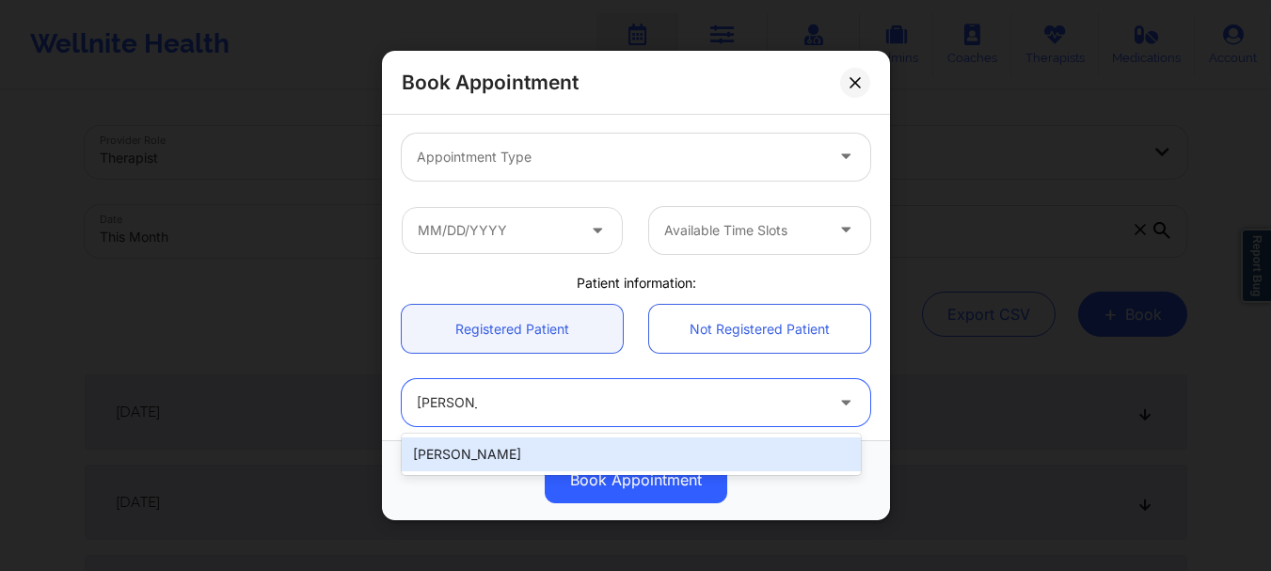
click at [544, 458] on div "[PERSON_NAME]" at bounding box center [631, 455] width 459 height 34
type input "[EMAIL_ADDRESS][DOMAIN_NAME]"
type input "[PHONE_NUMBER]"
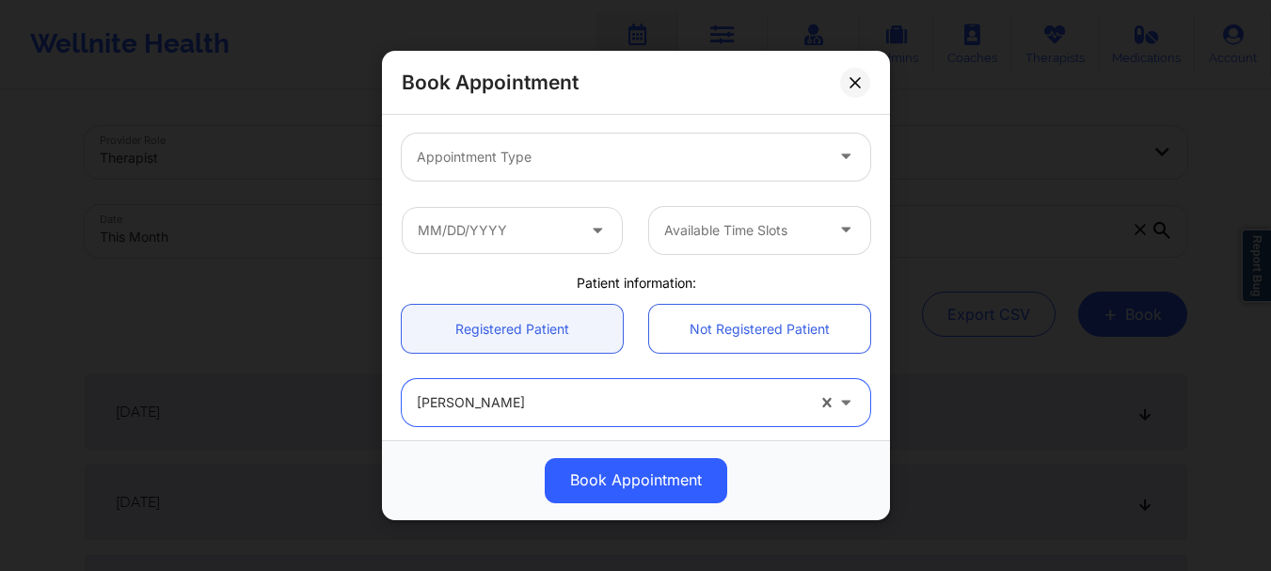
click at [519, 165] on div at bounding box center [620, 157] width 407 height 23
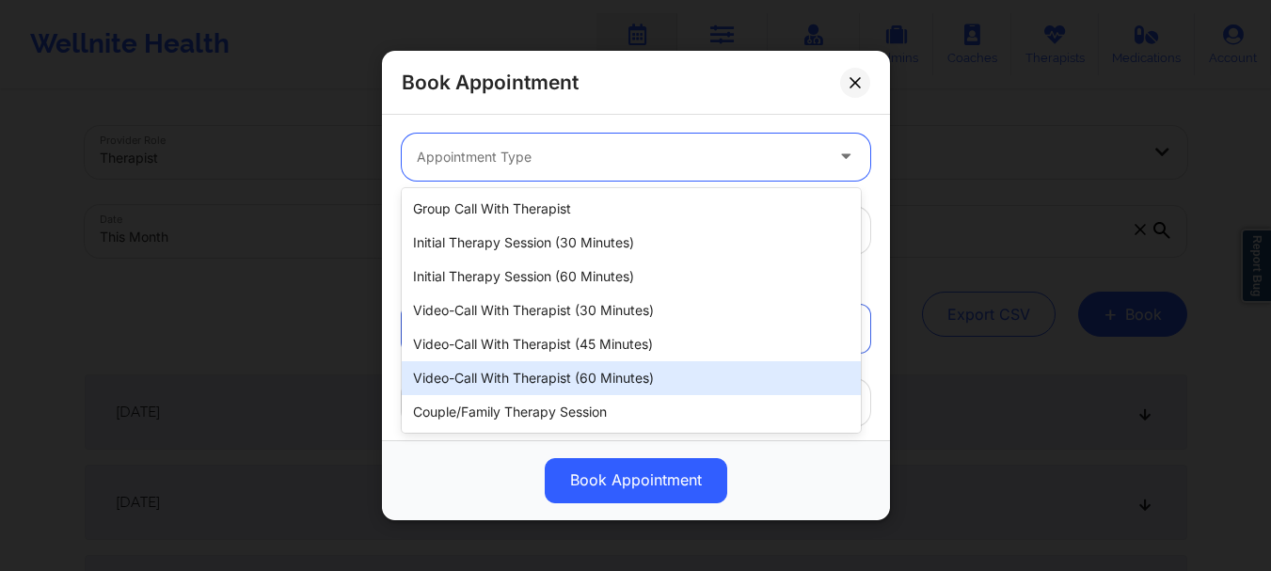
click at [562, 373] on div "Video-Call with Therapist (60 minutes)" at bounding box center [631, 378] width 459 height 34
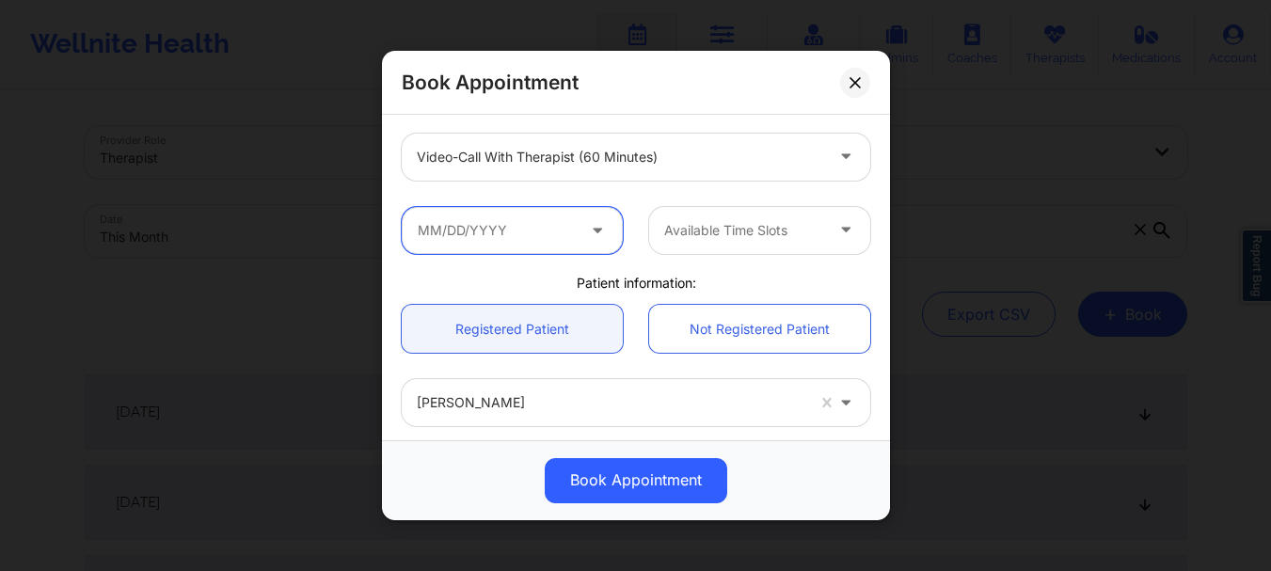
click at [506, 234] on input "text" at bounding box center [512, 230] width 221 height 47
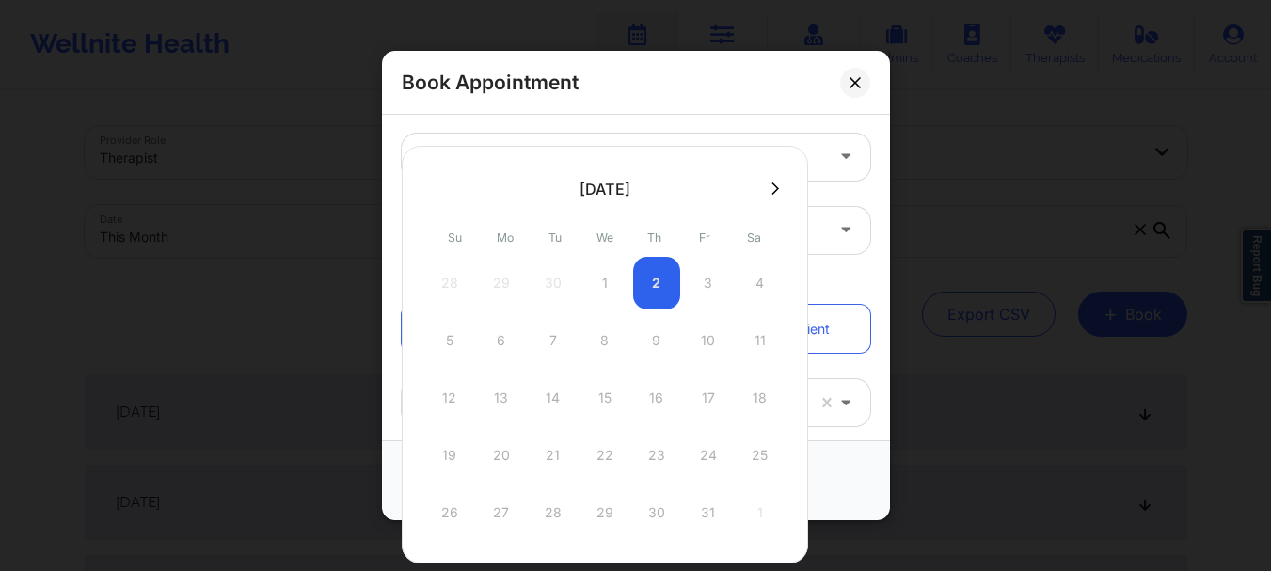
click at [652, 335] on div "5 6 7 8 9 10 11" at bounding box center [605, 340] width 358 height 53
click at [866, 282] on div "Patient information:" at bounding box center [636, 283] width 495 height 19
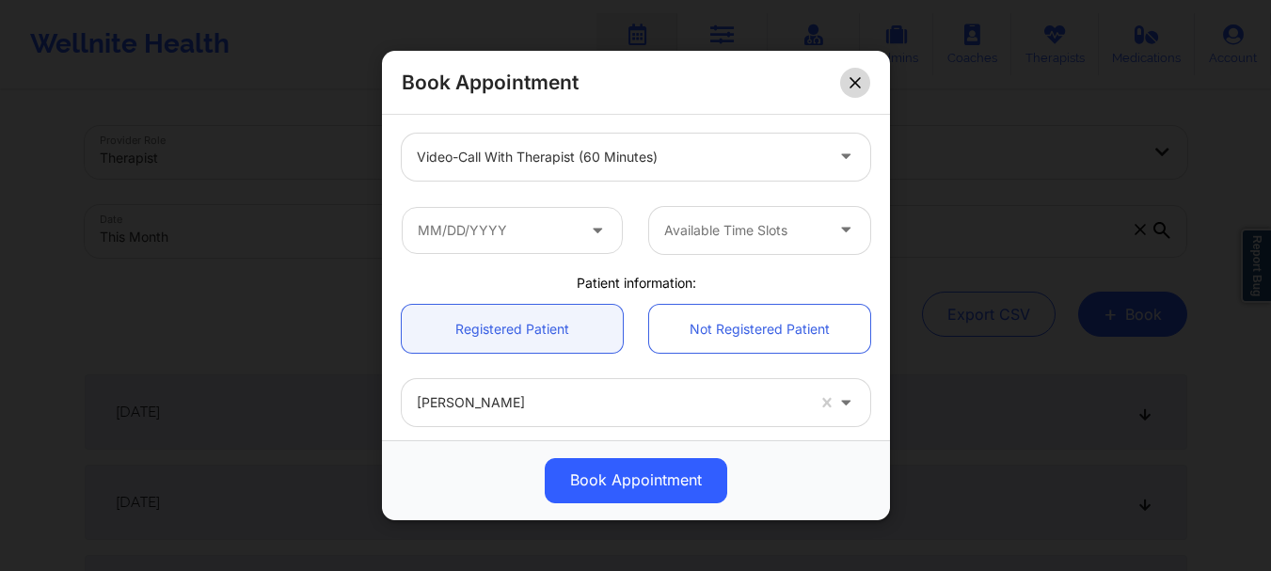
click at [859, 87] on icon at bounding box center [855, 82] width 10 height 10
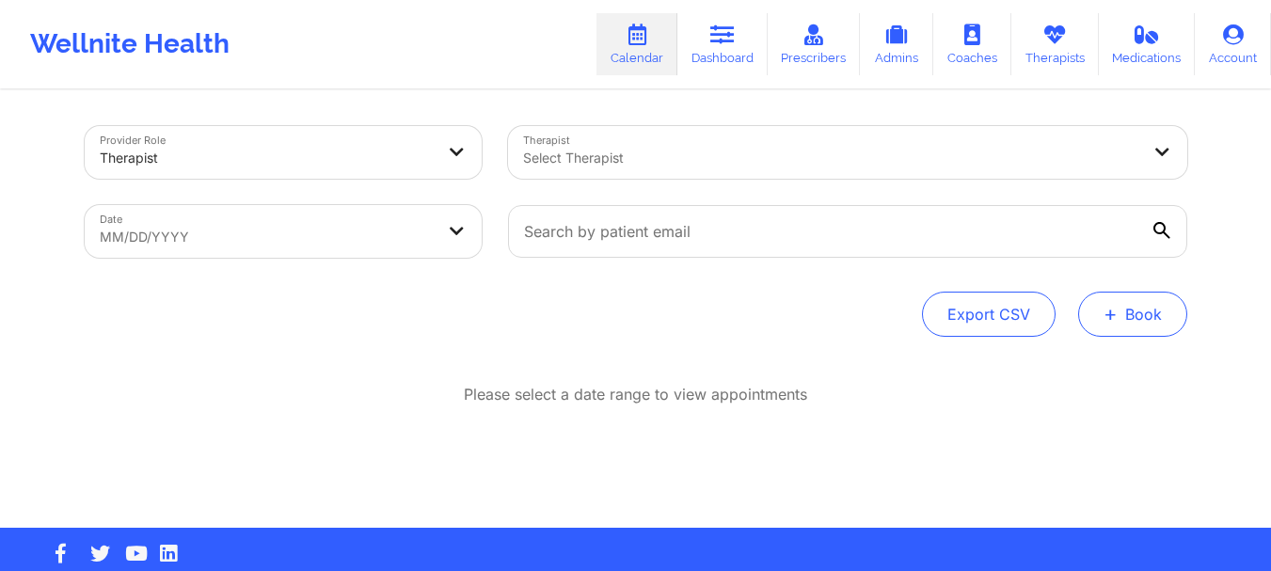
click at [1133, 310] on button "+ Book" at bounding box center [1132, 314] width 109 height 45
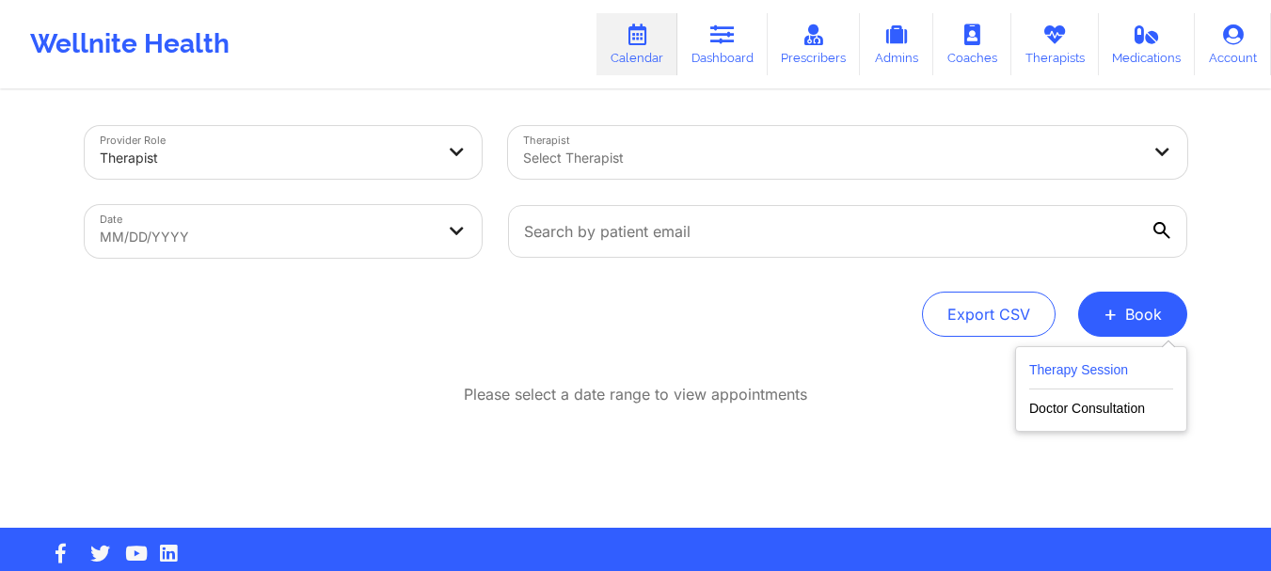
click at [1048, 361] on button "Therapy Session" at bounding box center [1101, 374] width 144 height 31
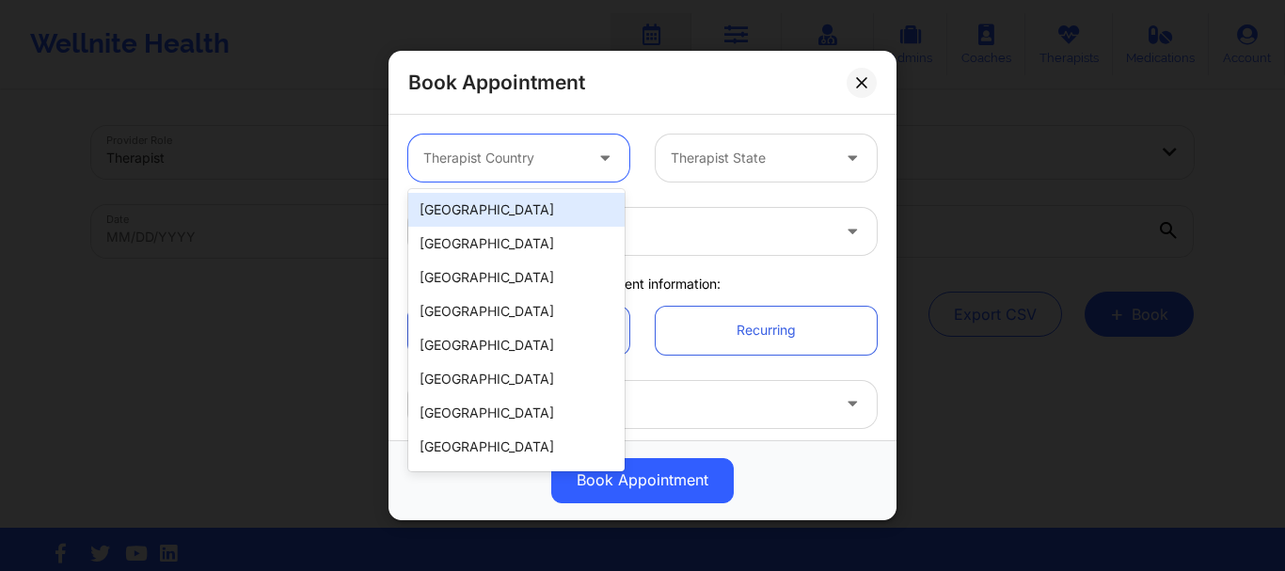
click at [528, 159] on div at bounding box center [502, 158] width 159 height 23
click at [528, 213] on div "[GEOGRAPHIC_DATA]" at bounding box center [516, 210] width 216 height 34
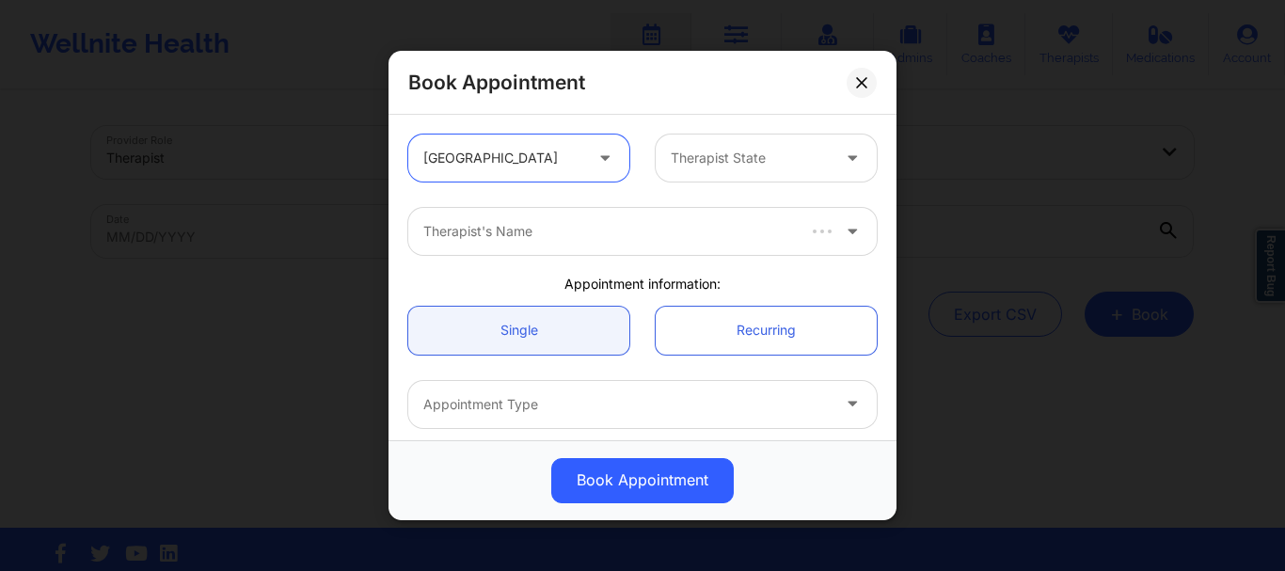
click at [808, 158] on div at bounding box center [750, 158] width 159 height 23
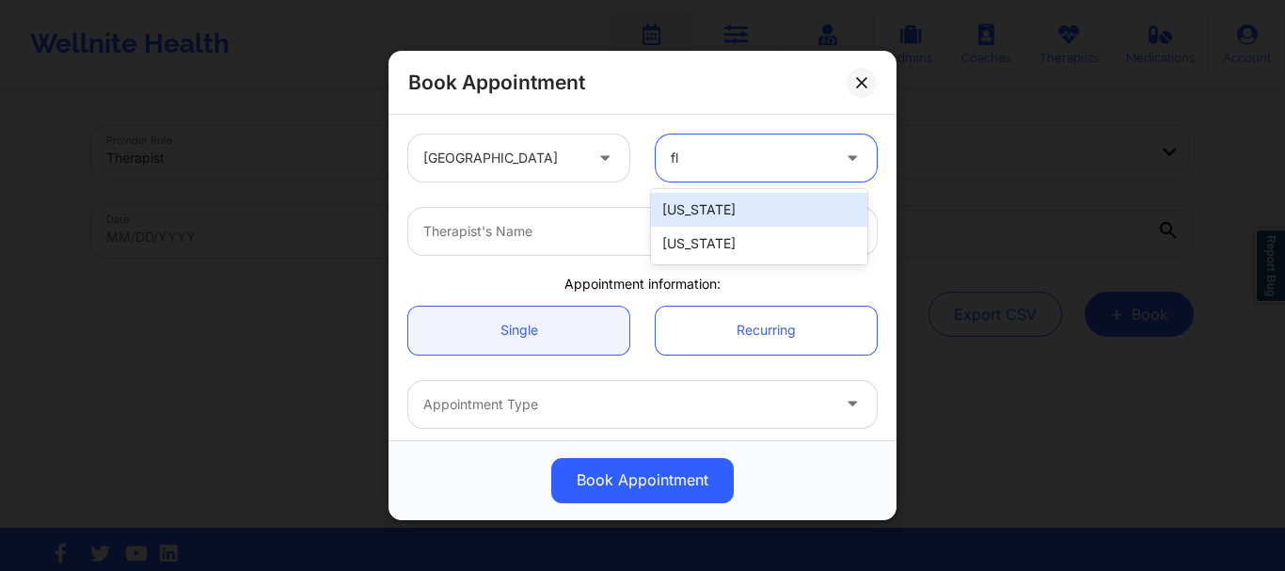
type input "flo"
click at [749, 215] on div "[US_STATE]" at bounding box center [759, 210] width 216 height 34
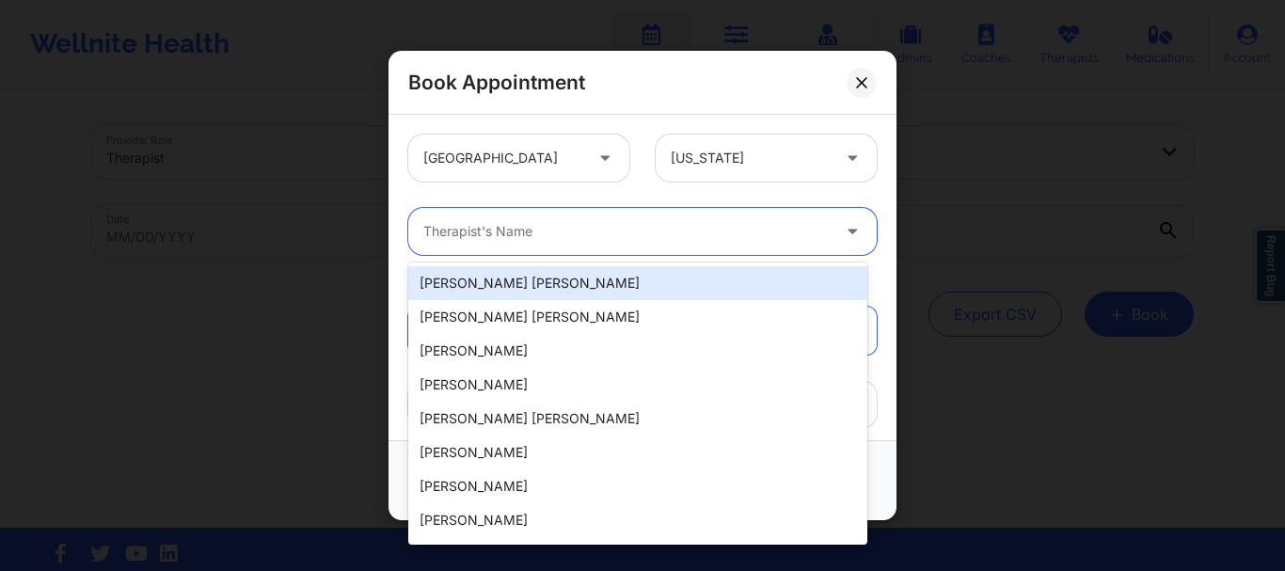
click at [653, 247] on div "Therapist's Name" at bounding box center [619, 231] width 423 height 47
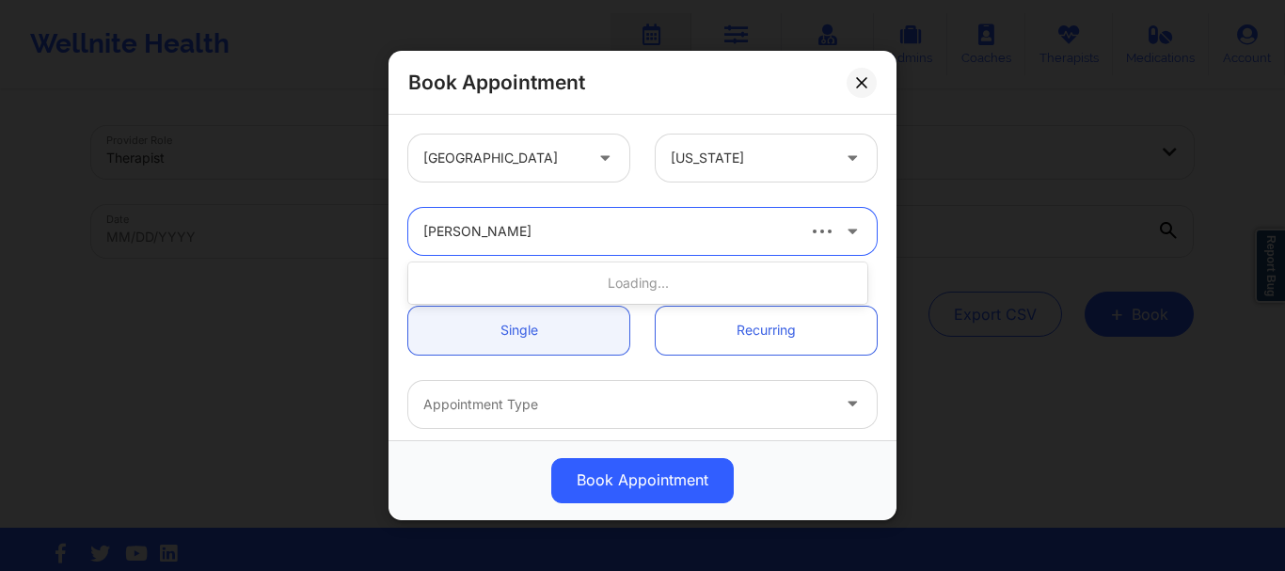
type input "[PERSON_NAME]"
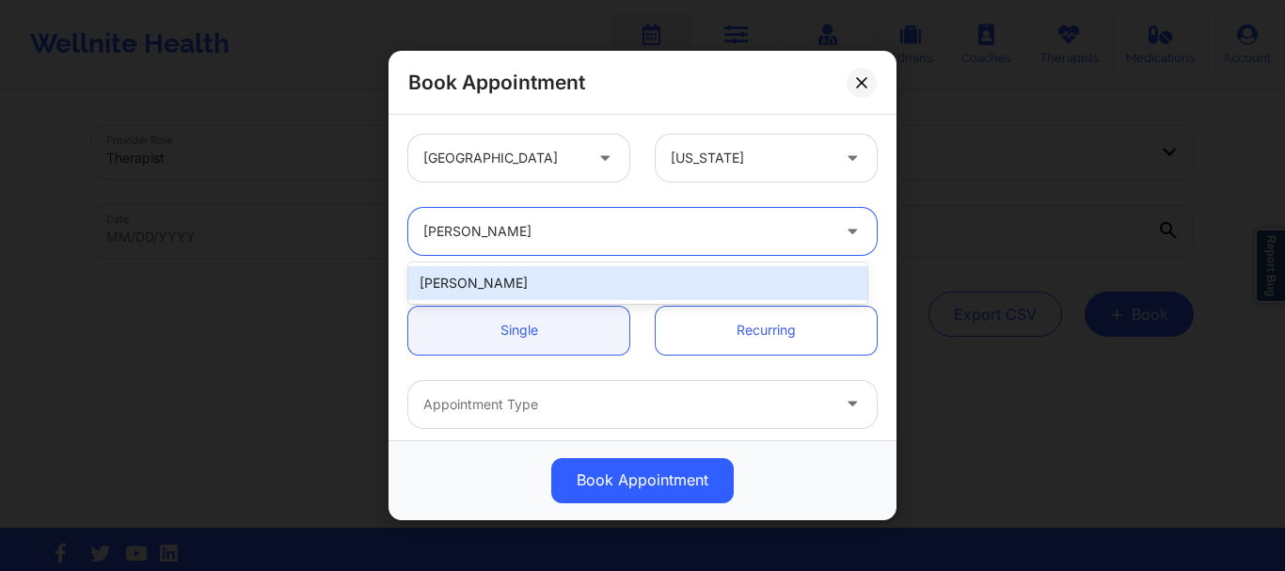
click at [608, 283] on div "[PERSON_NAME]" at bounding box center [637, 283] width 459 height 34
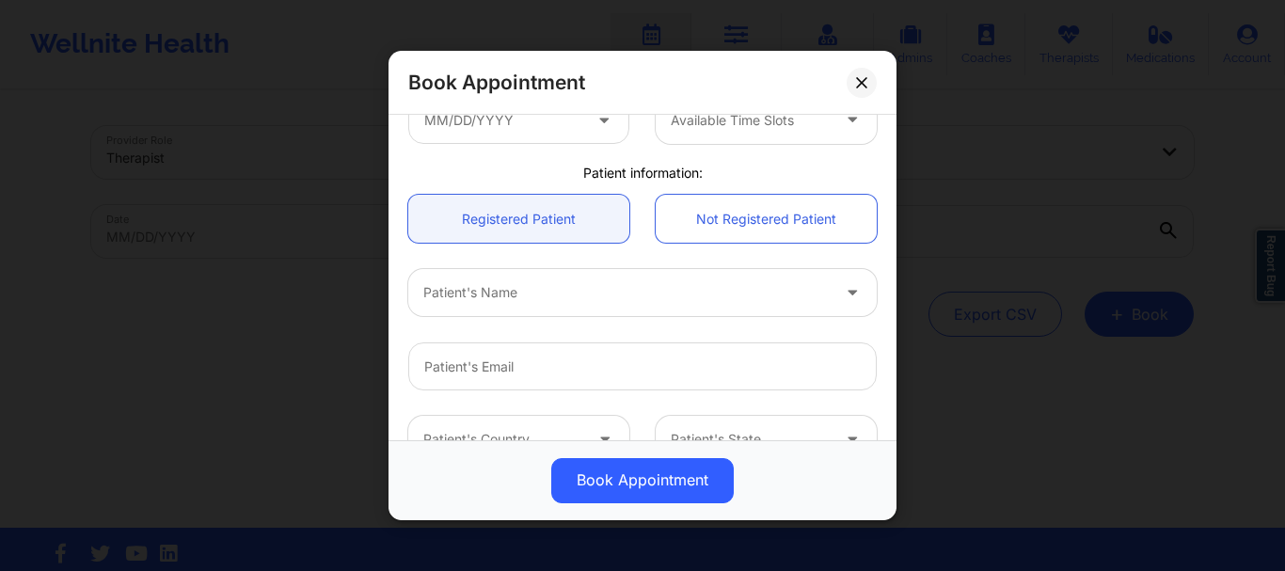
scroll to position [420, 0]
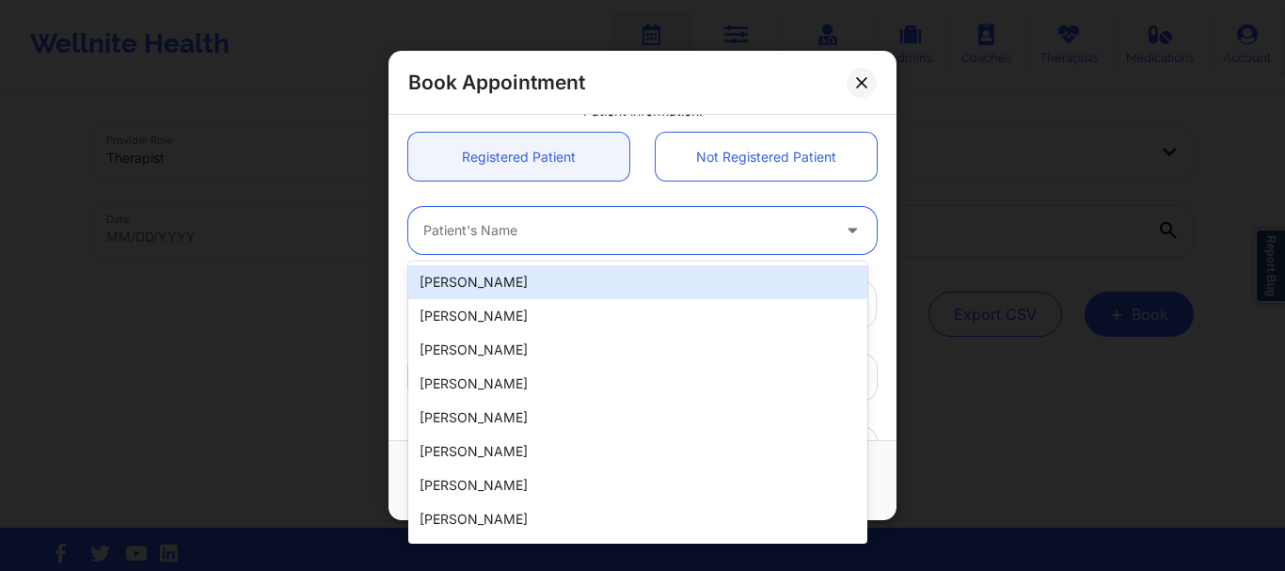
click at [468, 230] on div at bounding box center [626, 231] width 407 height 23
type input "w"
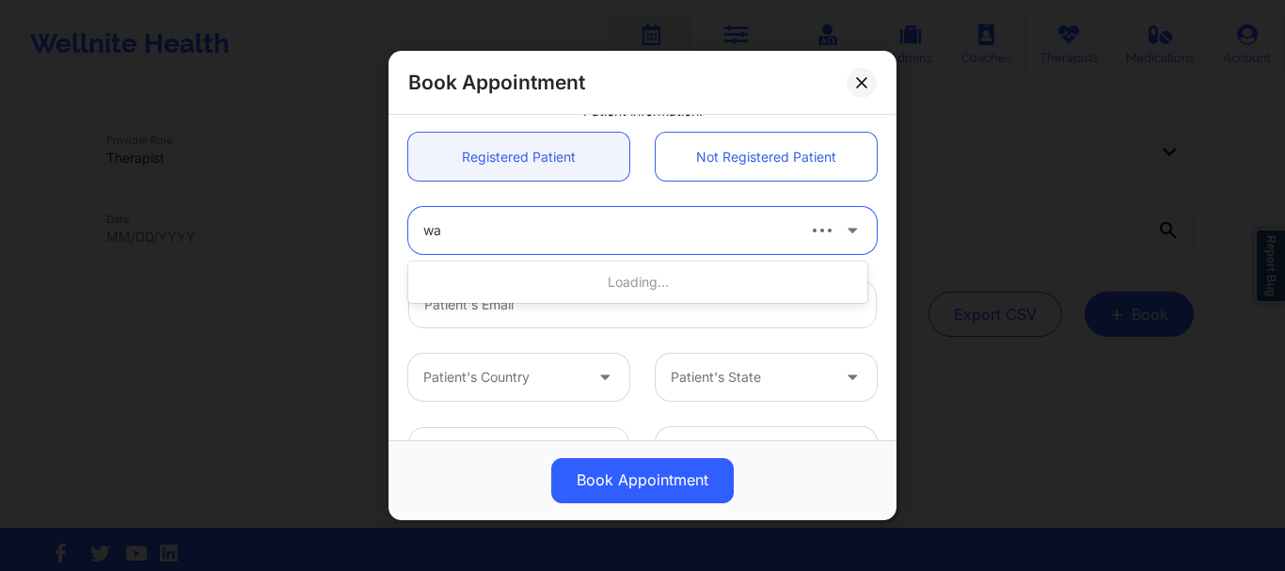
type input "w"
type input "k"
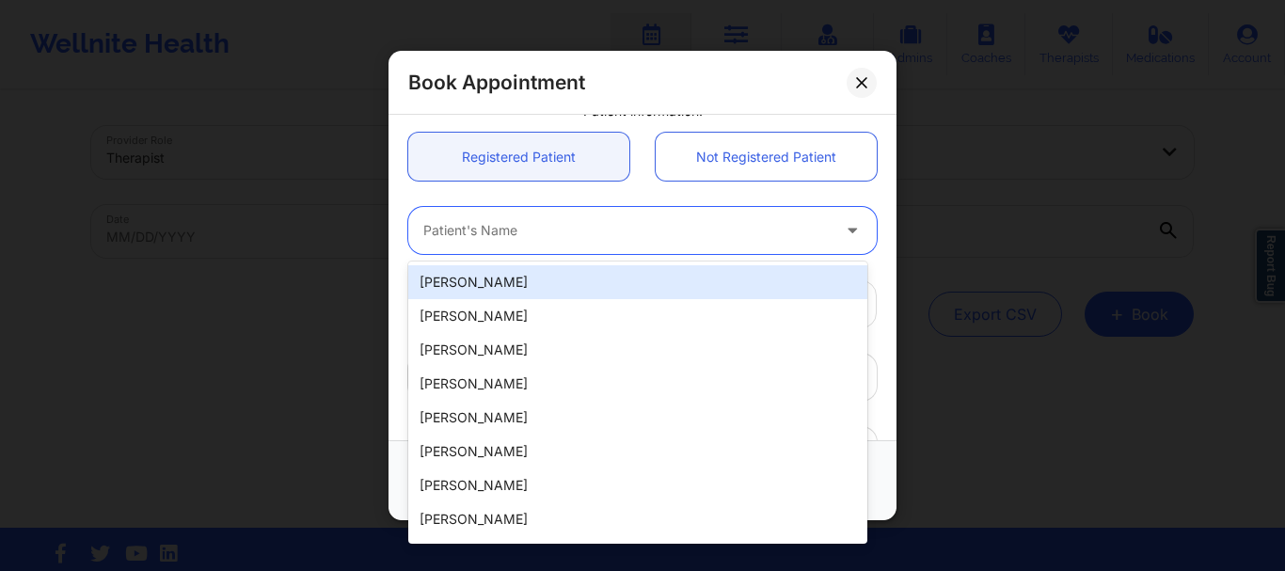
click at [772, 182] on div "Registered Patient Not Registered Patient" at bounding box center [642, 157] width 495 height 74
click at [598, 234] on div at bounding box center [626, 231] width 407 height 23
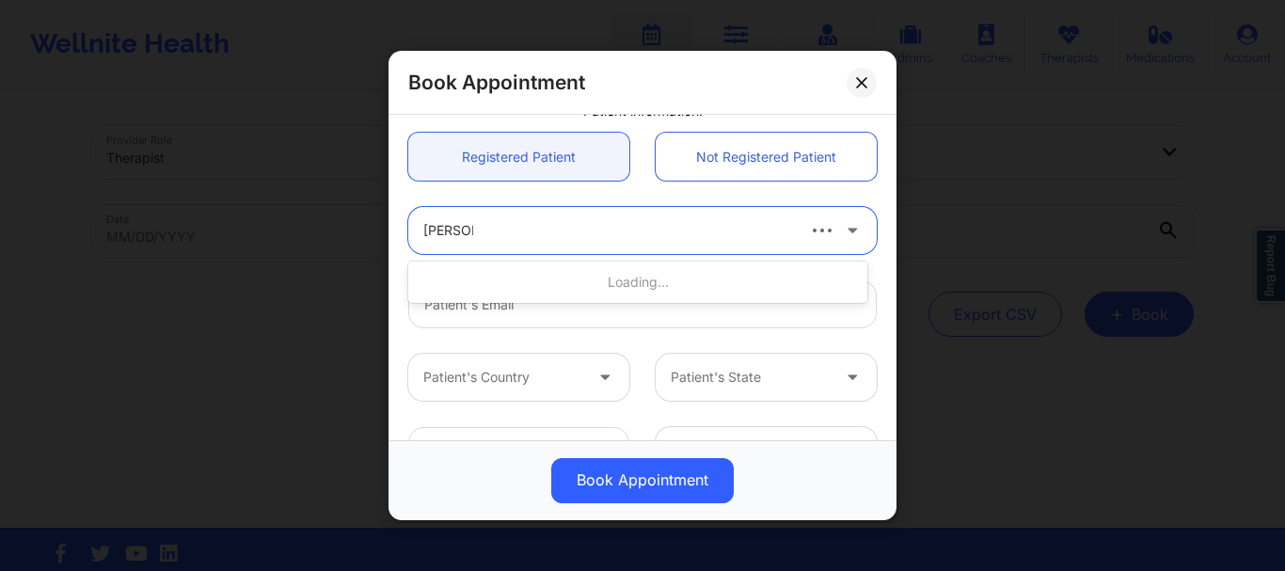
type input "[PERSON_NAME] in"
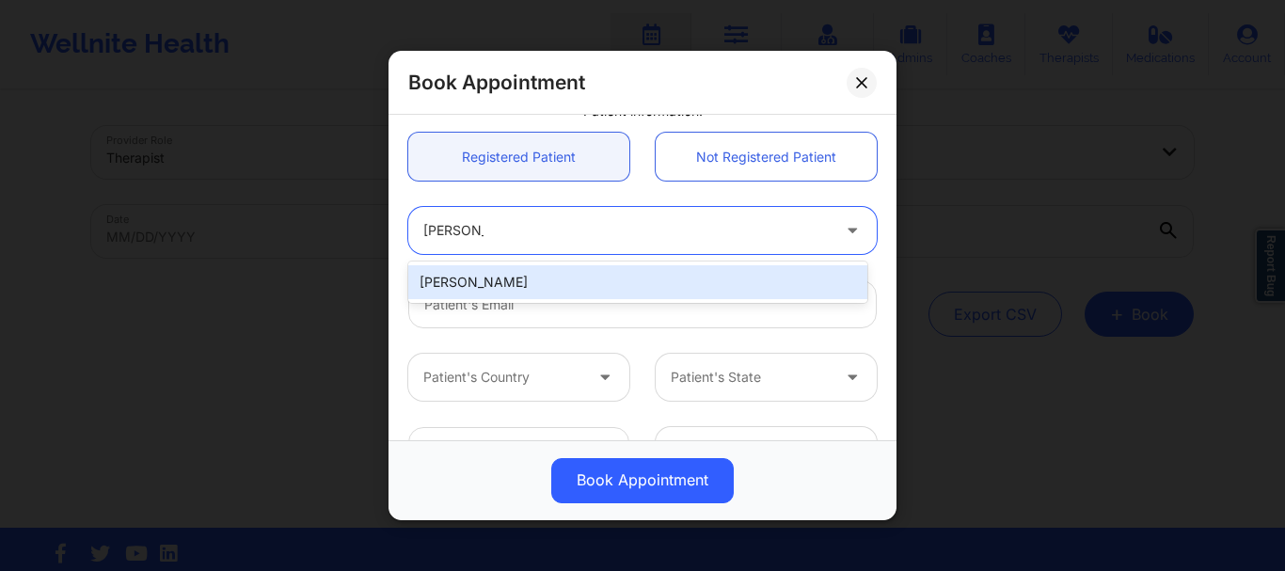
click at [564, 292] on div "[PERSON_NAME]" at bounding box center [637, 282] width 459 height 34
type input "[EMAIL_ADDRESS][DOMAIN_NAME]"
type input "[PHONE_NUMBER]"
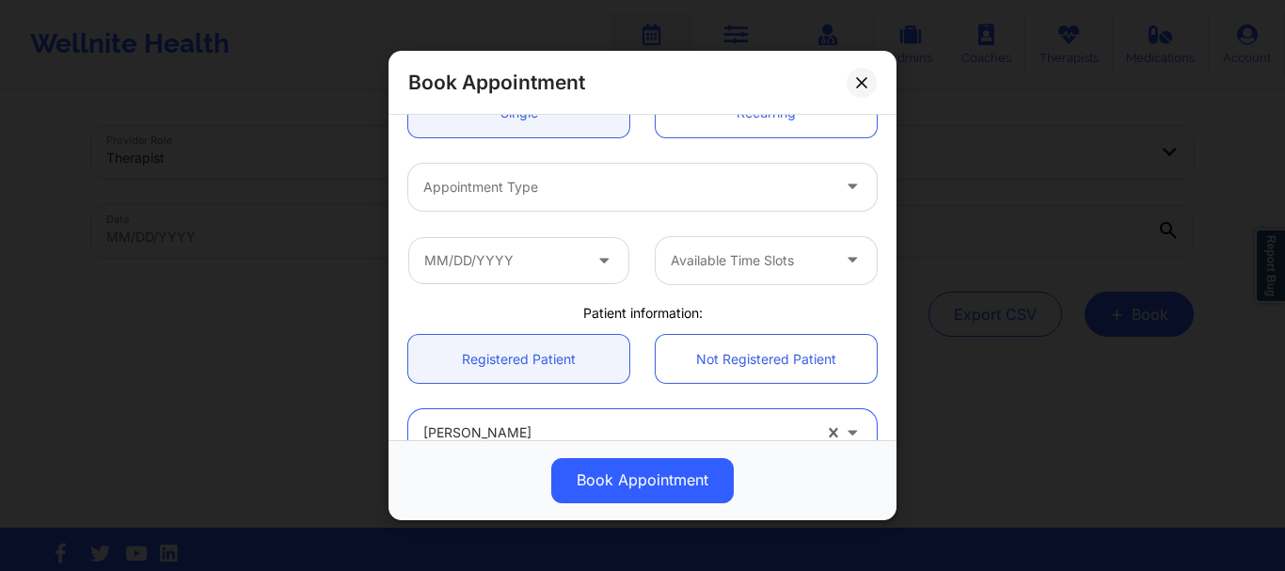
scroll to position [201, 0]
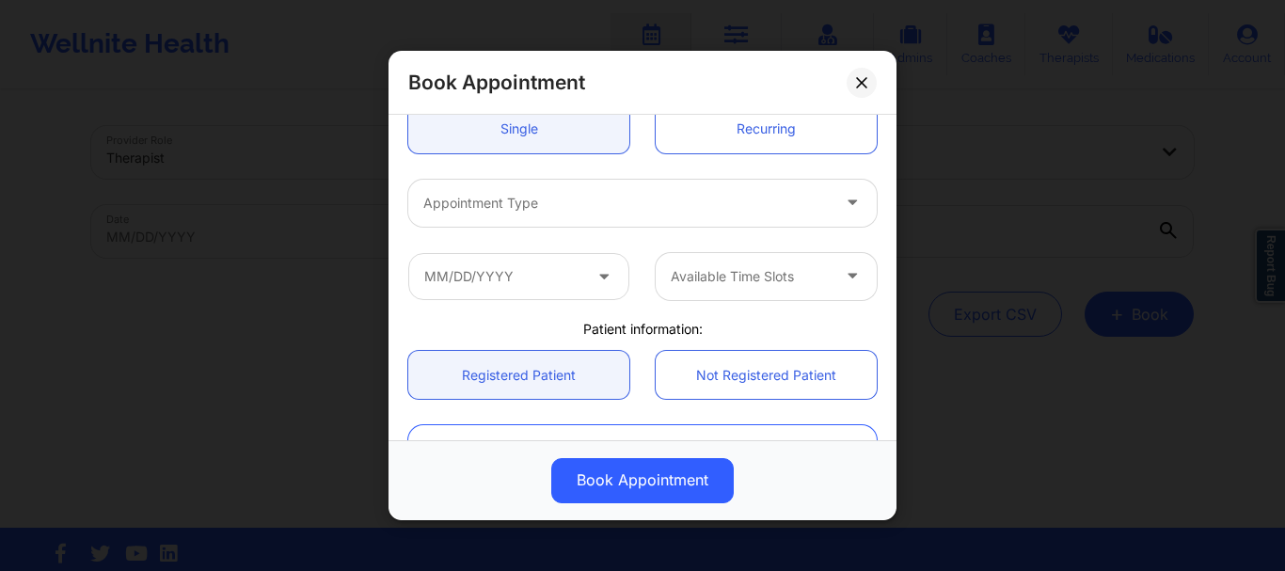
click at [589, 178] on div "Appointment Type" at bounding box center [642, 203] width 495 height 73
click at [585, 199] on div at bounding box center [626, 203] width 407 height 23
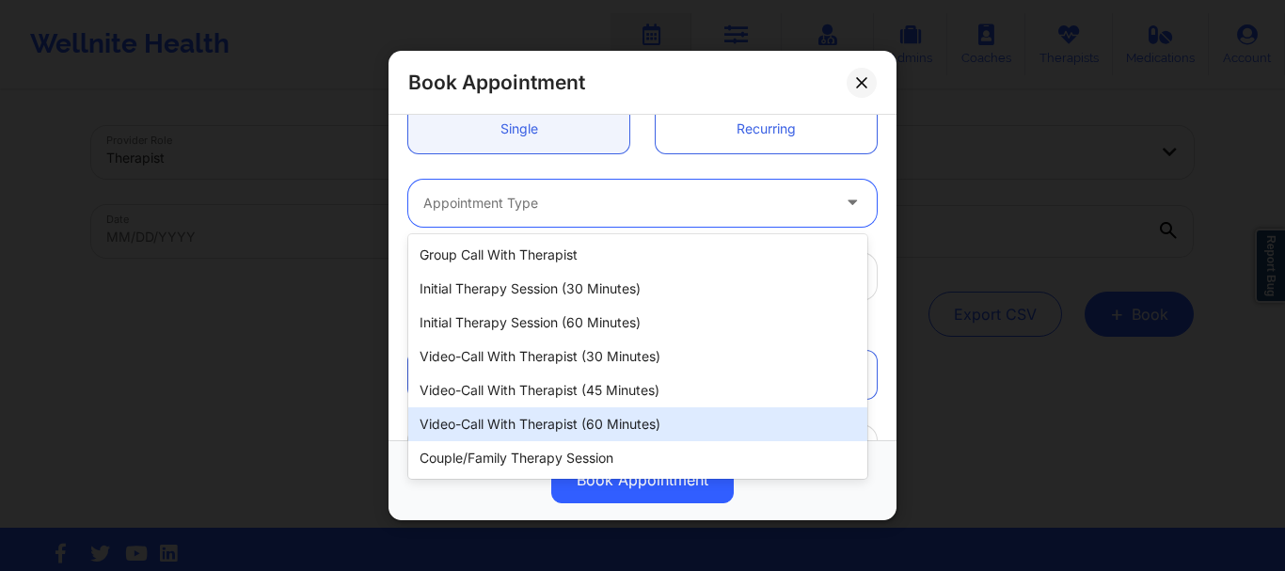
click at [608, 427] on div "Video-Call with Therapist (60 minutes)" at bounding box center [637, 424] width 459 height 34
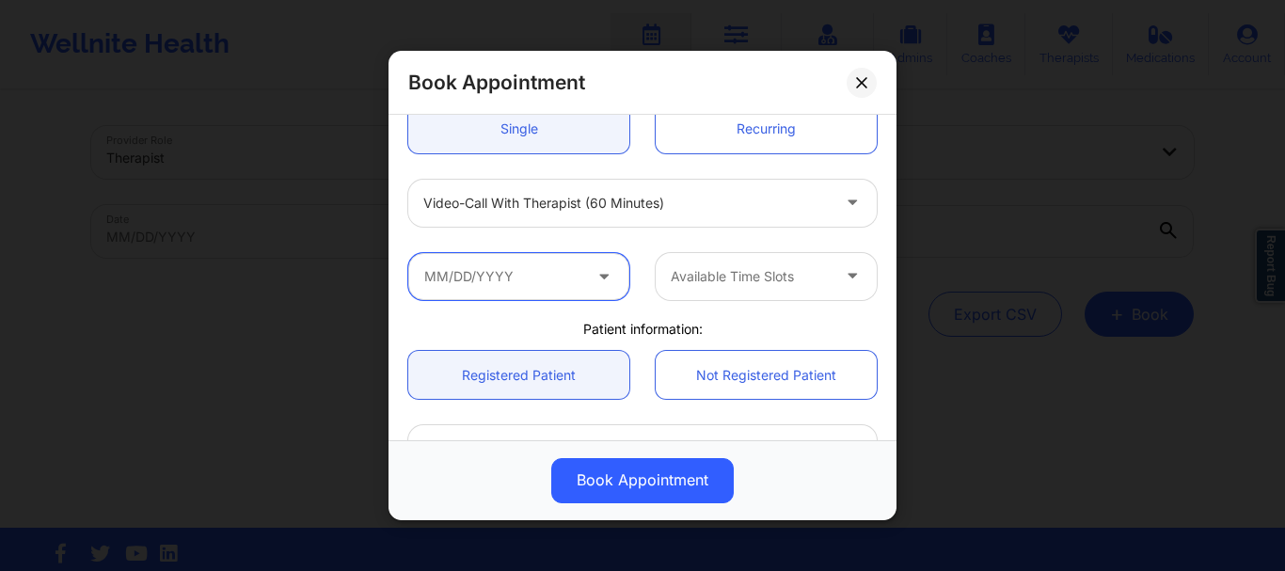
click at [512, 289] on input "text" at bounding box center [518, 276] width 221 height 47
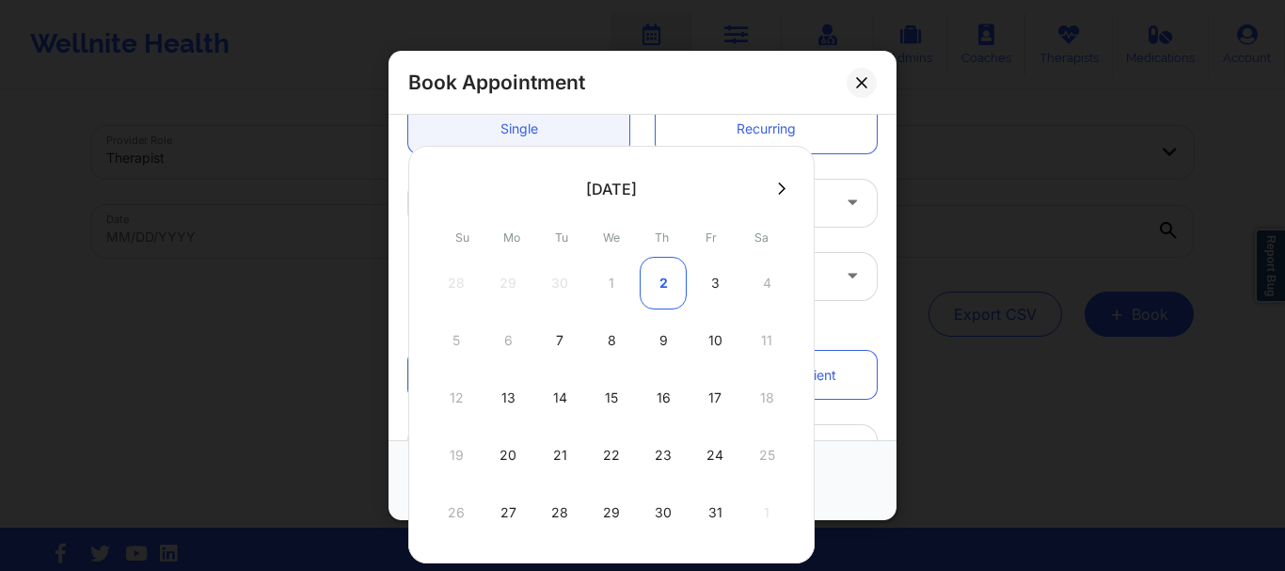
click at [655, 292] on div "2" at bounding box center [663, 283] width 47 height 53
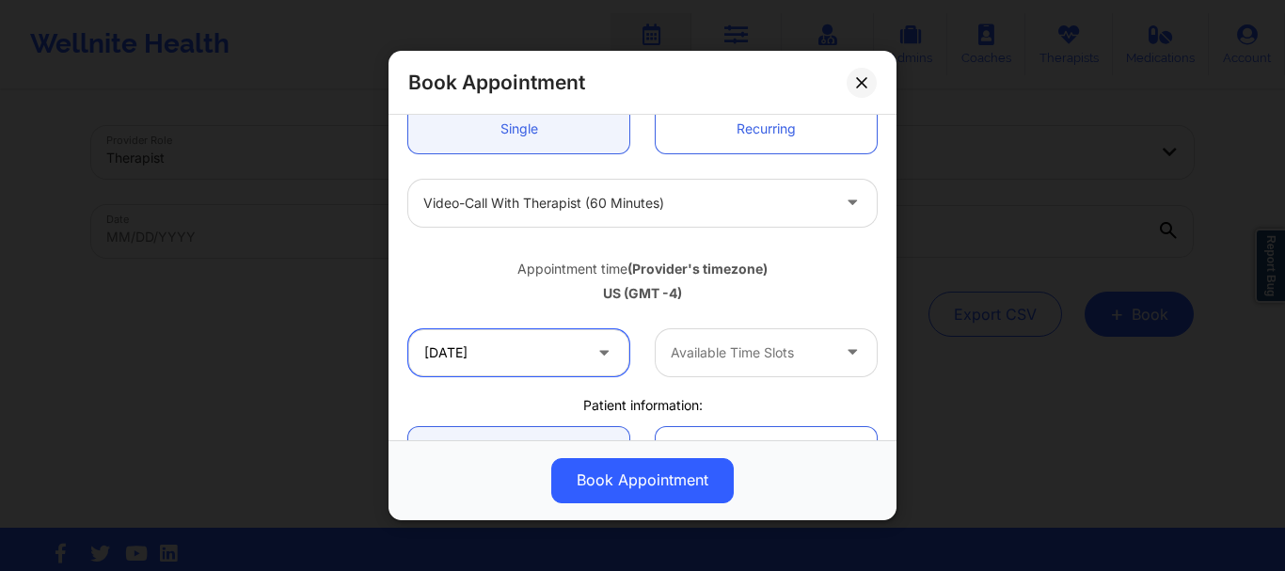
click at [539, 370] on input "10/02/2025" at bounding box center [518, 352] width 221 height 47
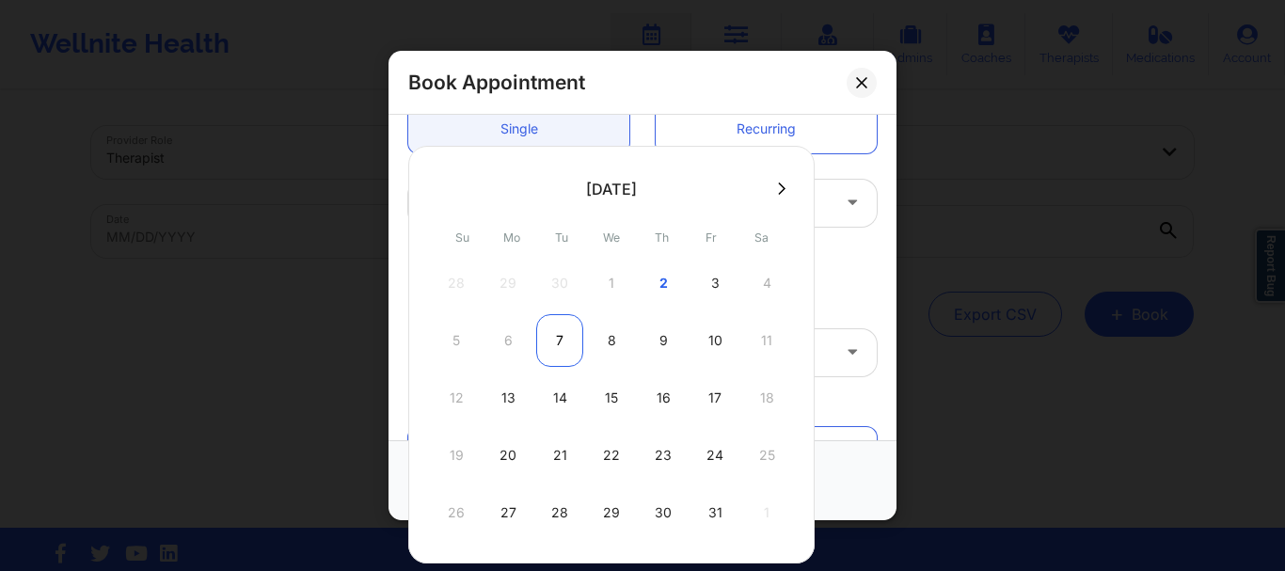
click at [567, 345] on div "7" at bounding box center [559, 340] width 47 height 53
type input "10/07/2025"
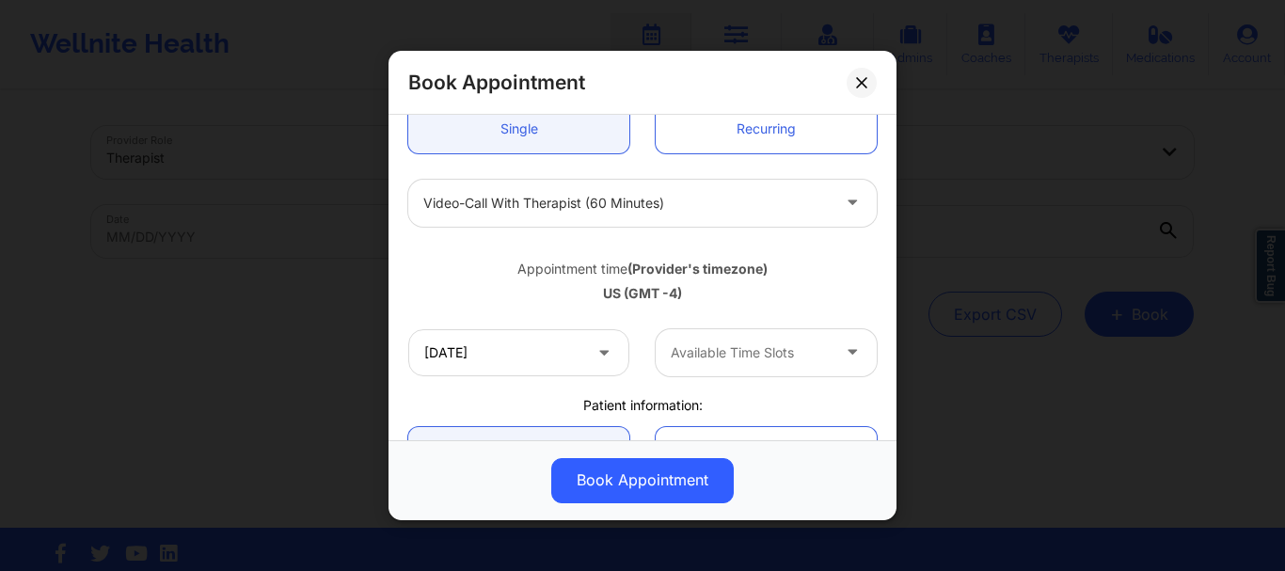
click at [753, 355] on div at bounding box center [750, 353] width 159 height 23
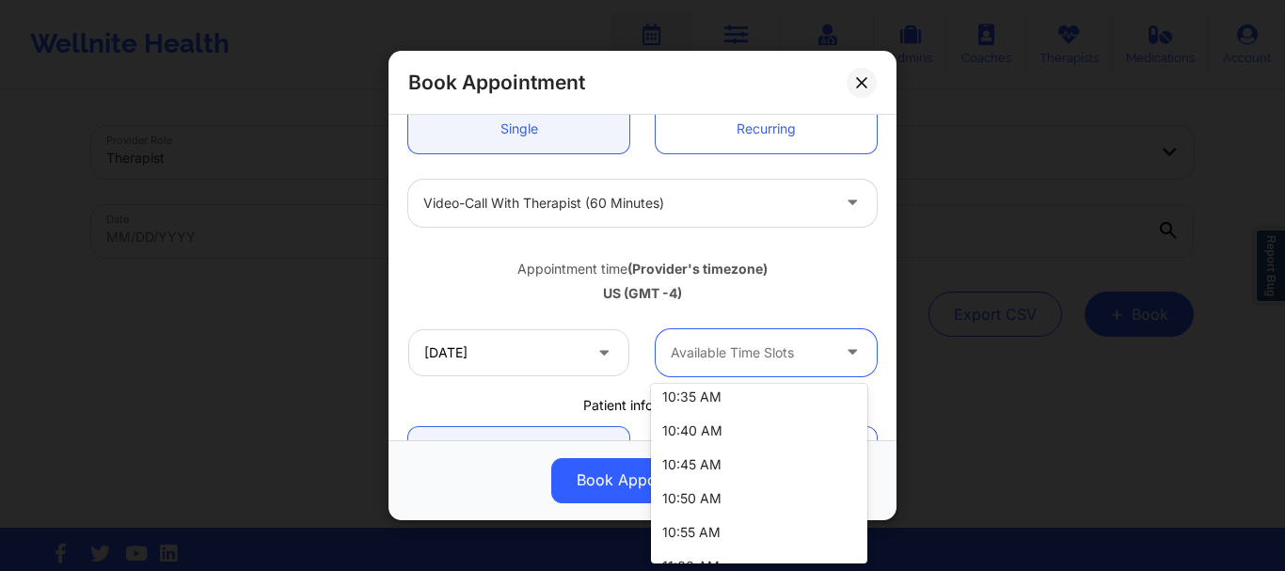
scroll to position [302, 0]
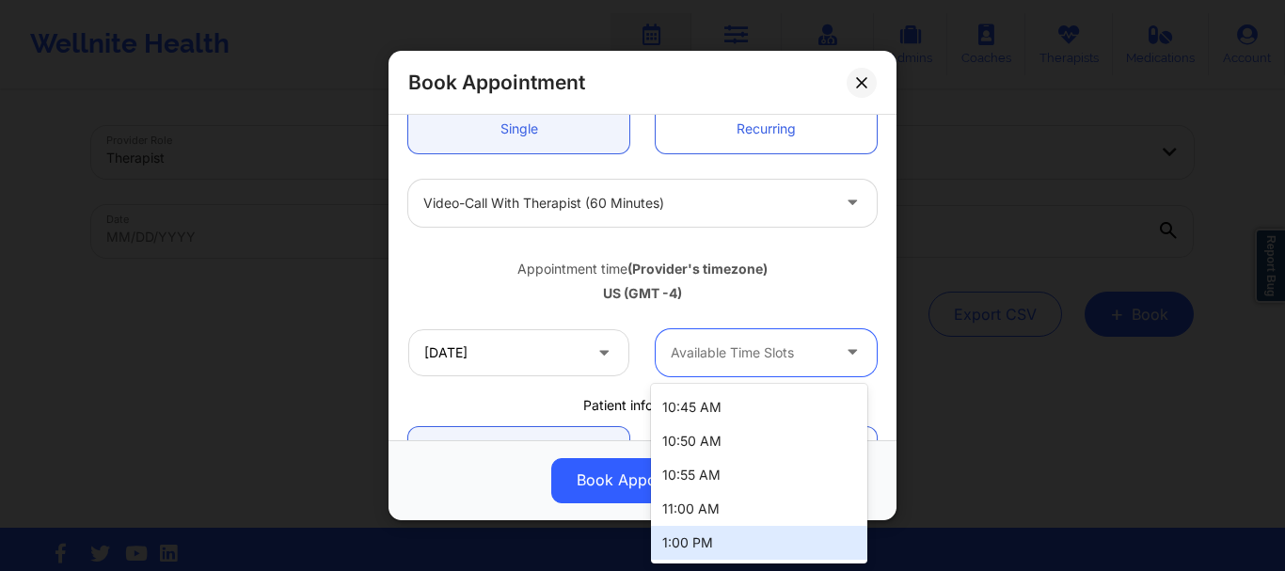
click at [798, 539] on div "1:00 PM" at bounding box center [759, 543] width 216 height 34
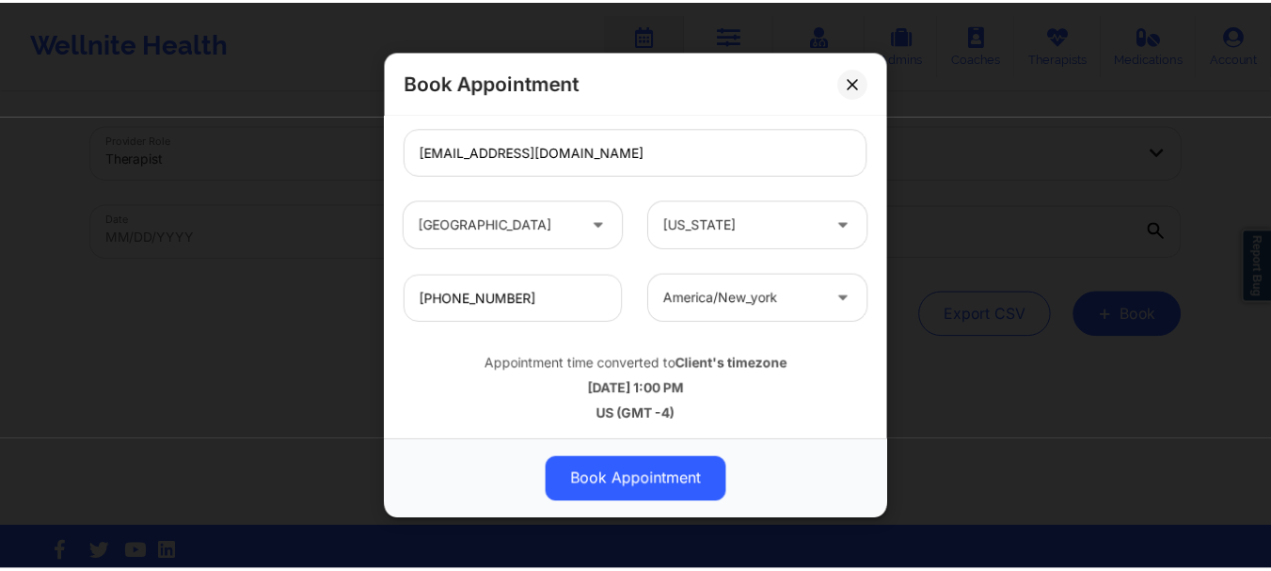
scroll to position [651, 0]
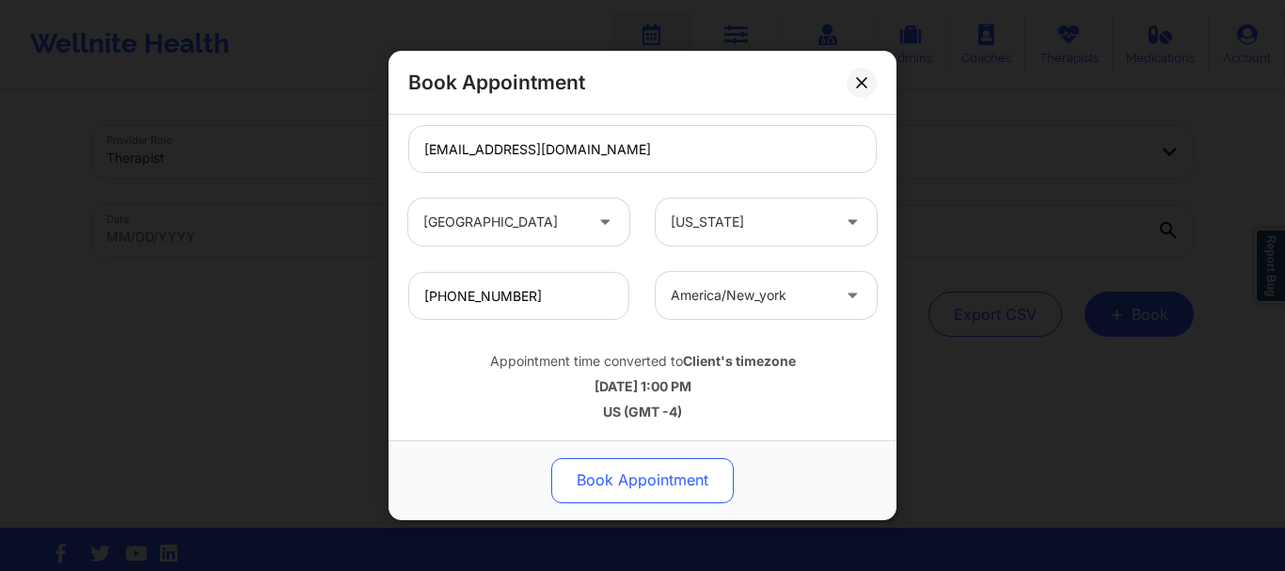
click at [619, 481] on button "Book Appointment" at bounding box center [642, 480] width 183 height 45
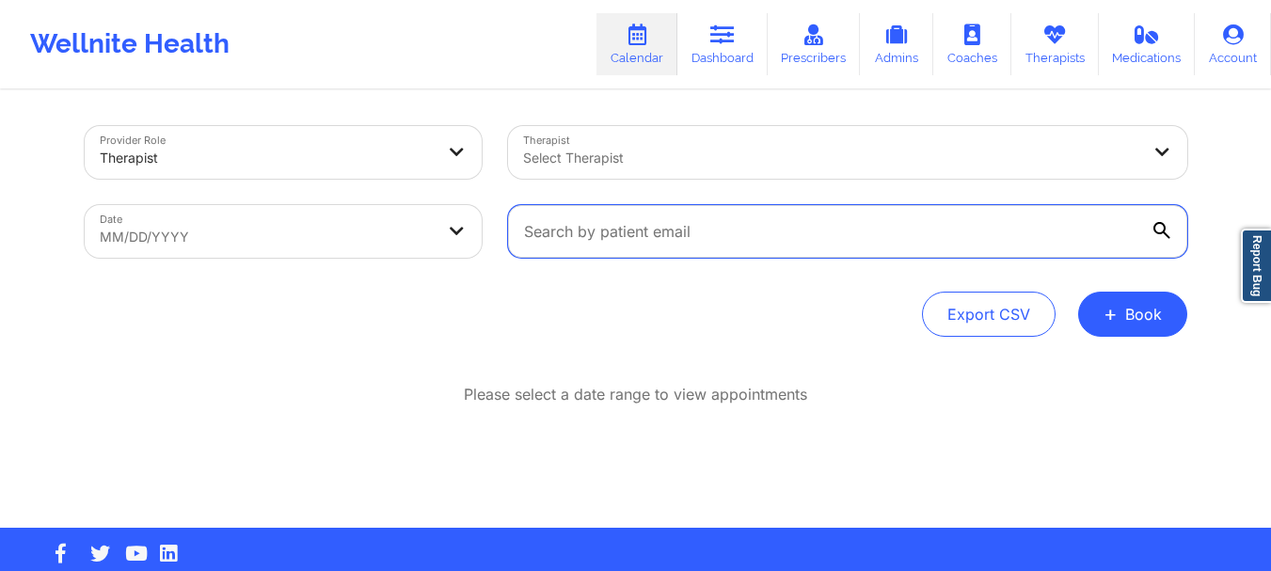
click at [657, 238] on input "text" at bounding box center [847, 231] width 679 height 53
paste input "rogers.pimenta@gmail.com"
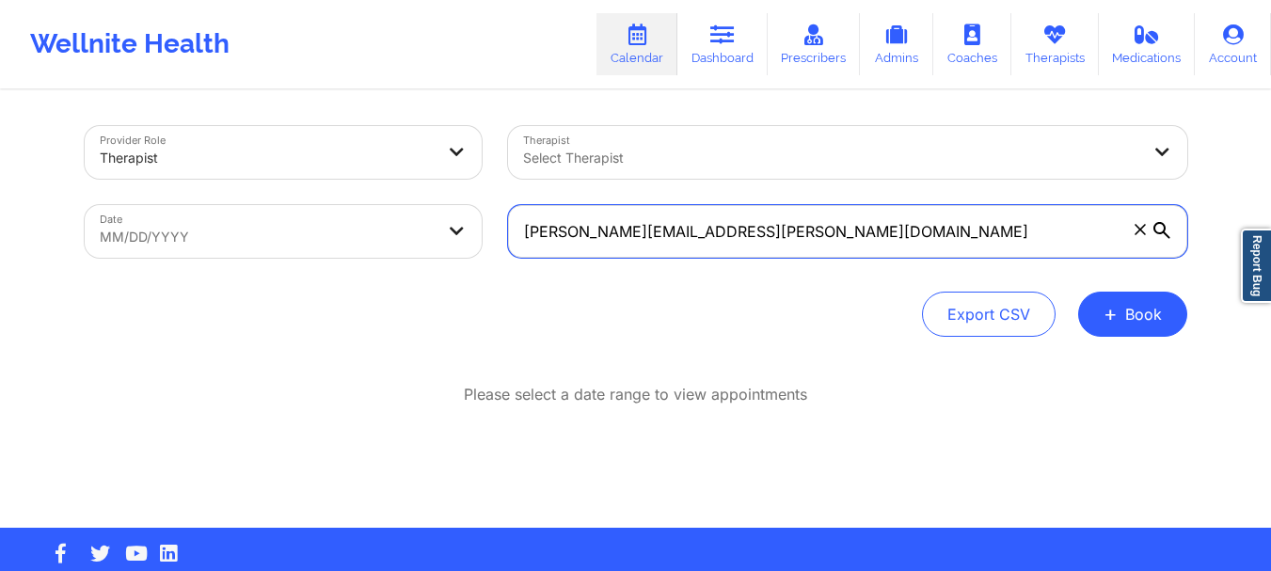
type input "rogers.pimenta@gmail.com"
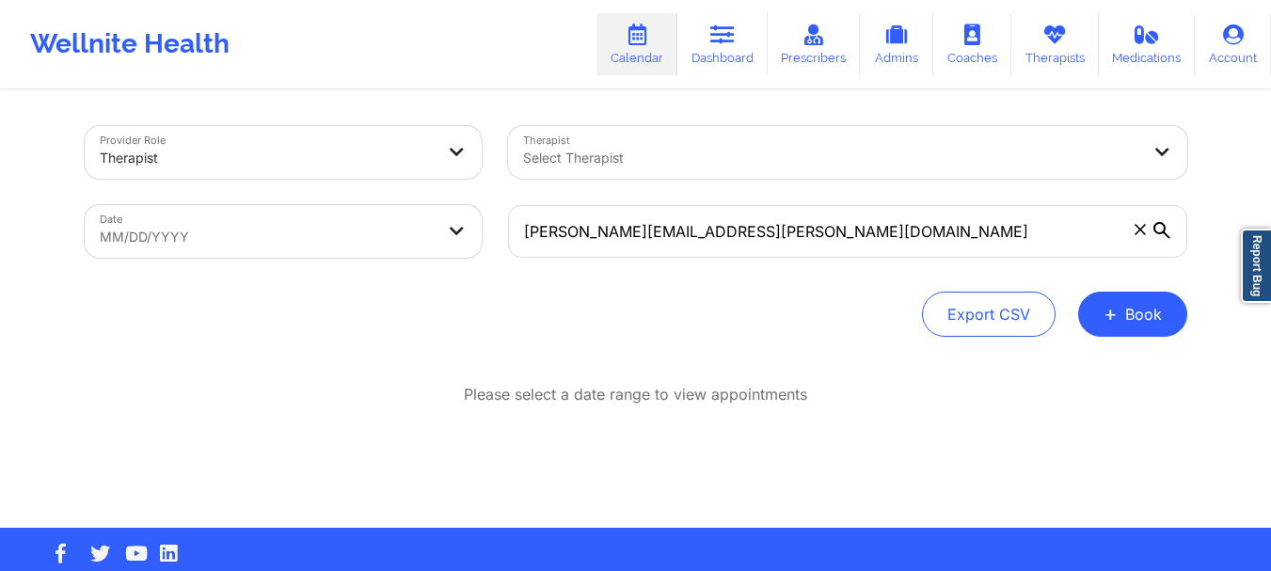
click at [392, 258] on div "Date MM/DD/YYYY" at bounding box center [283, 231] width 423 height 79
select select "2025-8"
select select "2025-9"
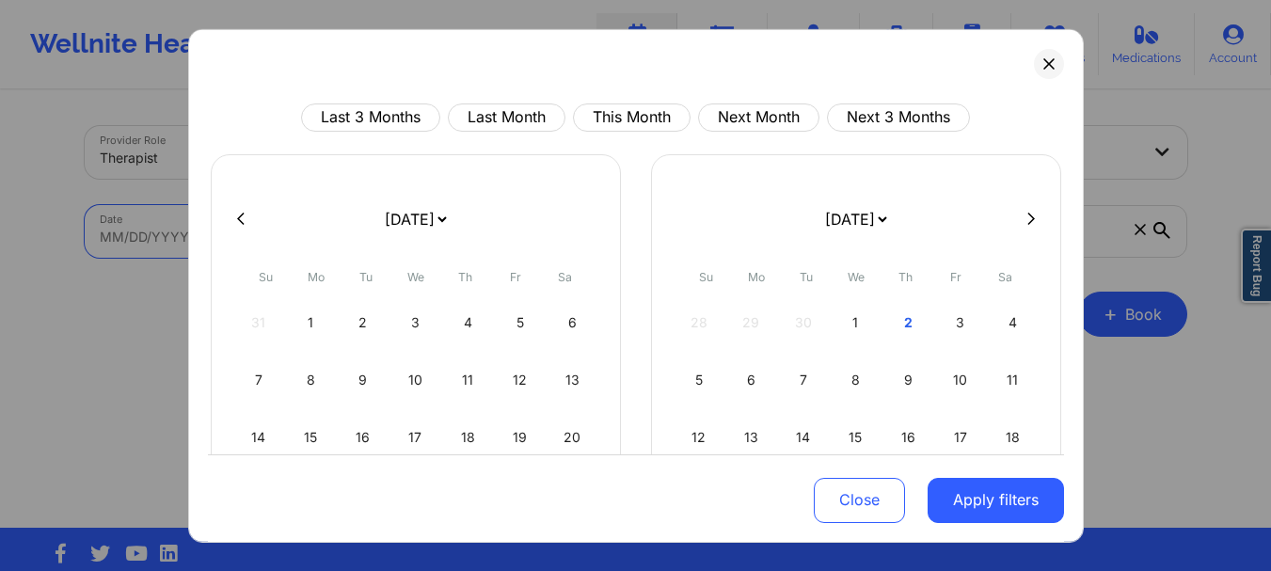
click at [386, 247] on body "Wellnite Health Calendar Dashboard Prescribers Admins Coaches Therapists Medica…" at bounding box center [635, 285] width 1271 height 571
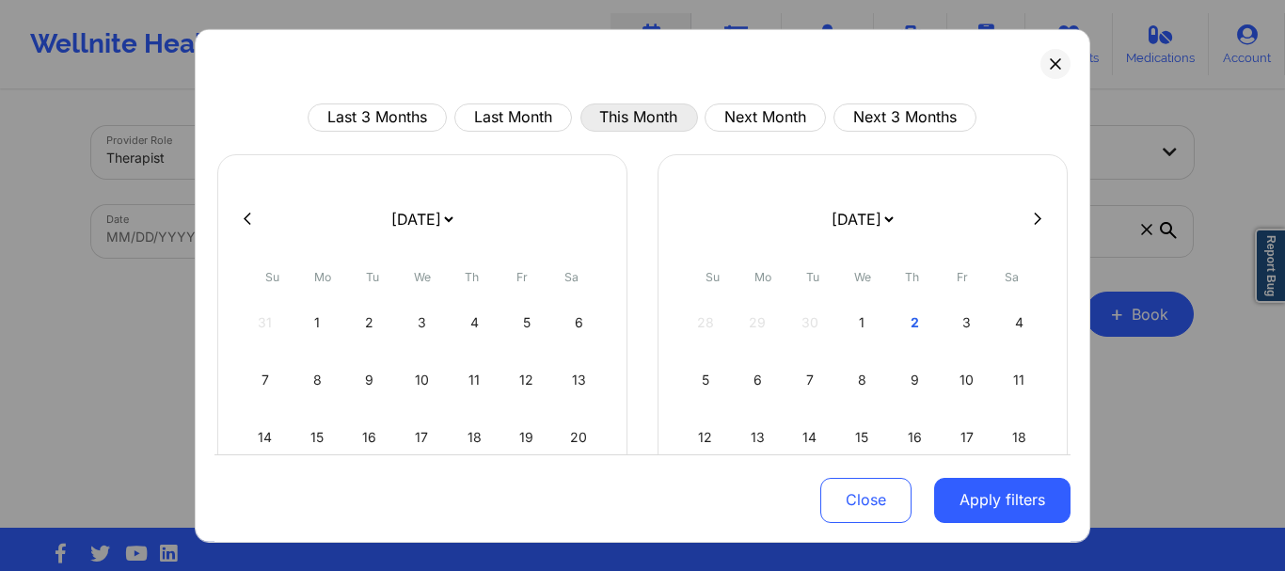
click at [611, 129] on button "This Month" at bounding box center [640, 117] width 118 height 28
select select "2025-9"
select select "2025-10"
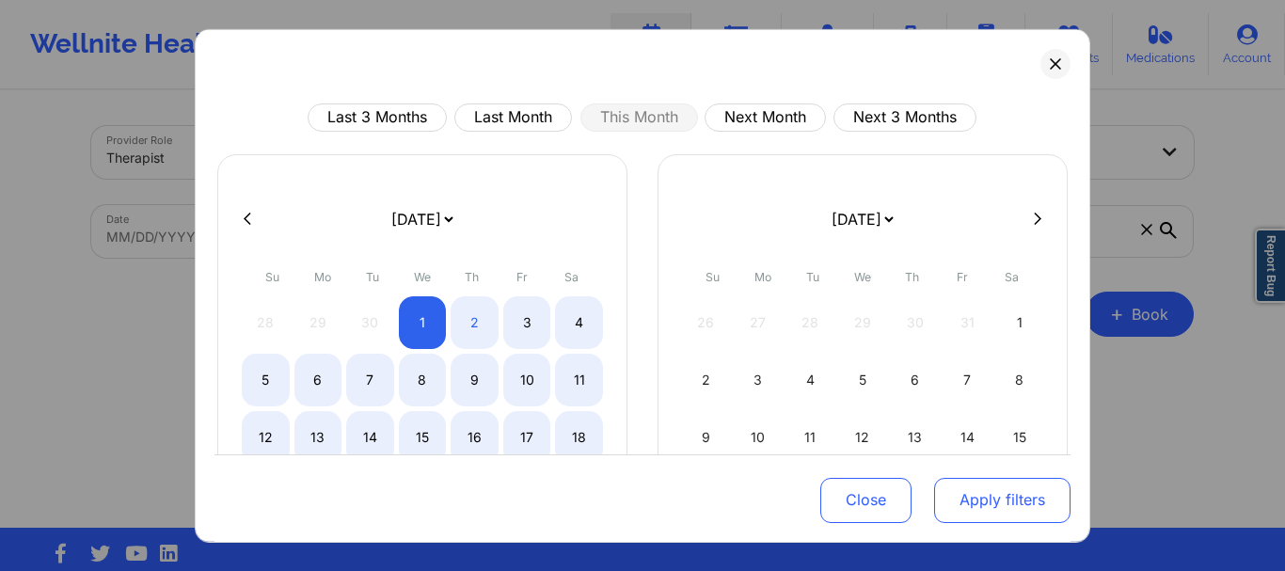
click at [963, 506] on button "Apply filters" at bounding box center [1002, 500] width 136 height 45
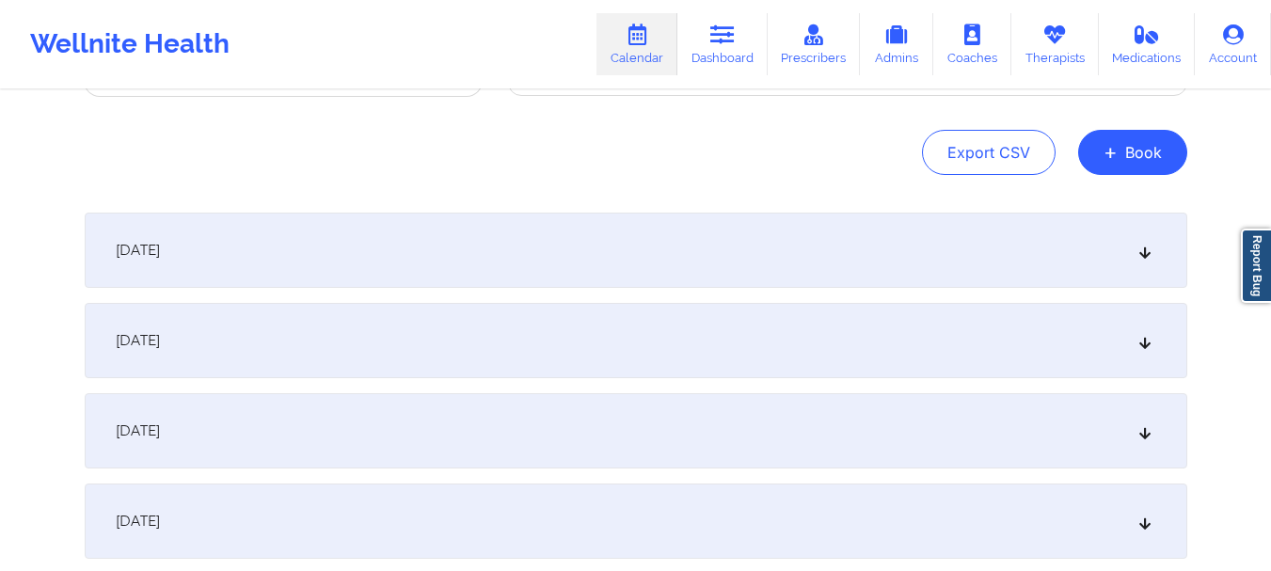
scroll to position [238, 0]
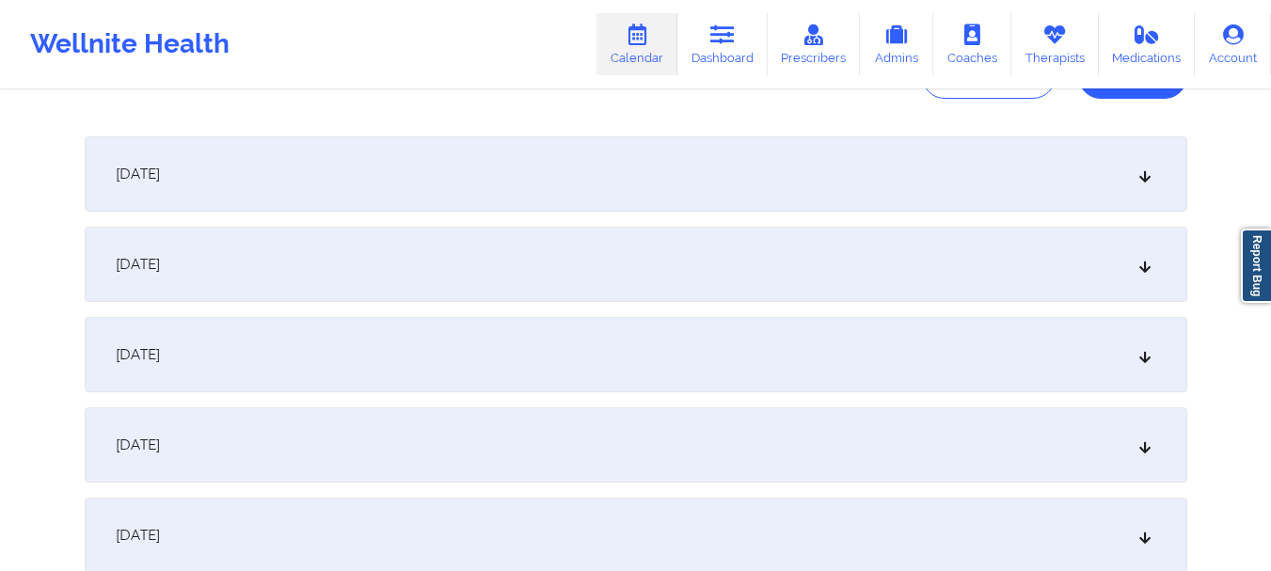
click at [1148, 264] on icon at bounding box center [1145, 264] width 16 height 13
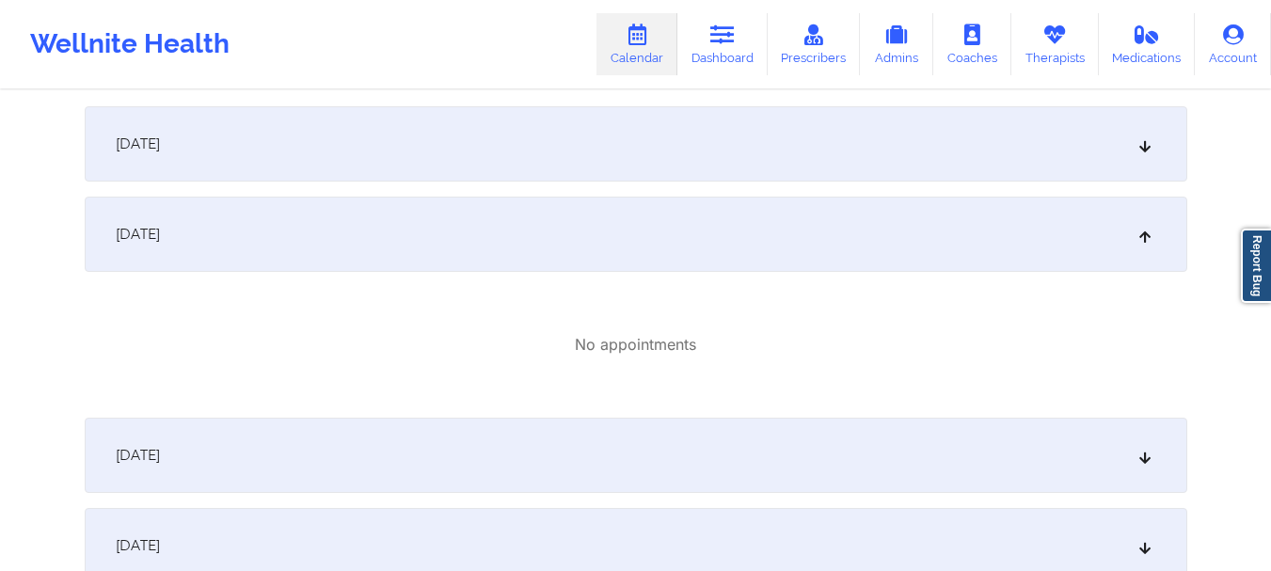
scroll to position [262, 0]
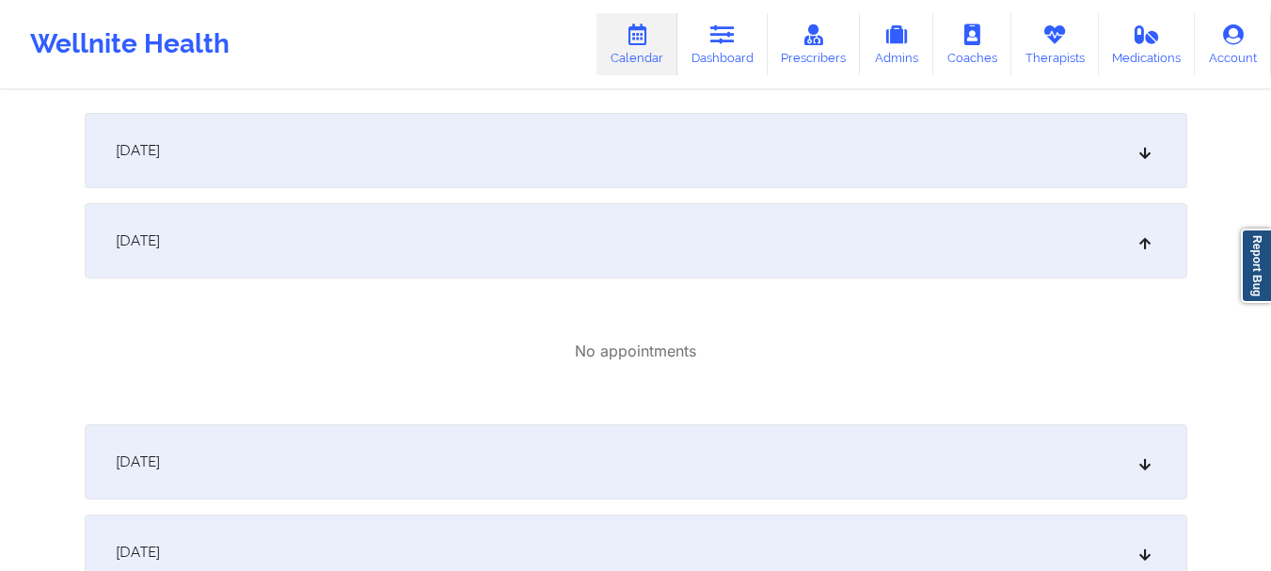
click at [1140, 165] on div "[DATE]" at bounding box center [636, 150] width 1103 height 75
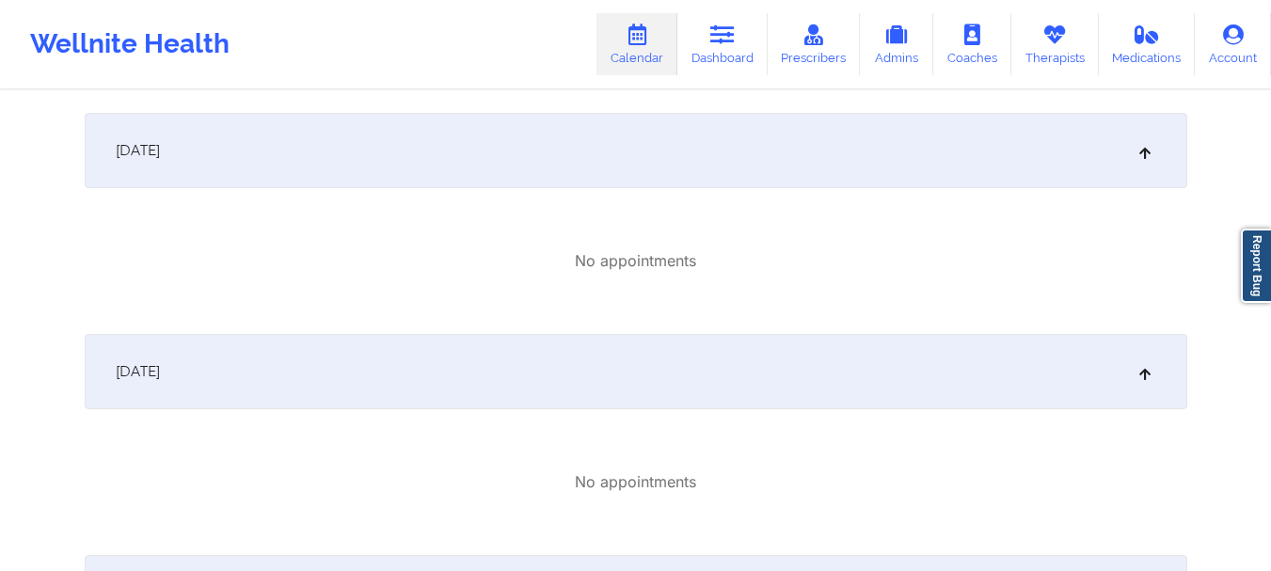
click at [1140, 165] on div "[DATE]" at bounding box center [636, 150] width 1103 height 75
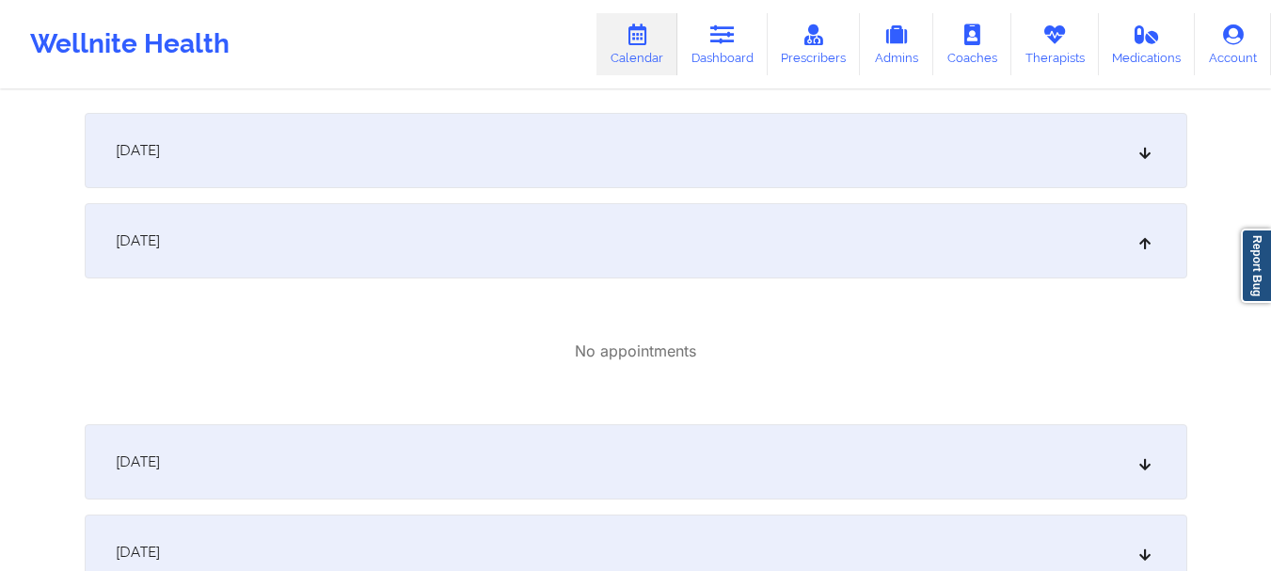
scroll to position [0, 0]
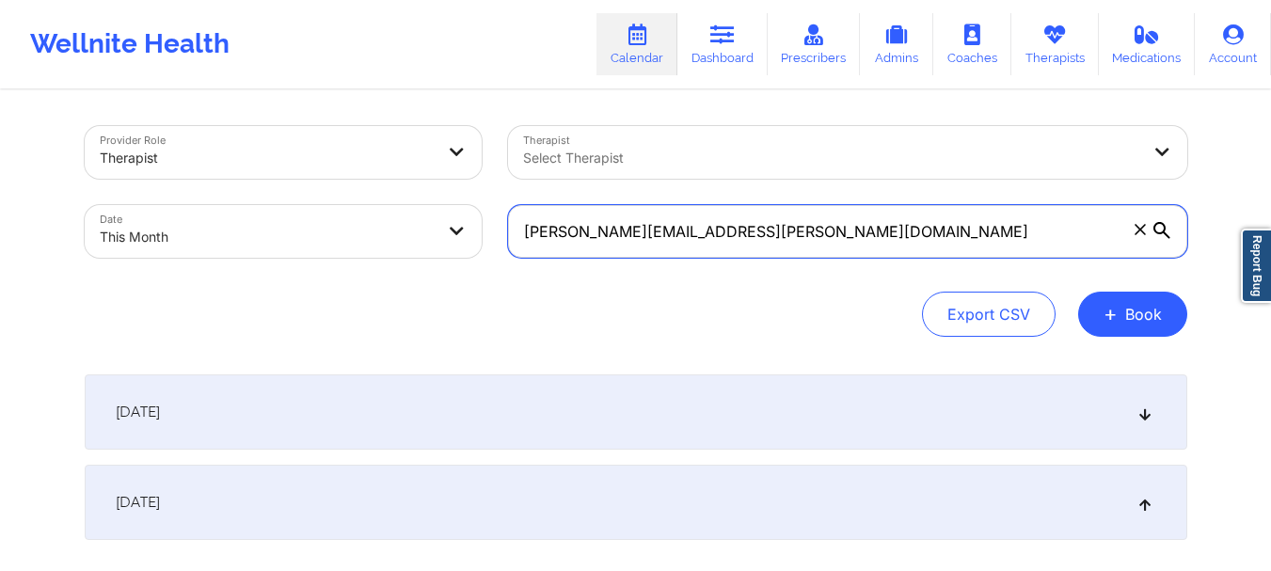
click at [836, 238] on input "rogers.pimenta@gmail.com" at bounding box center [847, 231] width 679 height 53
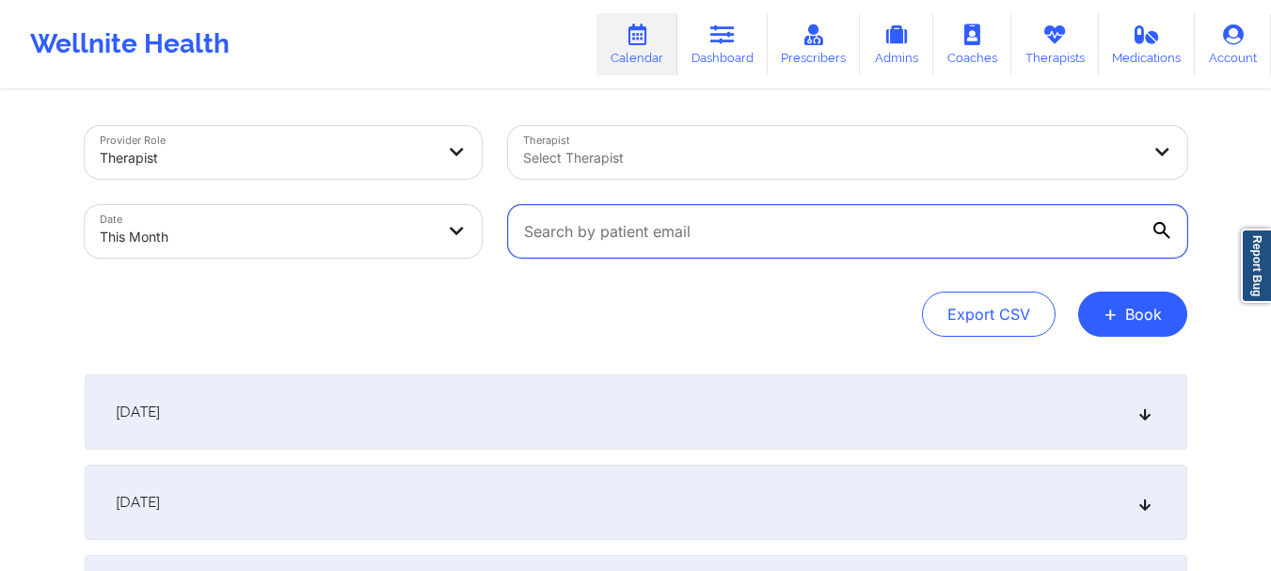
paste input "rogers.pimenta@gmail.com"
type input "rogers.pimenta@gmail.com"
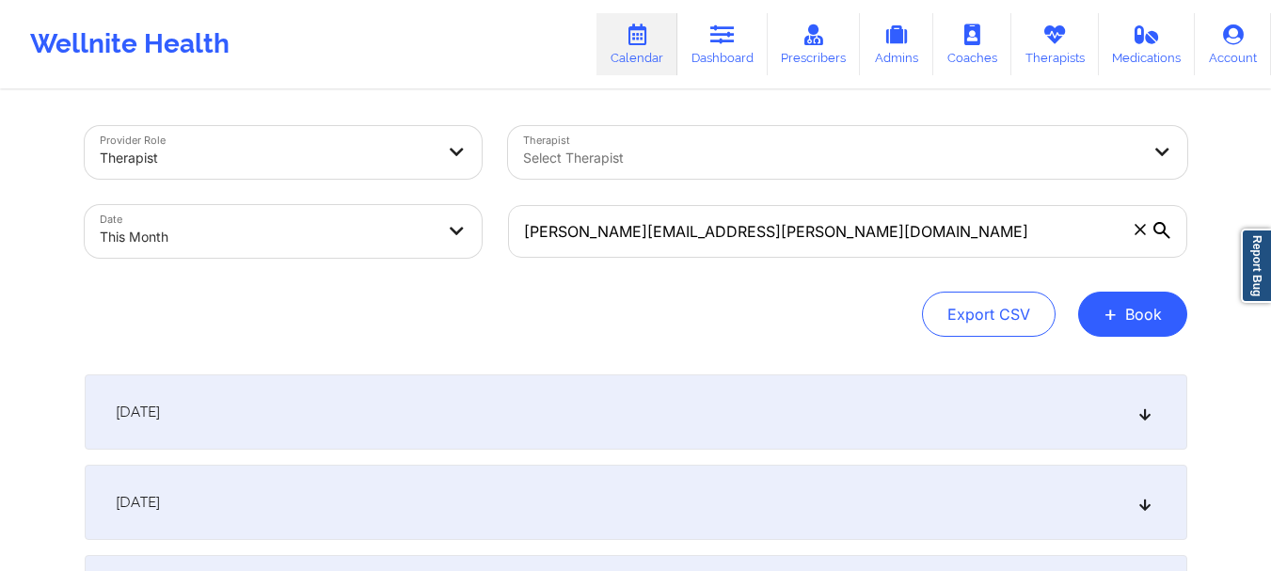
click at [1164, 235] on icon at bounding box center [1162, 230] width 17 height 17
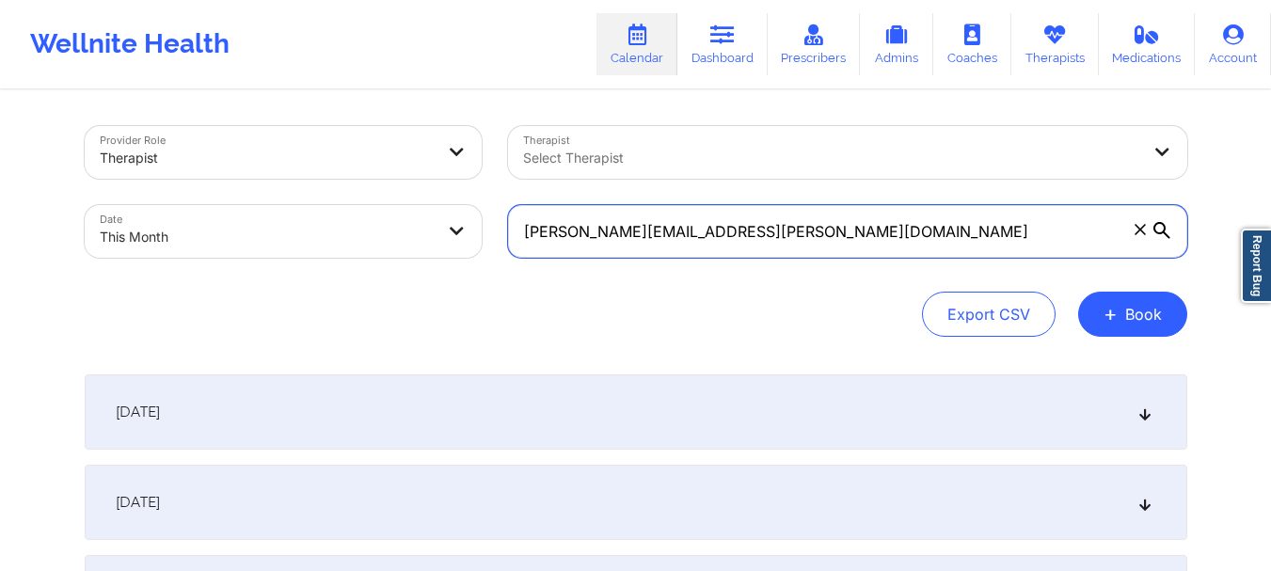
click at [1164, 235] on input "rogers.pimenta@gmail.com" at bounding box center [847, 231] width 679 height 53
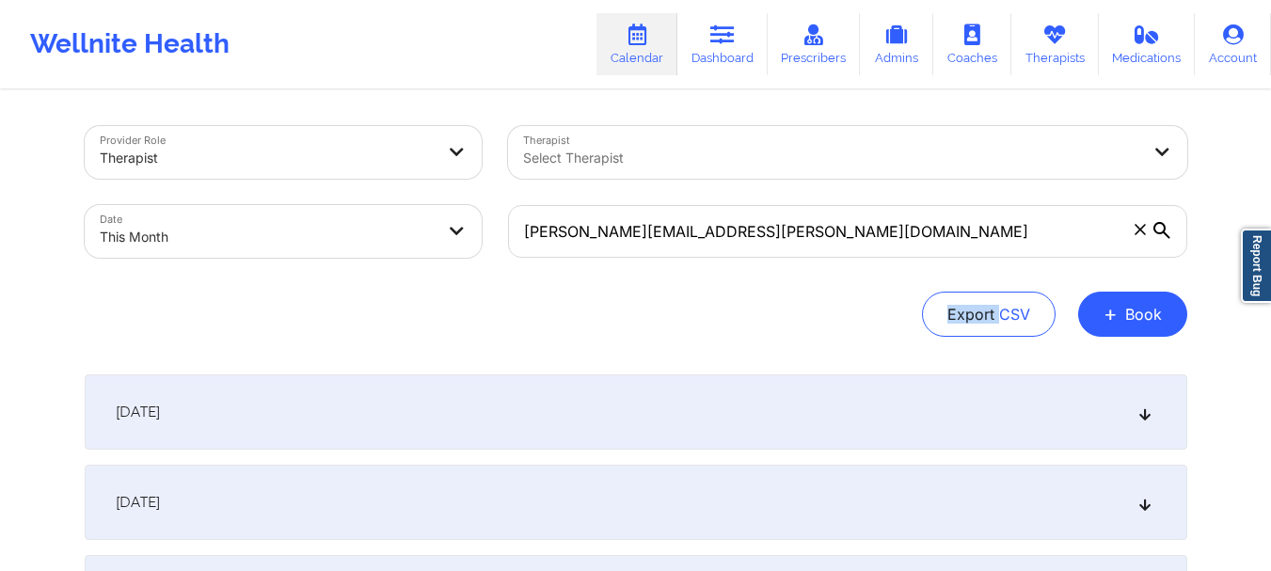
click at [1164, 235] on icon at bounding box center [1162, 230] width 17 height 17
click at [1164, 235] on input "rogers.pimenta@gmail.com" at bounding box center [847, 231] width 679 height 53
click at [1164, 235] on icon at bounding box center [1162, 230] width 17 height 17
click at [1164, 235] on input "rogers.pimenta@gmail.com" at bounding box center [847, 231] width 679 height 53
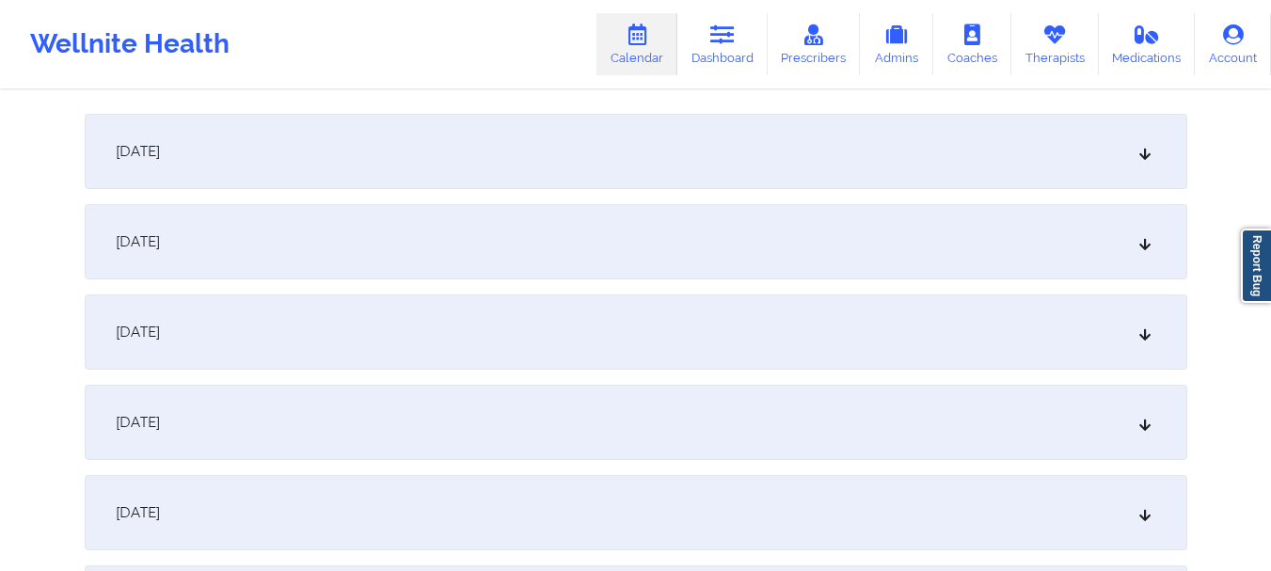
scroll to position [238, 0]
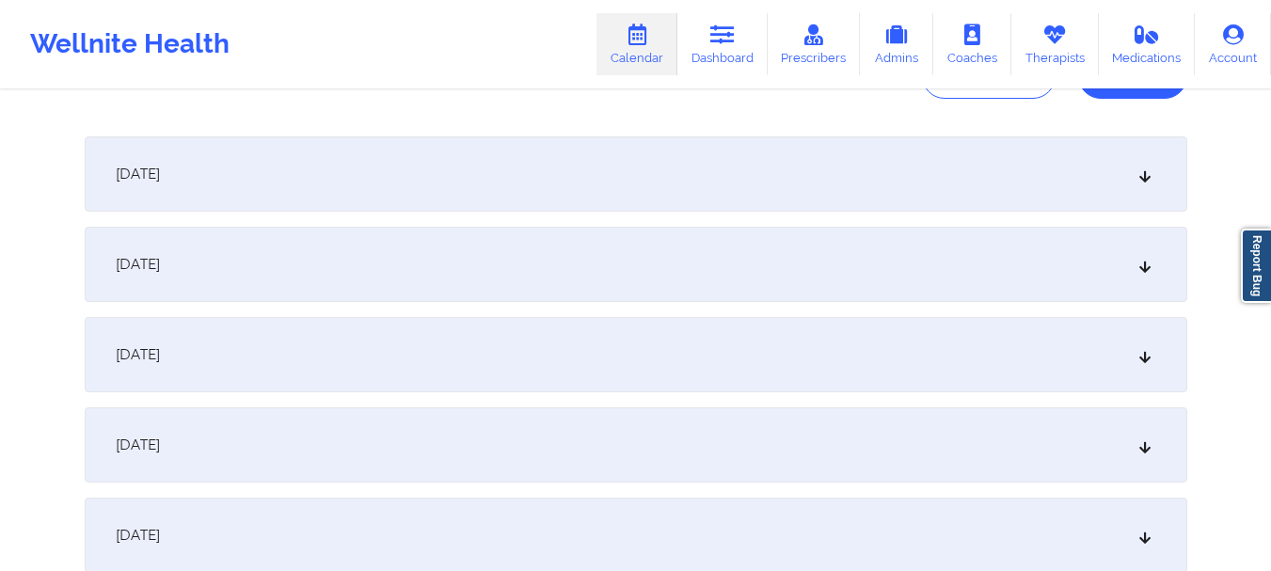
click at [1142, 263] on icon at bounding box center [1145, 264] width 16 height 13
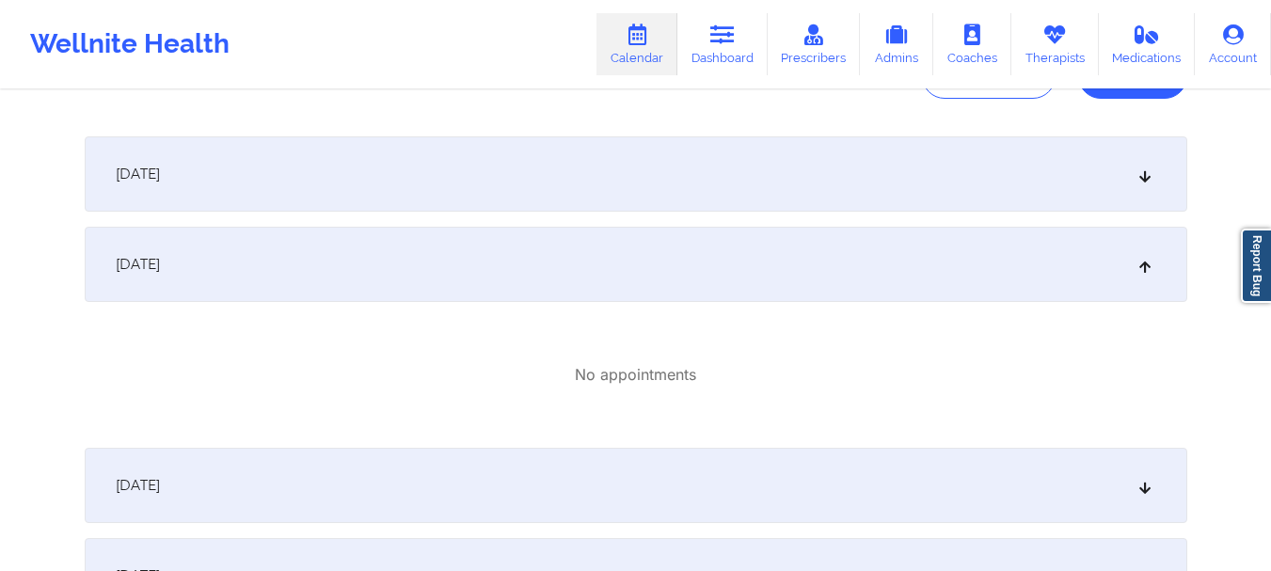
scroll to position [0, 0]
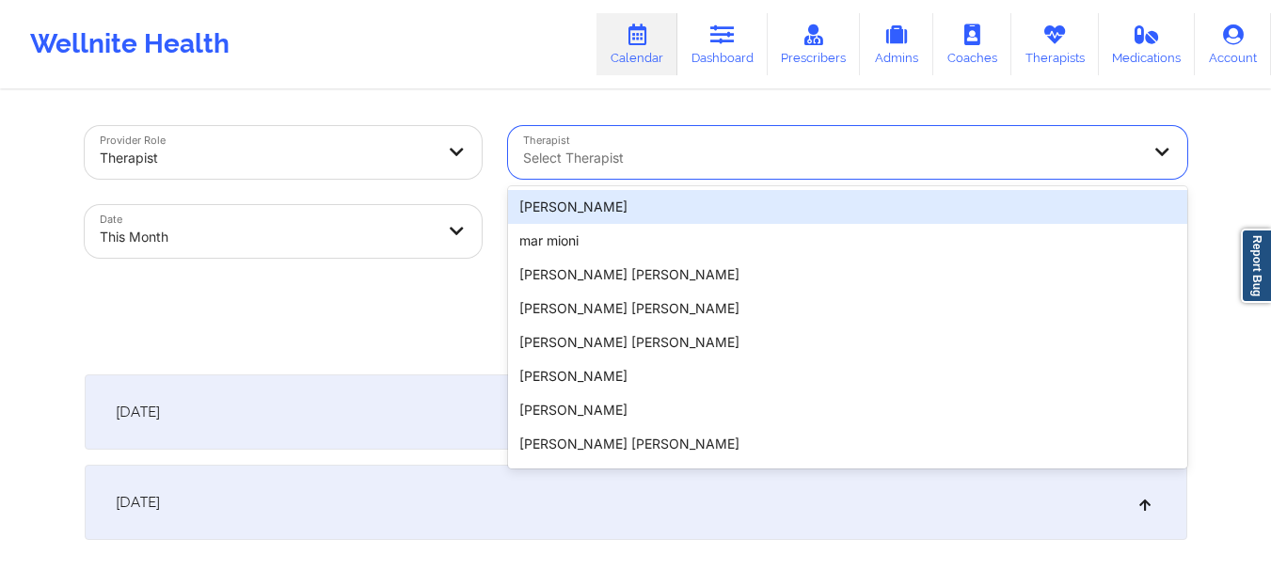
click at [1065, 169] on div "Select Therapist" at bounding box center [825, 152] width 634 height 53
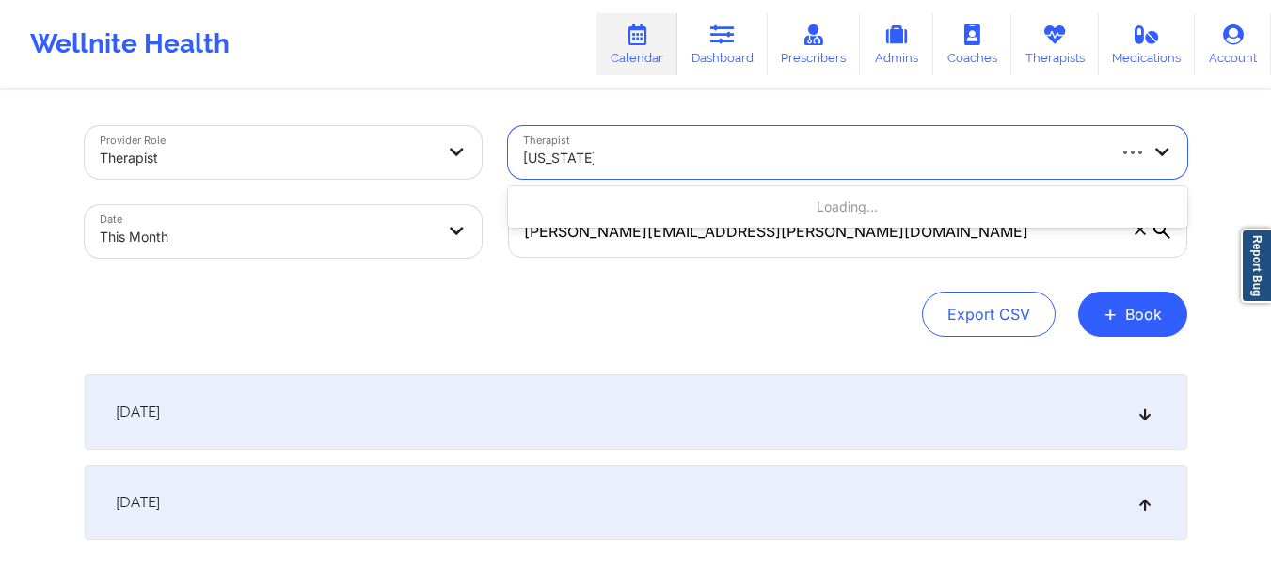
type input "virginia gi"
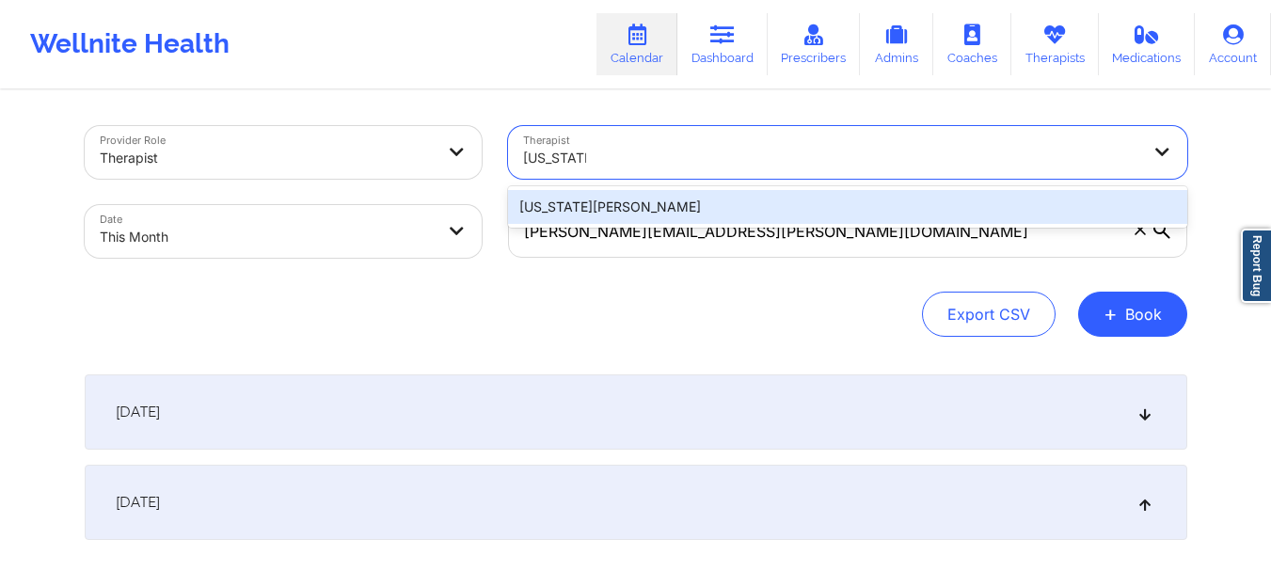
click at [1020, 200] on div "[US_STATE][PERSON_NAME]" at bounding box center [847, 207] width 679 height 34
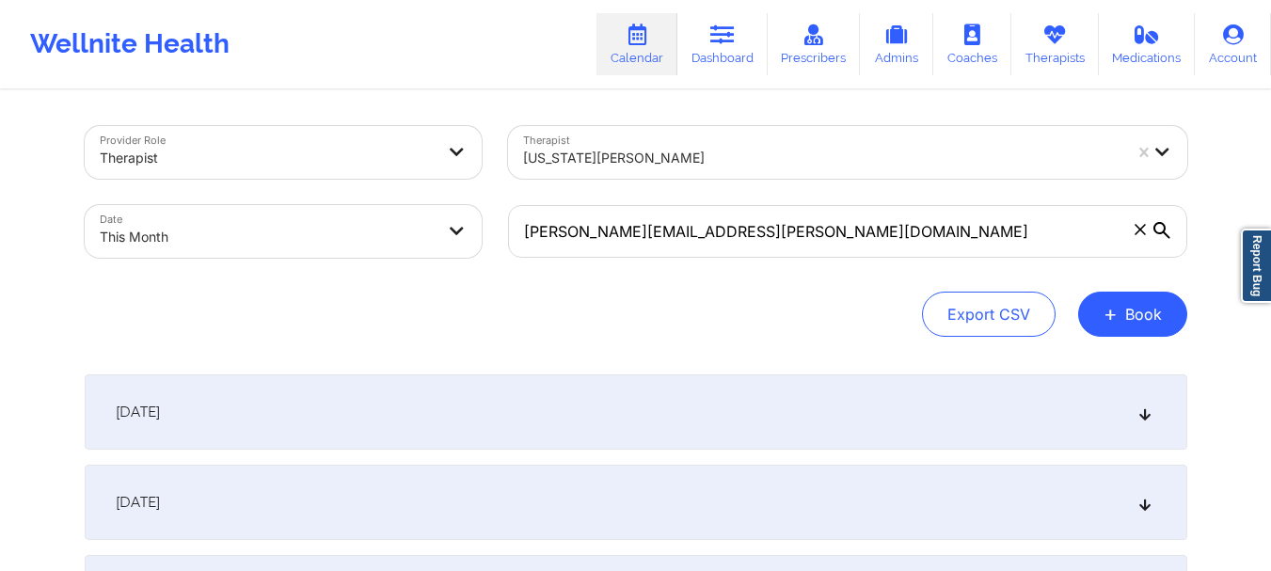
click at [1142, 236] on span at bounding box center [1140, 229] width 19 height 19
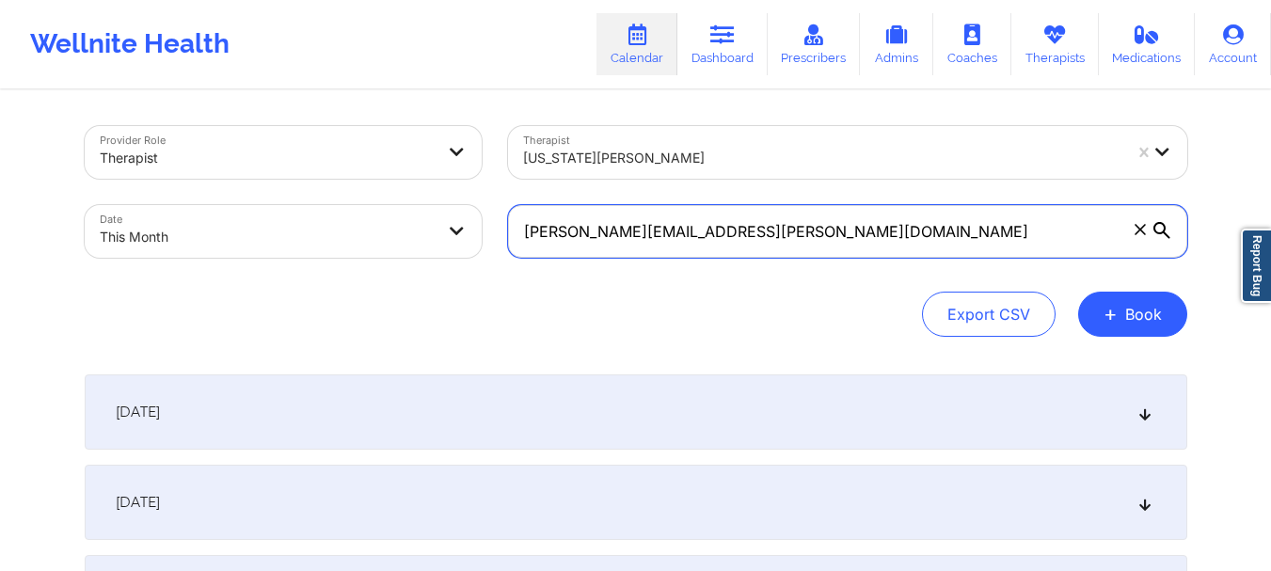
click at [1142, 236] on input "rogers.pimenta@gmail.com" at bounding box center [847, 231] width 679 height 53
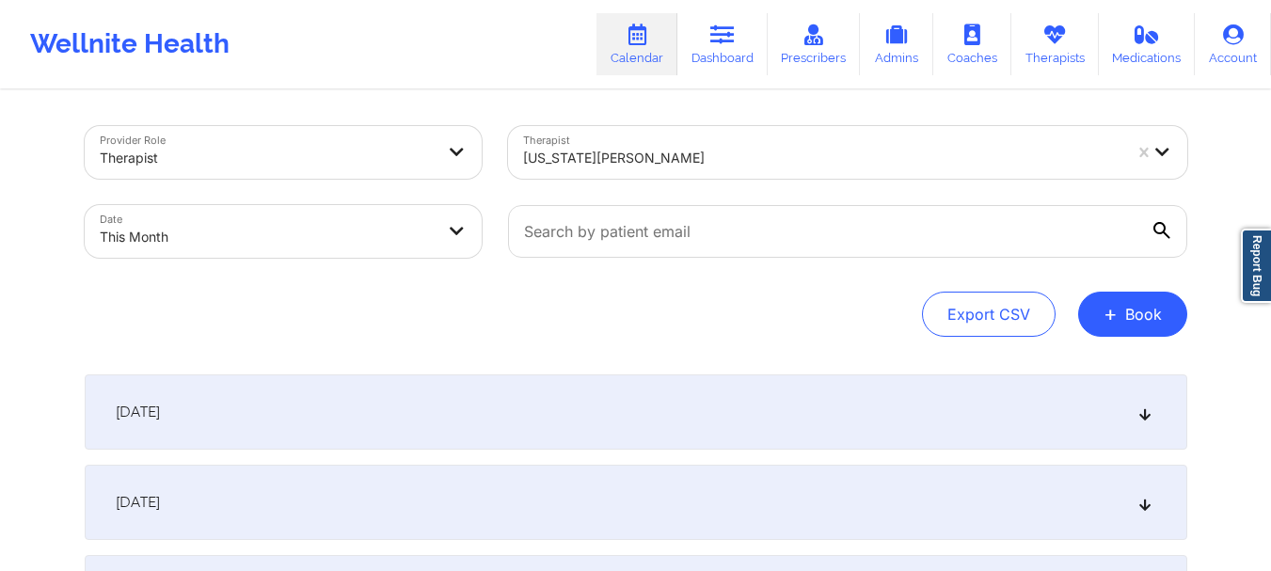
click at [719, 310] on div "Export CSV + Book" at bounding box center [636, 314] width 1103 height 45
click at [748, 490] on div "[DATE]" at bounding box center [636, 502] width 1103 height 75
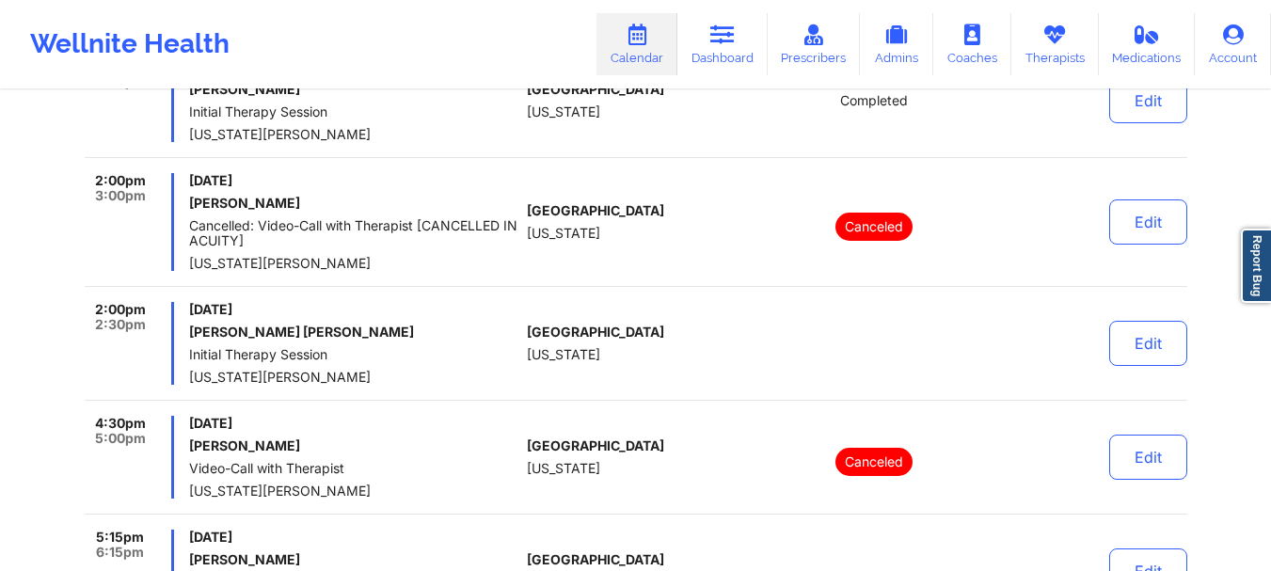
scroll to position [1514, 0]
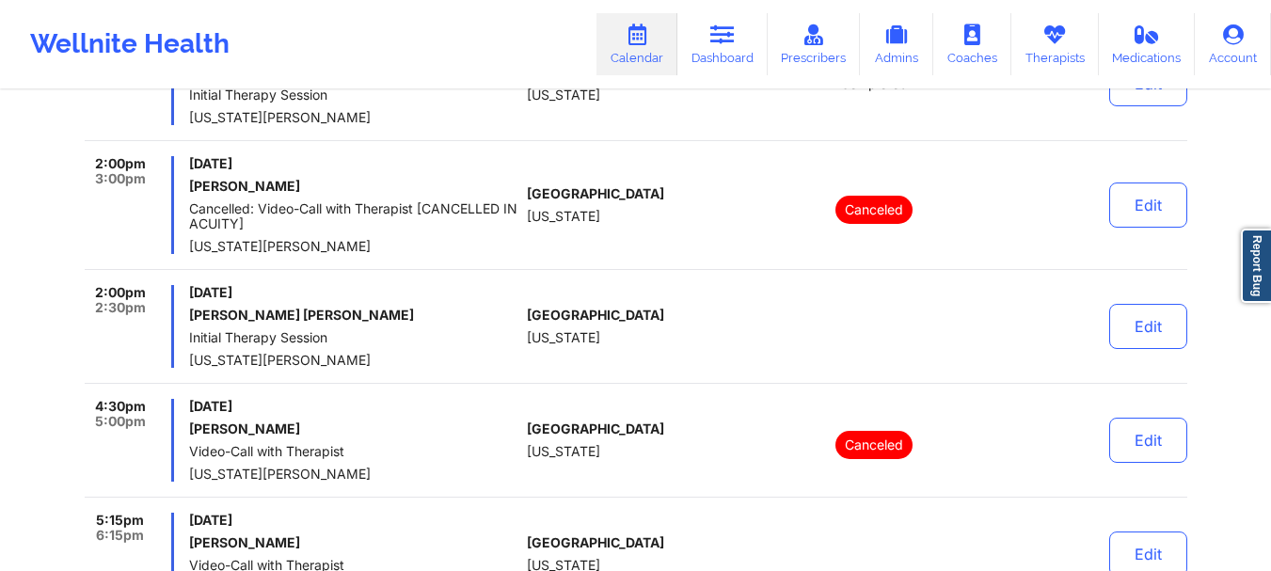
click at [255, 344] on span "Initial Therapy Session" at bounding box center [354, 337] width 330 height 15
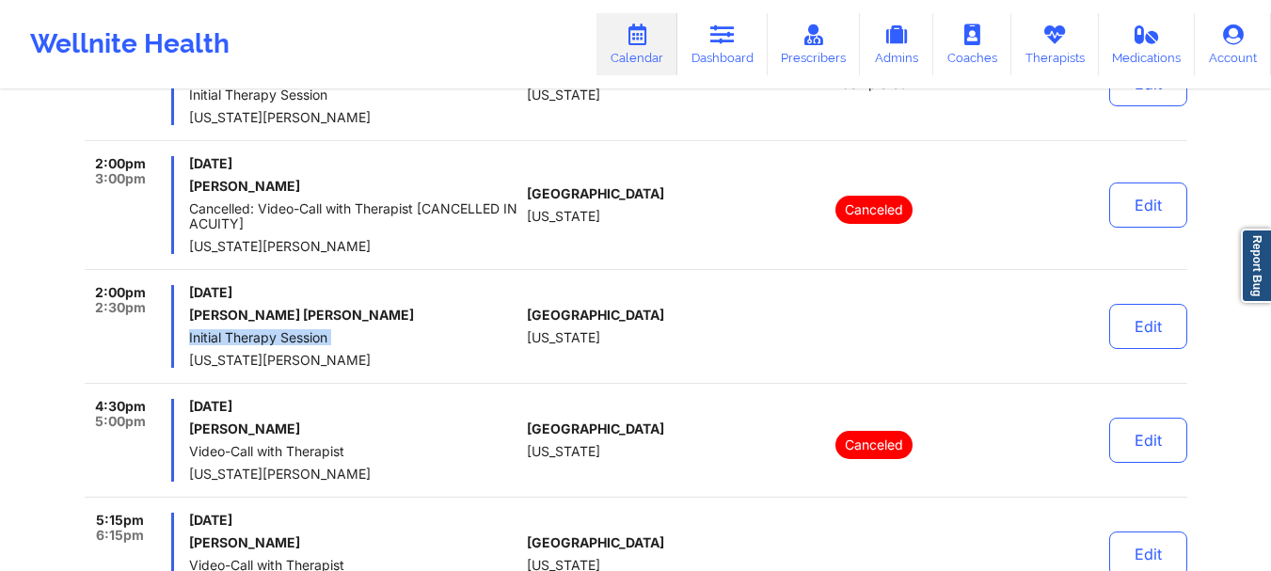
click at [255, 344] on span "Initial Therapy Session" at bounding box center [354, 337] width 330 height 15
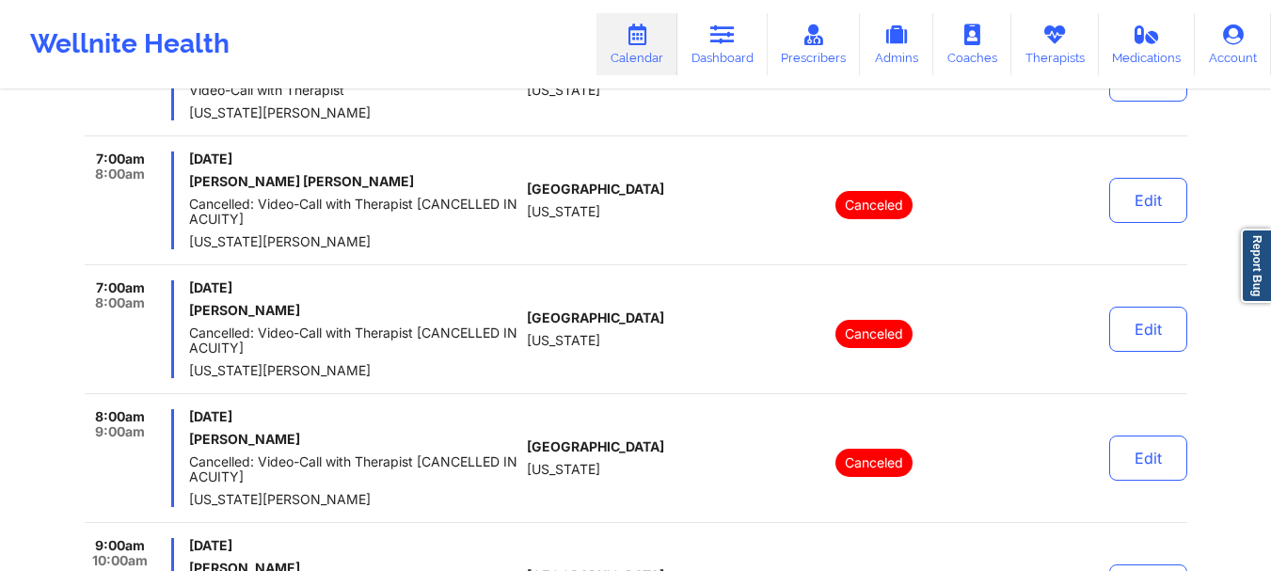
scroll to position [0, 0]
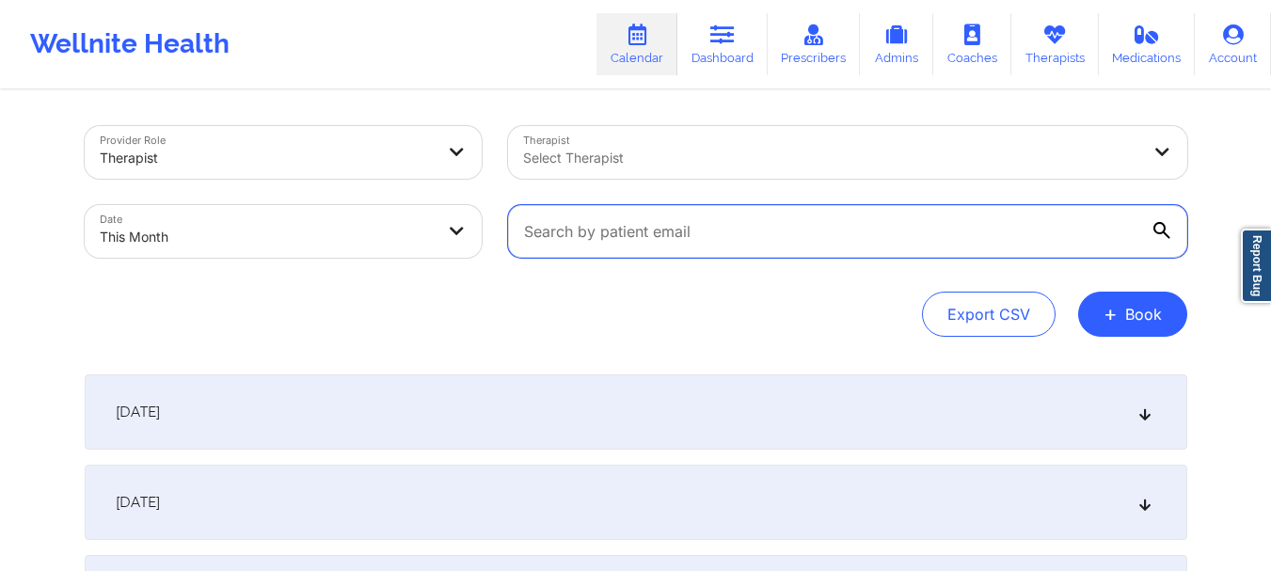
click at [774, 247] on input "text" at bounding box center [847, 231] width 679 height 53
paste input "[PERSON_NAME][EMAIL_ADDRESS][PERSON_NAME][DOMAIN_NAME]"
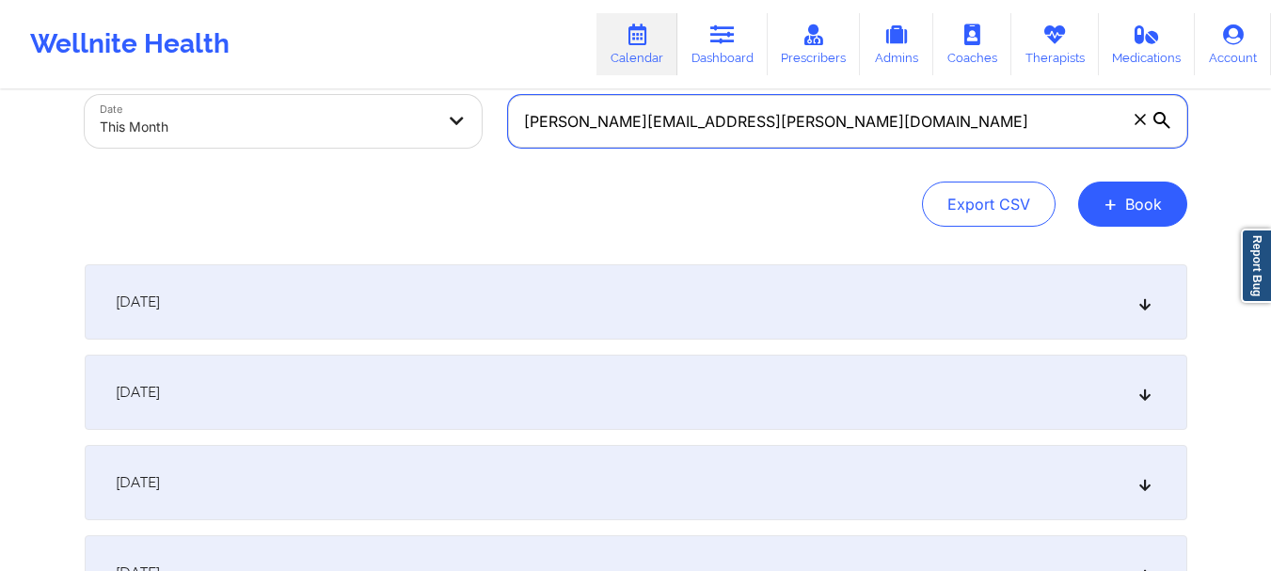
scroll to position [162, 0]
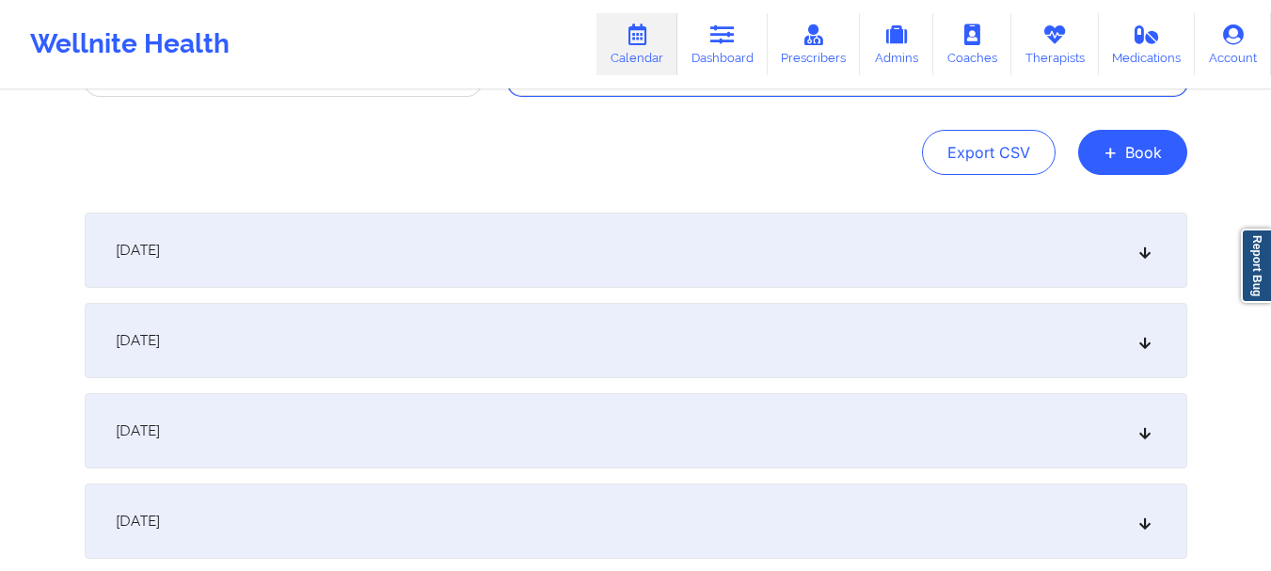
type input "[PERSON_NAME][EMAIL_ADDRESS][PERSON_NAME][DOMAIN_NAME]"
click at [1133, 343] on div "[DATE]" at bounding box center [636, 340] width 1103 height 75
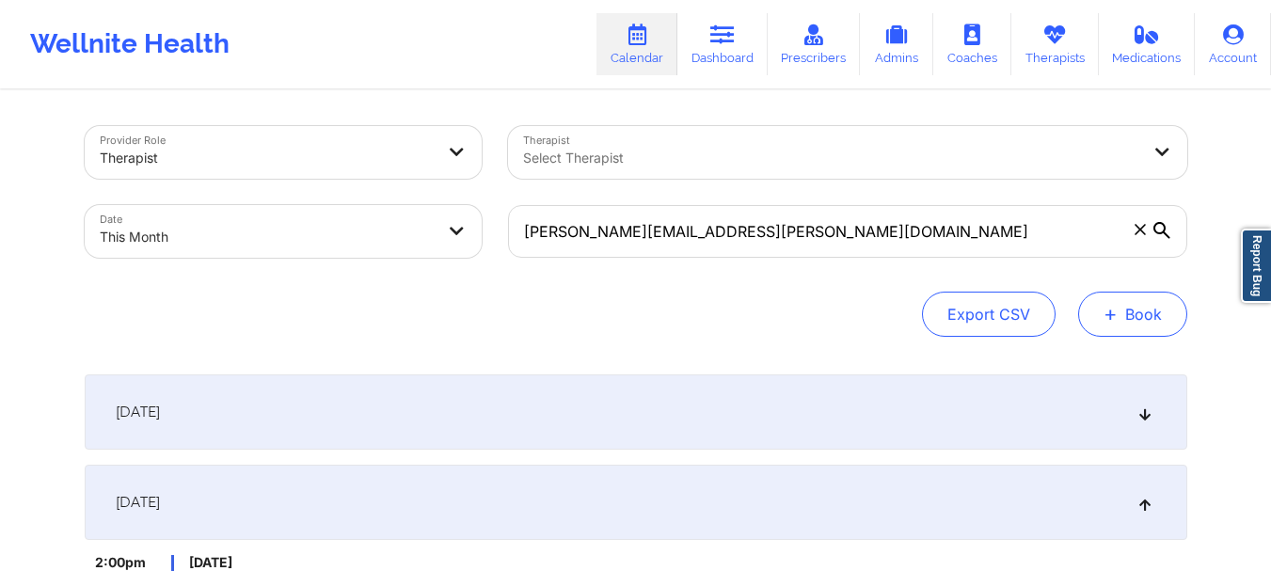
click at [1112, 309] on span "+" at bounding box center [1111, 314] width 14 height 10
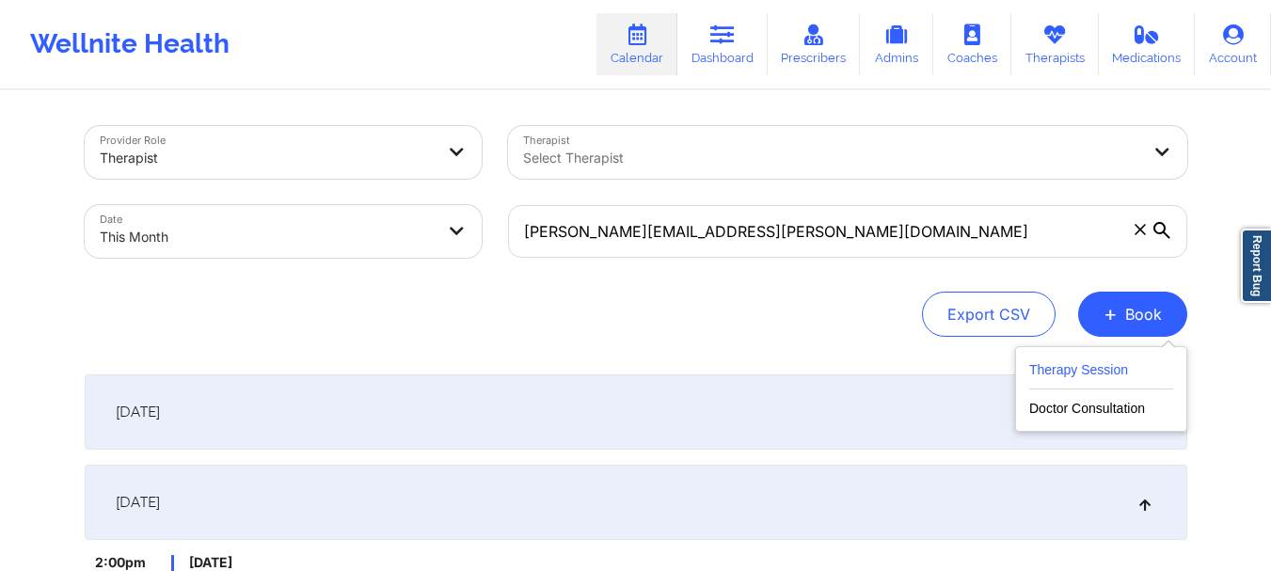
click at [1055, 359] on button "Therapy Session" at bounding box center [1101, 374] width 144 height 31
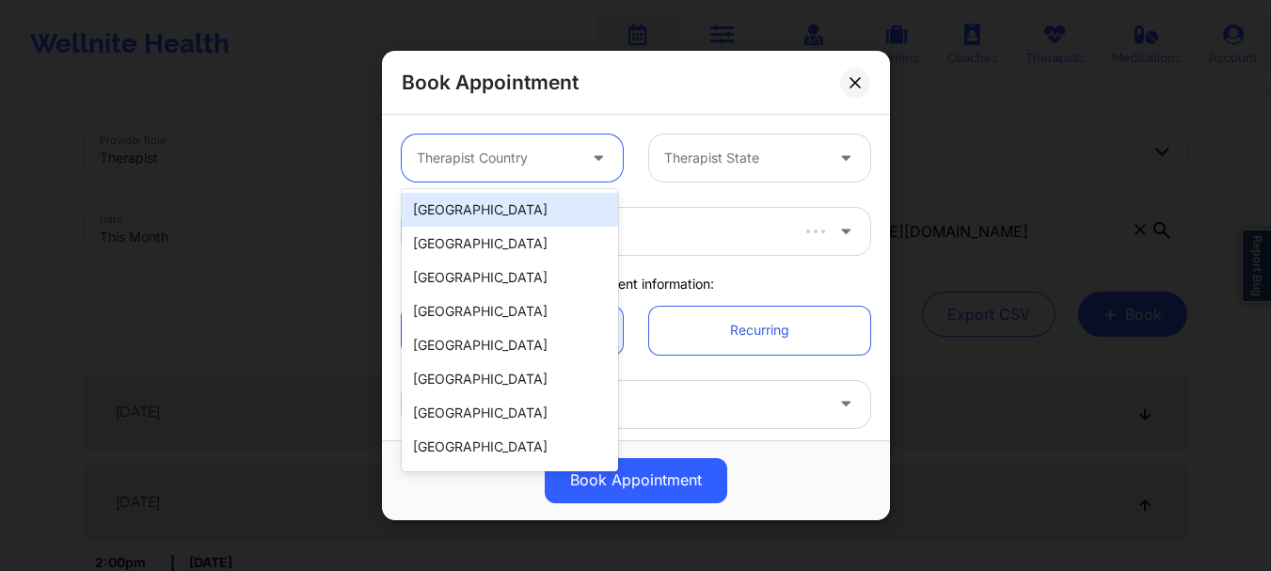
click at [506, 143] on div "Therapist Country" at bounding box center [490, 158] width 176 height 47
click at [493, 195] on div "[GEOGRAPHIC_DATA]" at bounding box center [510, 210] width 216 height 34
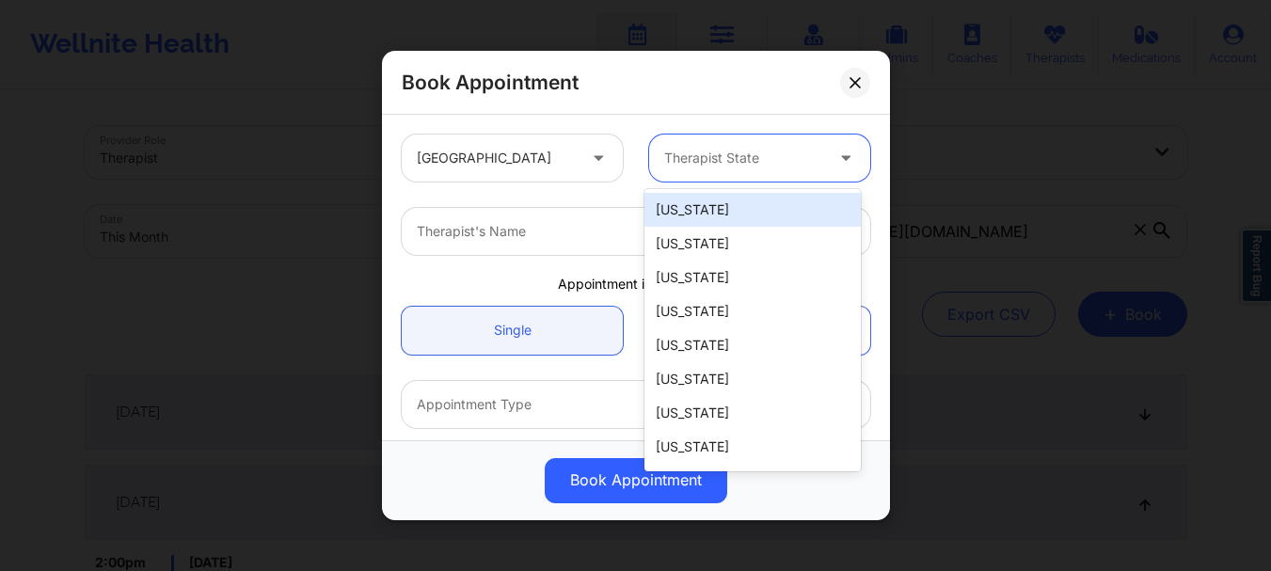
click at [781, 150] on div at bounding box center [743, 158] width 159 height 23
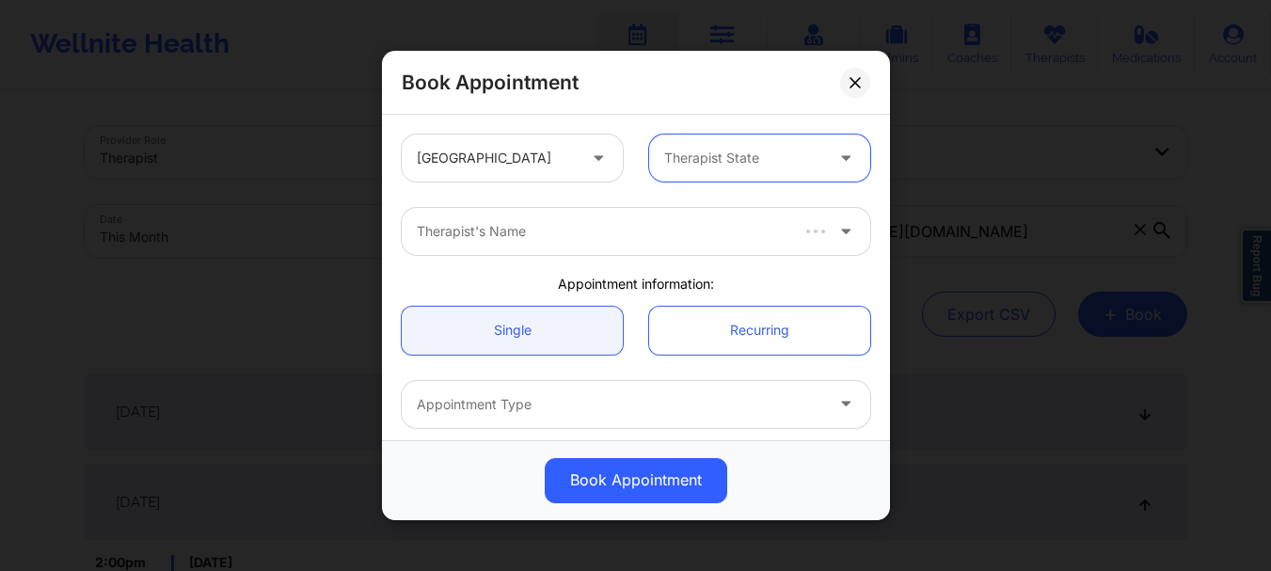
click at [781, 152] on div at bounding box center [743, 158] width 159 height 23
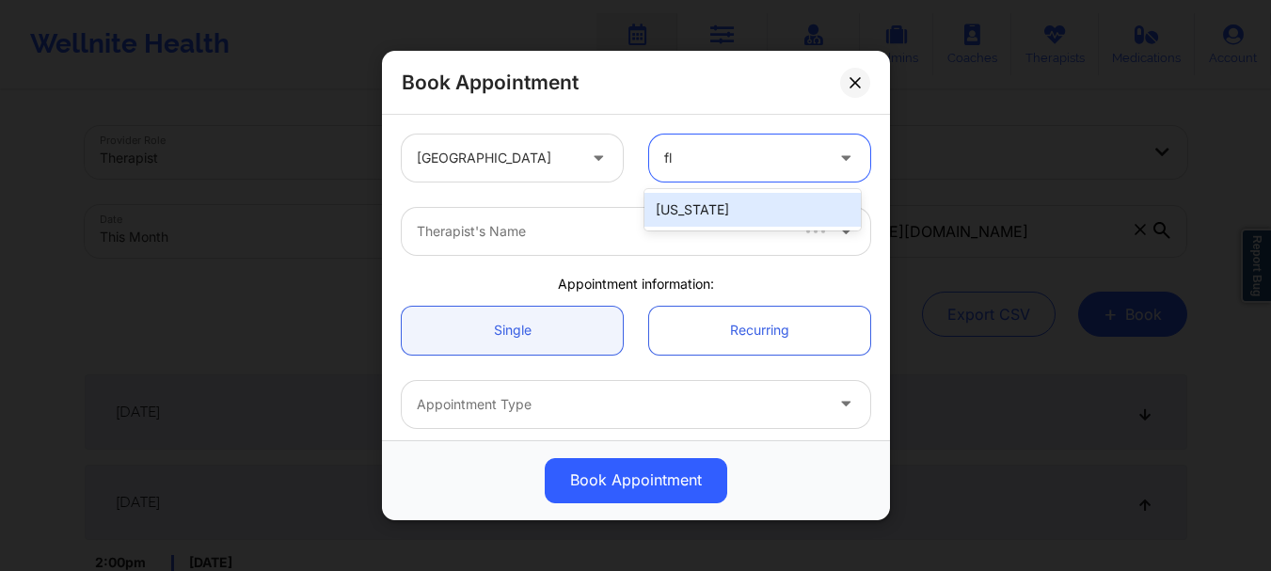
type input "flo"
click at [764, 210] on div "[US_STATE]" at bounding box center [753, 210] width 216 height 34
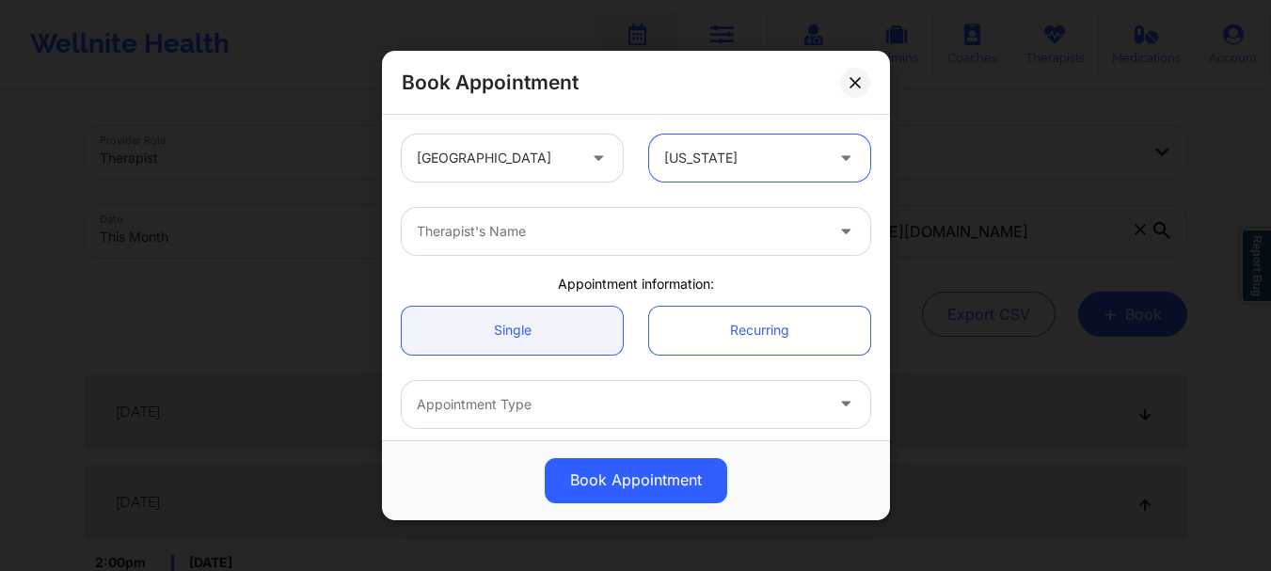
click at [559, 216] on div "Therapist's Name" at bounding box center [613, 231] width 423 height 47
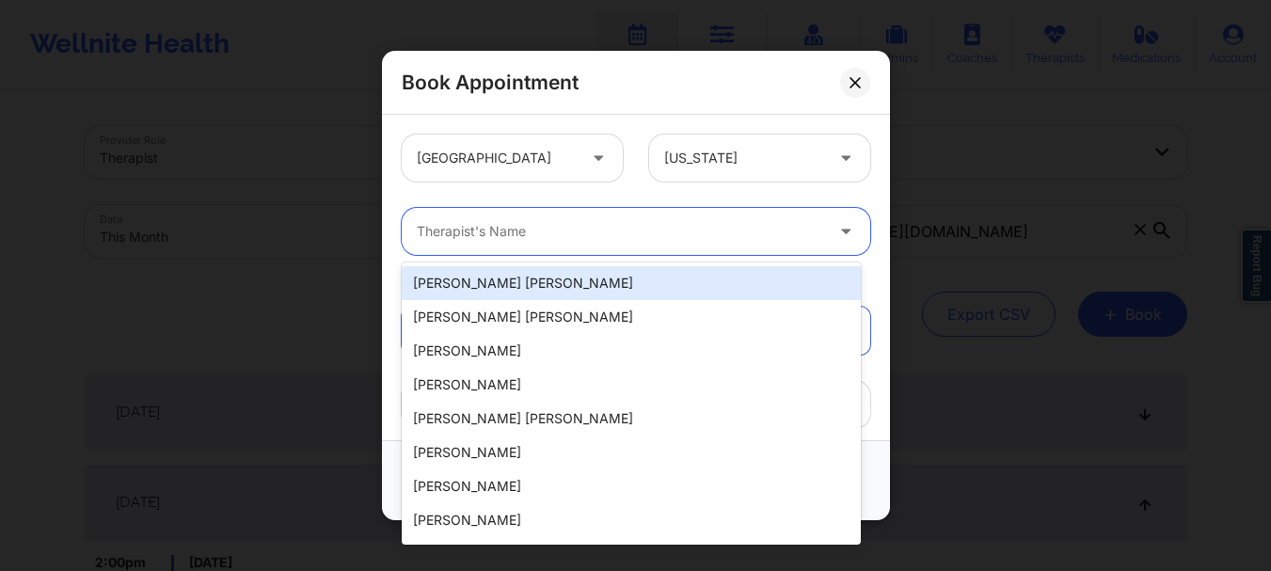
type input "y"
type input "e"
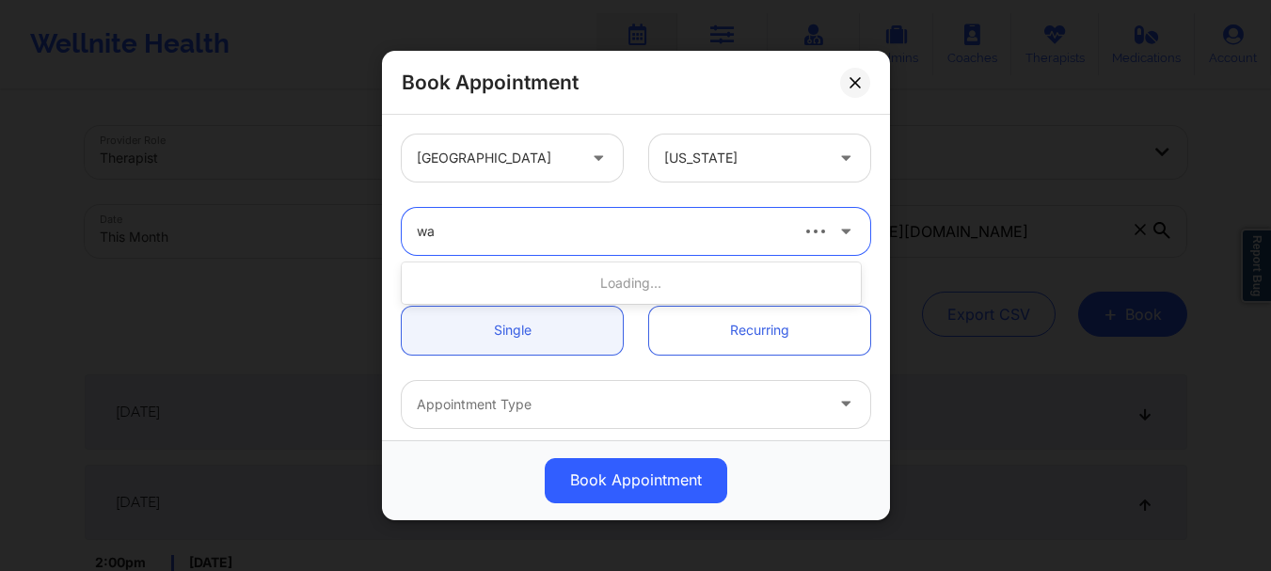
type input "w"
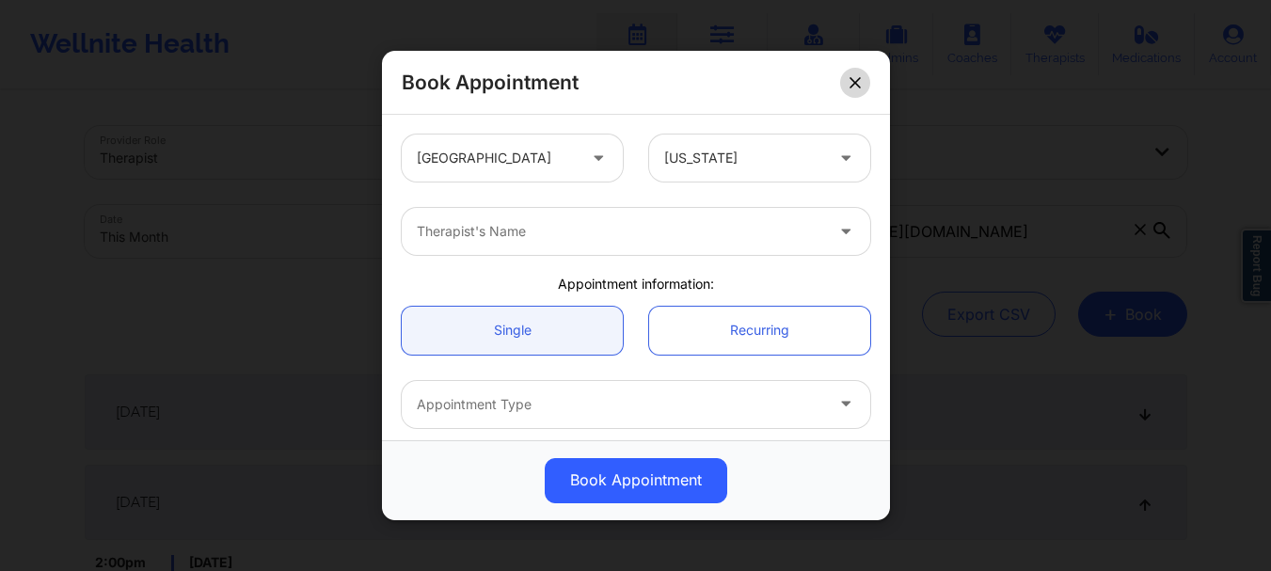
click at [853, 86] on icon at bounding box center [855, 82] width 10 height 10
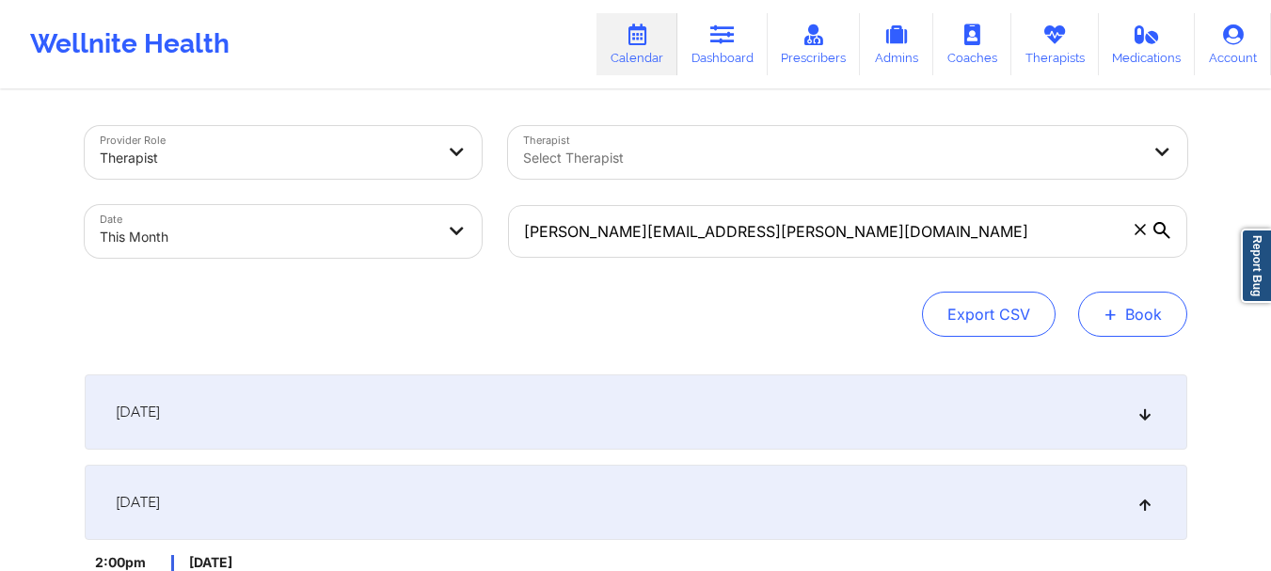
click at [1093, 309] on button "+ Book" at bounding box center [1132, 314] width 109 height 45
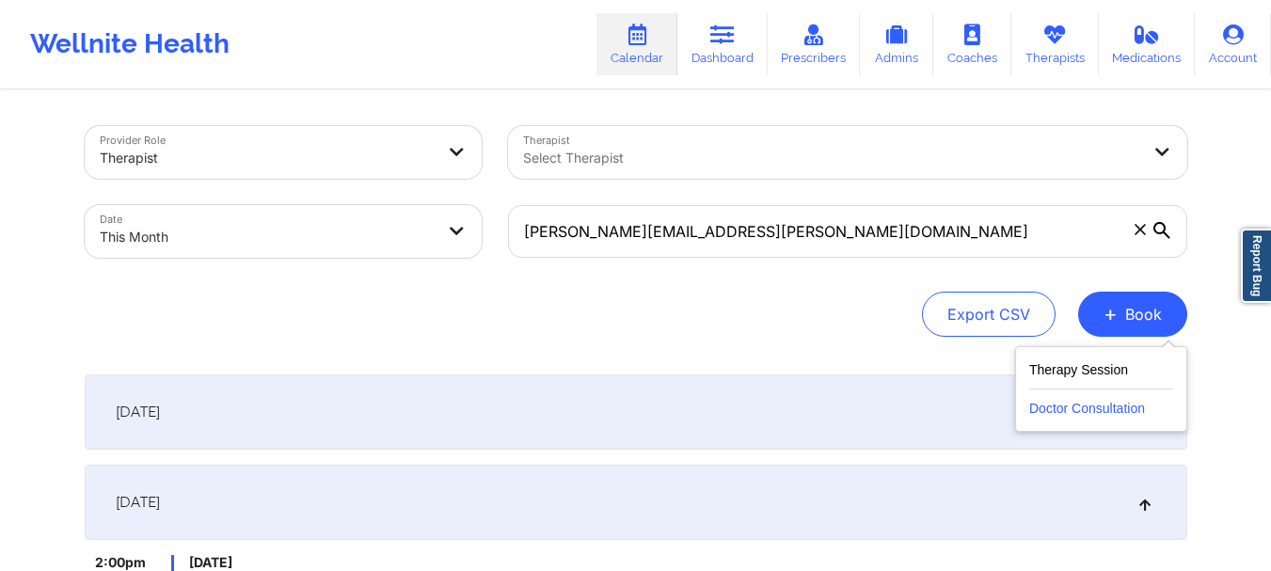
click at [1076, 401] on button "Doctor Consultation" at bounding box center [1101, 405] width 144 height 30
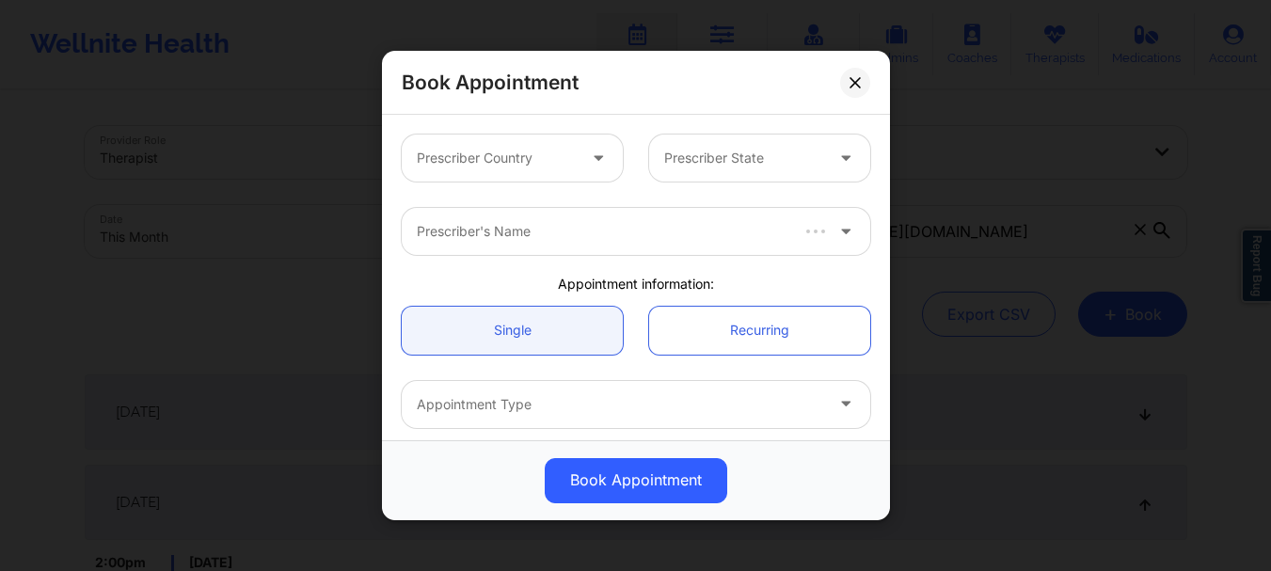
click at [476, 183] on div "Prescriber Country Prescriber State" at bounding box center [636, 157] width 495 height 73
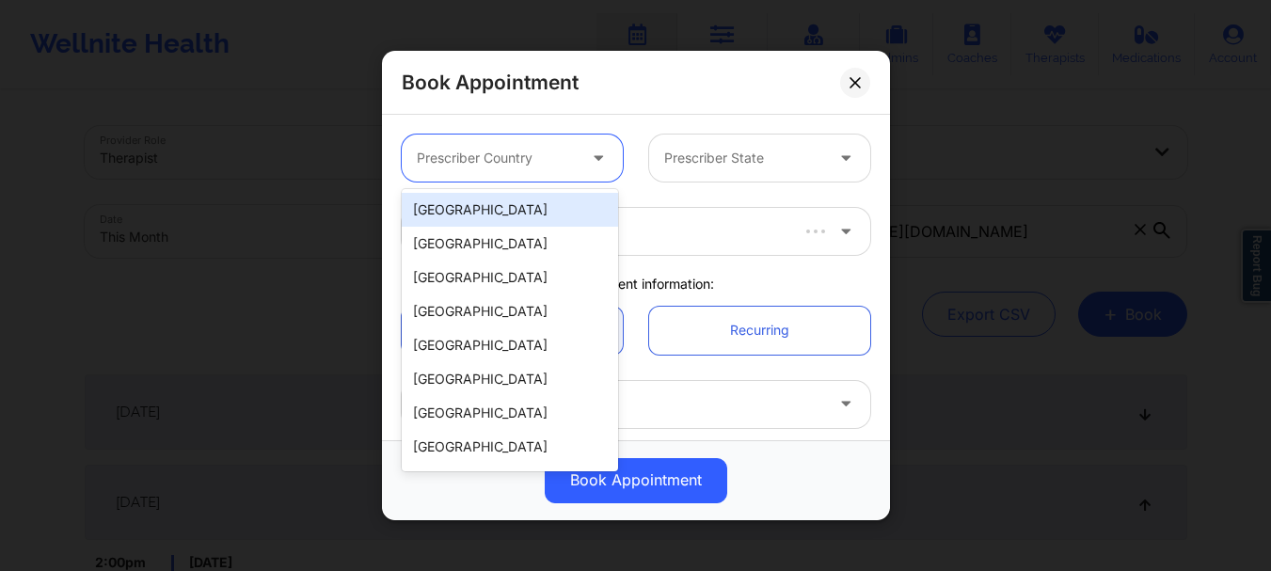
click at [483, 167] on div at bounding box center [496, 158] width 159 height 23
click at [493, 201] on div "[GEOGRAPHIC_DATA]" at bounding box center [510, 210] width 216 height 34
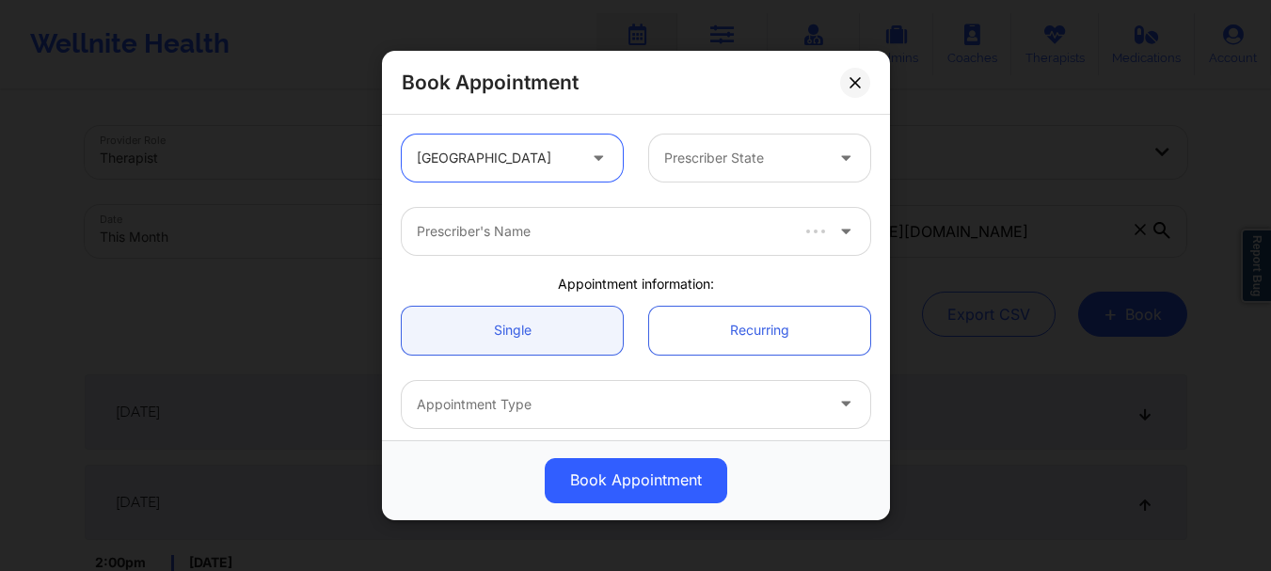
click at [735, 167] on div at bounding box center [743, 158] width 159 height 23
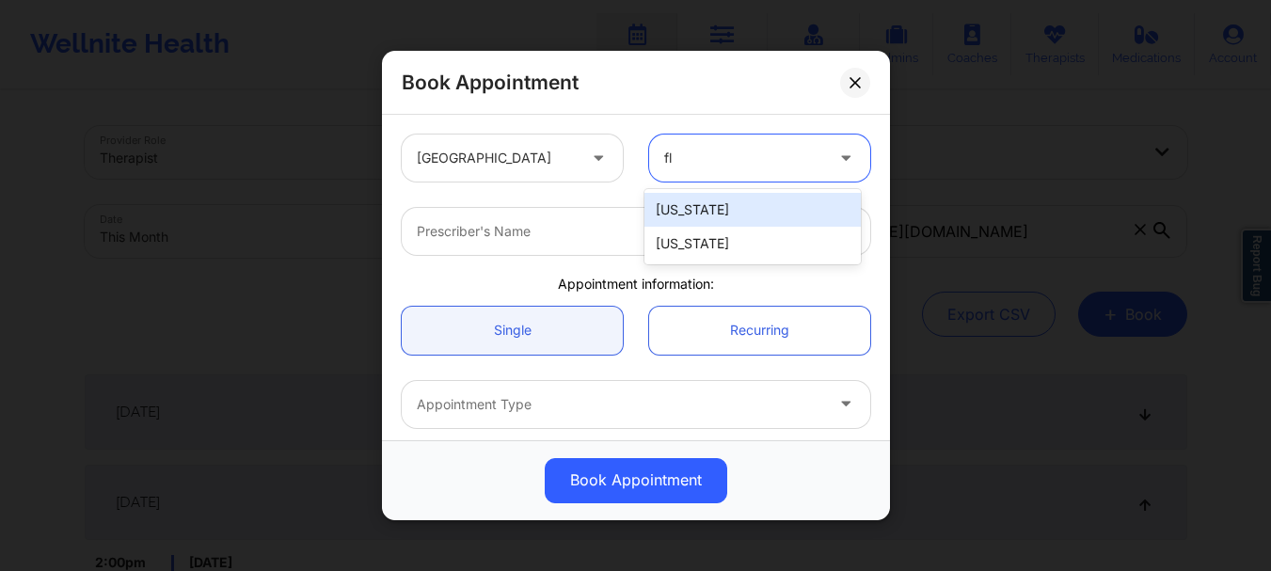
type input "flo"
click at [728, 207] on div "[US_STATE]" at bounding box center [753, 210] width 216 height 34
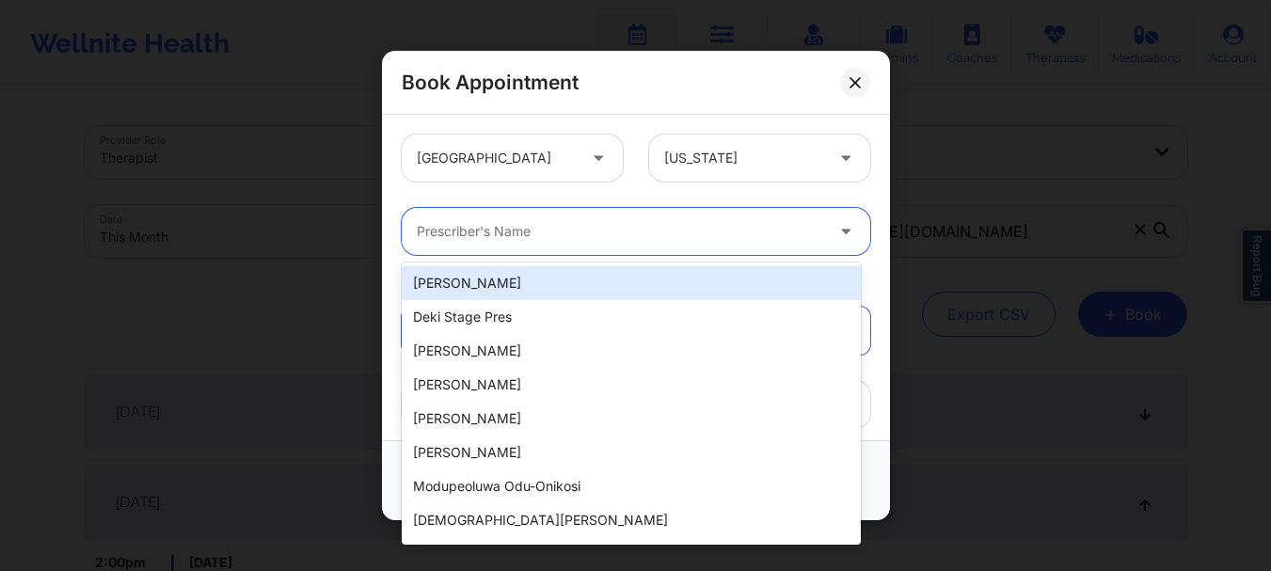
click at [700, 231] on div at bounding box center [620, 231] width 407 height 23
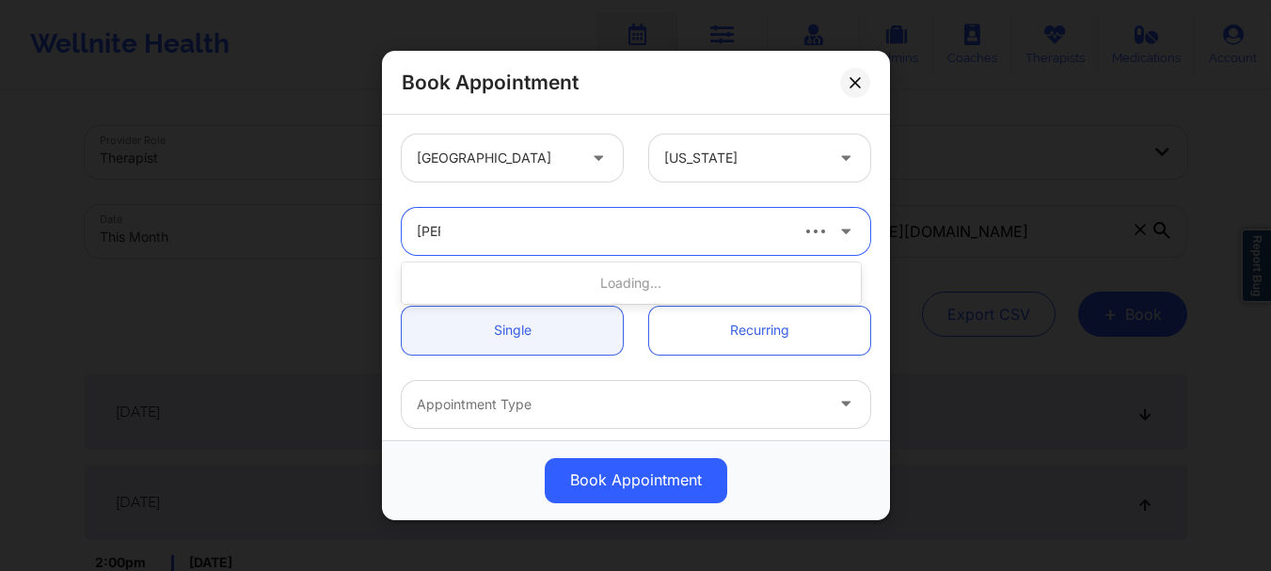
type input "[PERSON_NAME]"
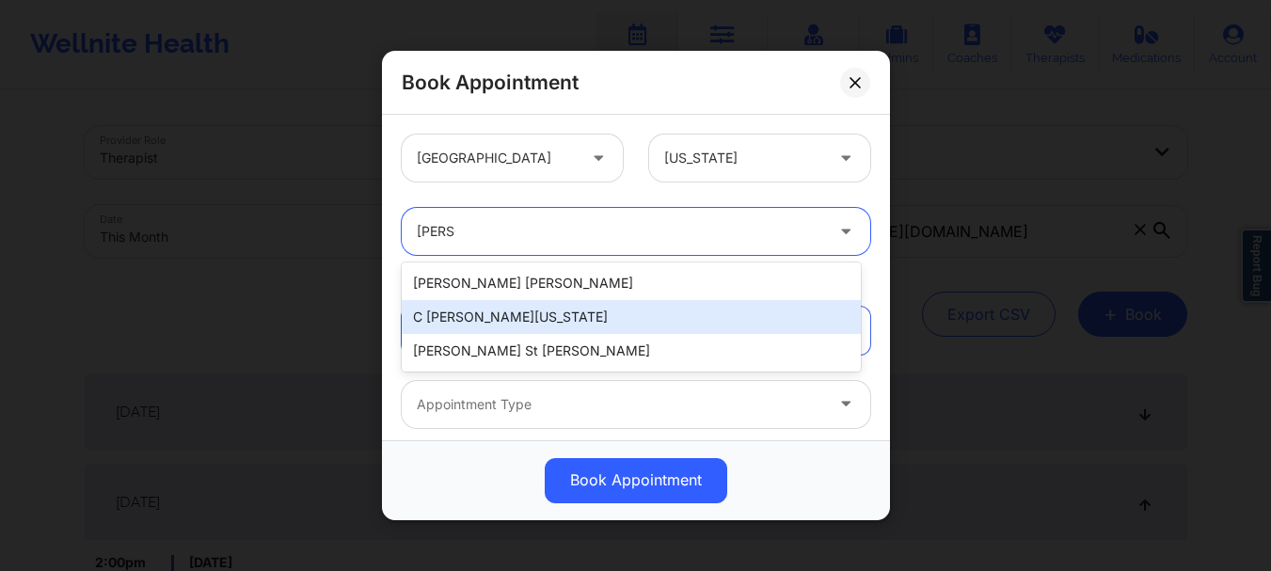
click at [626, 309] on div "C [PERSON_NAME][US_STATE]" at bounding box center [631, 317] width 459 height 34
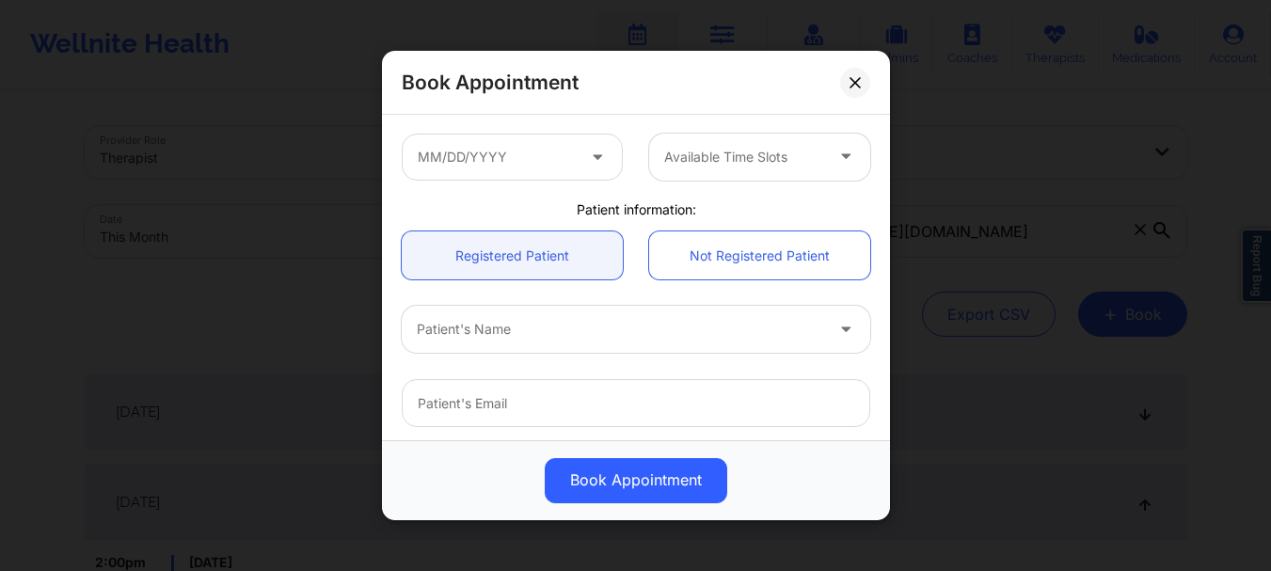
scroll to position [349, 0]
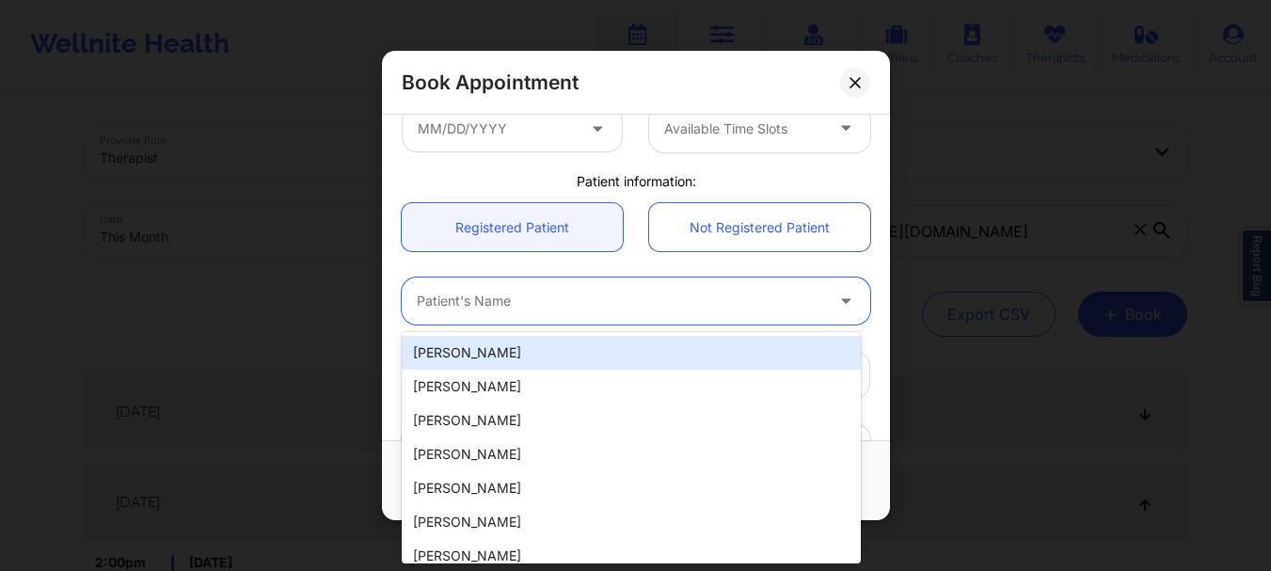
click at [504, 308] on div at bounding box center [620, 302] width 407 height 23
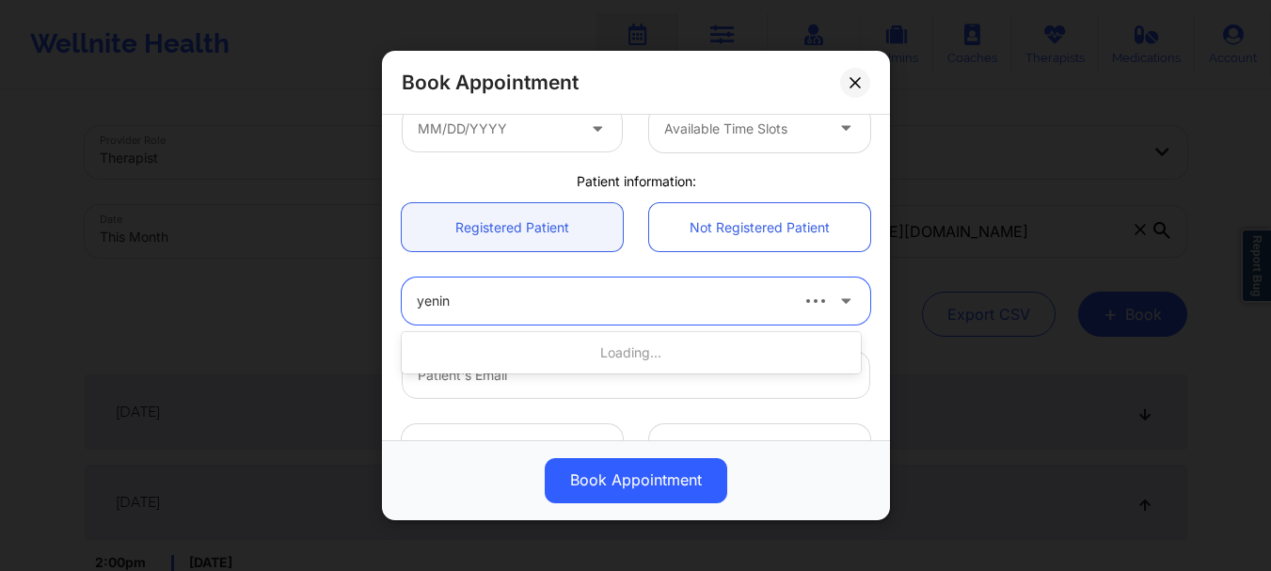
type input "yenina"
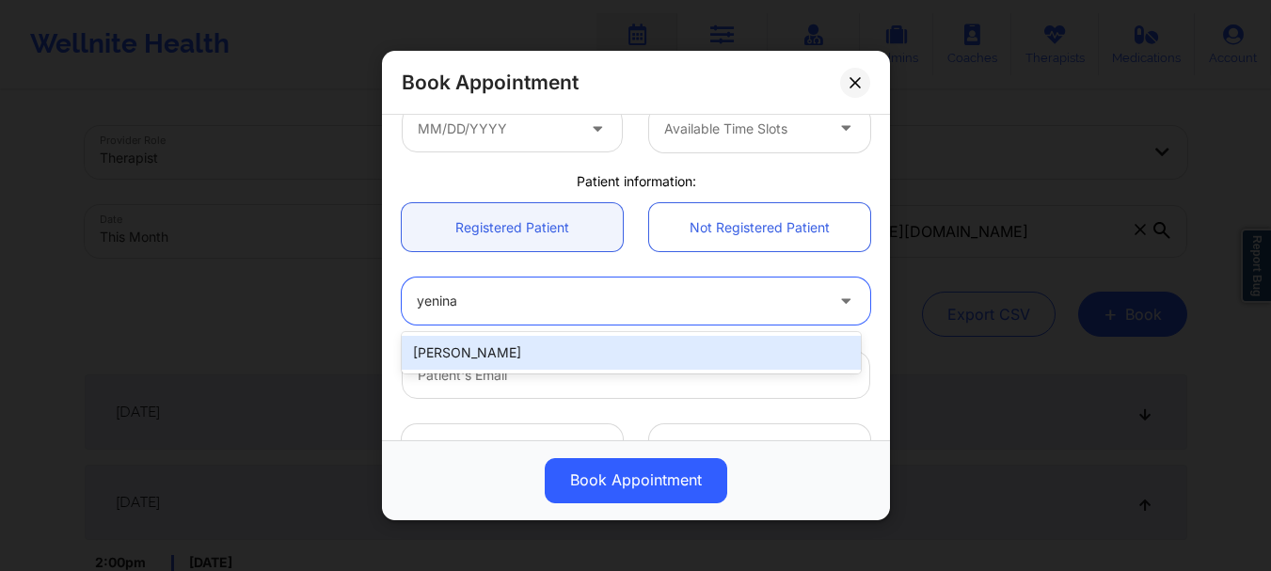
click at [486, 344] on div "[PERSON_NAME]" at bounding box center [631, 353] width 459 height 34
type input "[EMAIL_ADDRESS][DOMAIN_NAME]"
type input "[PHONE_NUMBER]"
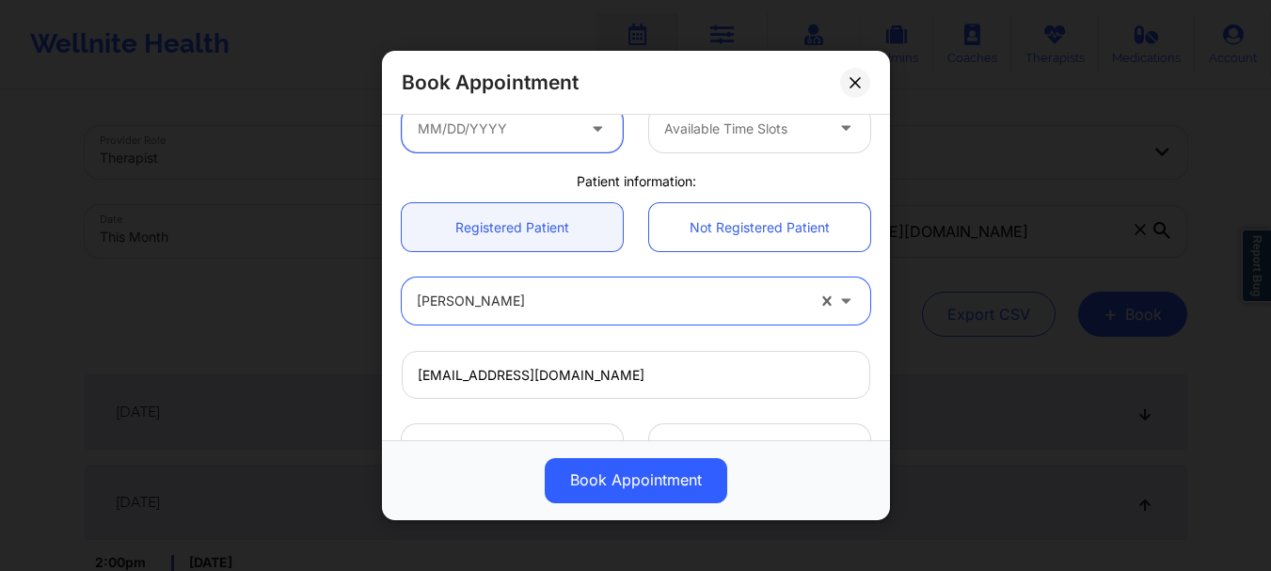
click at [537, 131] on input "text" at bounding box center [512, 128] width 221 height 47
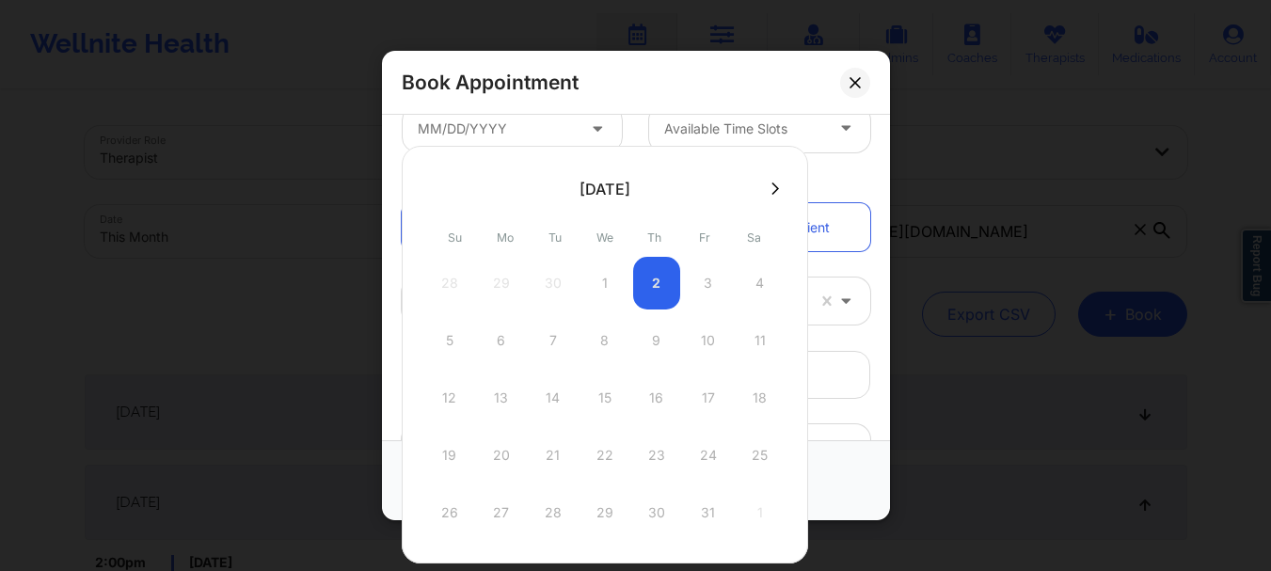
click at [709, 284] on div "28 29 30 1 2 3 4" at bounding box center [605, 283] width 358 height 53
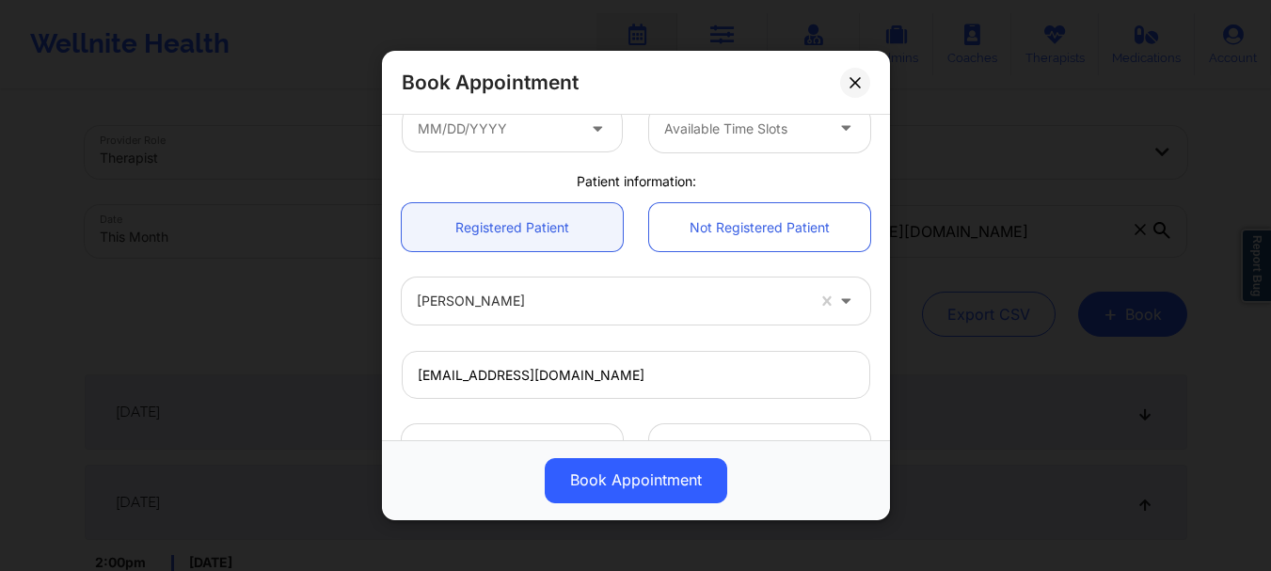
click at [828, 186] on div "Patient information:" at bounding box center [636, 181] width 495 height 19
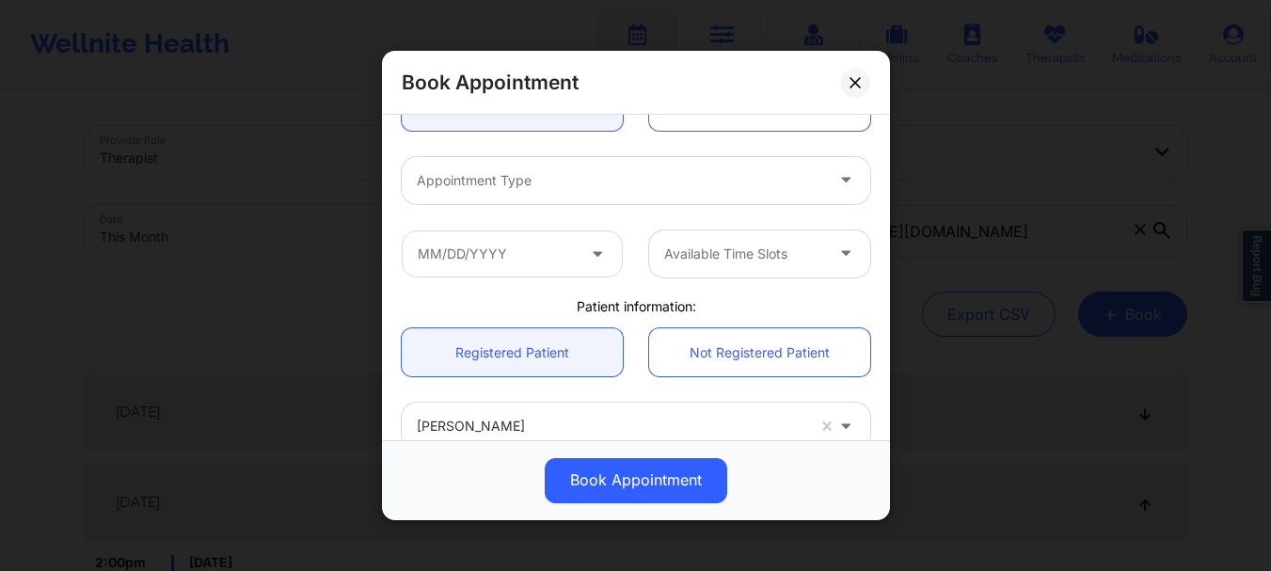
scroll to position [184, 0]
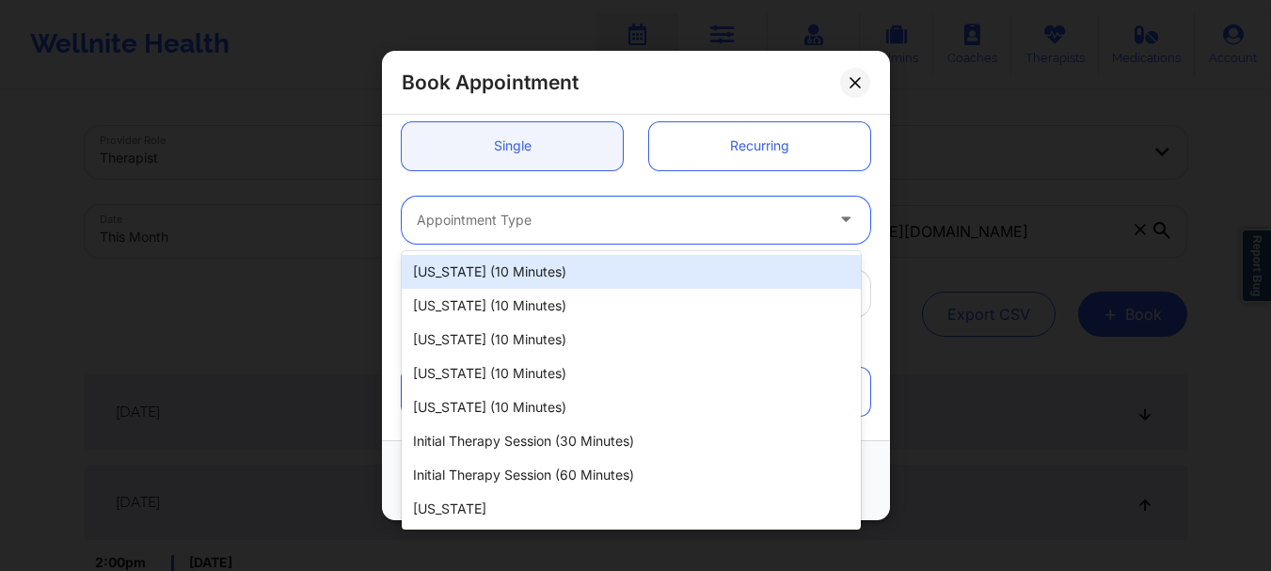
click at [762, 217] on div at bounding box center [620, 220] width 407 height 23
click at [648, 283] on div "[US_STATE] (10 minutes)" at bounding box center [631, 272] width 459 height 34
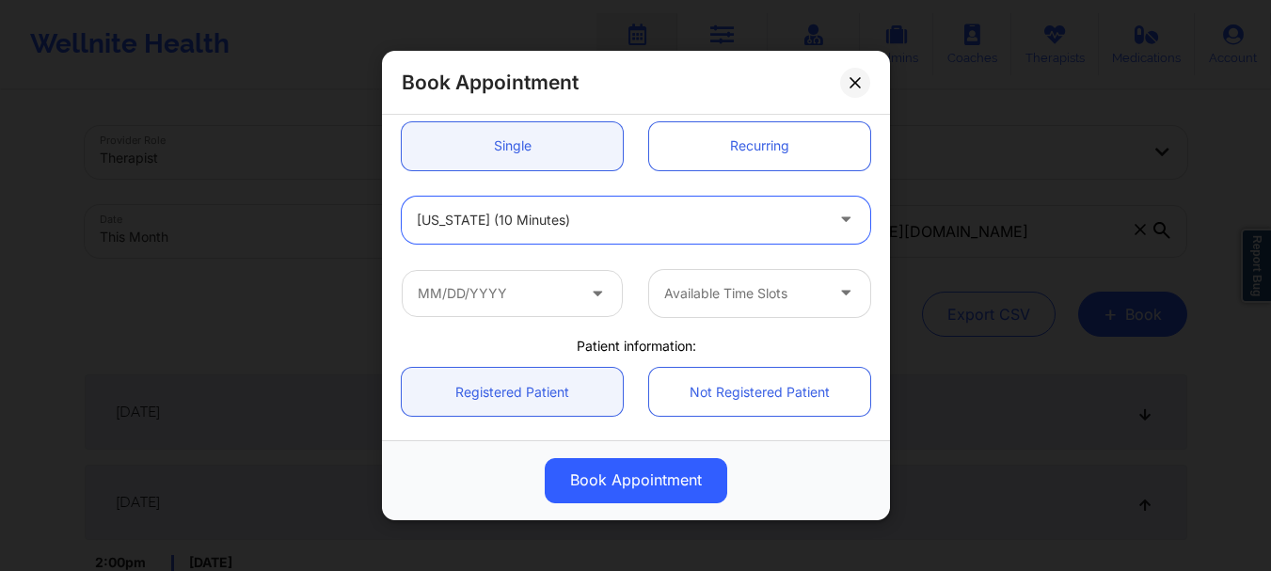
click at [614, 238] on div "[US_STATE] (10 minutes)" at bounding box center [620, 220] width 407 height 47
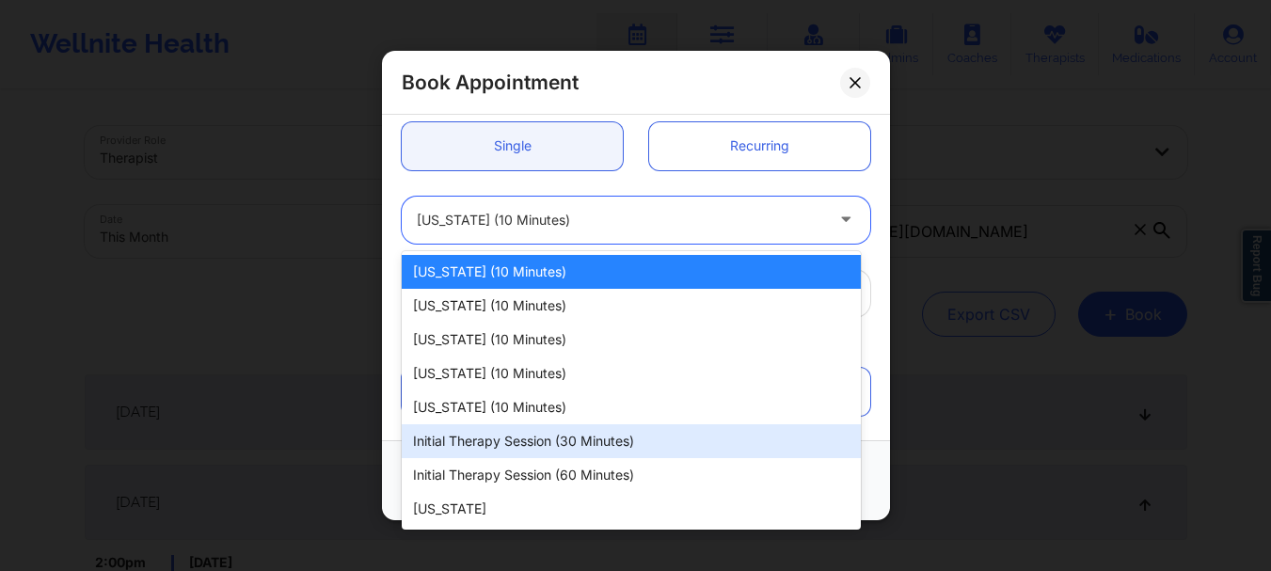
click at [648, 449] on div "Initial Therapy Session (30 minutes)" at bounding box center [631, 441] width 459 height 34
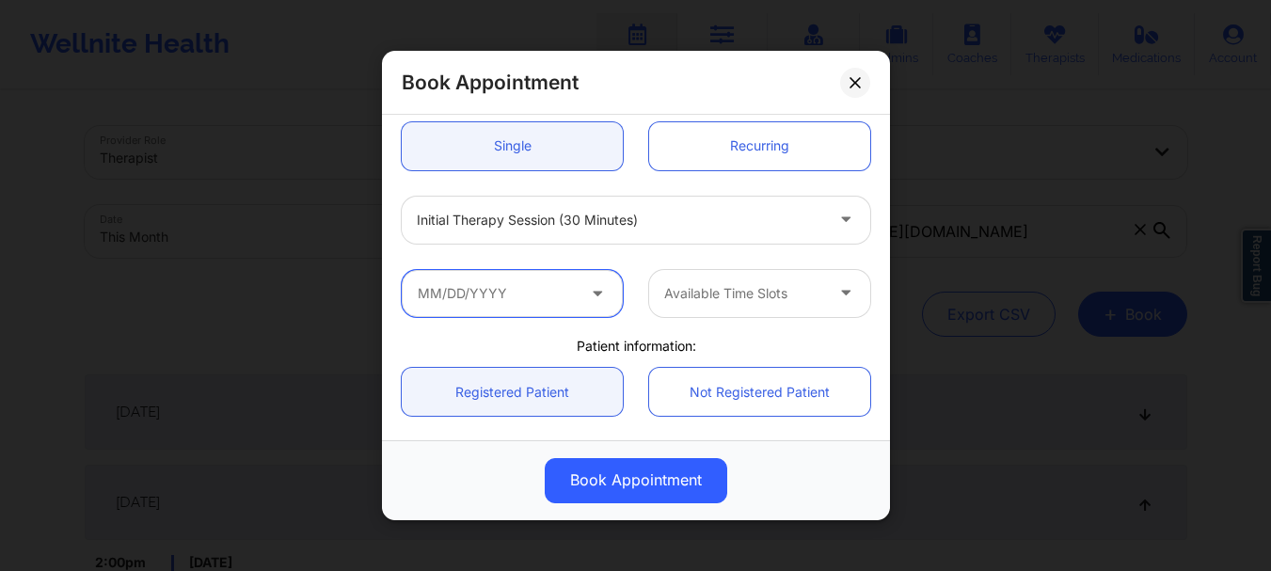
click at [555, 290] on input "text" at bounding box center [512, 293] width 221 height 47
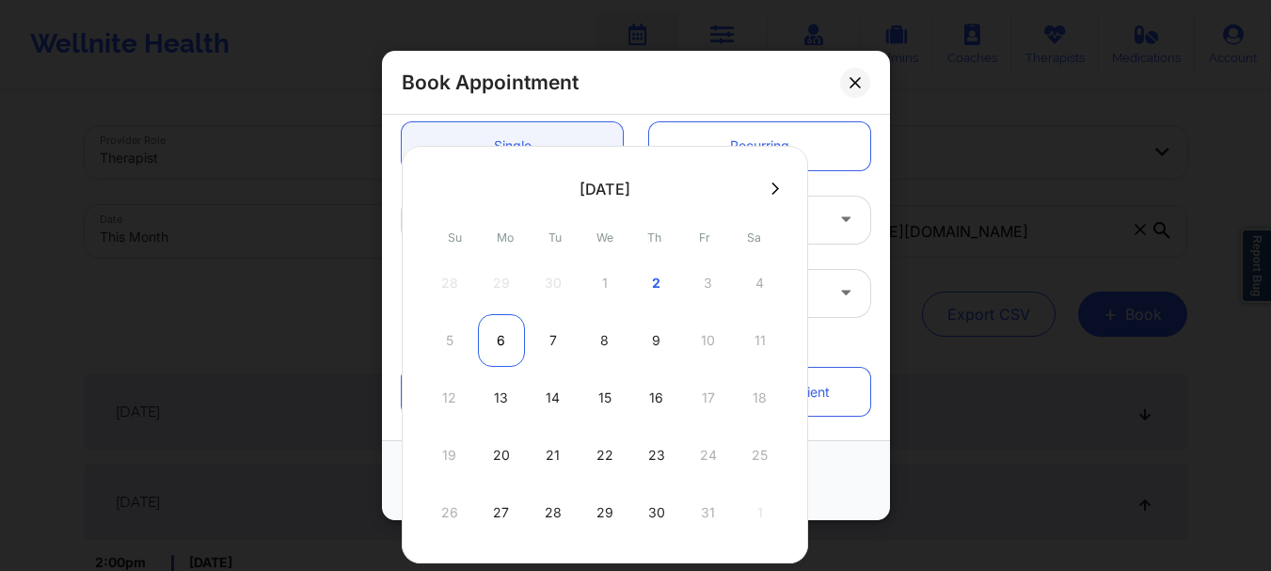
click at [497, 348] on div "6" at bounding box center [501, 340] width 47 height 53
type input "[DATE]"
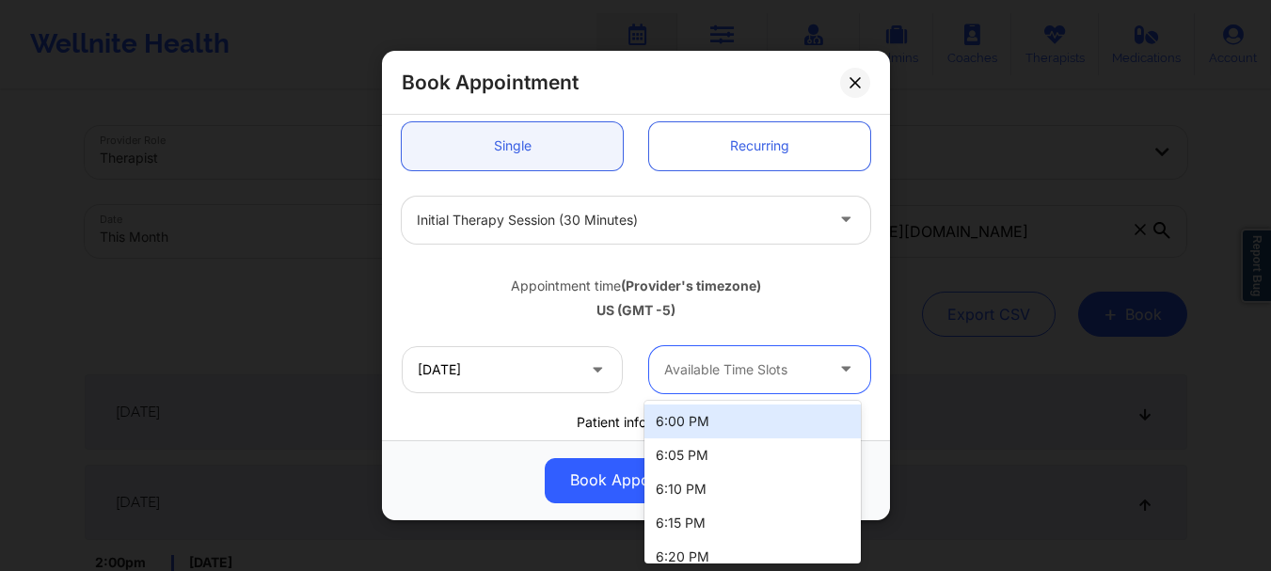
click at [758, 372] on div at bounding box center [743, 370] width 159 height 23
click at [835, 412] on div "6:00 PM" at bounding box center [753, 422] width 216 height 34
